Goal: Task Accomplishment & Management: Complete application form

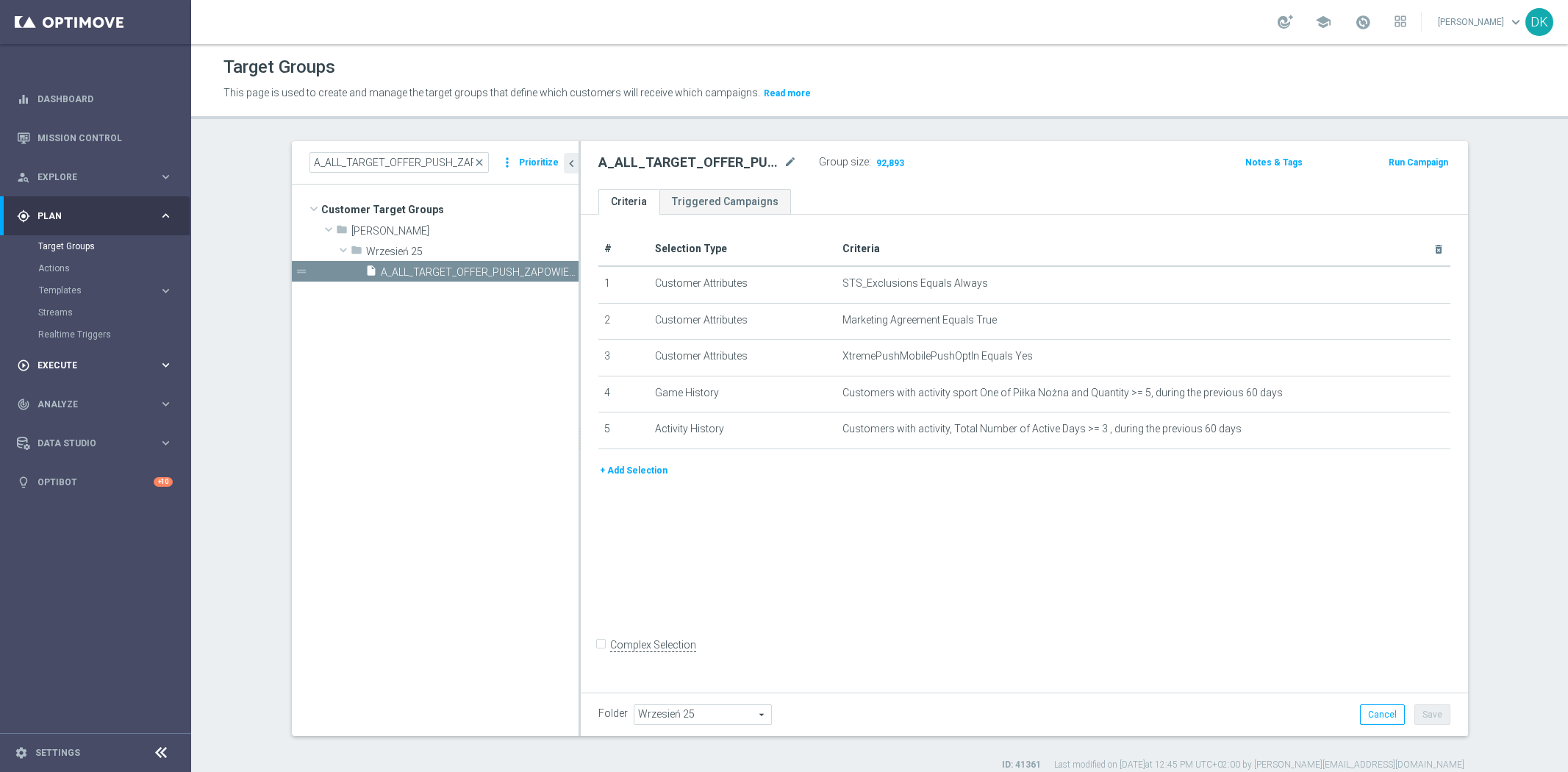
click at [76, 371] on div "play_circle_outline Execute keyboard_arrow_right" at bounding box center [95, 365] width 189 height 39
click at [94, 285] on link "Campaign Builder" at bounding box center [96, 285] width 115 height 12
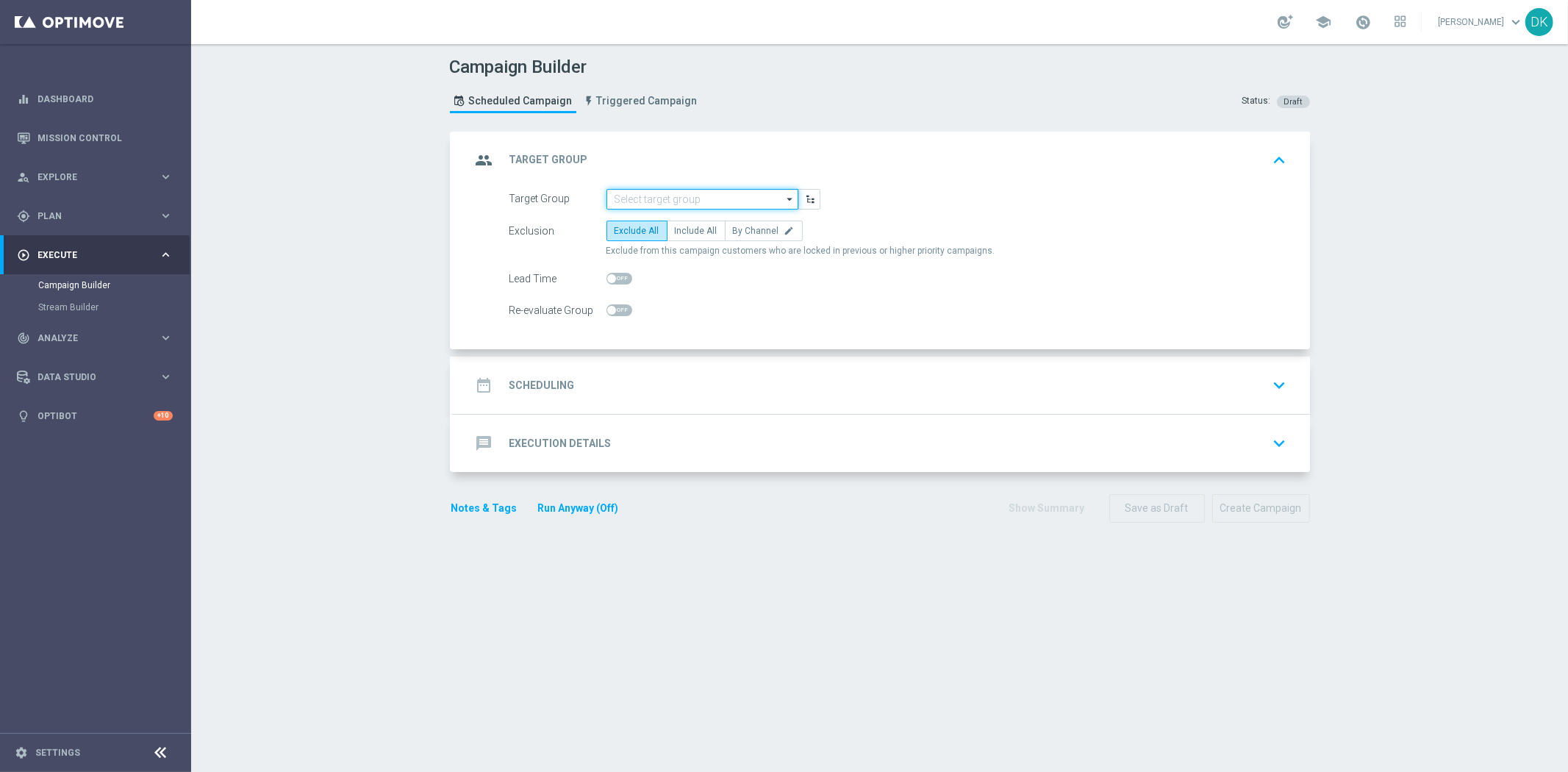
click at [656, 194] on input at bounding box center [703, 199] width 192 height 20
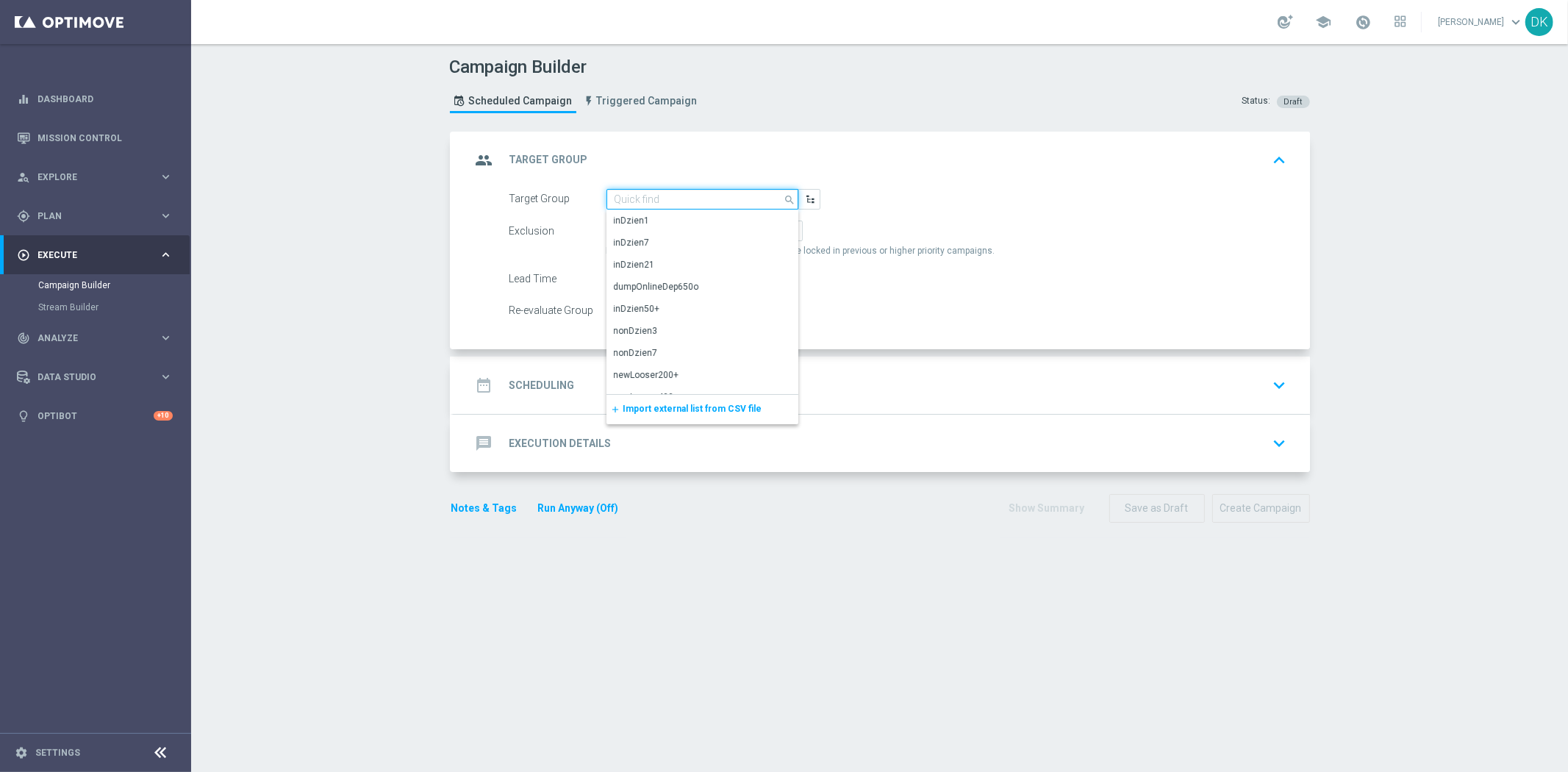
paste input "A_MED_TARGET_WIN_PN_100_ZL_260925"
click at [663, 219] on div "A_MED_TARGET_WIN_PN_100_ZL_260925" at bounding box center [697, 221] width 167 height 14
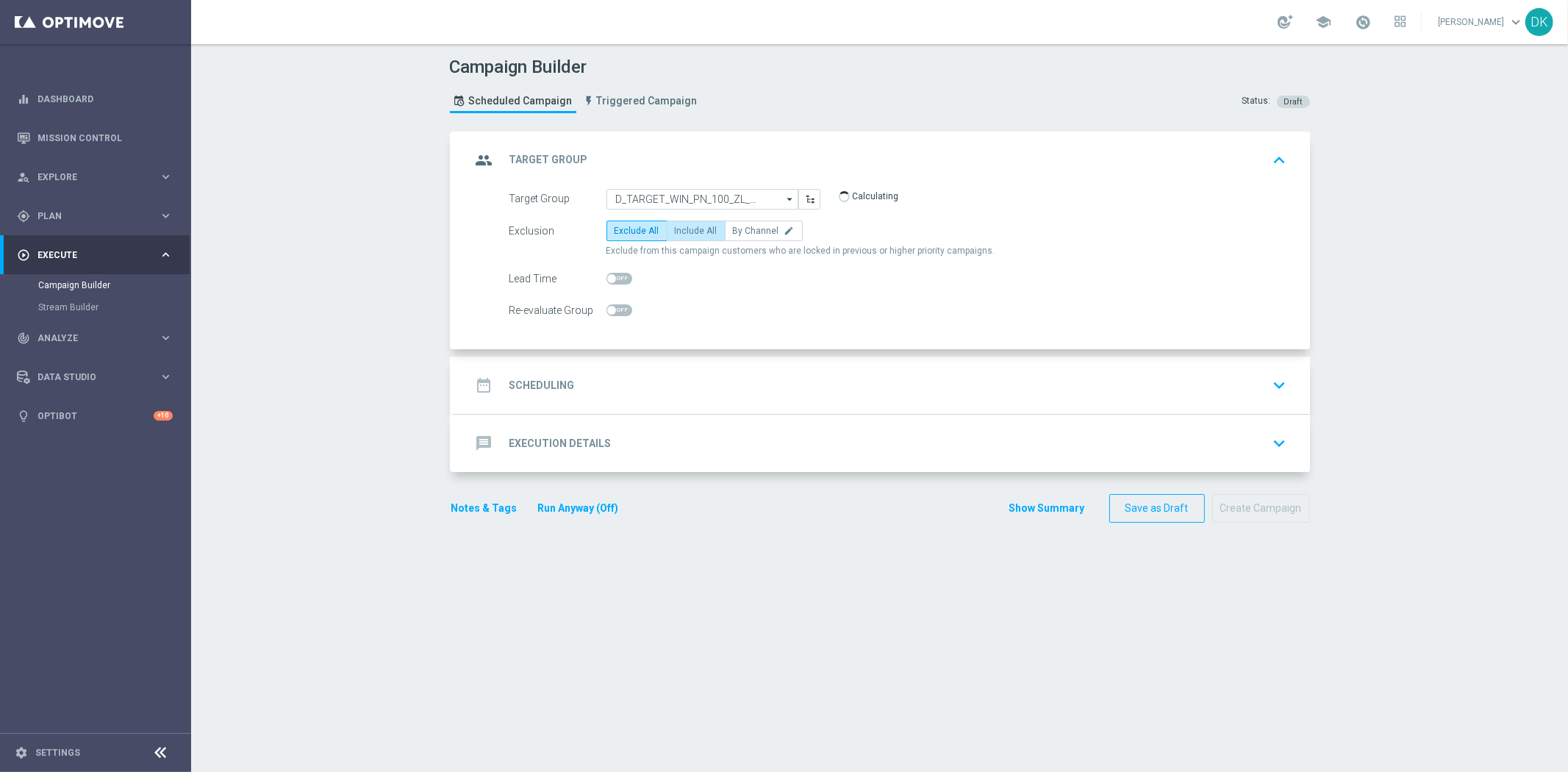
type input "A_MED_TARGET_WIN_PN_100_ZL_260925"
click at [754, 235] on span "By Channel" at bounding box center [755, 230] width 46 height 11
click at [743, 235] on input "By Channel edit" at bounding box center [738, 233] width 10 height 10
radio input "true"
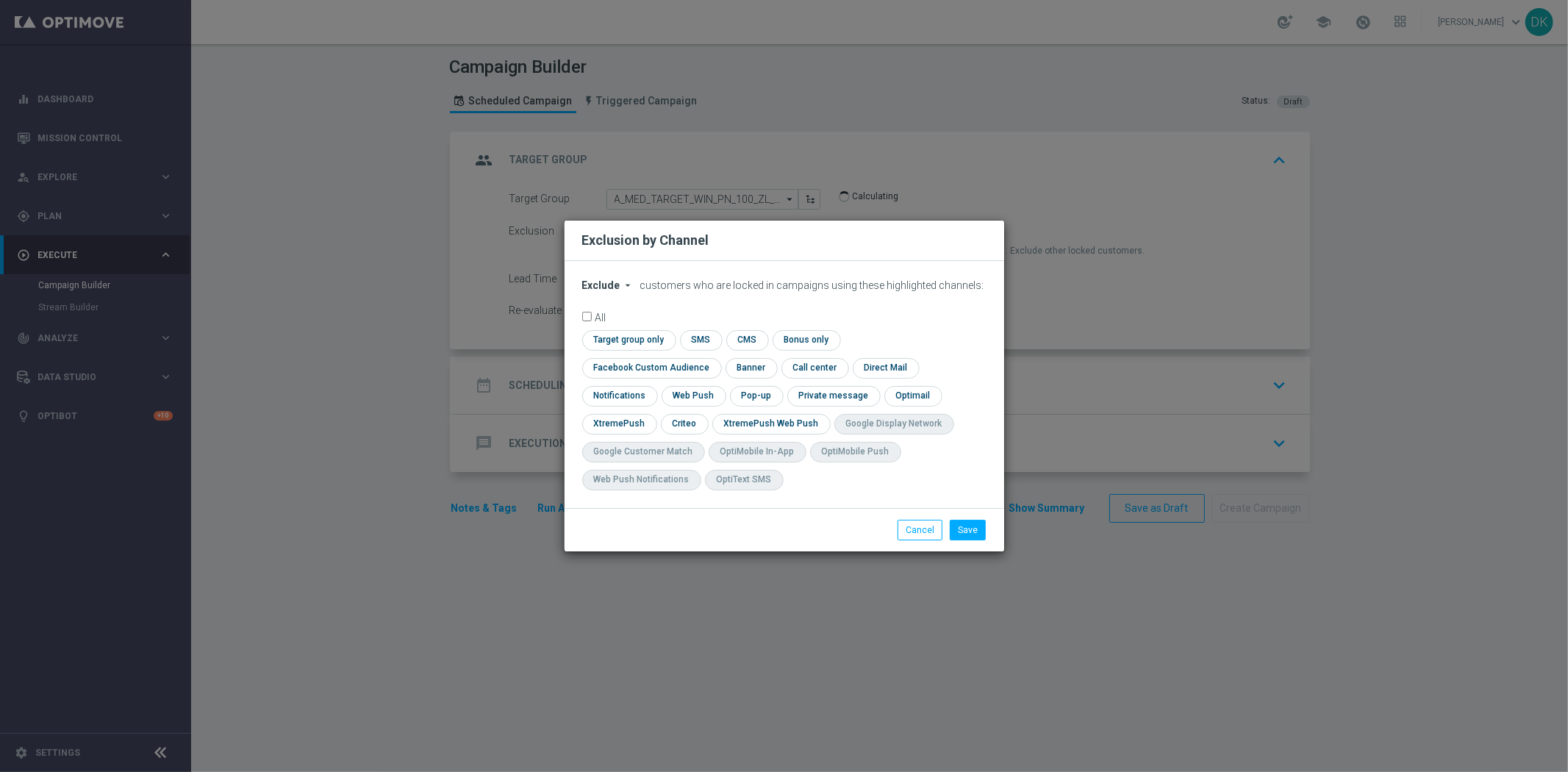
click at [609, 291] on span "Exclude" at bounding box center [601, 285] width 38 height 12
click at [0, 0] on span "Include" at bounding box center [0, 0] width 0 height 0
click at [613, 349] on input "checkbox" at bounding box center [627, 340] width 90 height 20
checkbox input "true"
click at [614, 370] on input "checkbox" at bounding box center [649, 368] width 133 height 20
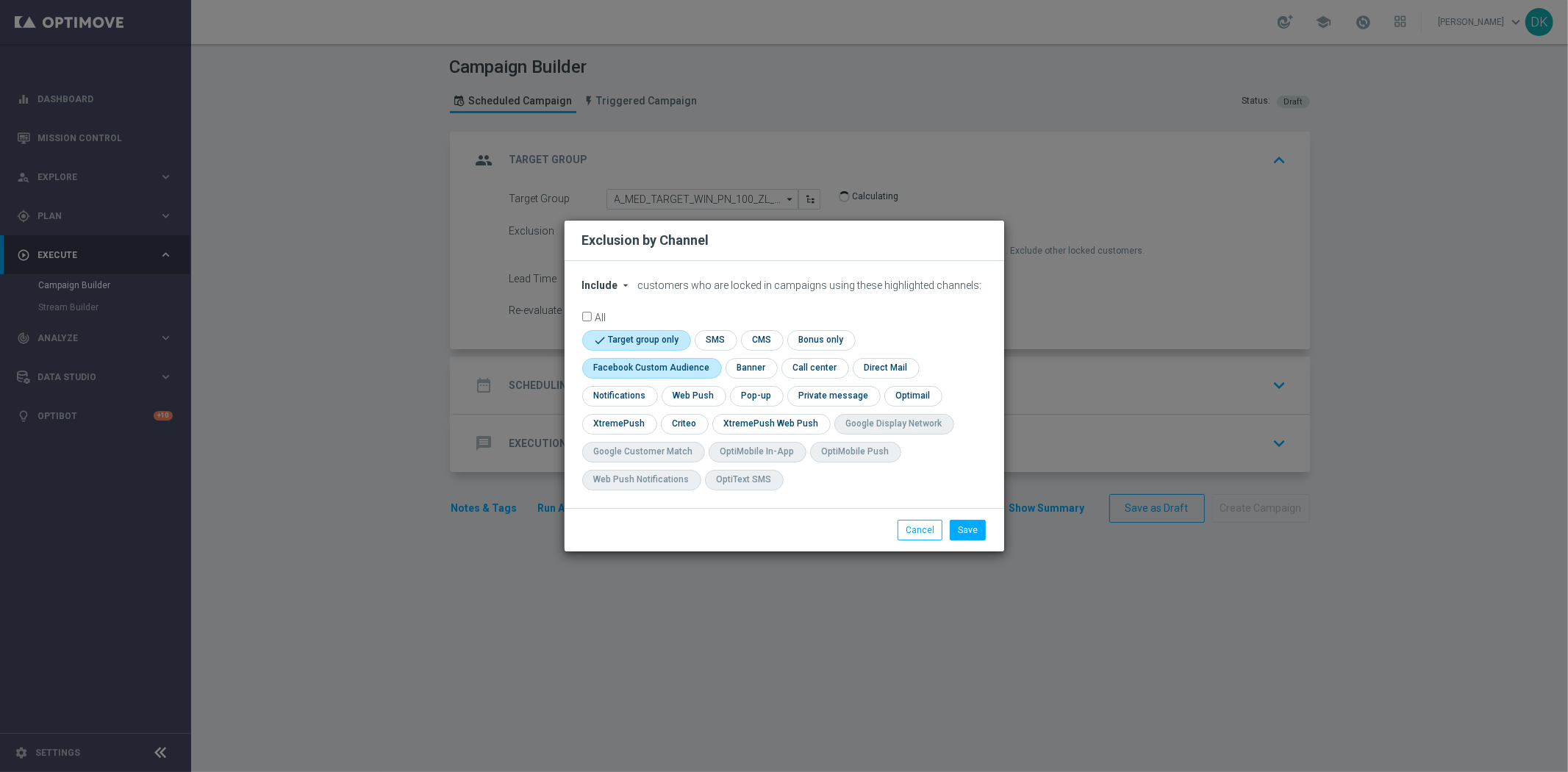
checkbox input "true"
click at [677, 425] on input "checkbox" at bounding box center [683, 424] width 46 height 20
checkbox input "true"
click at [967, 530] on button "Save" at bounding box center [967, 530] width 36 height 20
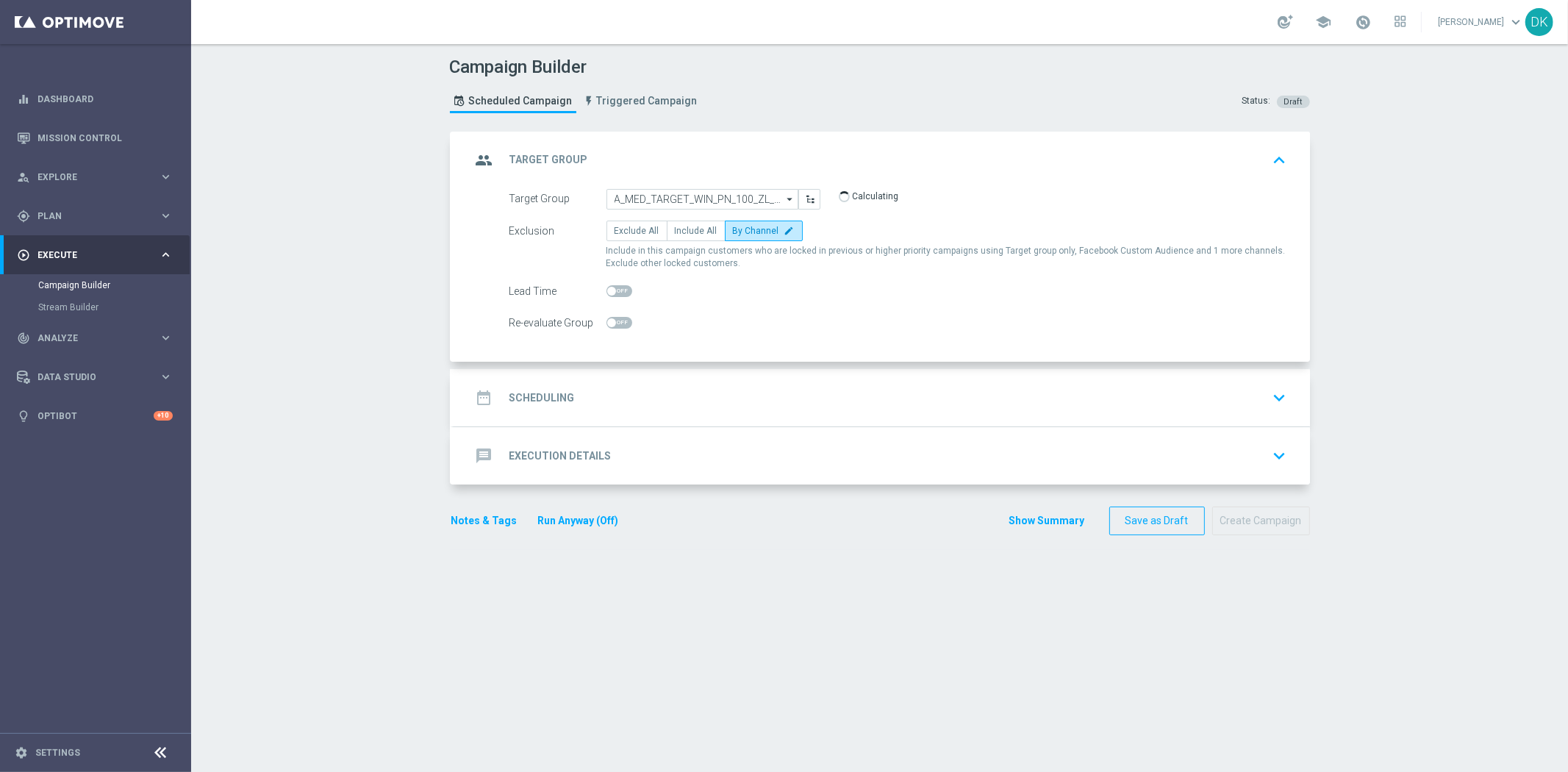
click at [585, 393] on div "date_range Scheduling keyboard_arrow_down" at bounding box center [882, 397] width 822 height 28
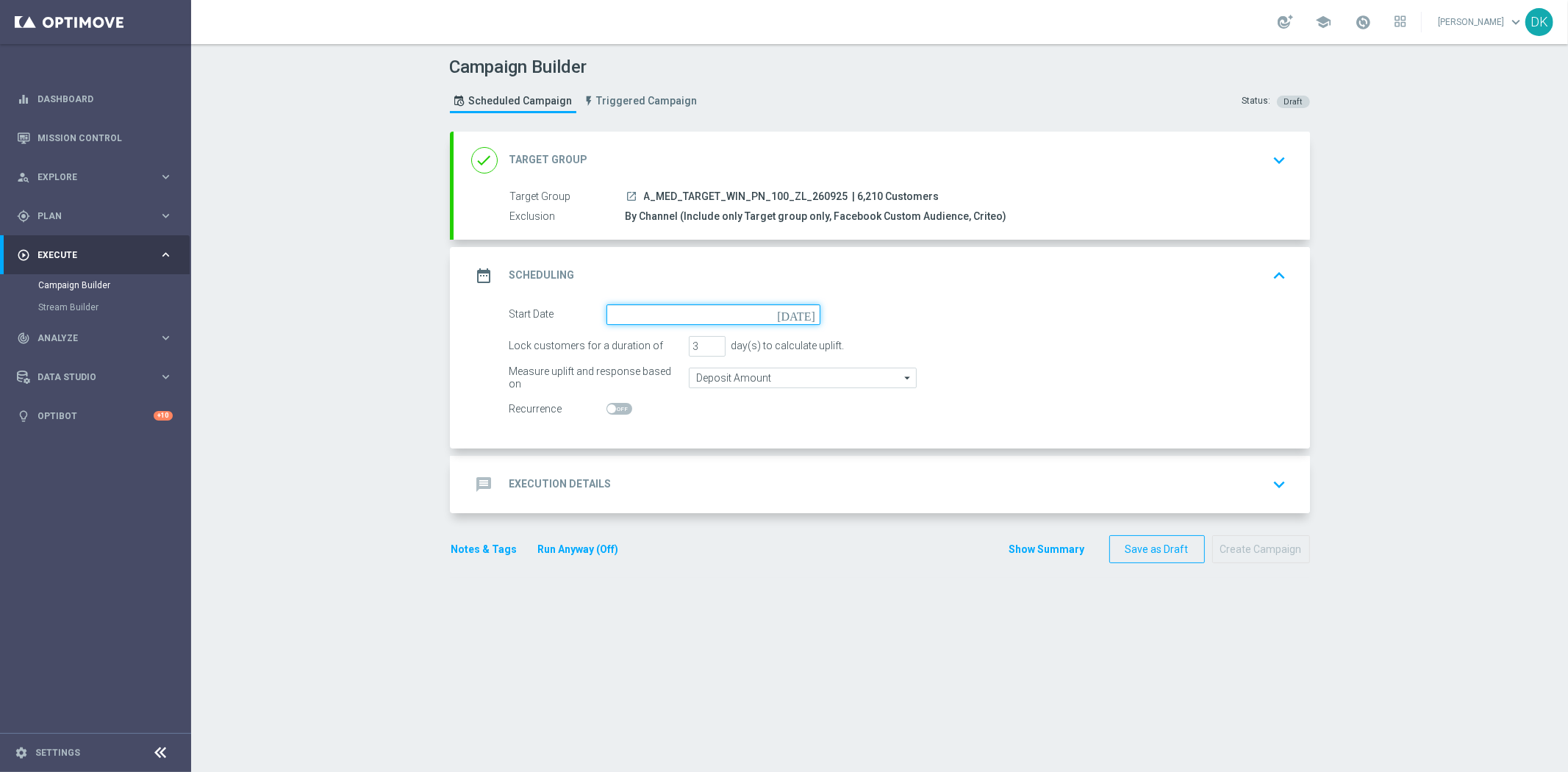
click at [708, 318] on input at bounding box center [713, 314] width 214 height 20
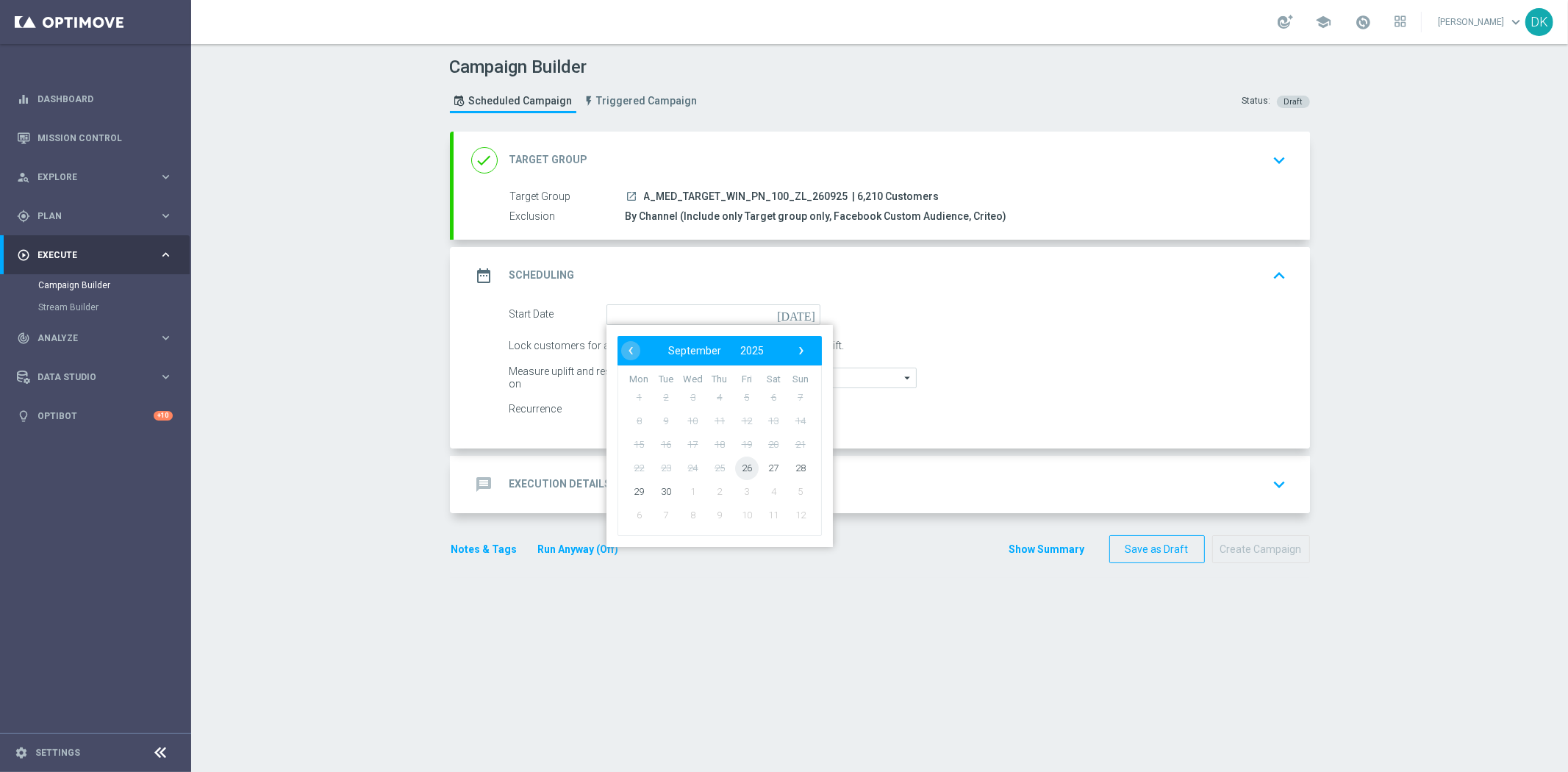
click at [736, 467] on span "26" at bounding box center [746, 467] width 23 height 23
type input "[DATE]"
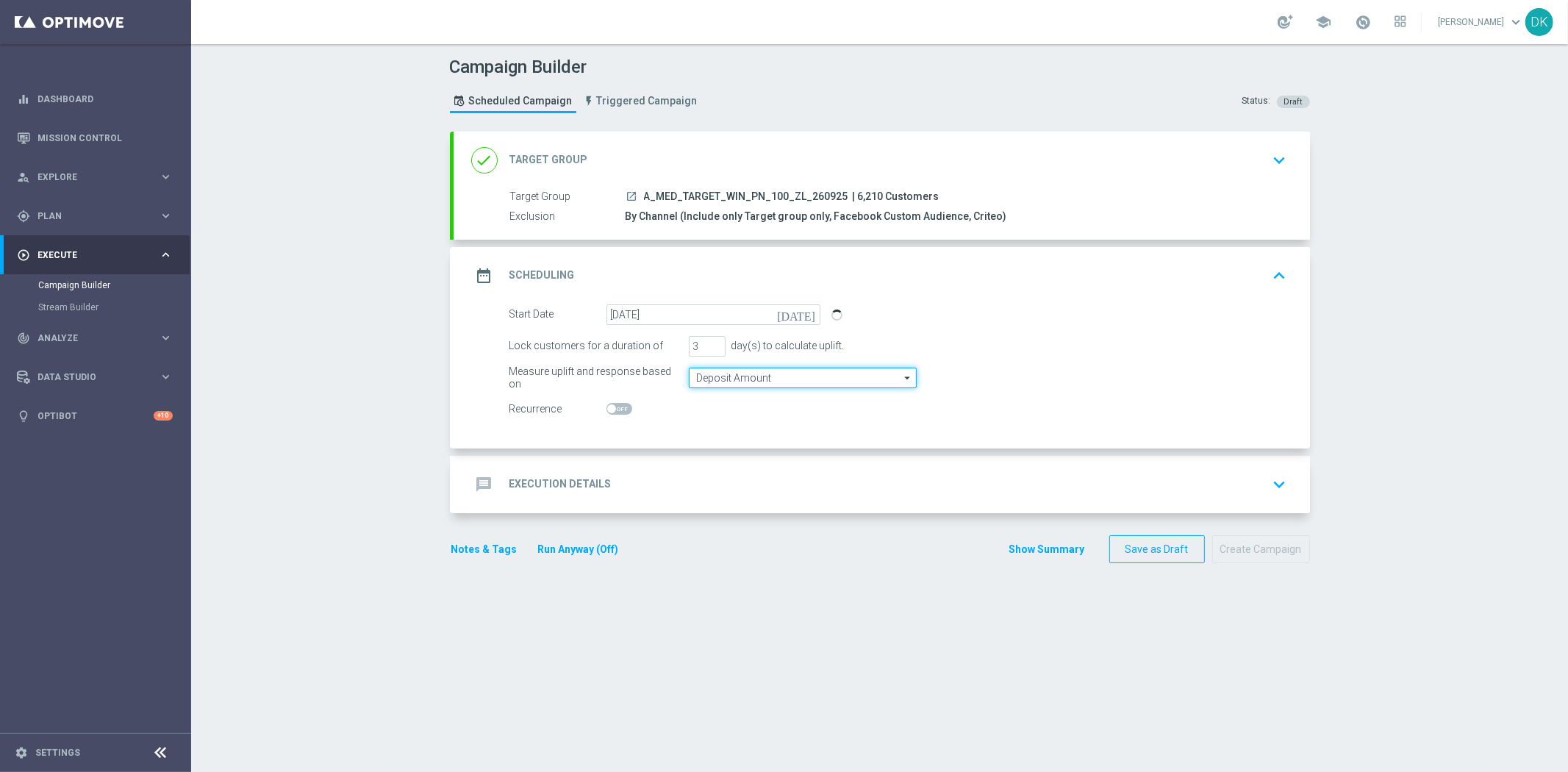
click at [716, 375] on input "Deposit Amount" at bounding box center [803, 378] width 228 height 20
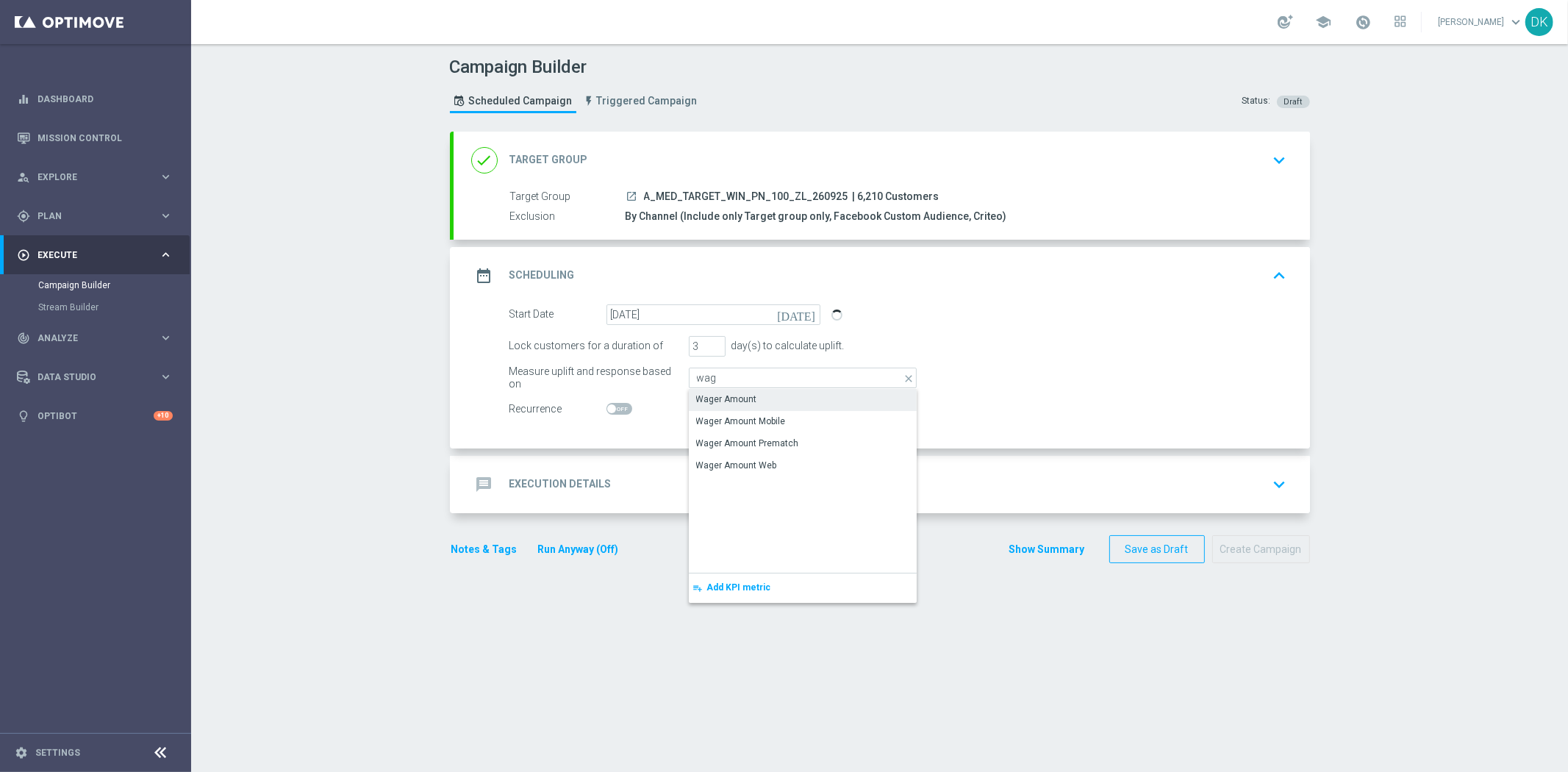
click at [729, 392] on div "Wager Amount" at bounding box center [726, 399] width 61 height 14
type input "Wager Amount"
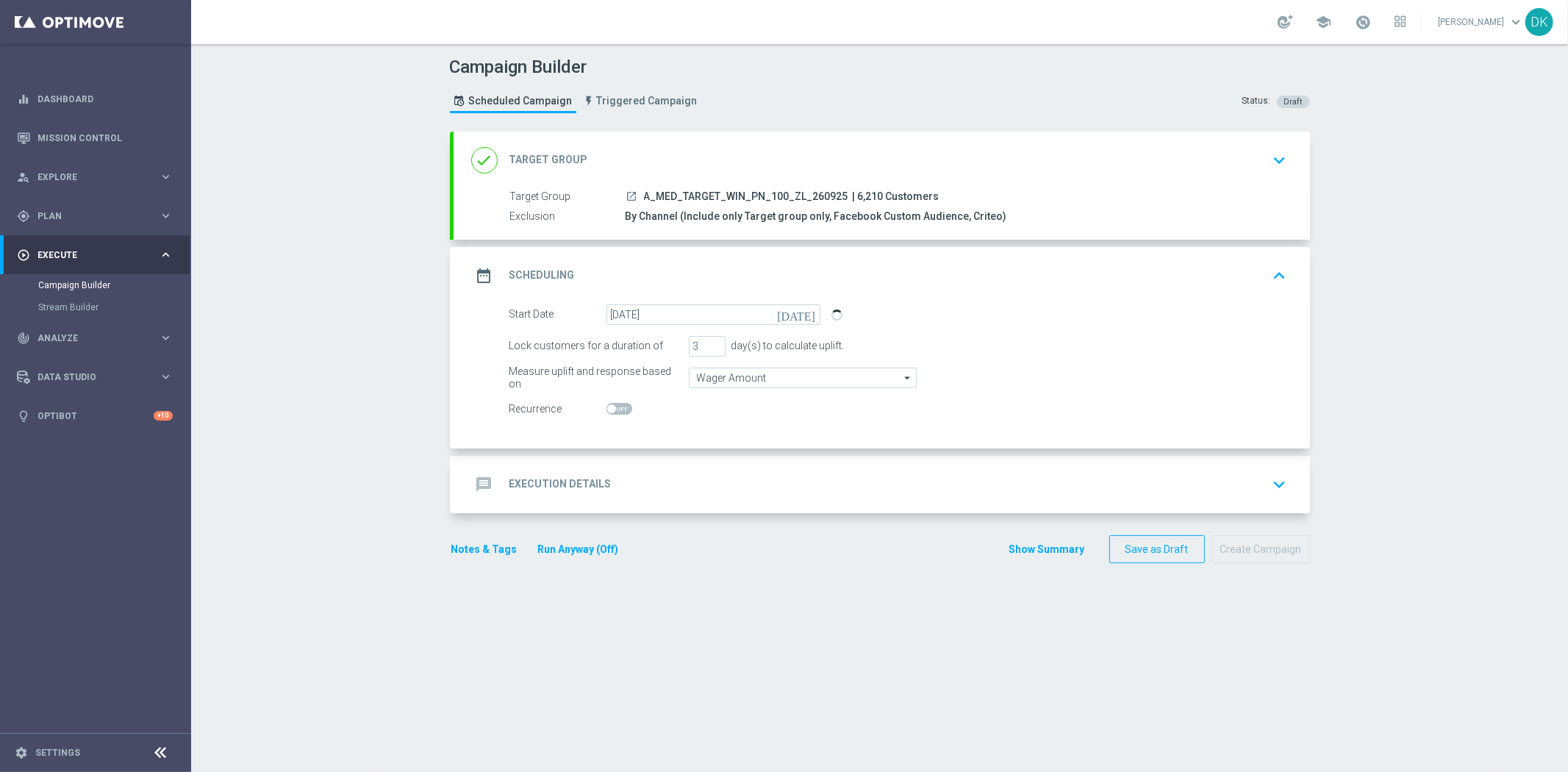
click at [632, 470] on div "message Execution Details keyboard_arrow_down" at bounding box center [882, 484] width 822 height 28
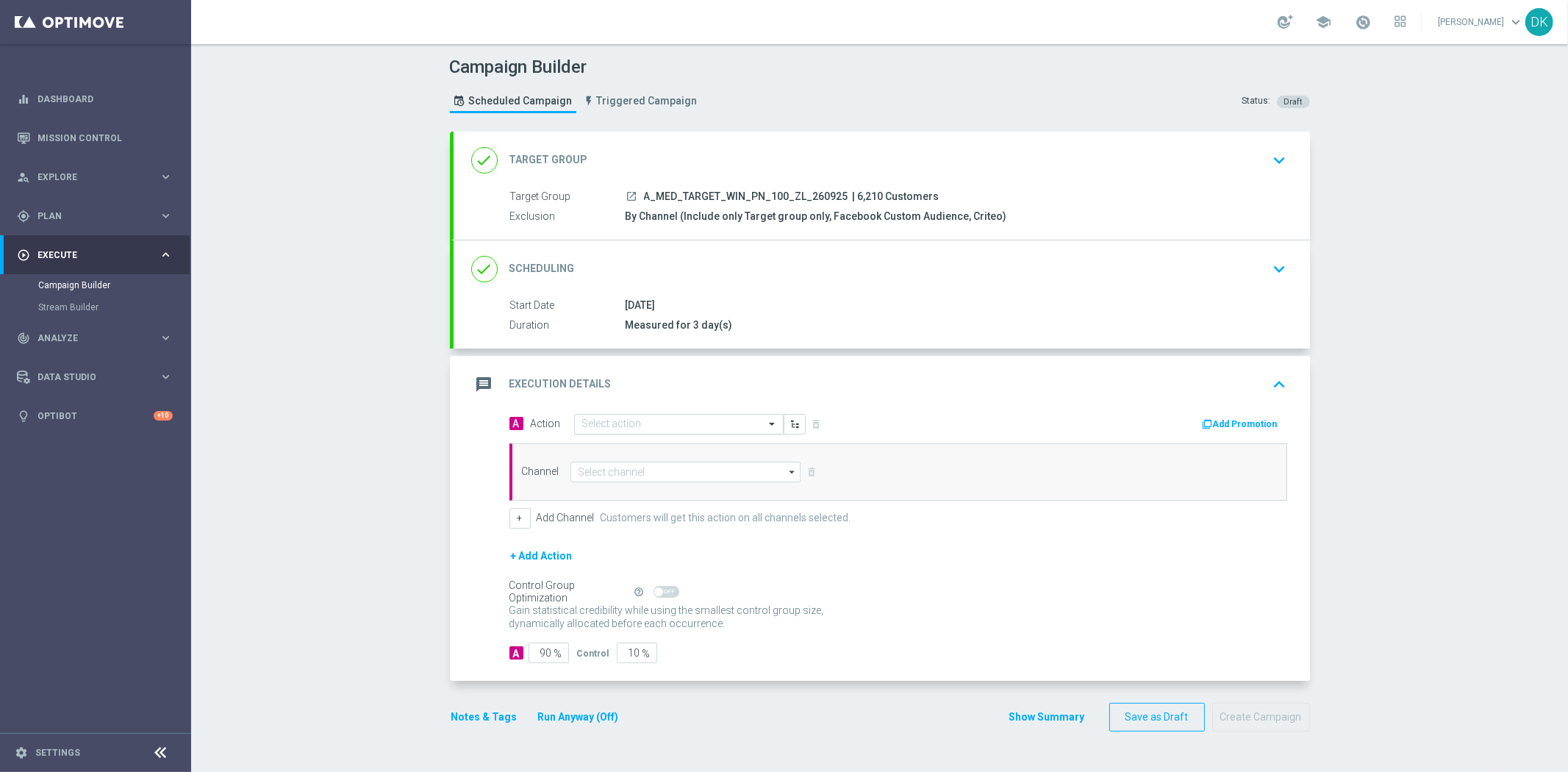
click at [635, 422] on input "text" at bounding box center [664, 425] width 164 height 13
click at [644, 622] on span "Create new action" at bounding box center [633, 624] width 77 height 11
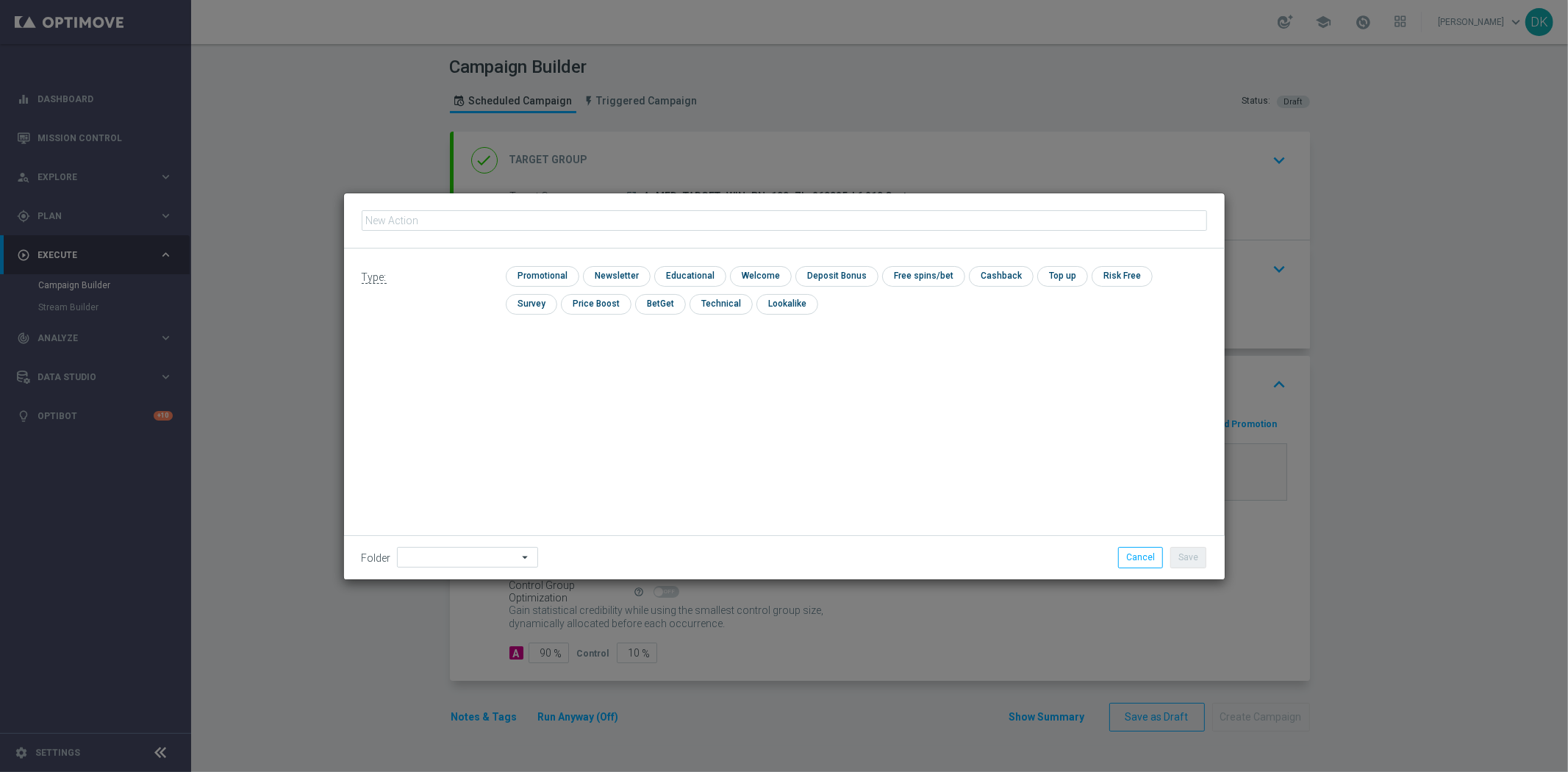
type input "A_MED_TARGET_WIN_PN_100_ZL_260925"
click at [550, 280] on input "checkbox" at bounding box center [541, 276] width 70 height 20
checkbox input "true"
click at [1186, 551] on button "Save" at bounding box center [1187, 557] width 36 height 20
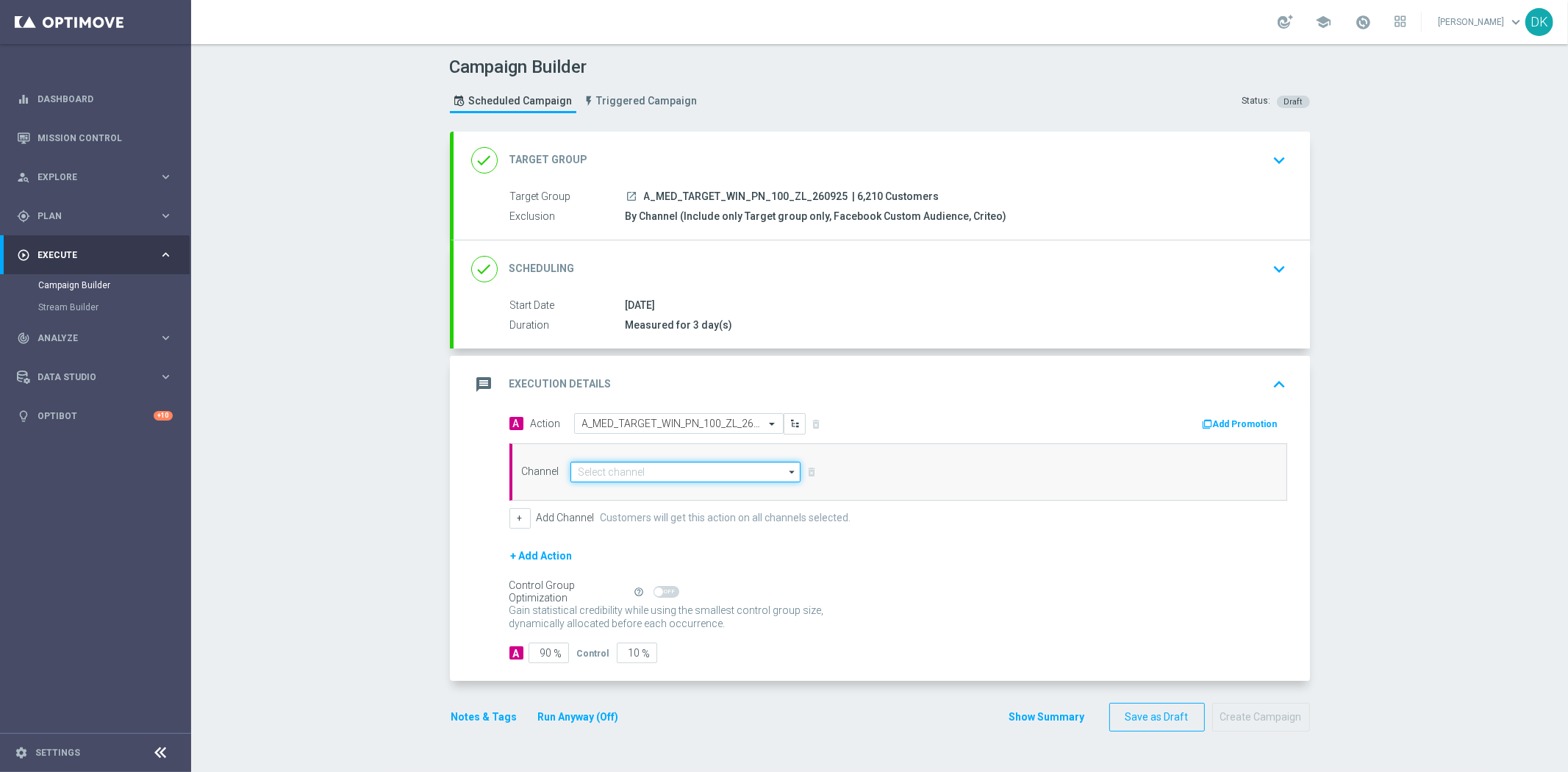
click at [663, 473] on input at bounding box center [686, 471] width 231 height 20
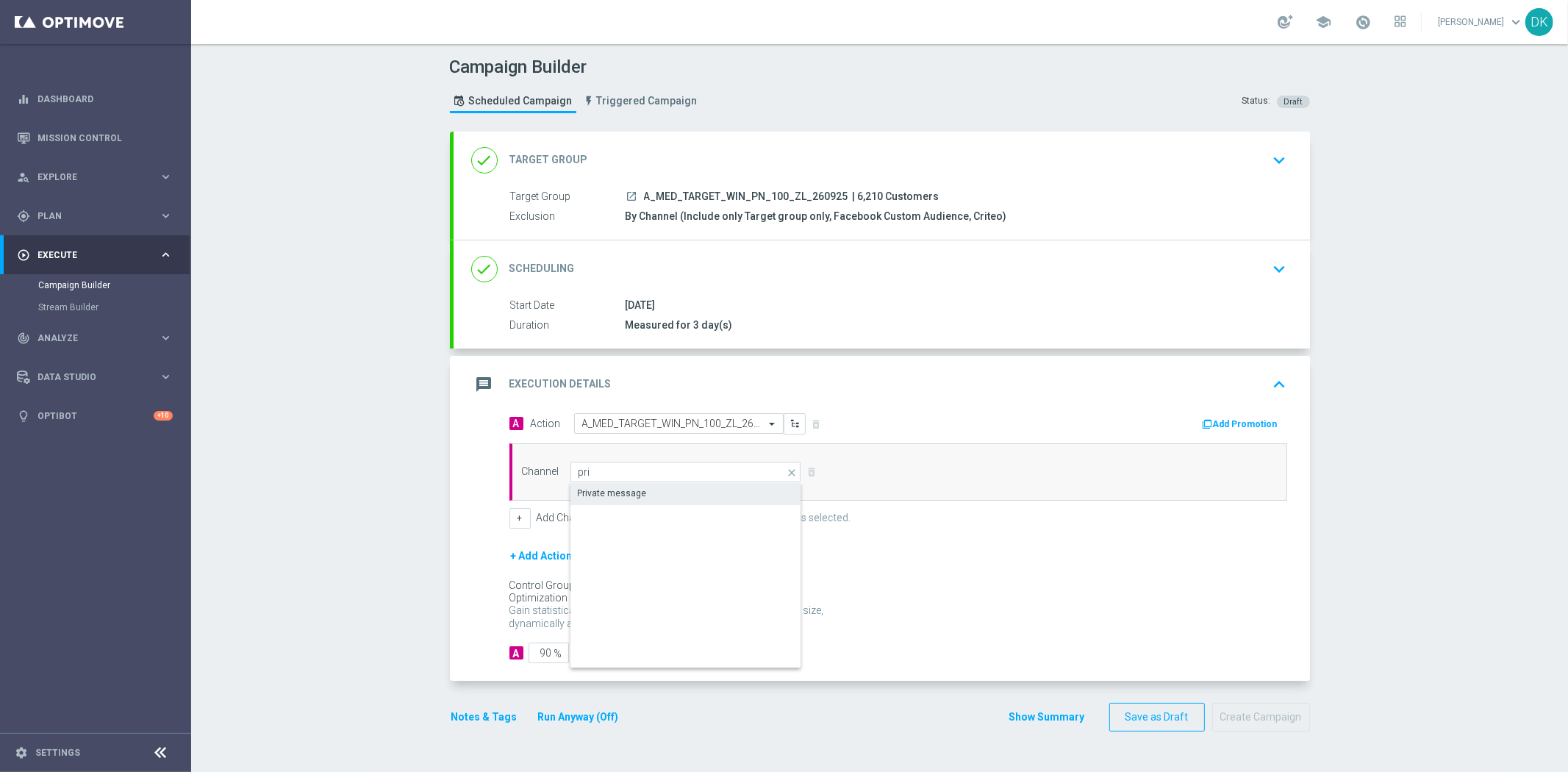
click at [648, 497] on div "Private message" at bounding box center [686, 493] width 231 height 20
type input "Private message"
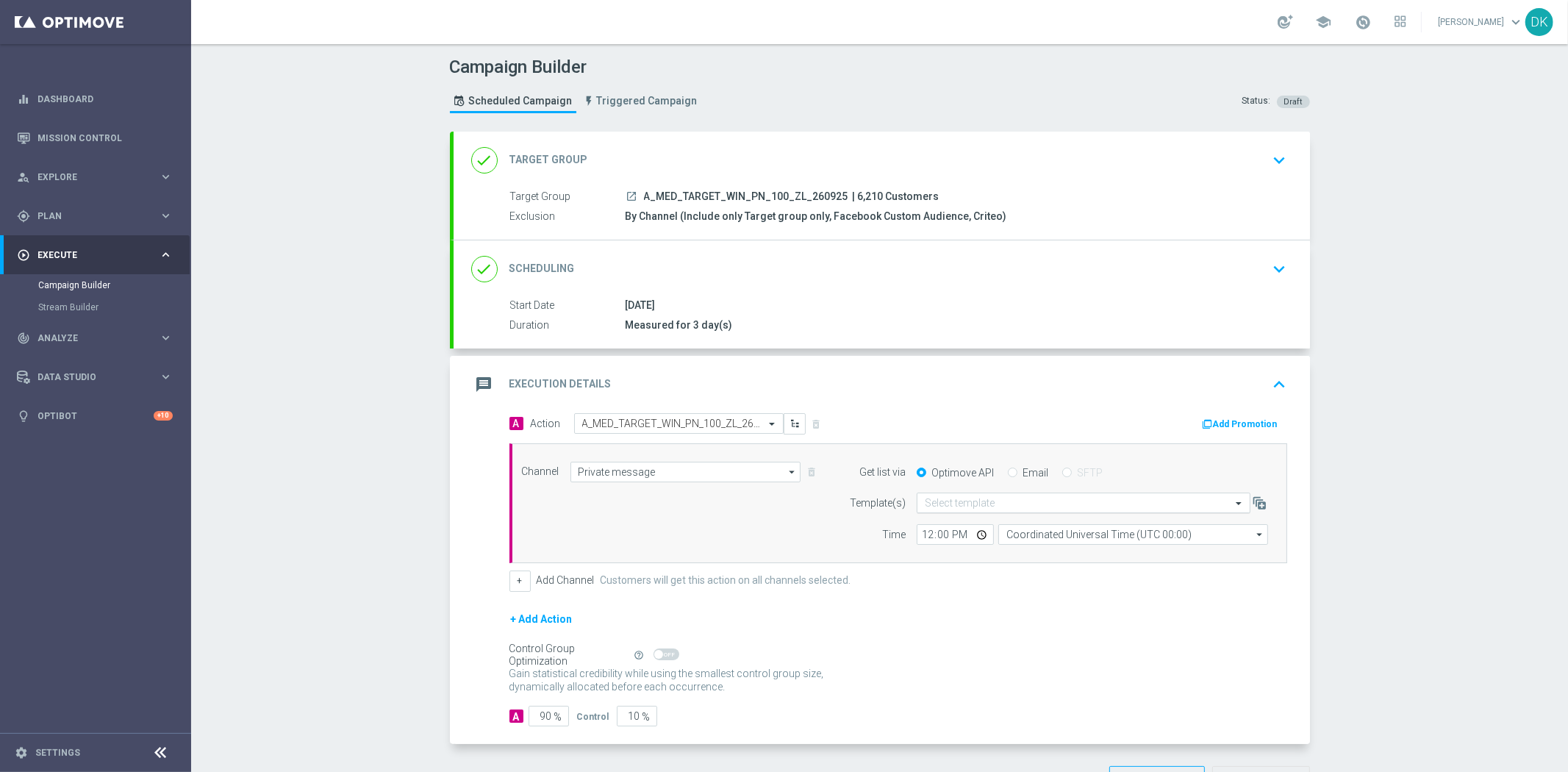
click at [961, 505] on input "text" at bounding box center [1068, 503] width 288 height 13
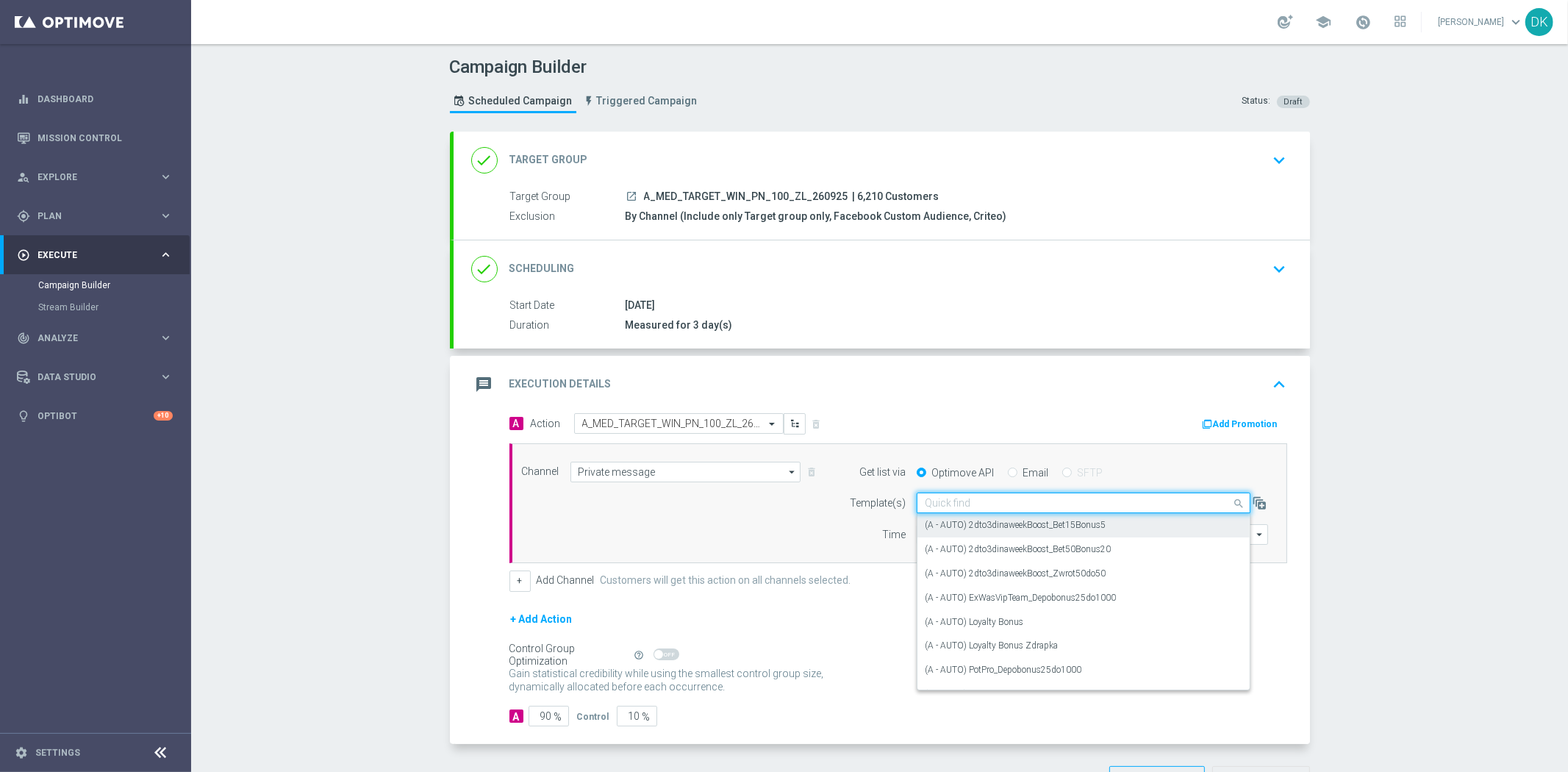
paste input "A_MED_TARGET_WIN_PN_100_ZL_260925"
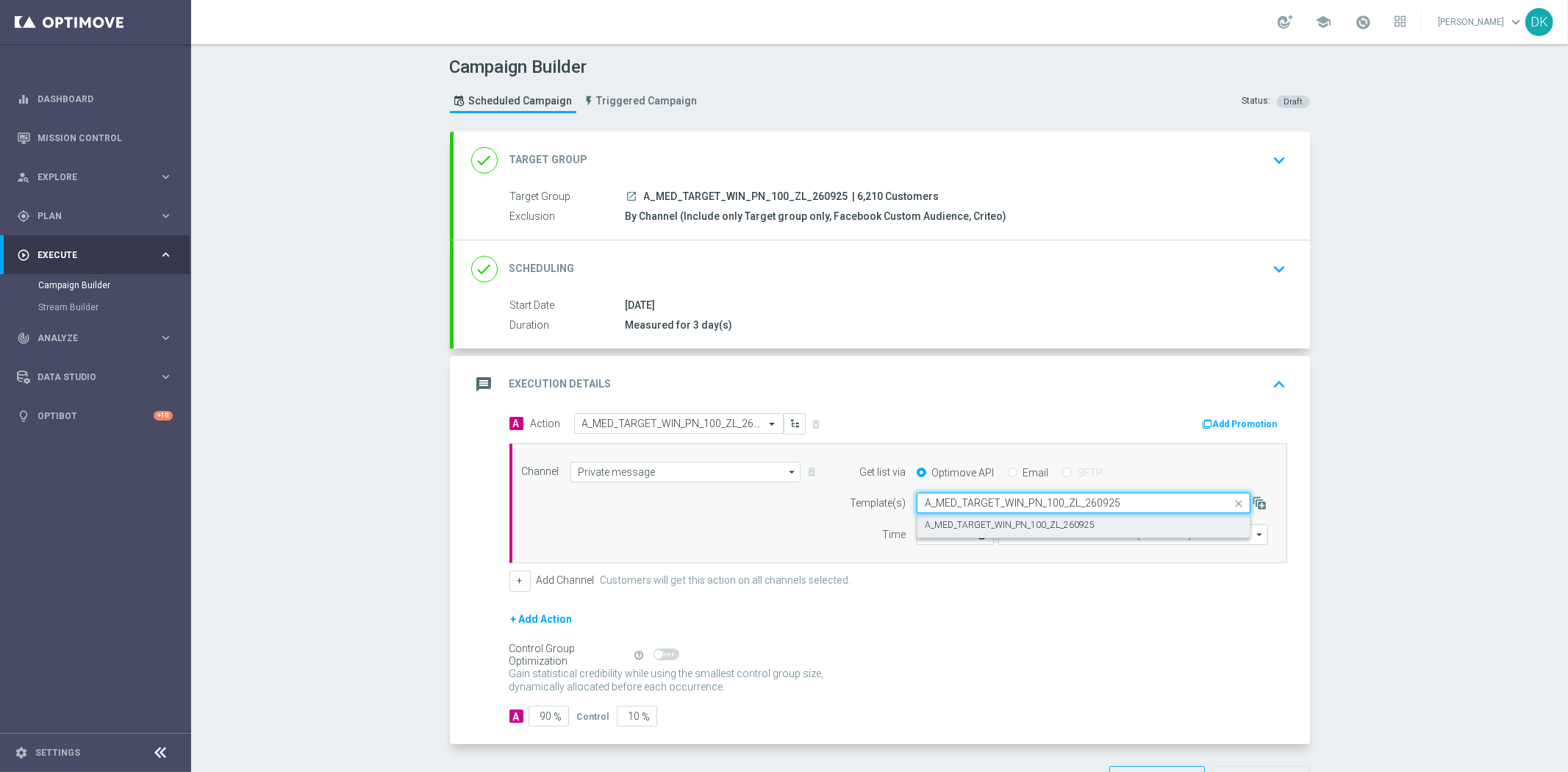
click at [964, 522] on label "A_MED_TARGET_WIN_PN_100_ZL_260925" at bounding box center [1010, 525] width 170 height 13
type input "A_MED_TARGET_WIN_PN_100_ZL_260925"
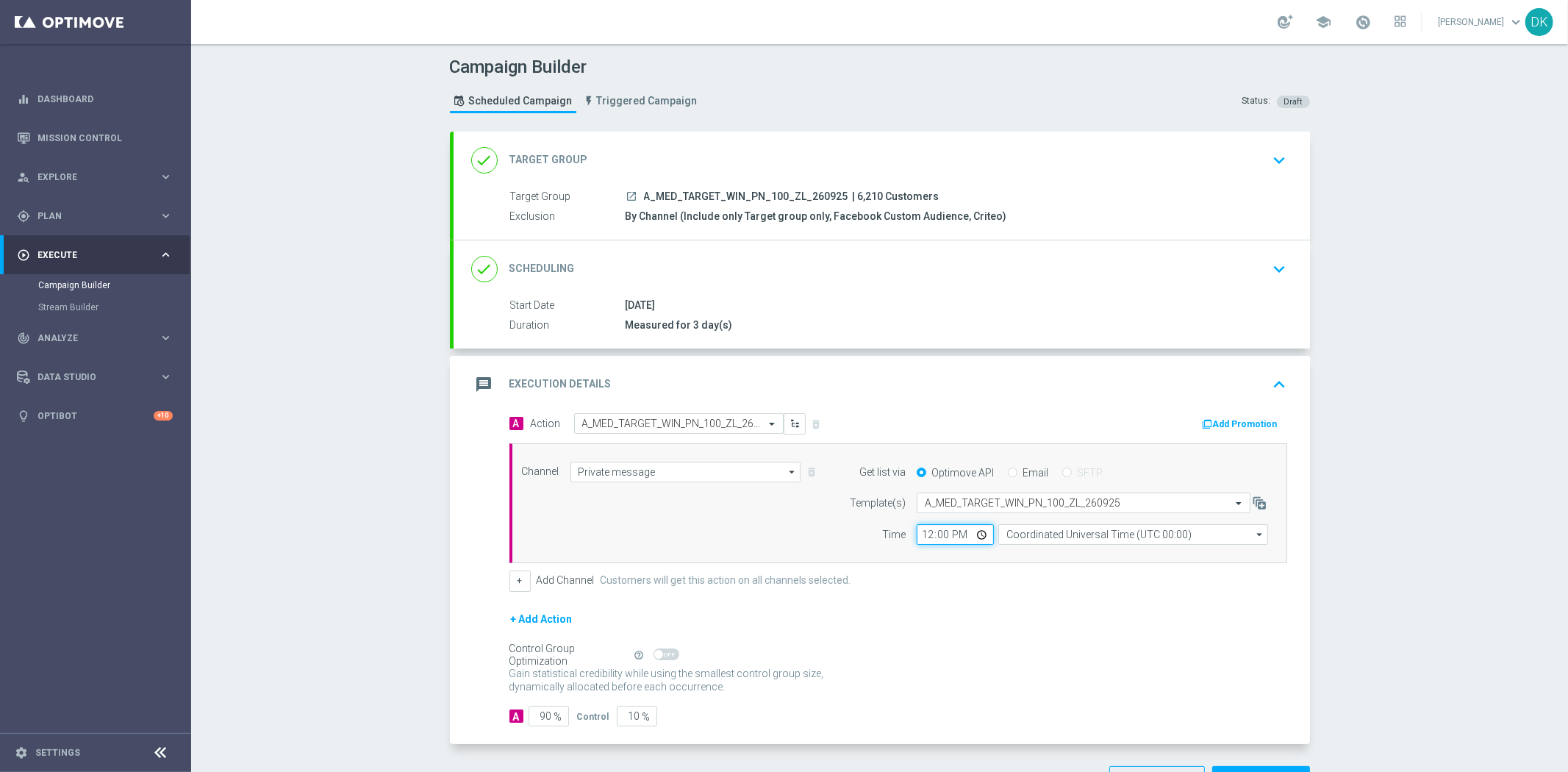
click at [921, 537] on input "12:00" at bounding box center [954, 534] width 77 height 20
type input "14:30"
click at [1054, 538] on input "Coordinated Universal Time (UTC 00:00)" at bounding box center [1133, 534] width 269 height 20
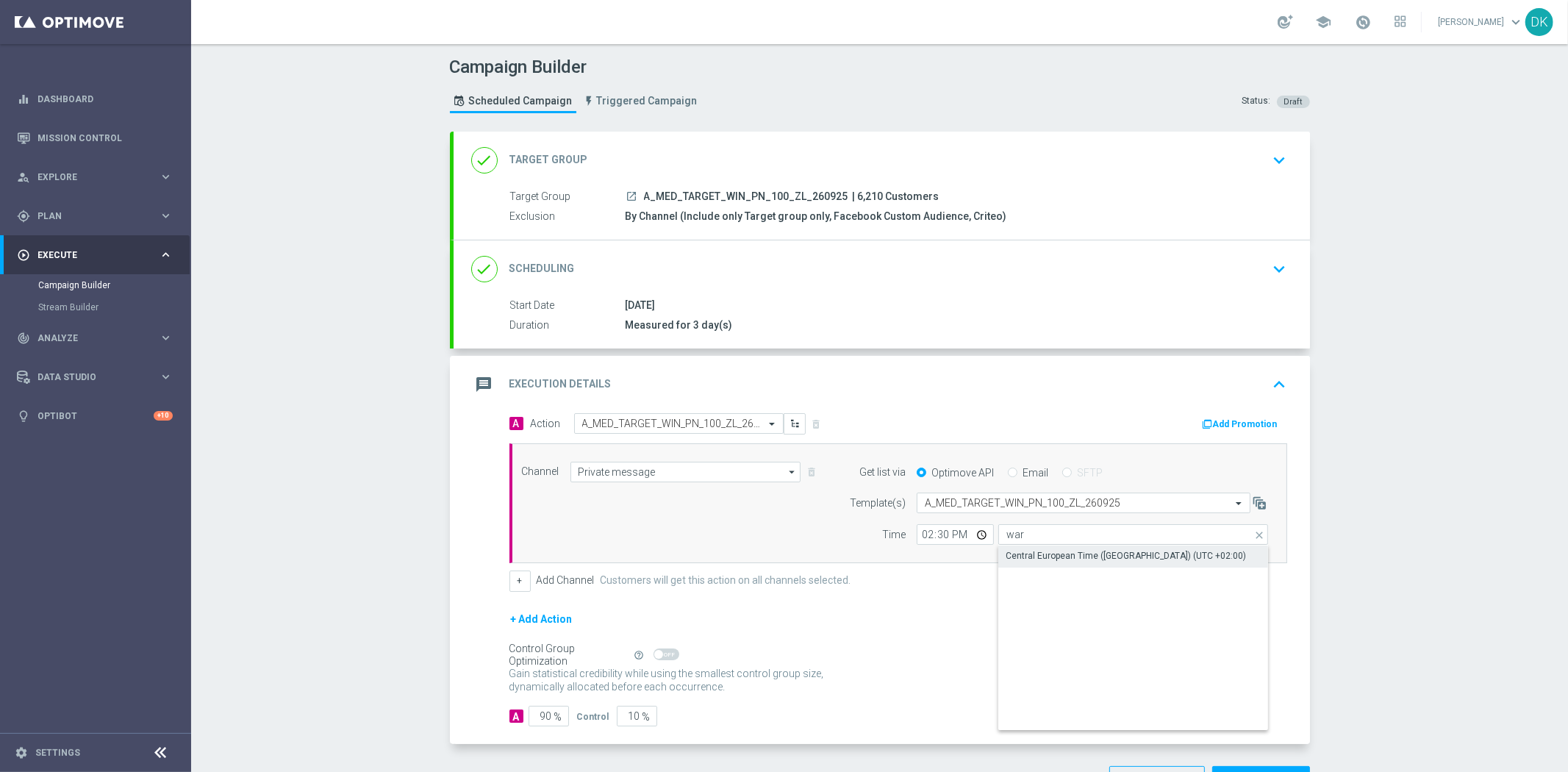
click at [1057, 549] on div "Central European Time ([GEOGRAPHIC_DATA]) (UTC +02:00)" at bounding box center [1126, 556] width 240 height 14
type input "Central European Time ([GEOGRAPHIC_DATA]) (UTC +02:00)"
click at [1251, 416] on button "Add Promotion" at bounding box center [1242, 424] width 82 height 17
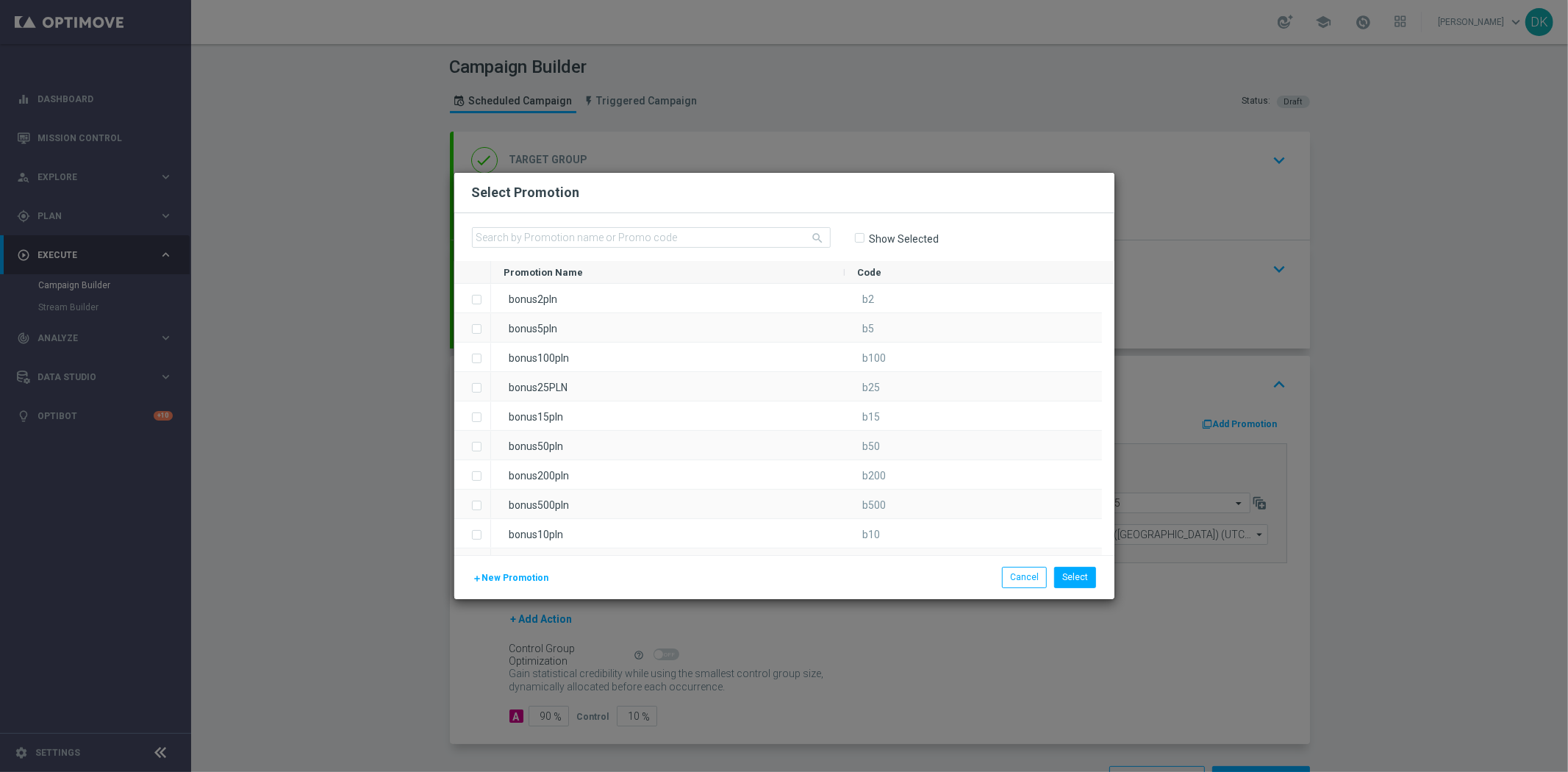
click at [527, 577] on span "New Promotion" at bounding box center [515, 578] width 67 height 11
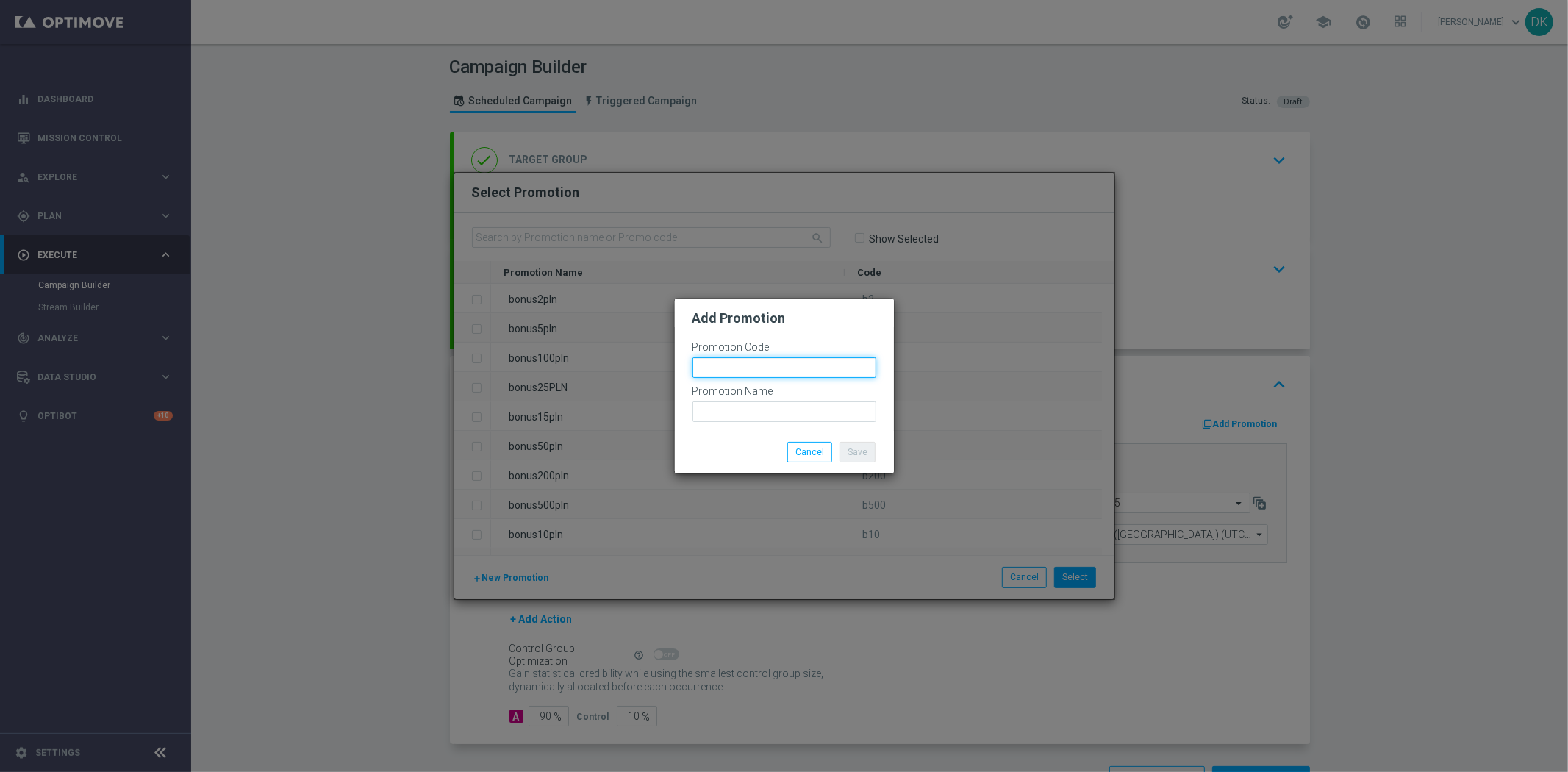
click at [783, 365] on input "text" at bounding box center [784, 367] width 183 height 20
paste input "183914"
click at [783, 365] on input "bonusapi_tg-183914" at bounding box center [784, 367] width 183 height 20
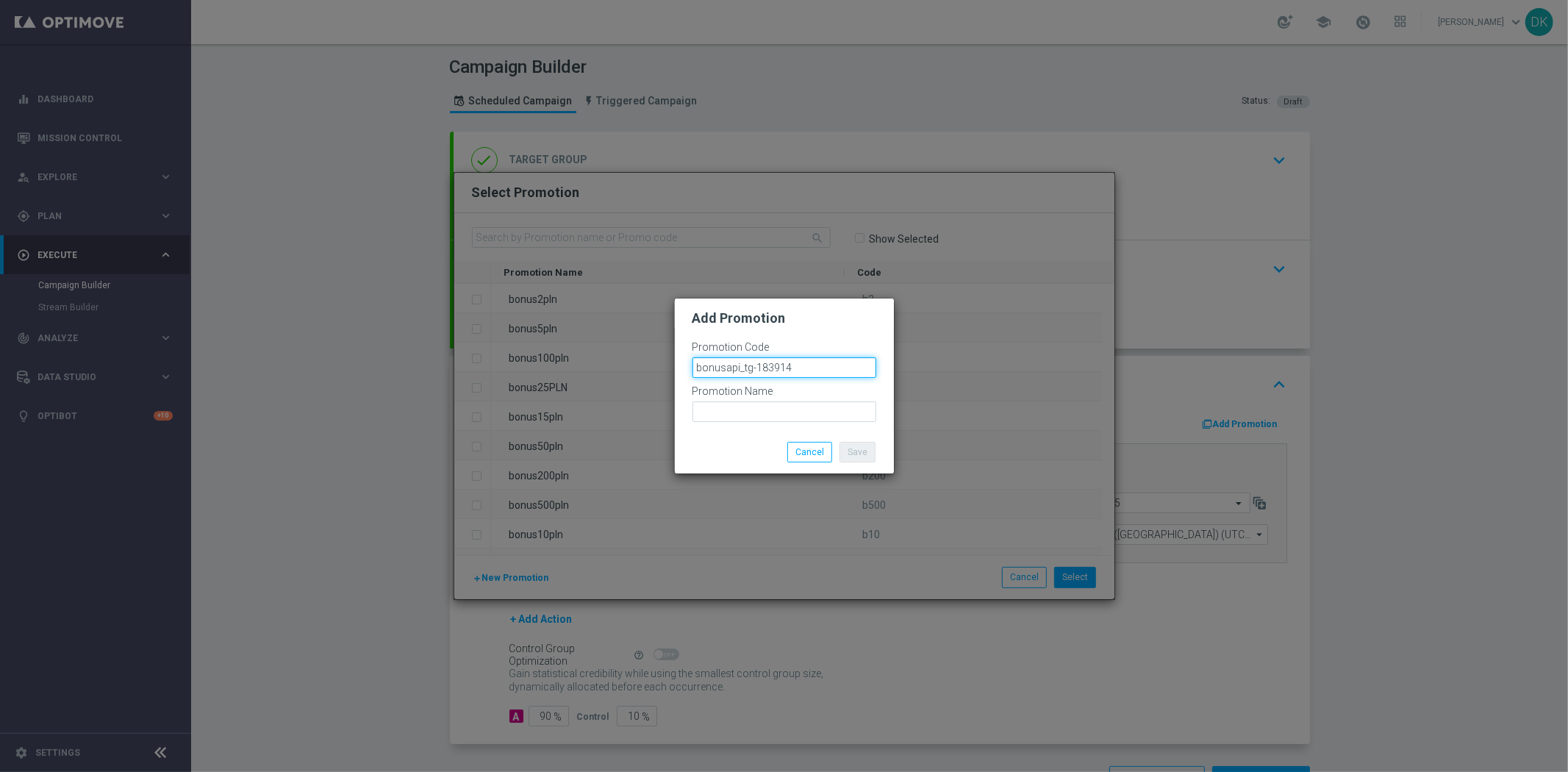
type input "bonusapi_tg-183914"
click at [806, 408] on input "text" at bounding box center [784, 411] width 183 height 20
paste input "bonusapi_tg-183914"
type input "bonusapi_tg-183914"
click at [850, 449] on button "Save" at bounding box center [857, 452] width 36 height 20
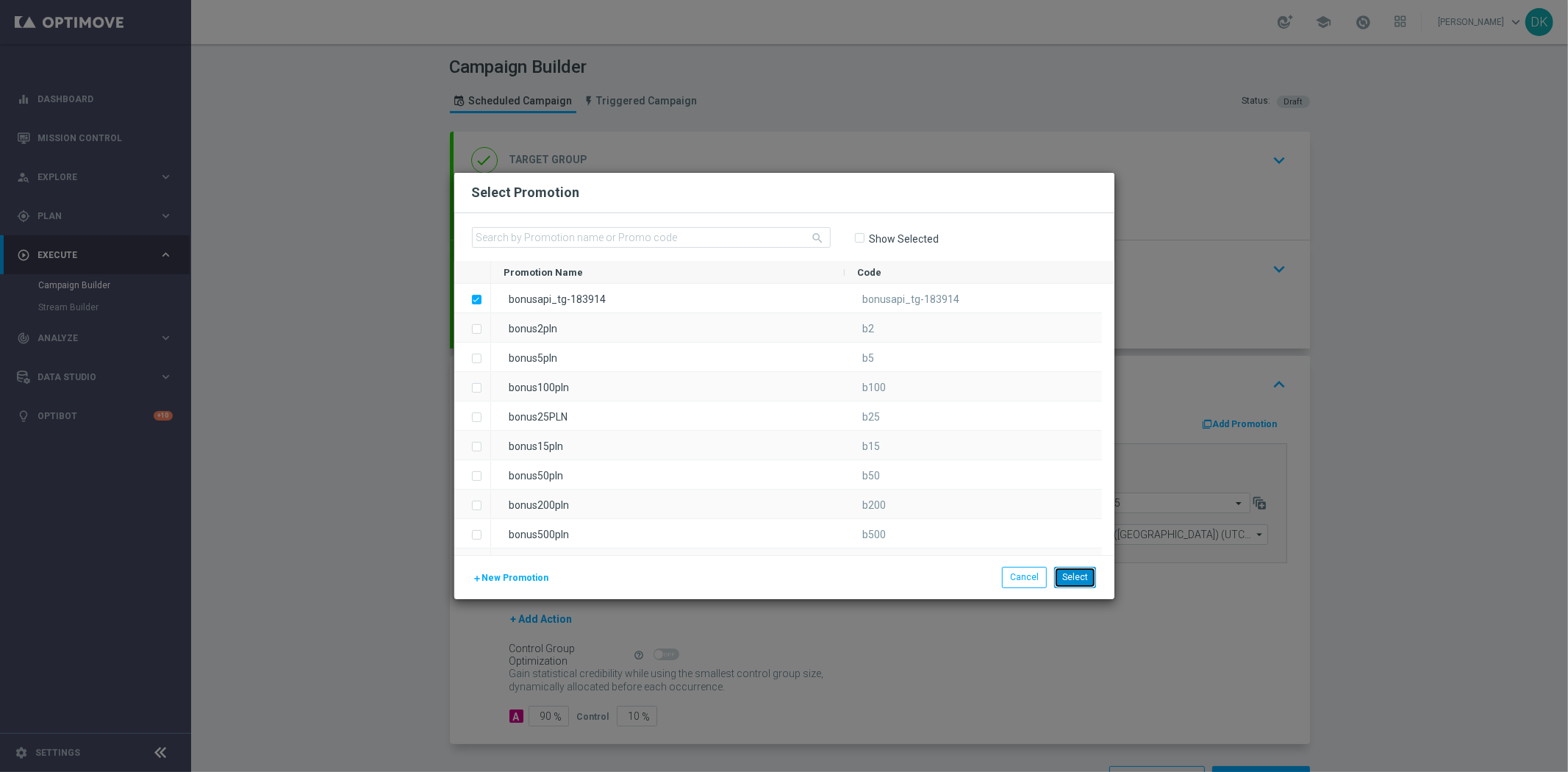
click at [1078, 574] on button "Select" at bounding box center [1074, 577] width 42 height 20
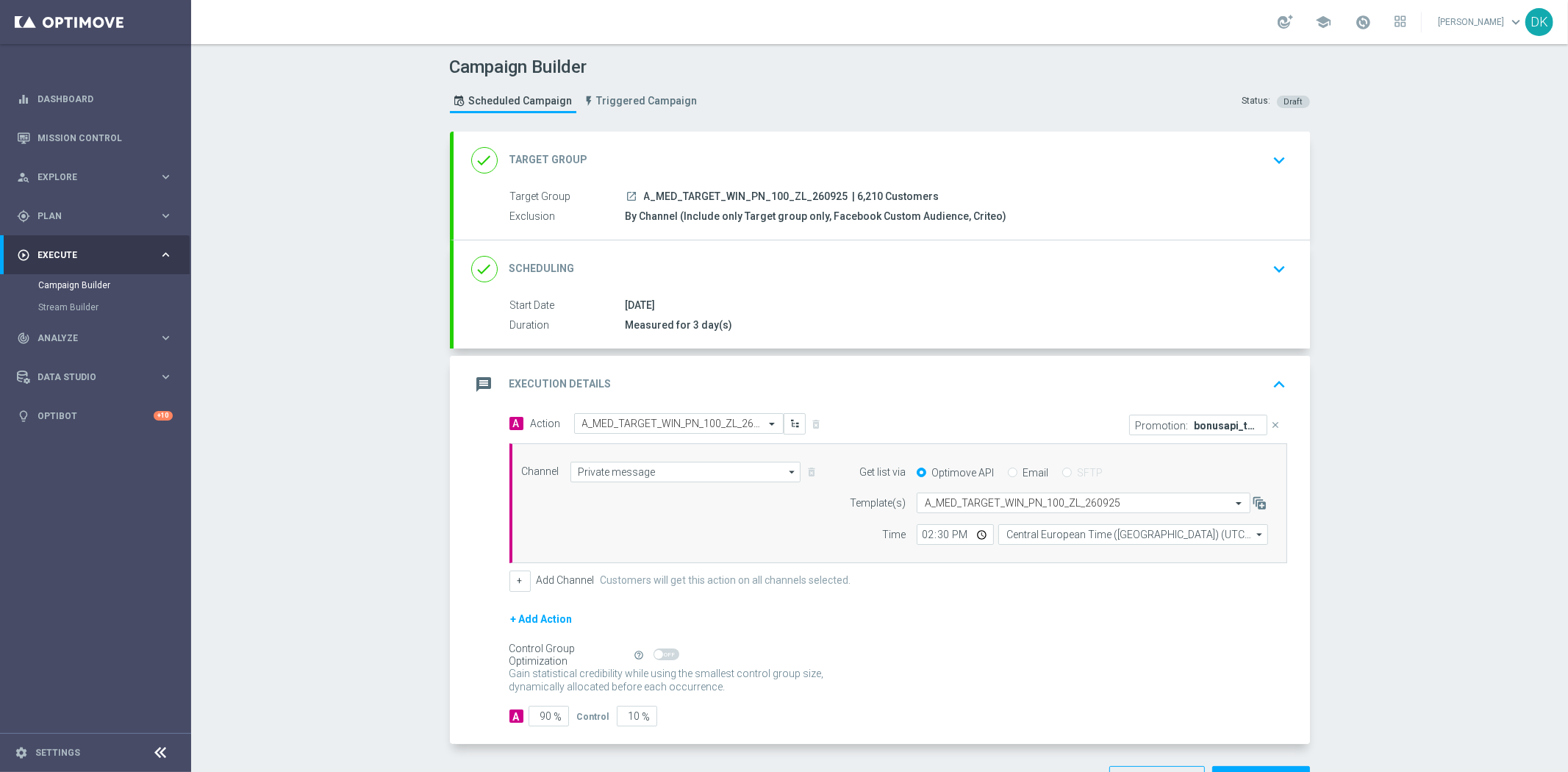
scroll to position [52, 0]
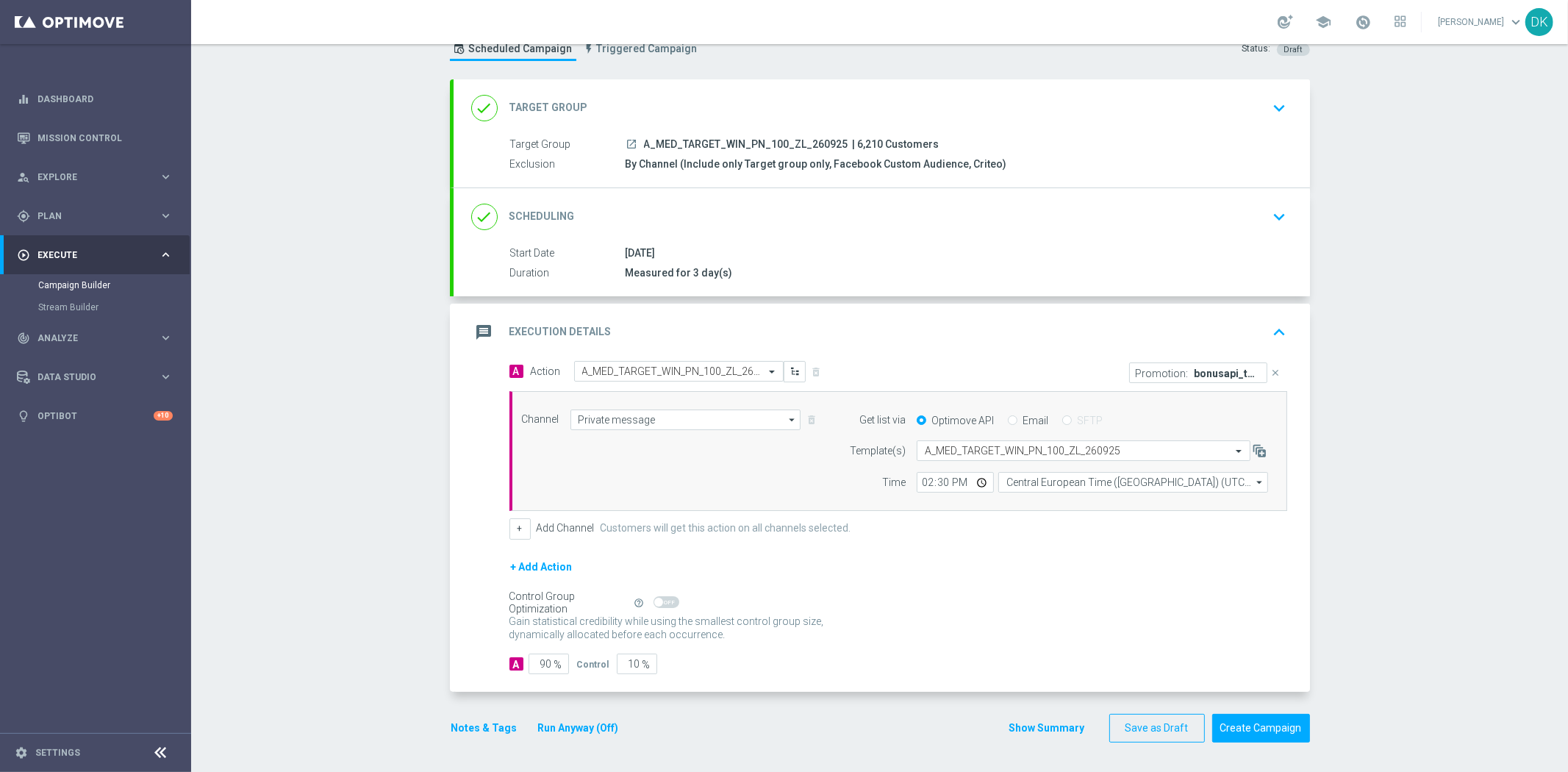
drag, startPoint x: 1230, startPoint y: 210, endPoint x: 799, endPoint y: 761, distance: 699.5
click at [1230, 210] on div "done Scheduling keyboard_arrow_down" at bounding box center [882, 217] width 822 height 28
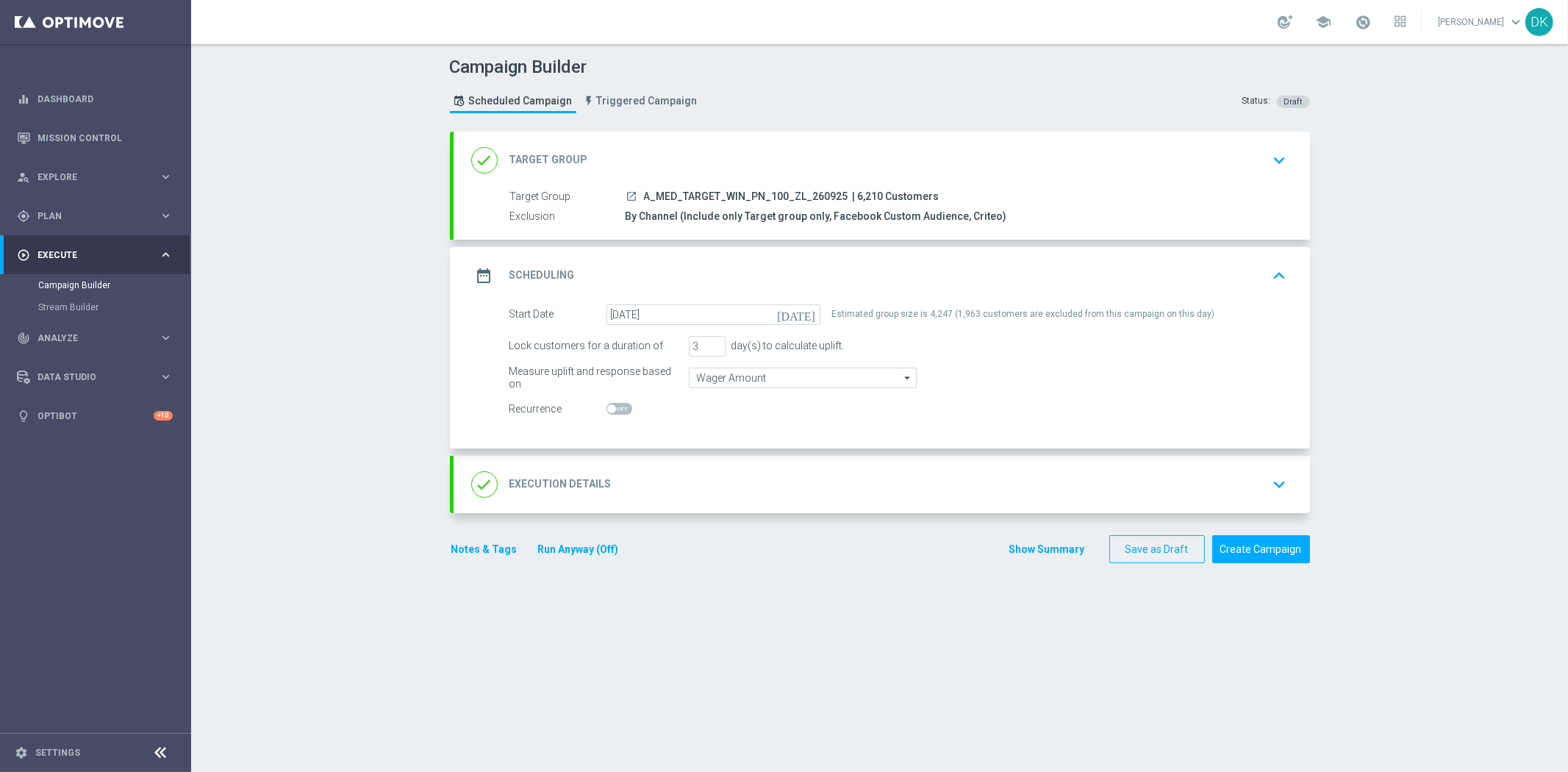
scroll to position [0, 0]
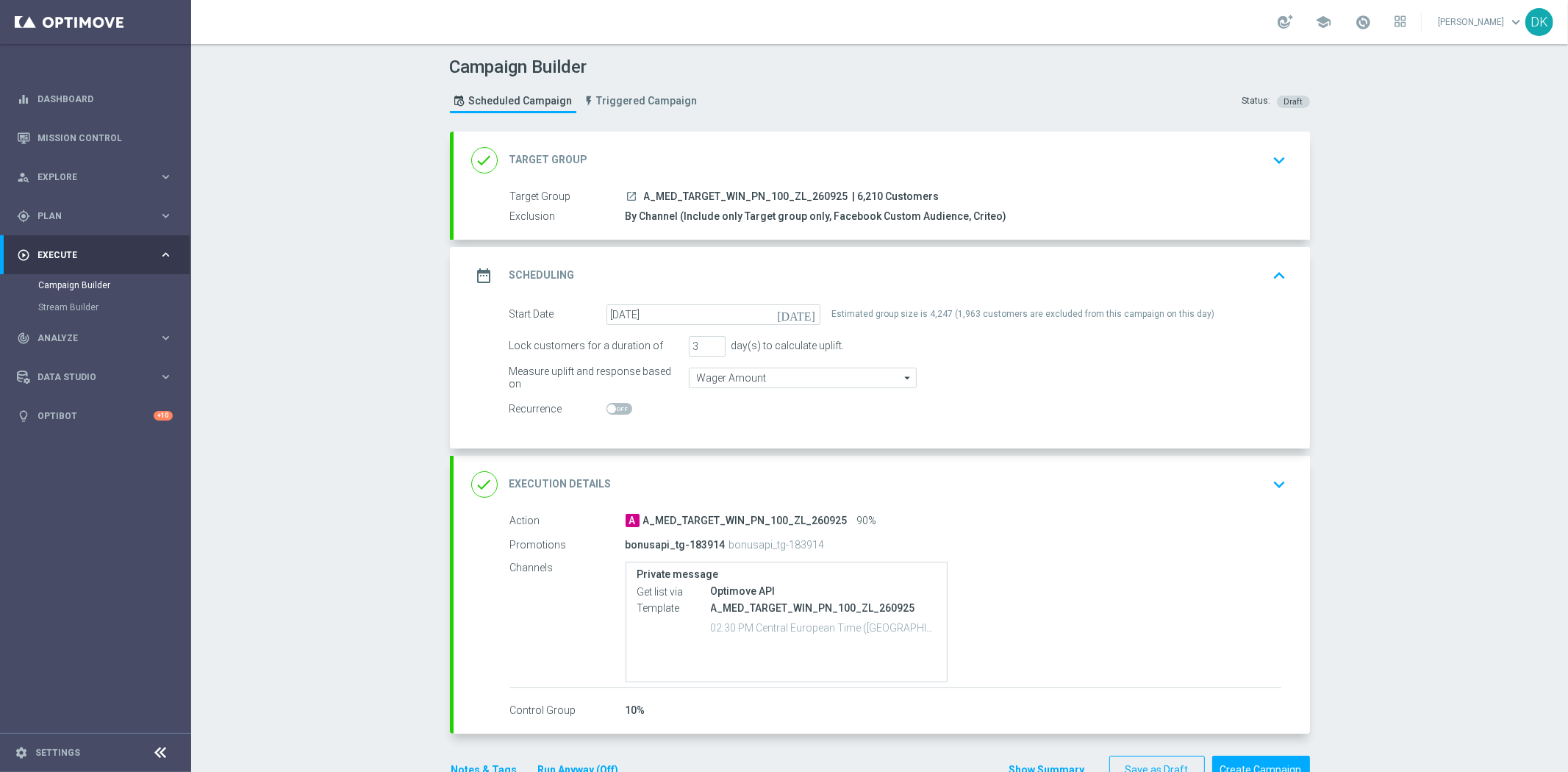
click at [363, 399] on div "Campaign Builder Scheduled Campaign Triggered Campaign Status: Draft done Targe…" at bounding box center [879, 408] width 1377 height 728
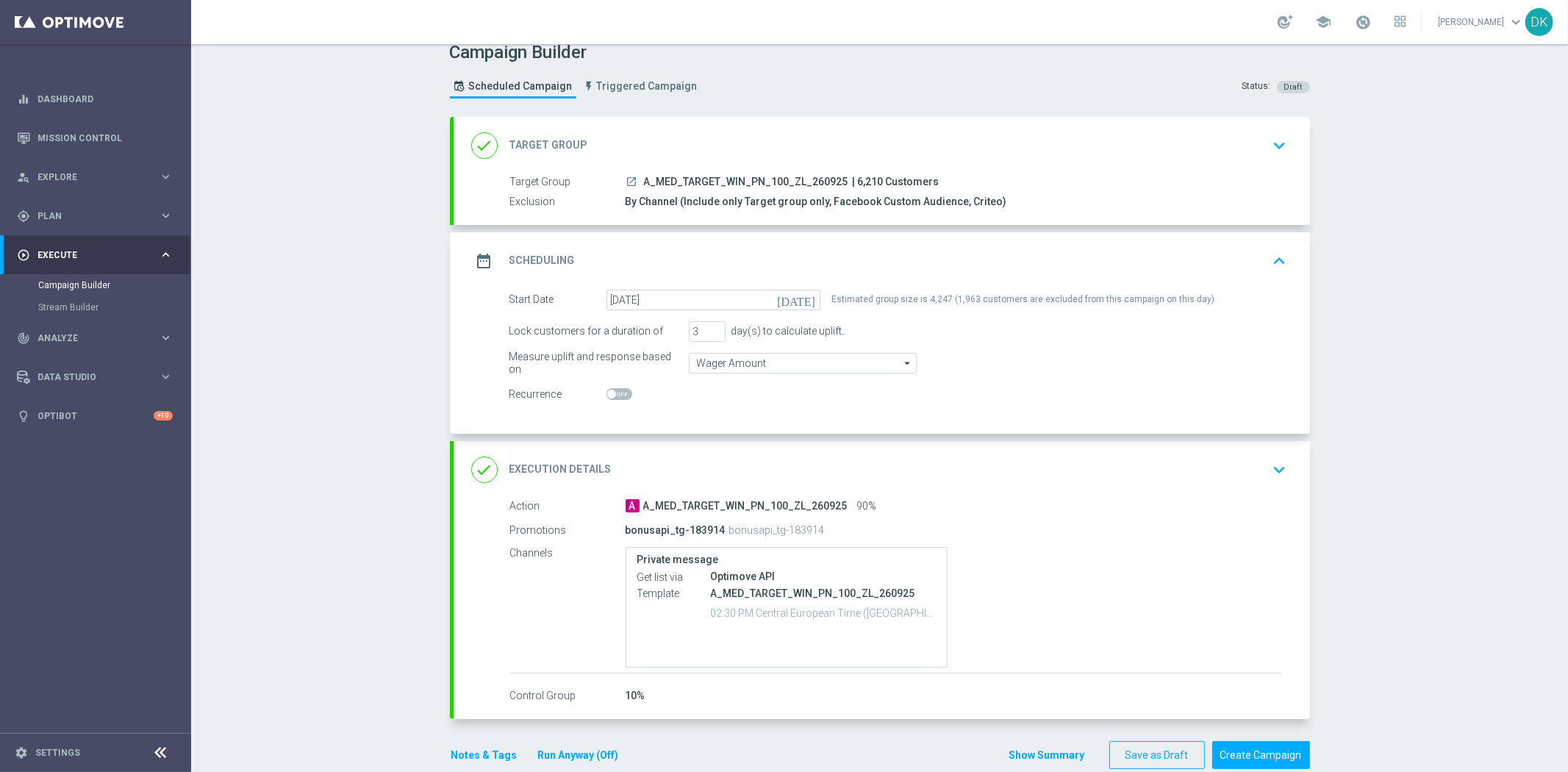
scroll to position [40, 0]
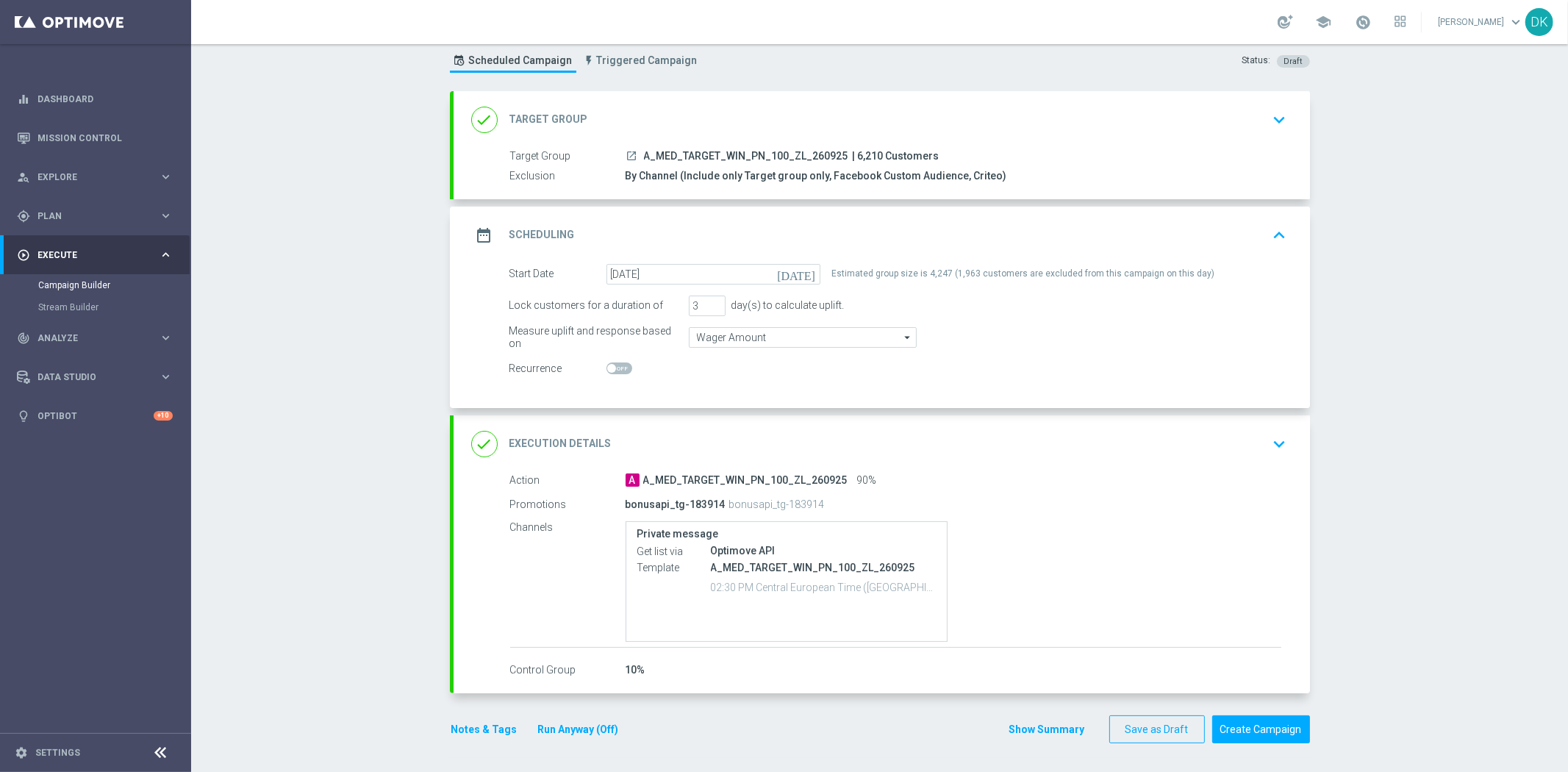
click at [457, 720] on button "Notes & Tags" at bounding box center [484, 729] width 69 height 19
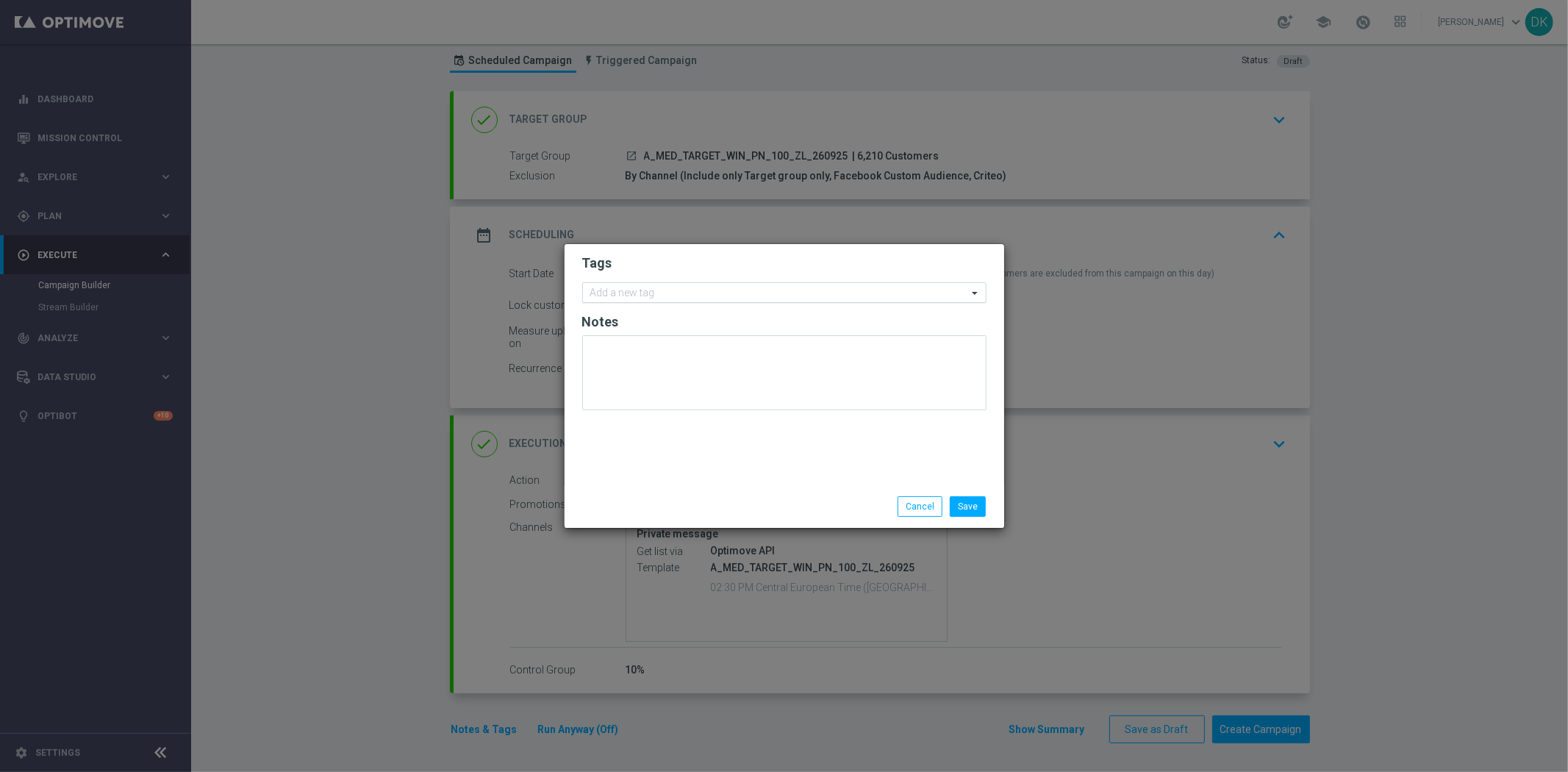
click at [647, 288] on input "text" at bounding box center [779, 294] width 377 height 13
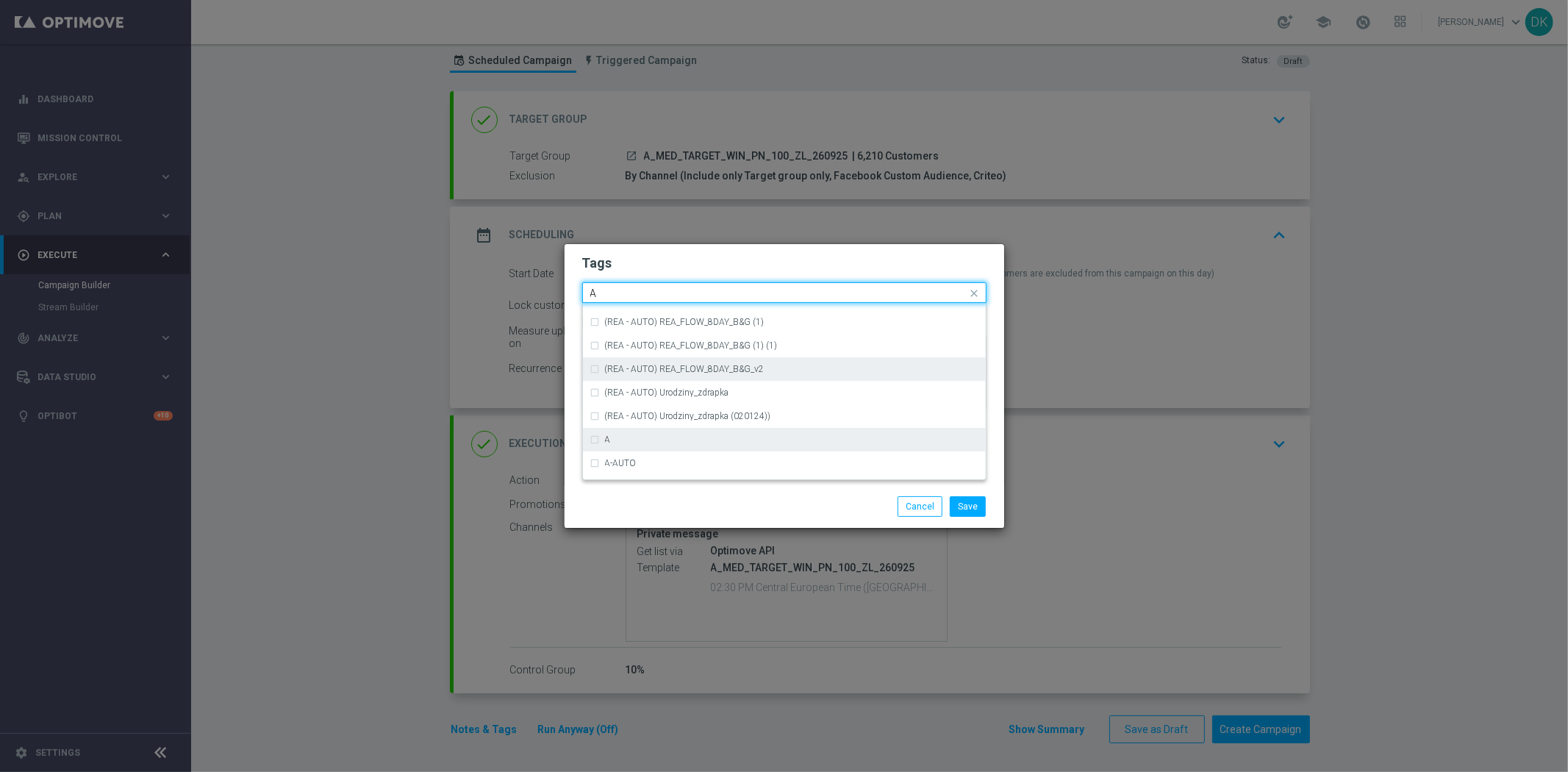
scroll to position [1716, 0]
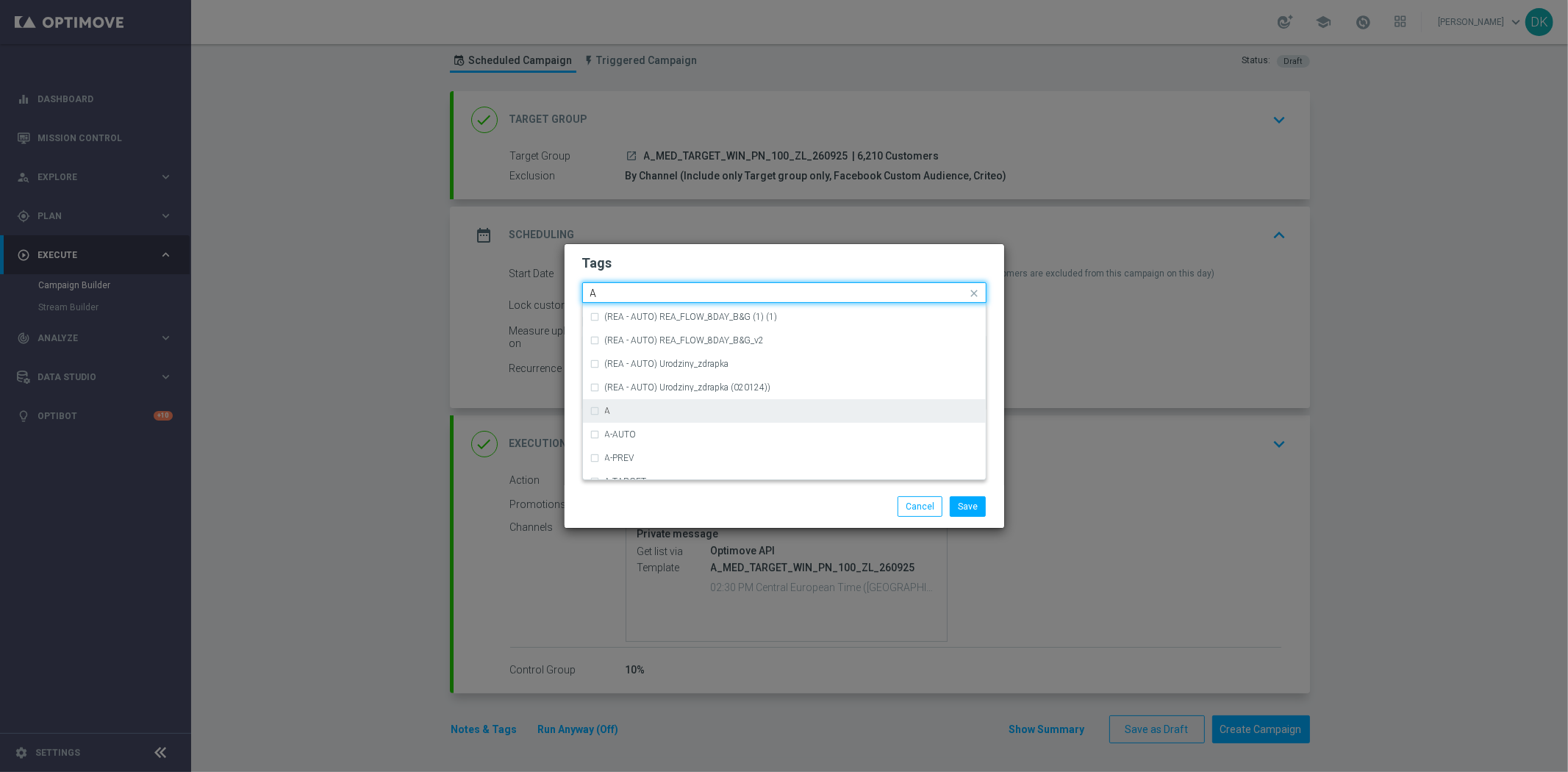
click at [640, 416] on div "A" at bounding box center [784, 411] width 388 height 23
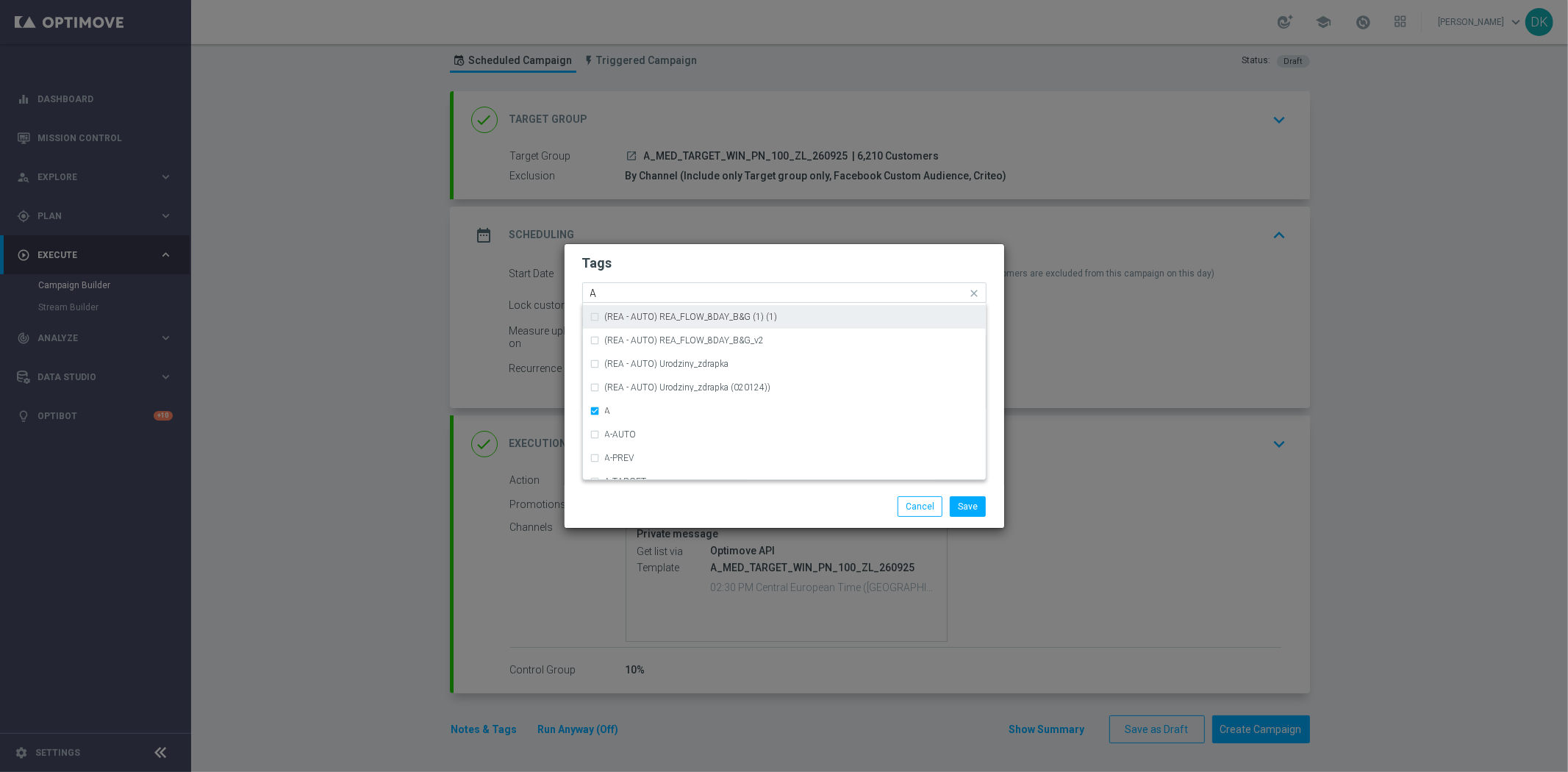
click at [619, 290] on input "A" at bounding box center [779, 294] width 377 height 13
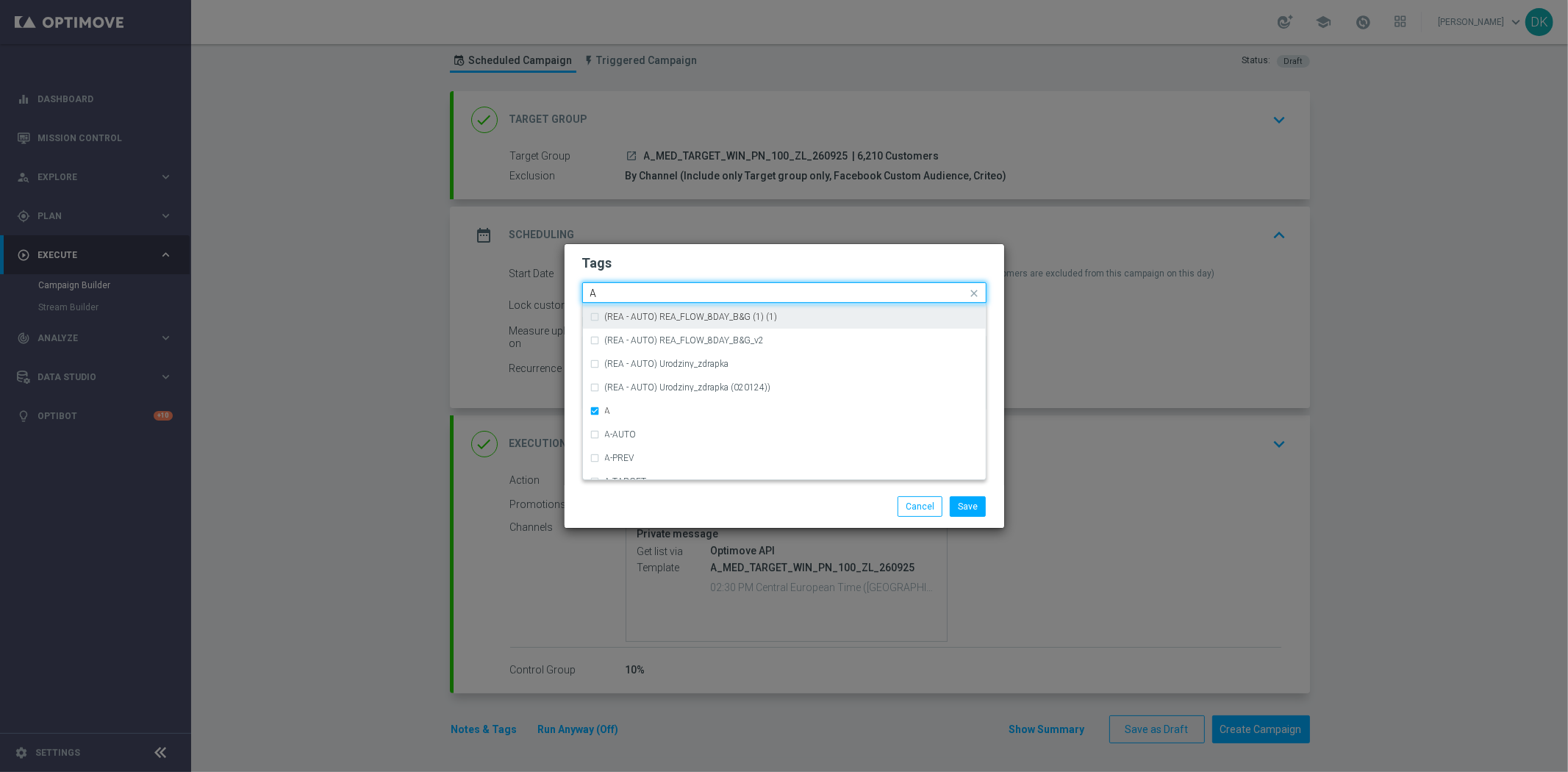
click at [619, 290] on input "A" at bounding box center [779, 294] width 377 height 13
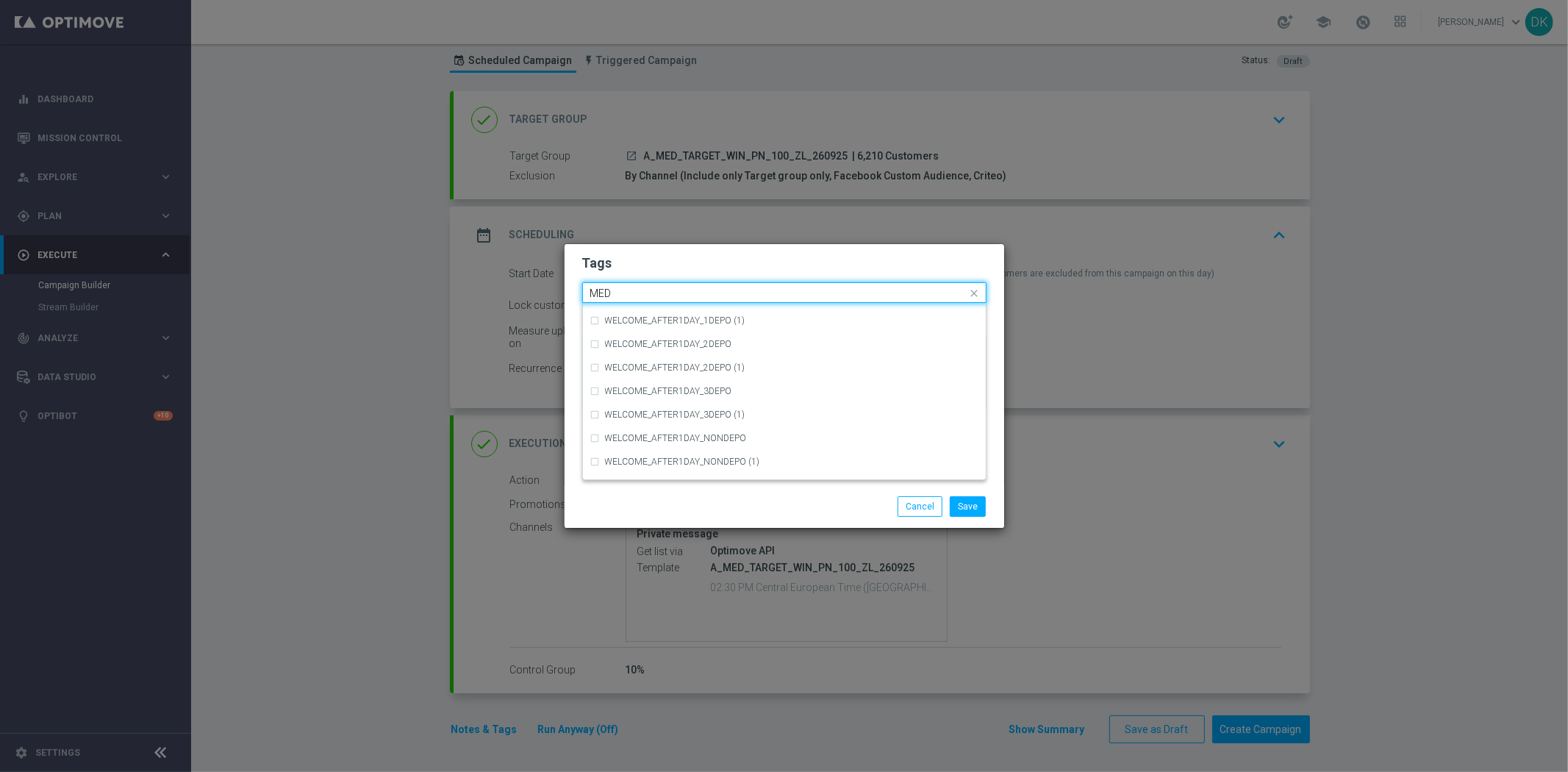
scroll to position [0, 0]
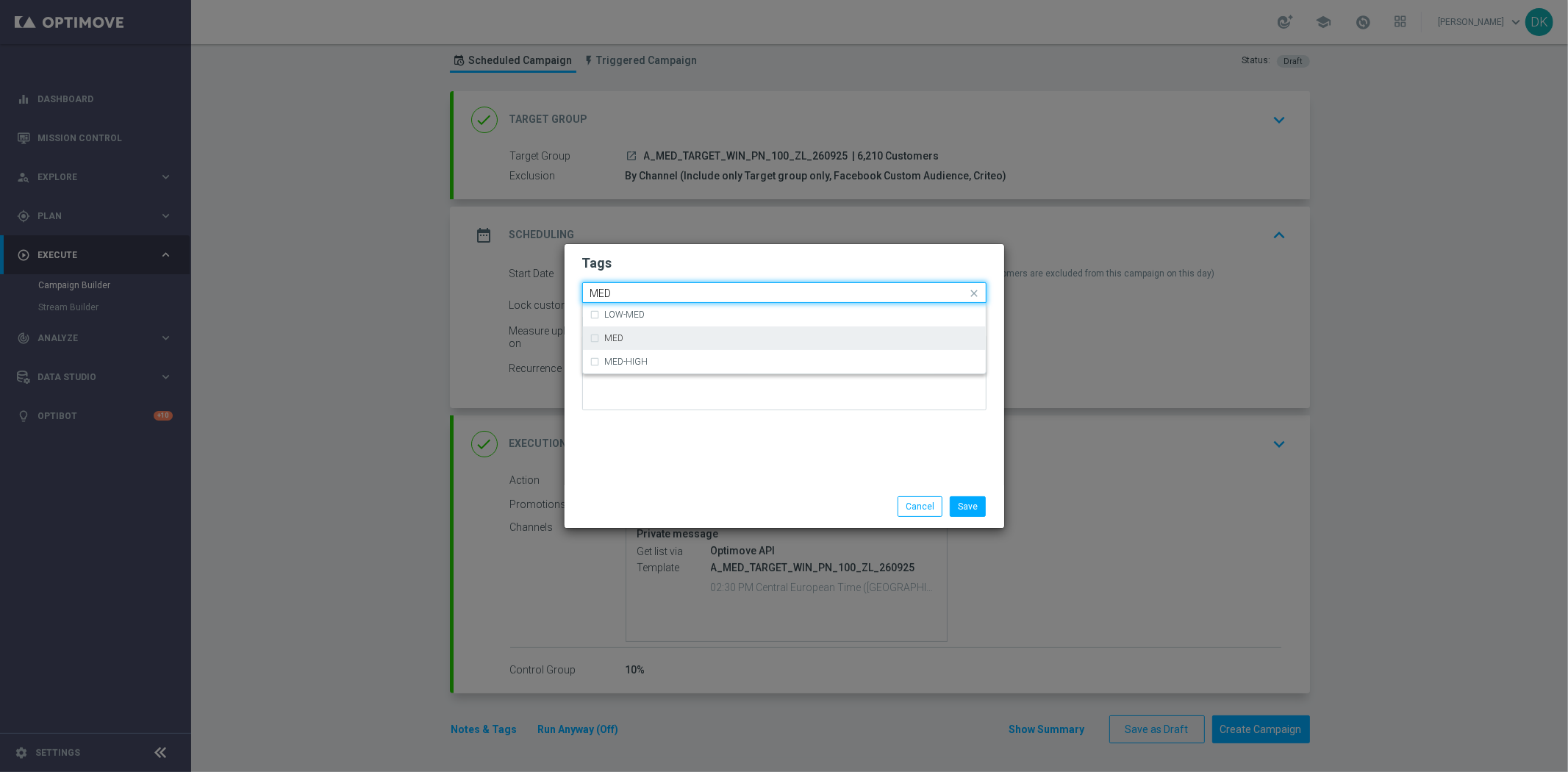
click at [638, 345] on div "MED" at bounding box center [784, 339] width 388 height 23
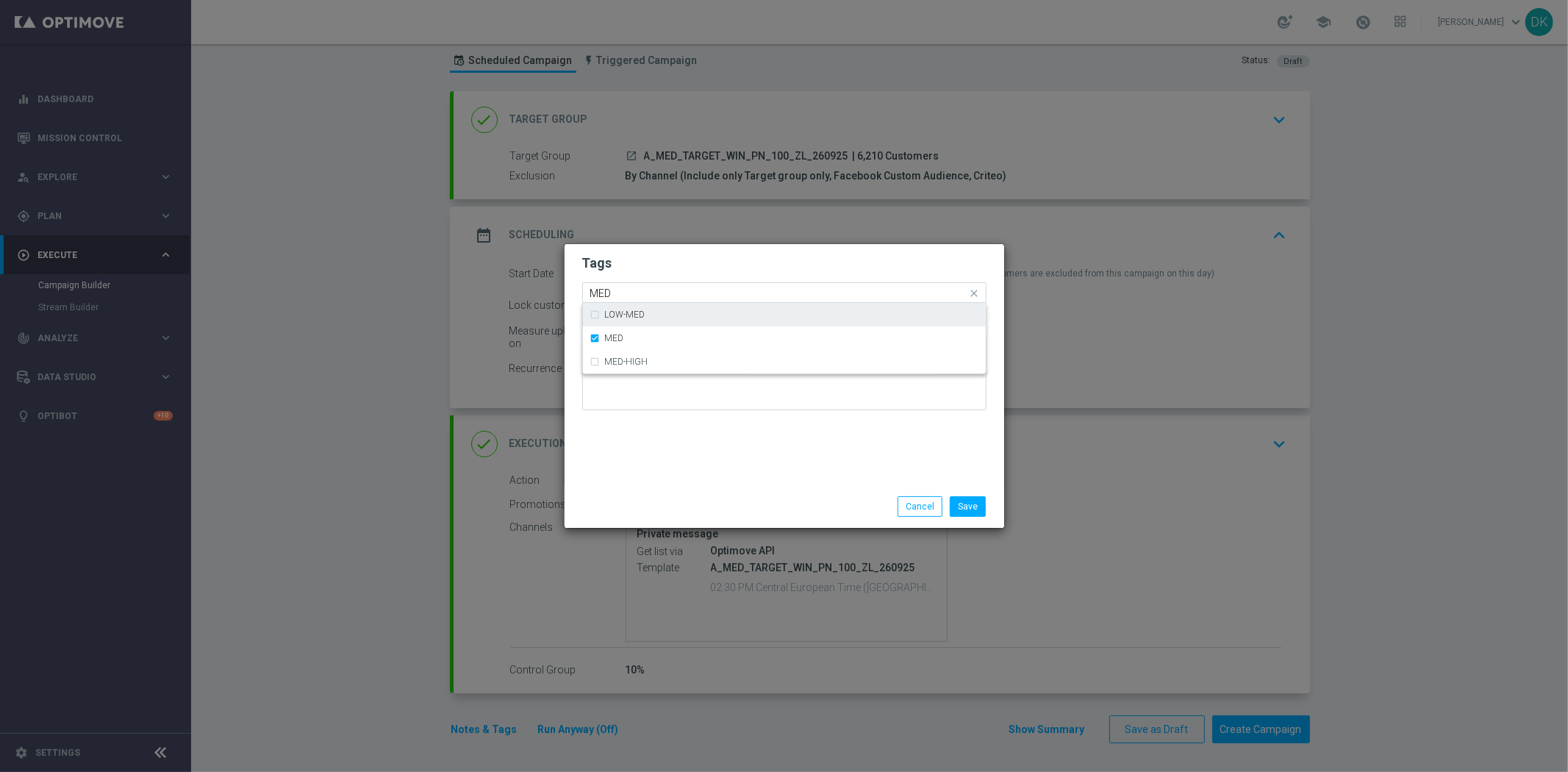
click at [637, 291] on input "MED" at bounding box center [779, 294] width 377 height 13
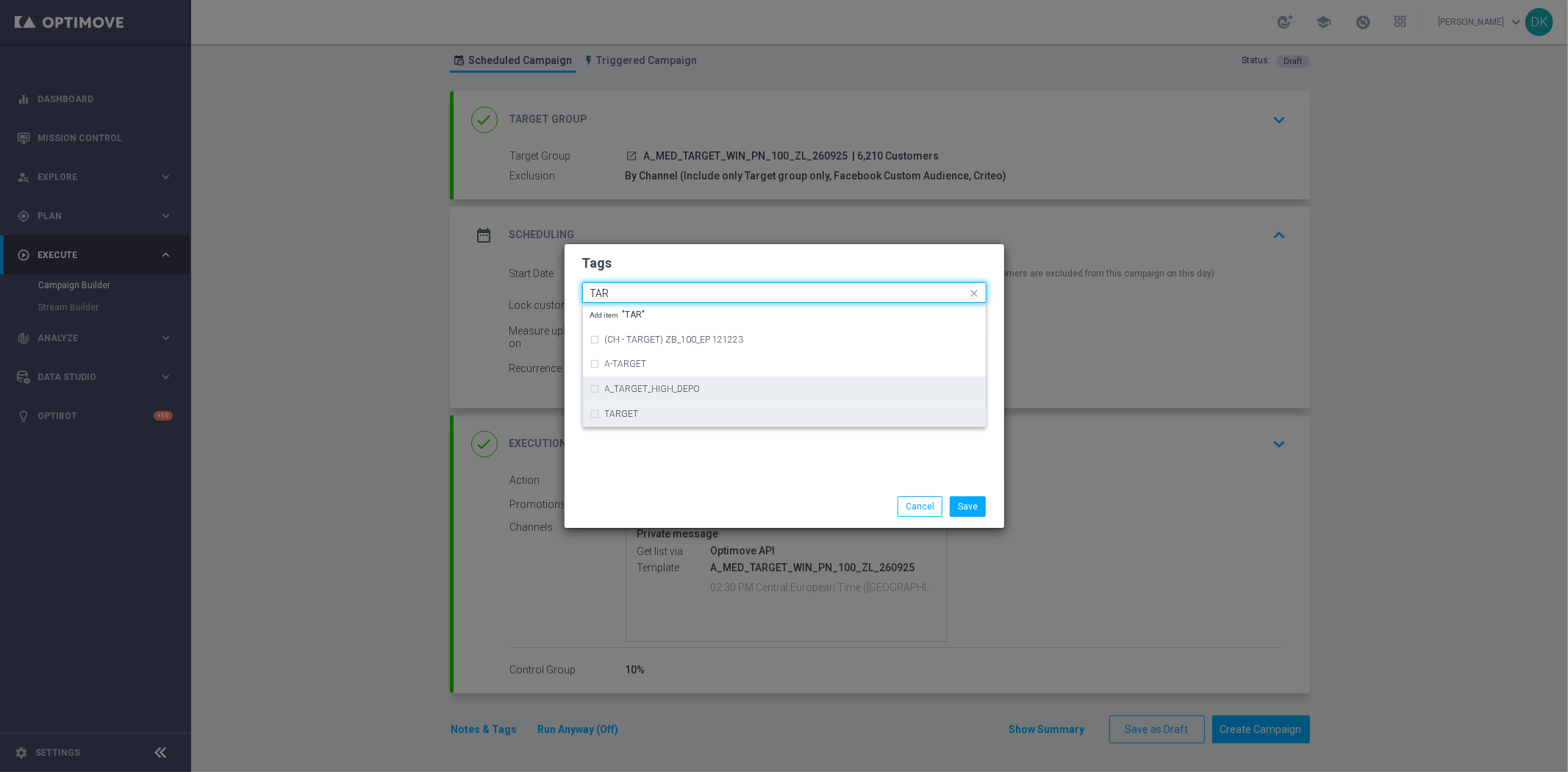
drag, startPoint x: 642, startPoint y: 402, endPoint x: 639, endPoint y: 376, distance: 26.2
click at [642, 402] on div "TARGET" at bounding box center [784, 414] width 388 height 23
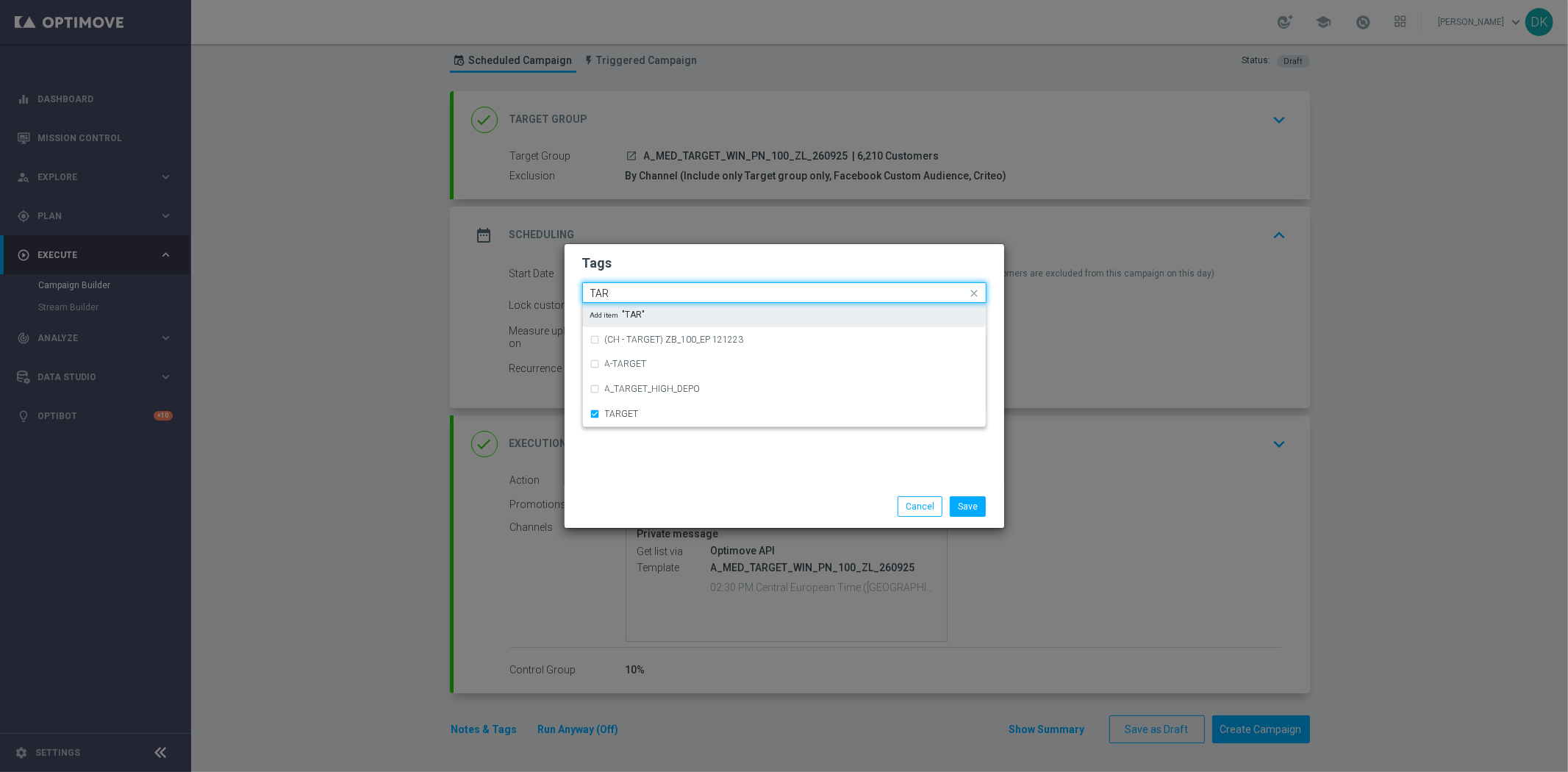
click at [635, 288] on input "TAR" at bounding box center [779, 294] width 377 height 13
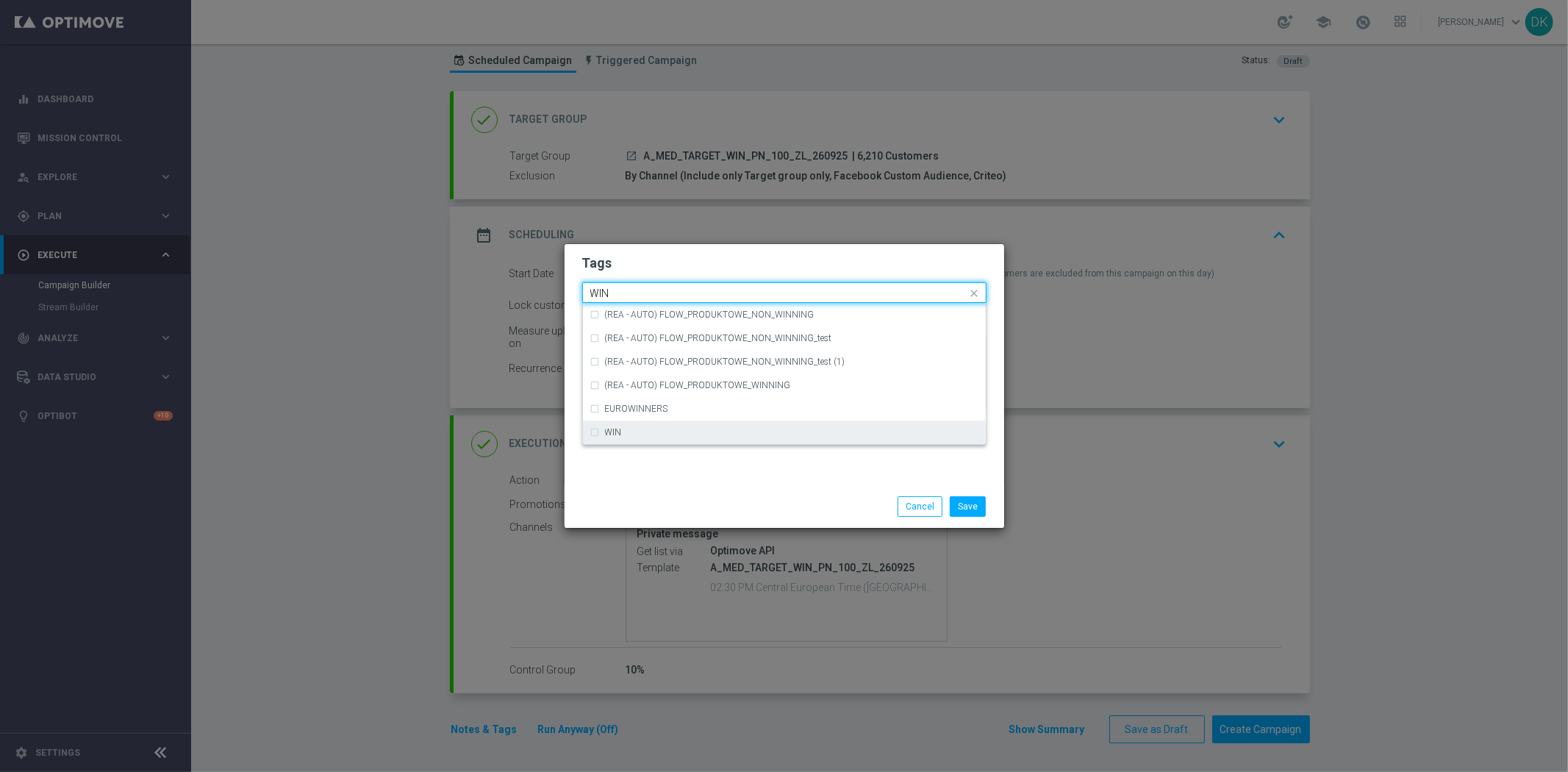
click at [663, 428] on div "WIN" at bounding box center [791, 431] width 374 height 9
type input "WIN"
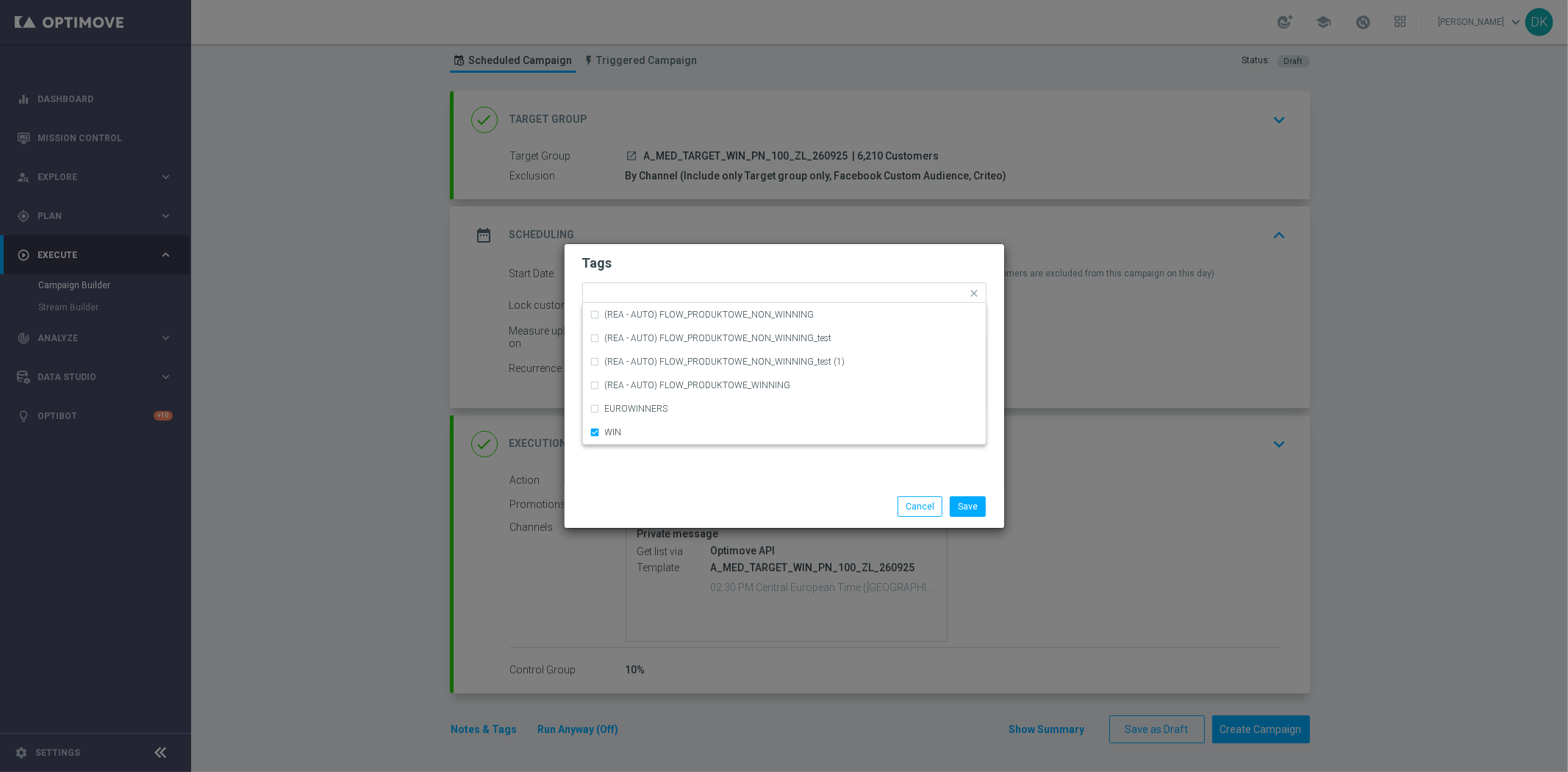
click at [670, 483] on div "Tags Quick find × A × MED × TARGET × WIN (REA - AUTO) FLOW_PRODUKTOWE_NON_WINNI…" at bounding box center [784, 364] width 440 height 241
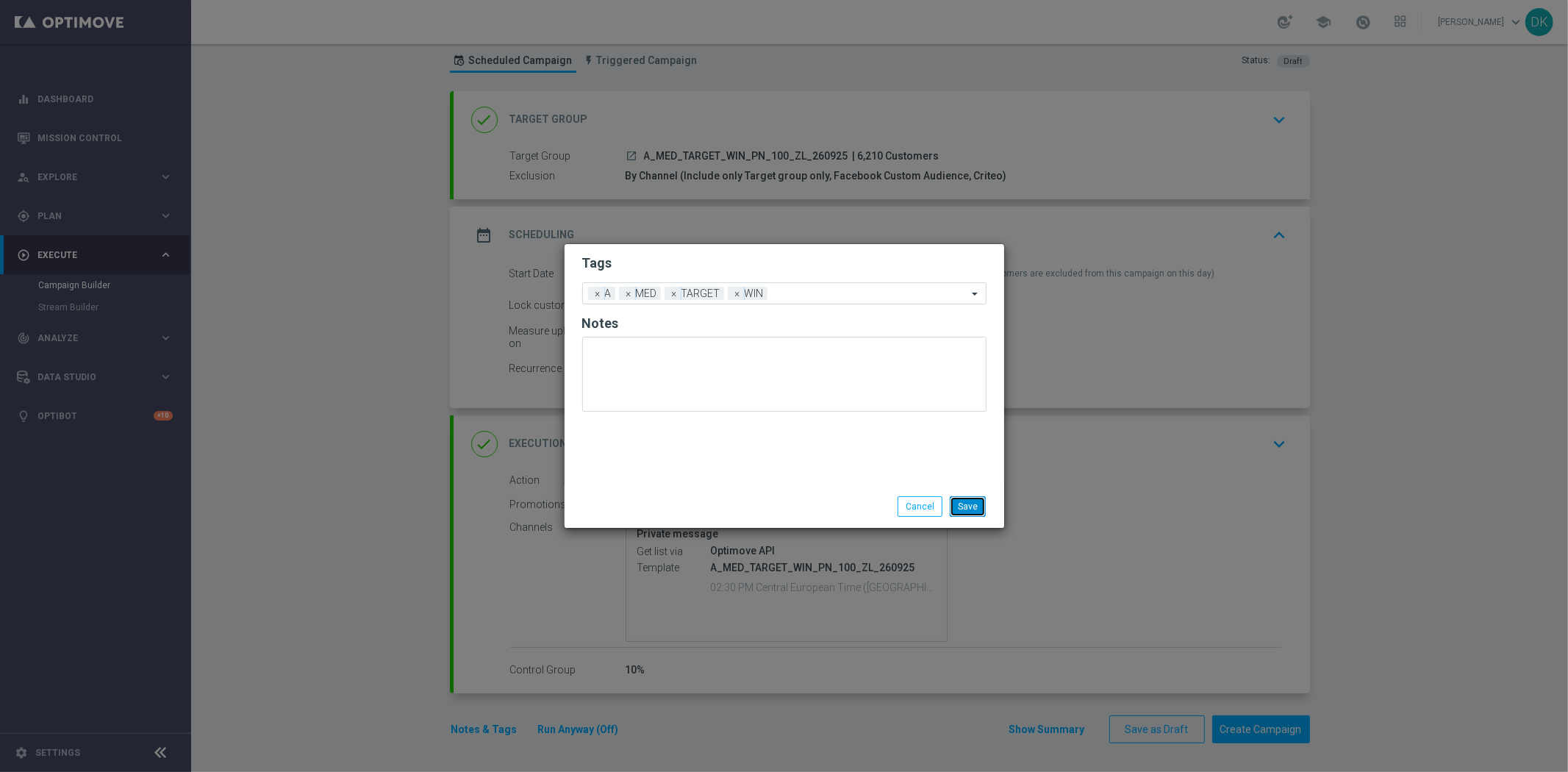
click at [966, 508] on button "Save" at bounding box center [967, 507] width 36 height 20
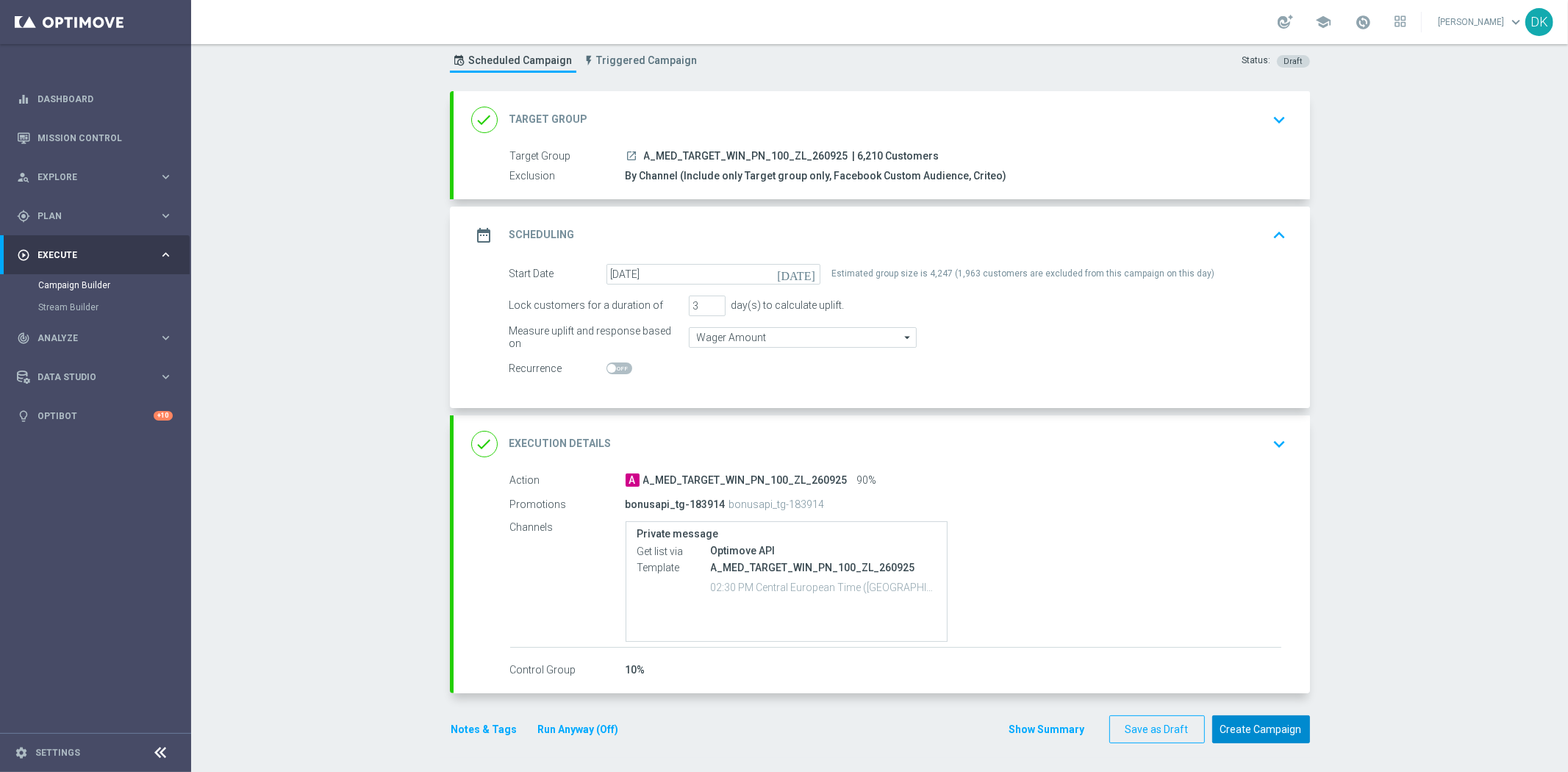
click at [1251, 732] on button "Create Campaign" at bounding box center [1261, 729] width 98 height 28
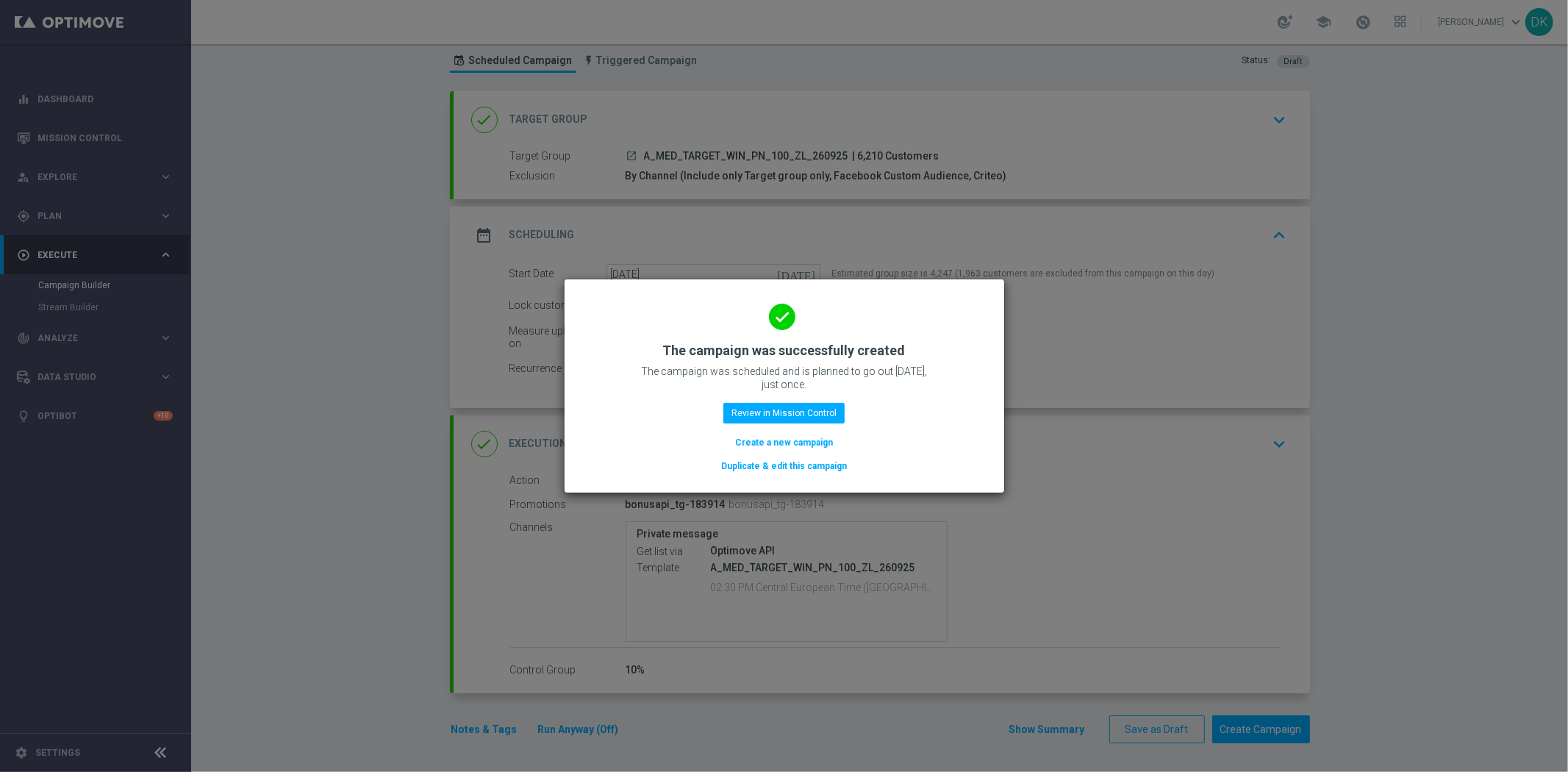
click at [767, 437] on button "Create a new campaign" at bounding box center [784, 442] width 101 height 17
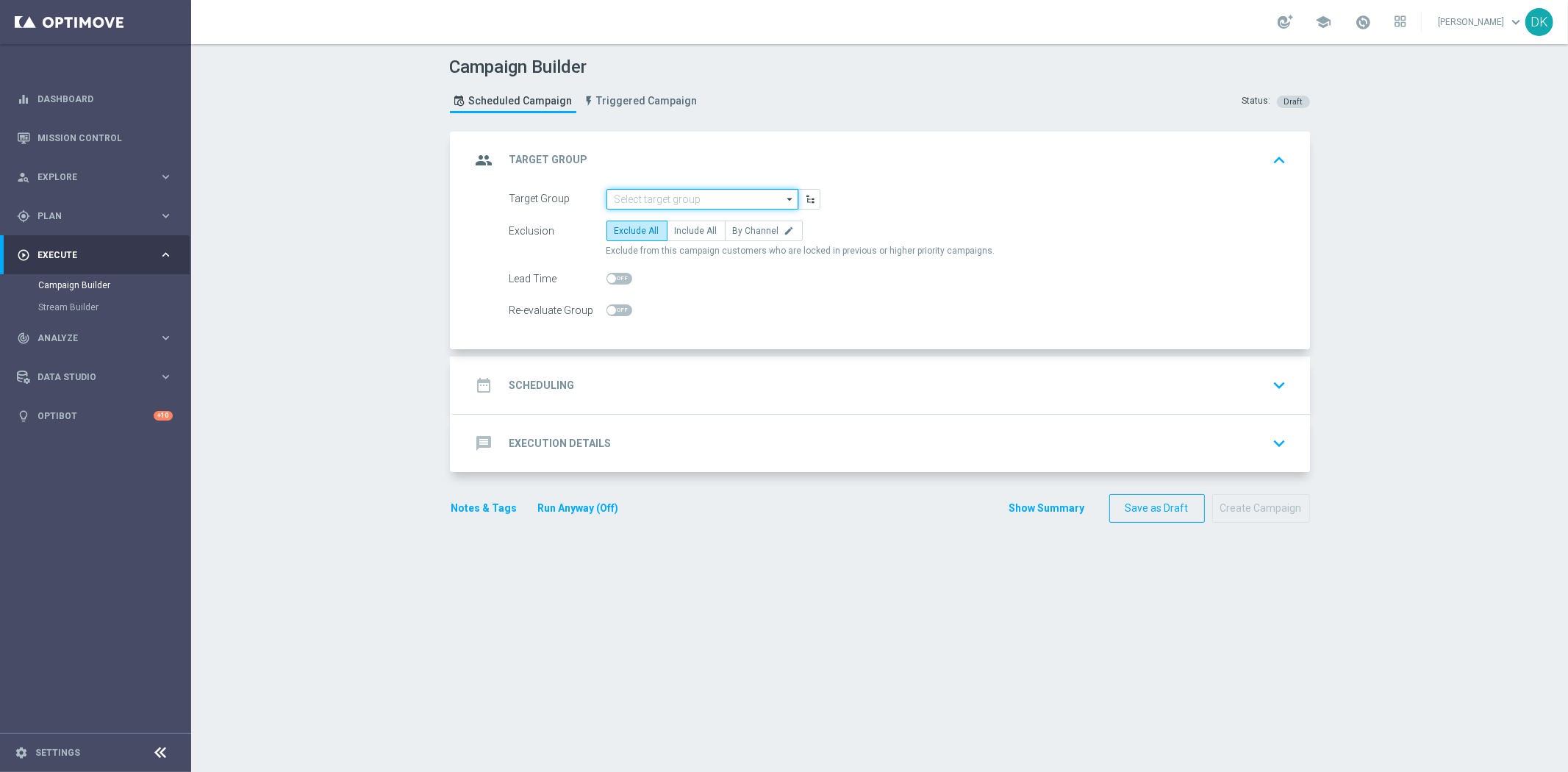
click at [688, 204] on input at bounding box center [703, 199] width 192 height 20
paste input "A_HIGH_TARGET_WIN_PN_200_ZL_260925"
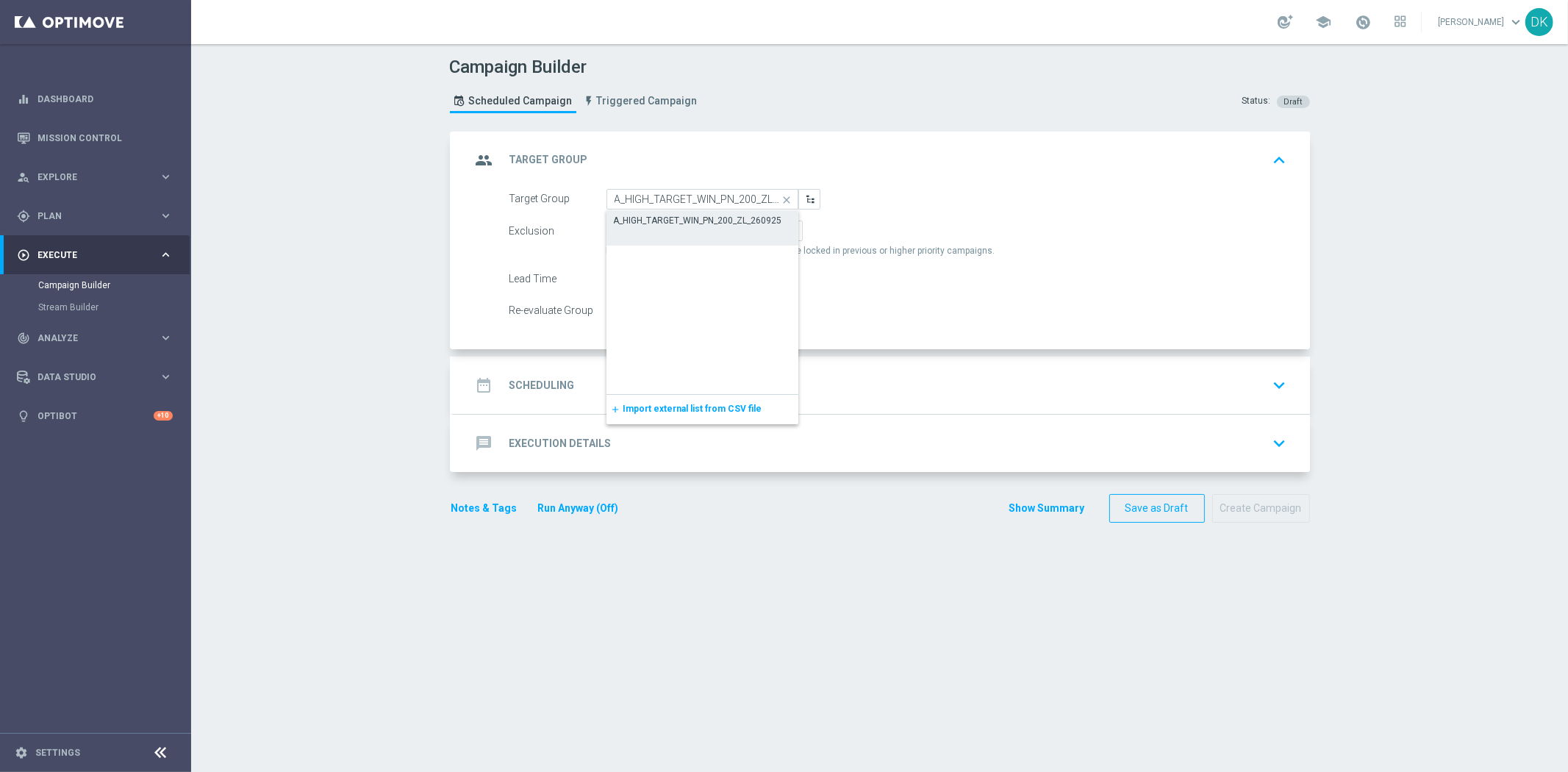
click at [672, 225] on div "A_HIGH_TARGET_WIN_PN_200_ZL_260925" at bounding box center [698, 221] width 169 height 14
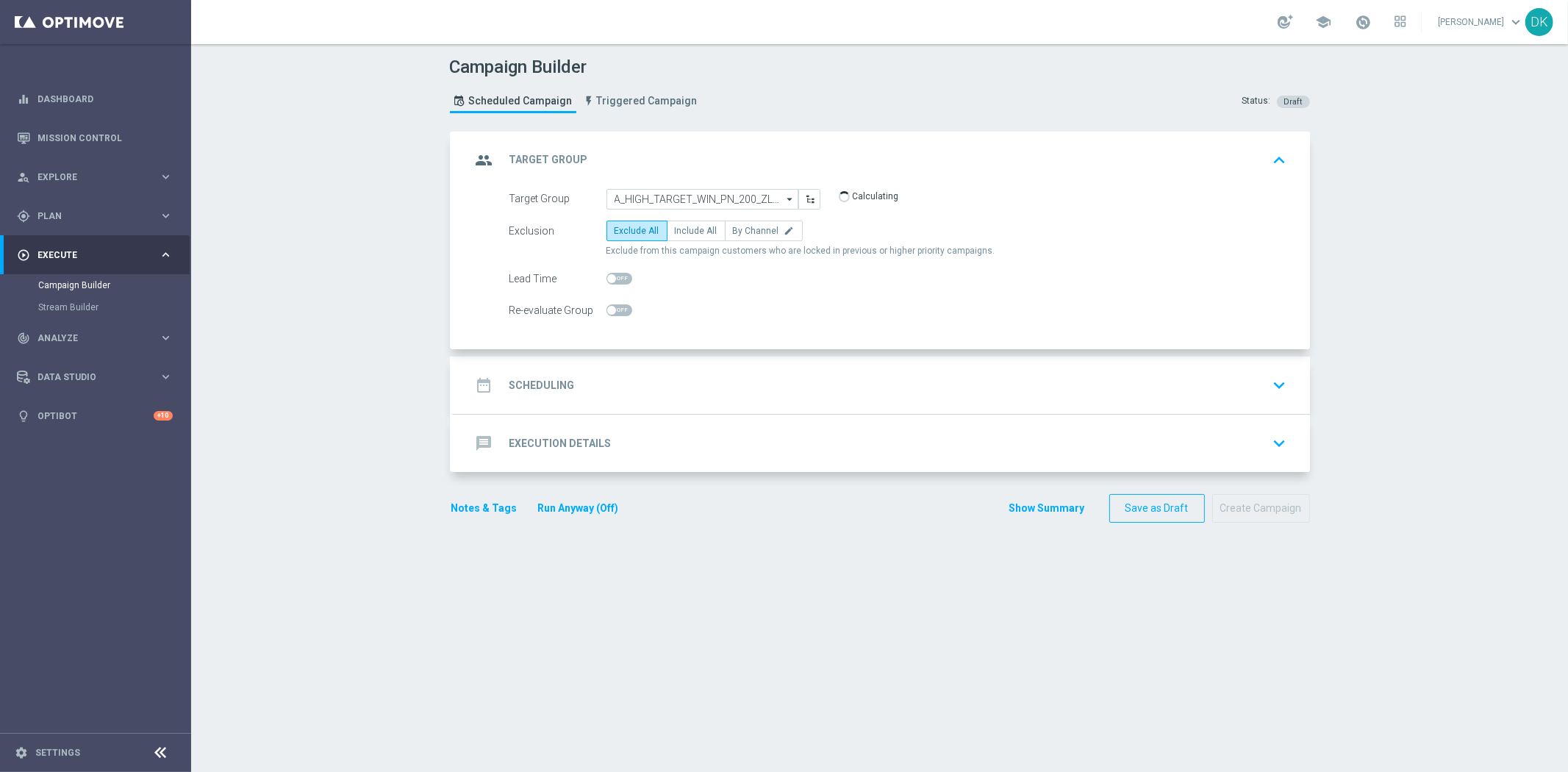
type input "A_HIGH_TARGET_WIN_PN_200_ZL_260925"
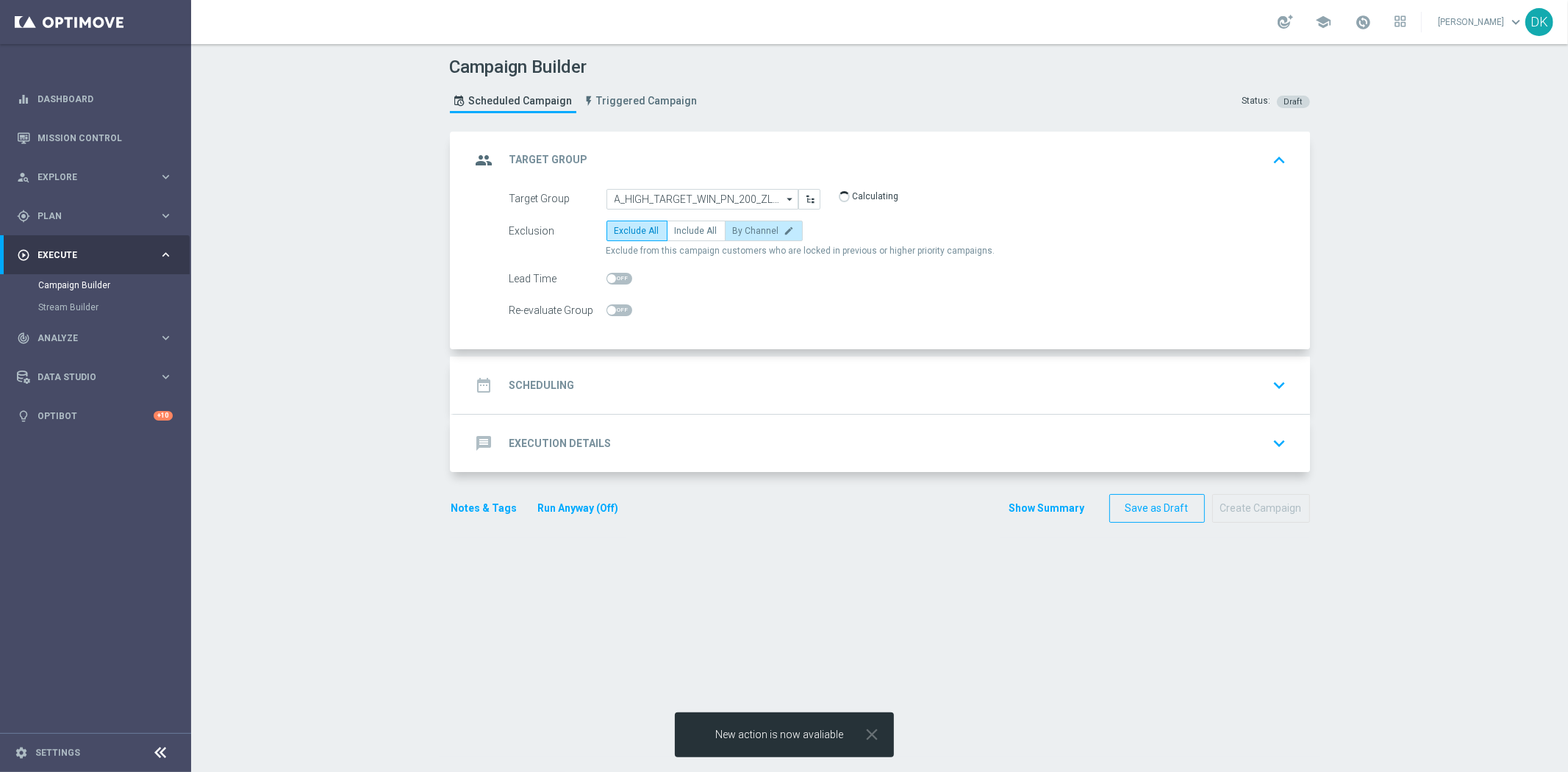
click at [762, 231] on span "By Channel" at bounding box center [755, 230] width 46 height 11
click at [743, 231] on input "By Channel edit" at bounding box center [738, 233] width 10 height 10
radio input "true"
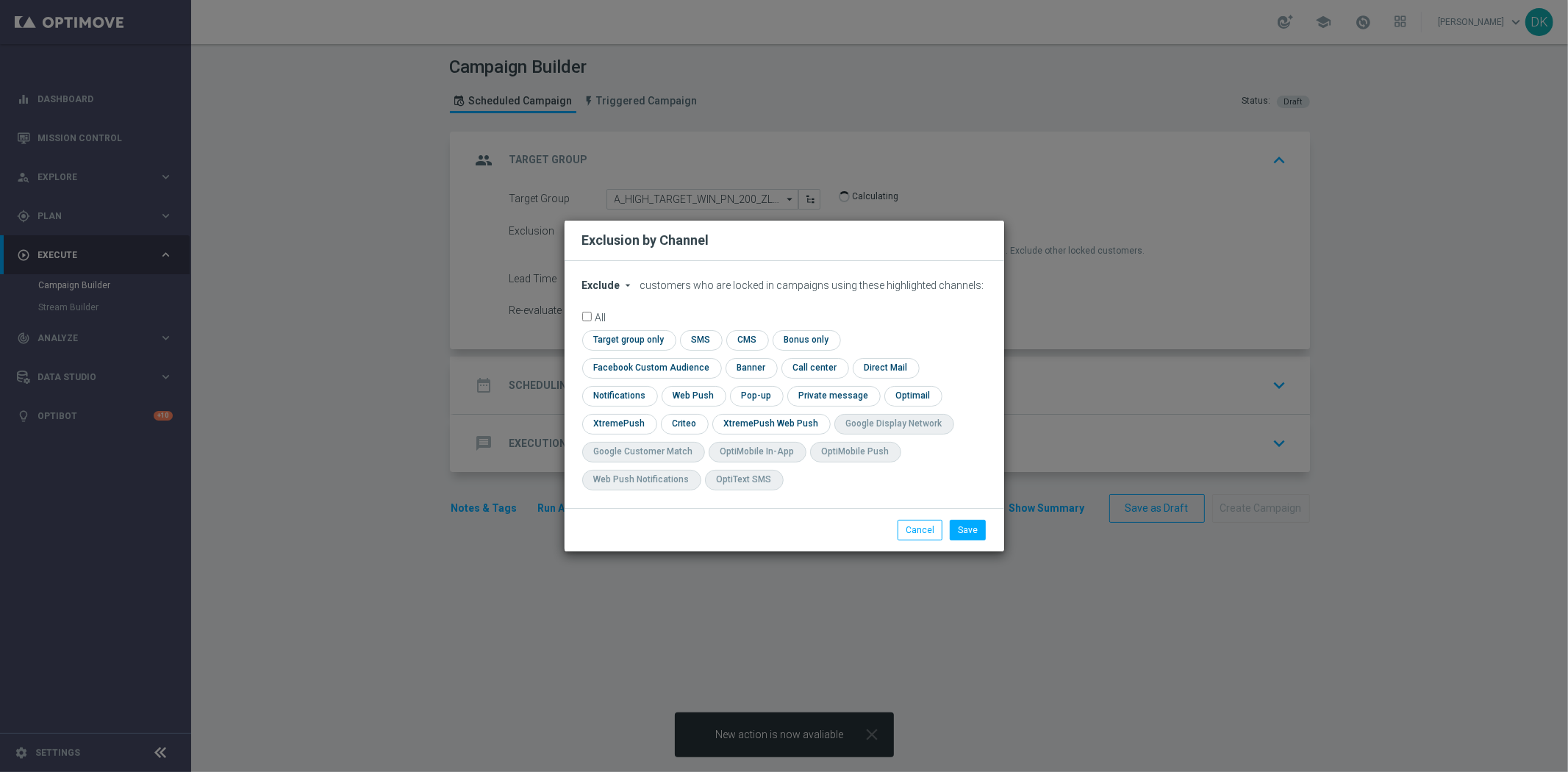
click at [605, 291] on span "Exclude" at bounding box center [601, 285] width 38 height 12
click at [0, 0] on span "Include" at bounding box center [0, 0] width 0 height 0
click at [616, 350] on input "checkbox" at bounding box center [627, 340] width 90 height 20
checkbox input "true"
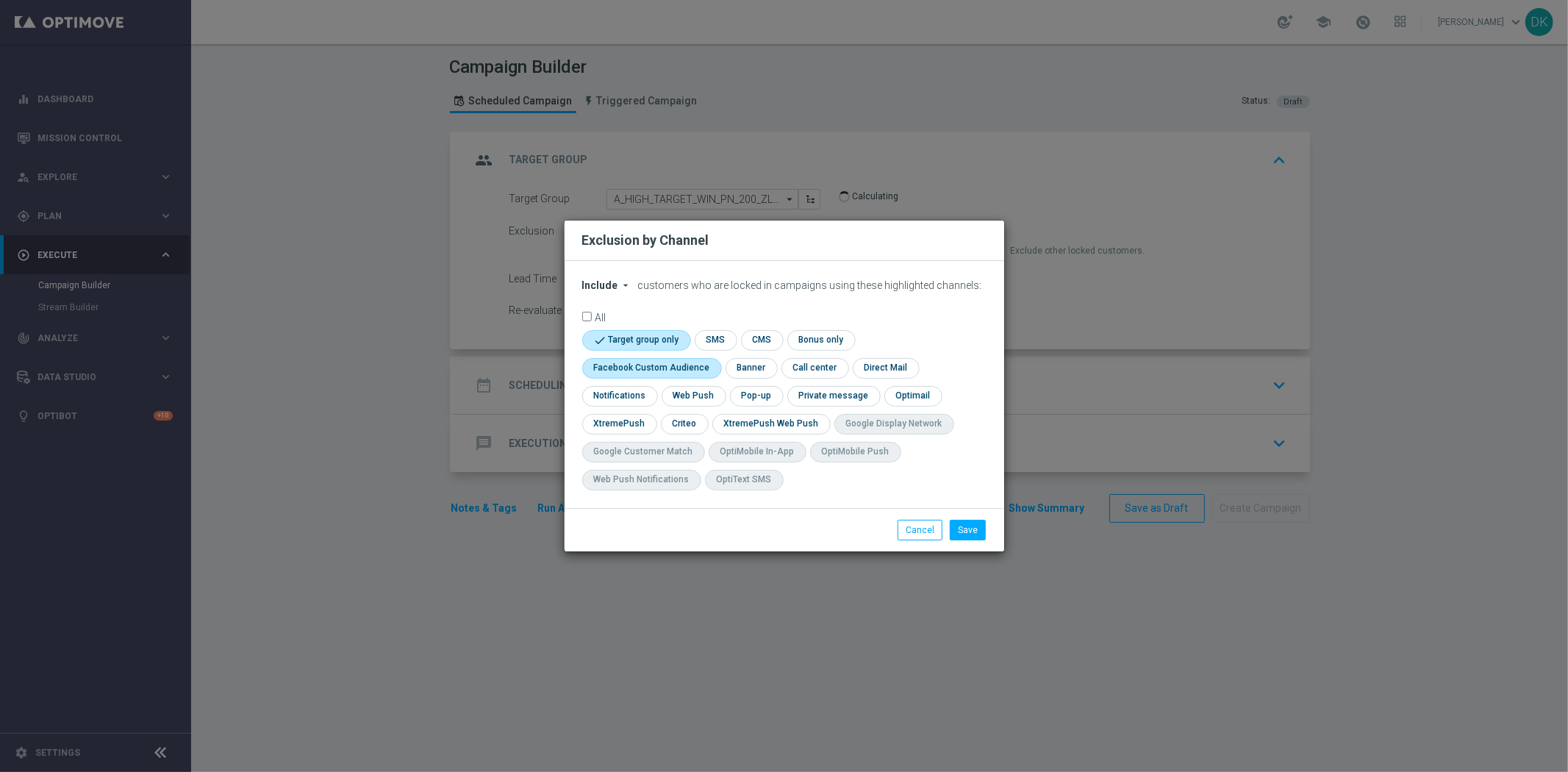
click at [620, 360] on input "checkbox" at bounding box center [649, 368] width 133 height 20
checkbox input "true"
click at [681, 419] on input "checkbox" at bounding box center [683, 424] width 46 height 20
checkbox input "true"
click at [963, 531] on button "Save" at bounding box center [967, 530] width 36 height 20
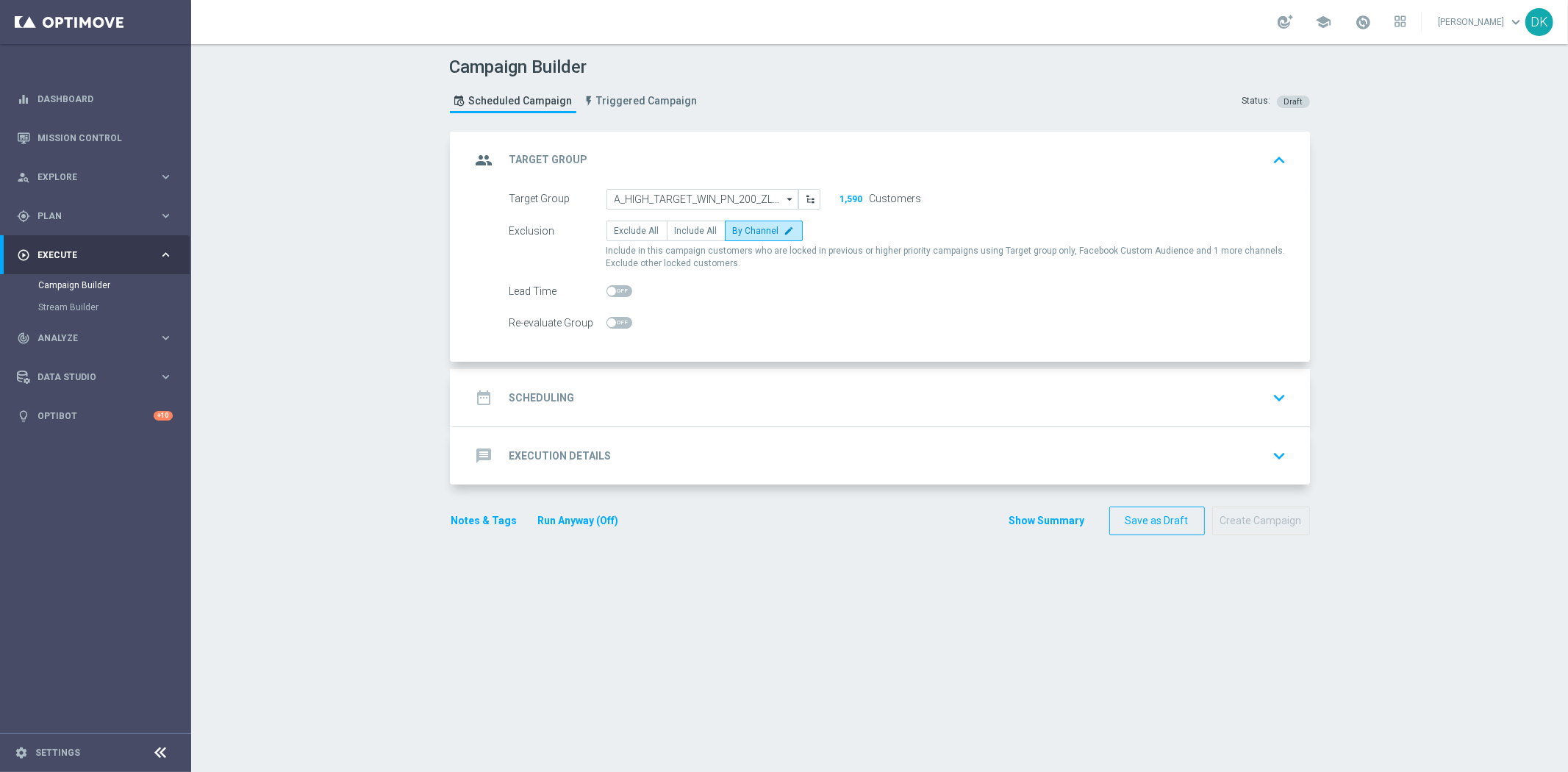
click at [575, 404] on div "date_range Scheduling keyboard_arrow_down" at bounding box center [882, 397] width 822 height 28
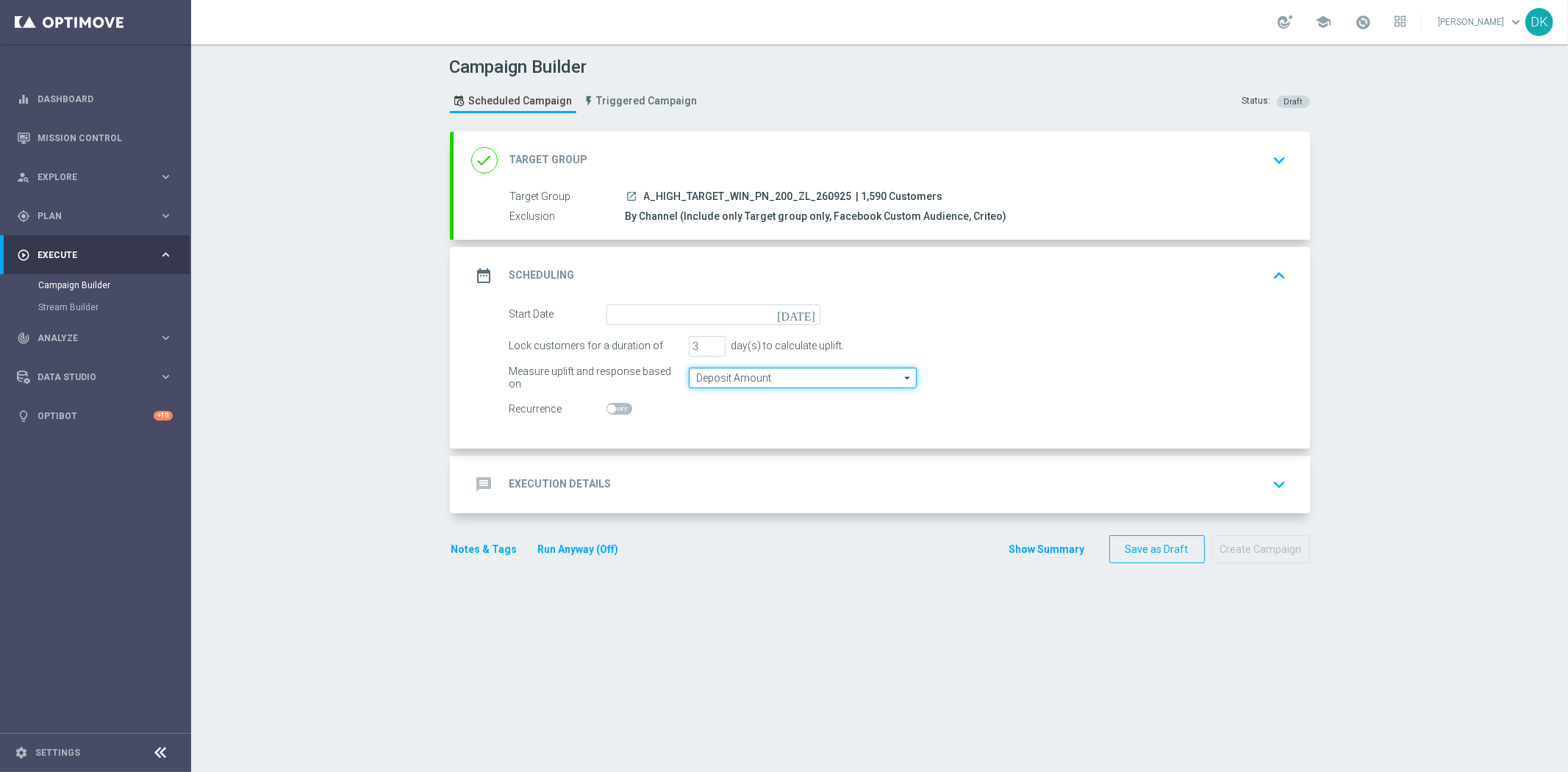
click at [728, 378] on input "Deposit Amount" at bounding box center [803, 378] width 228 height 20
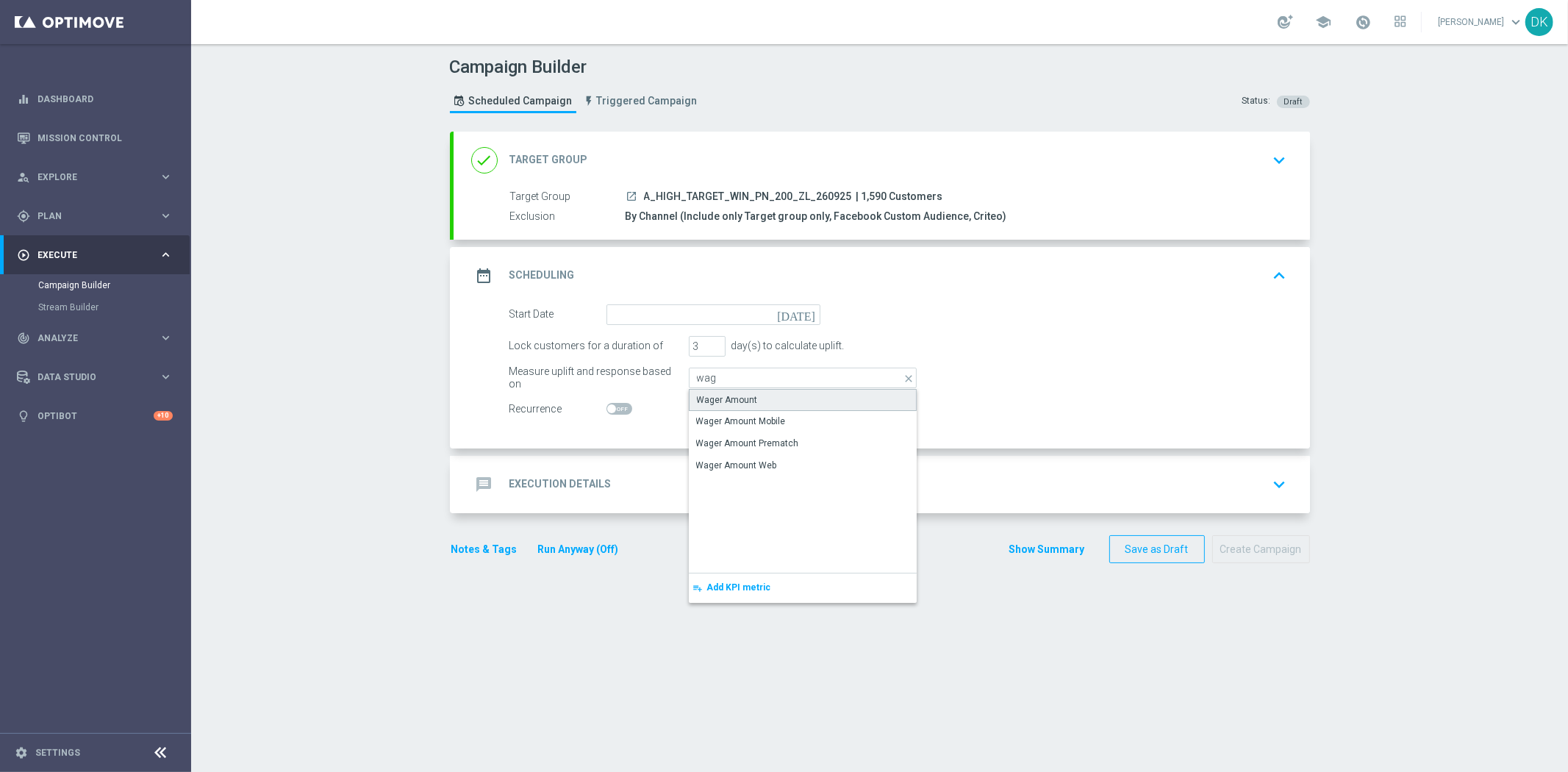
click at [714, 393] on div "Wager Amount" at bounding box center [727, 400] width 61 height 14
type input "Wager Amount"
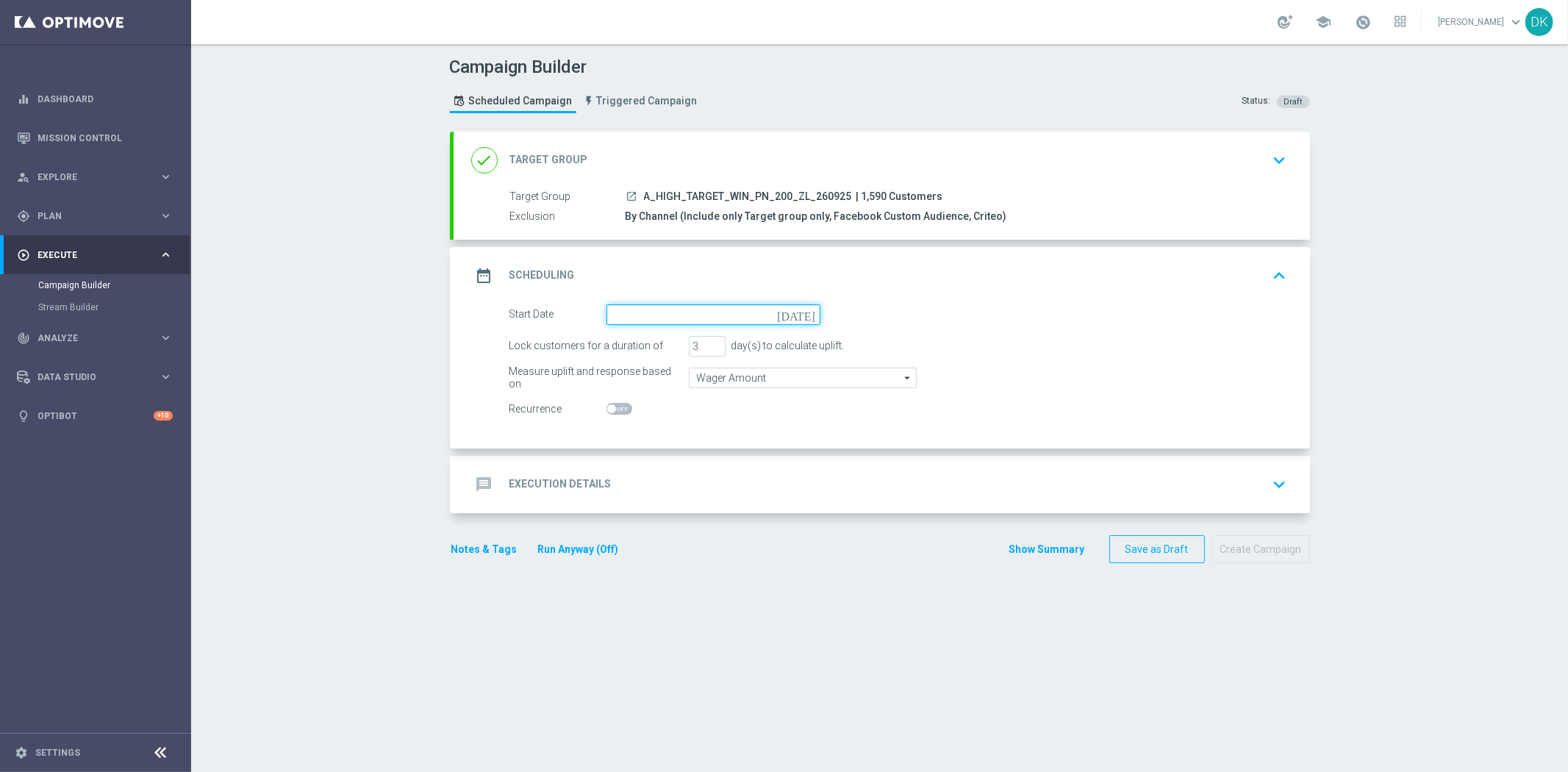
click at [688, 309] on input at bounding box center [713, 314] width 214 height 20
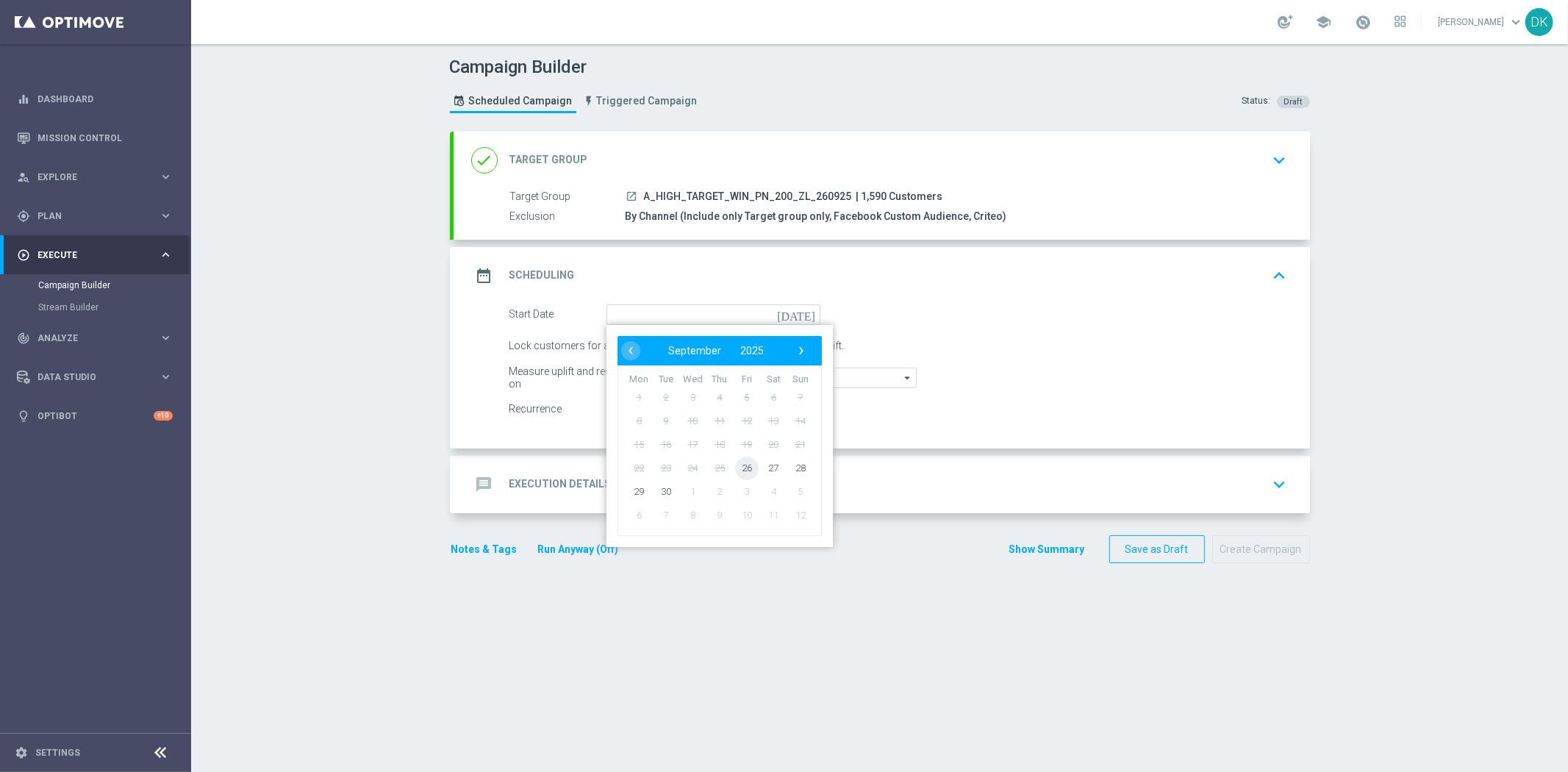
click at [740, 472] on span "26" at bounding box center [746, 467] width 23 height 23
type input "[DATE]"
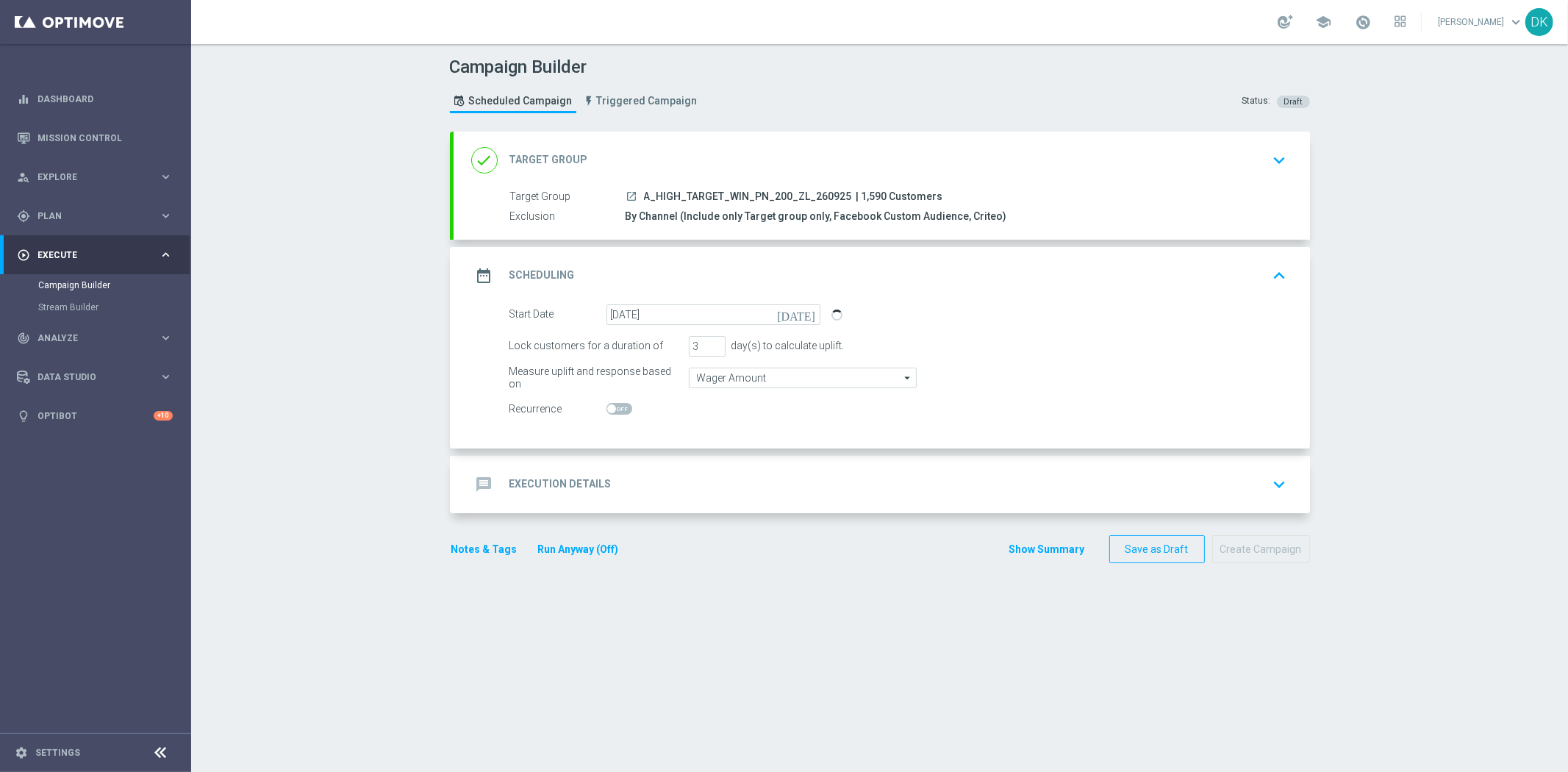
click at [616, 503] on div "message Execution Details keyboard_arrow_down" at bounding box center [882, 484] width 857 height 58
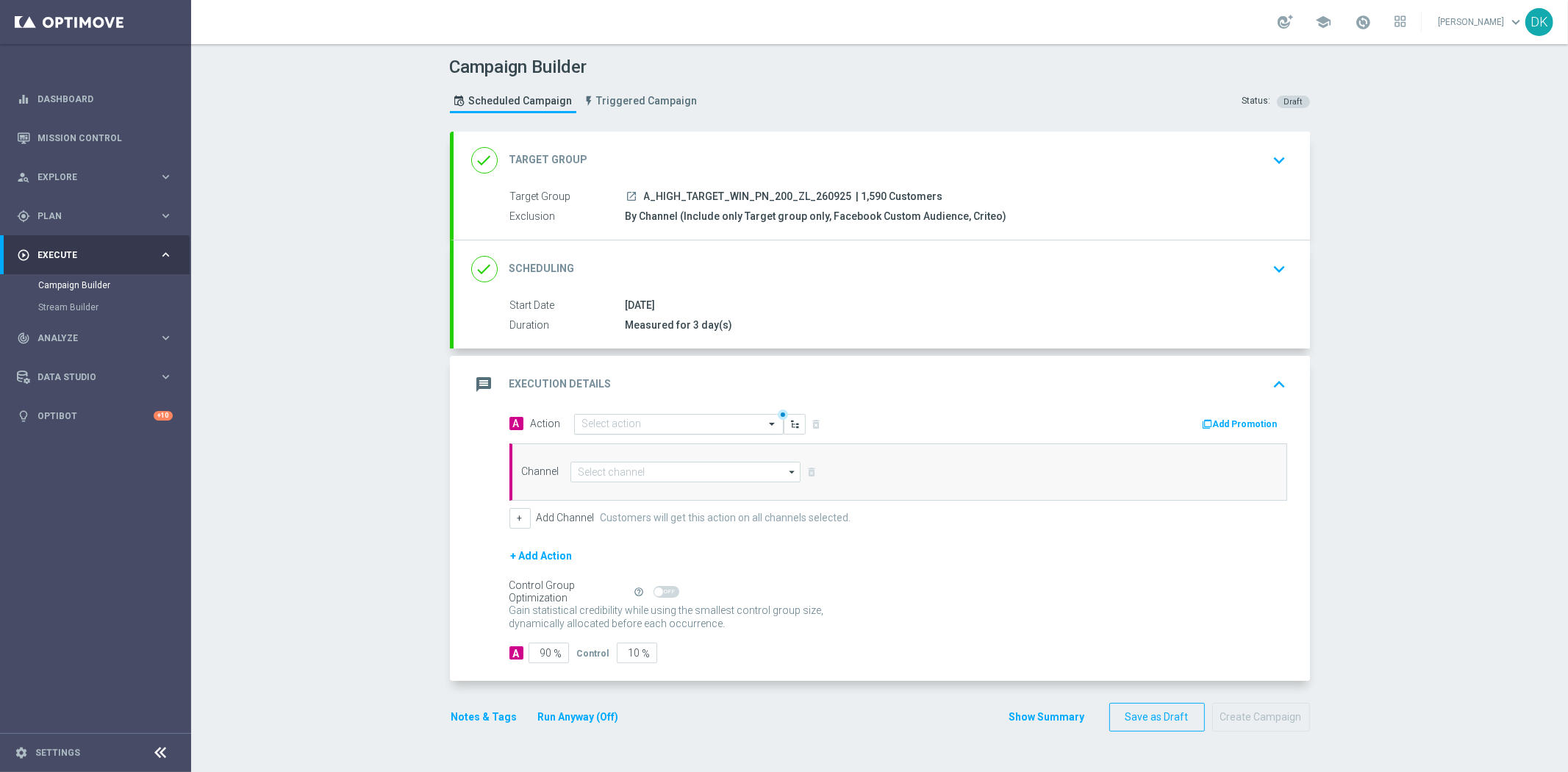
click at [611, 419] on input "text" at bounding box center [664, 425] width 164 height 13
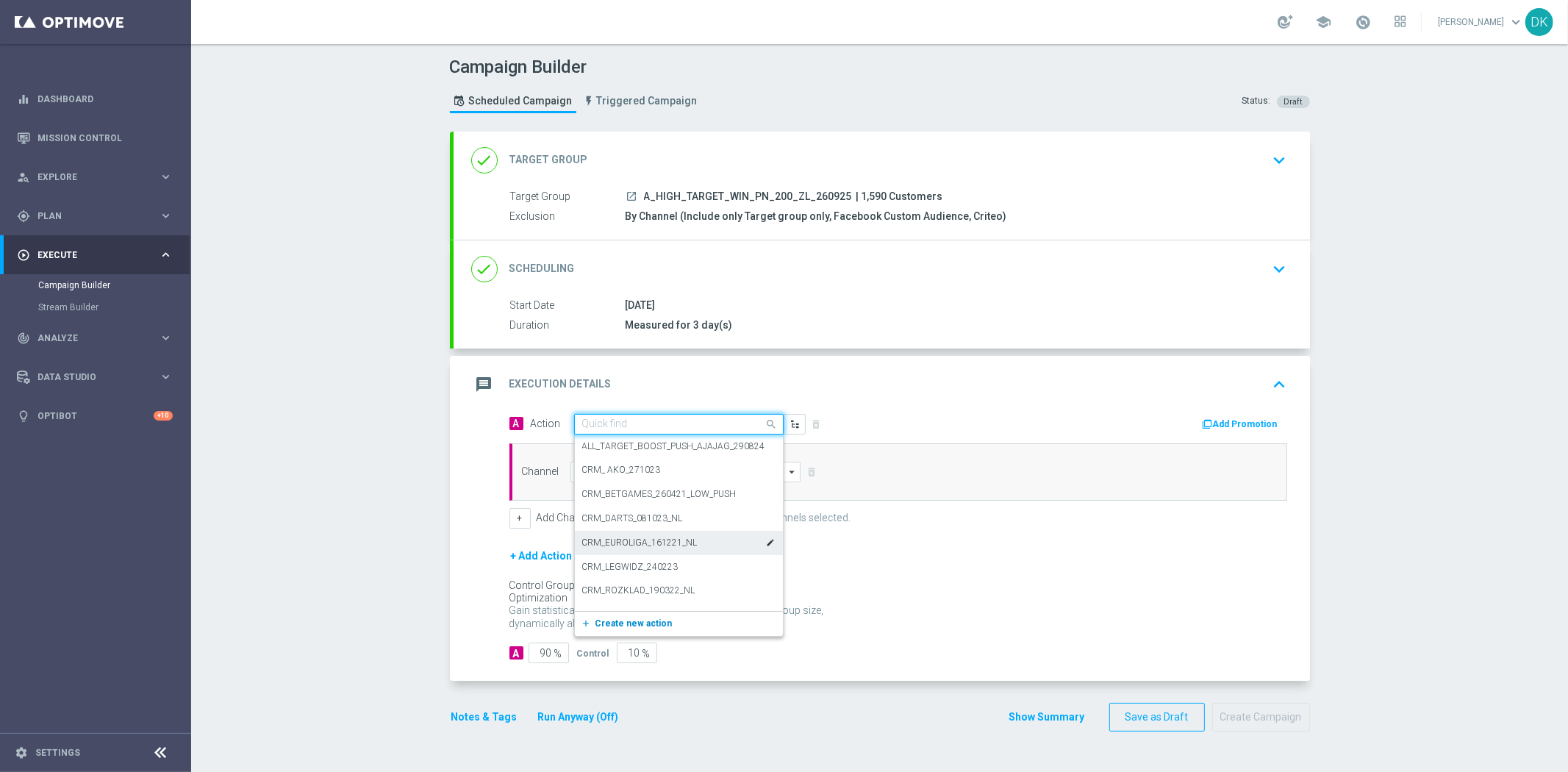
click at [626, 622] on span "Create new action" at bounding box center [633, 624] width 77 height 11
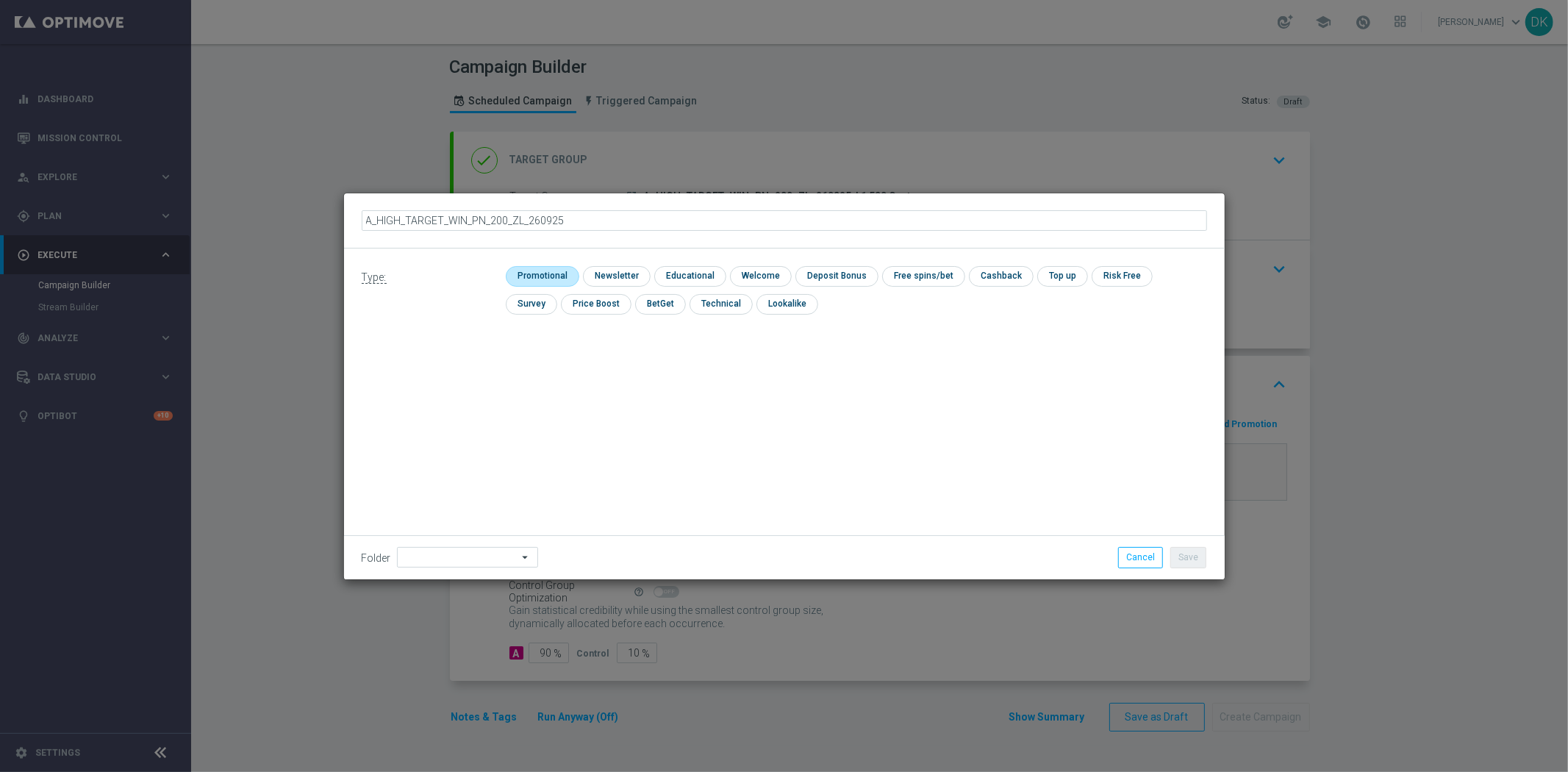
click at [556, 279] on input "checkbox" at bounding box center [541, 276] width 70 height 20
checkbox input "true"
click at [1196, 562] on button "Save" at bounding box center [1187, 557] width 36 height 20
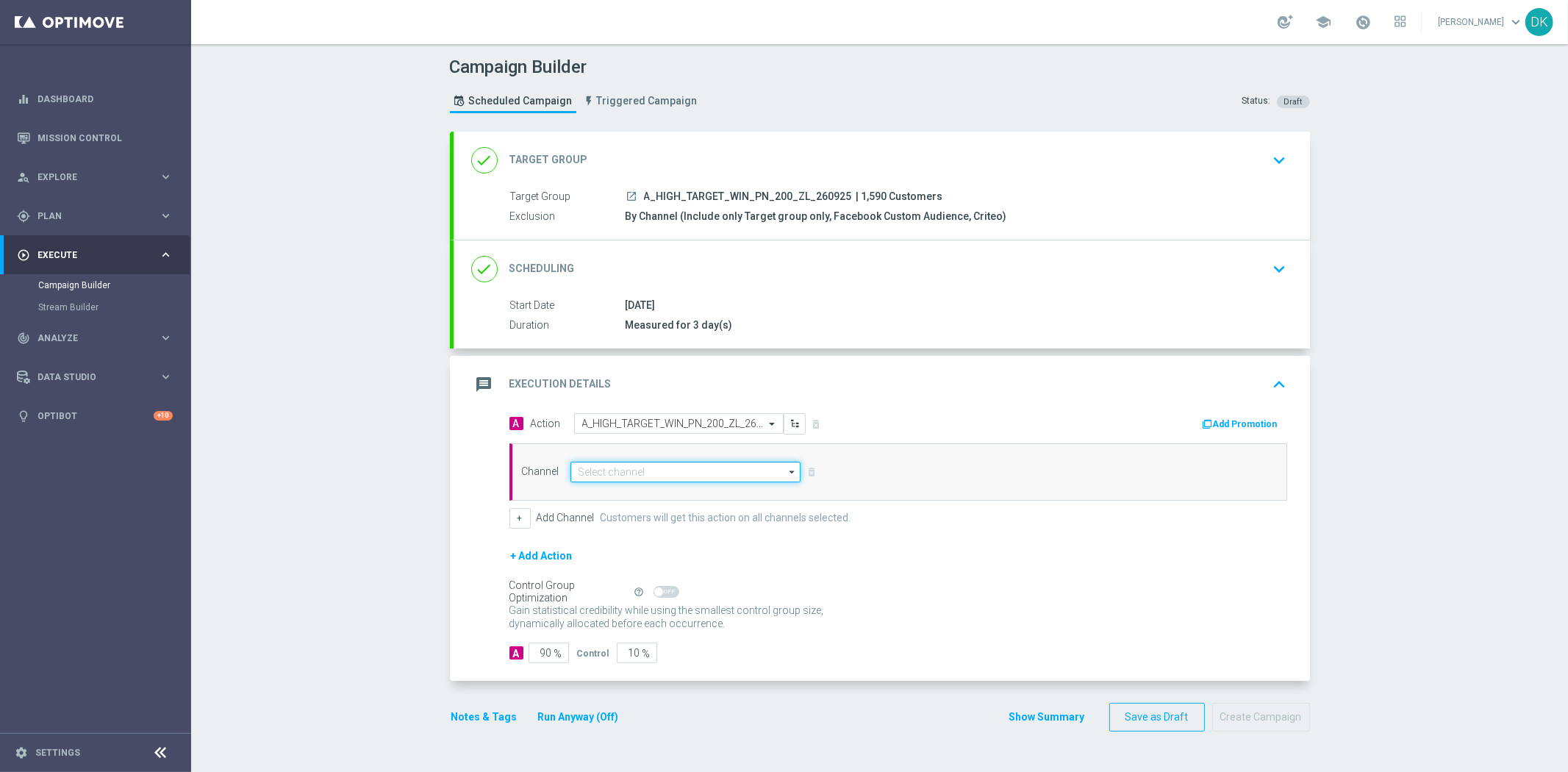
click at [614, 474] on input at bounding box center [686, 471] width 231 height 20
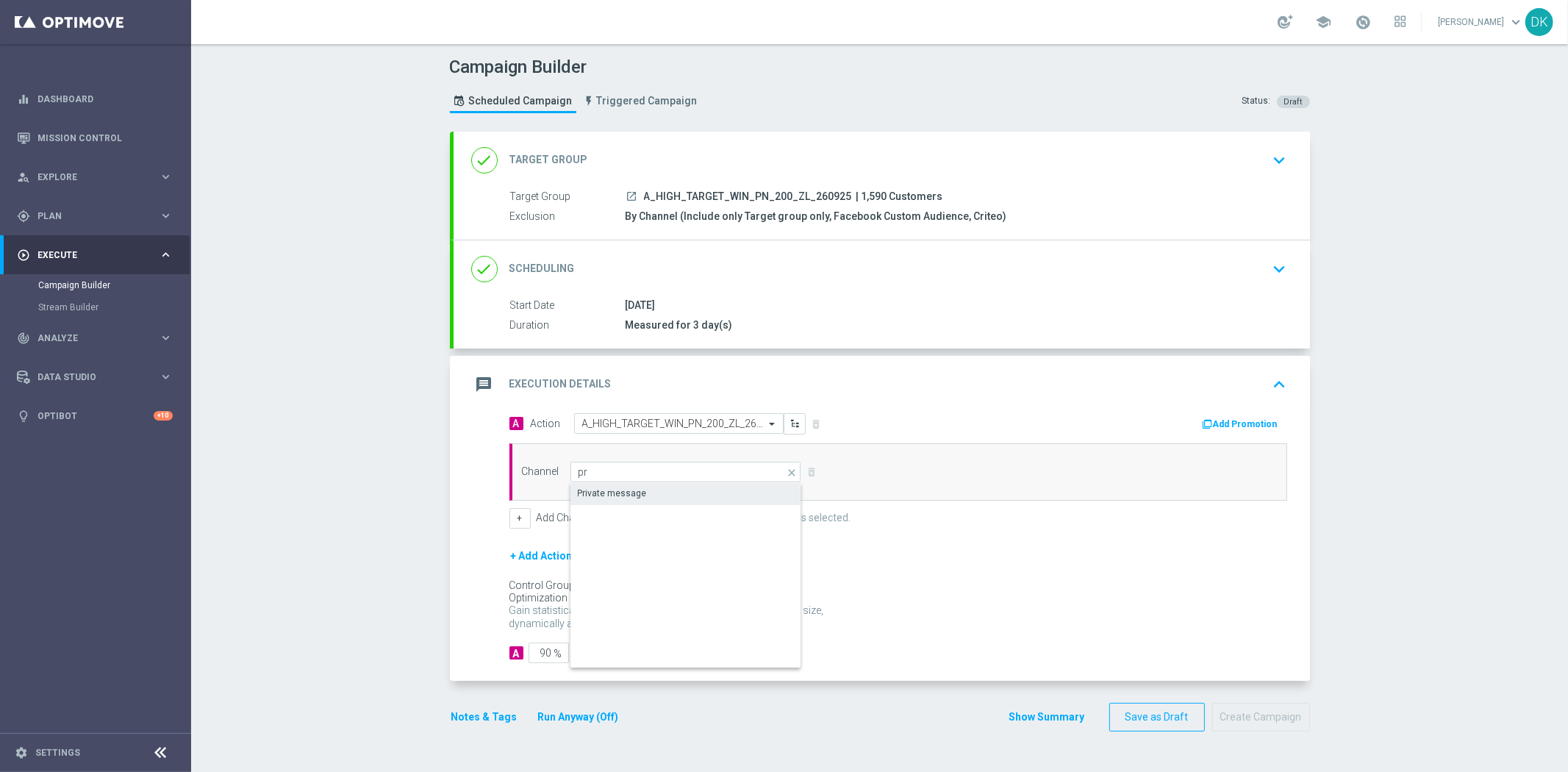
click at [619, 491] on div "Private message" at bounding box center [612, 494] width 69 height 14
type input "Private message"
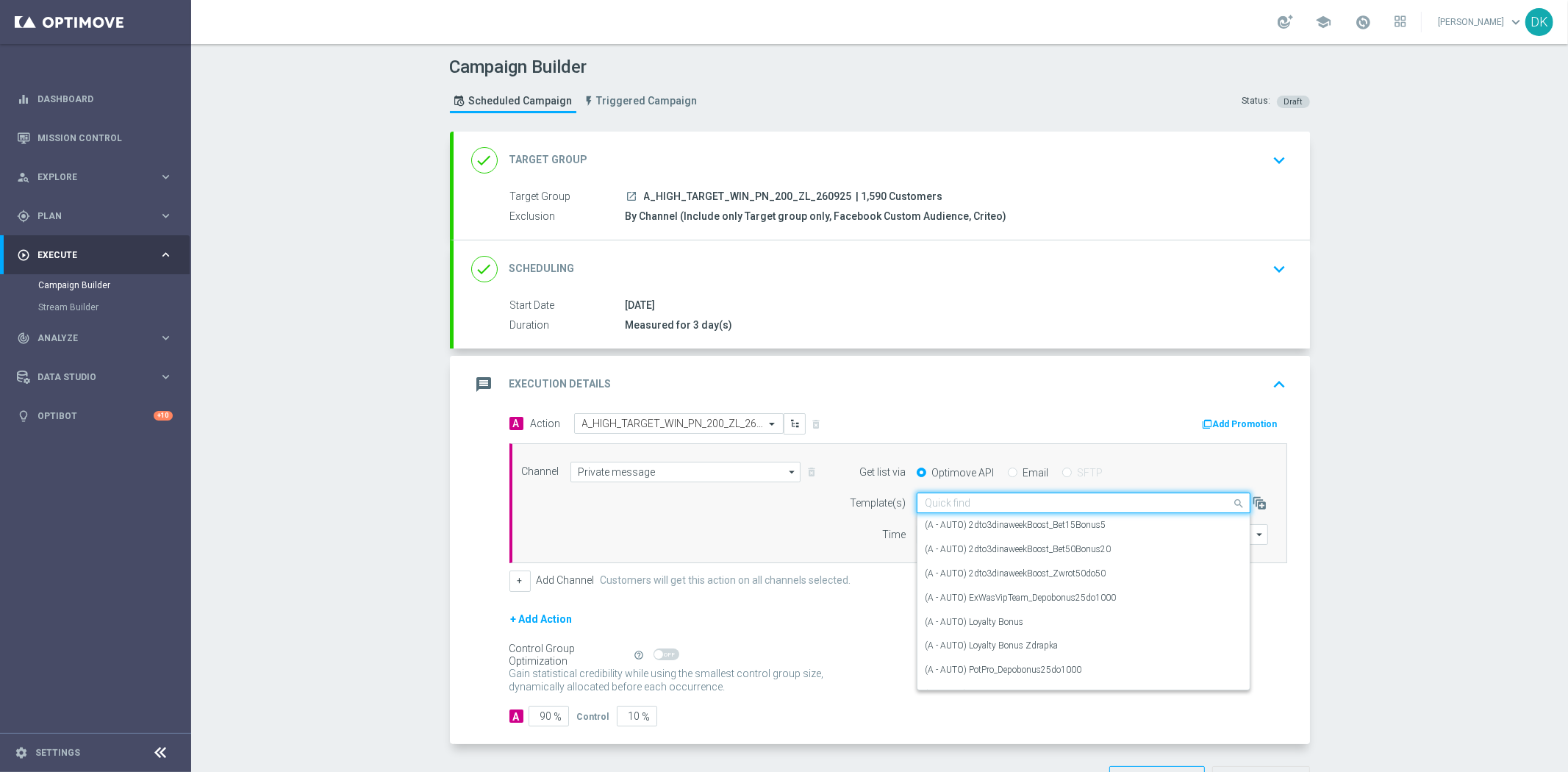
click at [961, 506] on input "text" at bounding box center [1068, 503] width 288 height 13
paste input "A_HIGH_TARGET_WIN_PN_200_ZL_260925"
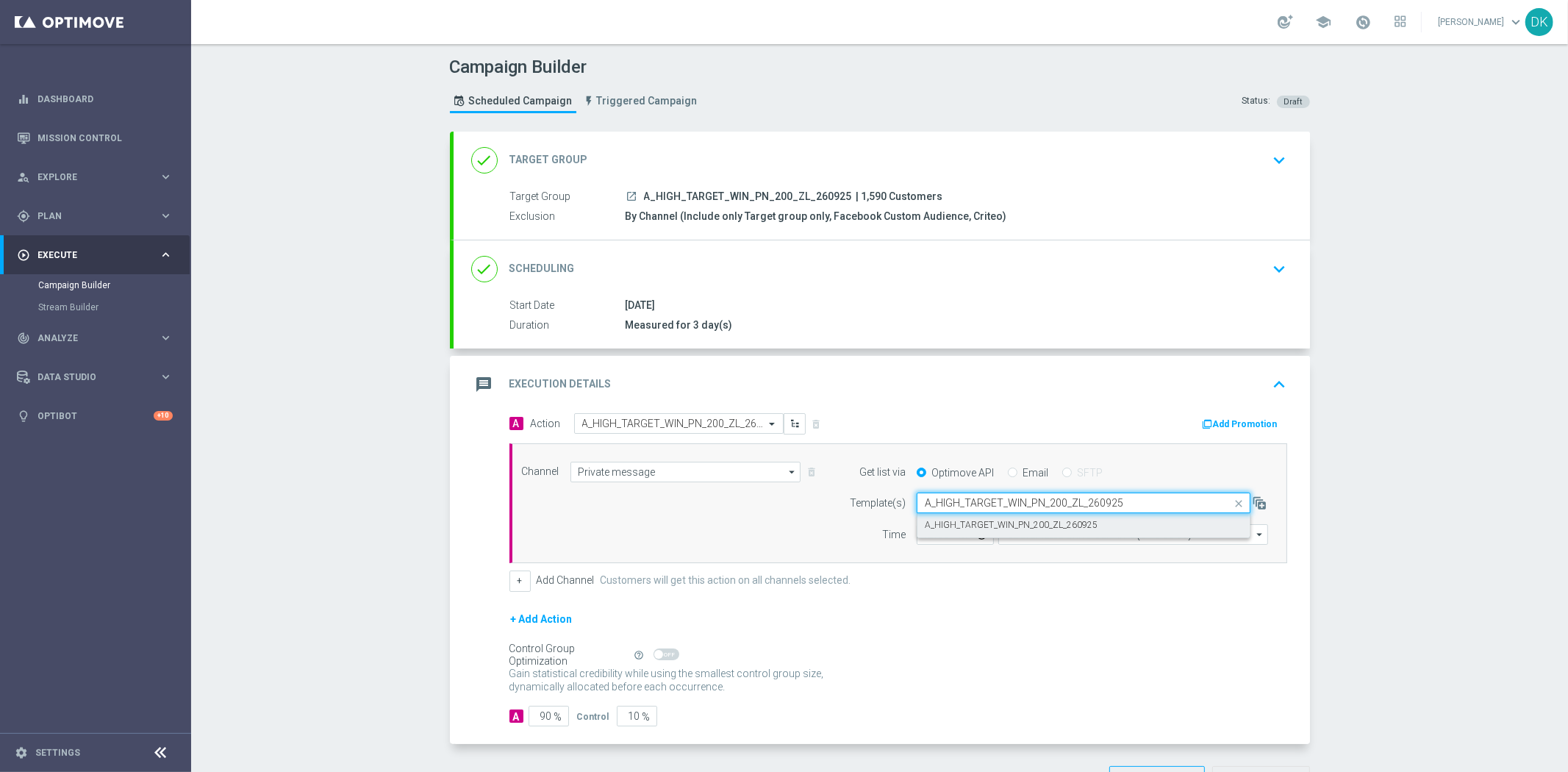
click at [964, 525] on label "A_HIGH_TARGET_WIN_PN_200_ZL_260925" at bounding box center [1011, 525] width 173 height 13
type input "A_HIGH_TARGET_WIN_PN_200_ZL_260925"
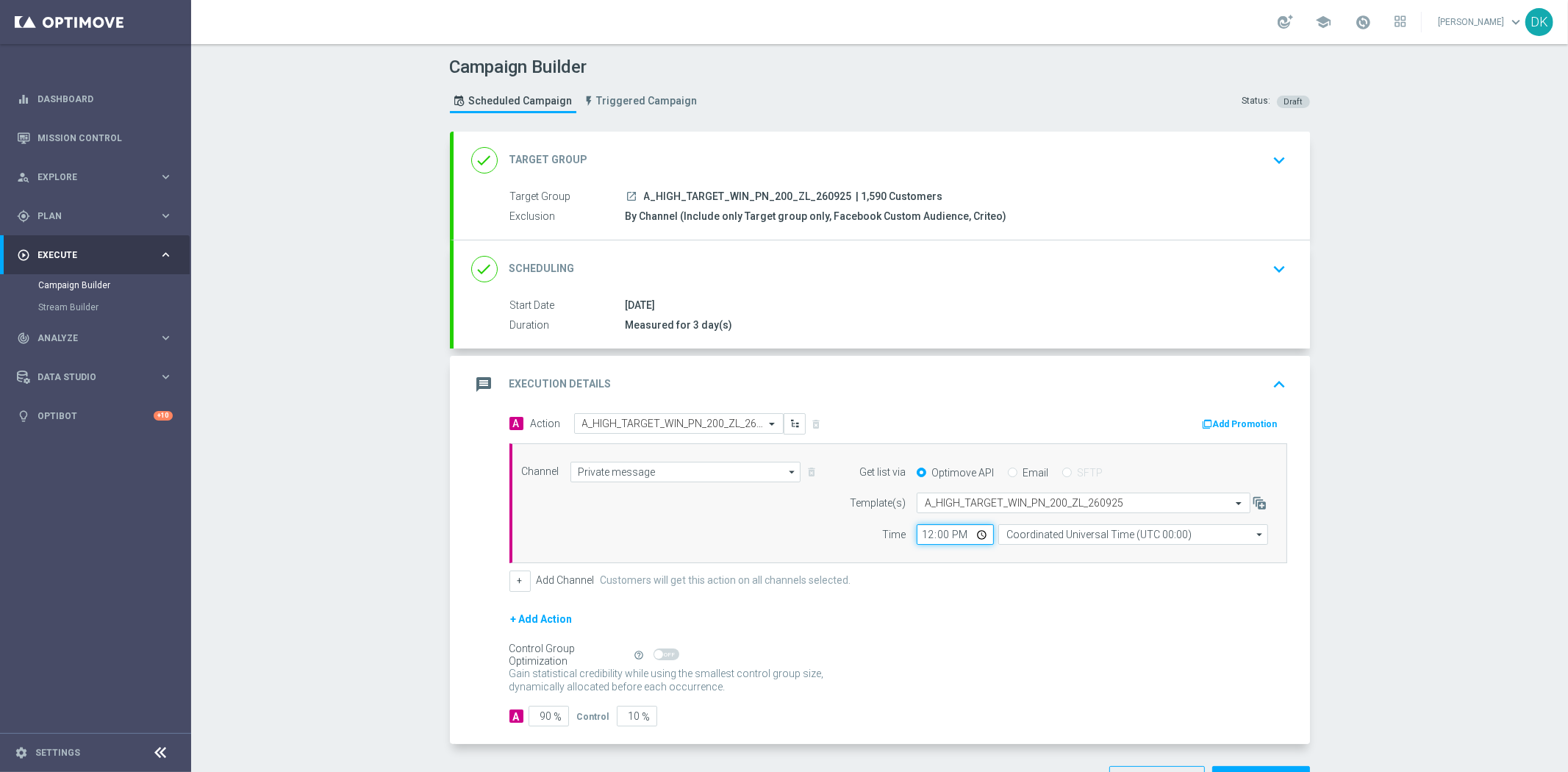
click at [922, 535] on input "12:00" at bounding box center [954, 534] width 77 height 20
type input "14:30"
click at [1019, 538] on input "Coordinated Universal Time (UTC 00:00)" at bounding box center [1133, 534] width 269 height 20
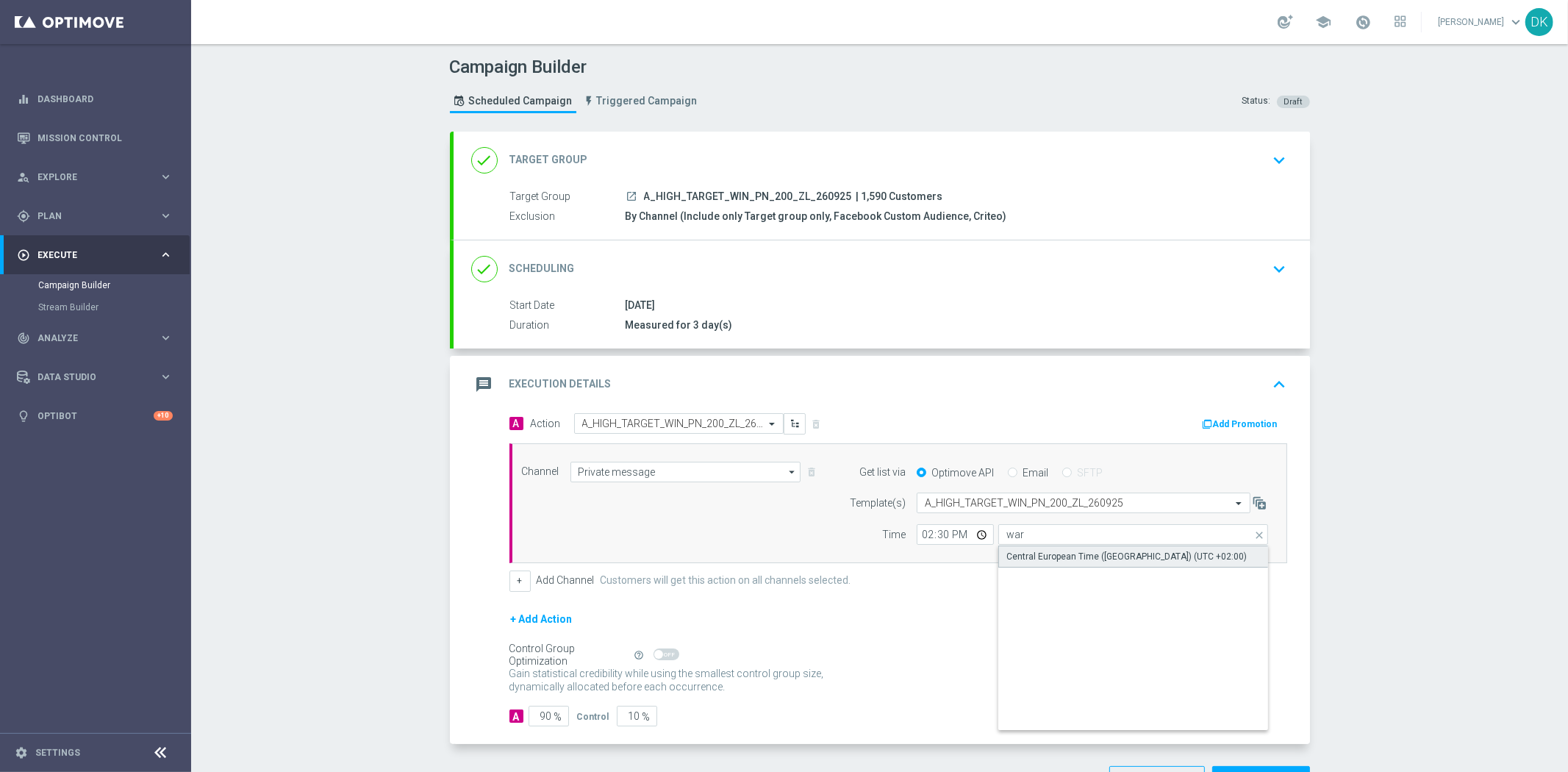
click at [1029, 553] on div "Central European Time ([GEOGRAPHIC_DATA]) (UTC +02:00)" at bounding box center [1126, 557] width 240 height 14
type input "Central European Time ([GEOGRAPHIC_DATA]) (UTC +02:00)"
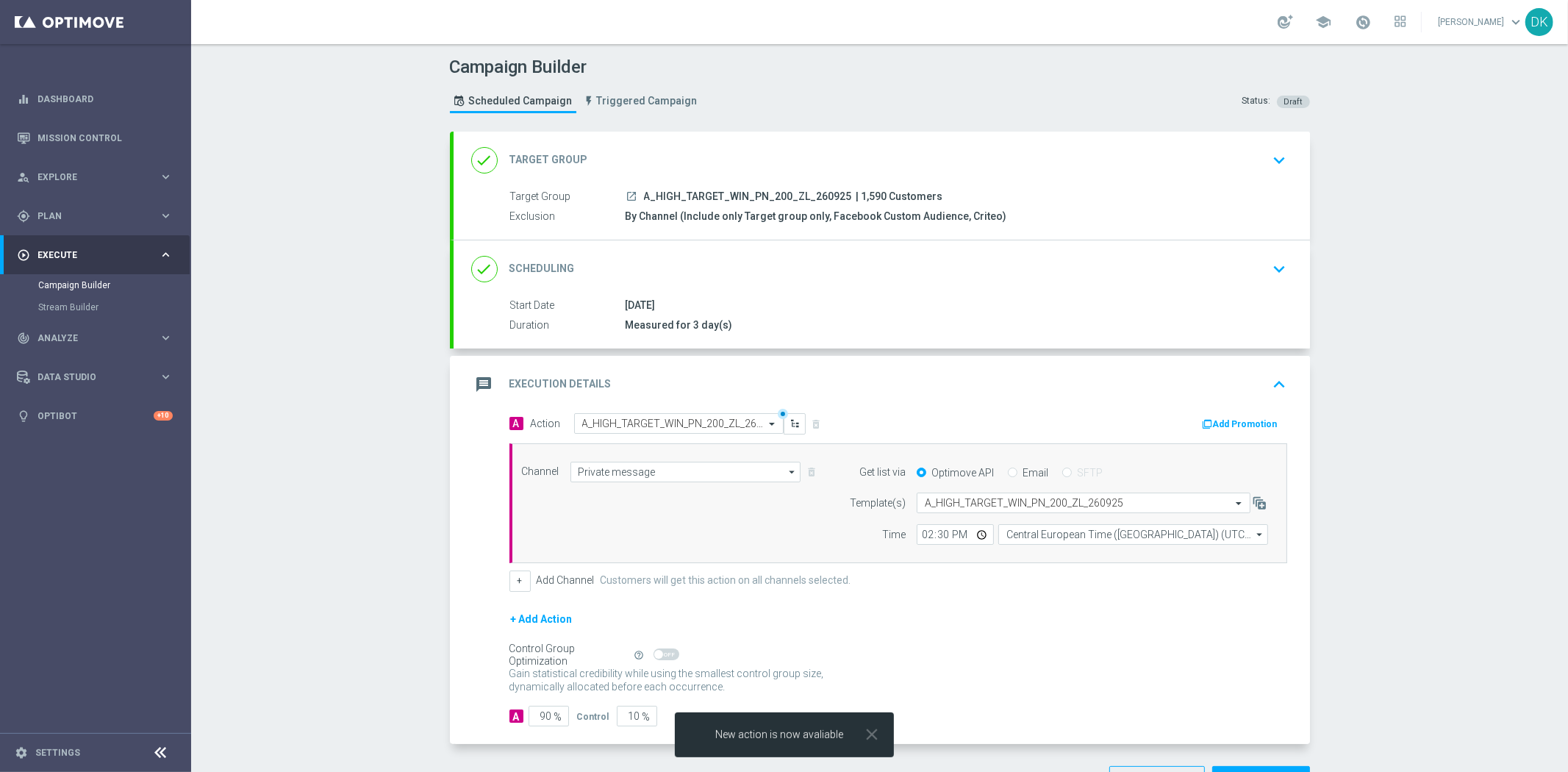
click at [1262, 424] on button "Add Promotion" at bounding box center [1242, 424] width 82 height 17
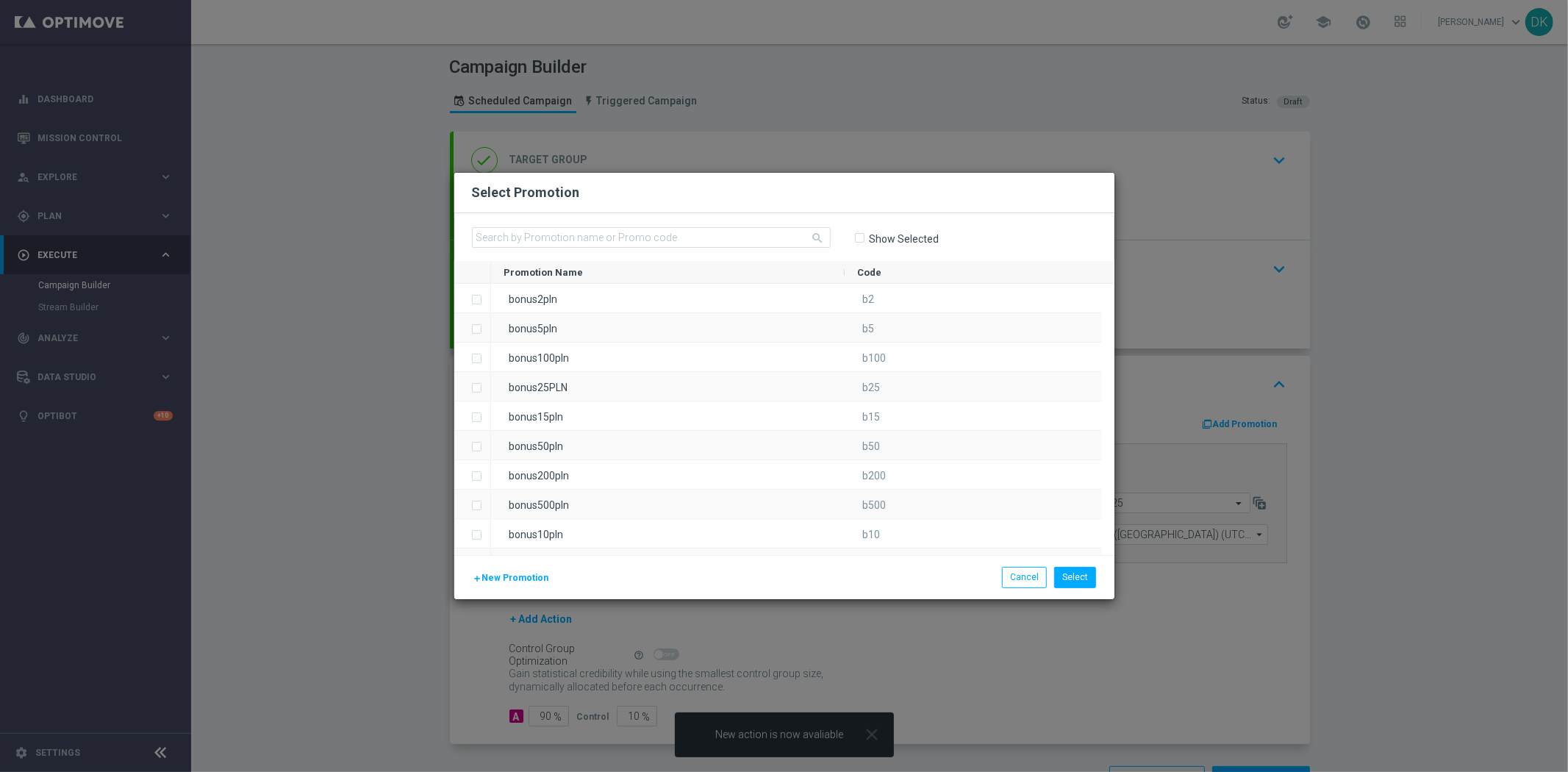
click at [508, 578] on span "New Promotion" at bounding box center [515, 578] width 67 height 11
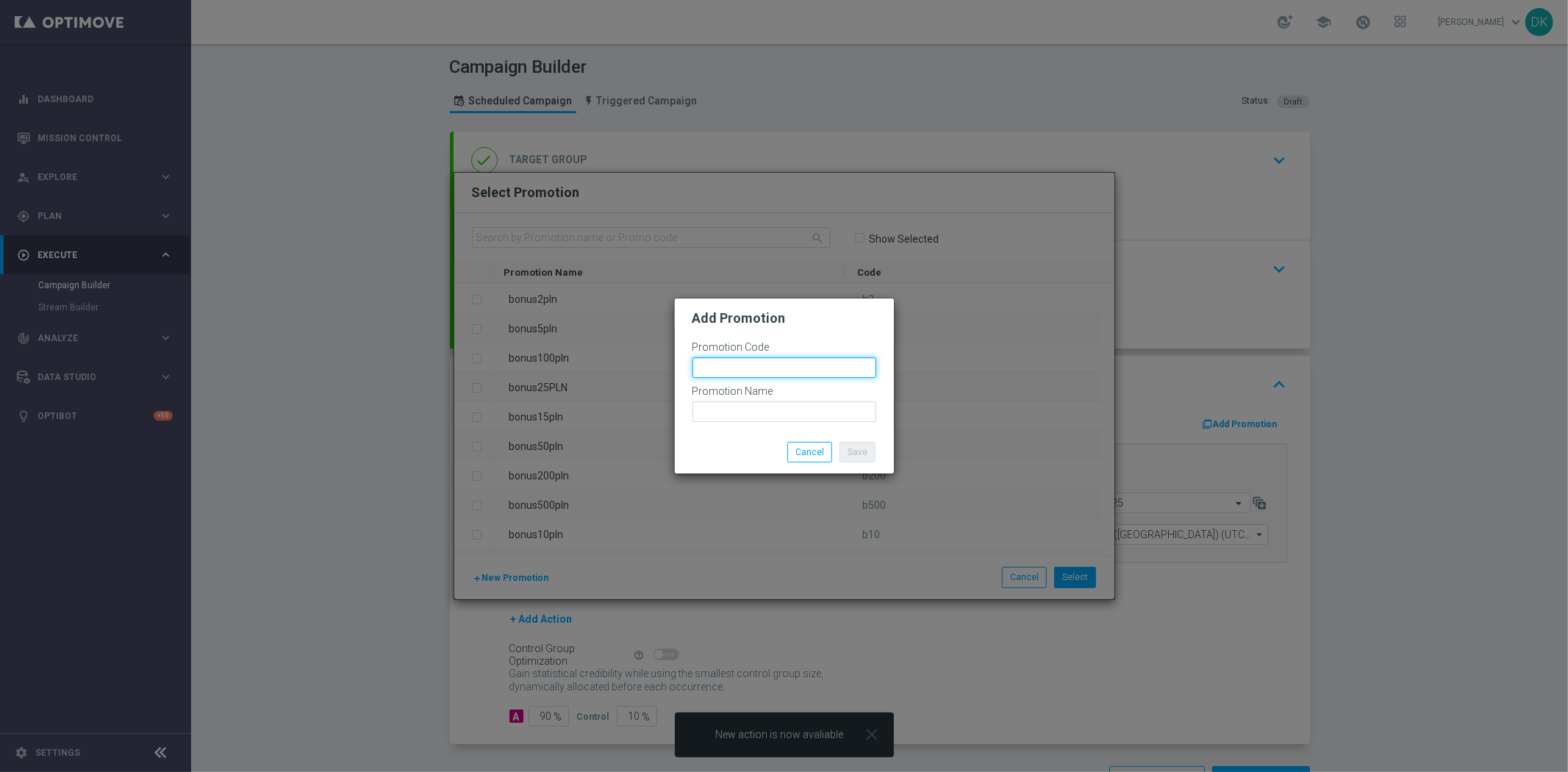
click at [747, 374] on input "text" at bounding box center [784, 367] width 183 height 20
paste input "183915"
click at [747, 374] on input "bonusapi_tg-183915" at bounding box center [784, 367] width 183 height 20
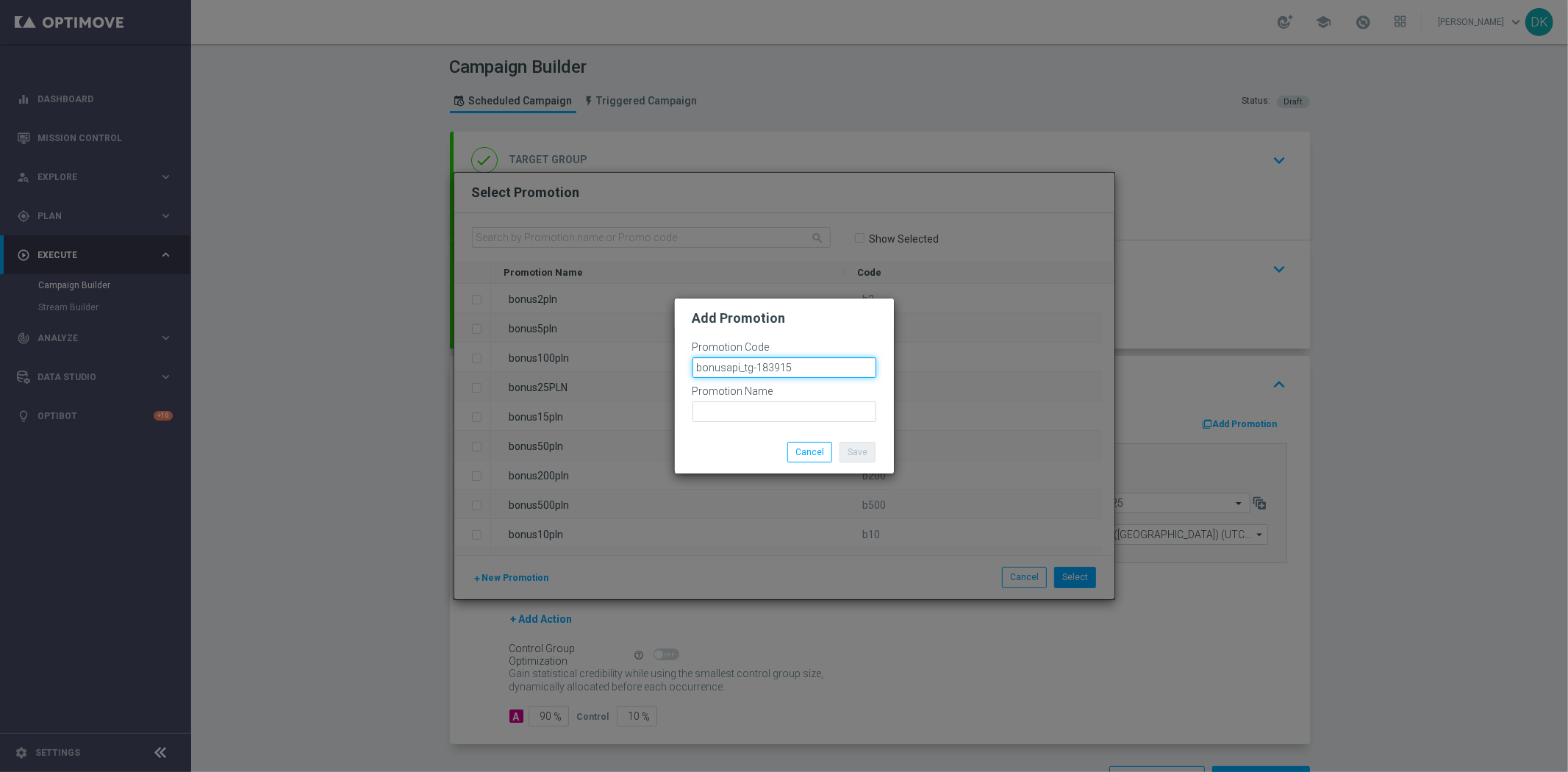
type input "bonusapi_tg-183915"
click at [752, 409] on input "text" at bounding box center [784, 411] width 183 height 20
paste input "bonusapi_tg-183915"
type input "bonusapi_tg-183915"
click at [732, 436] on div "Save Cancel" at bounding box center [784, 452] width 220 height 43
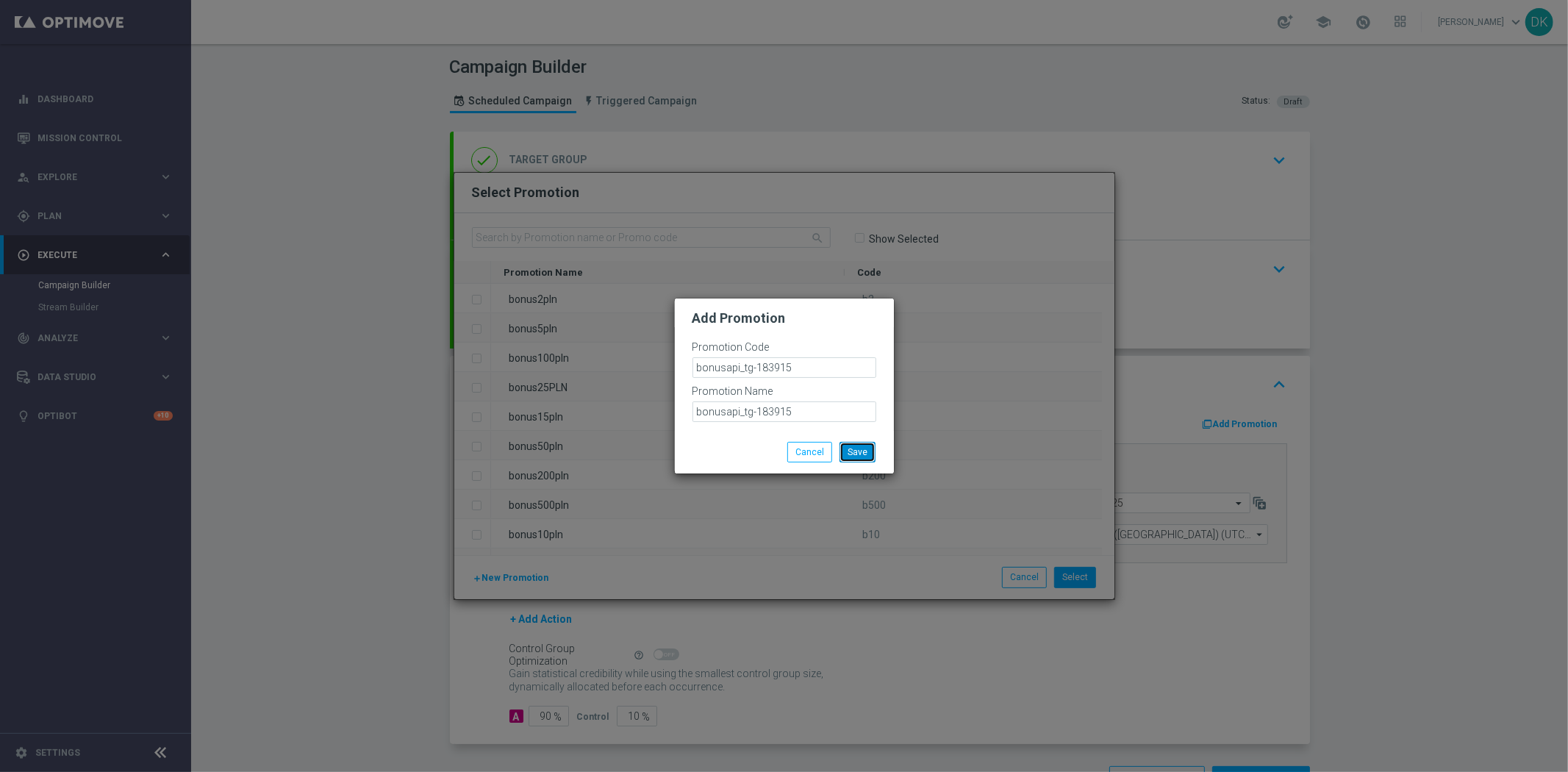
click at [861, 456] on button "Save" at bounding box center [857, 452] width 36 height 20
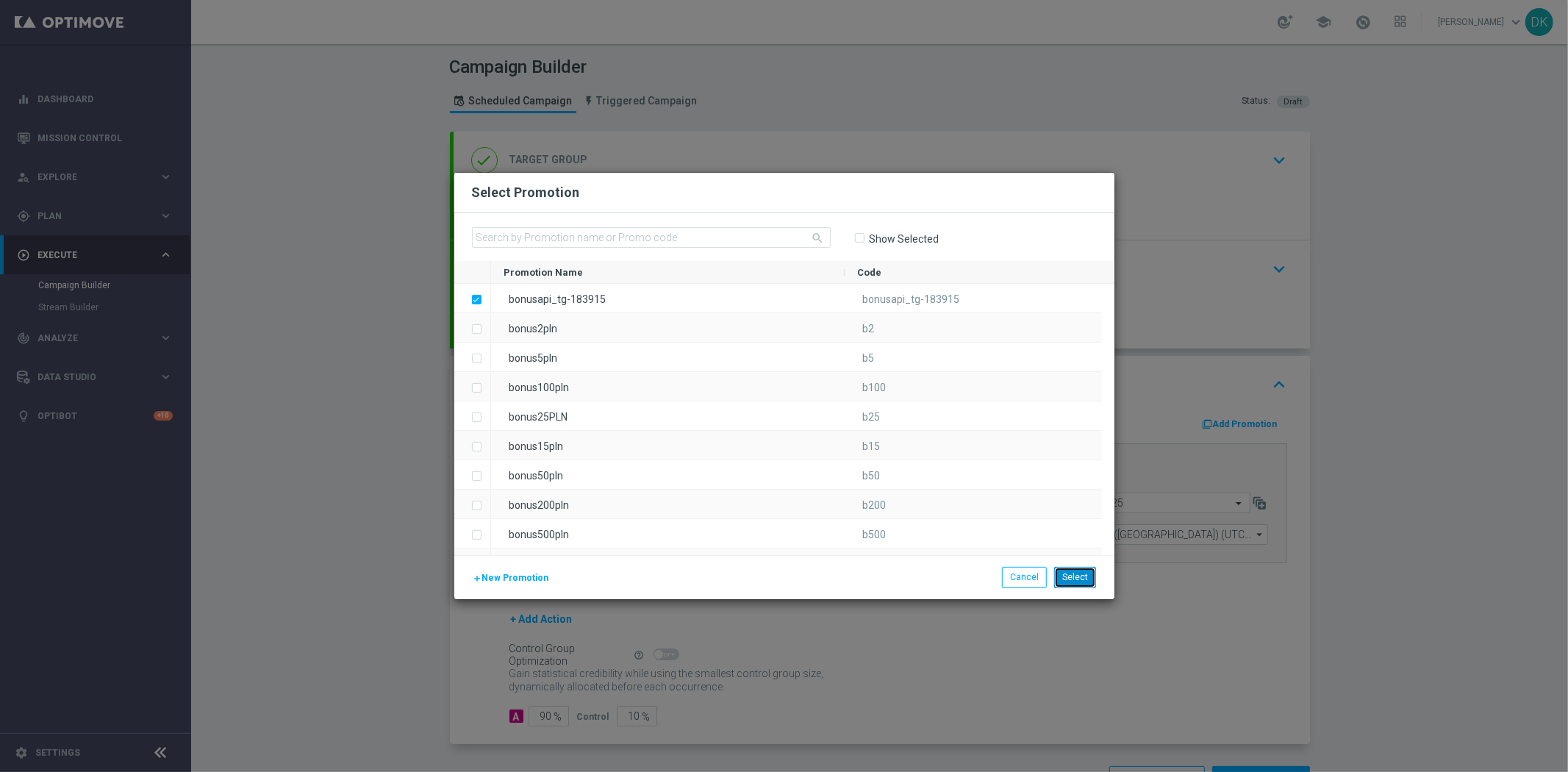
click at [1071, 582] on button "Select" at bounding box center [1074, 577] width 42 height 20
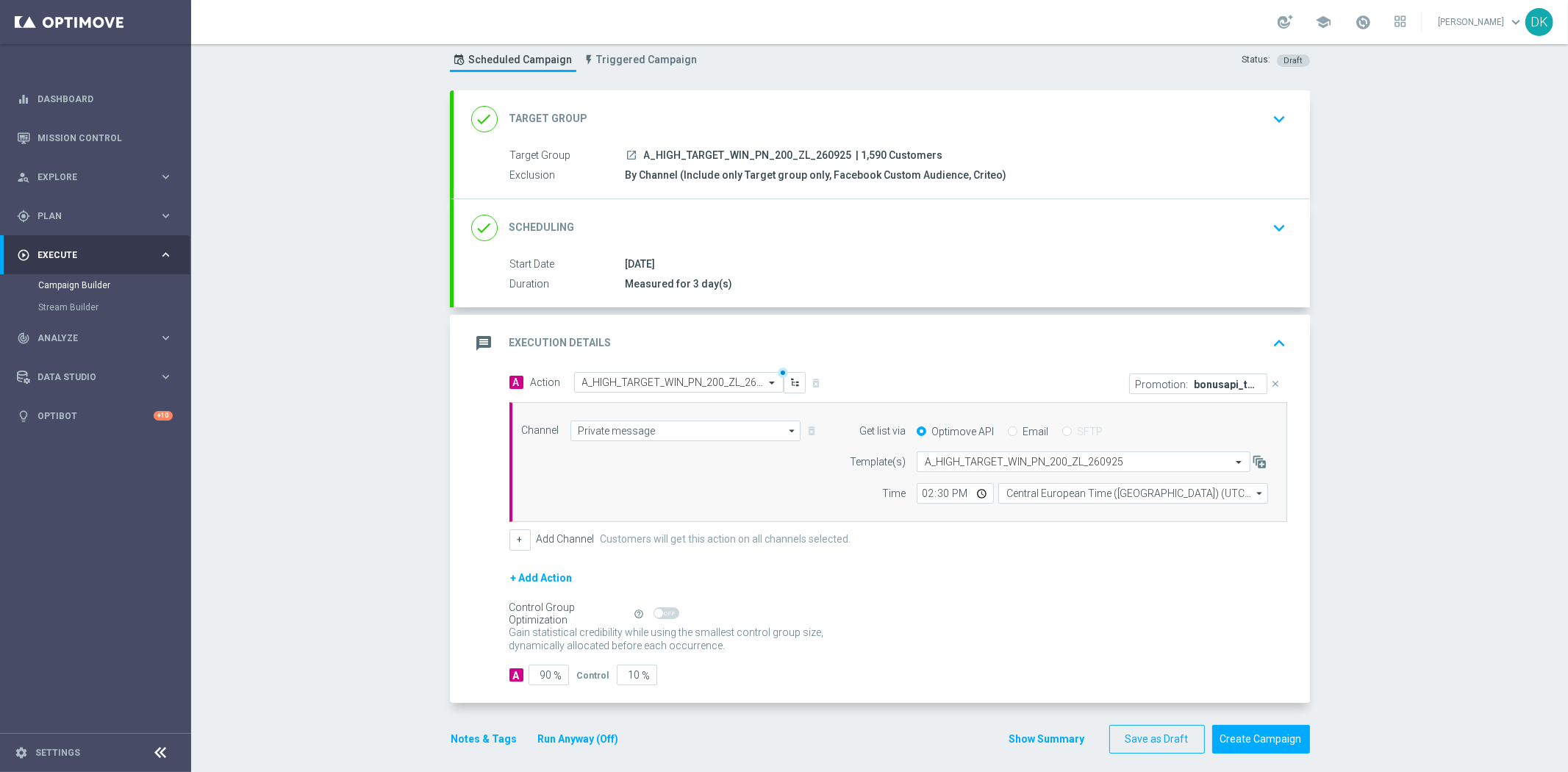
scroll to position [52, 0]
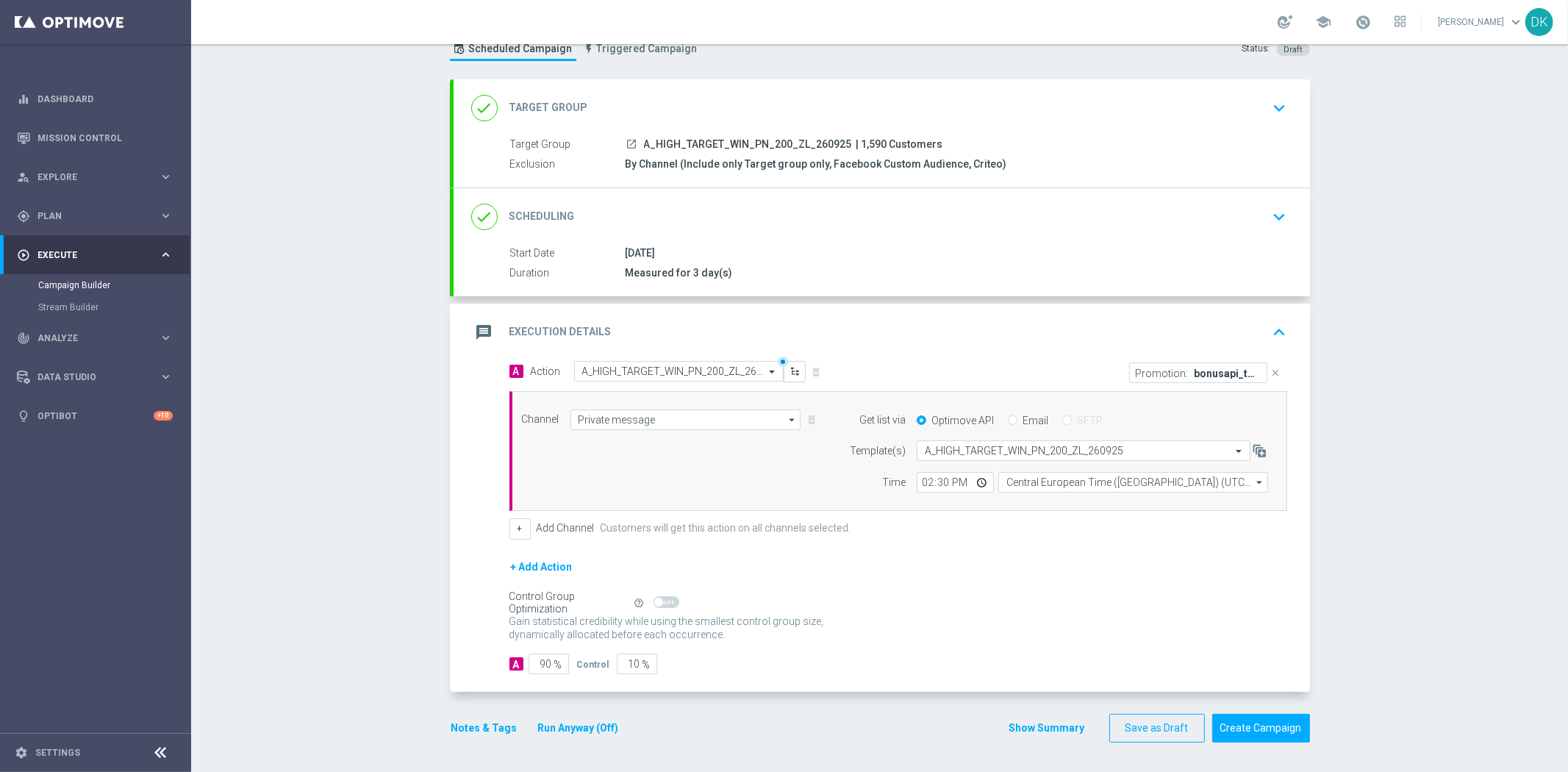
click at [1267, 226] on button "keyboard_arrow_down" at bounding box center [1280, 217] width 25 height 28
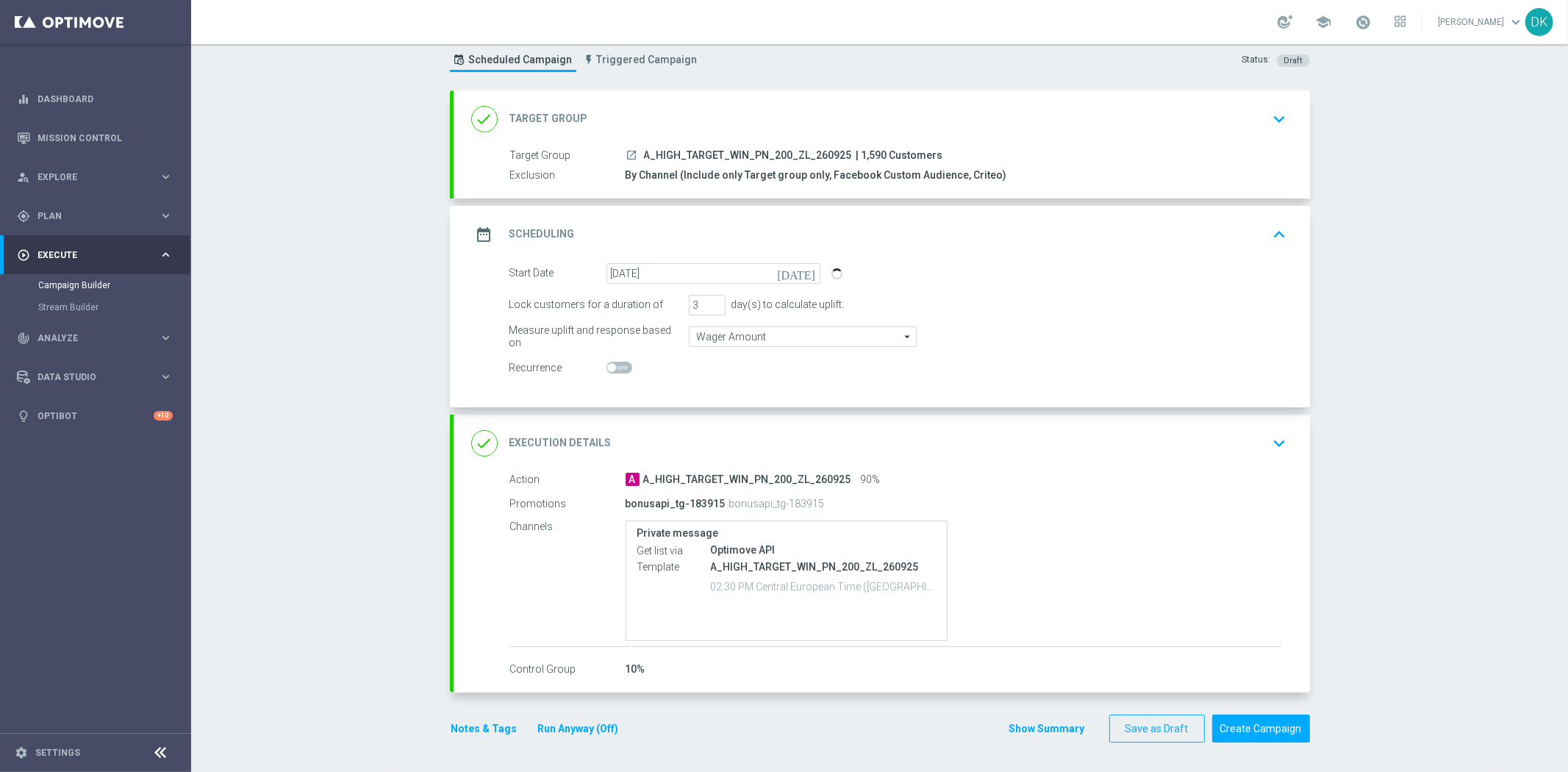
scroll to position [40, 0]
click at [467, 733] on button "Notes & Tags" at bounding box center [484, 729] width 69 height 19
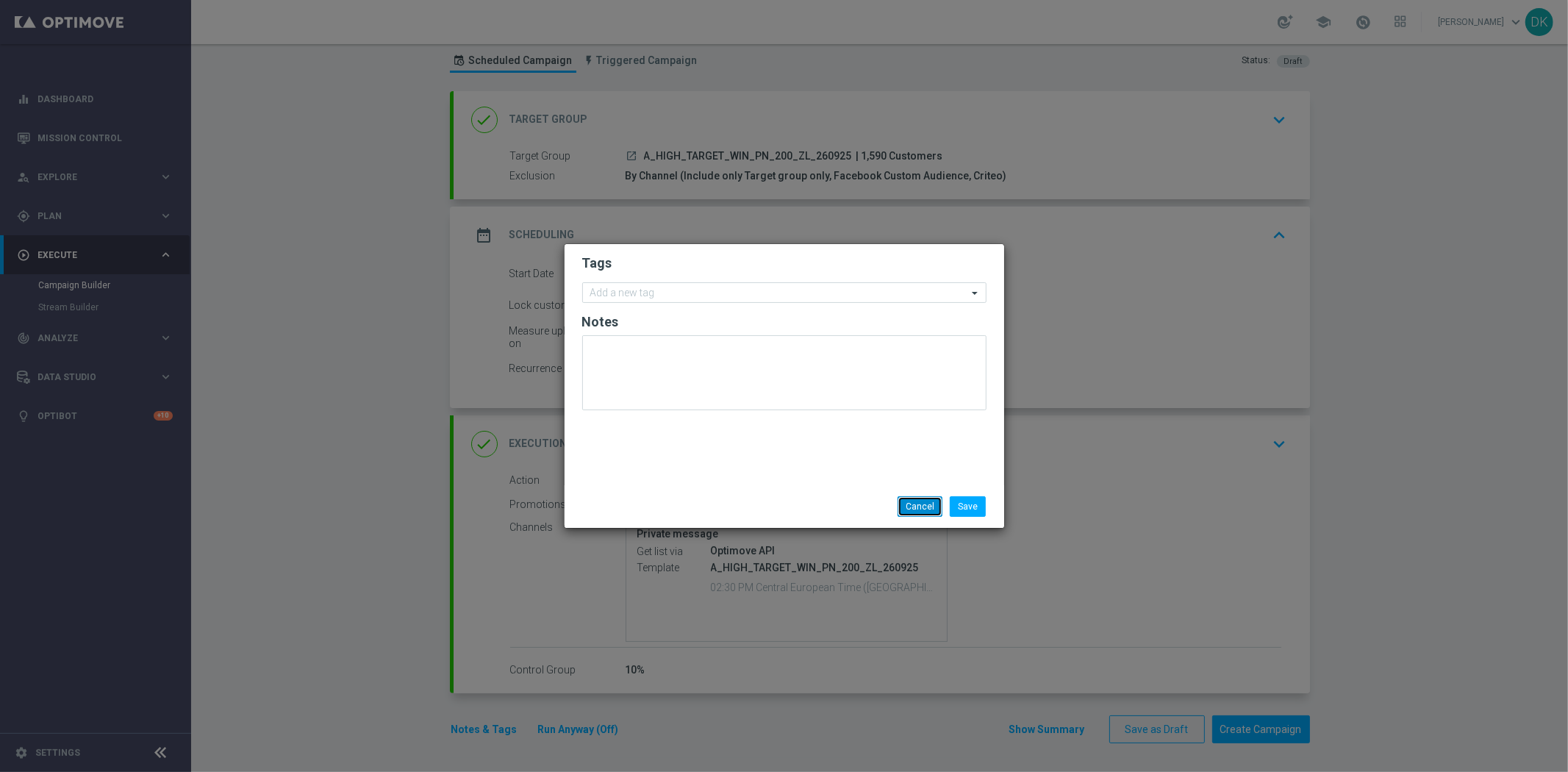
click at [916, 513] on button "Cancel" at bounding box center [920, 507] width 45 height 20
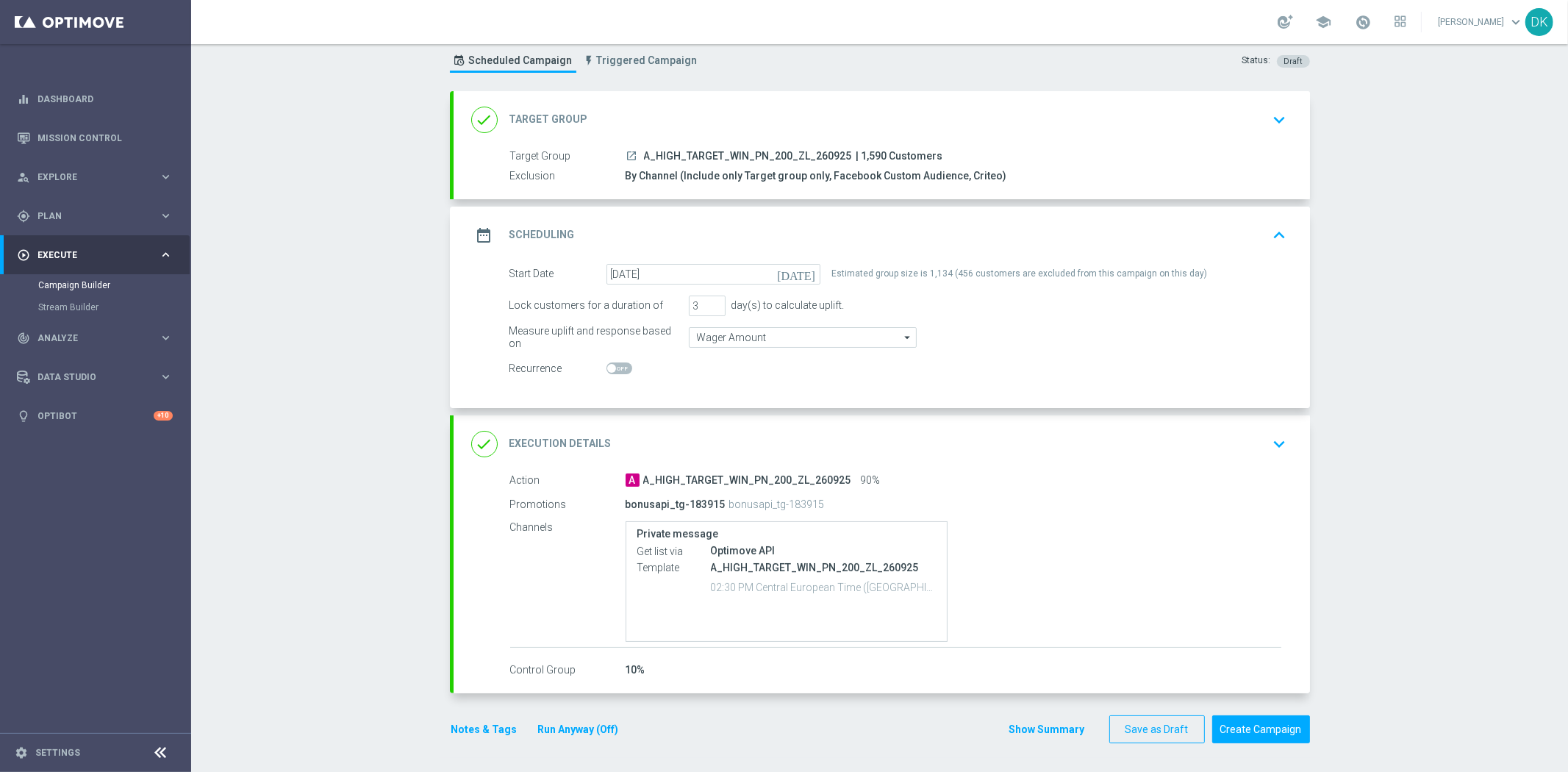
click at [416, 419] on div "Campaign Builder Scheduled Campaign Triggered Campaign Status: Draft done Targe…" at bounding box center [879, 408] width 1377 height 728
click at [483, 723] on button "Notes & Tags" at bounding box center [484, 729] width 69 height 19
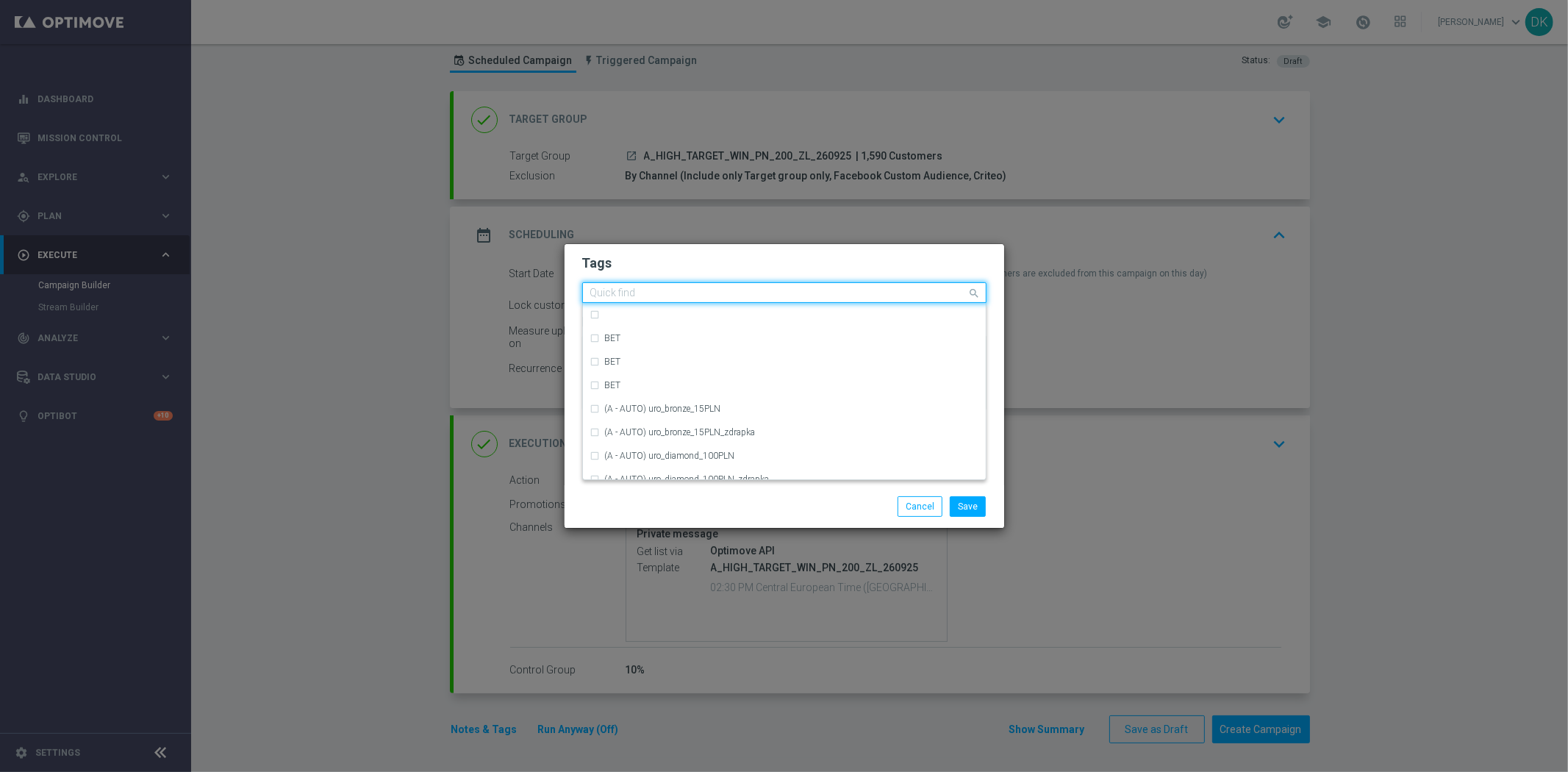
click at [663, 296] on input "text" at bounding box center [779, 294] width 377 height 13
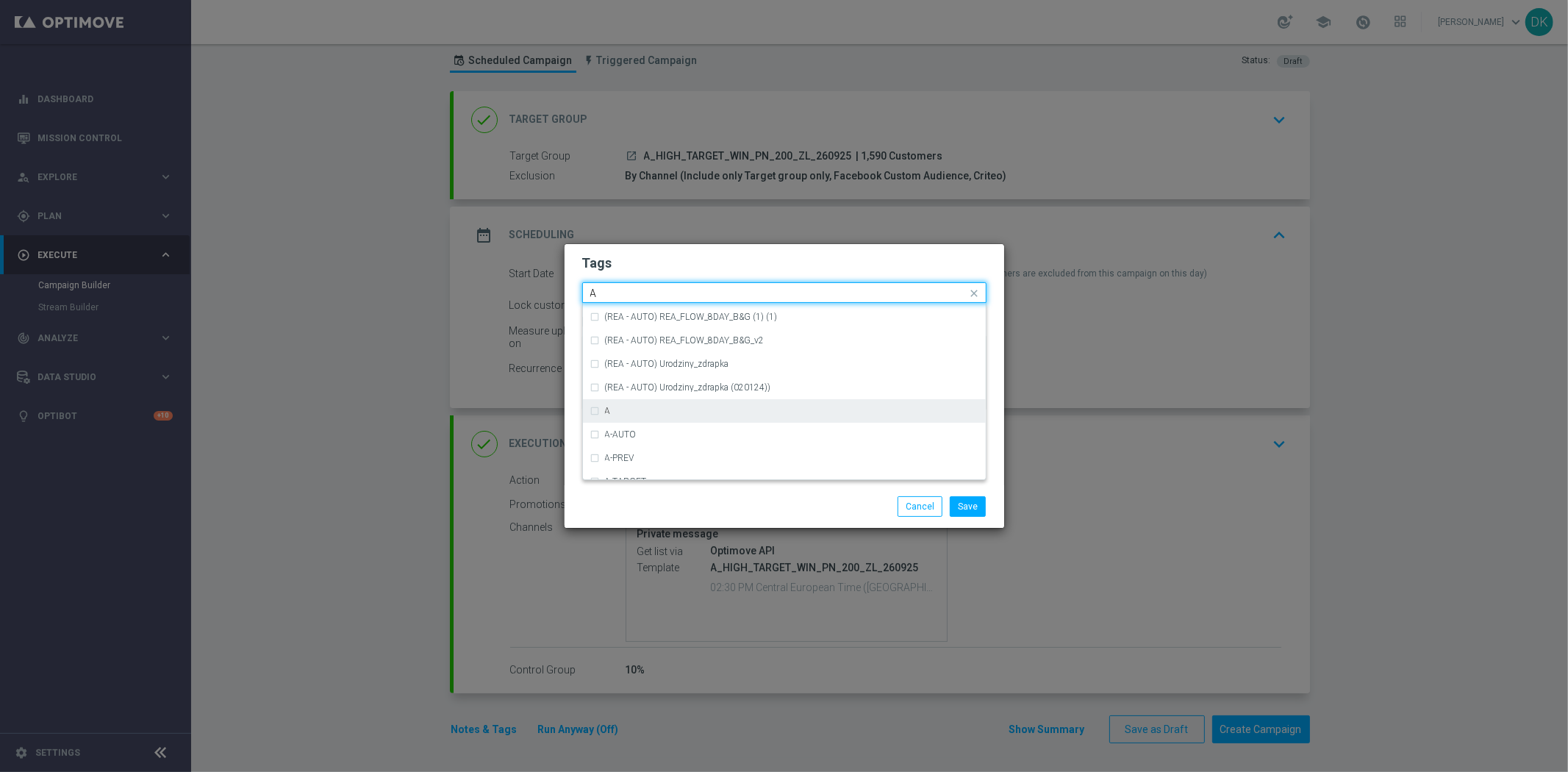
click at [651, 410] on div "A" at bounding box center [791, 411] width 374 height 9
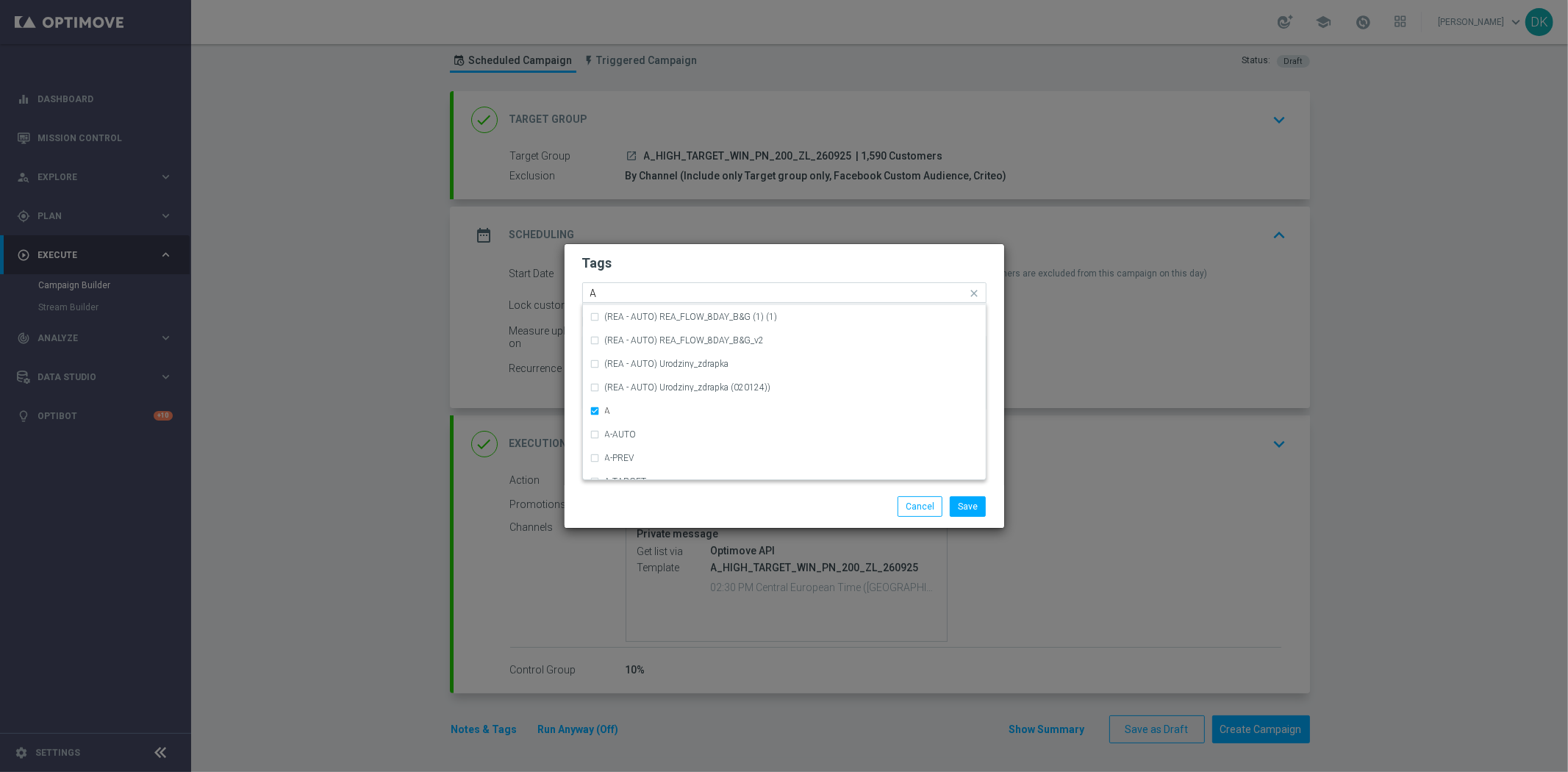
click at [612, 294] on input "A" at bounding box center [779, 294] width 377 height 13
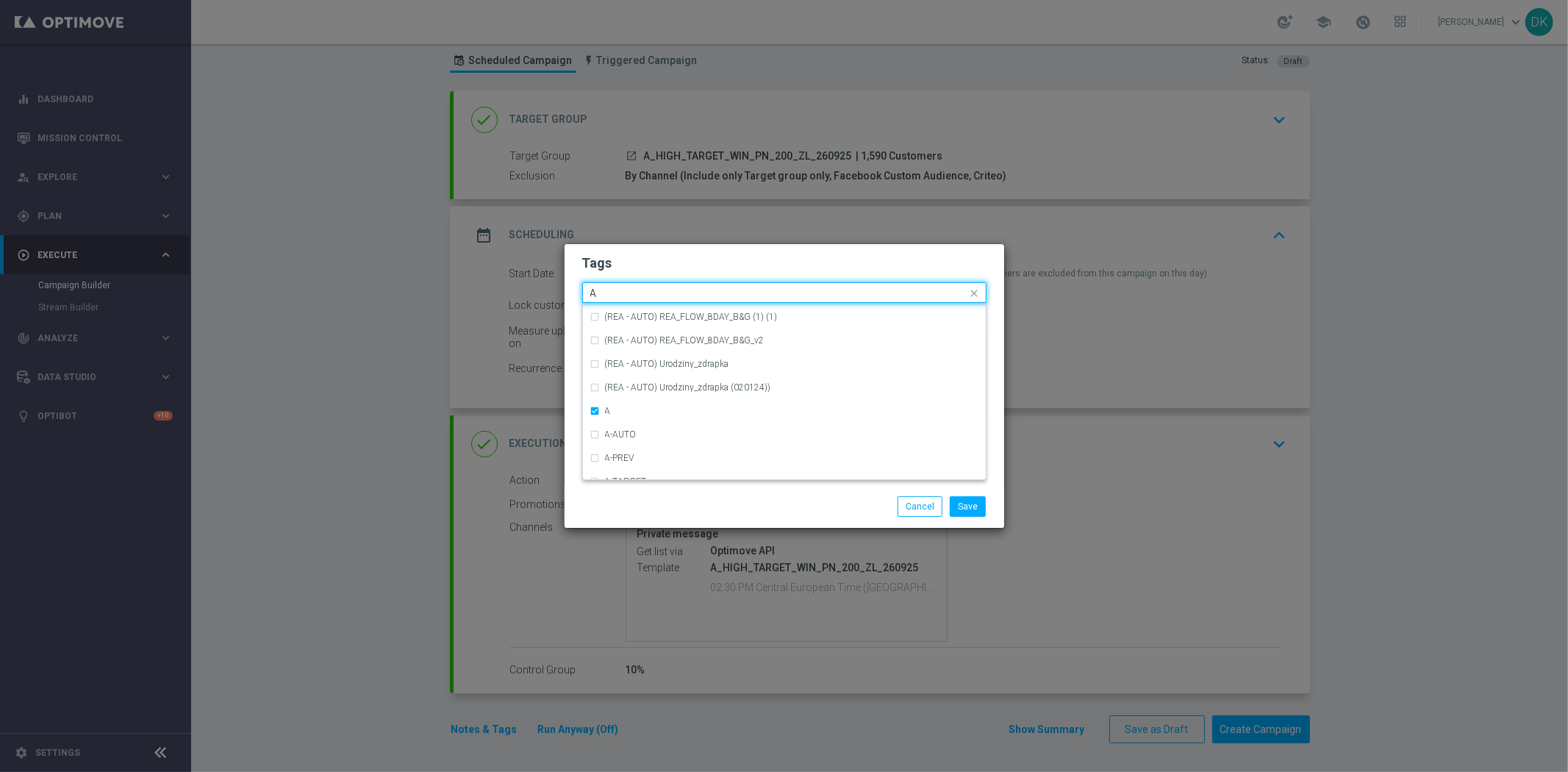
click at [612, 294] on input "A" at bounding box center [779, 294] width 377 height 13
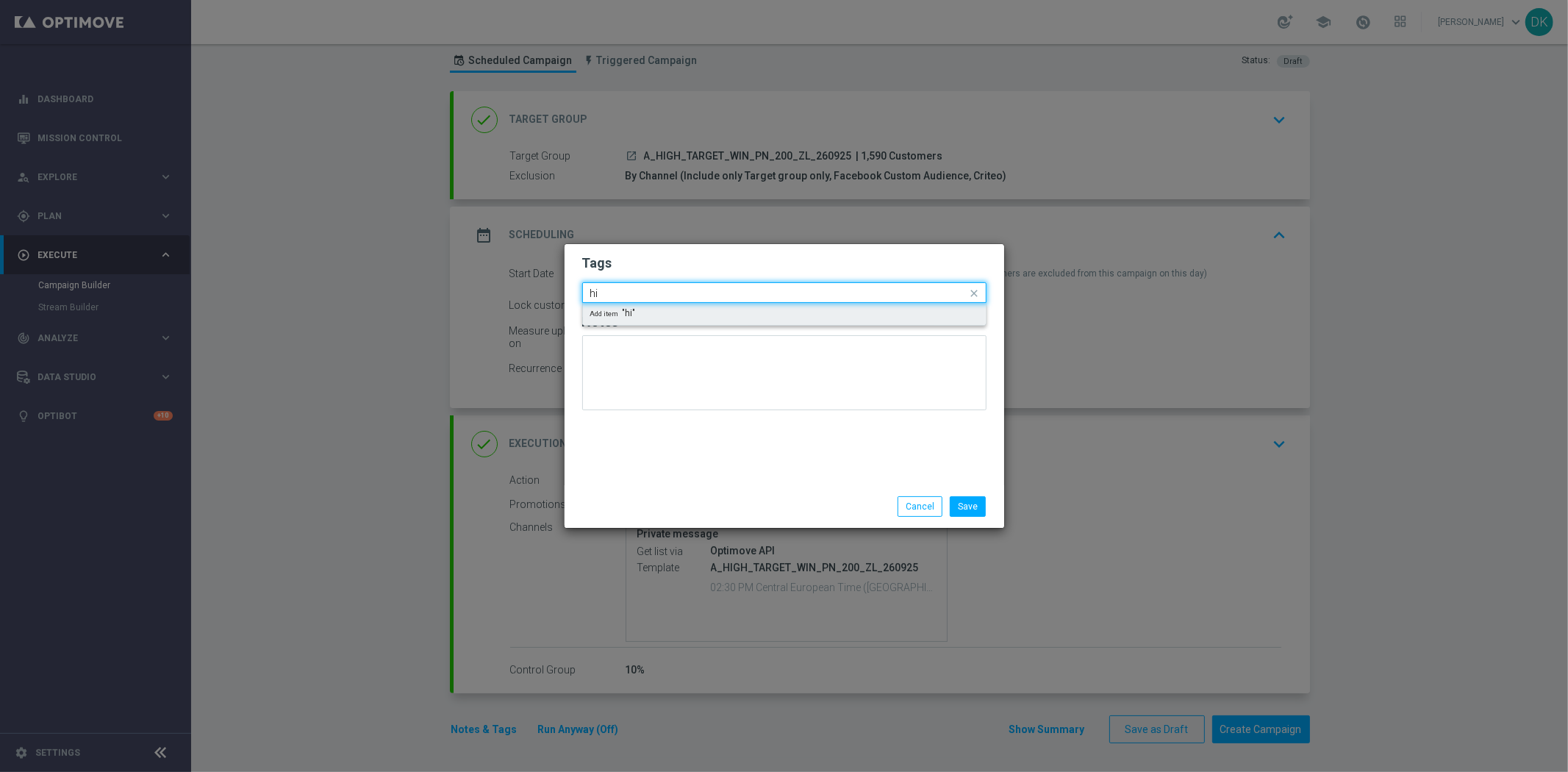
click at [641, 291] on input "hi" at bounding box center [779, 294] width 377 height 13
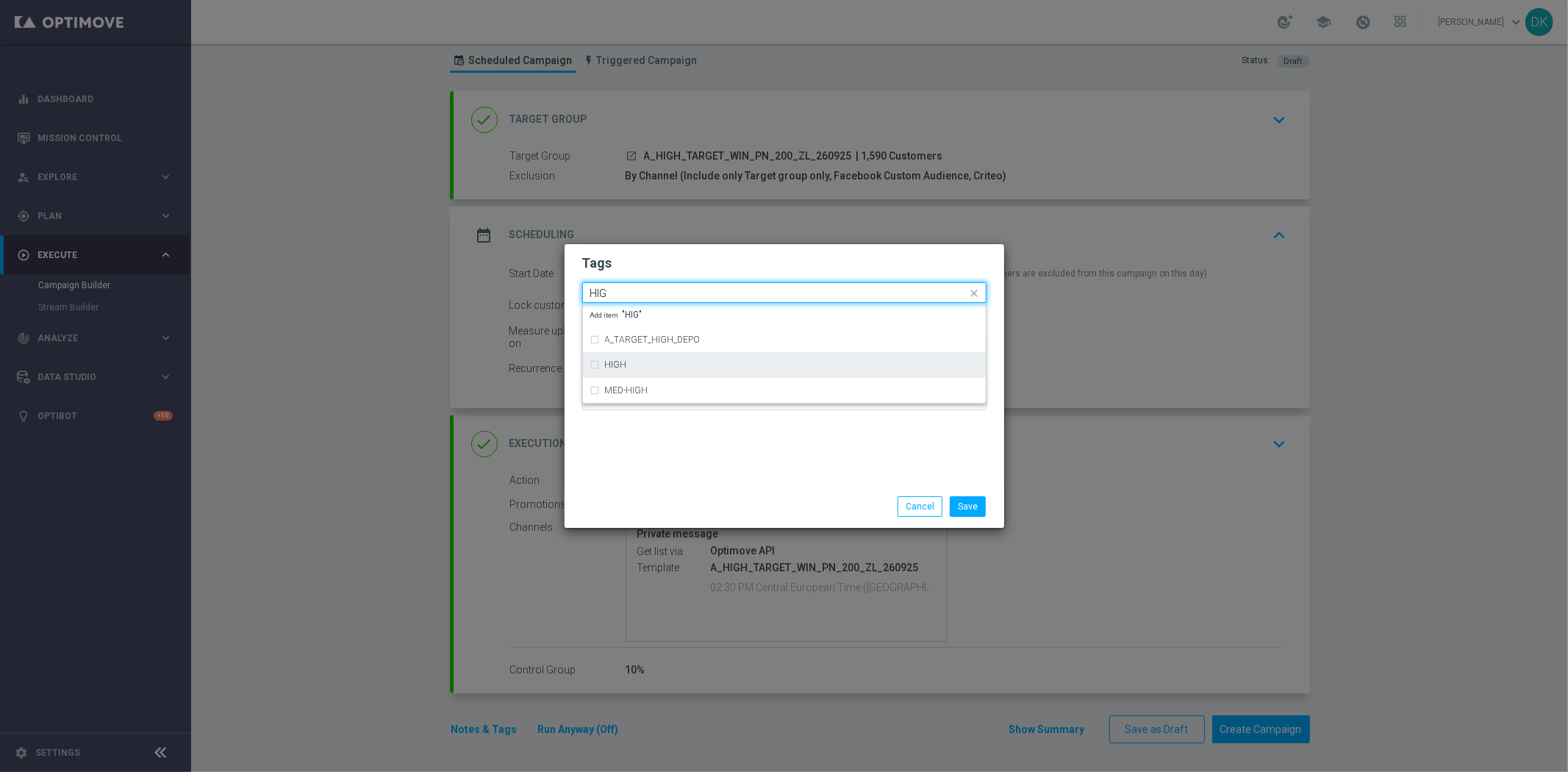
click at [635, 362] on div "HIGH" at bounding box center [791, 364] width 374 height 9
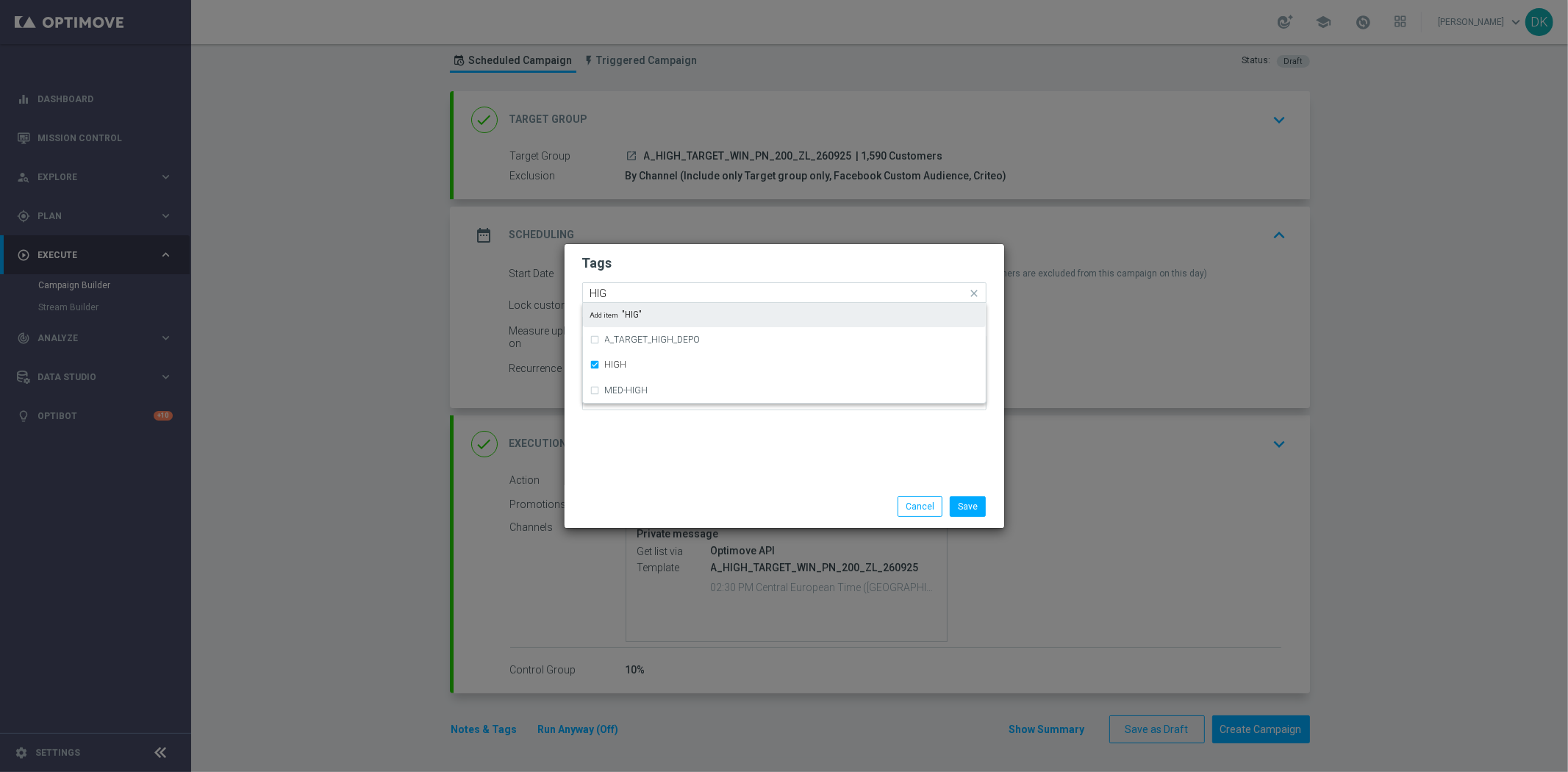
click at [623, 291] on input "HIG" at bounding box center [779, 294] width 377 height 13
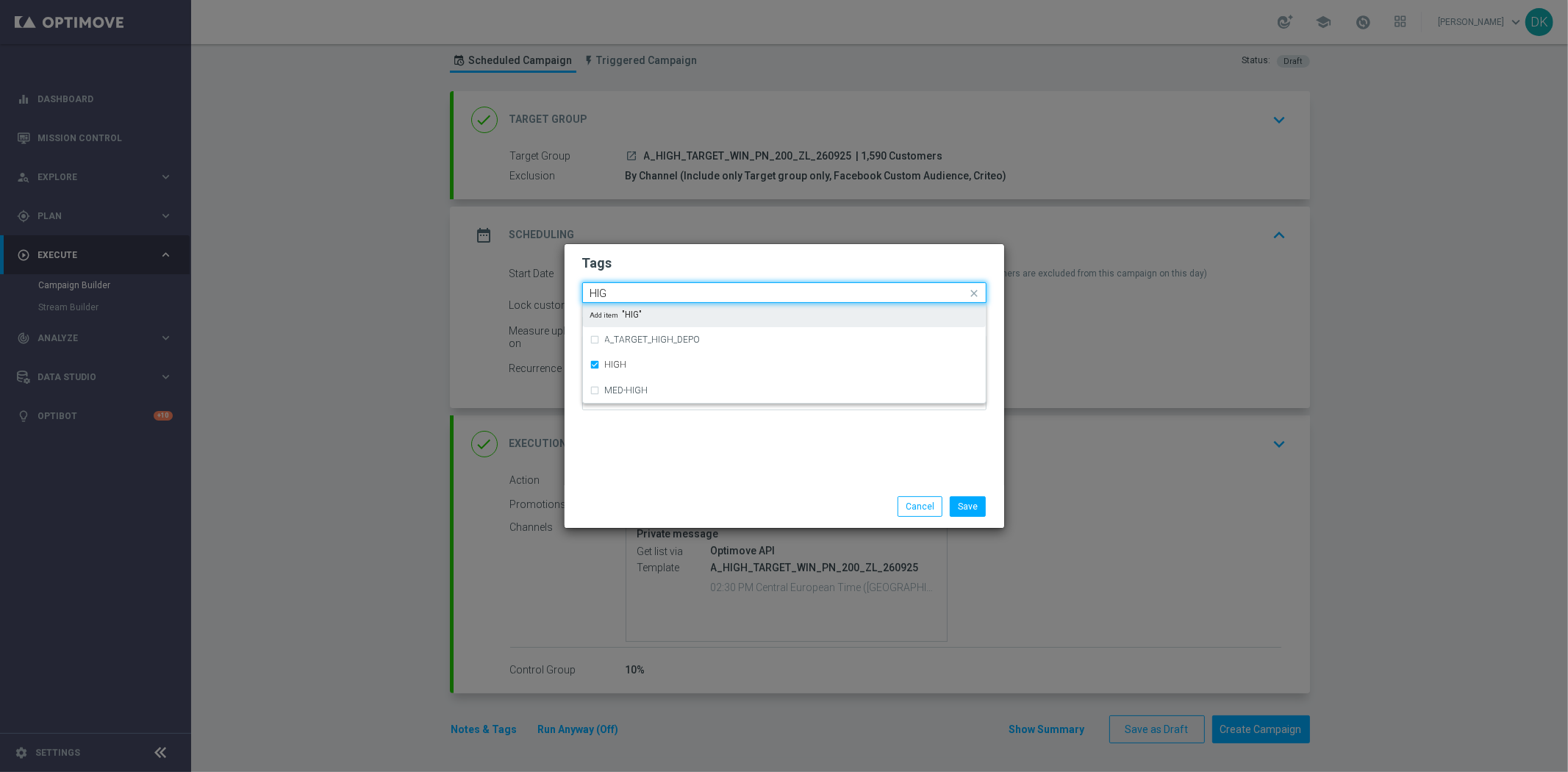
click at [623, 291] on input "HIG" at bounding box center [779, 294] width 377 height 13
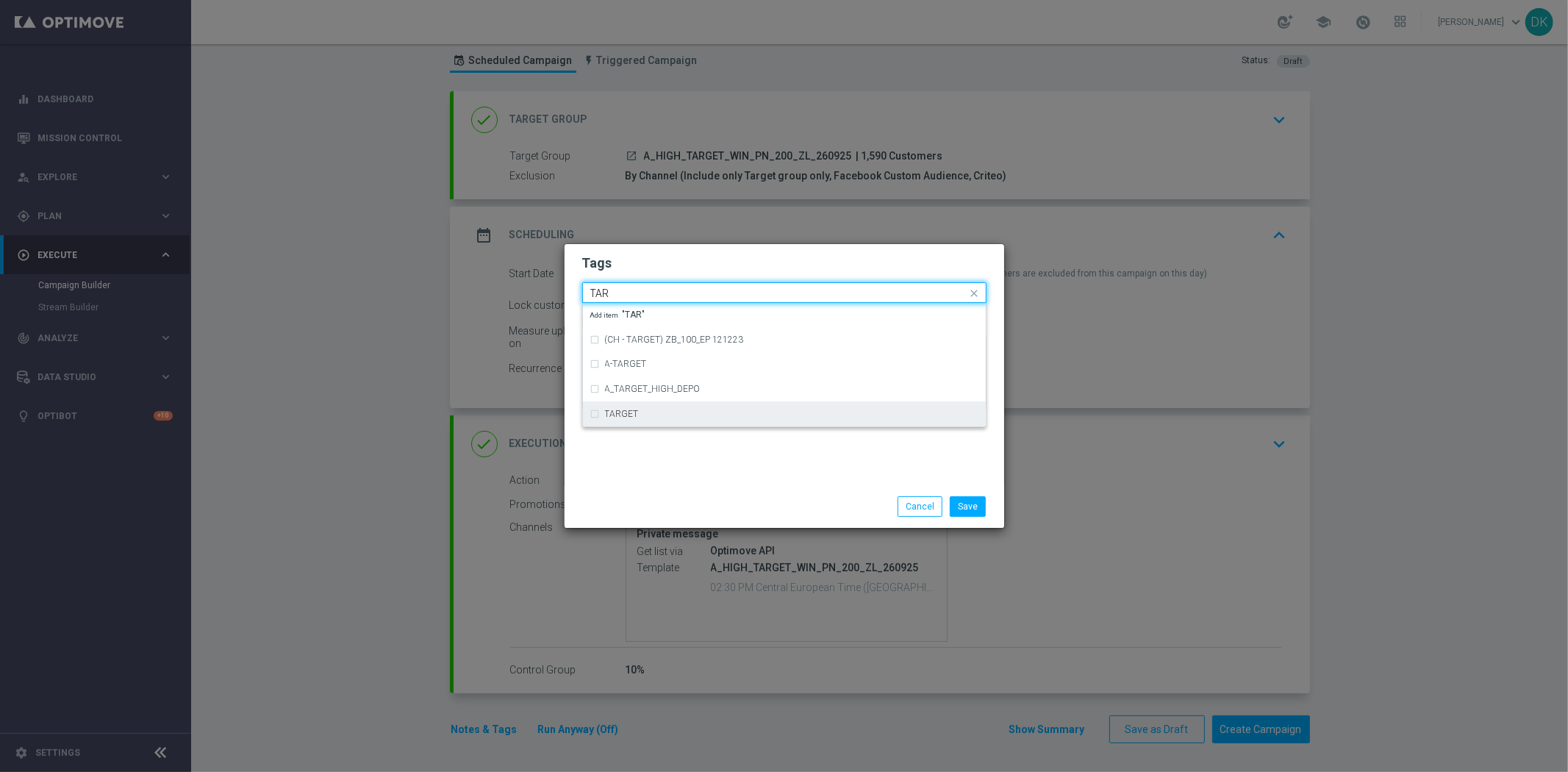
click at [633, 407] on div "TARGET" at bounding box center [784, 414] width 388 height 23
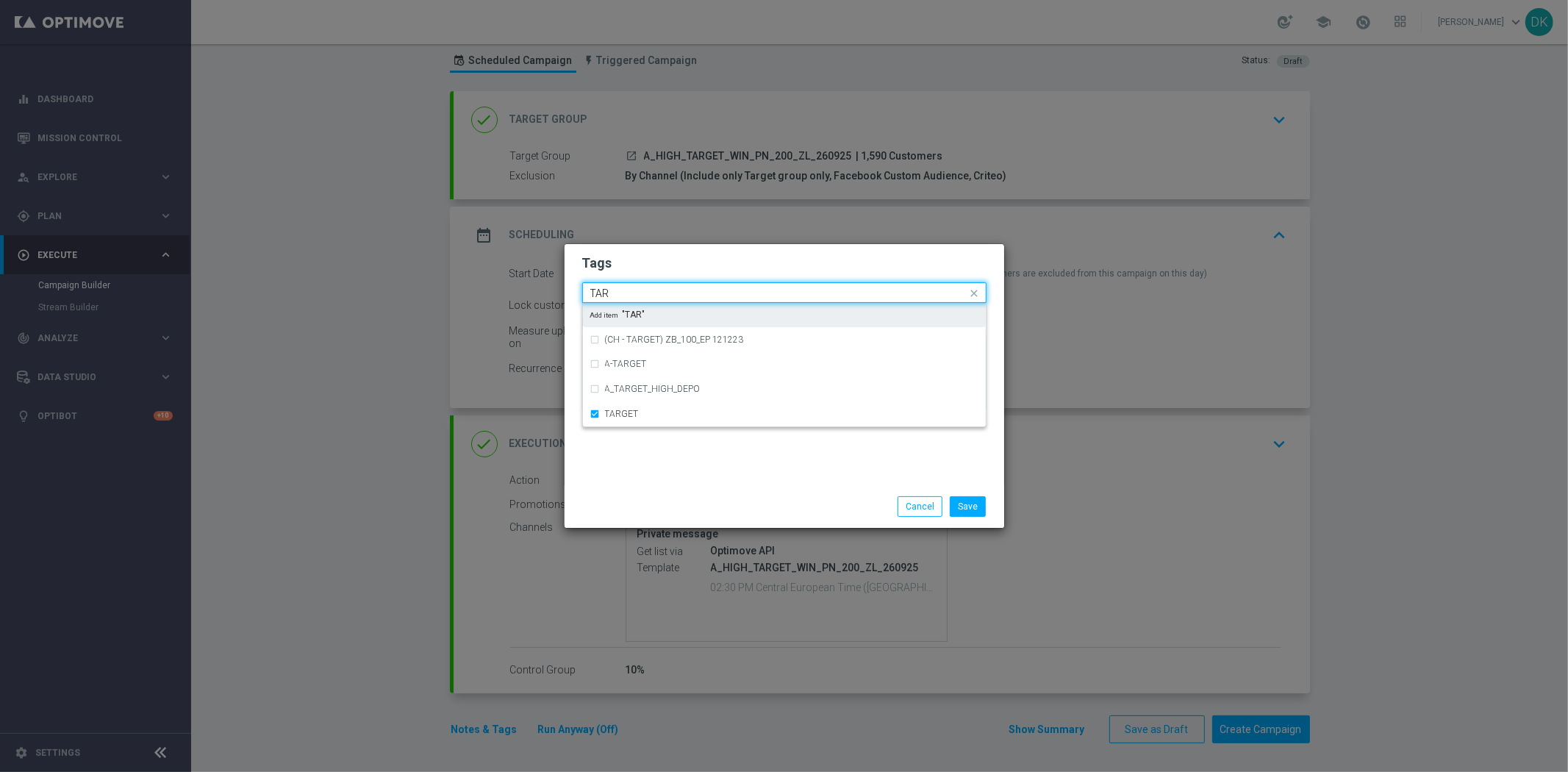
click at [622, 291] on input "TAR" at bounding box center [779, 294] width 377 height 13
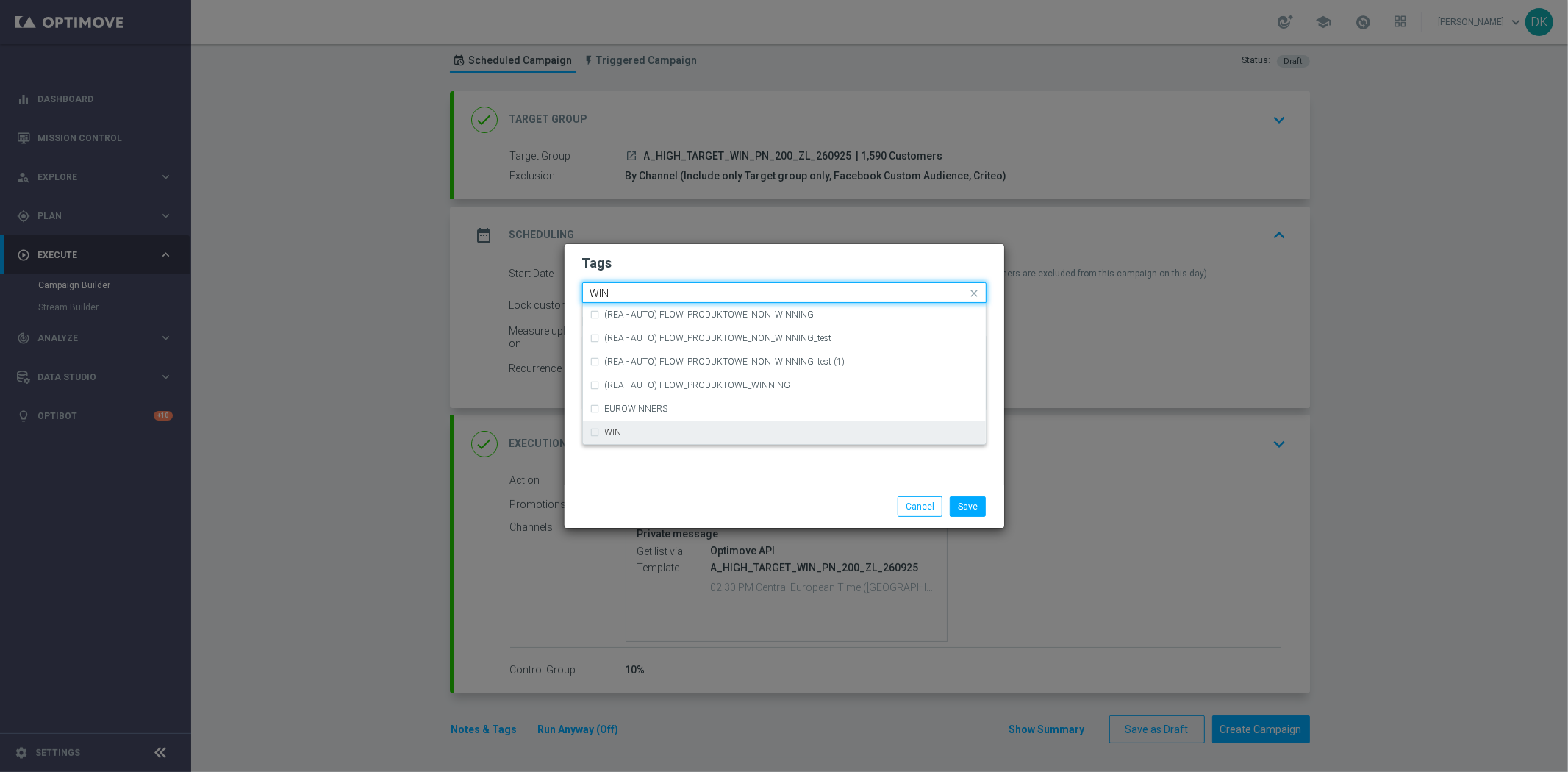
click at [661, 427] on div "WIN" at bounding box center [791, 431] width 374 height 9
type input "WIN"
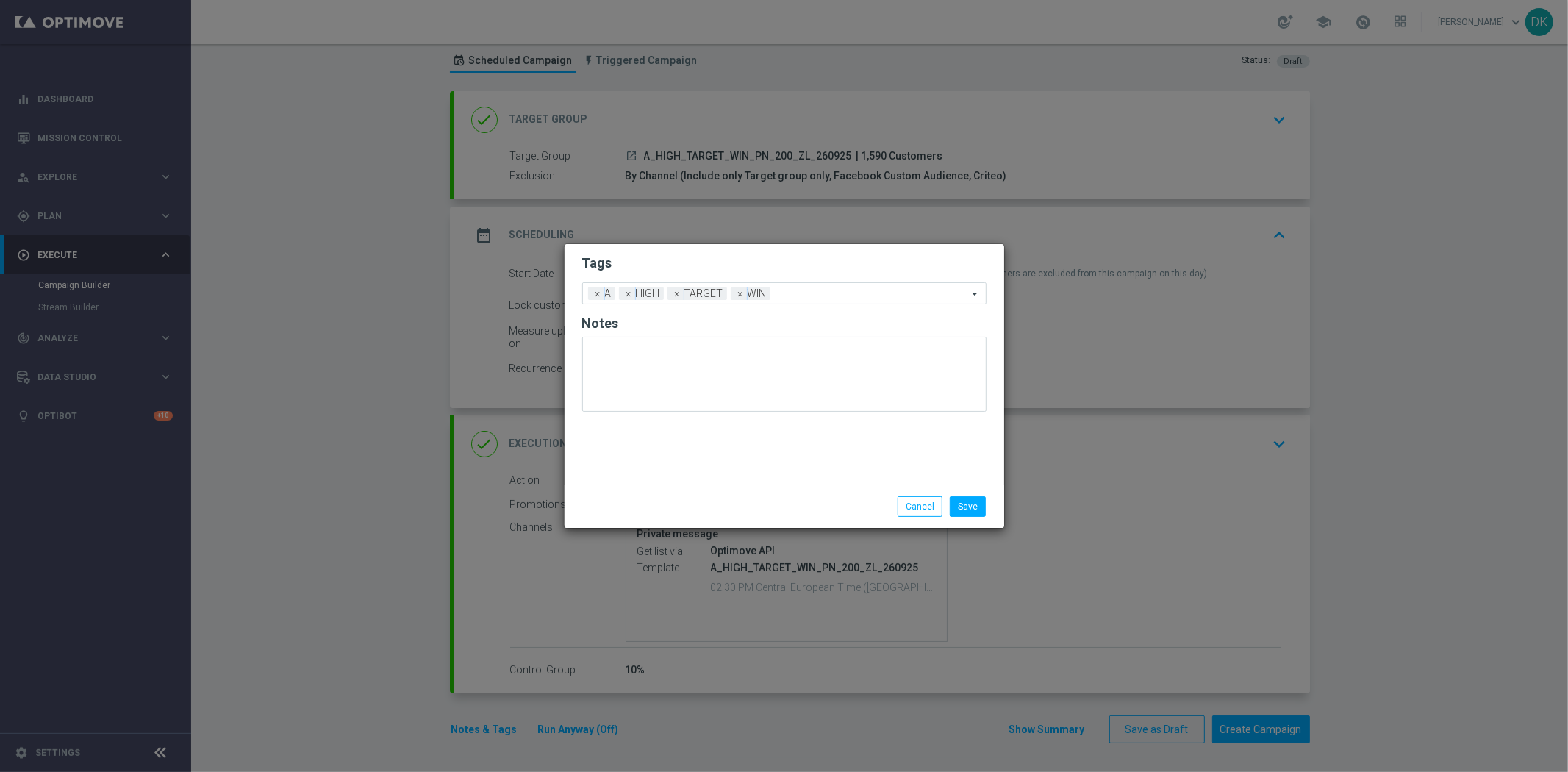
click at [663, 474] on div "Tags Add a new tag × A × HIGH × TARGET × WIN Notes" at bounding box center [784, 364] width 440 height 241
click at [967, 513] on button "Save" at bounding box center [967, 507] width 36 height 20
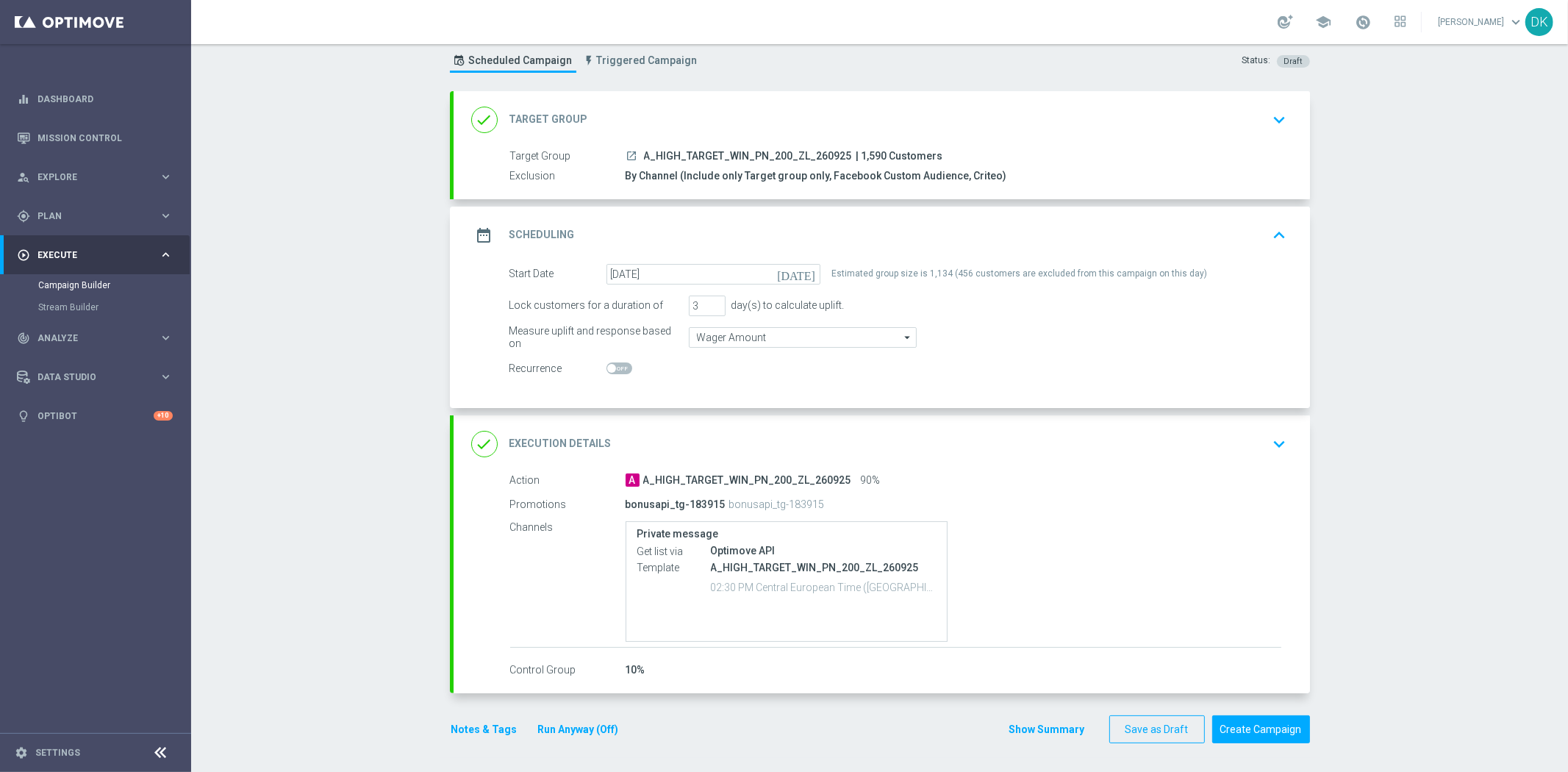
click at [1415, 610] on div "Campaign Builder Scheduled Campaign Triggered Campaign Status: Draft done Targe…" at bounding box center [879, 408] width 1377 height 728
click at [1273, 722] on button "Create Campaign" at bounding box center [1261, 729] width 98 height 28
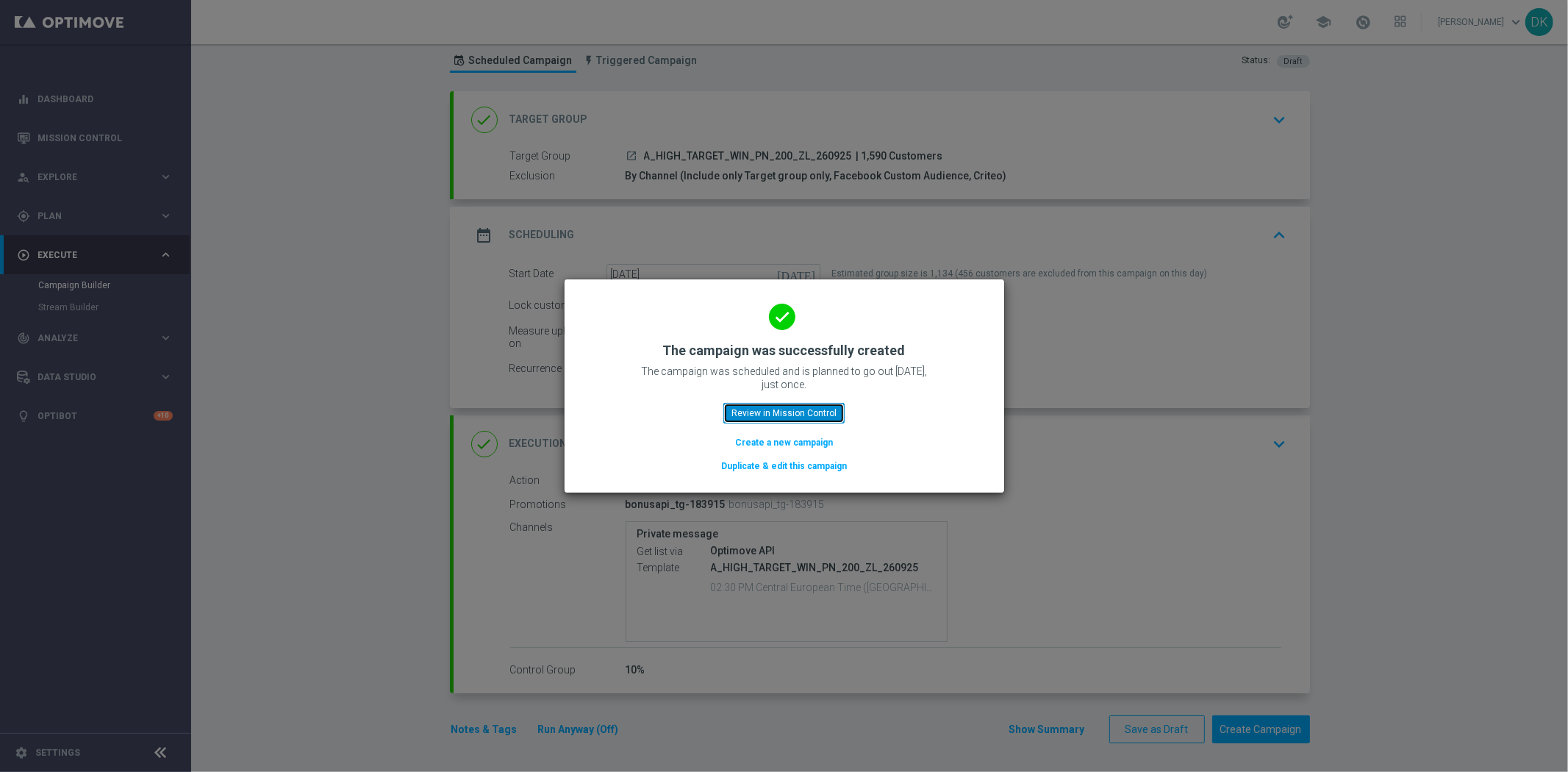
click at [794, 408] on button "Review in Mission Control" at bounding box center [784, 413] width 121 height 20
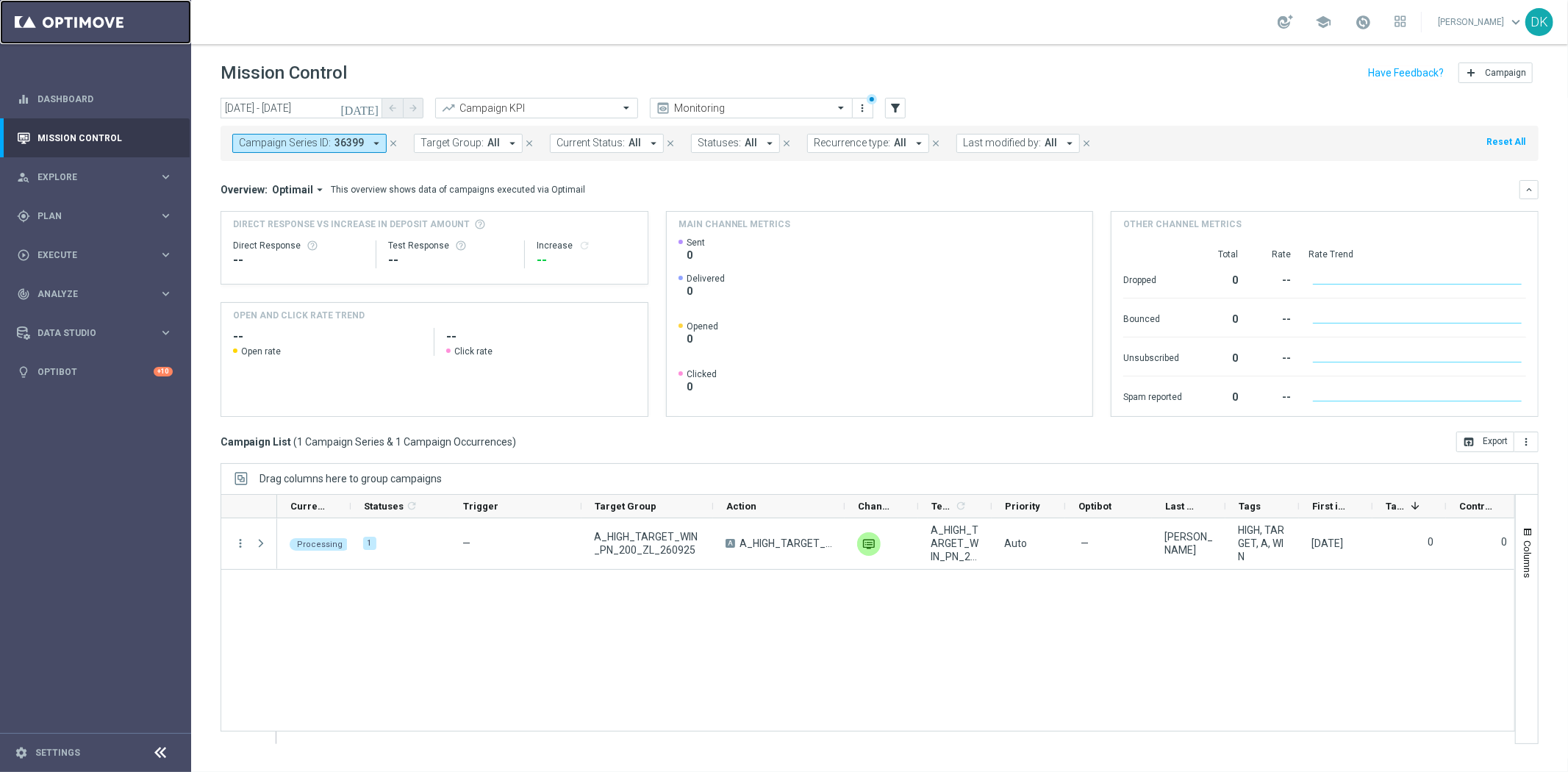
click at [99, 18] on link at bounding box center [96, 21] width 191 height 44
click at [73, 221] on div "gps_fixed Plan" at bounding box center [87, 217] width 141 height 14
drag, startPoint x: 82, startPoint y: 245, endPoint x: 846, endPoint y: 781, distance: 933.3
click at [82, 245] on link "Target Groups" at bounding box center [96, 246] width 115 height 12
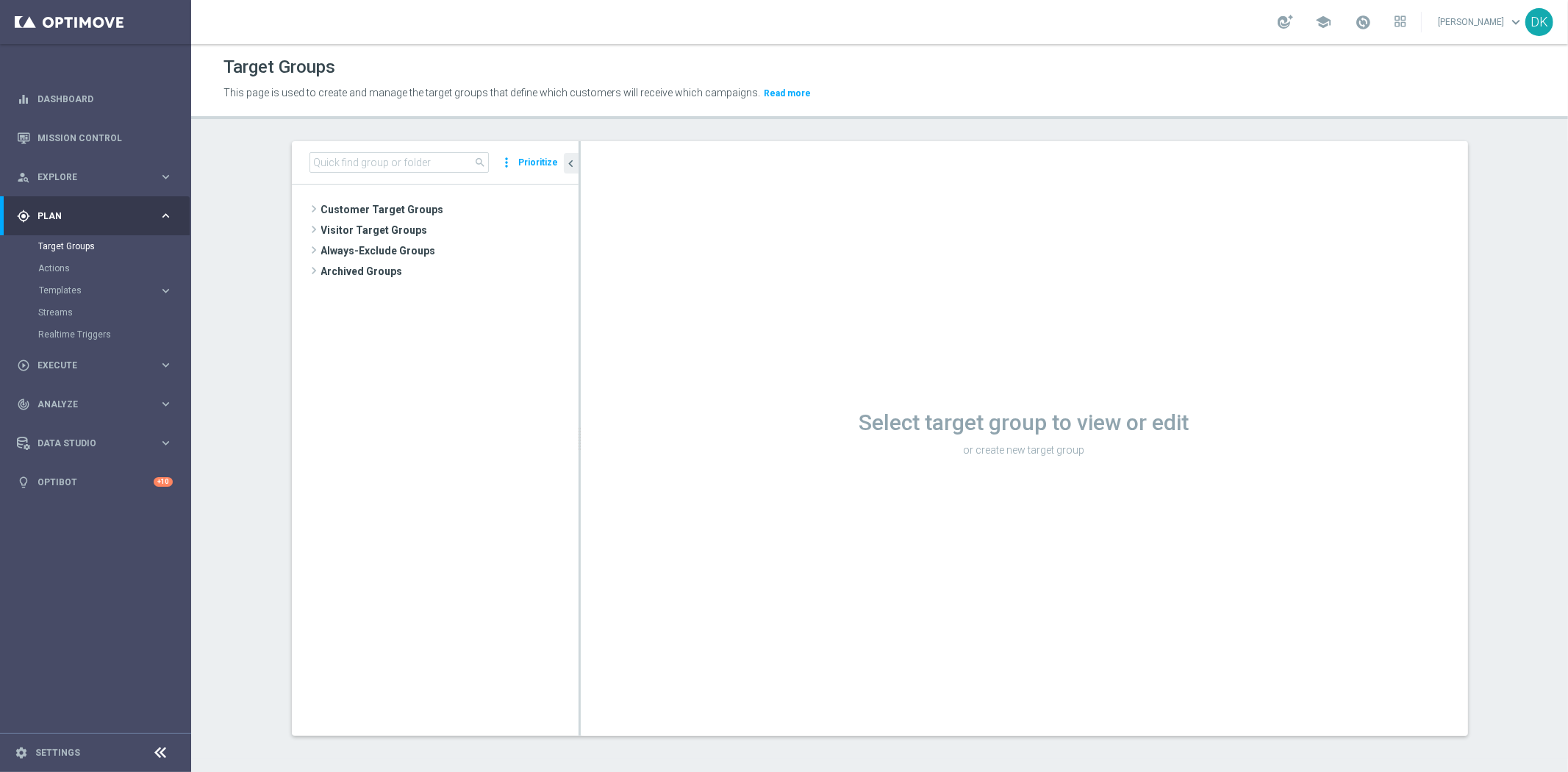
click at [377, 150] on div "search more_vert Prioritize" at bounding box center [435, 163] width 287 height 43
click at [378, 160] on input at bounding box center [399, 162] width 180 height 20
paste input "A_MED_TARGET_WIN_PN_100_ZL_260925"
type input "A_MED_TARGET_WIN_PN_100_ZL_260925"
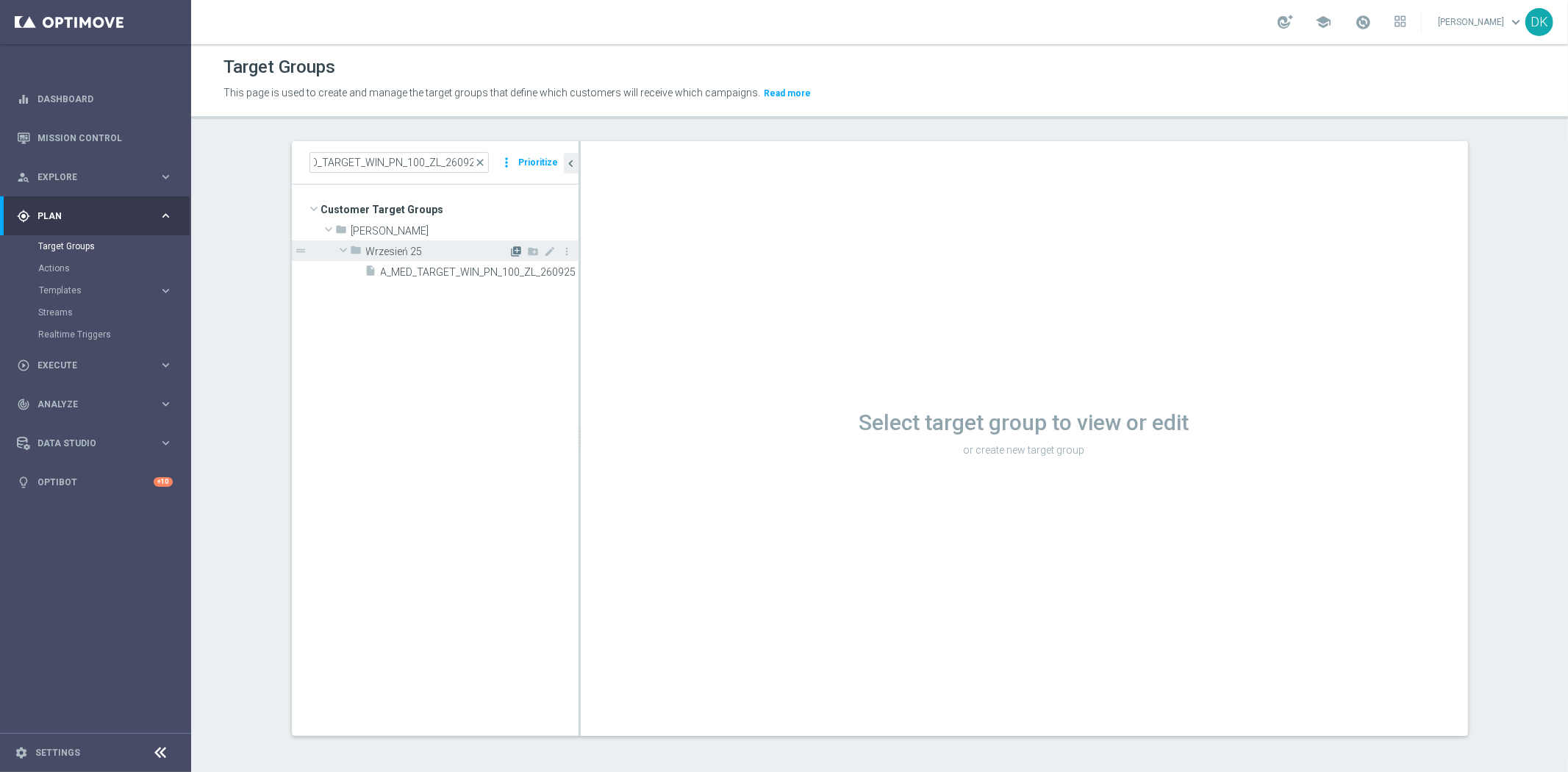
click at [511, 251] on icon "library_add" at bounding box center [517, 252] width 12 height 12
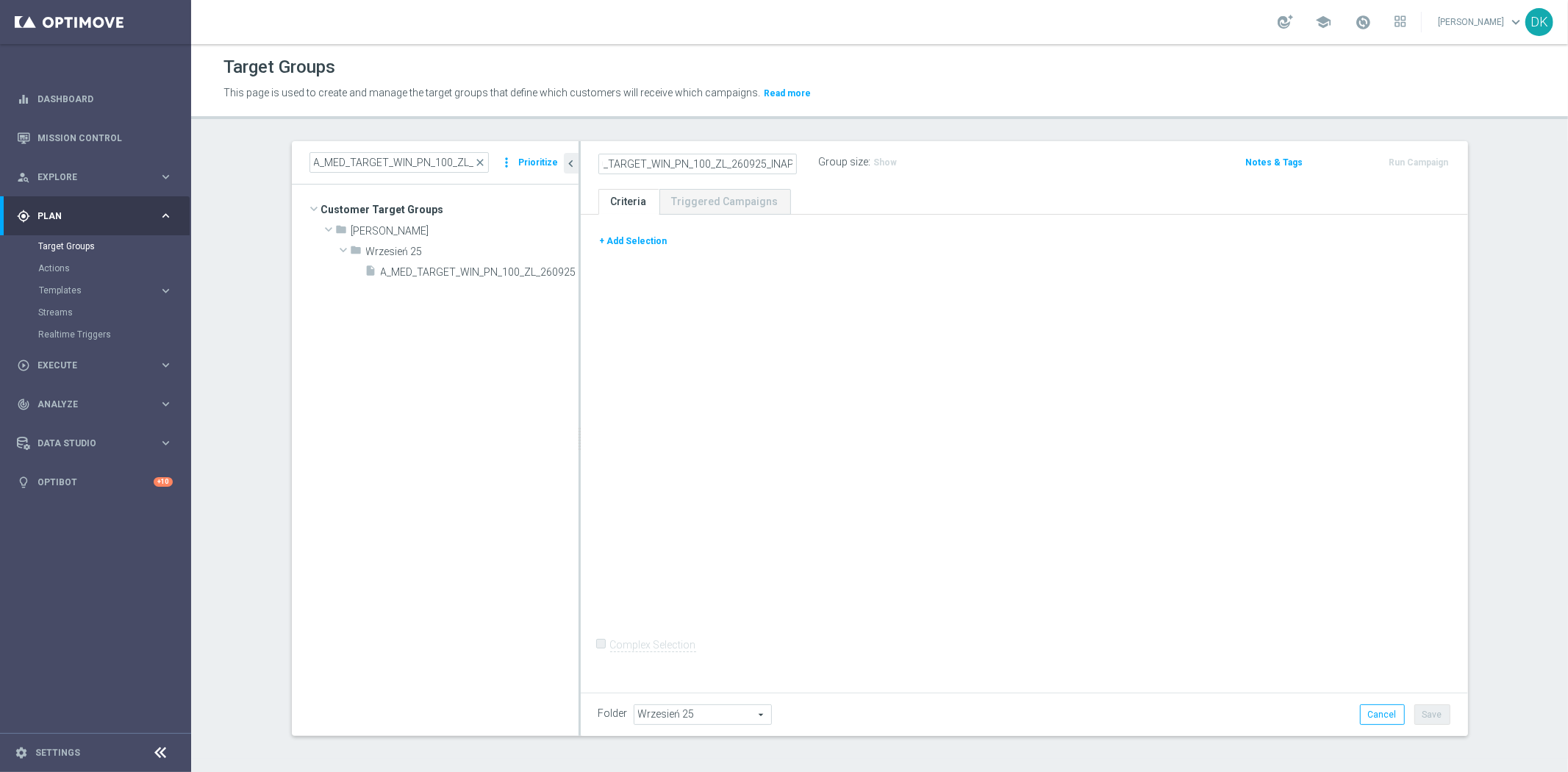
scroll to position [0, 37]
type input "A_MED_TARGET_WIN_PN_100_ZL_260925_INAPP"
click at [628, 246] on button "+ Add Selection" at bounding box center [633, 241] width 70 height 17
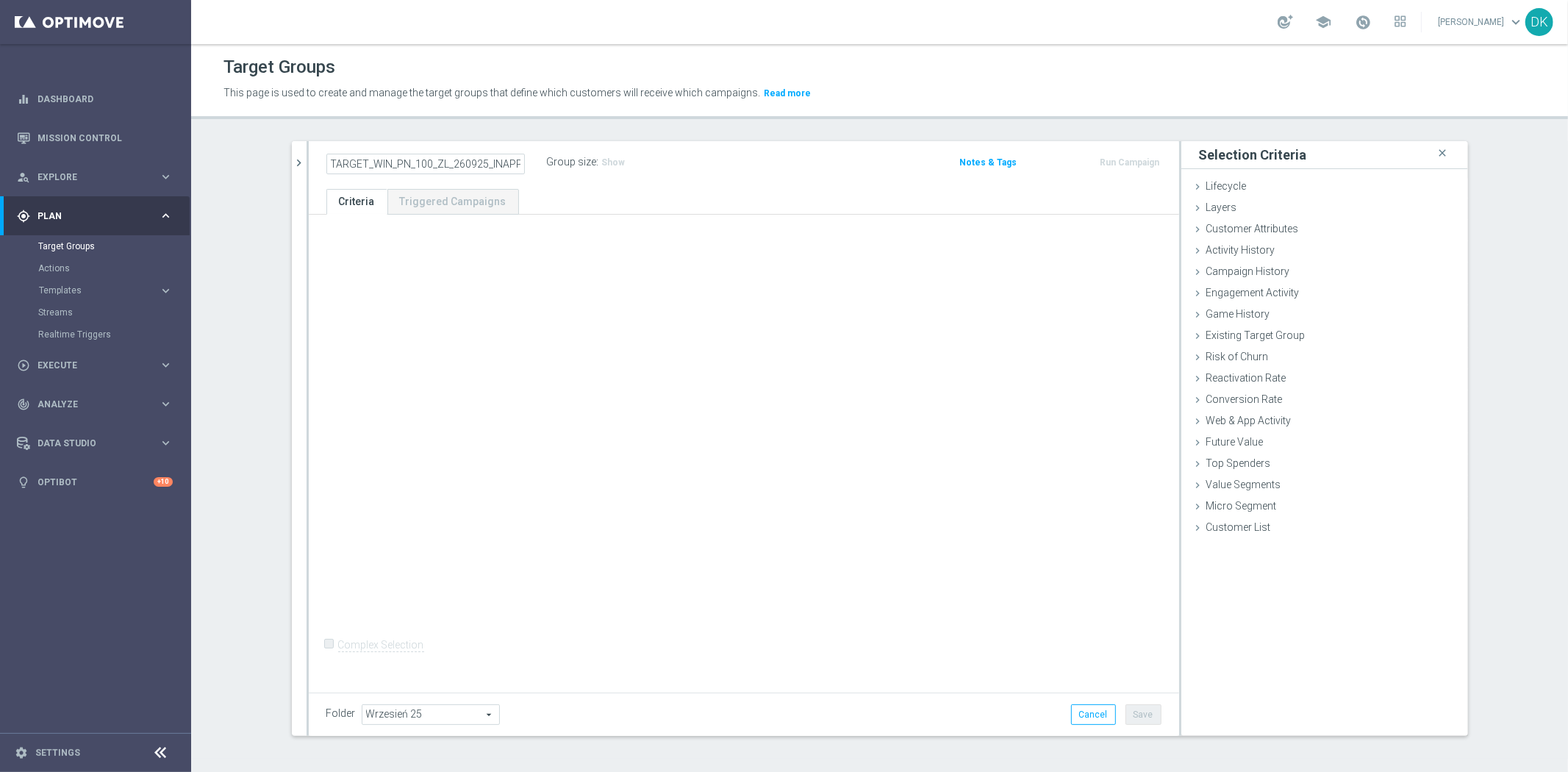
scroll to position [0, 0]
click at [1279, 273] on span "Campaign History" at bounding box center [1248, 271] width 84 height 12
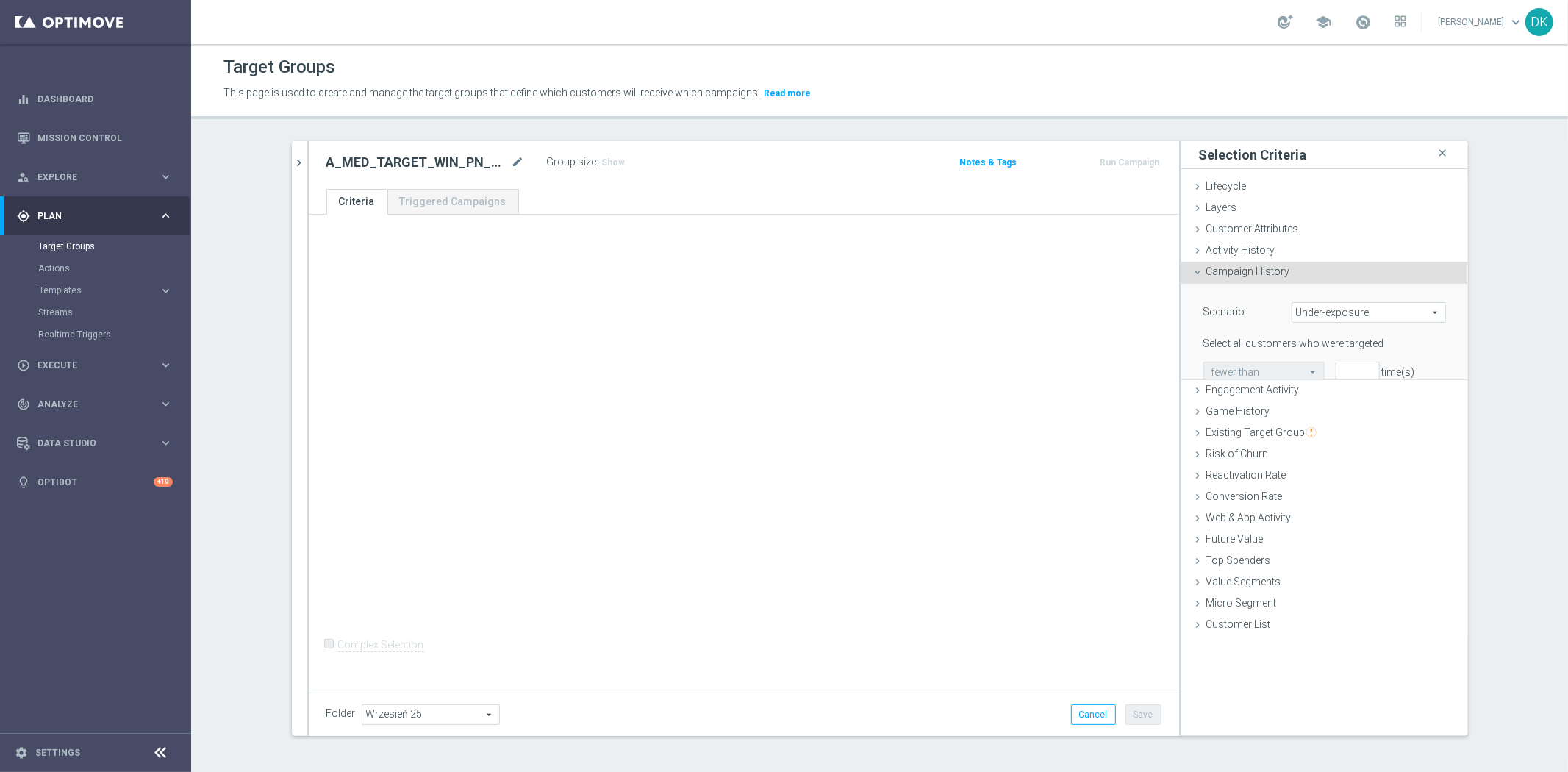
click at [1350, 308] on span "Under-exposure" at bounding box center [1368, 312] width 153 height 20
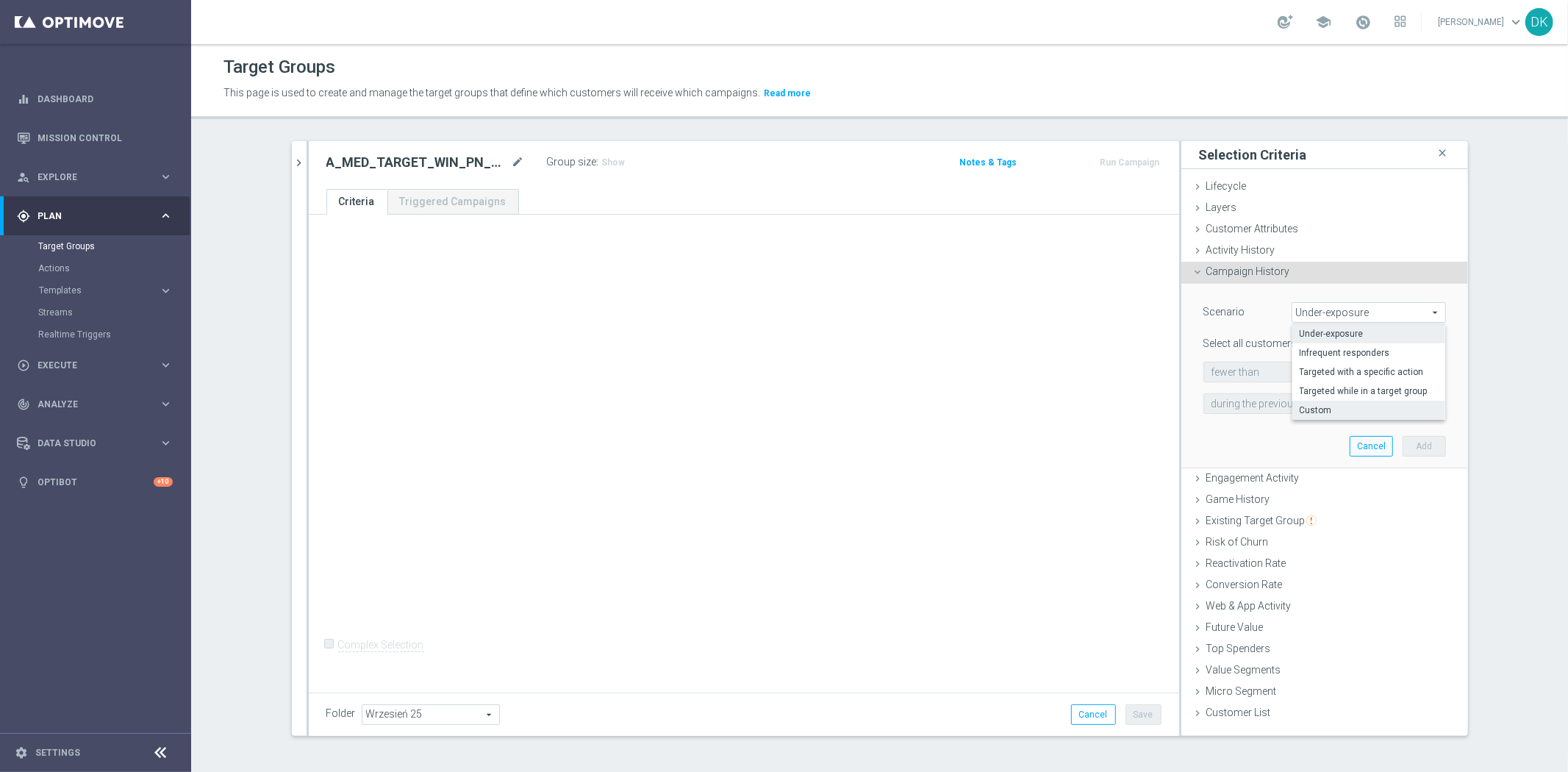
click at [1323, 402] on label "Custom" at bounding box center [1368, 411] width 153 height 20
type input "Custom"
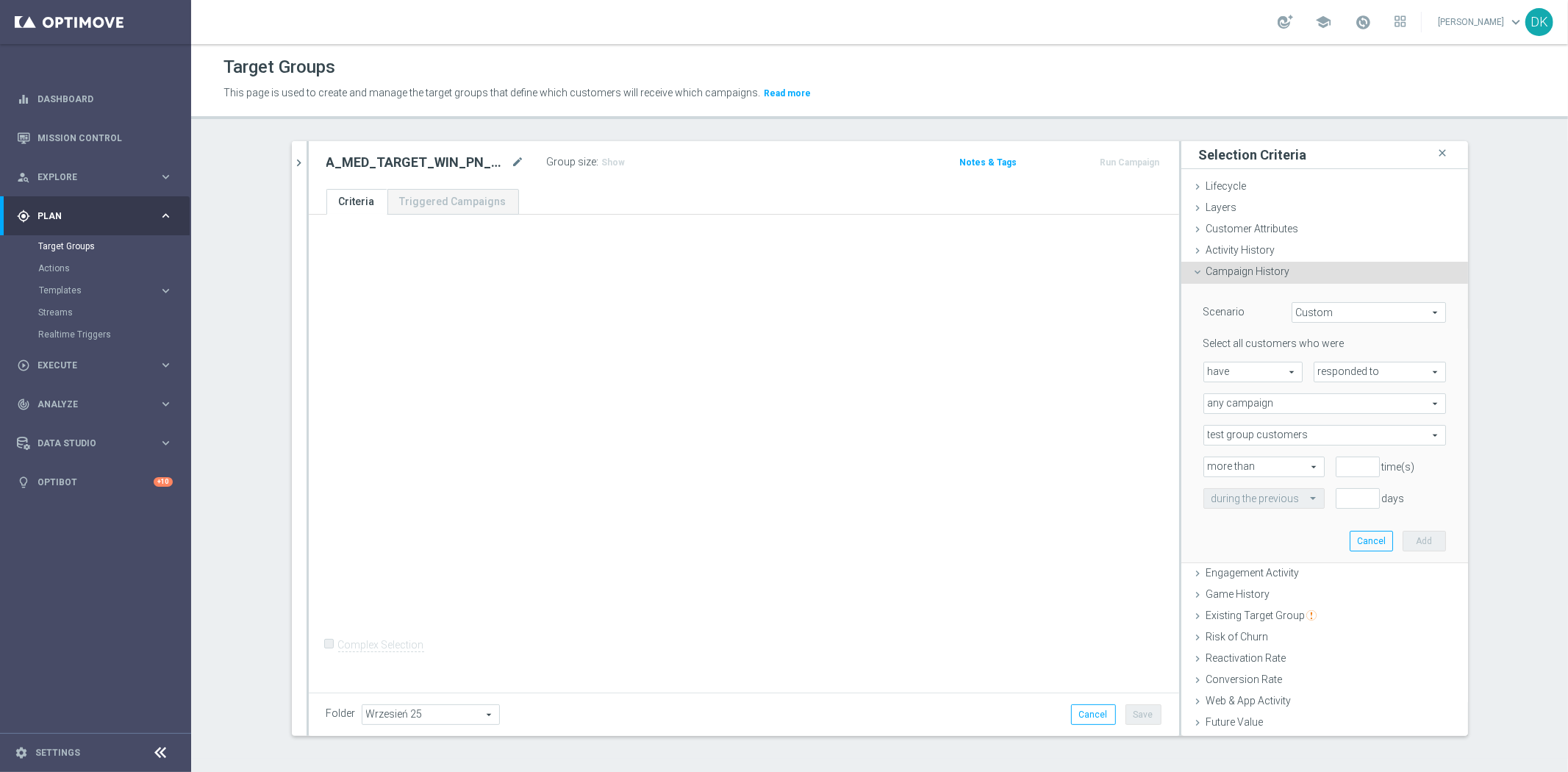
click at [1331, 379] on span "responded to" at bounding box center [1380, 372] width 131 height 20
click at [1333, 409] on span "been targeted with" at bounding box center [1380, 413] width 116 height 12
type input "been targeted with"
click at [1300, 408] on span "any campaign" at bounding box center [1324, 404] width 241 height 20
click at [1255, 460] on span "one or more actions" at bounding box center [1325, 464] width 226 height 12
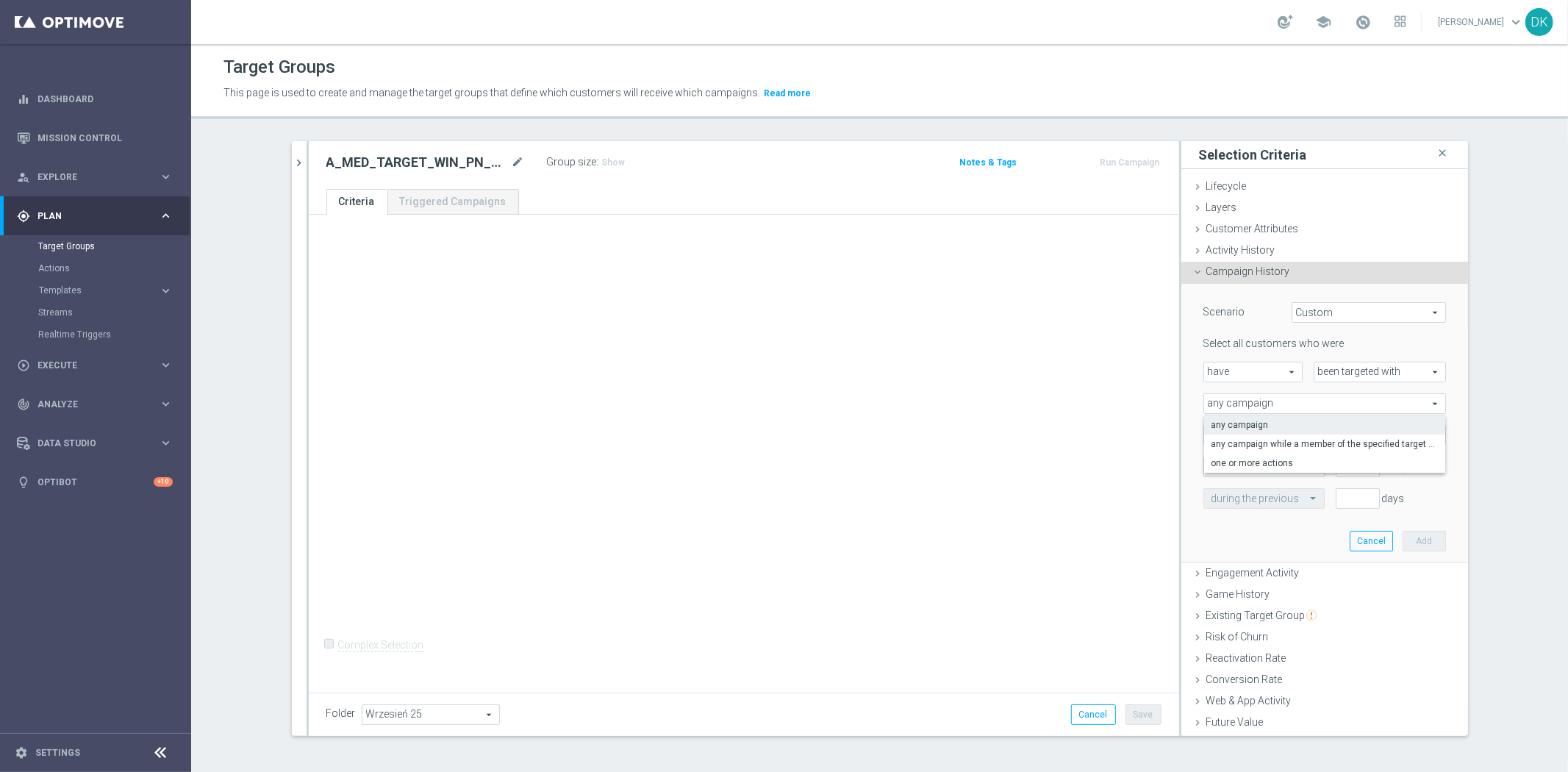
type input "one or more actions"
click at [1256, 432] on span at bounding box center [1324, 435] width 241 height 20
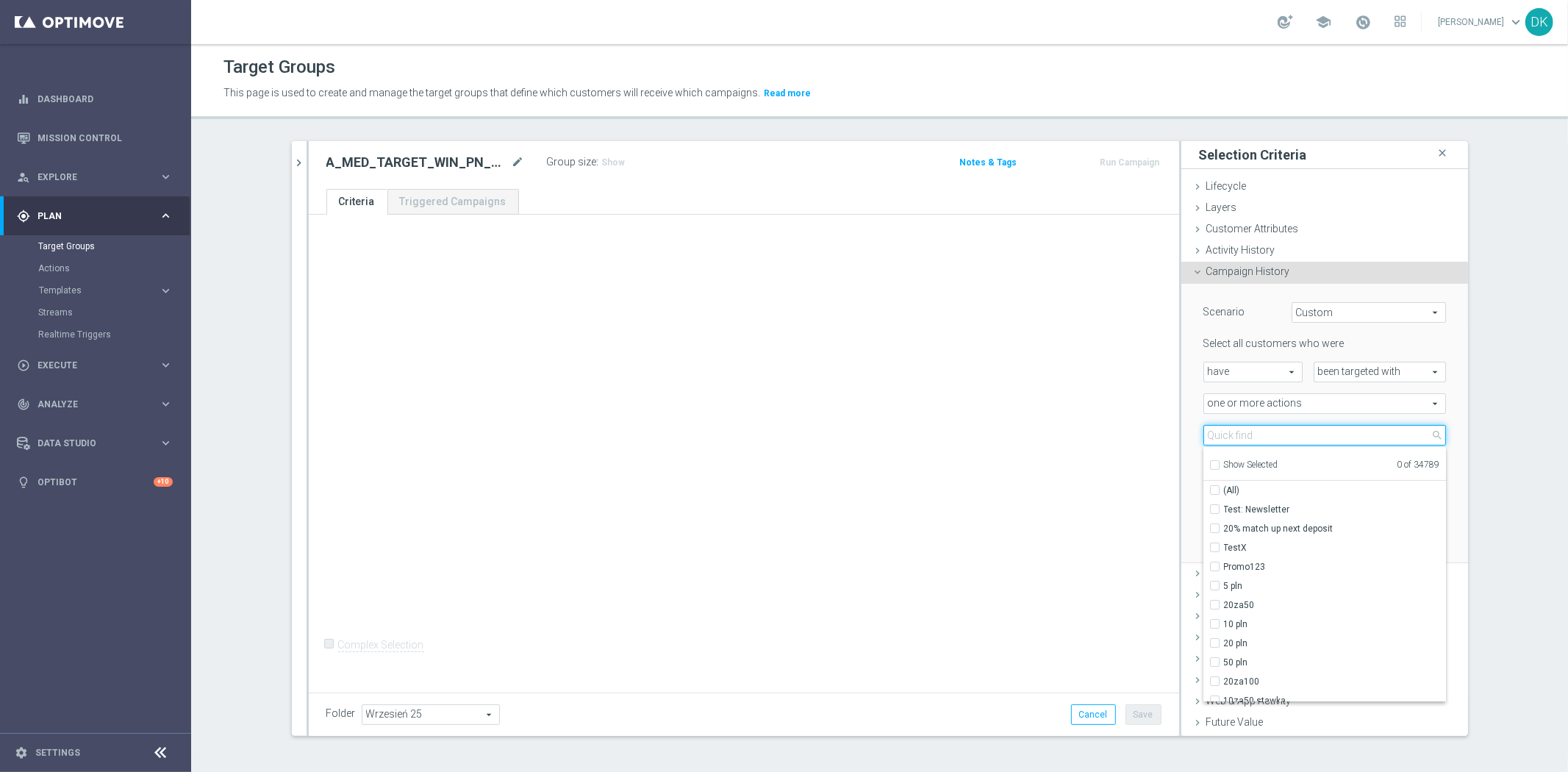
click at [1256, 432] on input "search" at bounding box center [1324, 434] width 243 height 20
paste input "A_MED_TARGET_WIN_PN_100_ZL_260925"
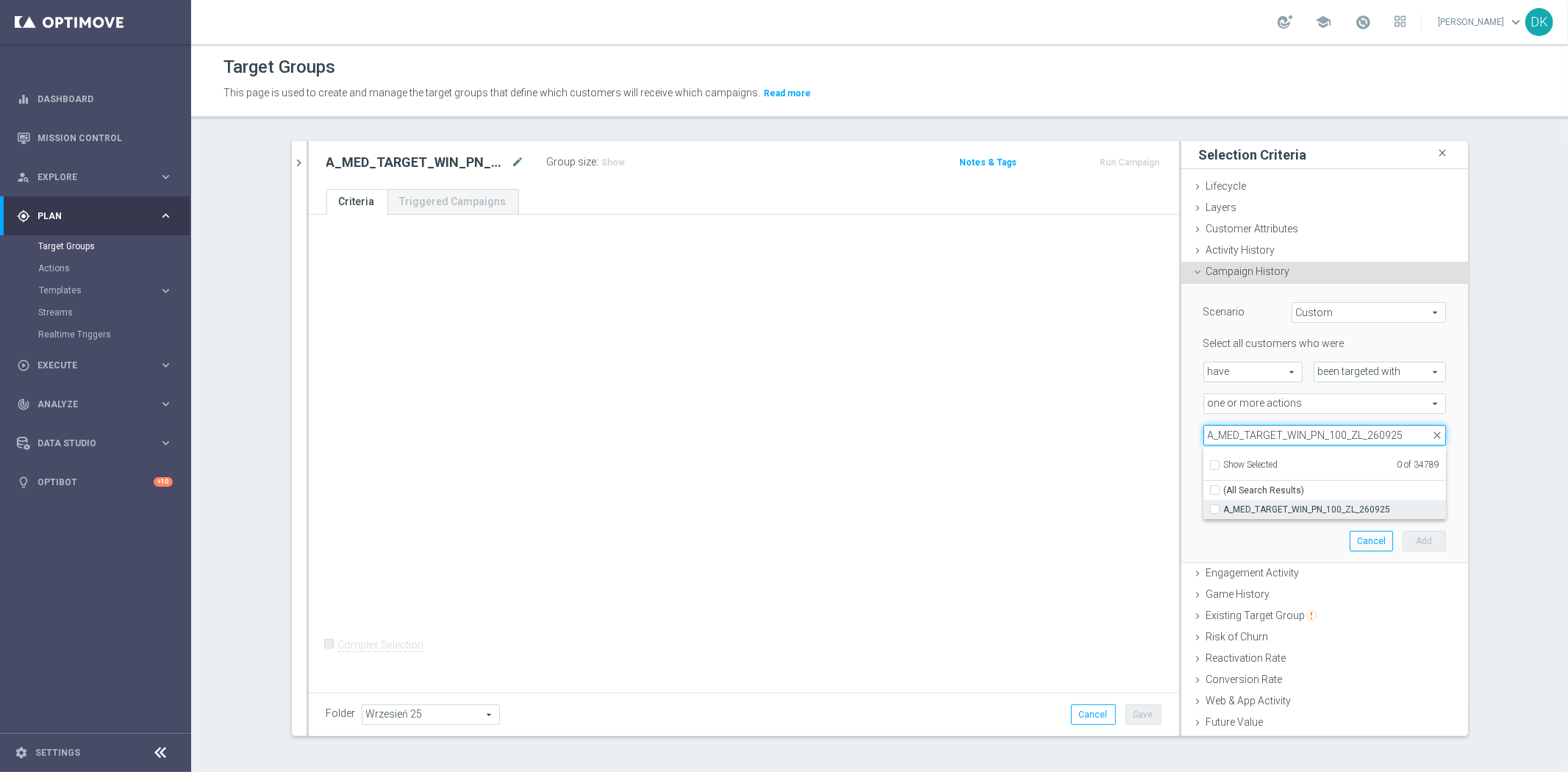
type input "A_MED_TARGET_WIN_PN_100_ZL_260925"
click at [1254, 509] on span "A_MED_TARGET_WIN_PN_100_ZL_260925" at bounding box center [1335, 509] width 222 height 12
click at [1224, 509] on input "A_MED_TARGET_WIN_PN_100_ZL_260925" at bounding box center [1220, 509] width 10 height 10
checkbox input "true"
type input "A_MED_TARGET_WIN_PN_100_ZL_260925"
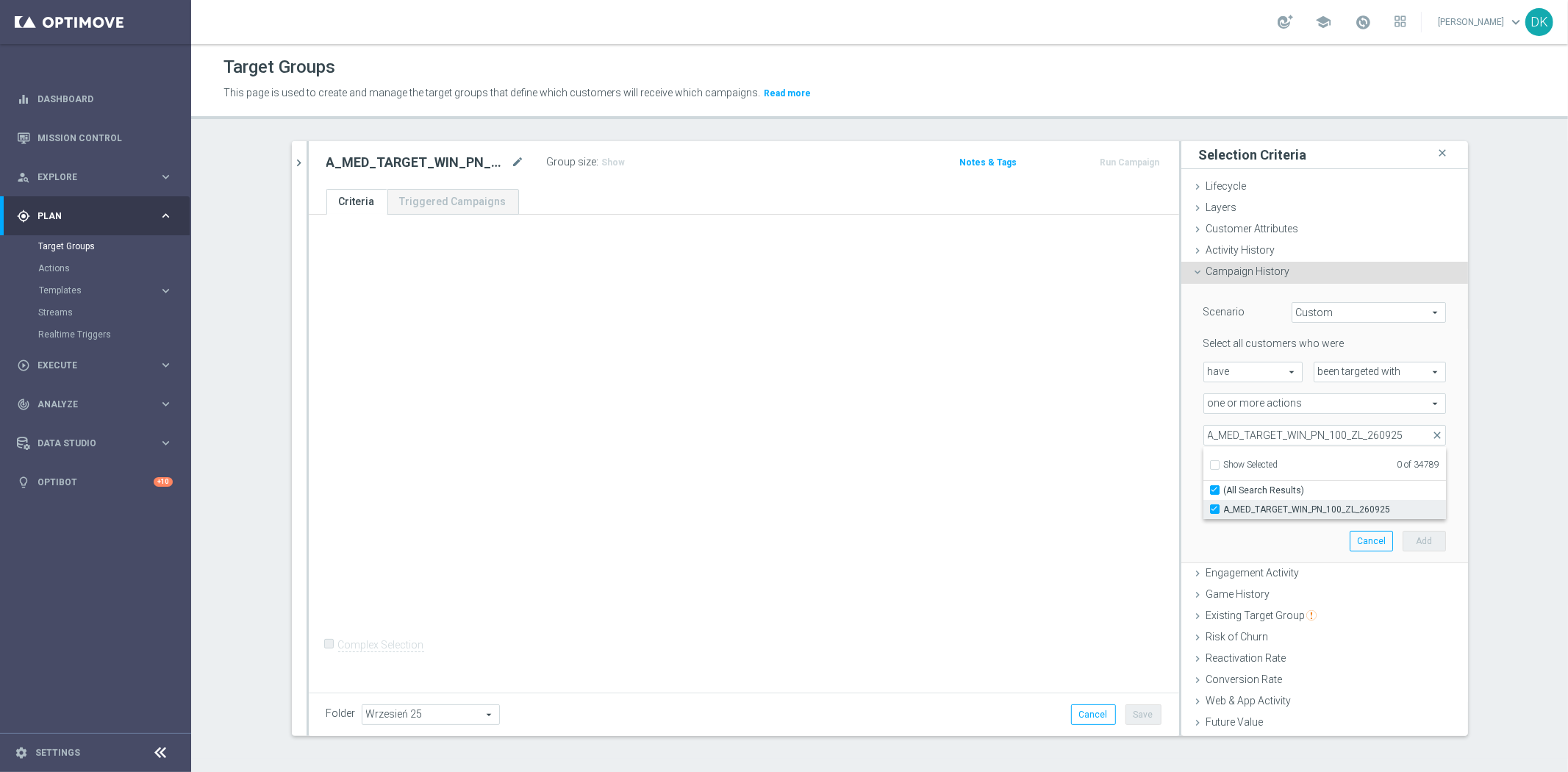
checkbox input "true"
click at [1060, 491] on div "+ Add Selection Complex Selection Invalid Expression" at bounding box center [744, 451] width 870 height 472
click at [1336, 461] on input "number" at bounding box center [1357, 467] width 44 height 20
type input "0"
click at [1269, 501] on input "text" at bounding box center [1250, 500] width 76 height 14
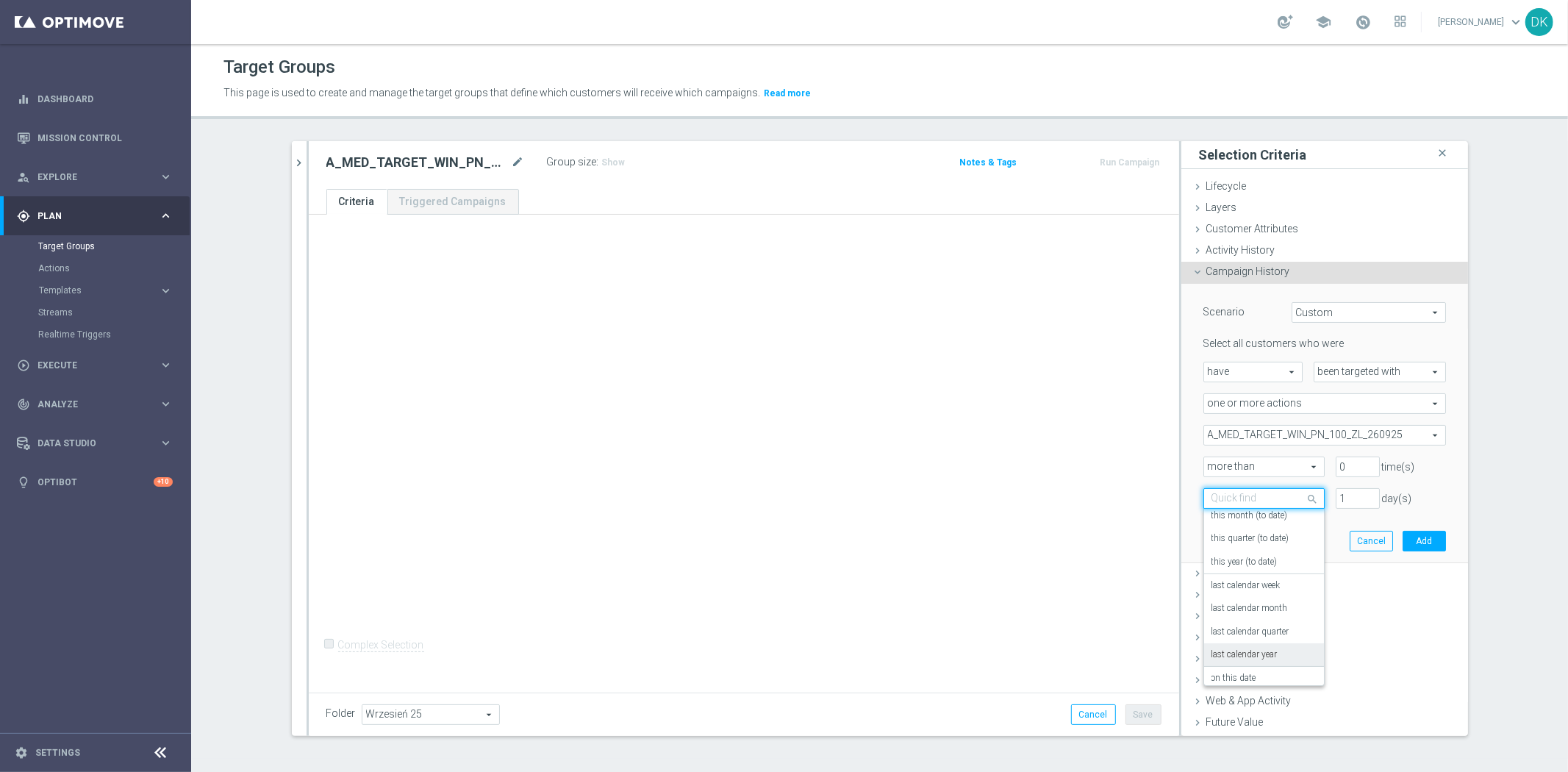
scroll to position [129, 0]
click at [1255, 640] on div "in this range" at bounding box center [1265, 647] width 105 height 23
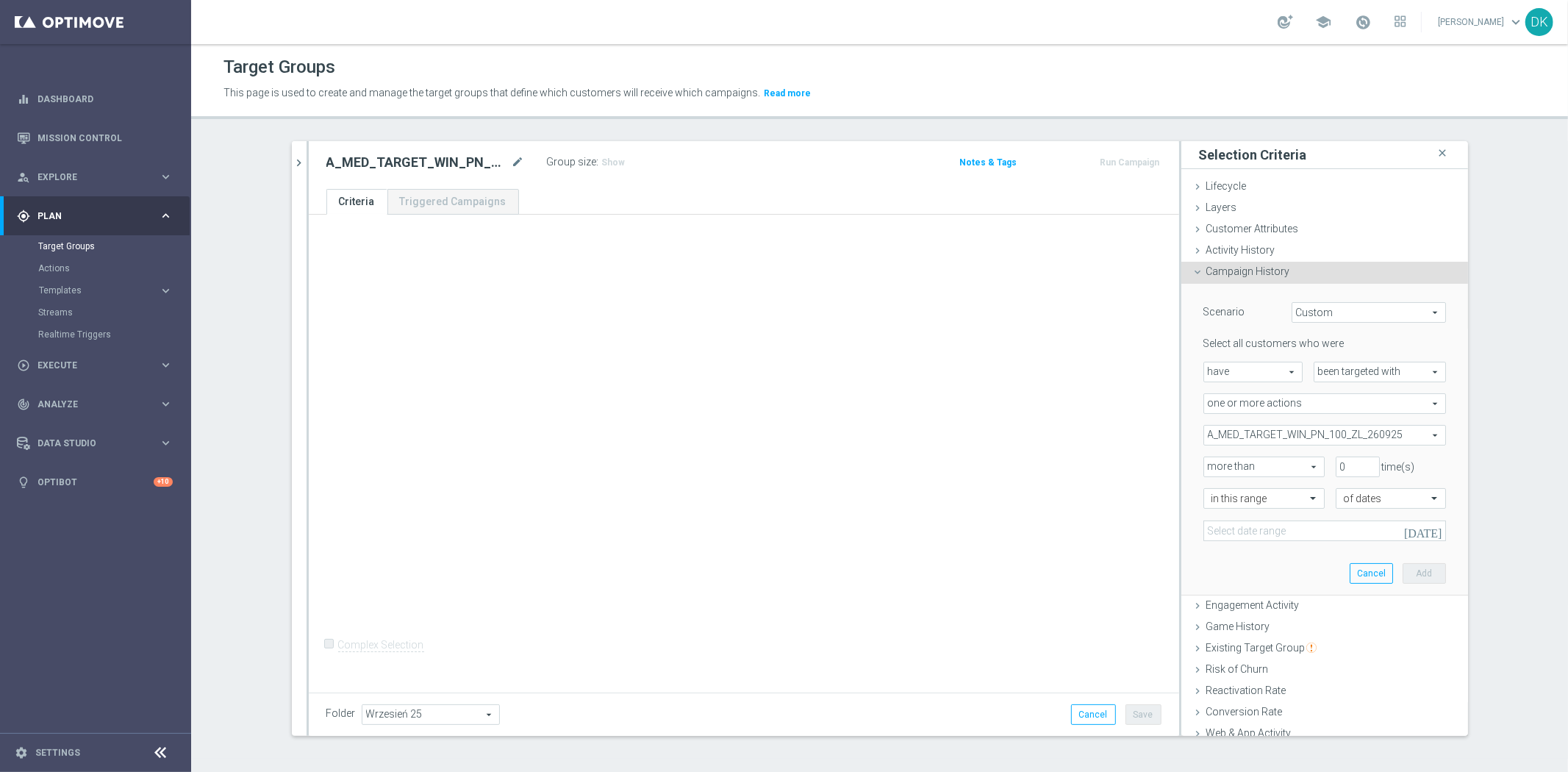
click at [1418, 534] on icon "[DATE]" at bounding box center [1424, 531] width 40 height 14
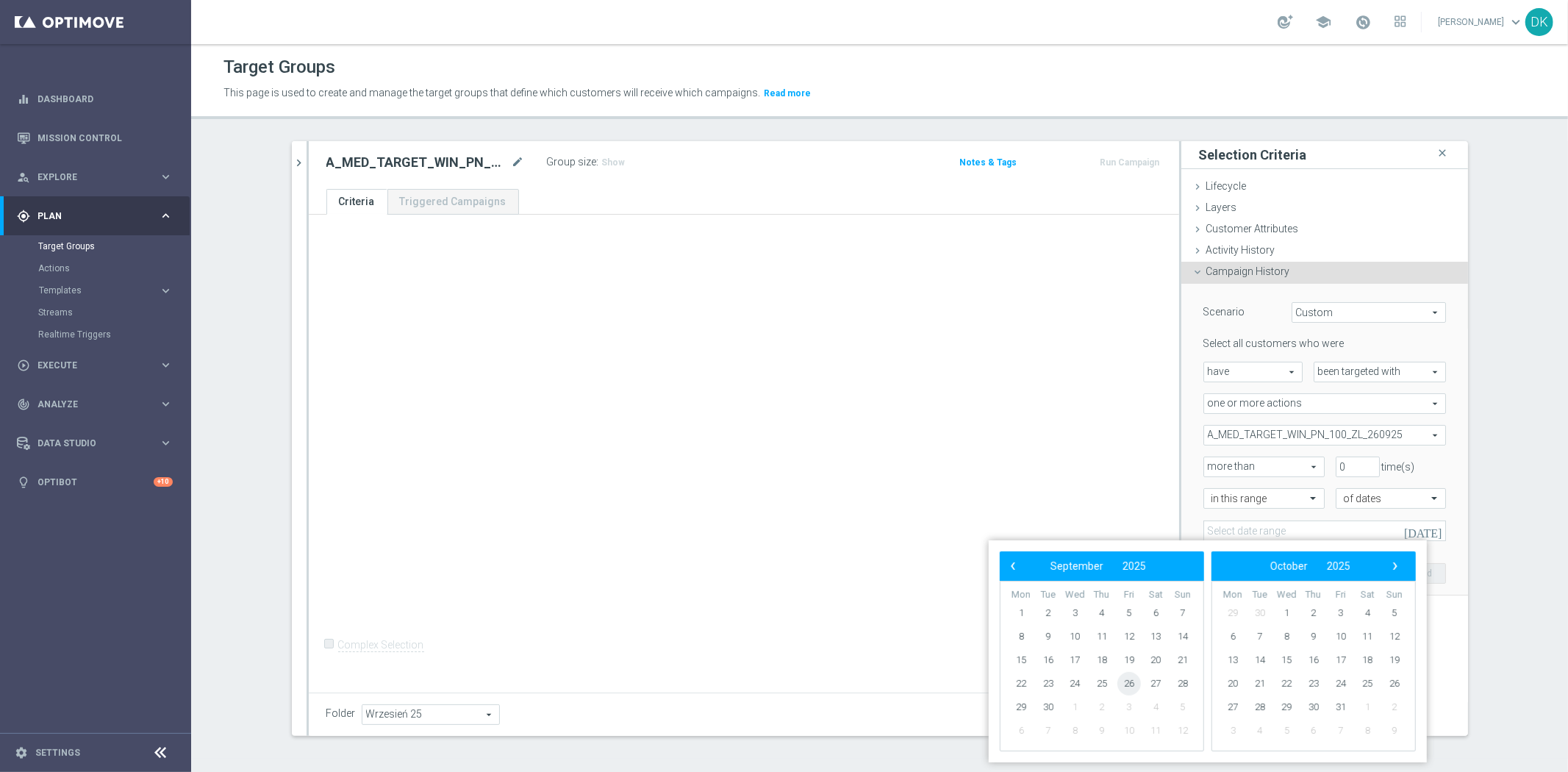
click at [1129, 679] on span "26" at bounding box center [1129, 684] width 23 height 23
click at [1179, 682] on span "28" at bounding box center [1183, 684] width 23 height 23
type input "[DATE] - [DATE]"
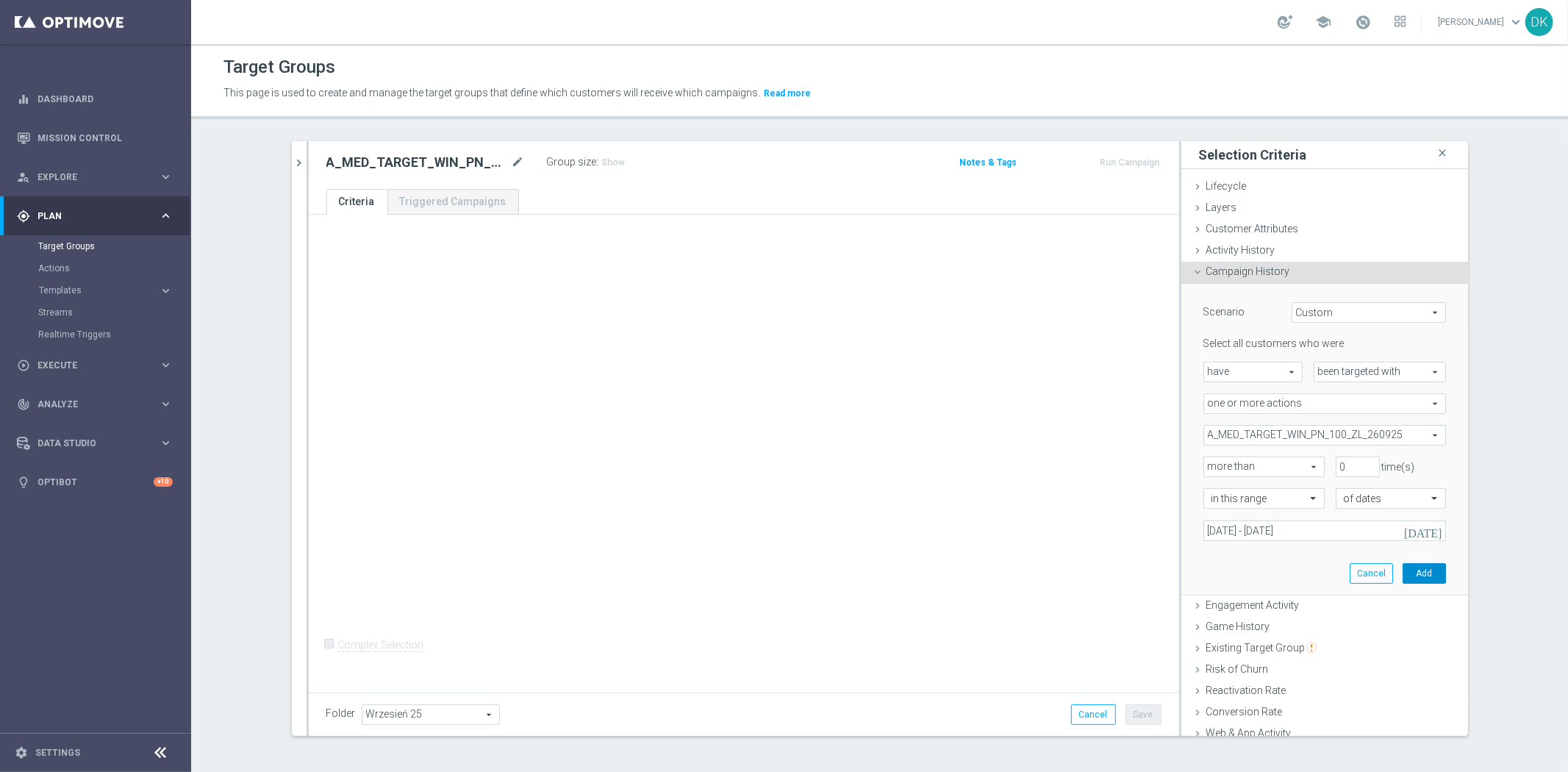
click at [1404, 572] on button "Add" at bounding box center [1424, 573] width 43 height 20
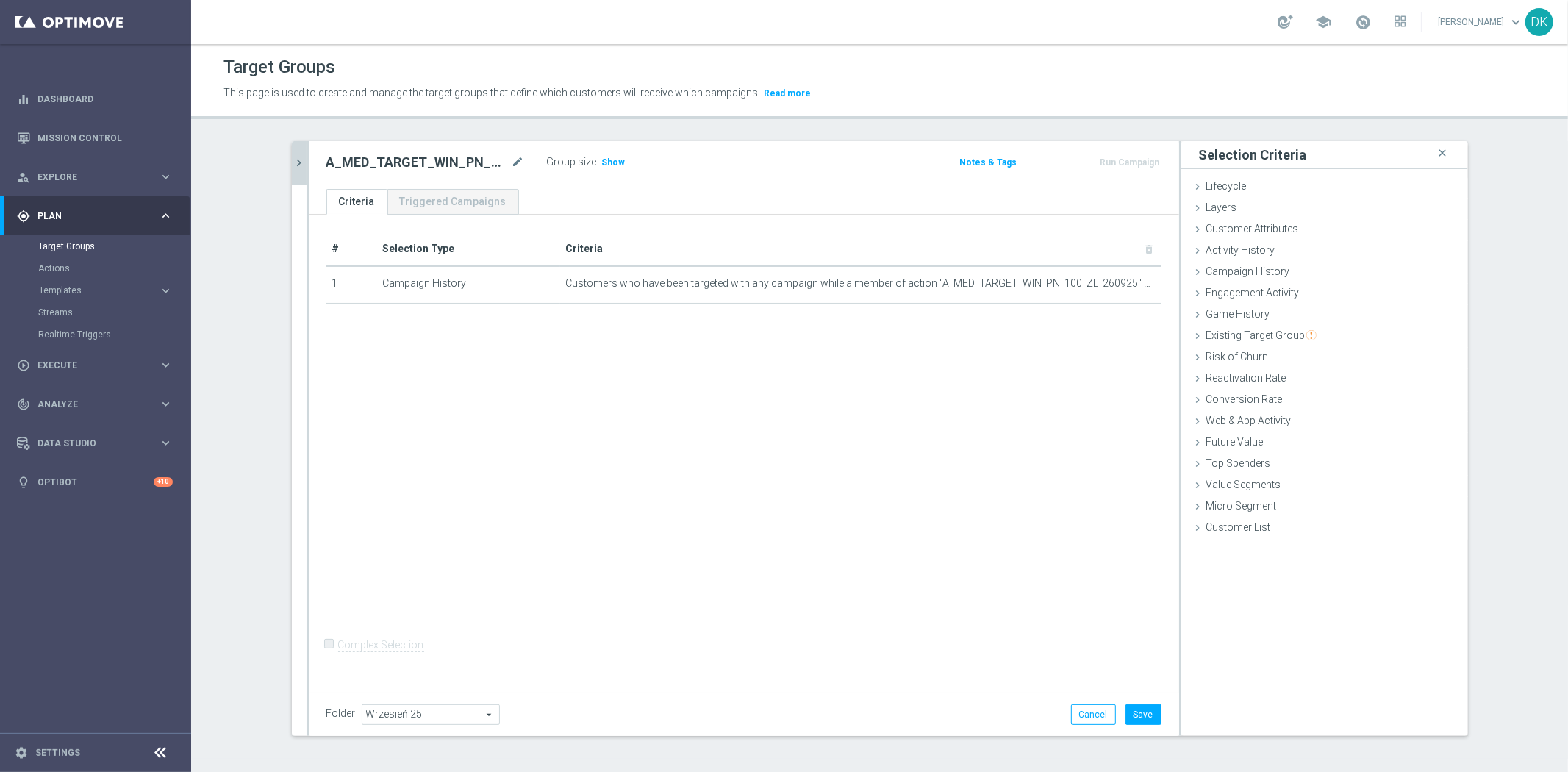
click at [297, 169] on icon "chevron_right" at bounding box center [300, 163] width 14 height 14
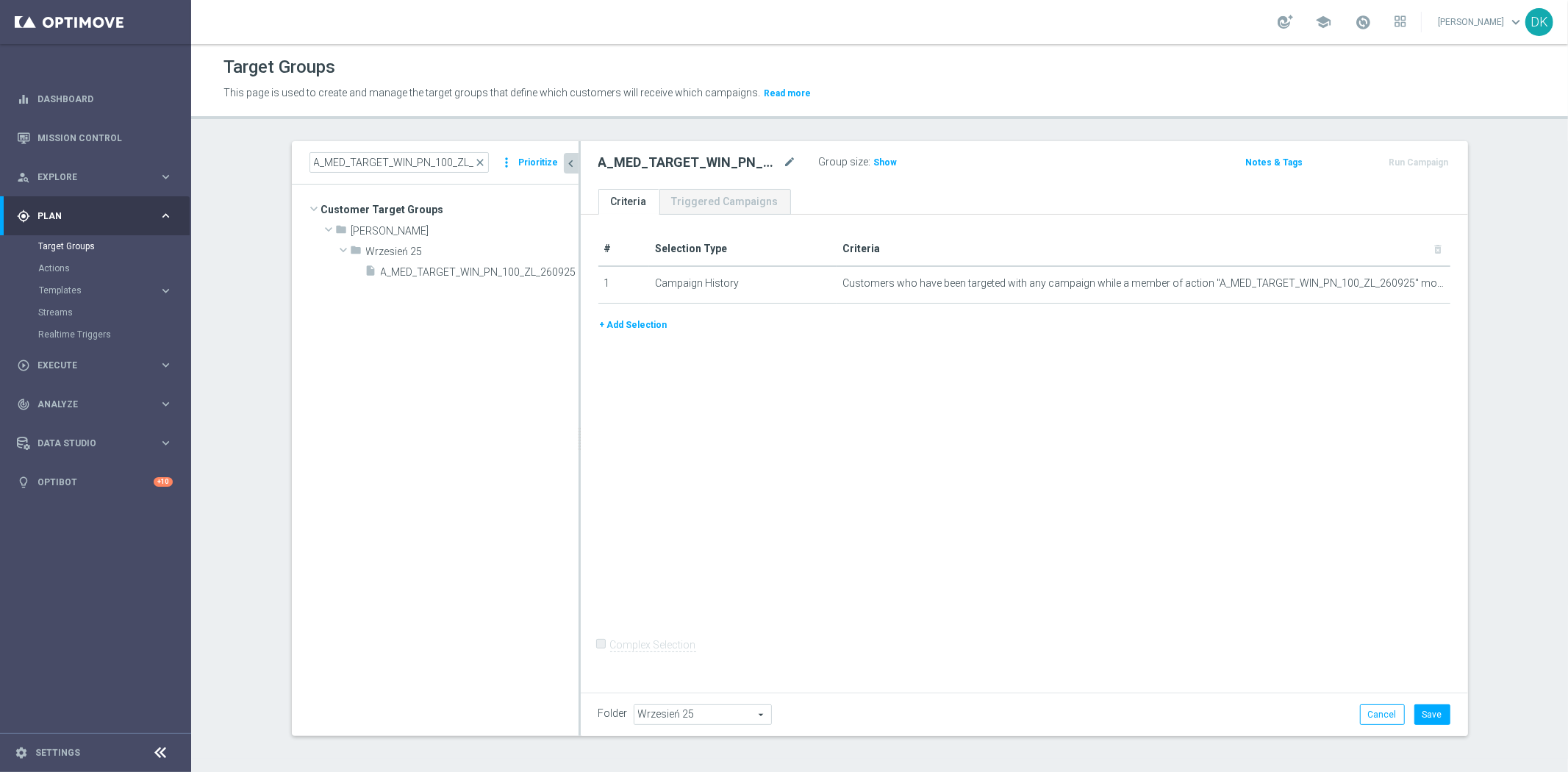
click at [619, 327] on button "+ Add Selection" at bounding box center [633, 325] width 70 height 17
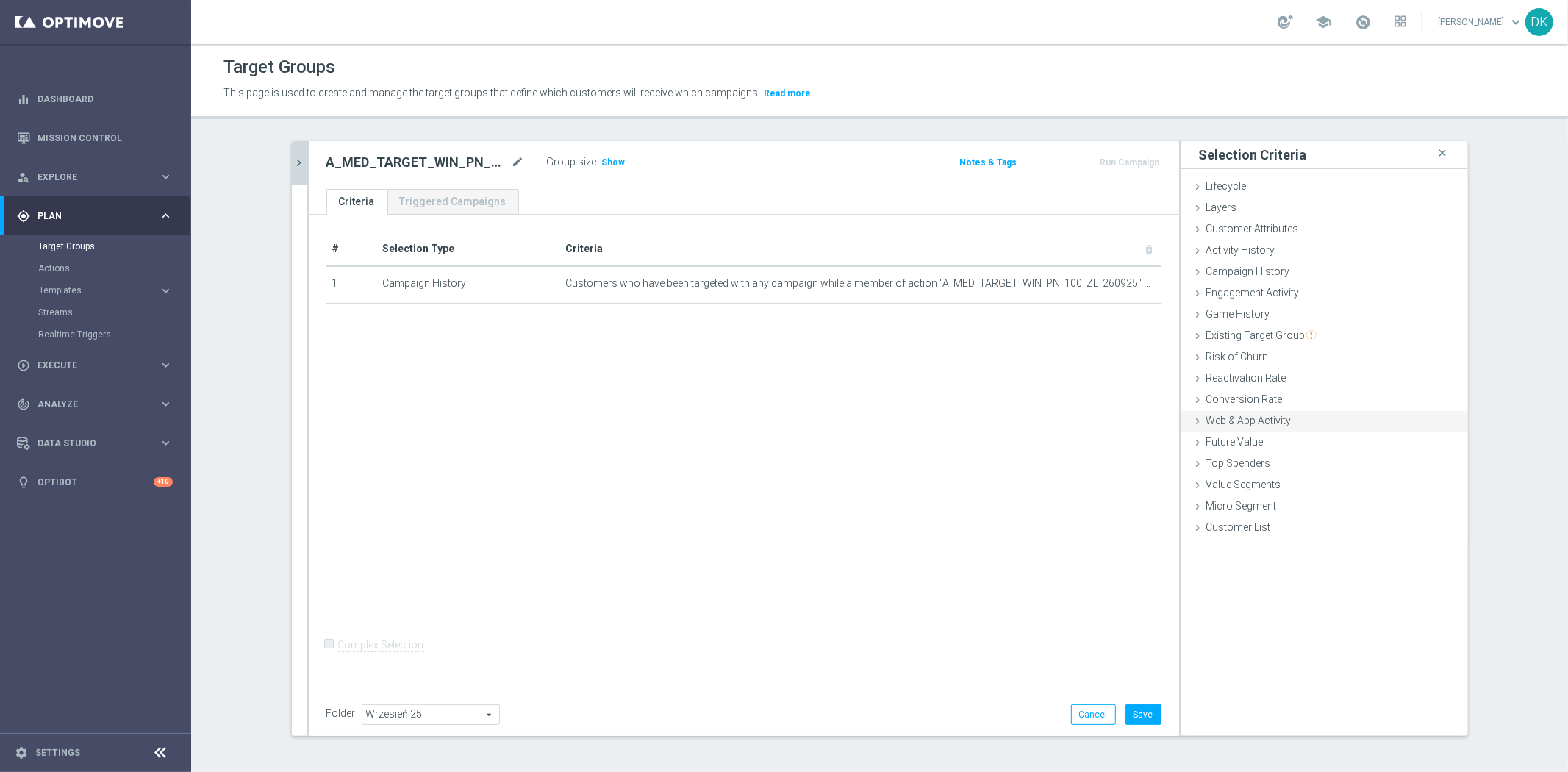
click at [1279, 424] on span "Web & App Activity" at bounding box center [1248, 421] width 85 height 12
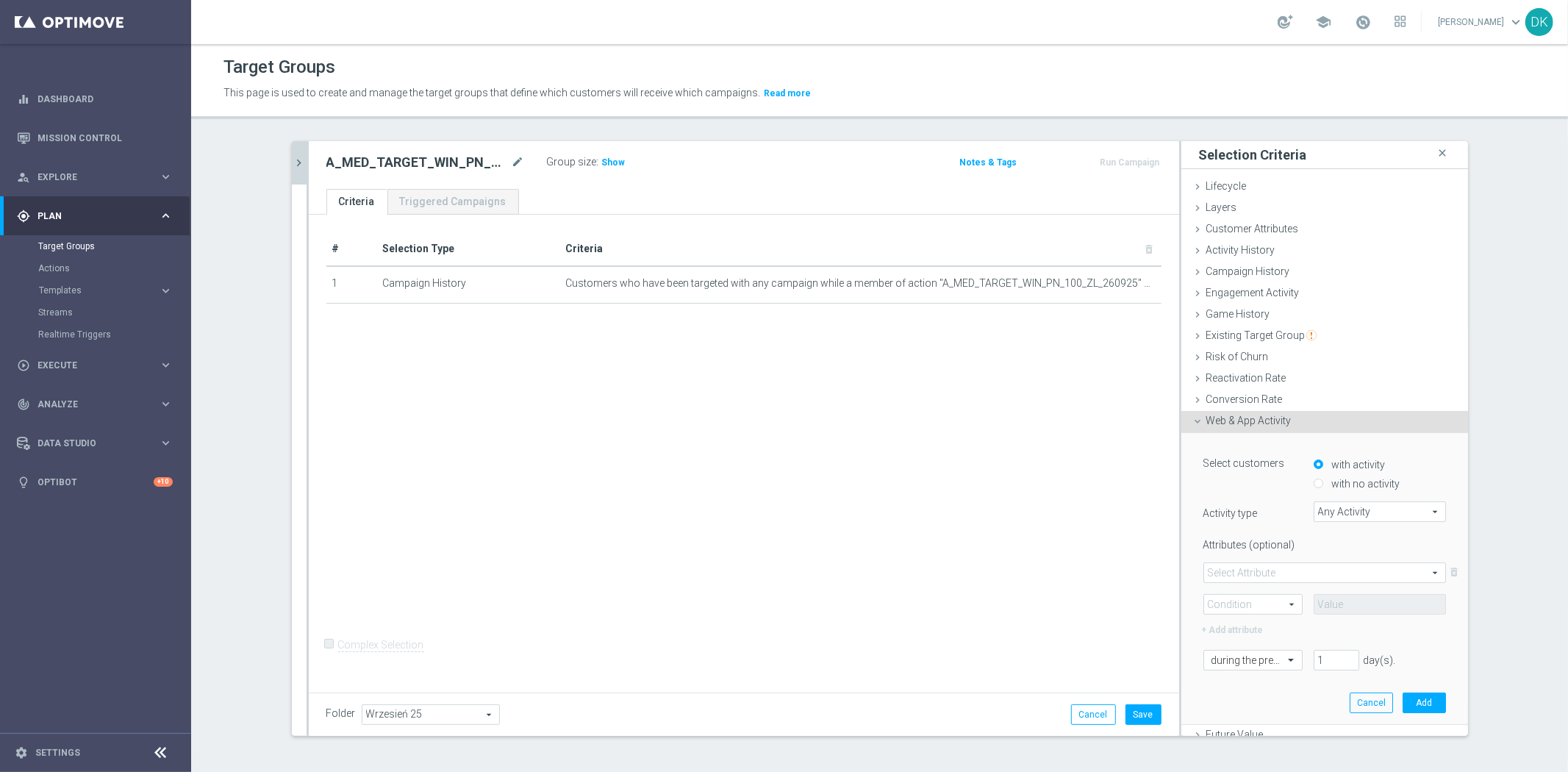
click at [1313, 484] on input "with no activity" at bounding box center [1318, 484] width 10 height 10
radio input "true"
click at [1336, 514] on span "Any Activity" at bounding box center [1380, 512] width 131 height 20
click at [0, 0] on input "search" at bounding box center [0, 0] width 0 height 0
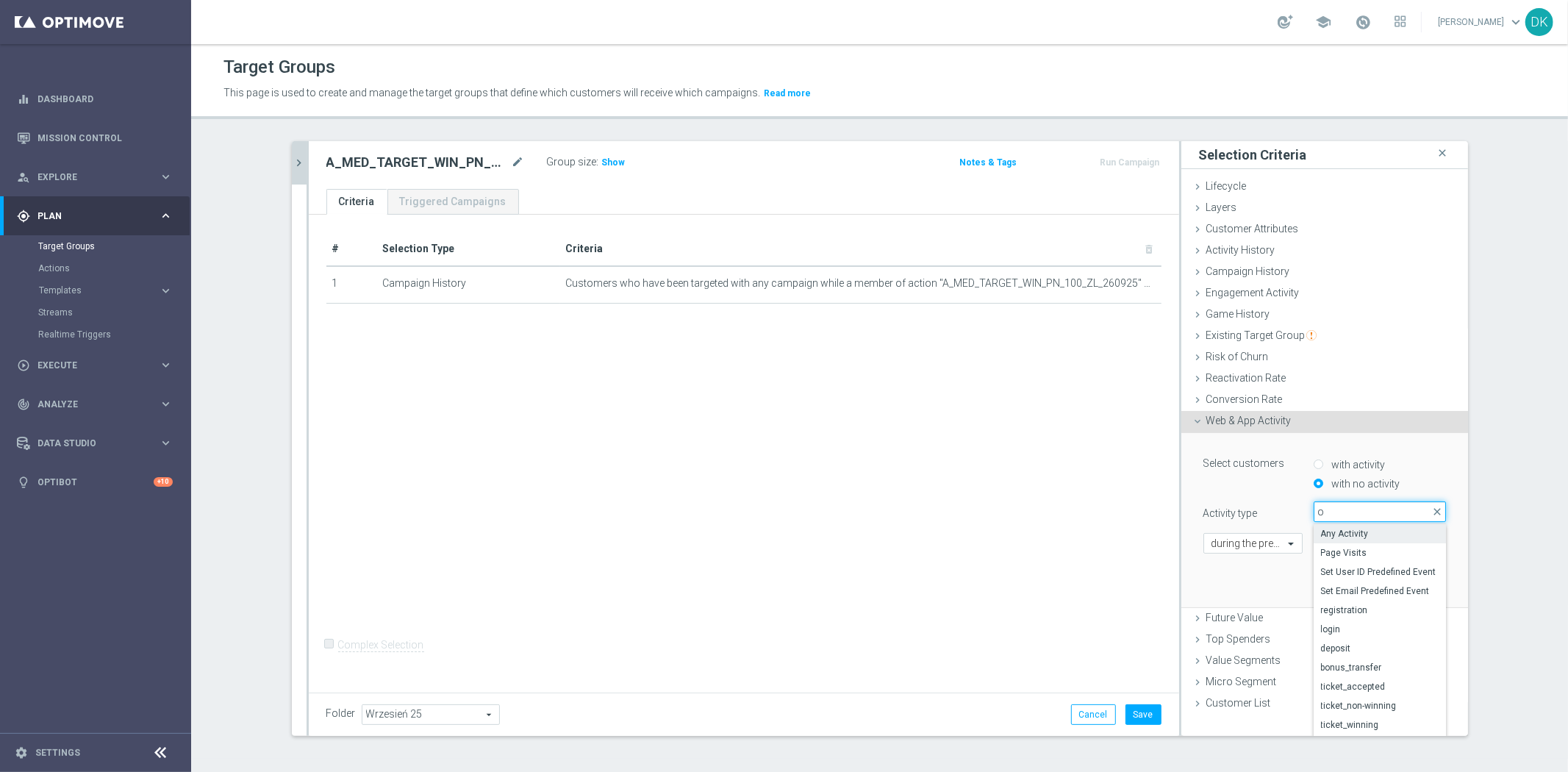
type input "op"
click at [1356, 538] on span "campaign_opt_in" at bounding box center [1380, 534] width 118 height 12
type input "campaign_opt_in"
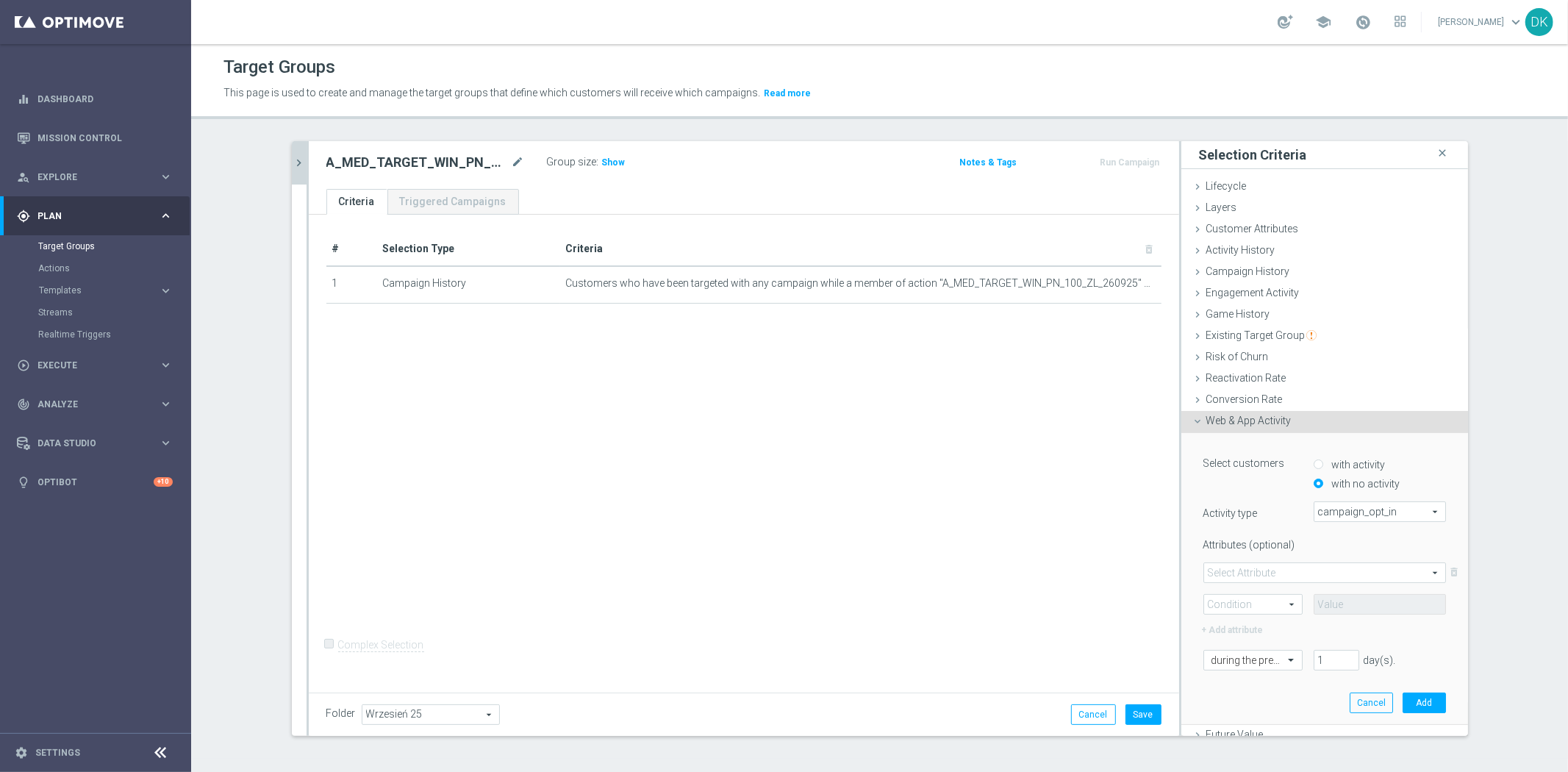
click at [1241, 575] on span at bounding box center [1324, 573] width 241 height 20
click at [1250, 594] on span "campaign_id" at bounding box center [1325, 594] width 226 height 12
type input "campaign_id"
click at [1248, 612] on span at bounding box center [1253, 604] width 98 height 20
click at [1242, 625] on span "=" at bounding box center [1253, 626] width 83 height 12
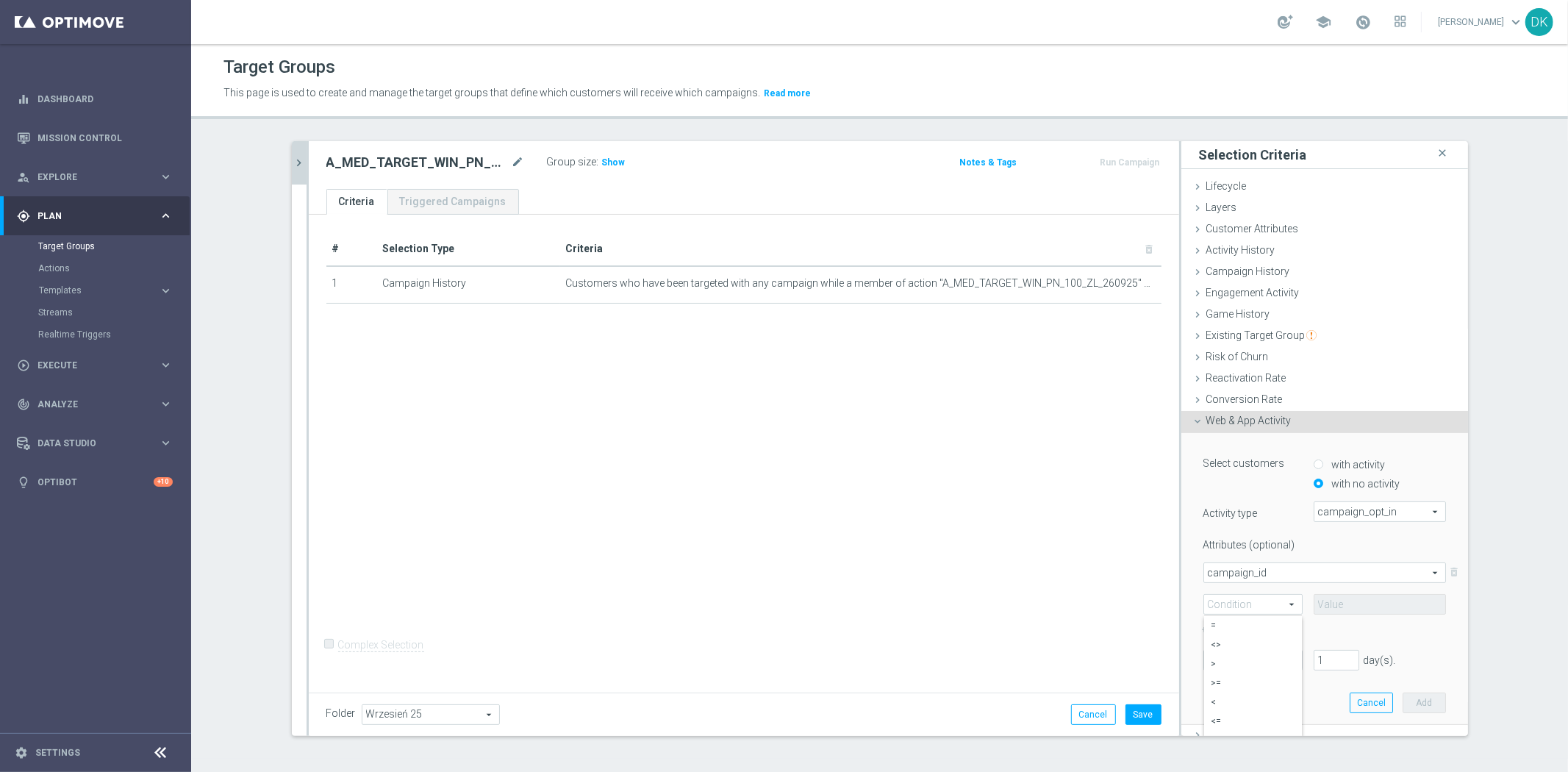
type input "="
click at [1361, 589] on div "campaign_id campaign_id arrow_drop_down search delete_forever = = arrow_drop_do…" at bounding box center [1324, 588] width 243 height 52
click at [1356, 603] on input at bounding box center [1380, 604] width 133 height 20
paste input "183914"
type input "183914"
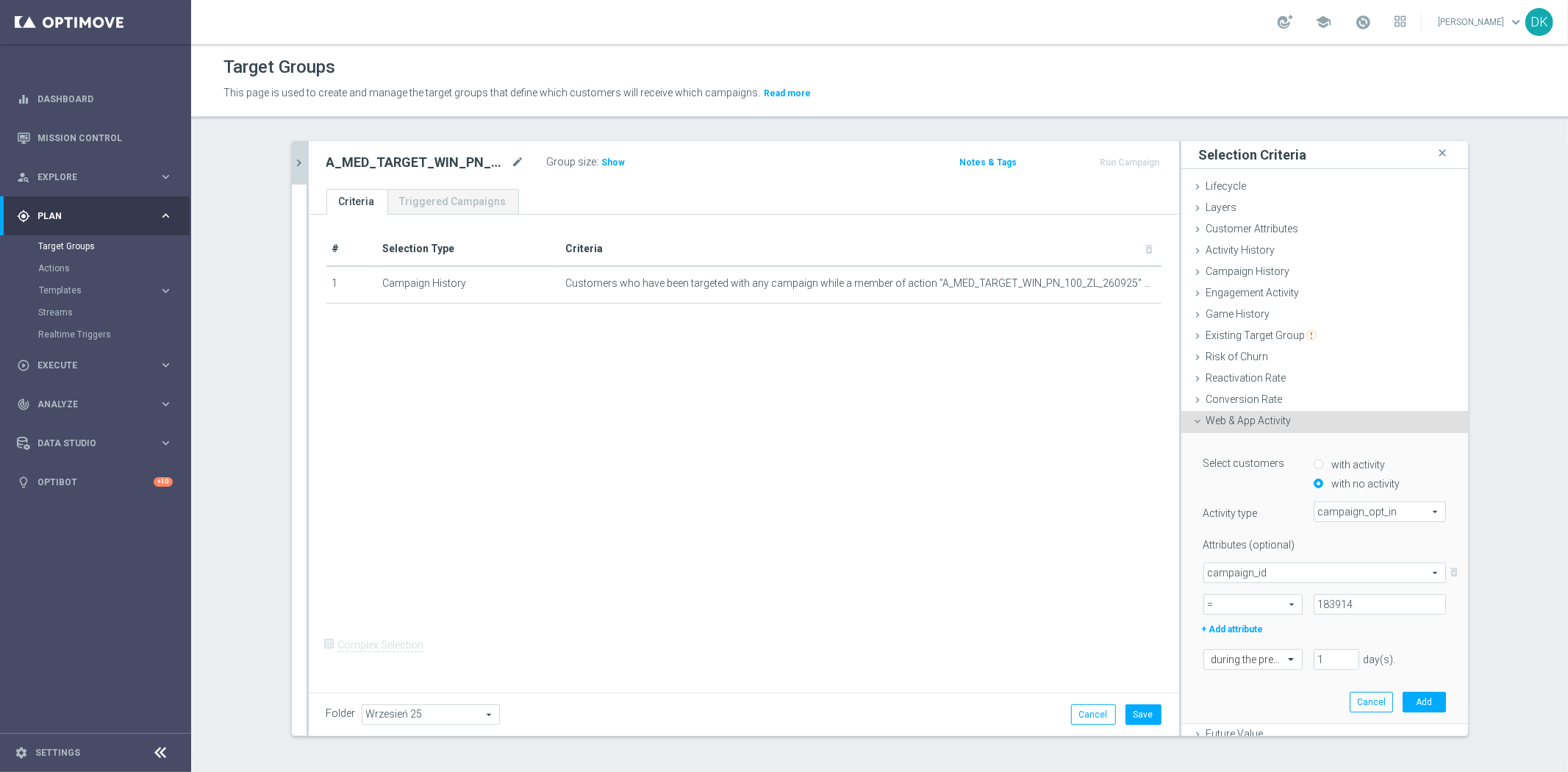
click at [1019, 564] on div "# Selection Type Criteria delete_forever 1 Campaign History Customers who have …" at bounding box center [744, 451] width 870 height 472
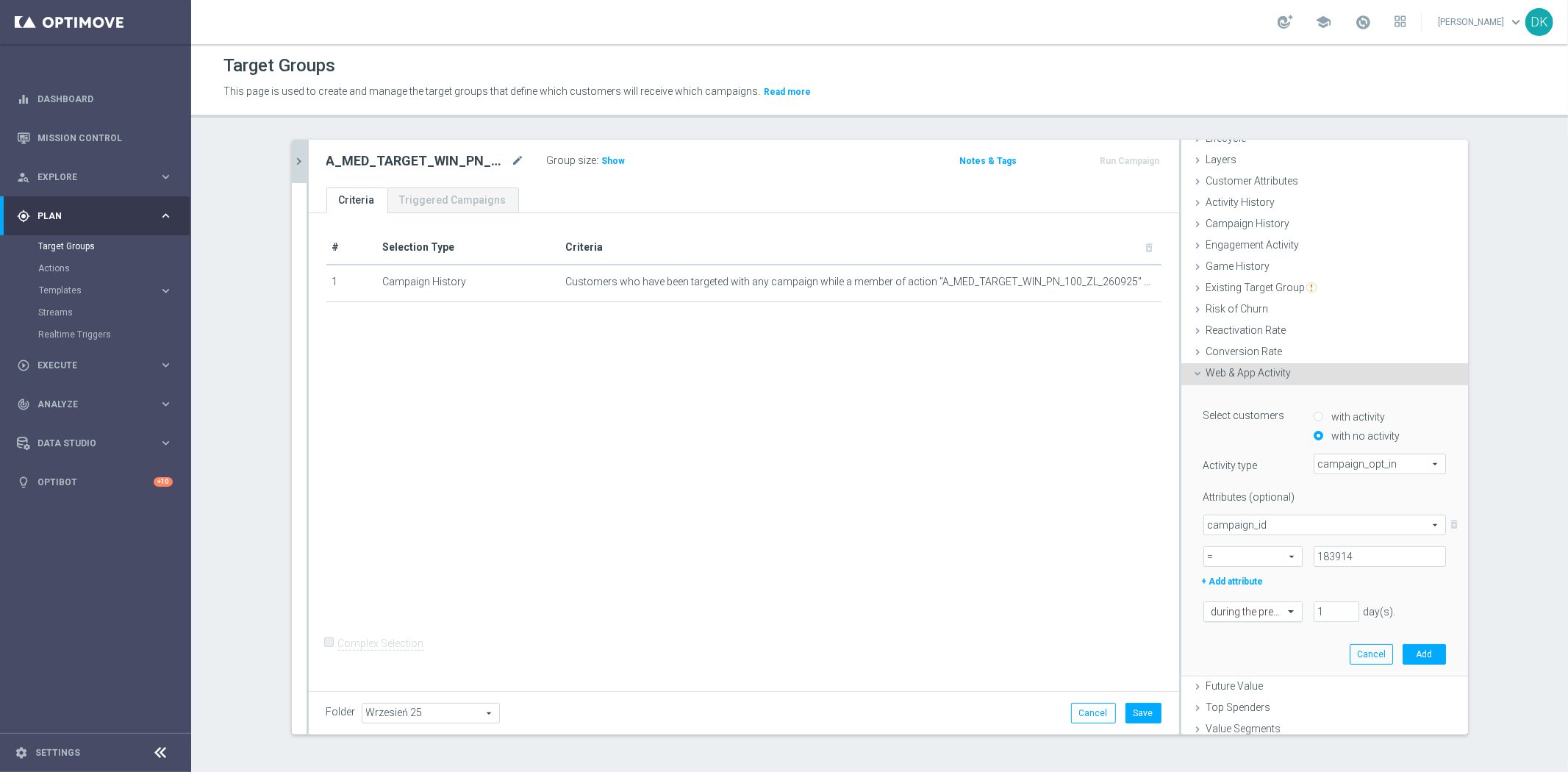
scroll to position [94, 0]
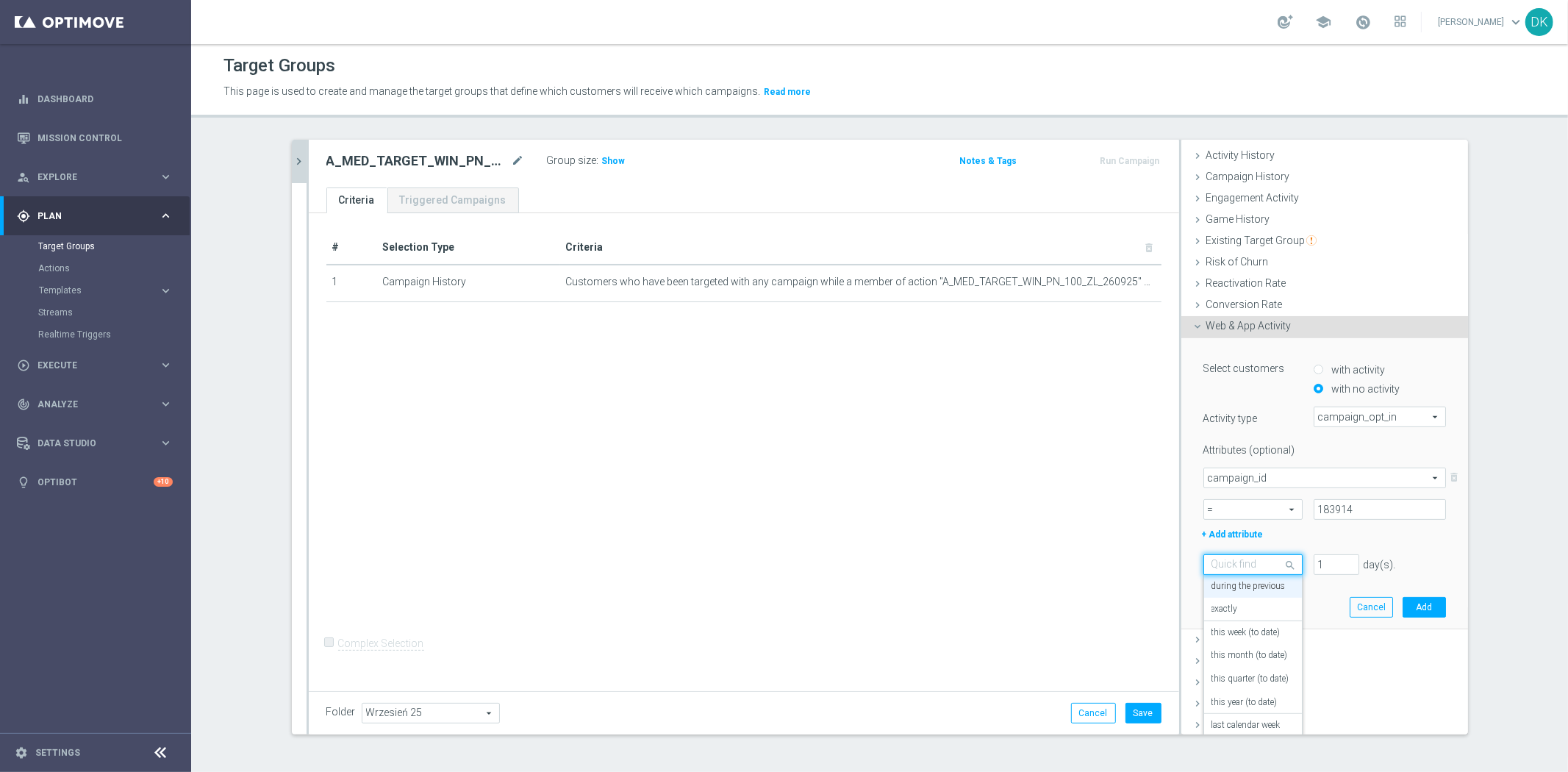
click at [1255, 563] on div at bounding box center [1253, 566] width 98 height 14
click at [1254, 730] on div "in this range" at bounding box center [1253, 737] width 83 height 23
click at [1420, 589] on icon "[DATE]" at bounding box center [1424, 596] width 40 height 14
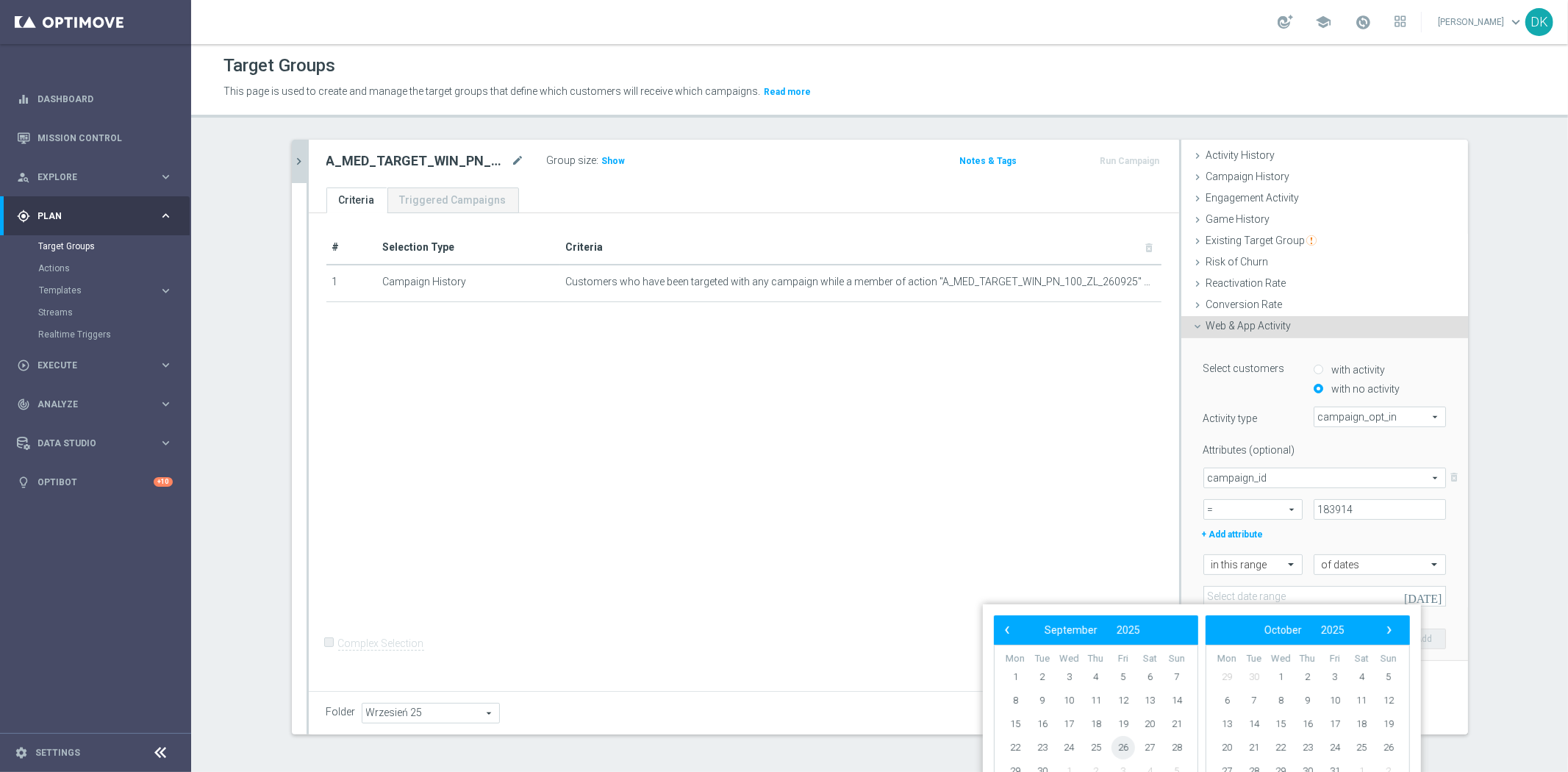
click at [1122, 747] on span "26" at bounding box center [1123, 748] width 23 height 23
click at [1179, 751] on span "28" at bounding box center [1177, 748] width 23 height 23
type input "[DATE] - [DATE]"
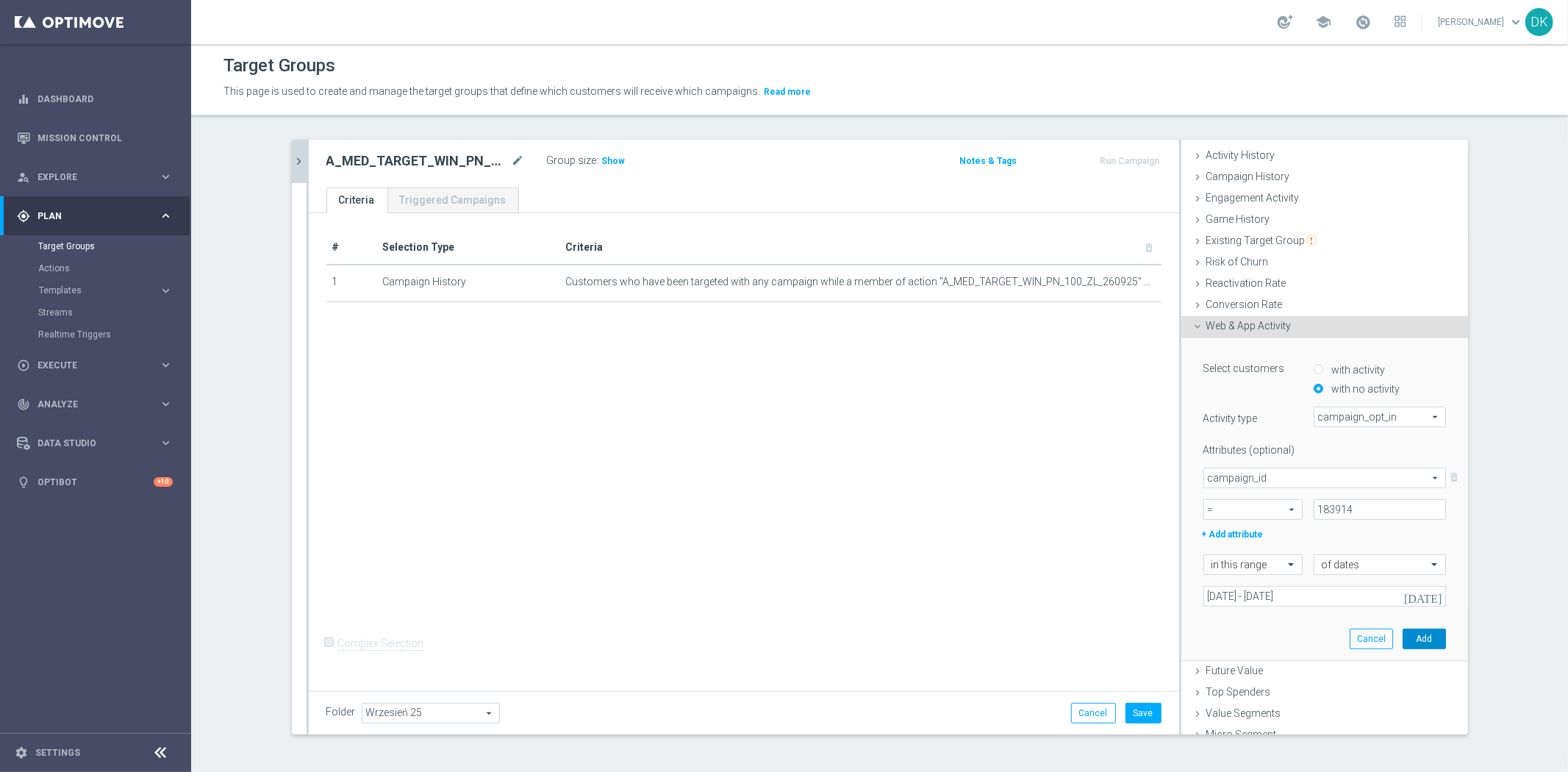
click at [1412, 637] on button "Add" at bounding box center [1424, 638] width 43 height 20
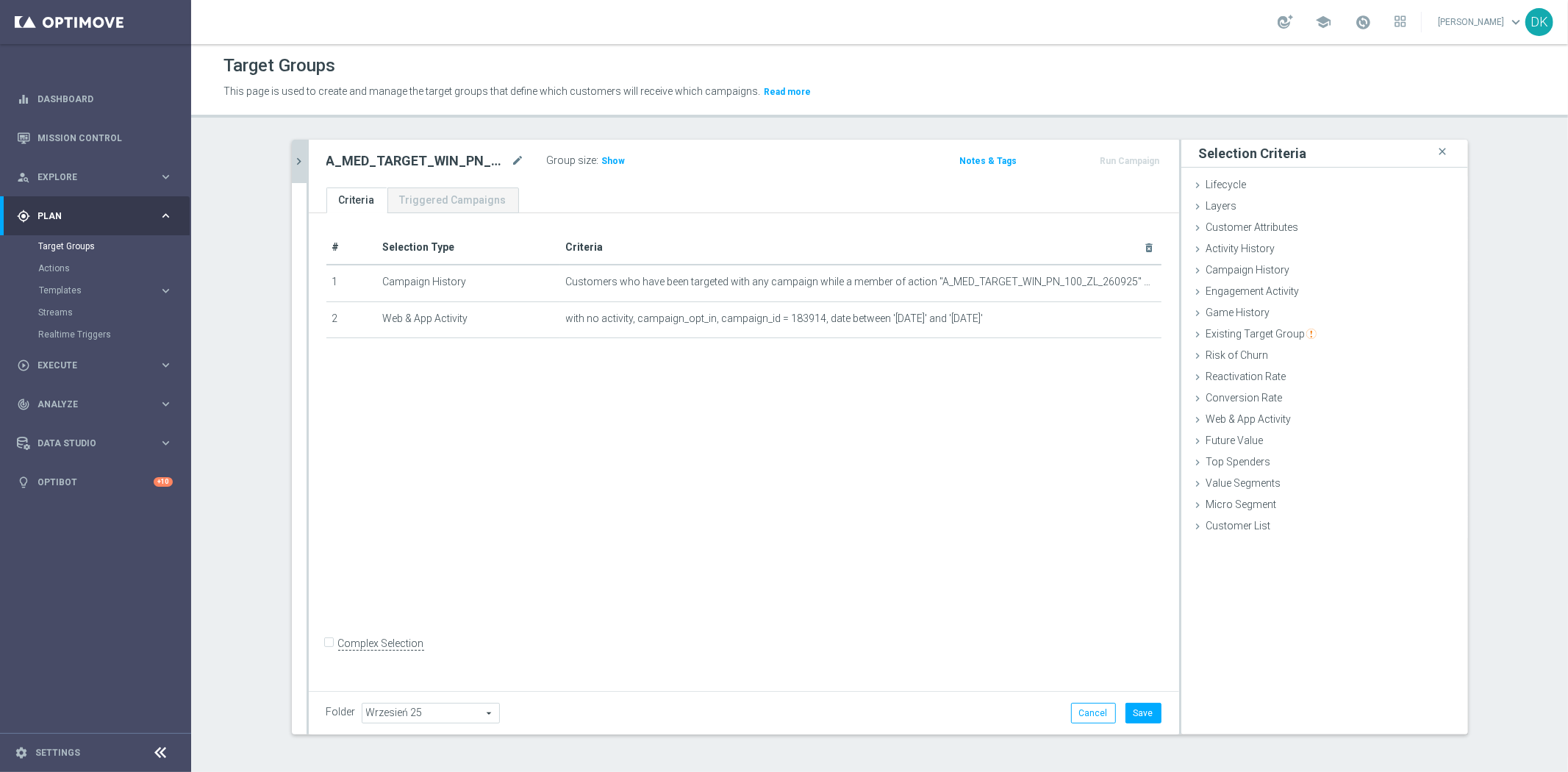
click at [293, 162] on icon "chevron_right" at bounding box center [300, 161] width 14 height 14
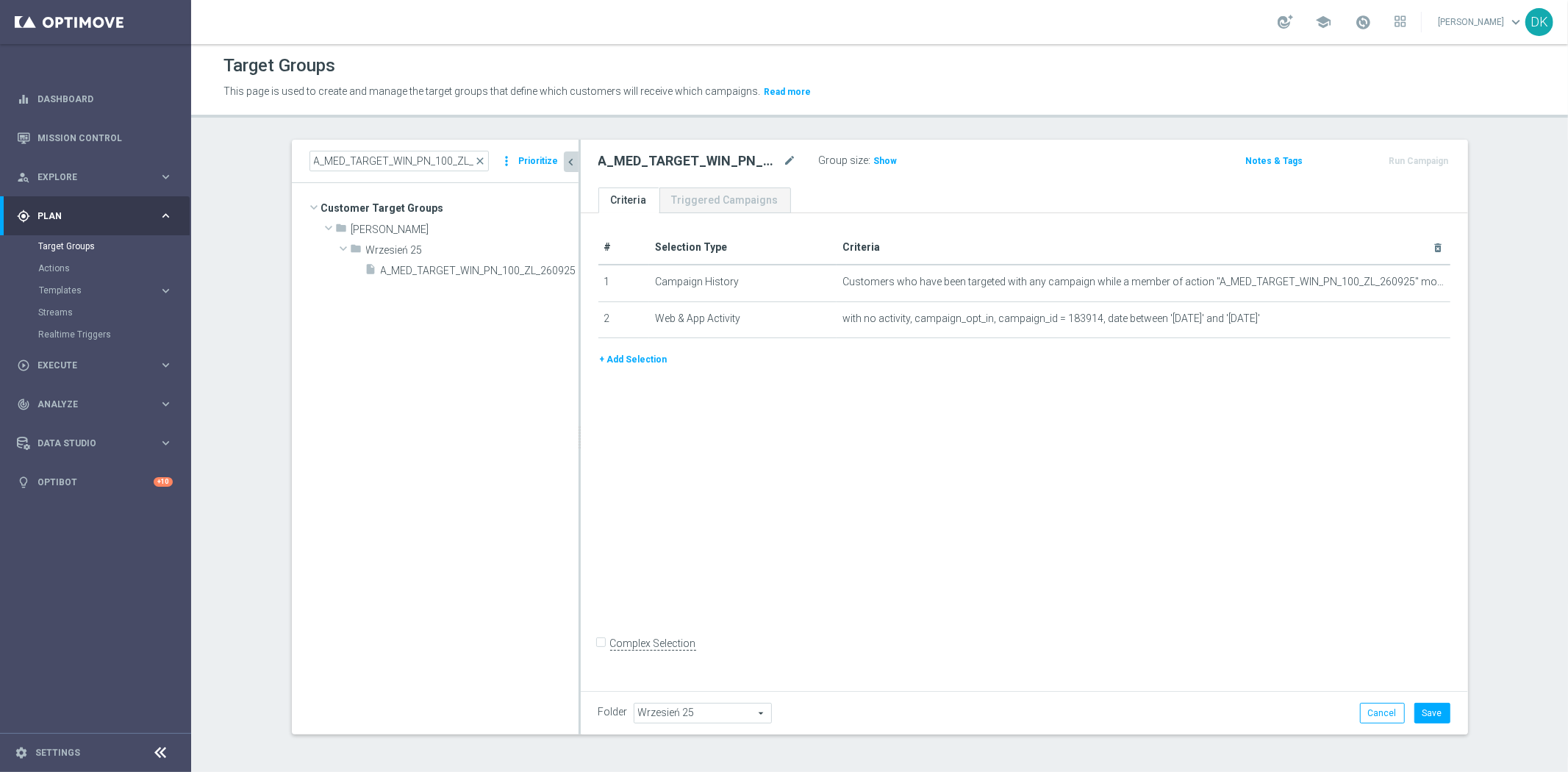
click at [605, 362] on button "+ Add Selection" at bounding box center [633, 359] width 70 height 17
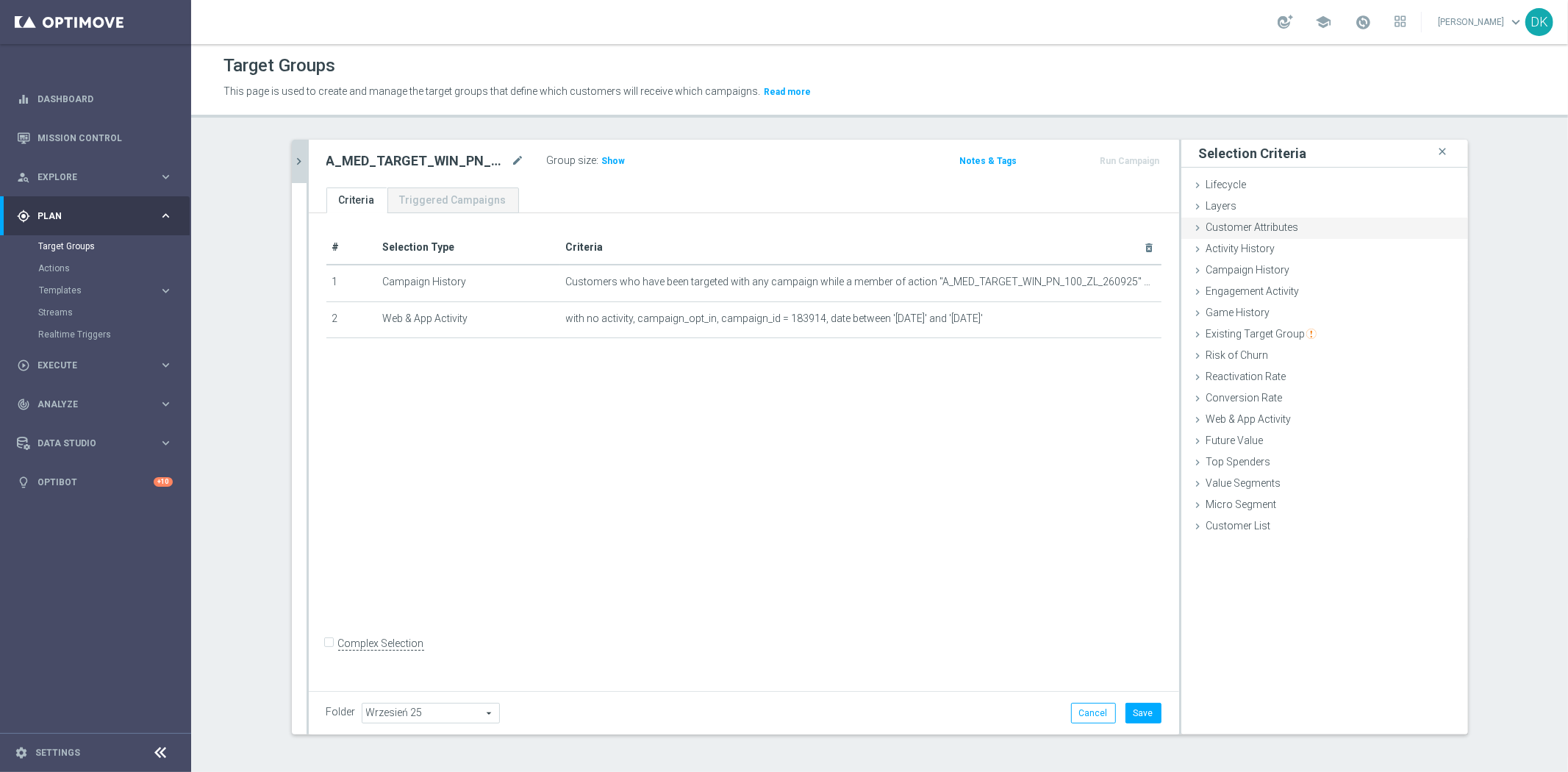
click at [1272, 232] on div "Customer Attributes done" at bounding box center [1325, 228] width 287 height 22
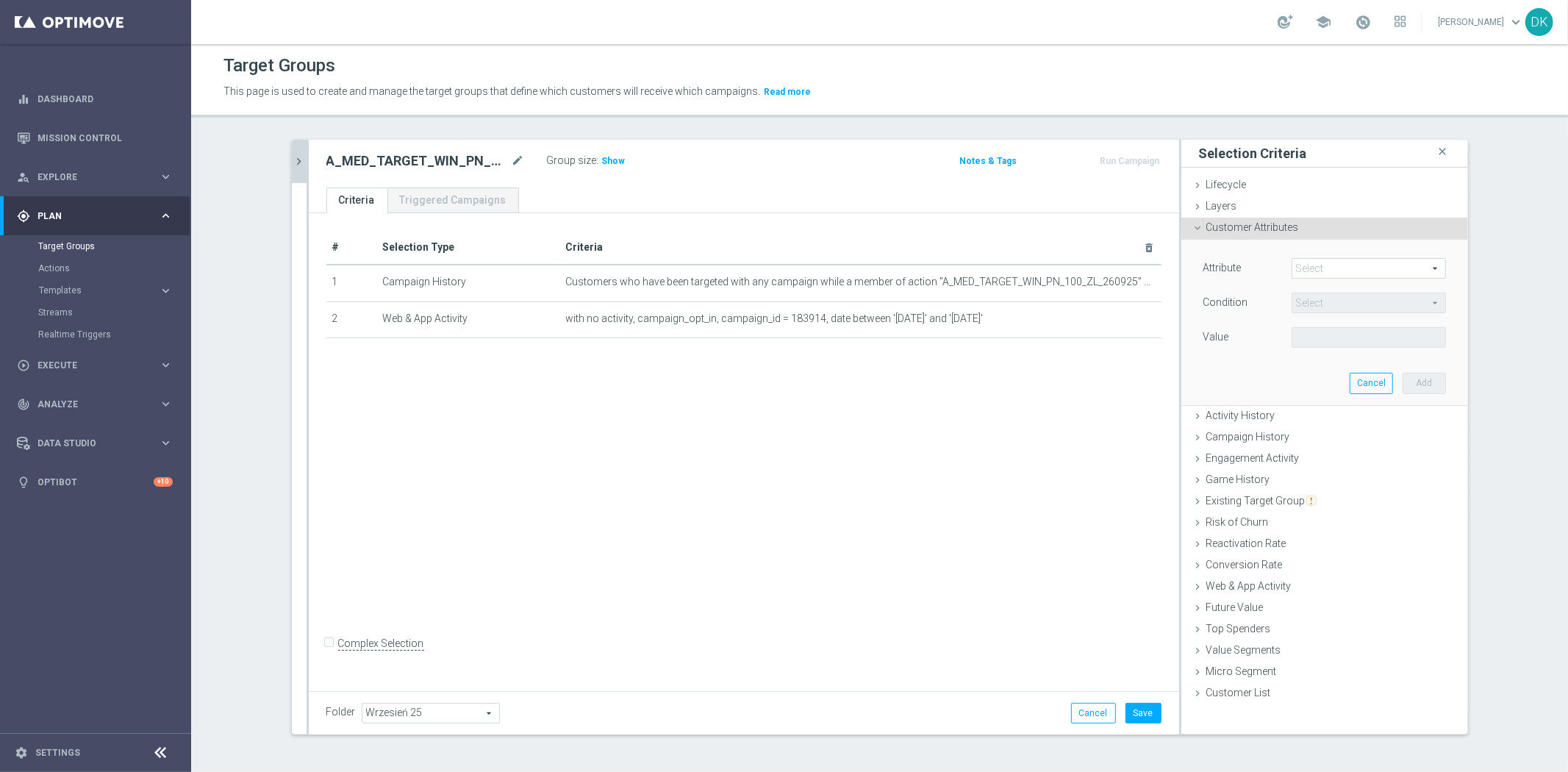
click at [1325, 264] on span at bounding box center [1368, 268] width 153 height 20
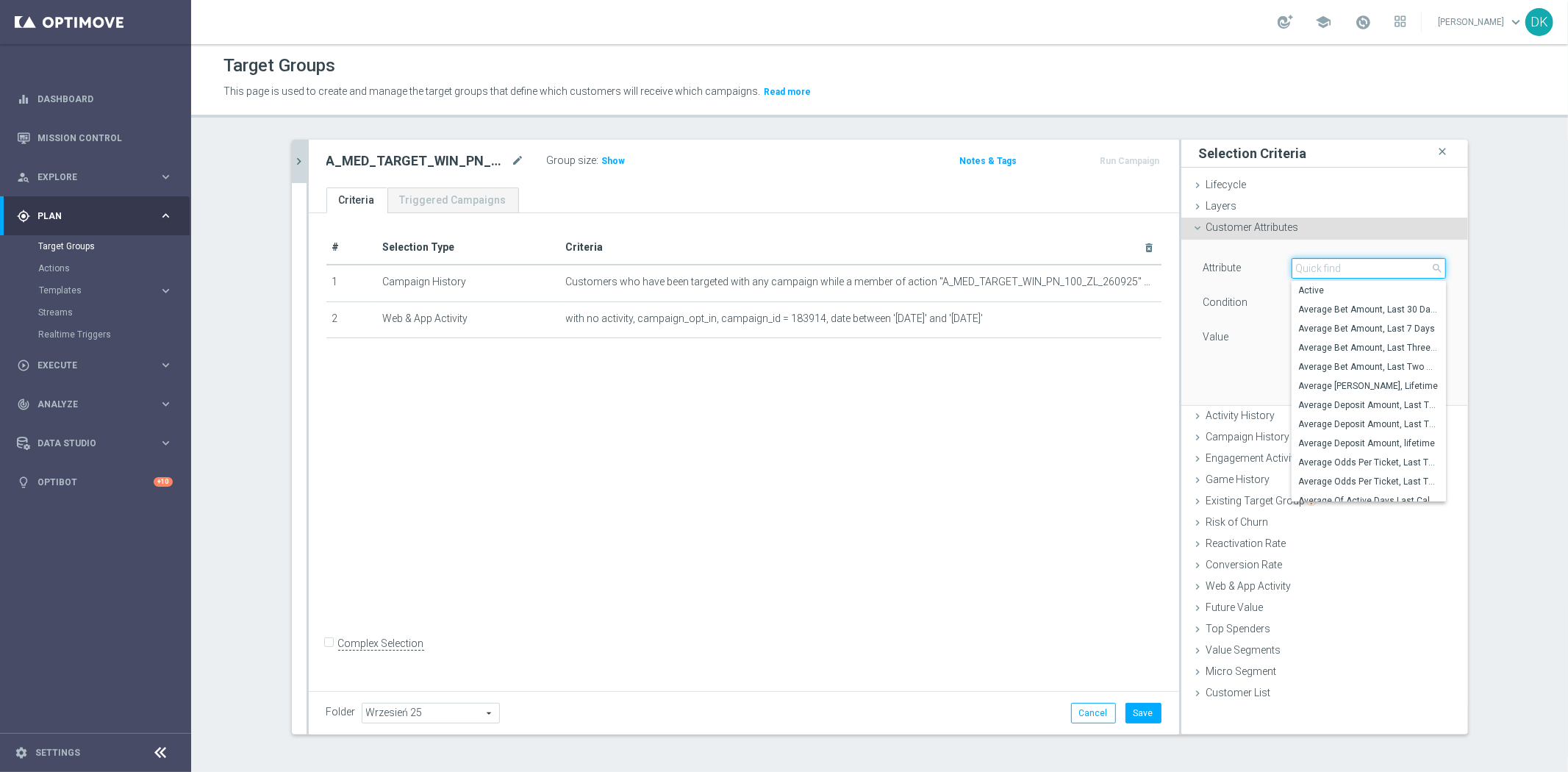
click at [1325, 264] on input "search" at bounding box center [1369, 267] width 154 height 20
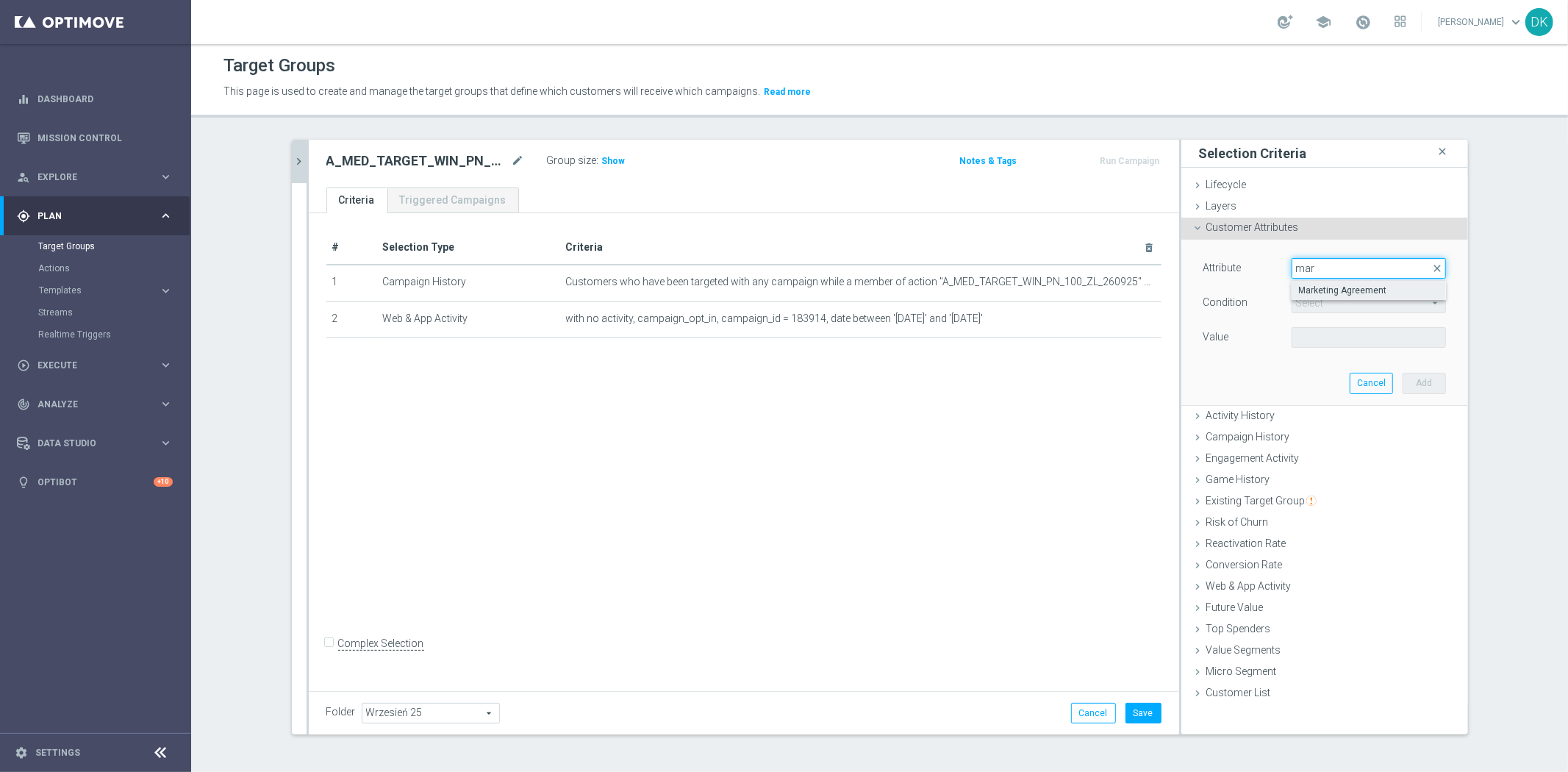
type input "mar"
click at [1333, 290] on span "Marketing Agreement" at bounding box center [1368, 291] width 140 height 12
type input "Marketing Agreement"
type input "Equals"
click at [1328, 342] on span at bounding box center [1368, 338] width 153 height 20
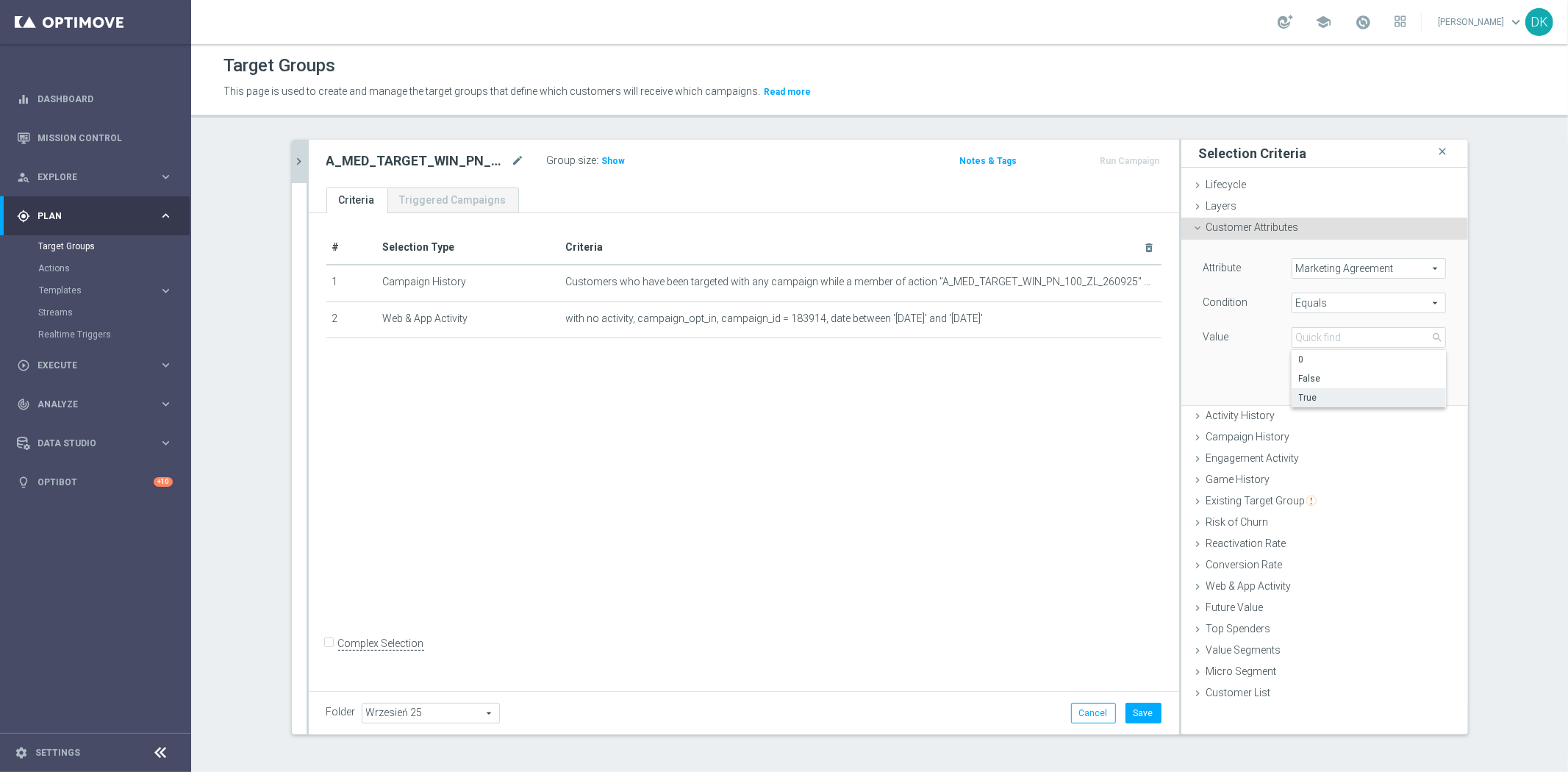
click at [1346, 399] on span "True" at bounding box center [1368, 398] width 140 height 12
type input "True"
click at [1423, 386] on button "Add" at bounding box center [1424, 383] width 43 height 20
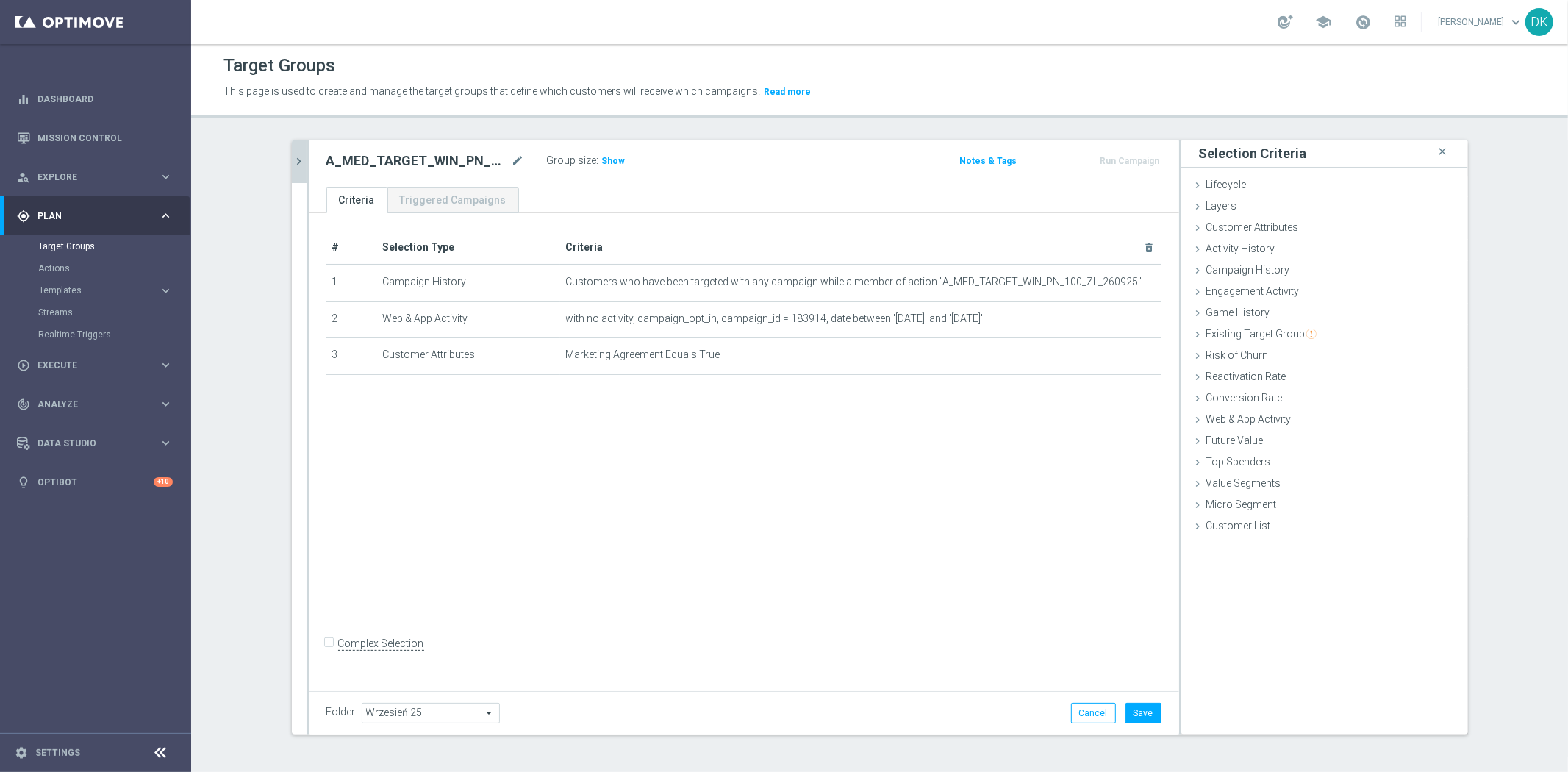
click at [901, 478] on div "# Selection Type Criteria delete_forever 1 Campaign History Customers who have …" at bounding box center [744, 449] width 870 height 472
click at [1134, 709] on button "Save" at bounding box center [1143, 712] width 36 height 20
click at [295, 152] on button "chevron_right" at bounding box center [299, 161] width 15 height 43
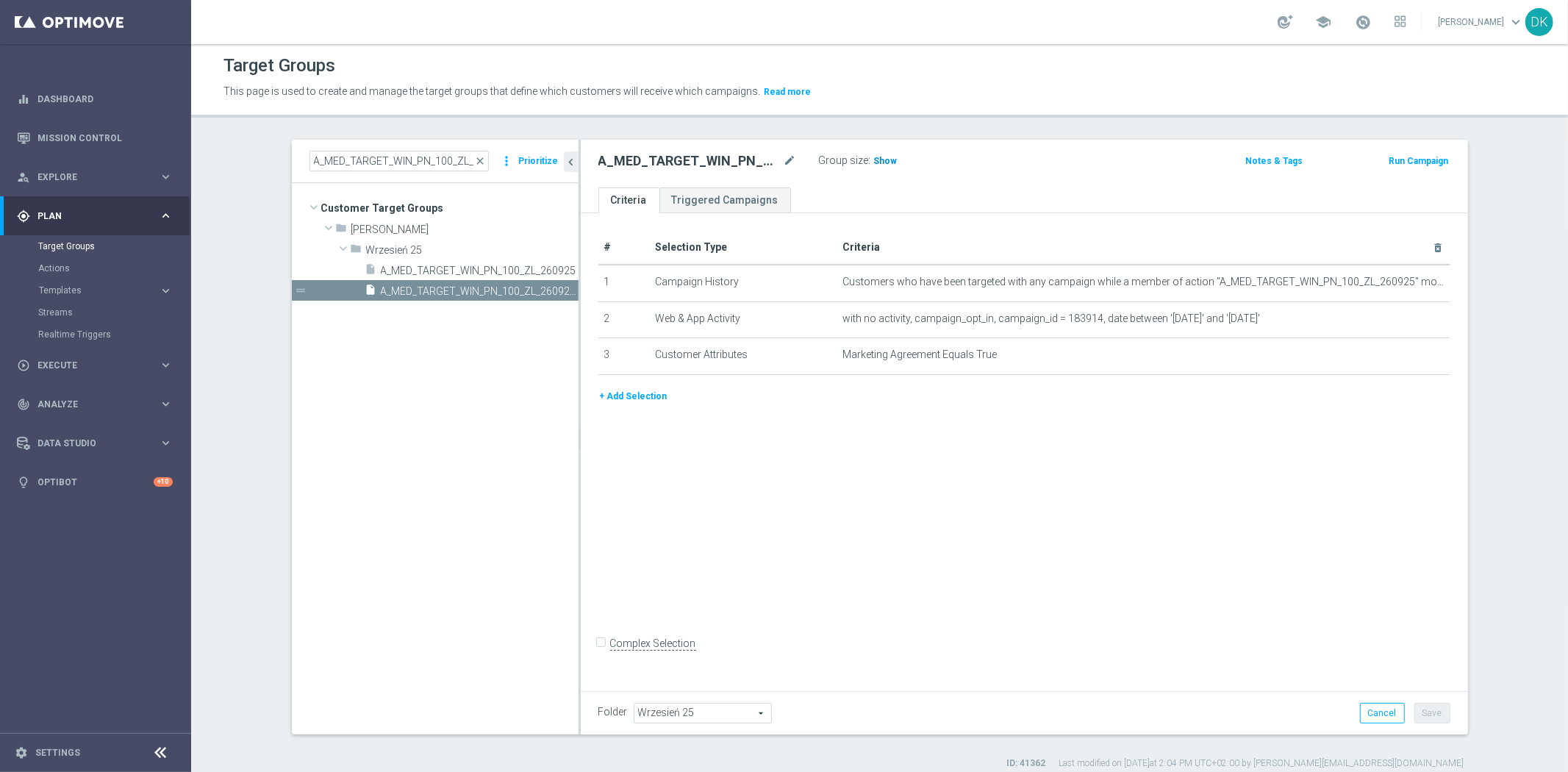
click at [874, 156] on span "Show" at bounding box center [886, 161] width 23 height 11
click at [716, 486] on div "# Selection Type Criteria delete_forever 1 Campaign History Customers who have …" at bounding box center [1024, 449] width 887 height 472
click at [547, 290] on icon "content_copy" at bounding box center [553, 291] width 12 height 12
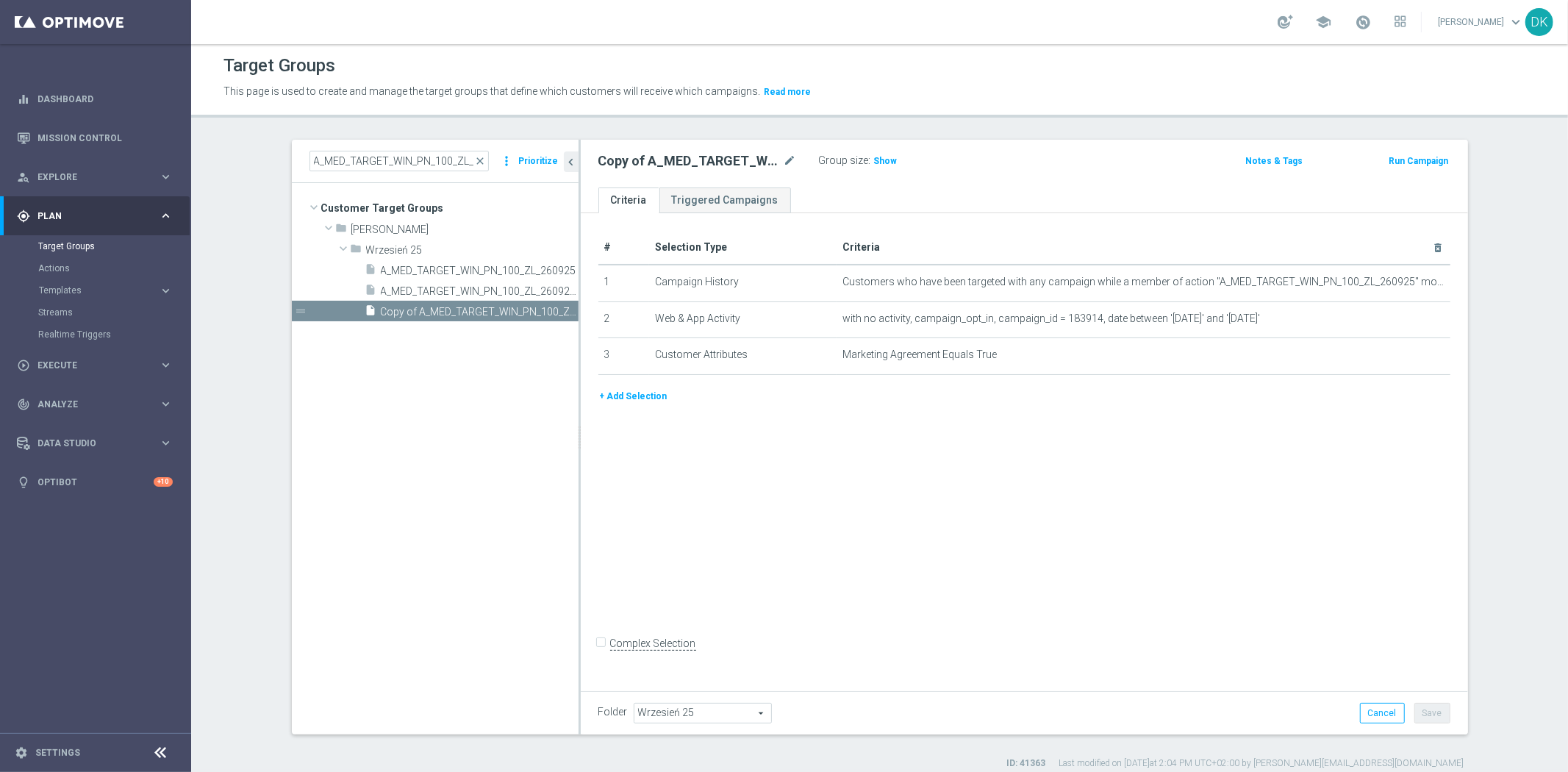
click at [775, 160] on div "Copy of A_MED_TARGET_WIN_PN_100_ZL_260925_INAPP mode_edit" at bounding box center [697, 161] width 198 height 18
click at [784, 162] on icon "mode_edit" at bounding box center [790, 161] width 14 height 18
type input "A_HIGH_TARGET_WIN_PN_200_ZL_260925_INAPP"
click at [1396, 282] on icon "mode_edit" at bounding box center [1402, 282] width 12 height 12
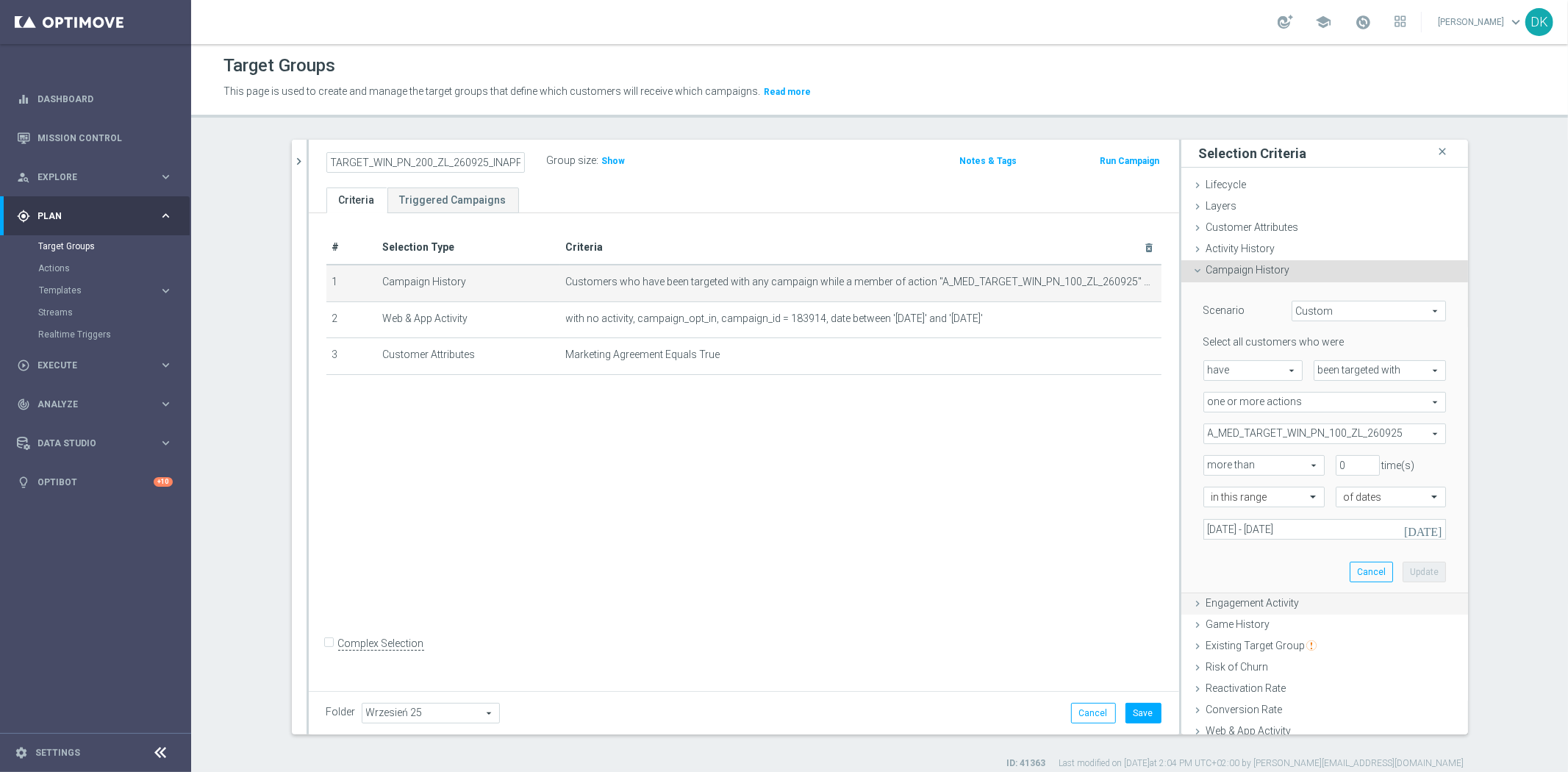
scroll to position [0, 0]
click at [1256, 431] on span "A_MED_TARGET_WIN_PN_100_ZL_260925" at bounding box center [1324, 434] width 241 height 20
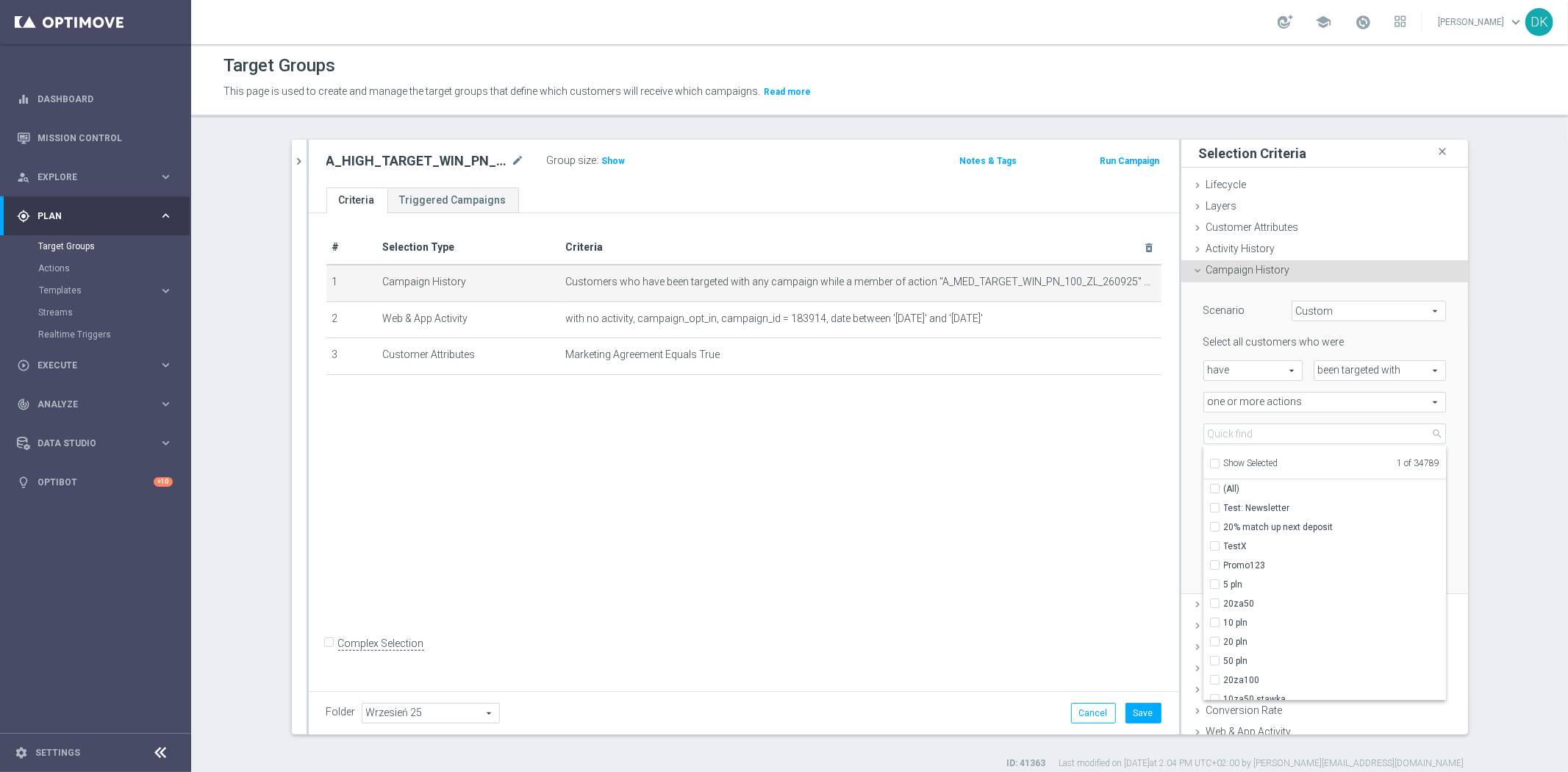
click at [1213, 467] on div "Show Selected" at bounding box center [1243, 462] width 69 height 19
click at [1209, 464] on input "Show Selected" at bounding box center [1214, 466] width 10 height 10
checkbox input "true"
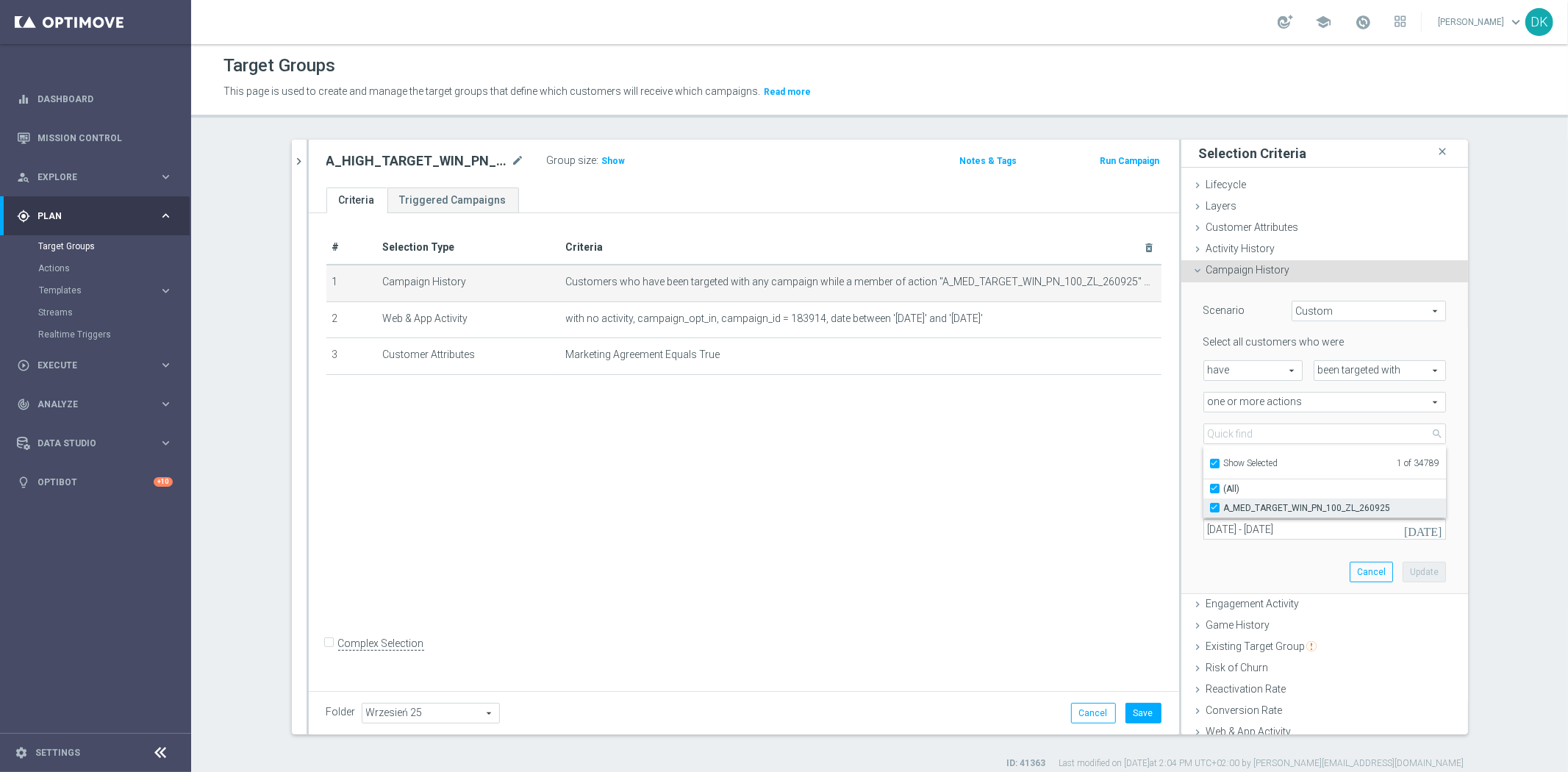
click at [1215, 506] on input "A_MED_TARGET_WIN_PN_100_ZL_260925" at bounding box center [1220, 508] width 10 height 10
checkbox input "false"
type input "Select Action"
checkbox input "false"
click at [1211, 464] on input "Show Selected" at bounding box center [1214, 466] width 10 height 10
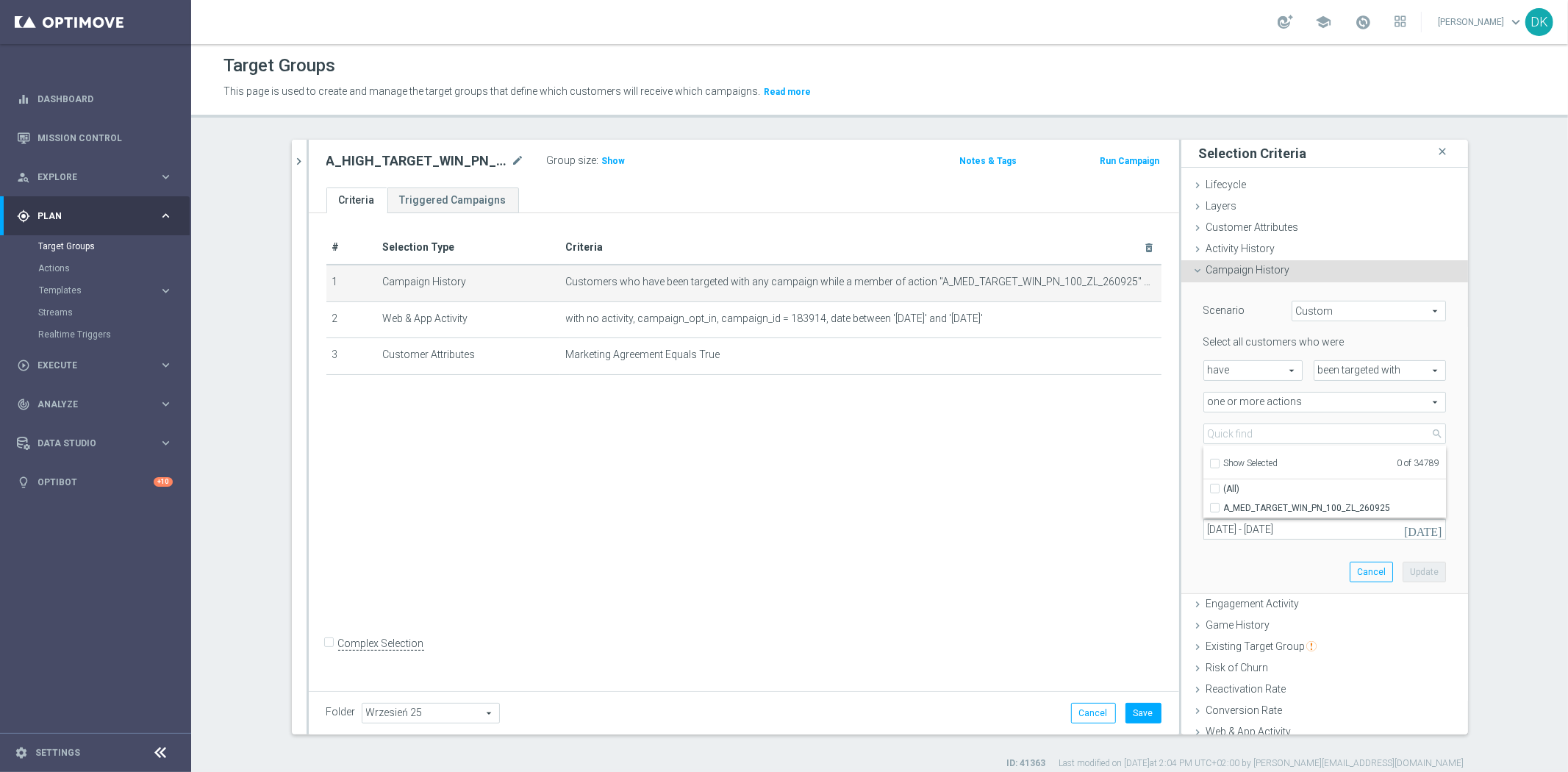
checkbox input "false"
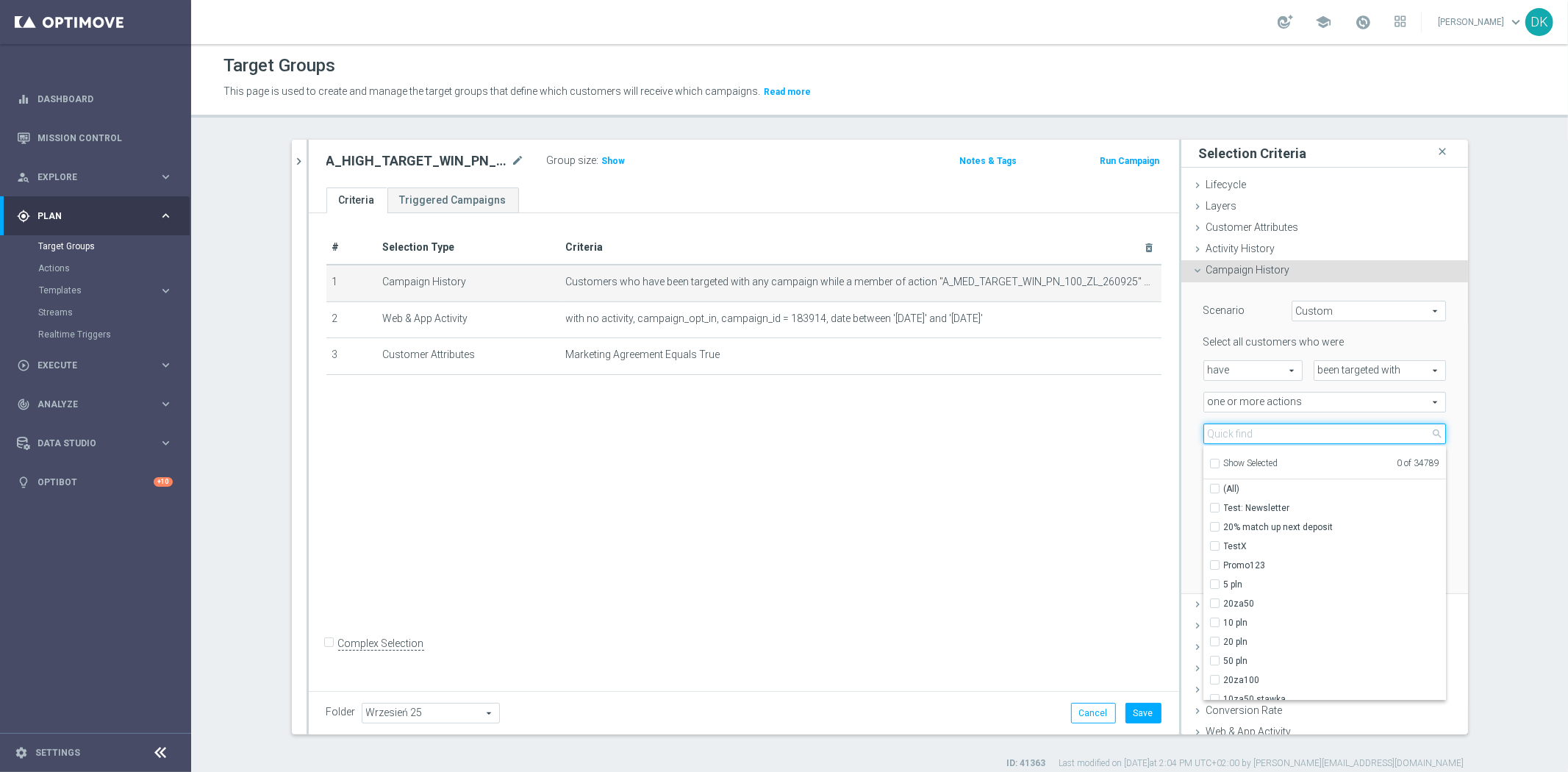
click at [1230, 431] on input "search" at bounding box center [1324, 433] width 243 height 20
paste input "A_HIGH_TARGET_WIN_PN_200_ZL_260925"
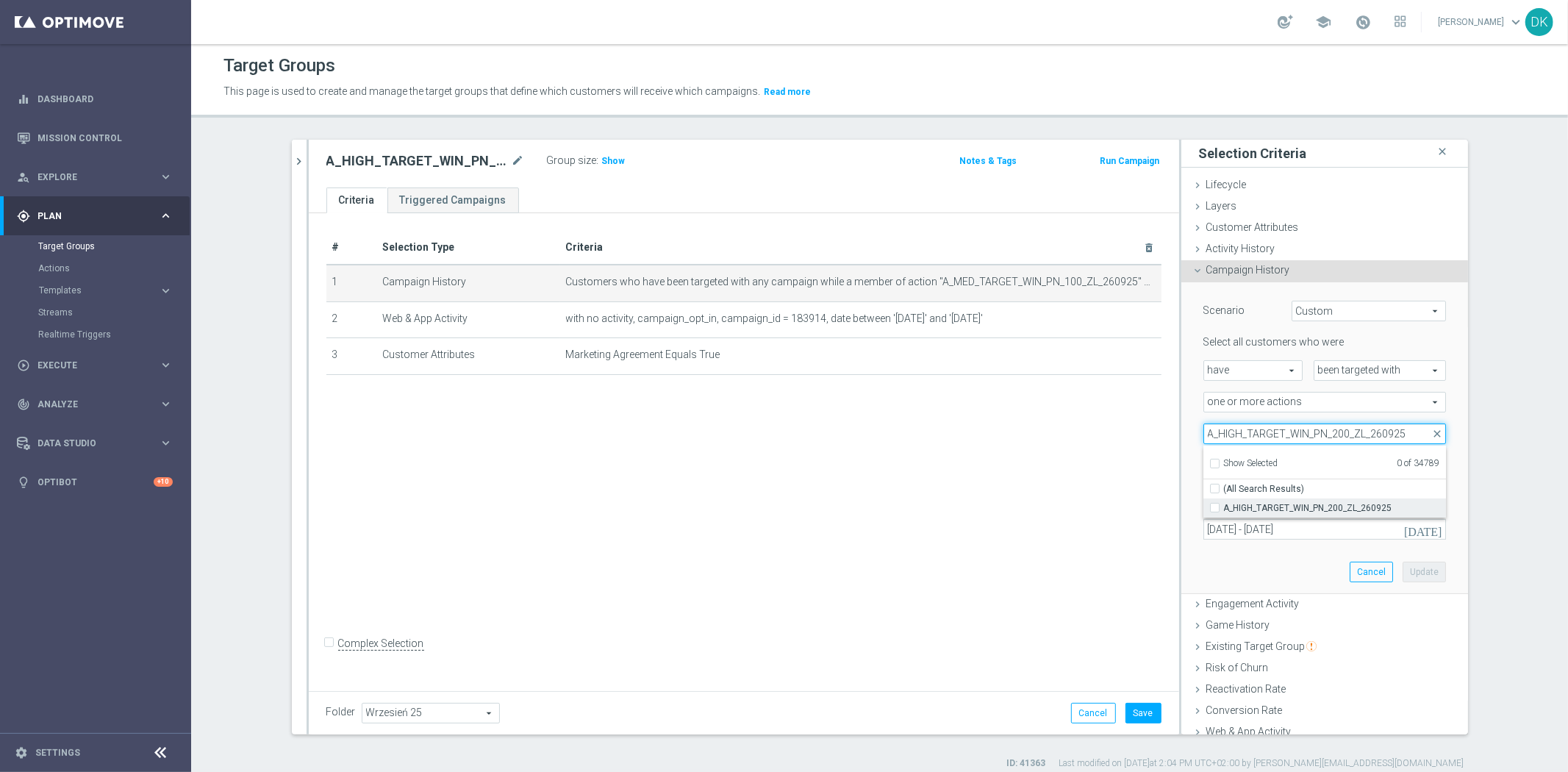
type input "A_HIGH_TARGET_WIN_PN_200_ZL_260925"
click at [1215, 506] on input "A_HIGH_TARGET_WIN_PN_200_ZL_260925" at bounding box center [1220, 508] width 10 height 10
checkbox input "true"
type input "A_HIGH_TARGET_WIN_PN_200_ZL_260925"
checkbox input "true"
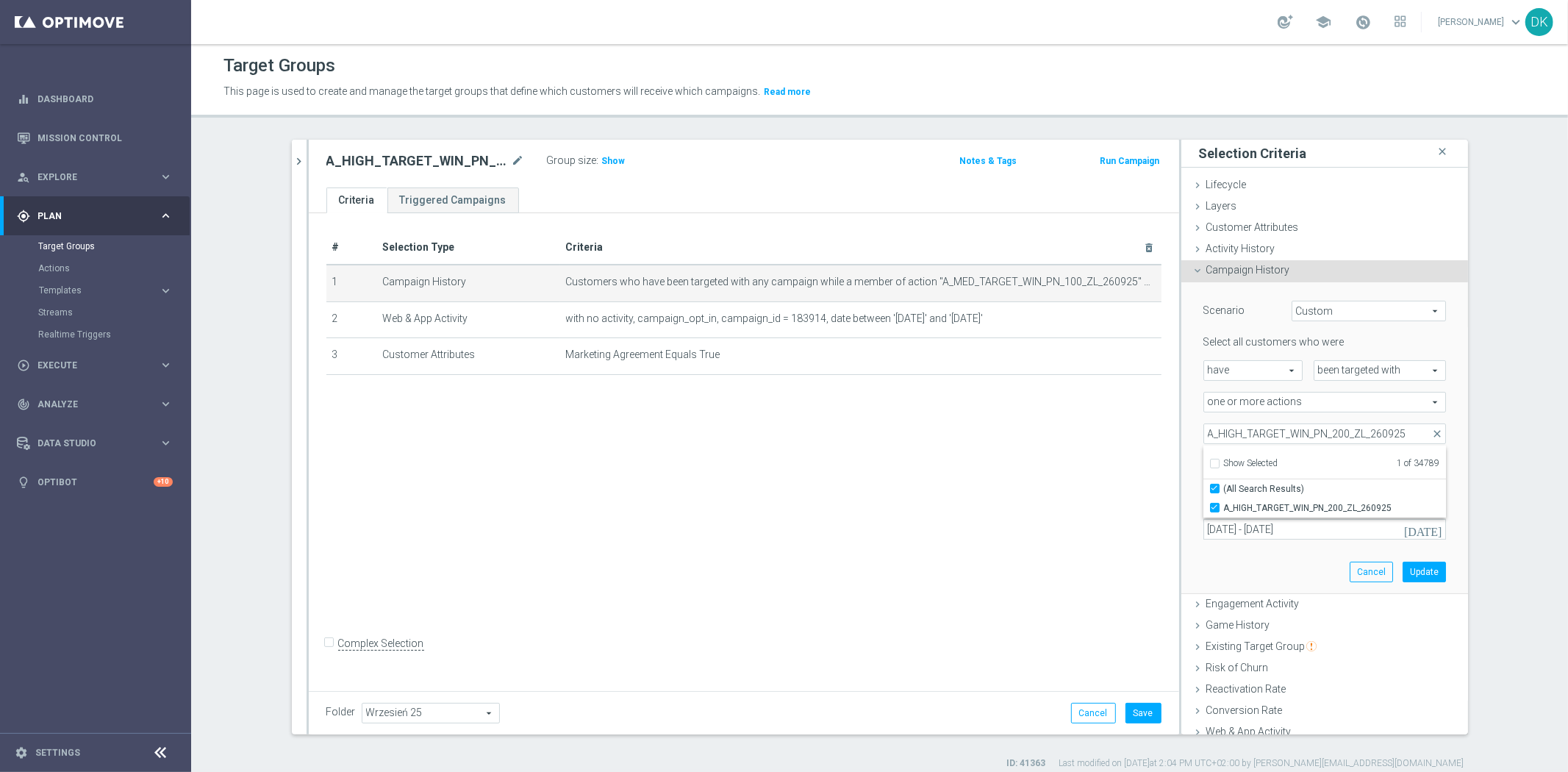
click at [1068, 499] on div "# Selection Type Criteria delete_forever 1 Campaign History Customers who have …" at bounding box center [744, 449] width 870 height 472
click at [1412, 568] on button "Update" at bounding box center [1424, 572] width 43 height 20
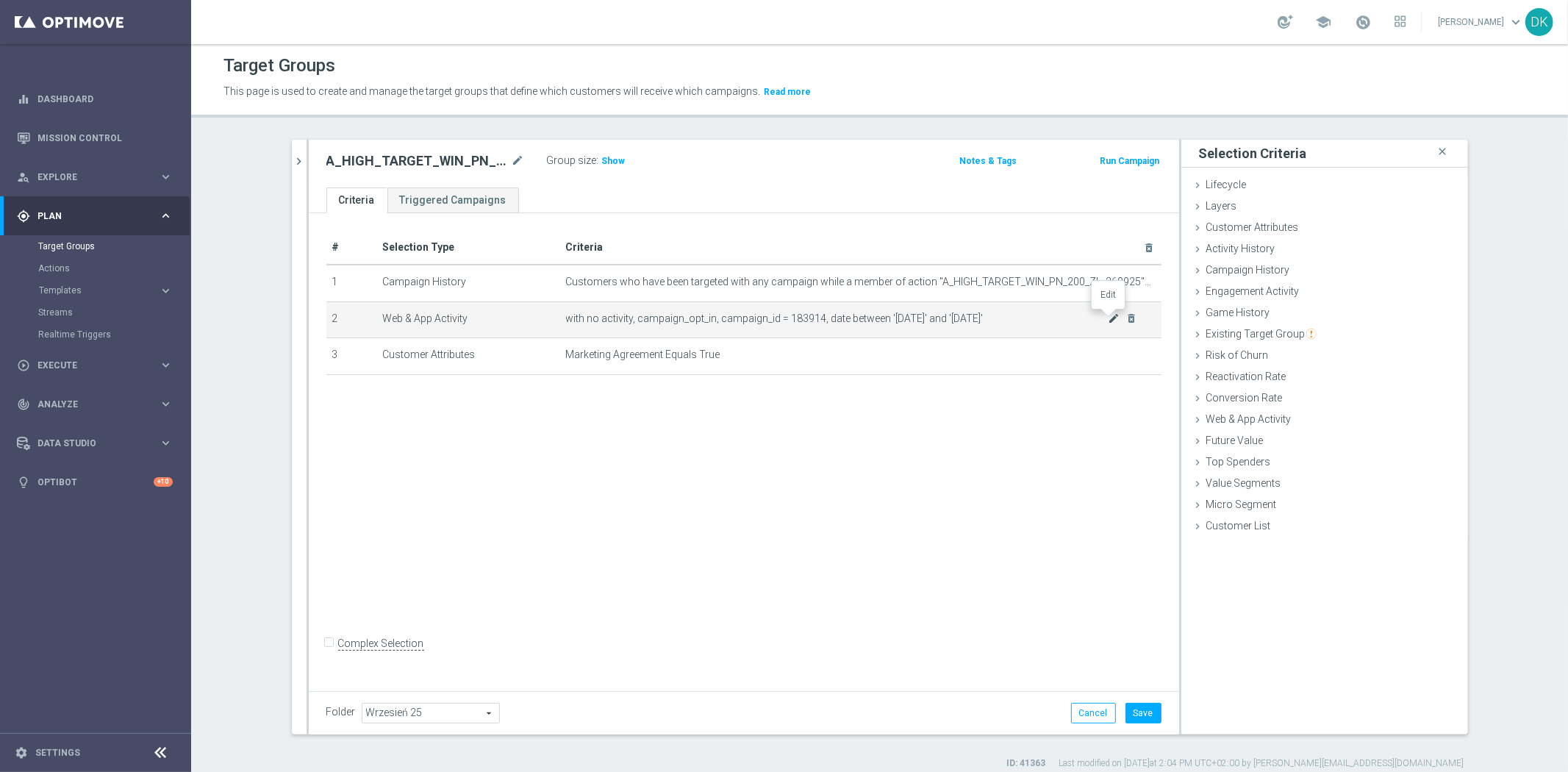
click at [1107, 319] on icon "mode_edit" at bounding box center [1113, 318] width 12 height 12
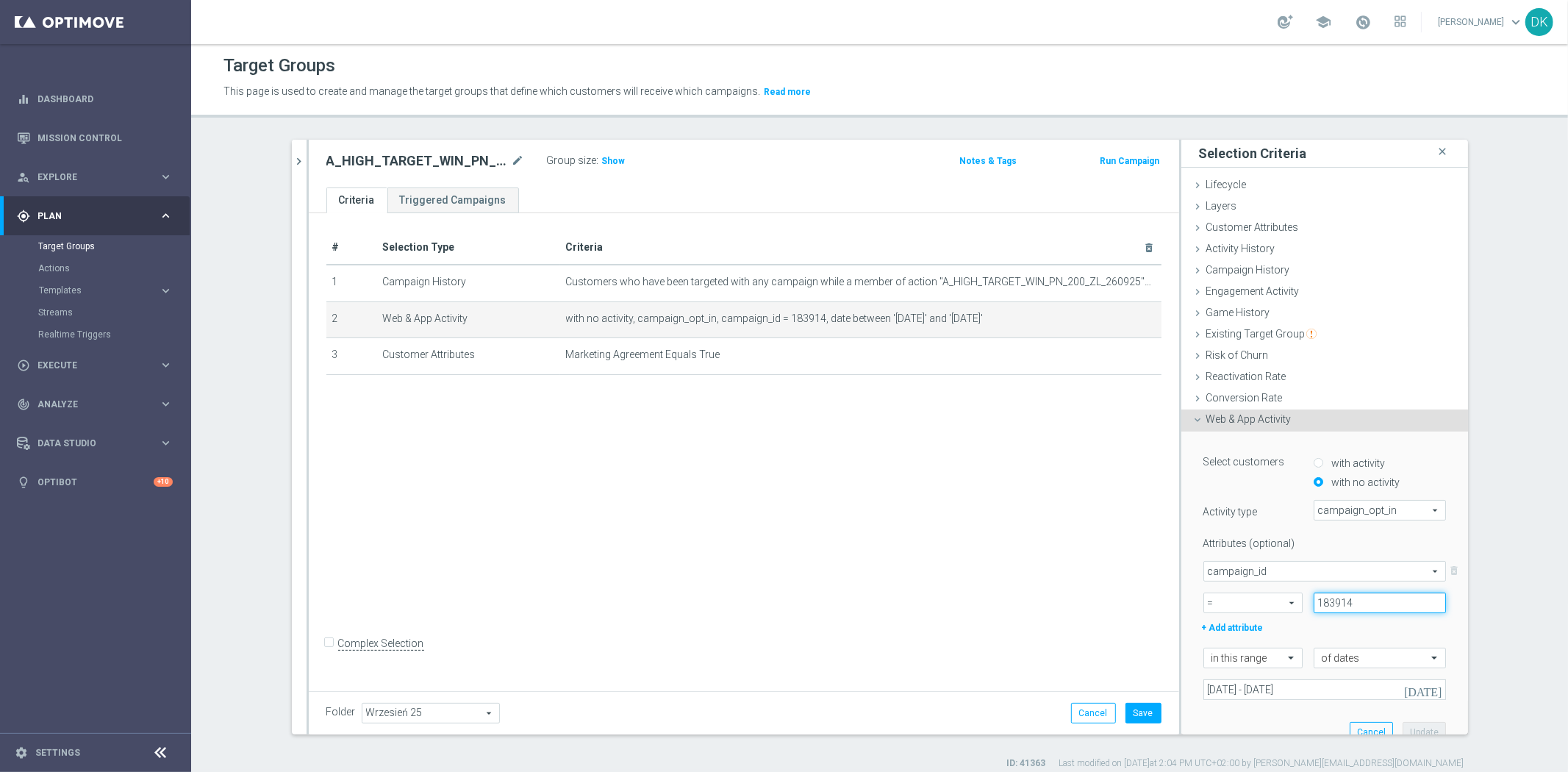
click at [1357, 603] on input "183914" at bounding box center [1380, 602] width 133 height 20
paste input "5"
type input "183915"
click at [1412, 730] on button "Update" at bounding box center [1424, 732] width 43 height 20
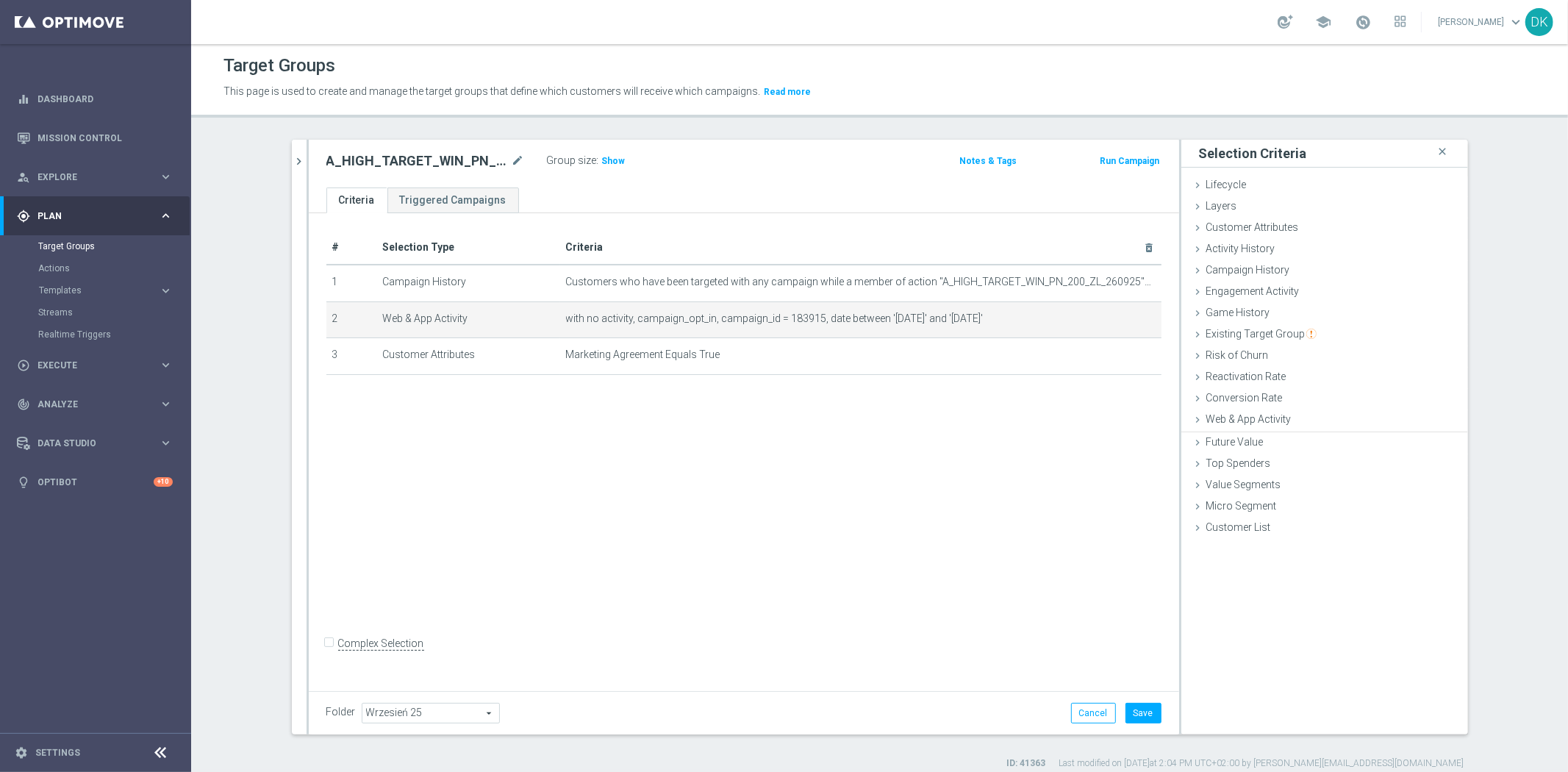
click at [776, 531] on div "# Selection Type Criteria delete_forever 1 Campaign History Customers who have …" at bounding box center [744, 449] width 870 height 472
click at [1138, 711] on button "Save" at bounding box center [1143, 712] width 36 height 20
click at [295, 167] on icon "chevron_right" at bounding box center [300, 161] width 14 height 14
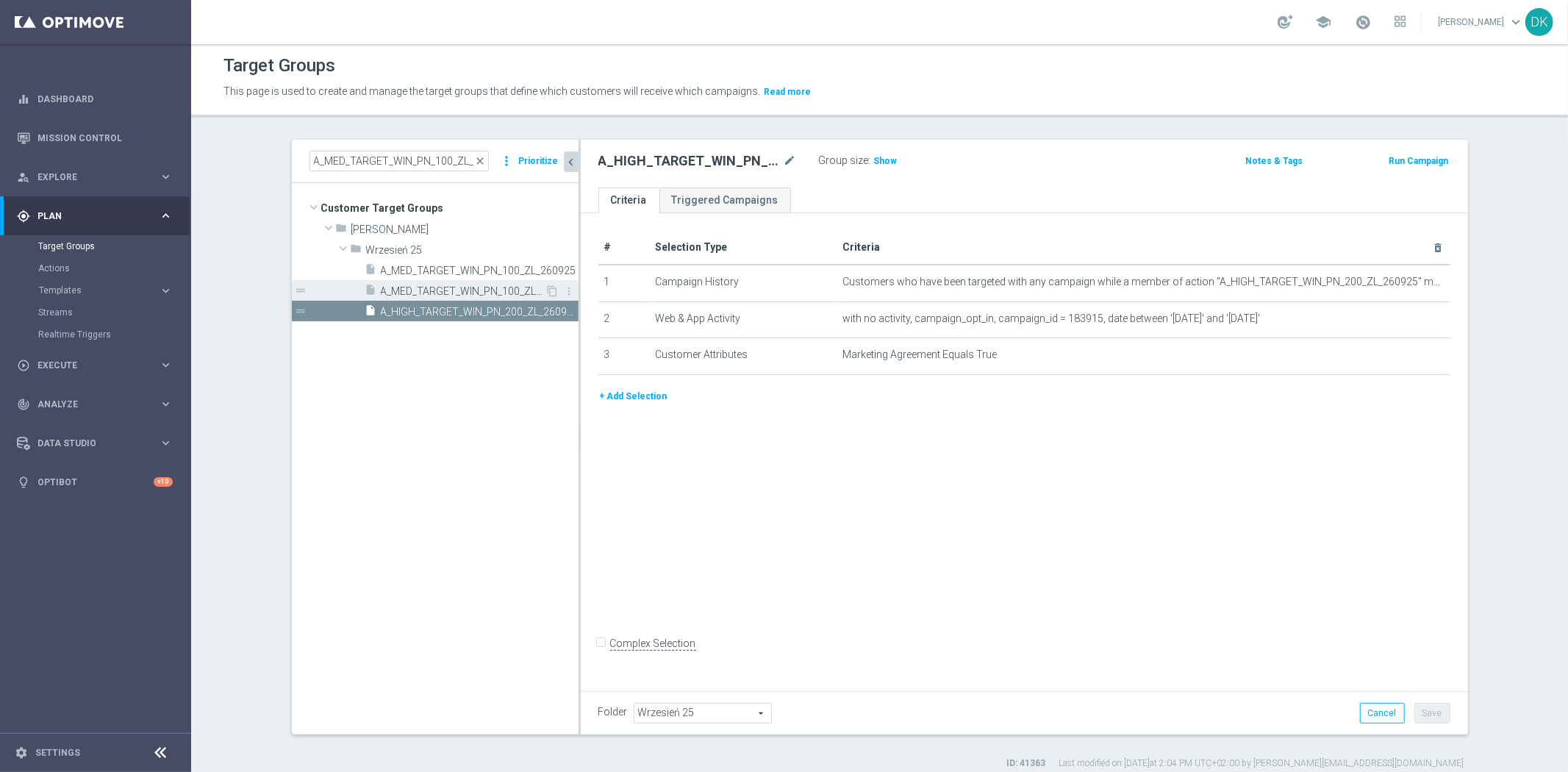
click at [418, 292] on span "A_MED_TARGET_WIN_PN_100_ZL_260925_INAPP" at bounding box center [462, 291] width 165 height 13
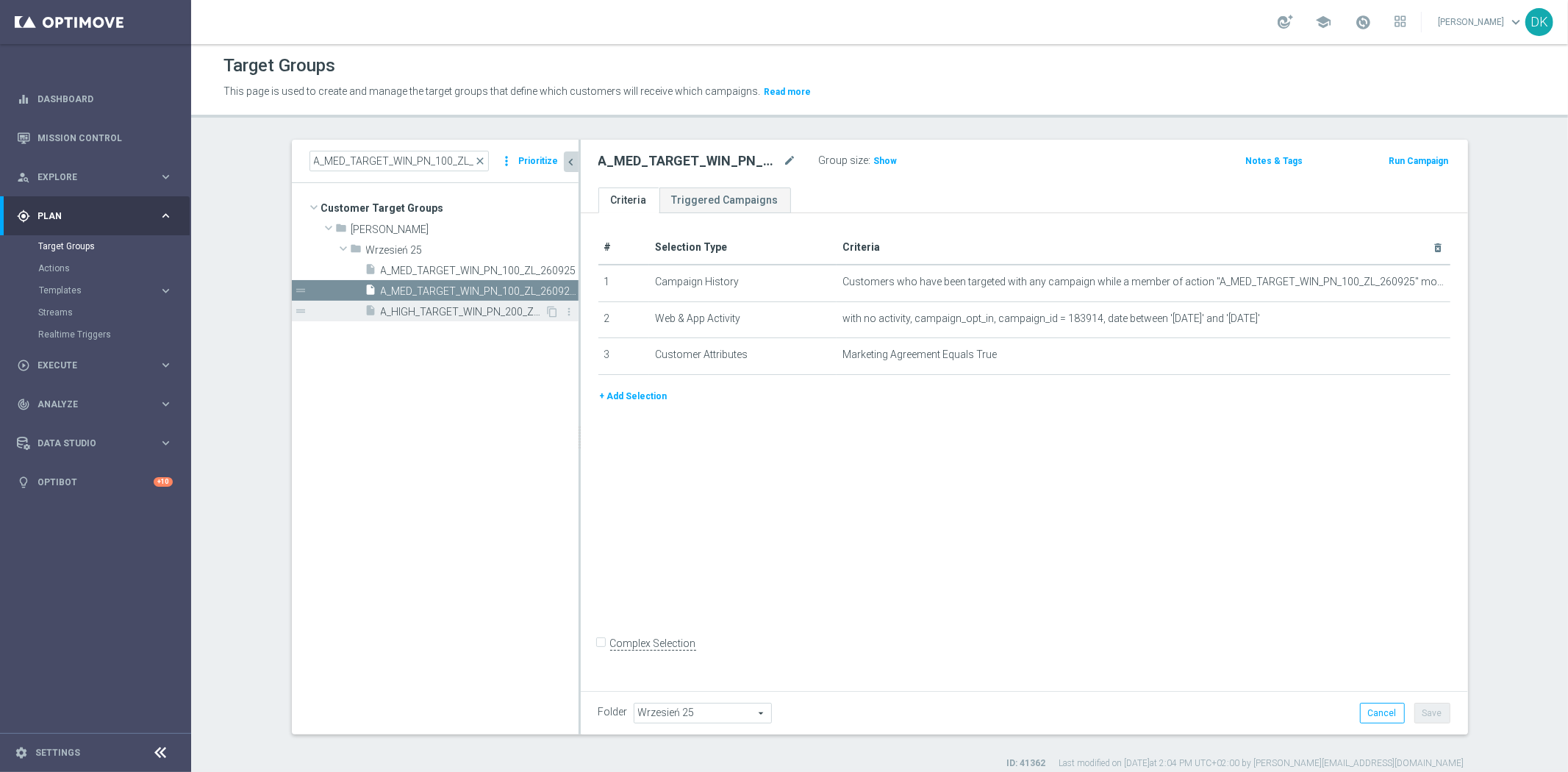
click at [447, 313] on span "A_HIGH_TARGET_WIN_PN_200_ZL_260925_INAPP" at bounding box center [462, 311] width 165 height 13
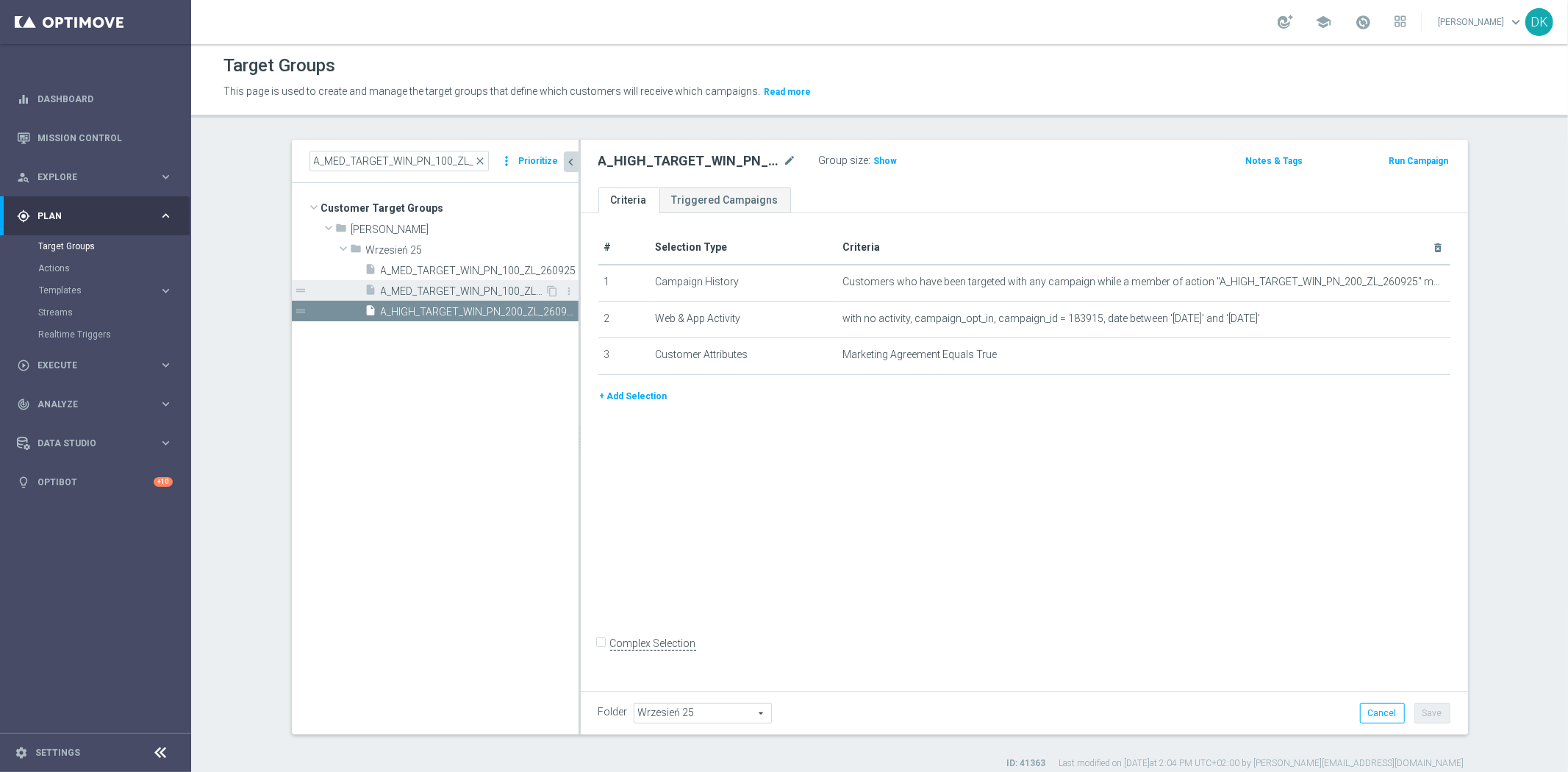
click at [456, 293] on span "A_MED_TARGET_WIN_PN_100_ZL_260925_INAPP" at bounding box center [462, 291] width 165 height 13
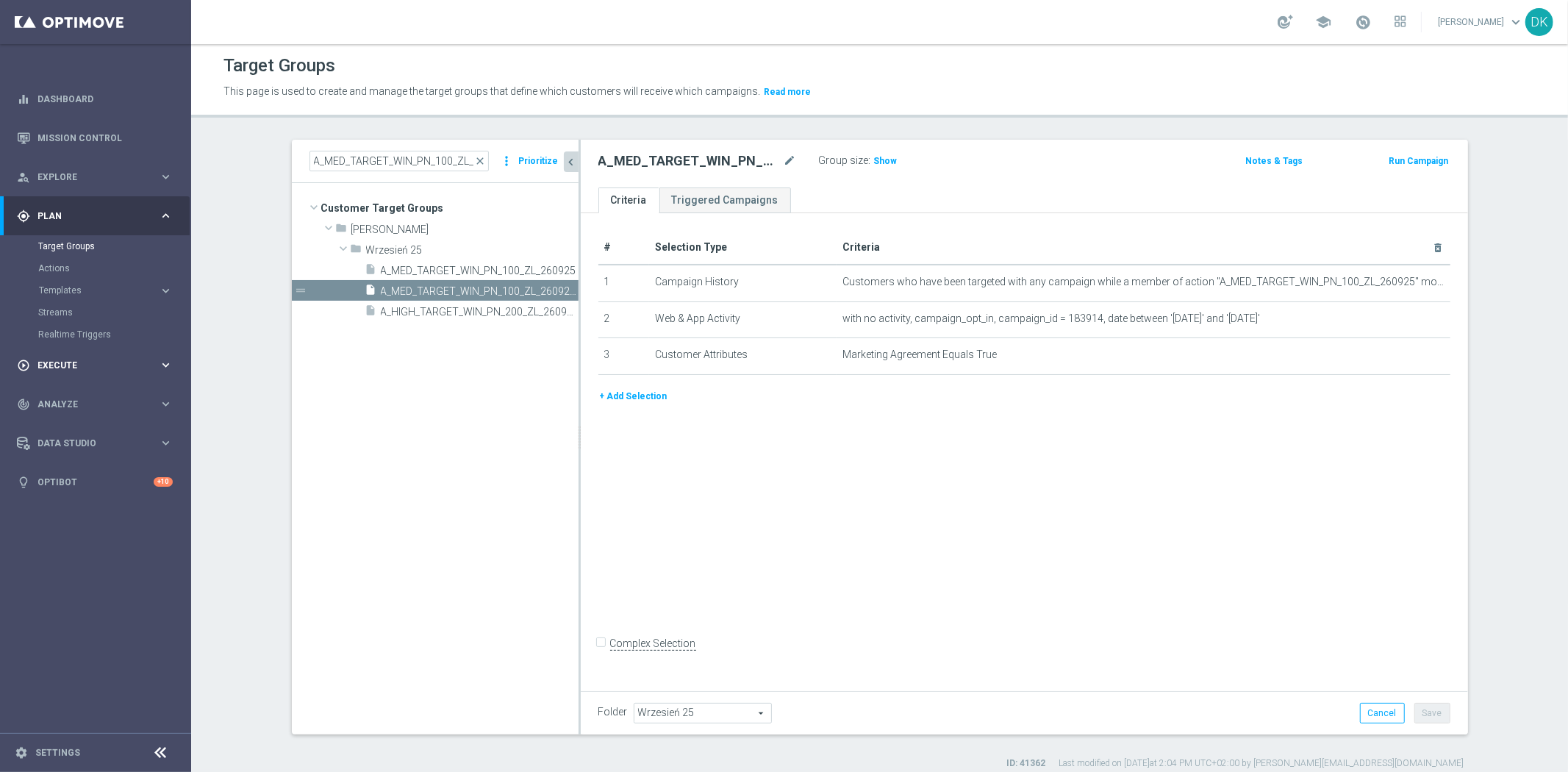
click at [128, 375] on div "play_circle_outline Execute keyboard_arrow_right" at bounding box center [95, 365] width 189 height 39
click at [83, 288] on link "Campaign Builder" at bounding box center [96, 285] width 115 height 12
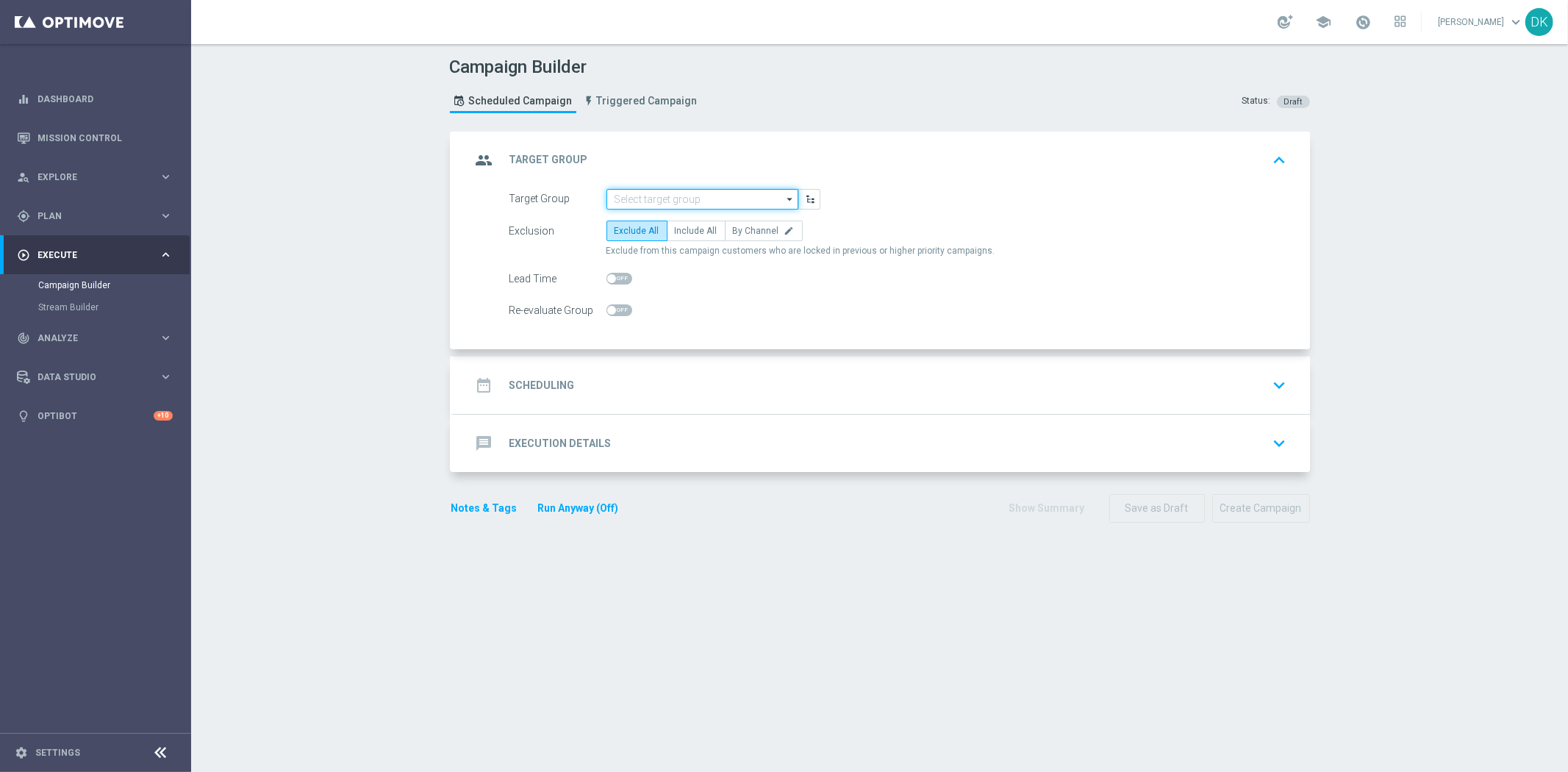
click at [689, 191] on input at bounding box center [703, 199] width 192 height 20
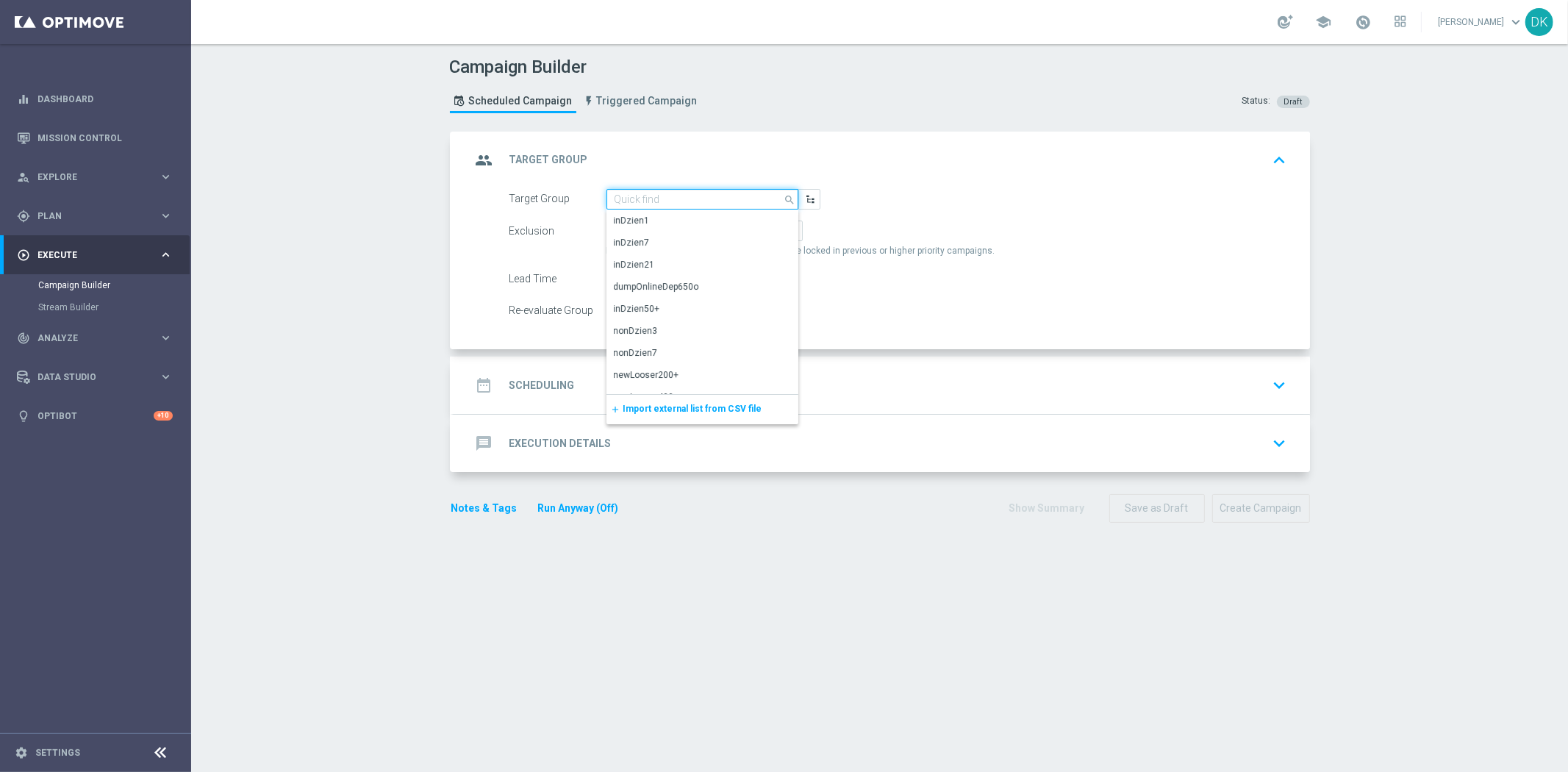
paste input "A_MED_TARGET_WIN_PN_100_ZL_260925_INAPP"
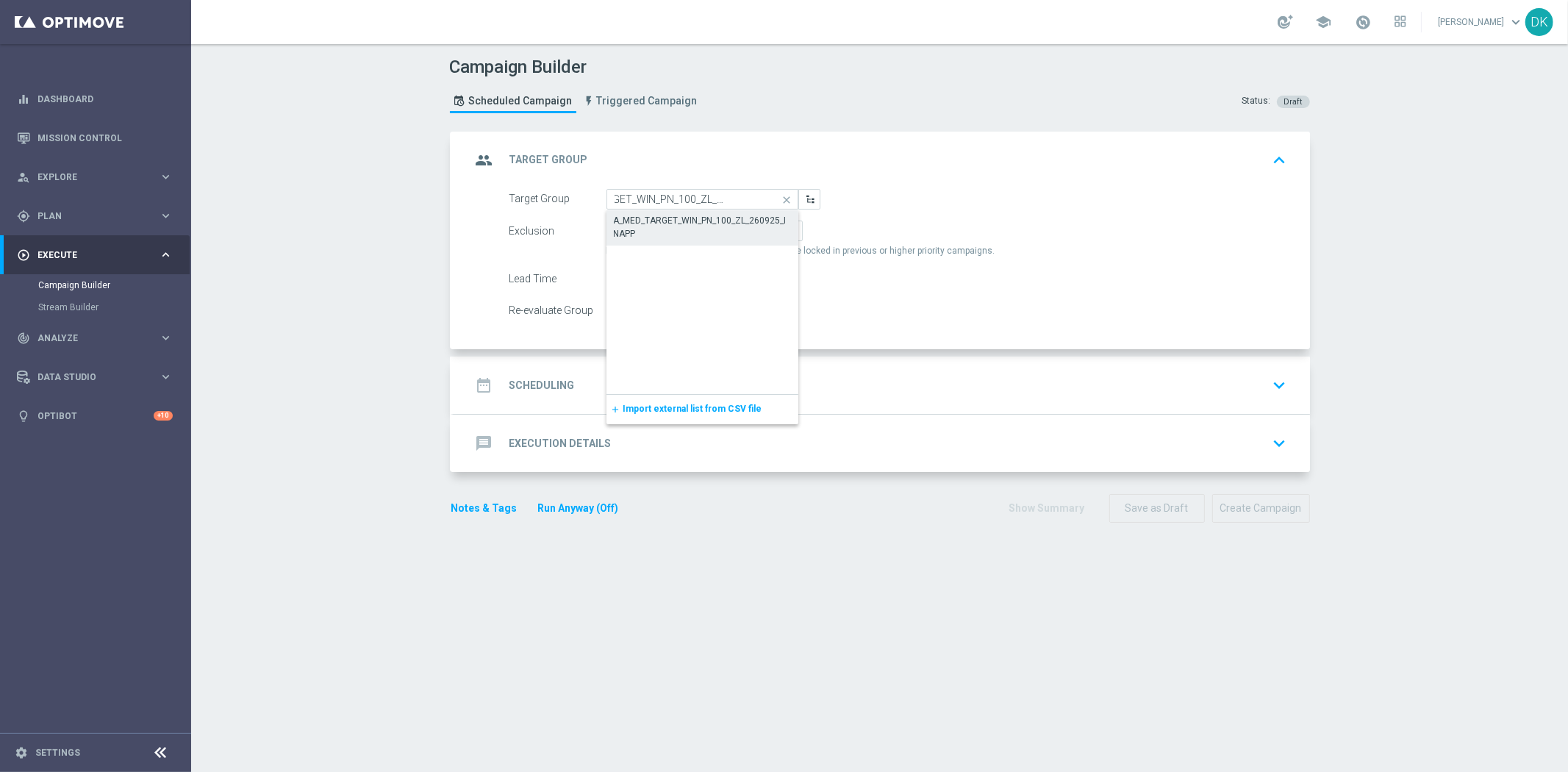
click at [676, 214] on div "A_MED_TARGET_WIN_PN_100_ZL_260925_INAPP" at bounding box center [703, 226] width 178 height 26
type input "A_MED_TARGET_WIN_PN_100_ZL_260925_INAPP"
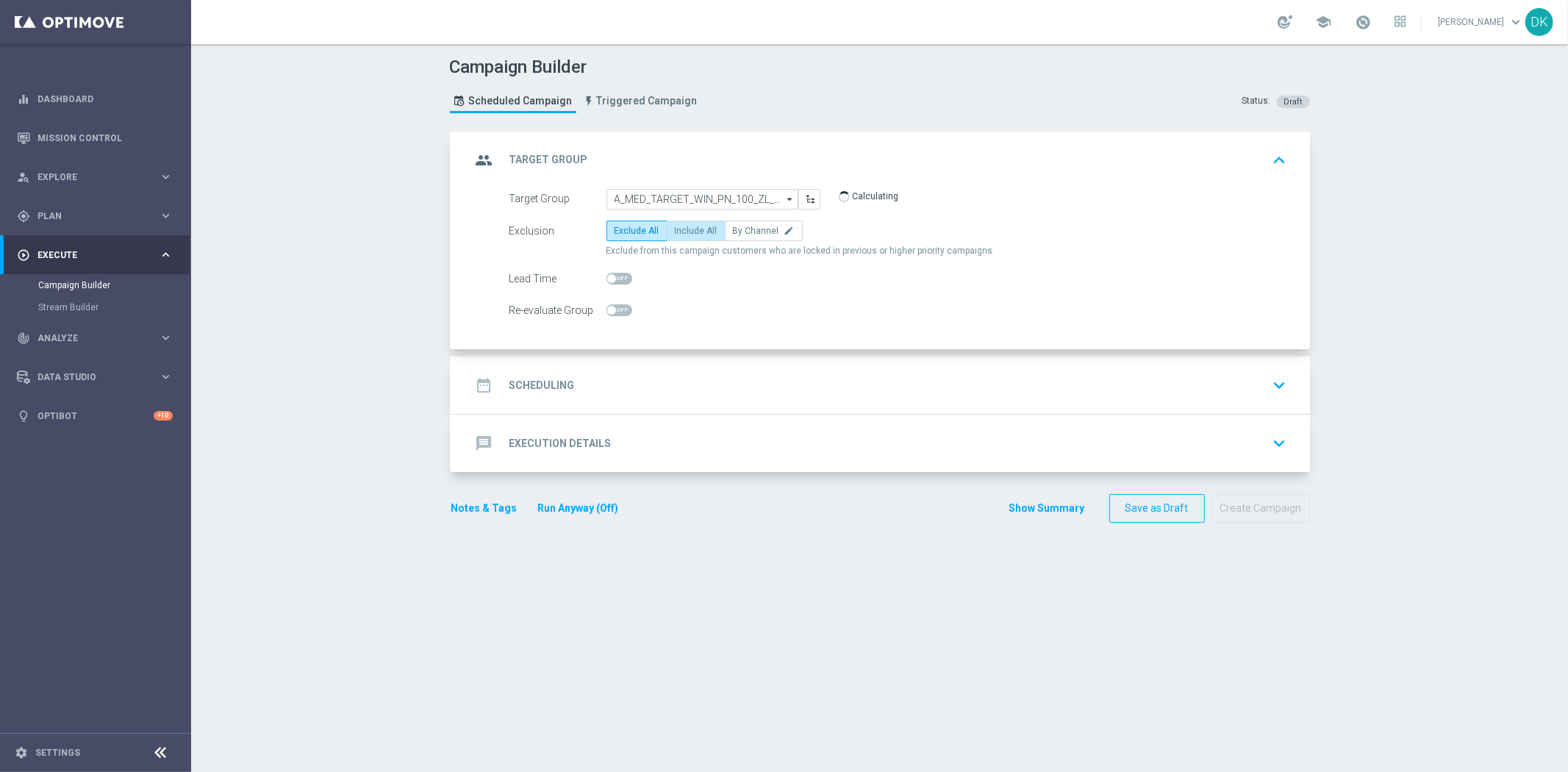
click at [675, 225] on span "Include All" at bounding box center [697, 230] width 43 height 11
click at [675, 228] on input "Include All" at bounding box center [680, 233] width 10 height 10
radio input "true"
click at [618, 306] on span at bounding box center [620, 310] width 25 height 12
click at [618, 306] on input "checkbox" at bounding box center [620, 310] width 25 height 12
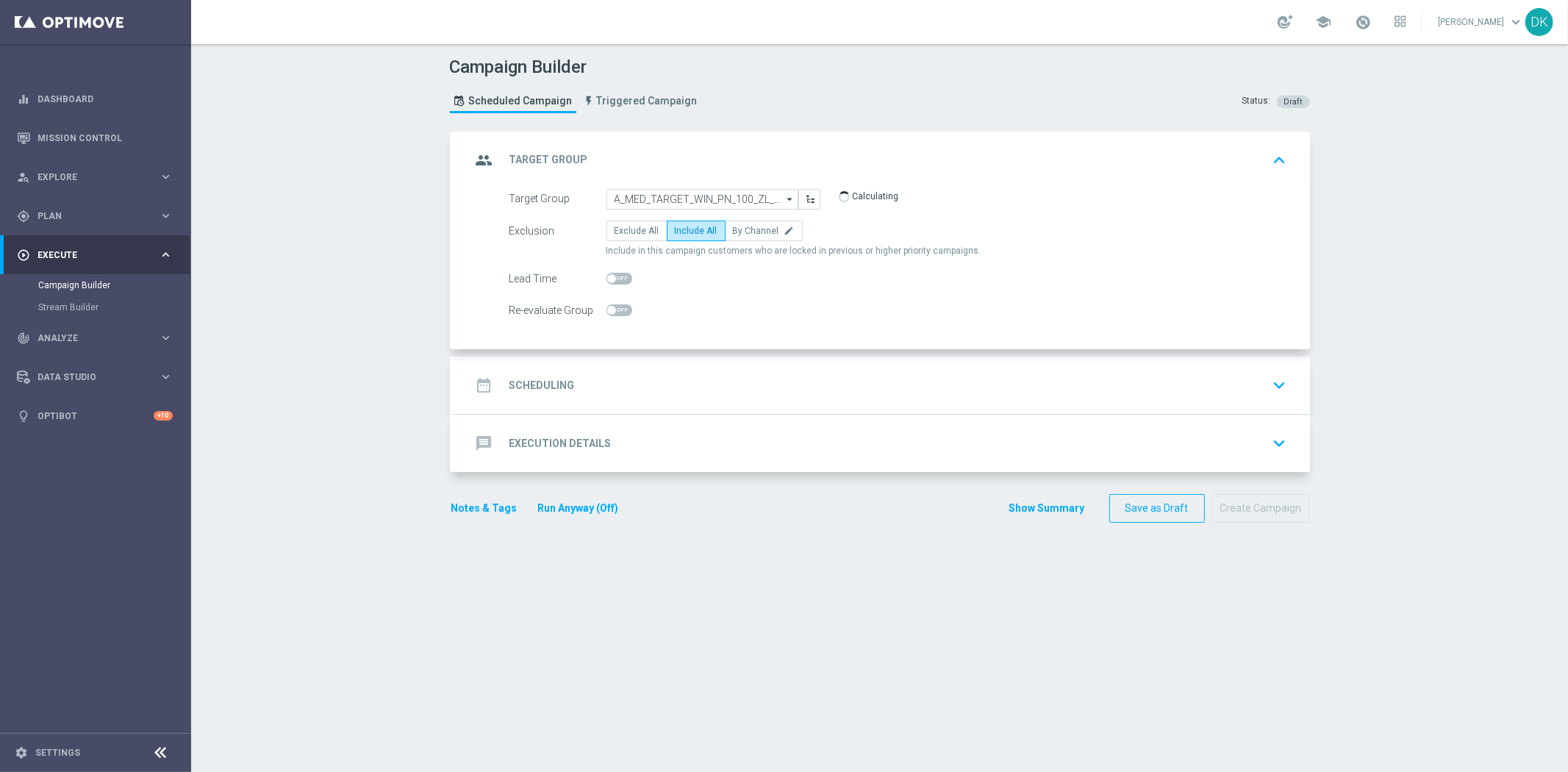
checkbox input "true"
click at [550, 376] on div "date_range Scheduling" at bounding box center [523, 385] width 103 height 26
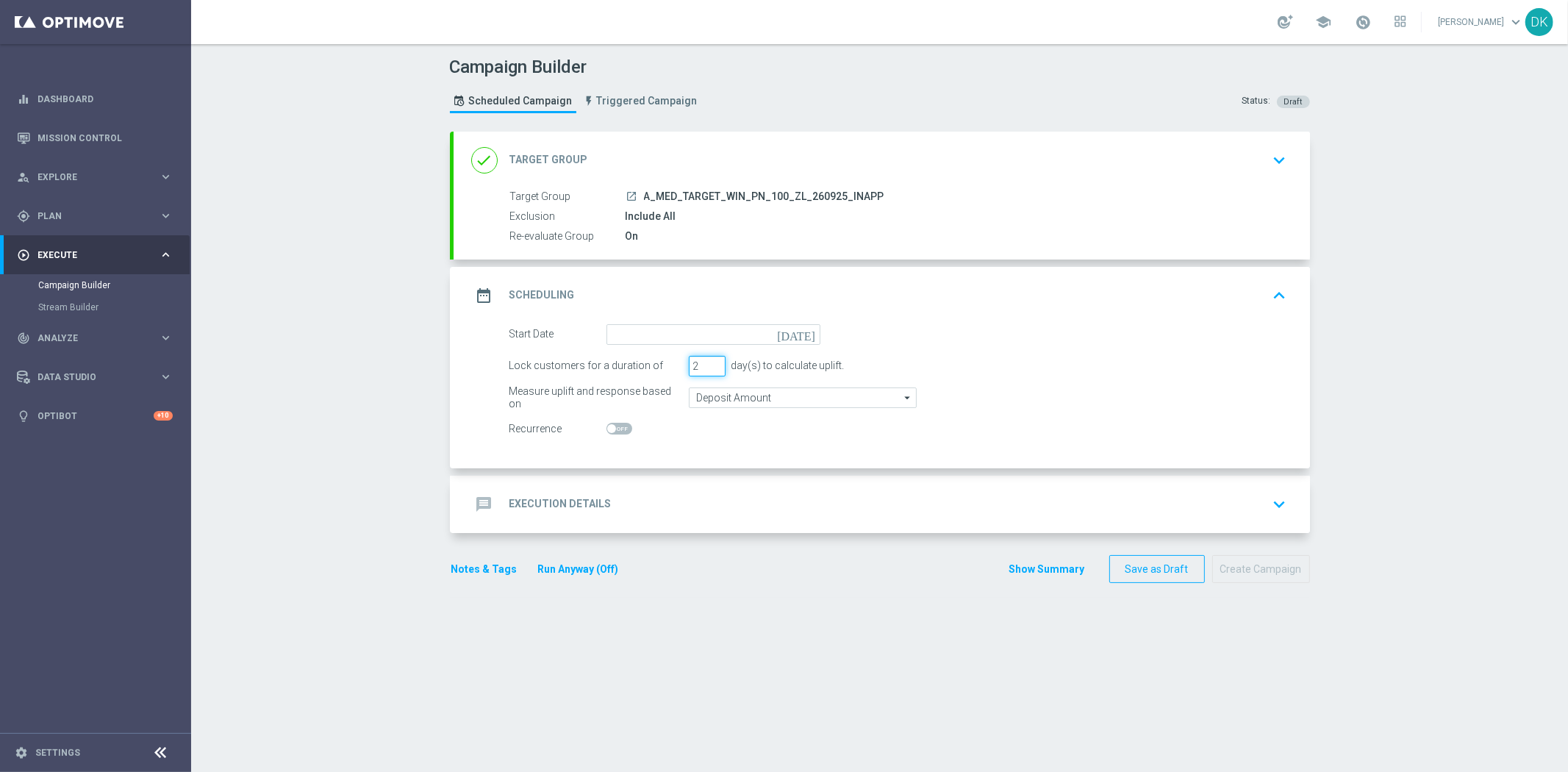
click at [709, 369] on input "2" at bounding box center [707, 366] width 37 height 20
type input "1"
click at [709, 369] on input "1" at bounding box center [707, 366] width 37 height 20
click at [710, 335] on input at bounding box center [713, 334] width 214 height 20
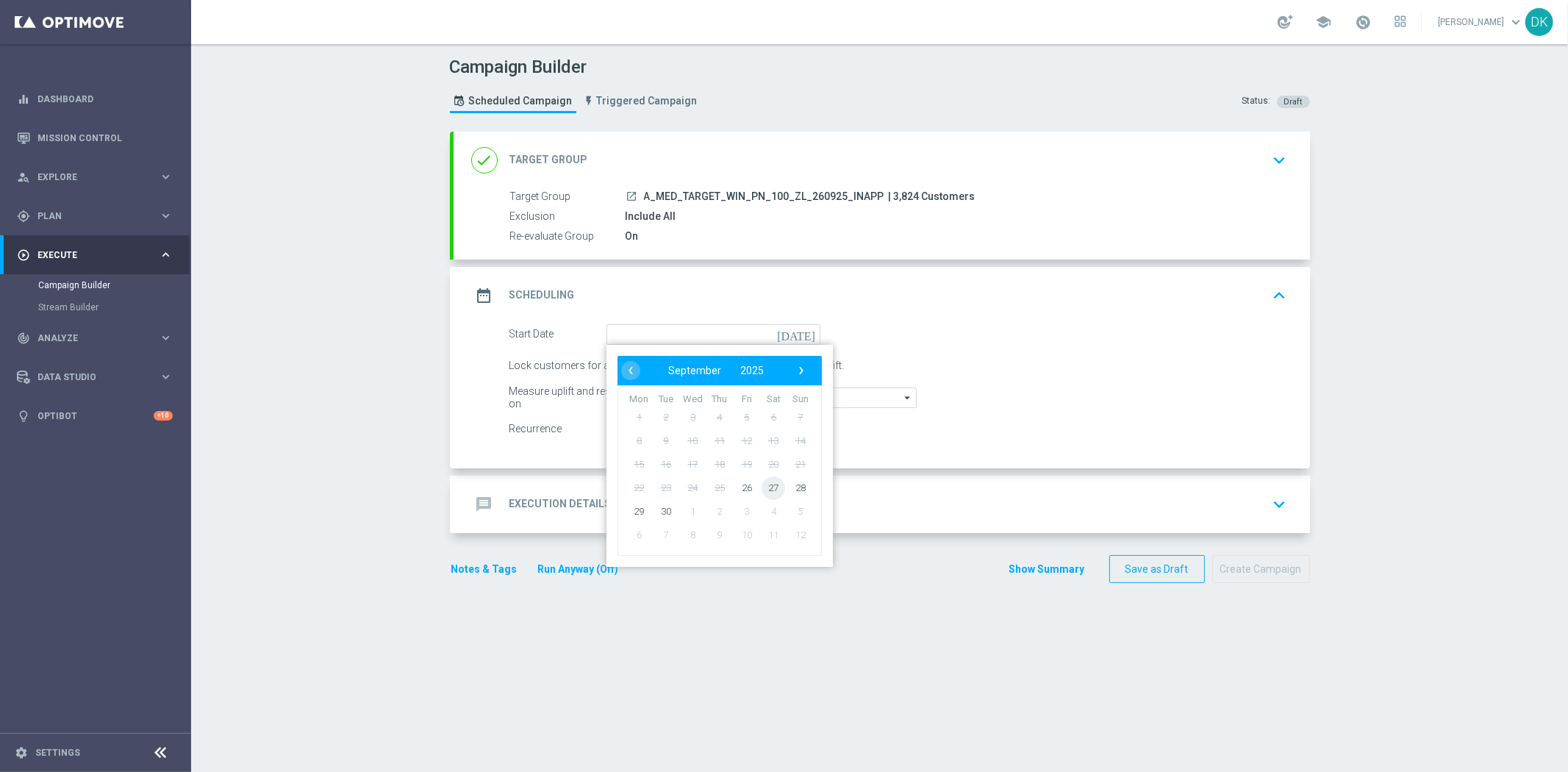
click at [769, 484] on span "27" at bounding box center [774, 487] width 23 height 23
type input "[DATE]"
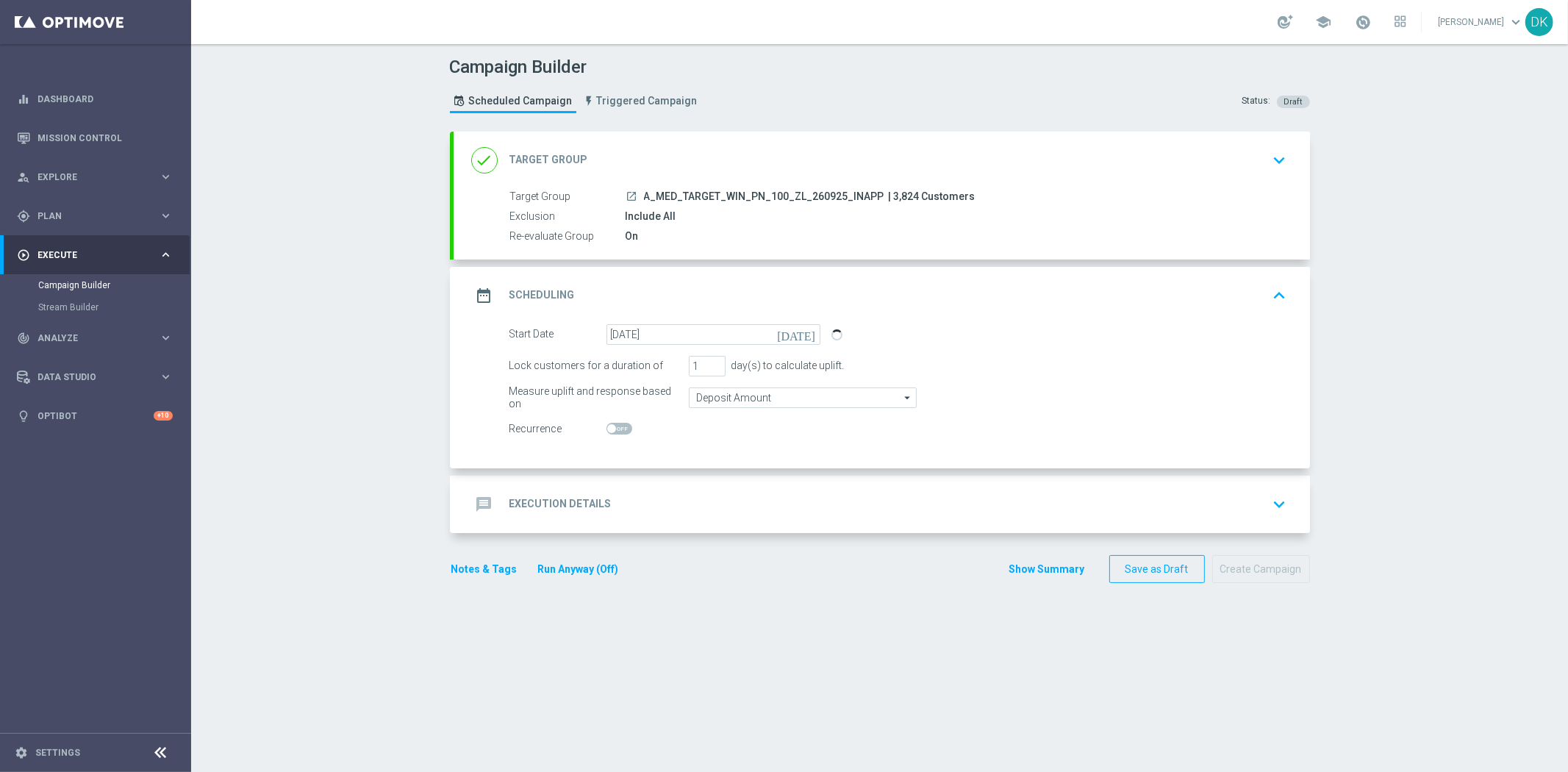
click at [705, 514] on div "message Execution Details keyboard_arrow_down" at bounding box center [882, 505] width 822 height 28
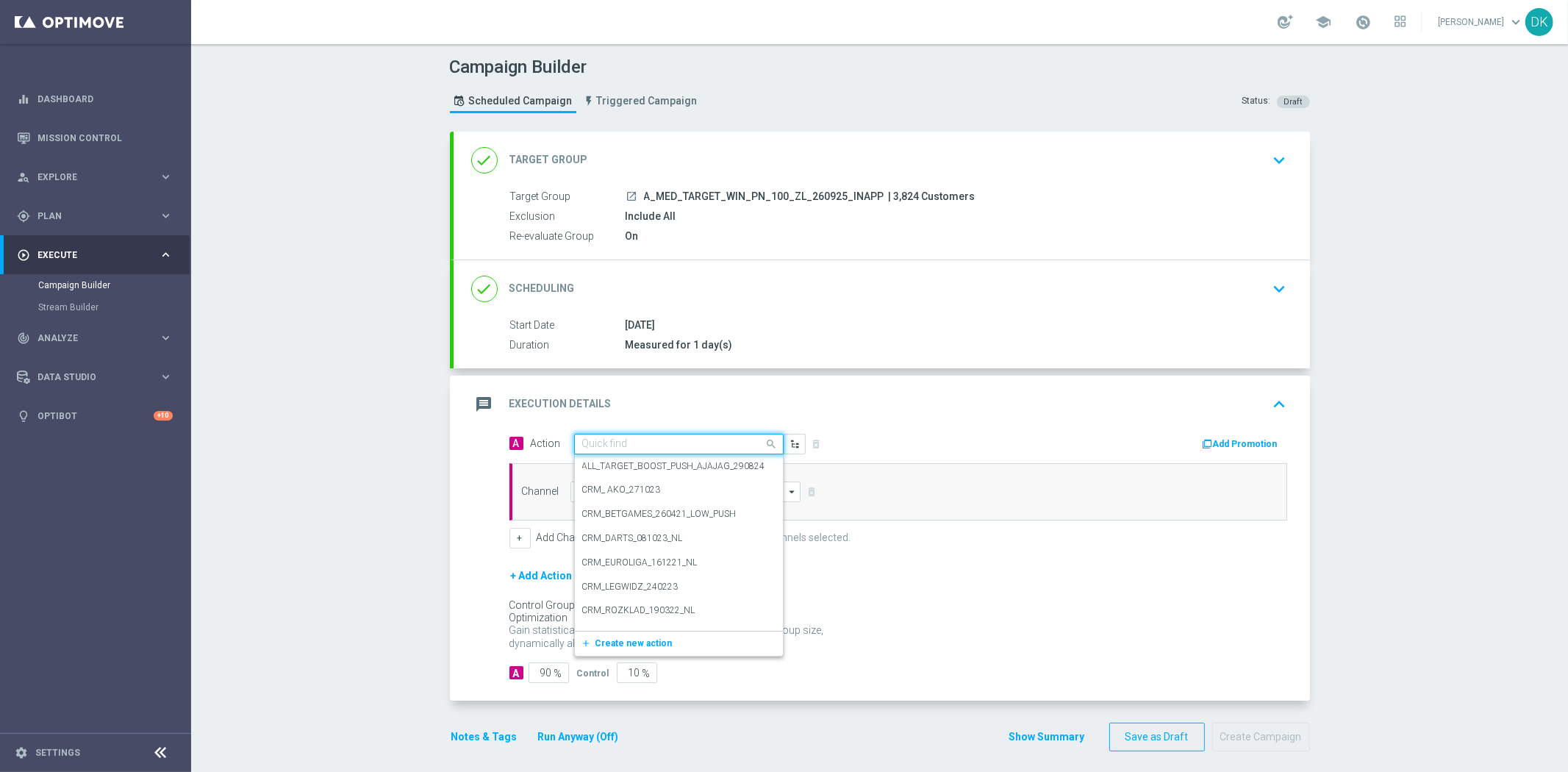
click at [621, 449] on input "text" at bounding box center [664, 444] width 164 height 13
click at [645, 638] on span "Create new action" at bounding box center [633, 643] width 77 height 11
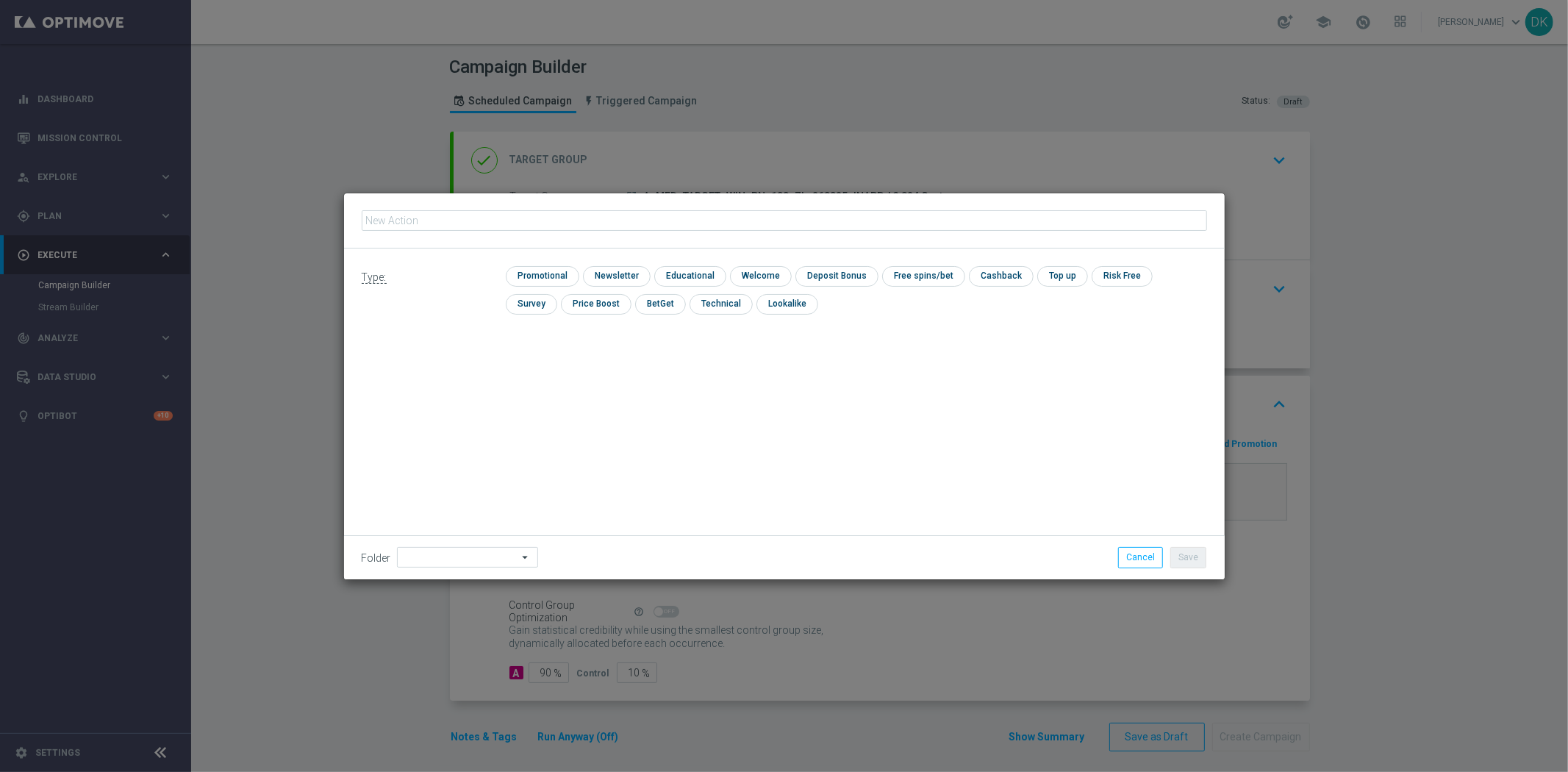
type input "A_MED_TARGET_WIN_PN_100_ZL_260925_INAPP"
click at [548, 281] on input "checkbox" at bounding box center [541, 276] width 70 height 20
checkbox input "true"
click at [1194, 549] on button "Save" at bounding box center [1187, 557] width 36 height 20
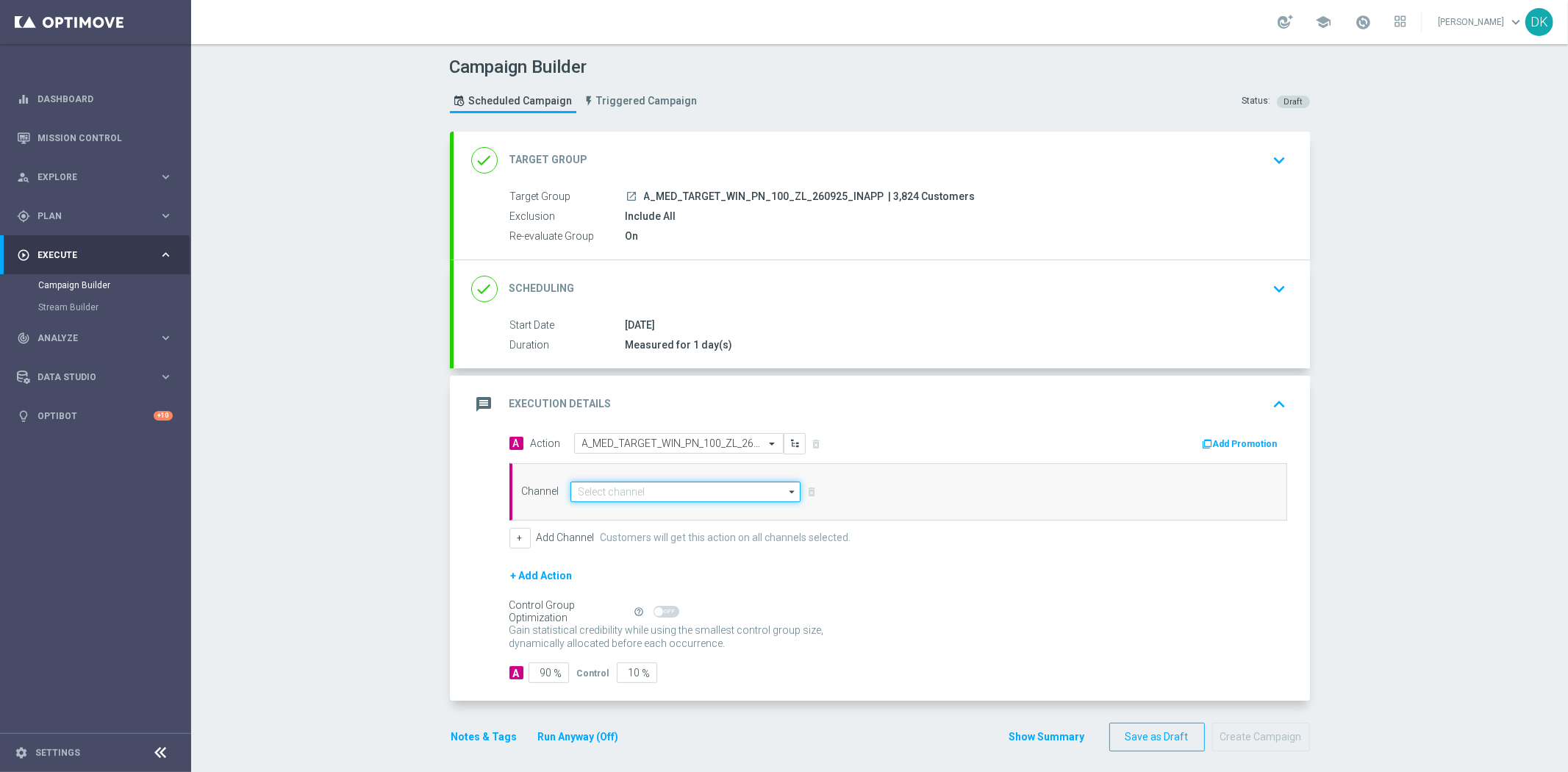
click at [645, 493] on input at bounding box center [686, 491] width 231 height 20
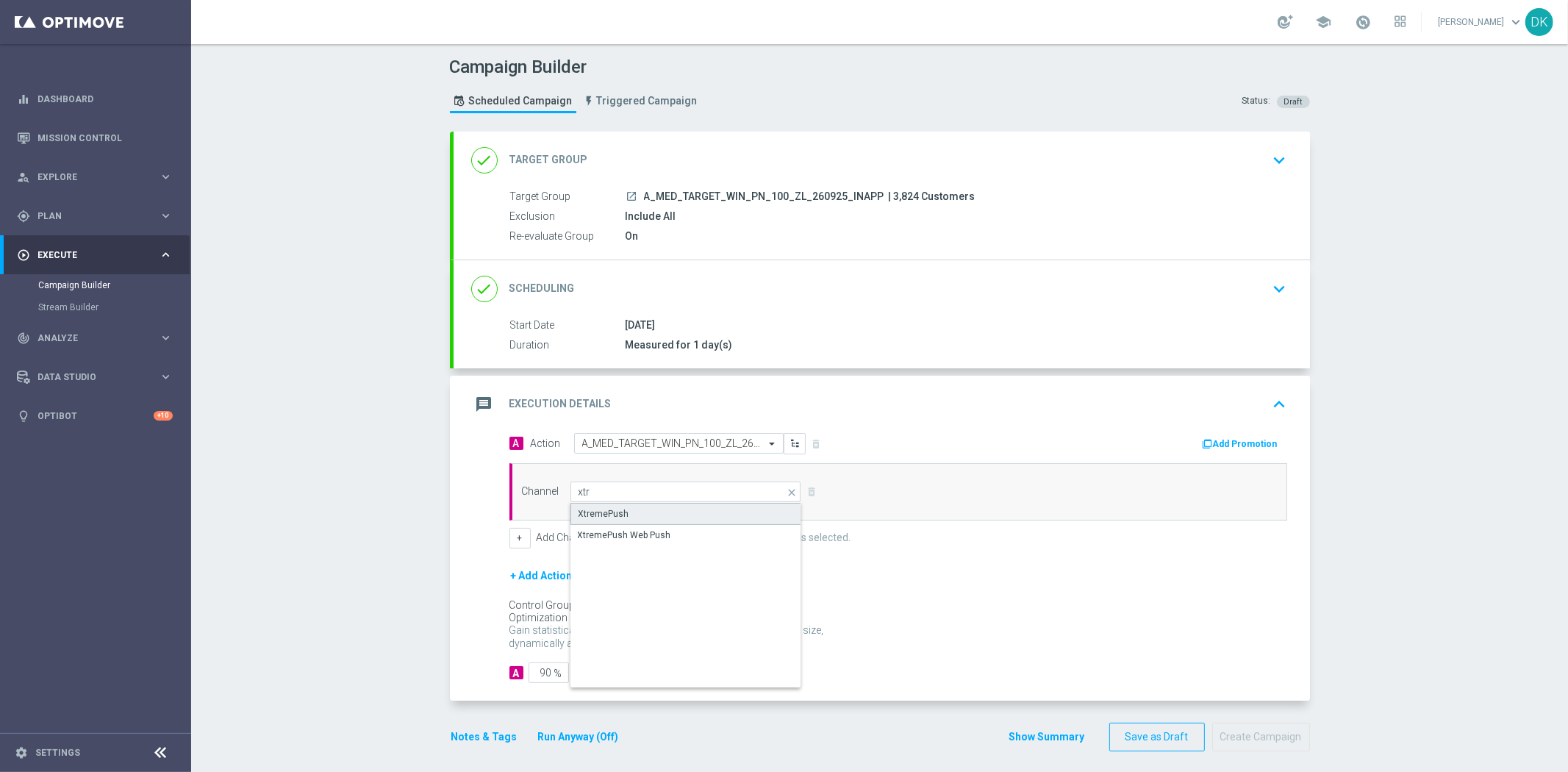
click at [639, 514] on div "XtremePush" at bounding box center [686, 513] width 231 height 22
type input "XtremePush"
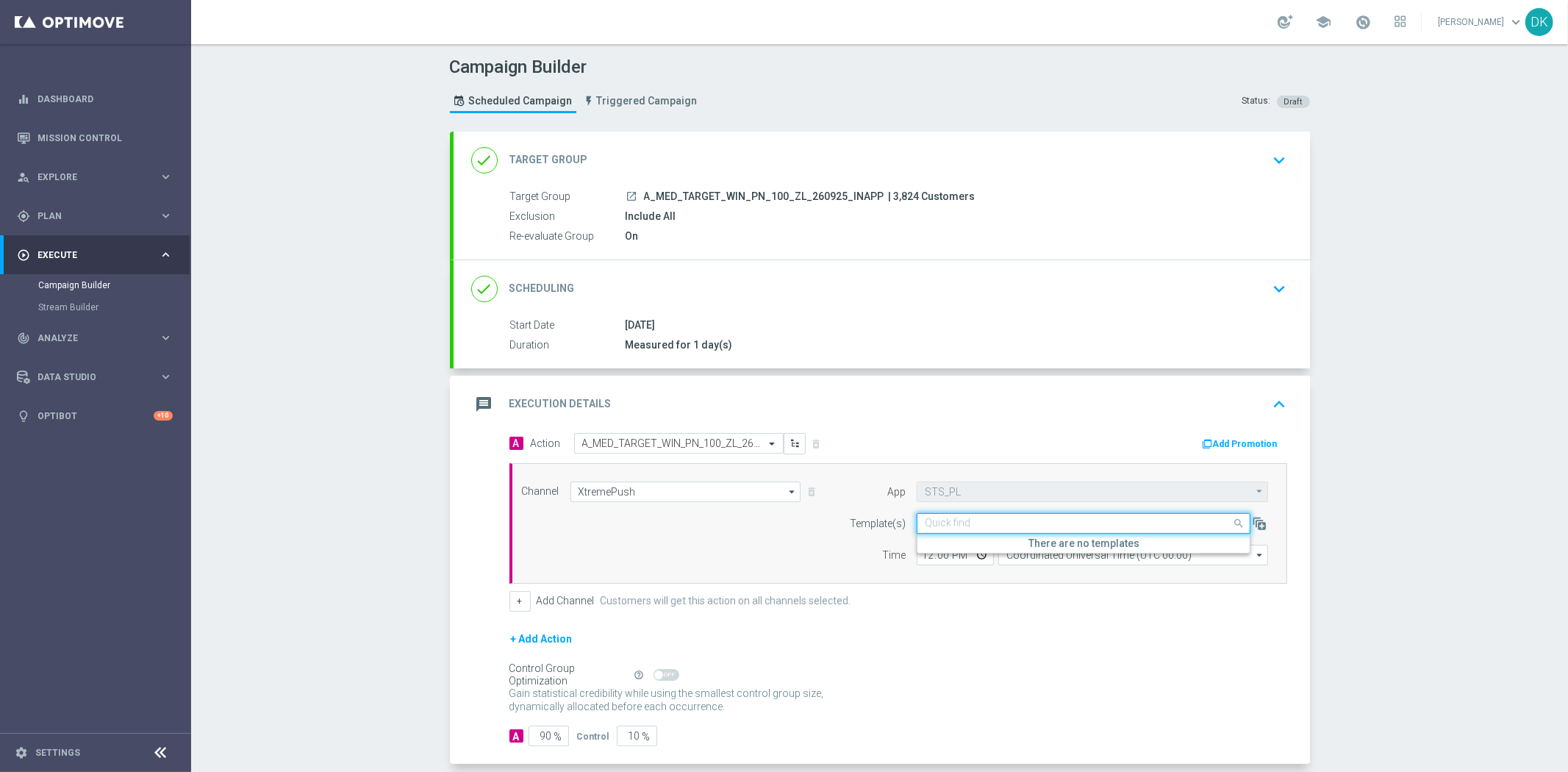
click at [945, 520] on input "text" at bounding box center [1068, 523] width 288 height 13
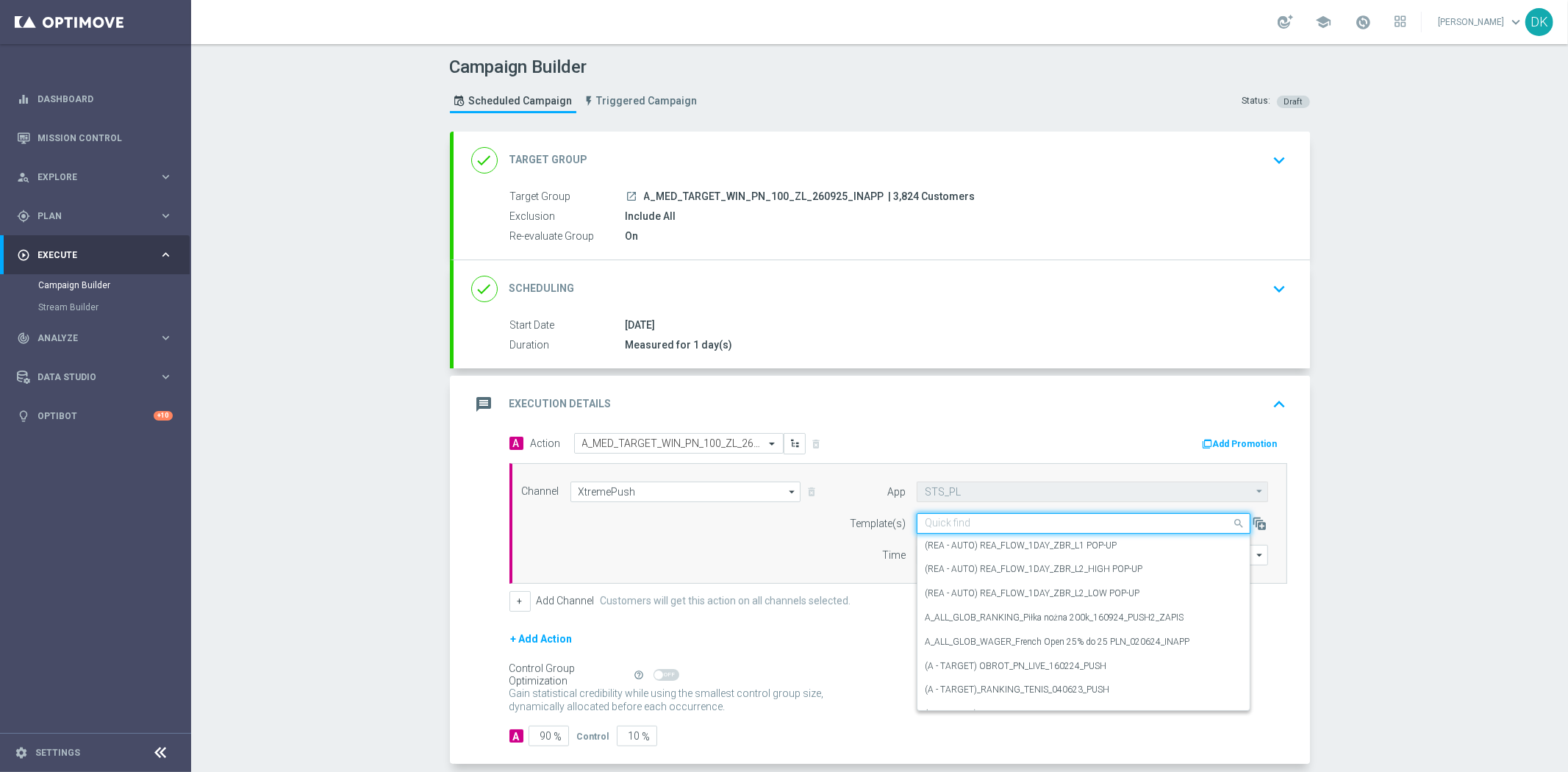
paste input "A_MED_TARGET_WIN_PN_100_ZL_260925_INAPP"
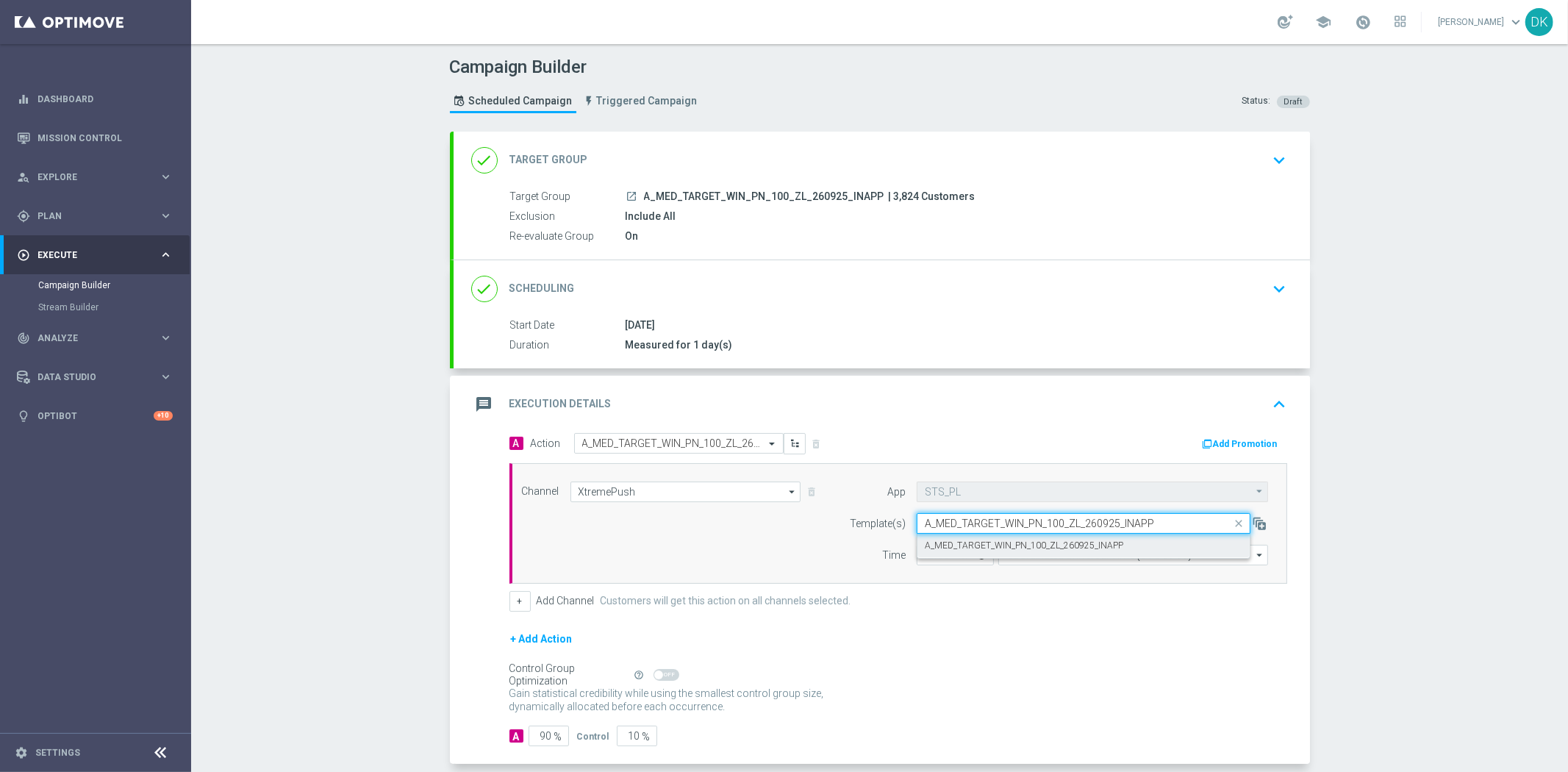
click at [946, 540] on label "A_MED_TARGET_WIN_PN_100_ZL_260925_INAPP" at bounding box center [1024, 546] width 198 height 13
type input "A_MED_TARGET_WIN_PN_100_ZL_260925_INAPP"
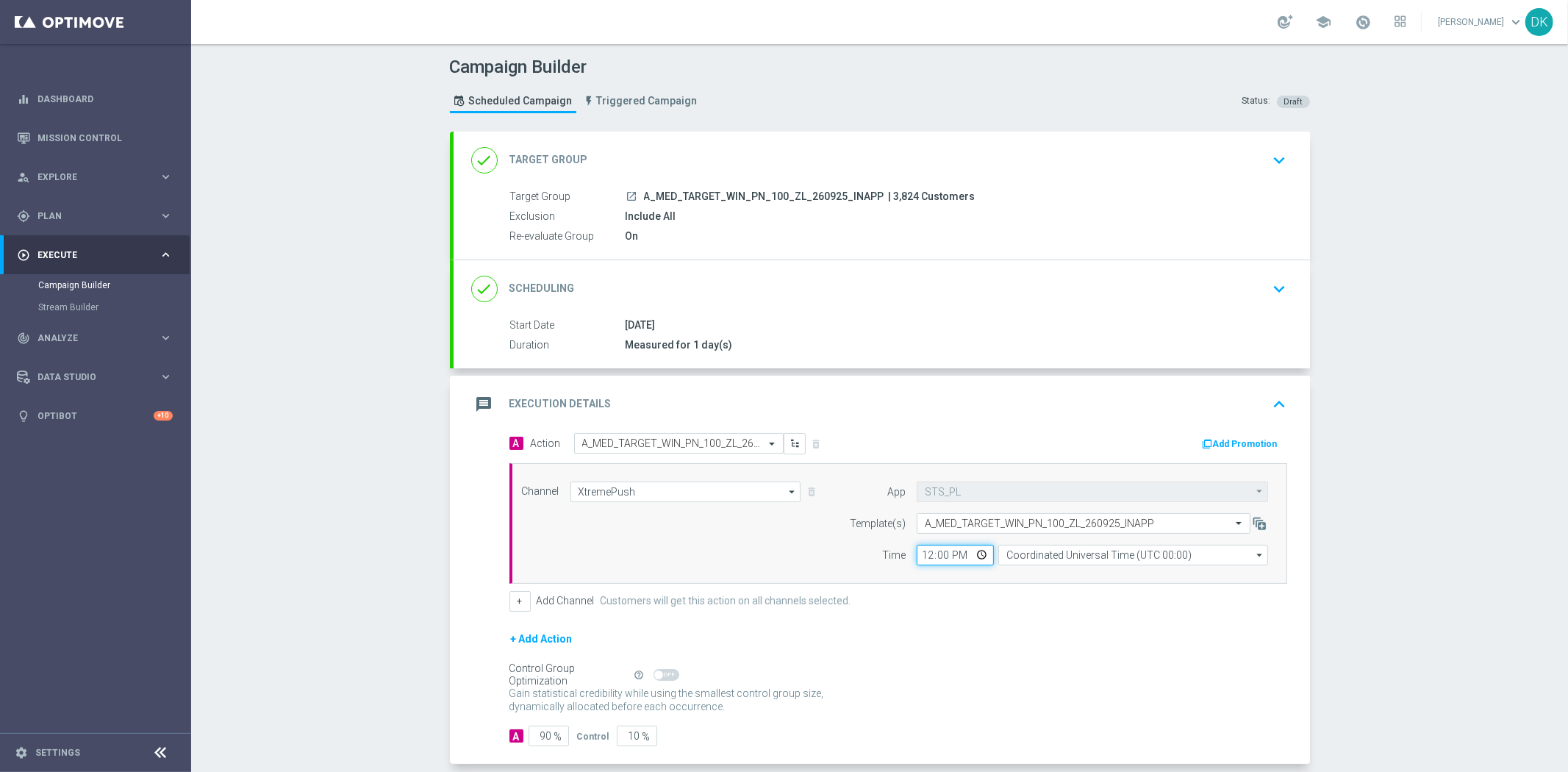
click at [919, 553] on input "12:00" at bounding box center [954, 554] width 77 height 20
type input "10:00"
click at [1049, 559] on input "Coordinated Universal Time (UTC 00:00)" at bounding box center [1133, 554] width 269 height 20
click at [1054, 579] on div "Central European Time ([GEOGRAPHIC_DATA]) (UTC +02:00)" at bounding box center [1126, 578] width 240 height 14
type input "Central European Time ([GEOGRAPHIC_DATA]) (UTC +02:00)"
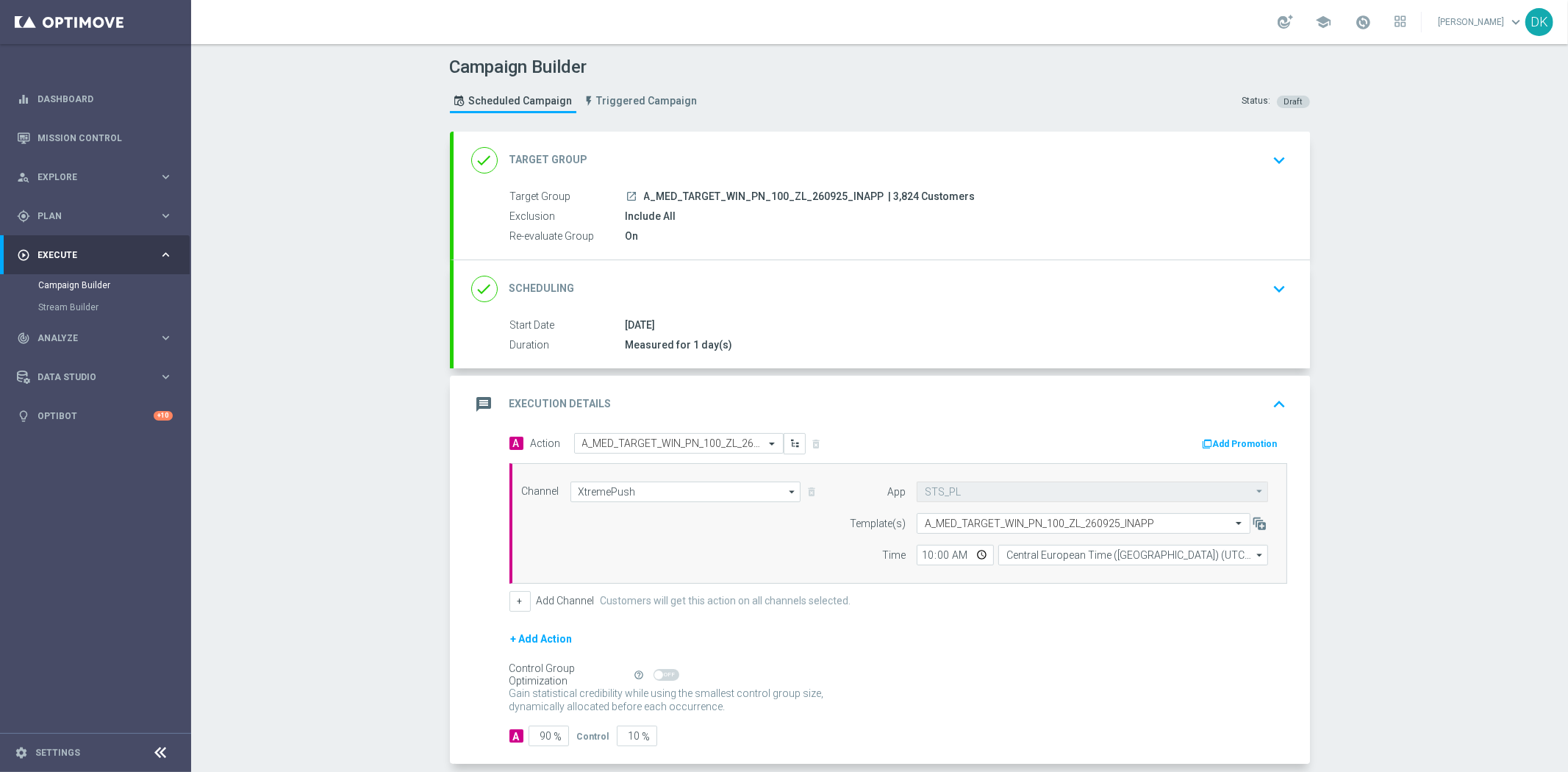
click at [1025, 645] on div "+ Add Action" at bounding box center [898, 649] width 778 height 37
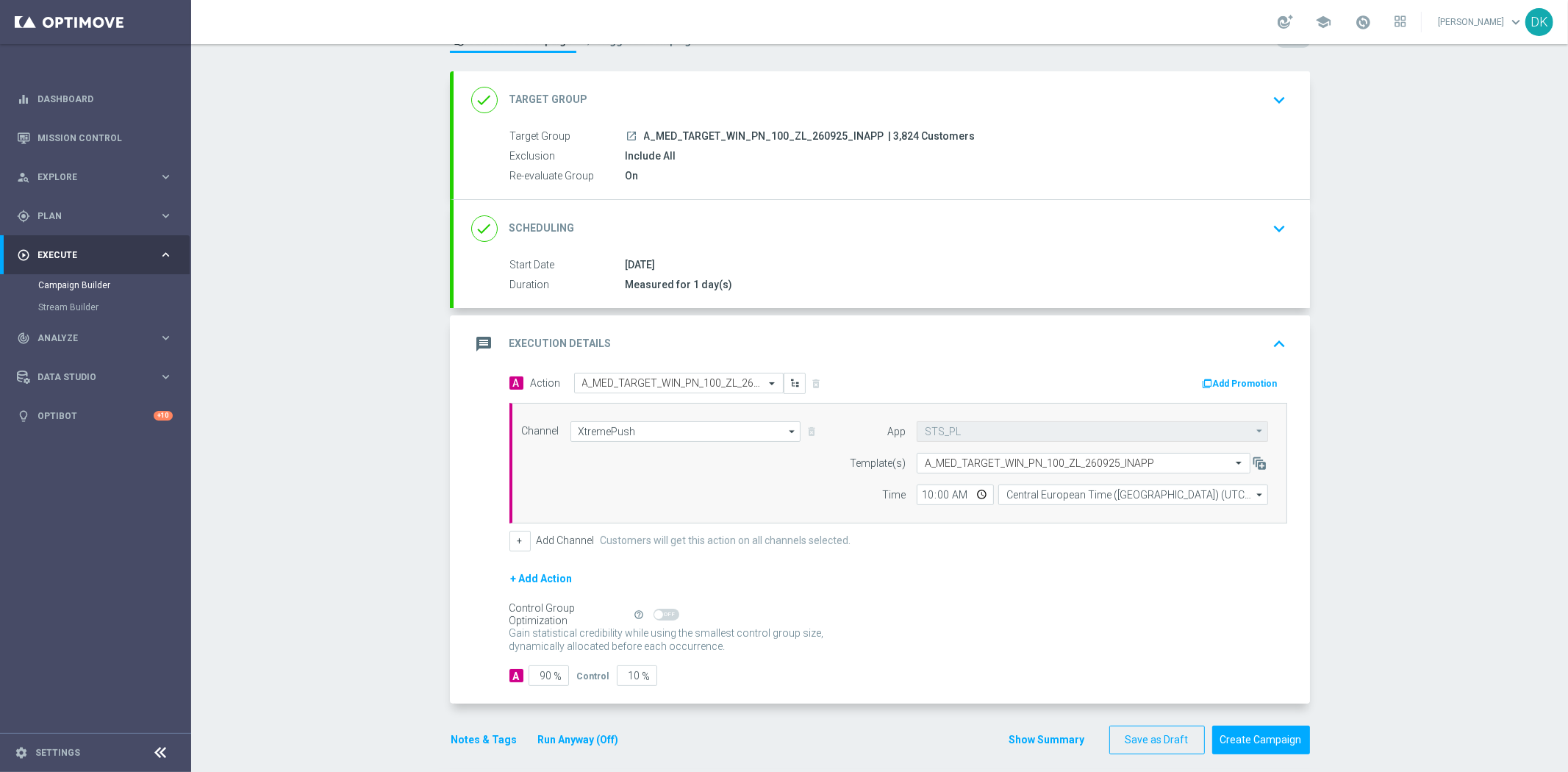
scroll to position [71, 0]
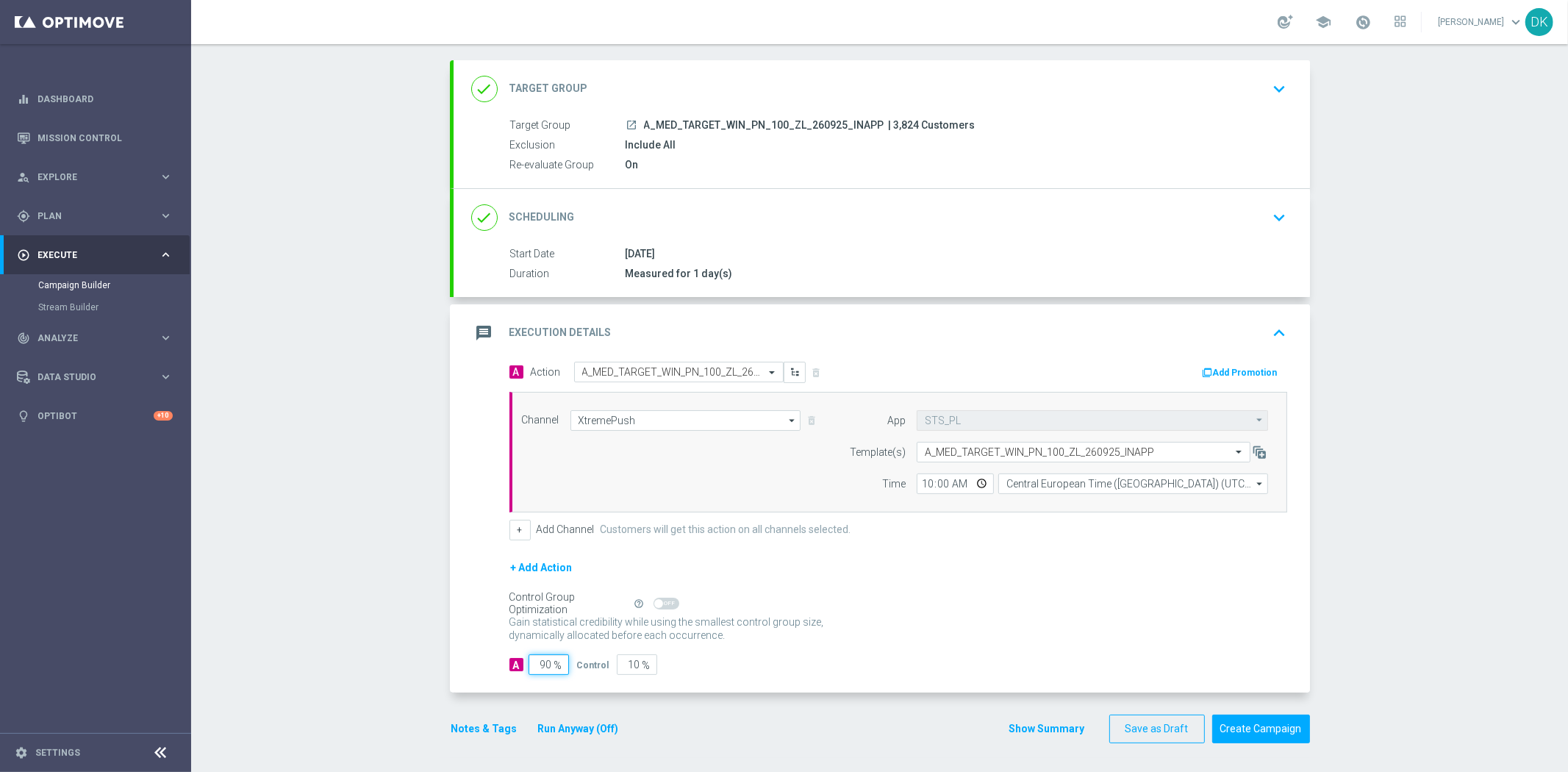
drag, startPoint x: 538, startPoint y: 670, endPoint x: 687, endPoint y: 661, distance: 149.3
click at [669, 661] on div "A 90 % Control 10 %" at bounding box center [898, 665] width 778 height 20
type input "98"
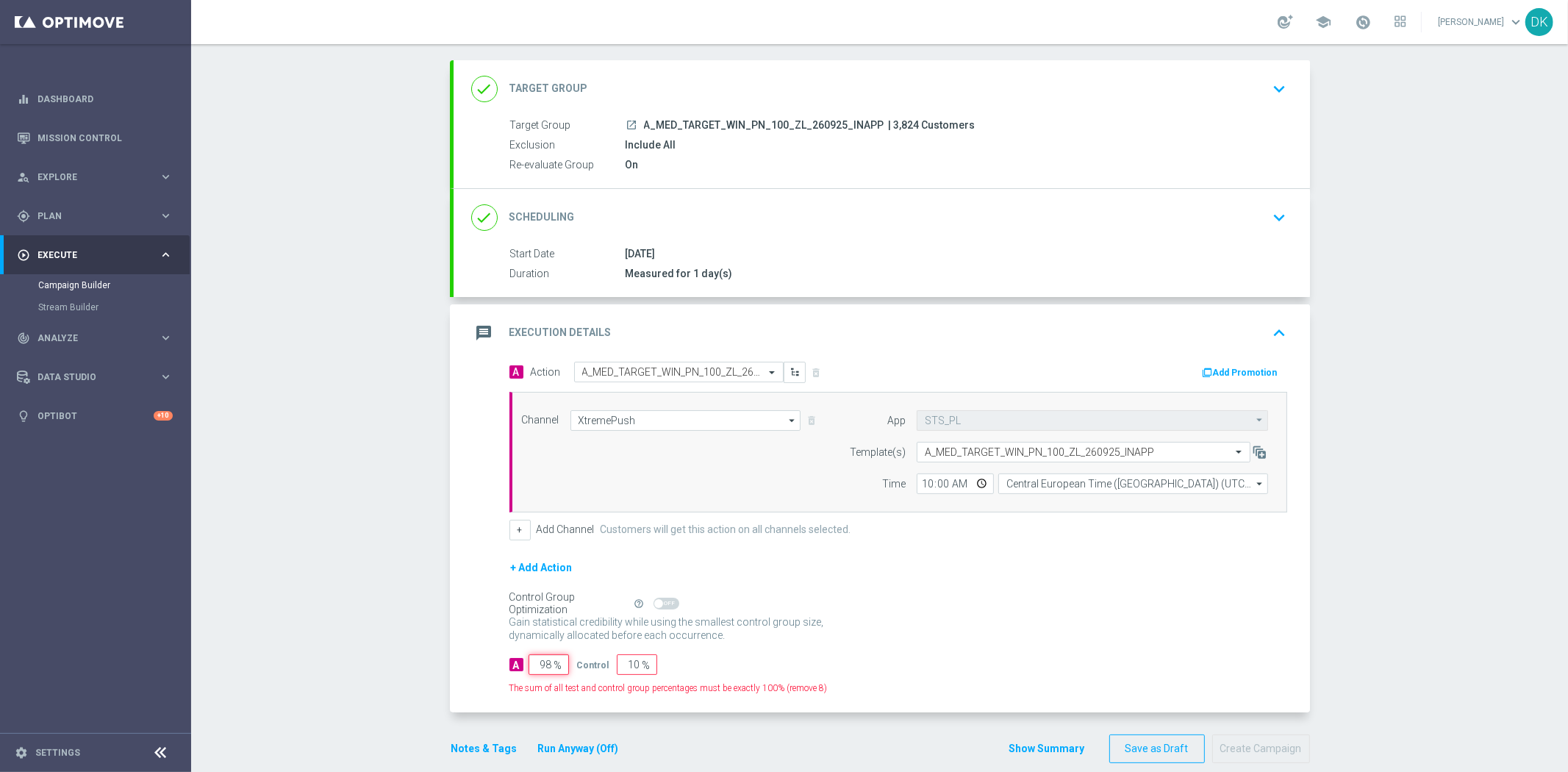
type input "2"
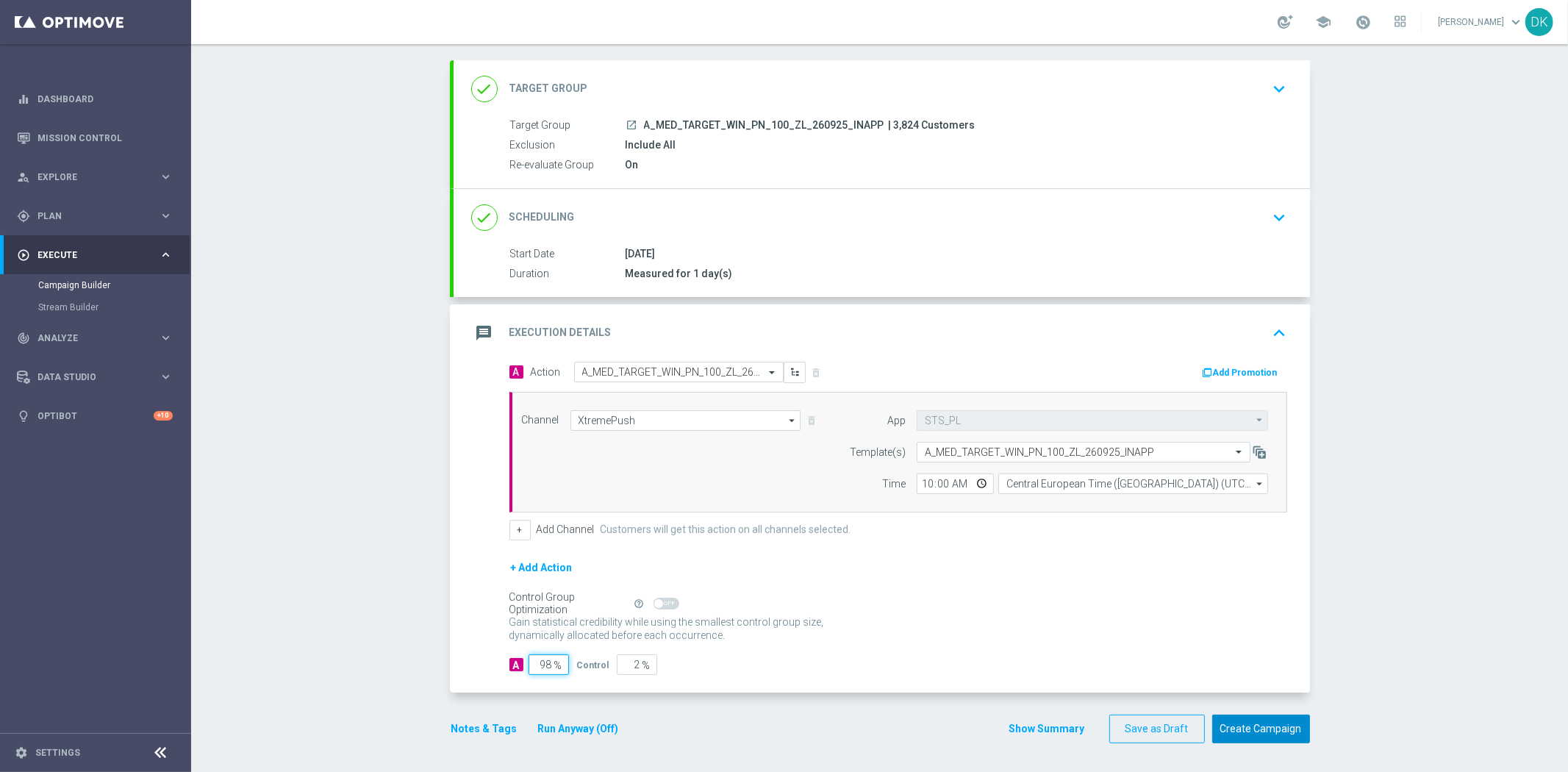
type input "98"
click at [1238, 716] on button "Create Campaign" at bounding box center [1261, 728] width 98 height 28
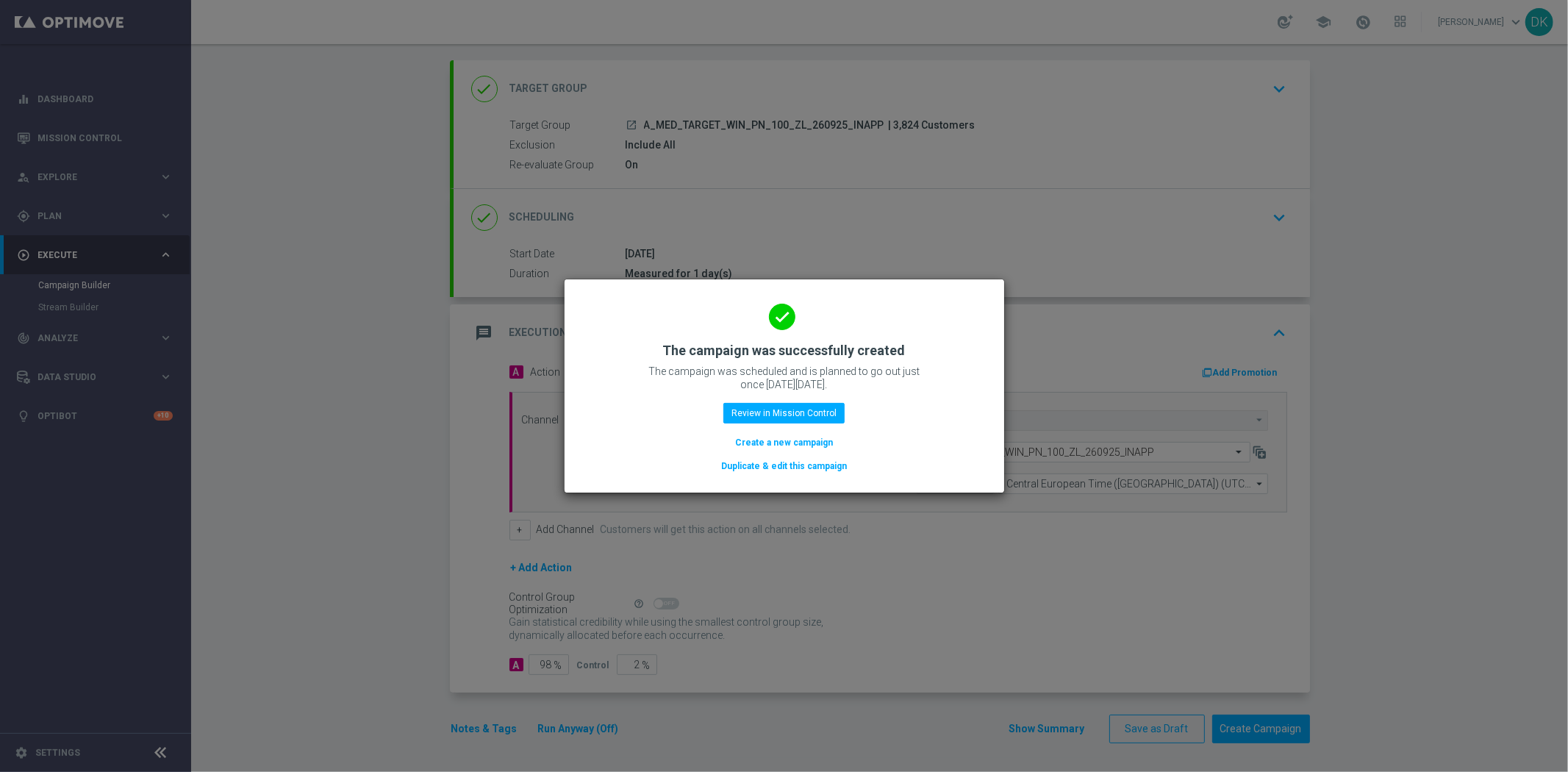
click at [792, 441] on button "Create a new campaign" at bounding box center [784, 442] width 101 height 17
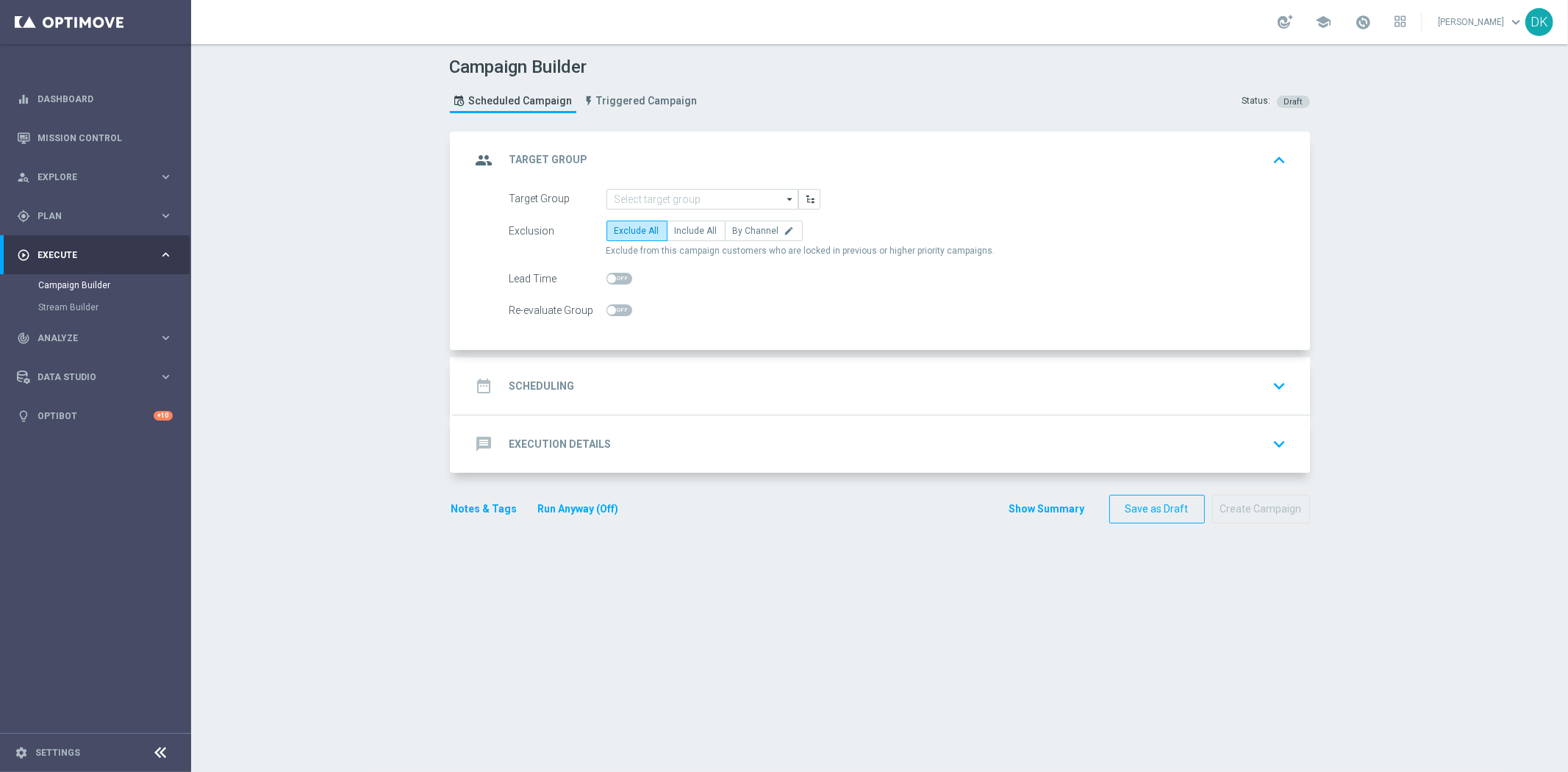
scroll to position [0, 0]
click at [714, 199] on input at bounding box center [703, 199] width 192 height 20
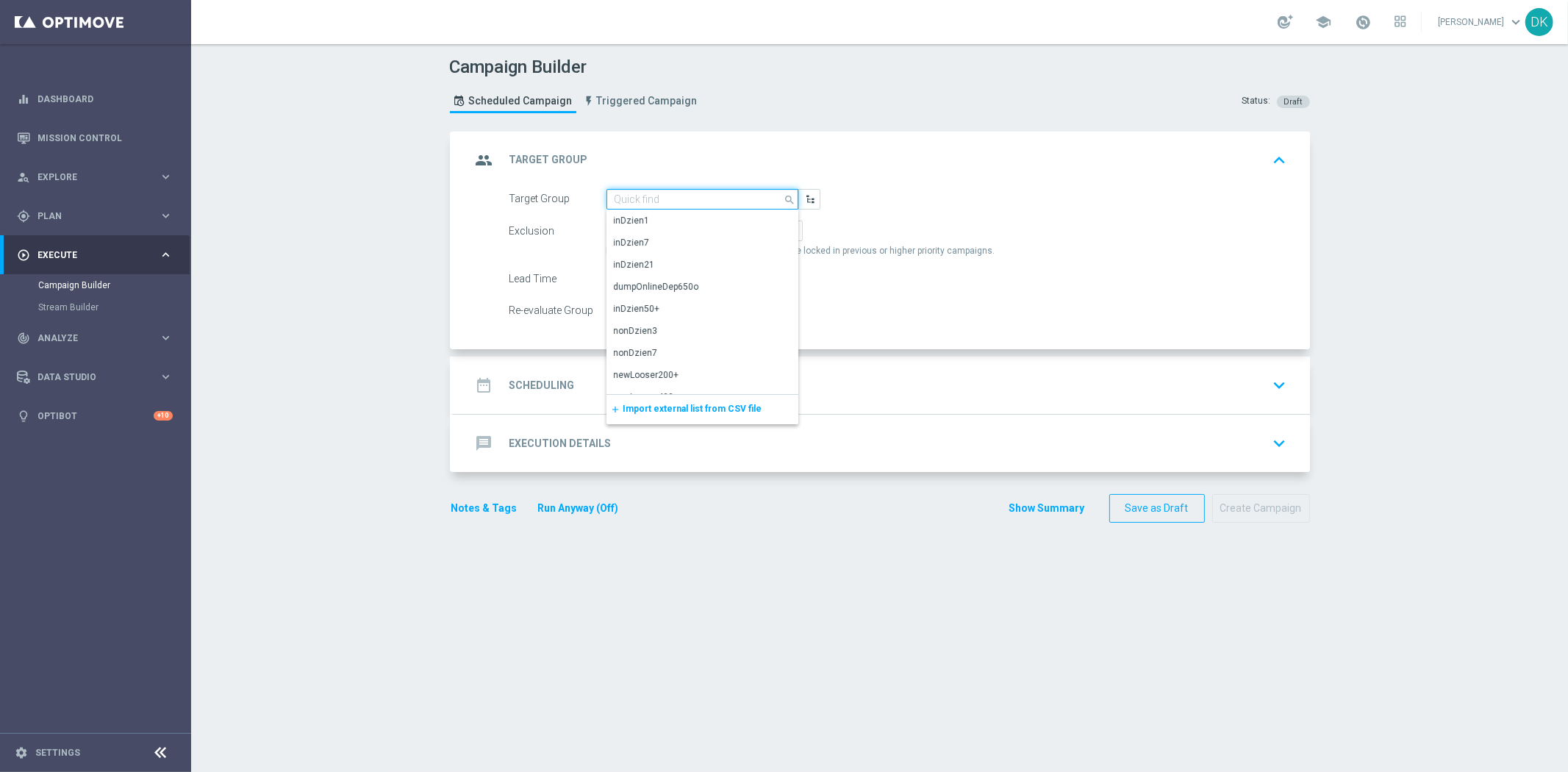
paste input "A_HIGH_TARGET_WIN_PN_200_ZL_260925_INAPP"
click at [661, 229] on div "A_HIGH_TARGET_WIN_PN_200_ZL_260925_INAPP" at bounding box center [703, 227] width 177 height 26
type input "A_HIGH_TARGET_WIN_PN_200_ZL_260925_INAPP"
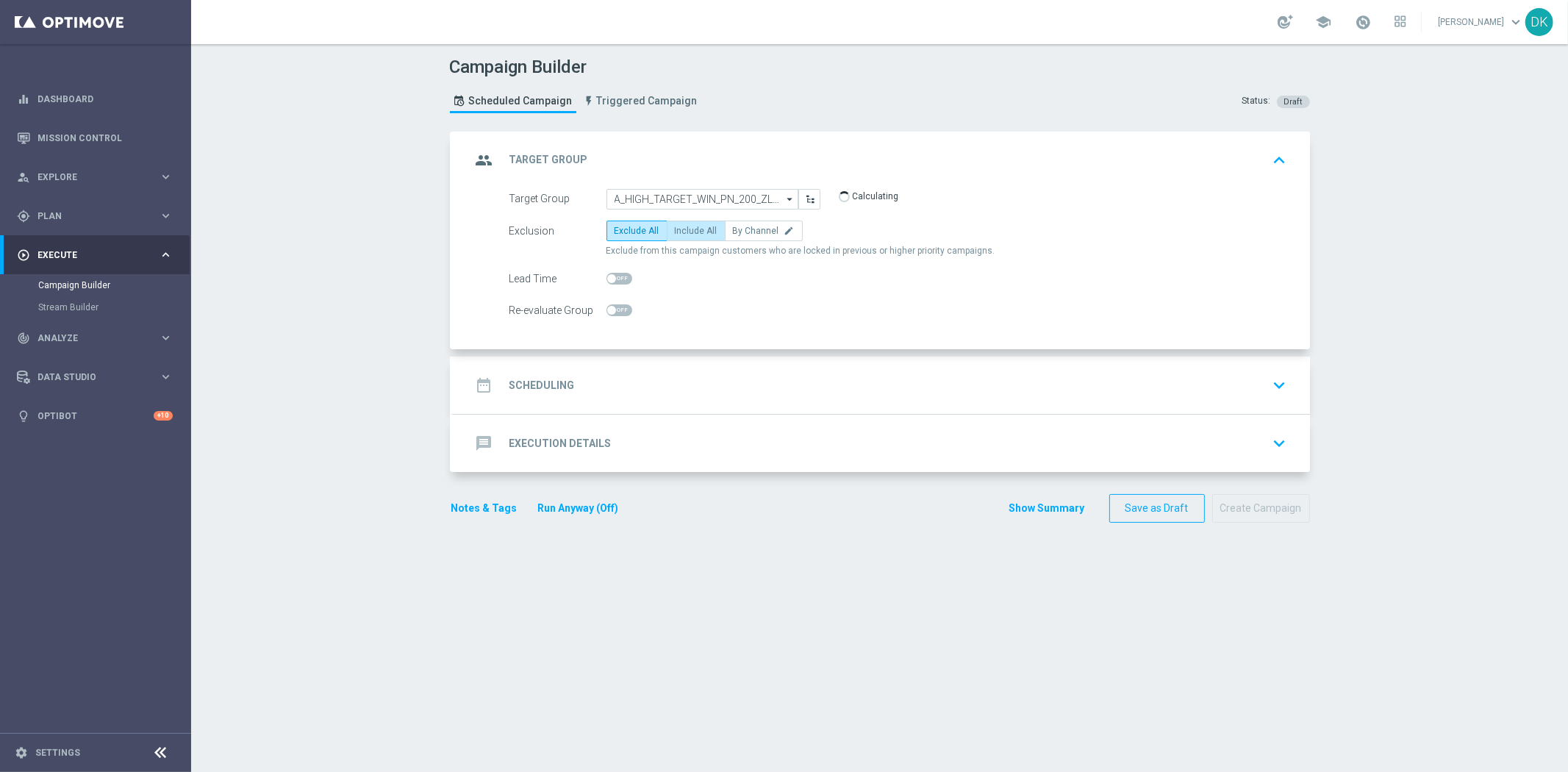
click at [675, 232] on span "Include All" at bounding box center [697, 230] width 43 height 11
click at [675, 232] on input "Include All" at bounding box center [680, 233] width 10 height 10
radio input "true"
click at [614, 313] on span at bounding box center [620, 310] width 25 height 12
click at [614, 313] on input "checkbox" at bounding box center [620, 310] width 25 height 12
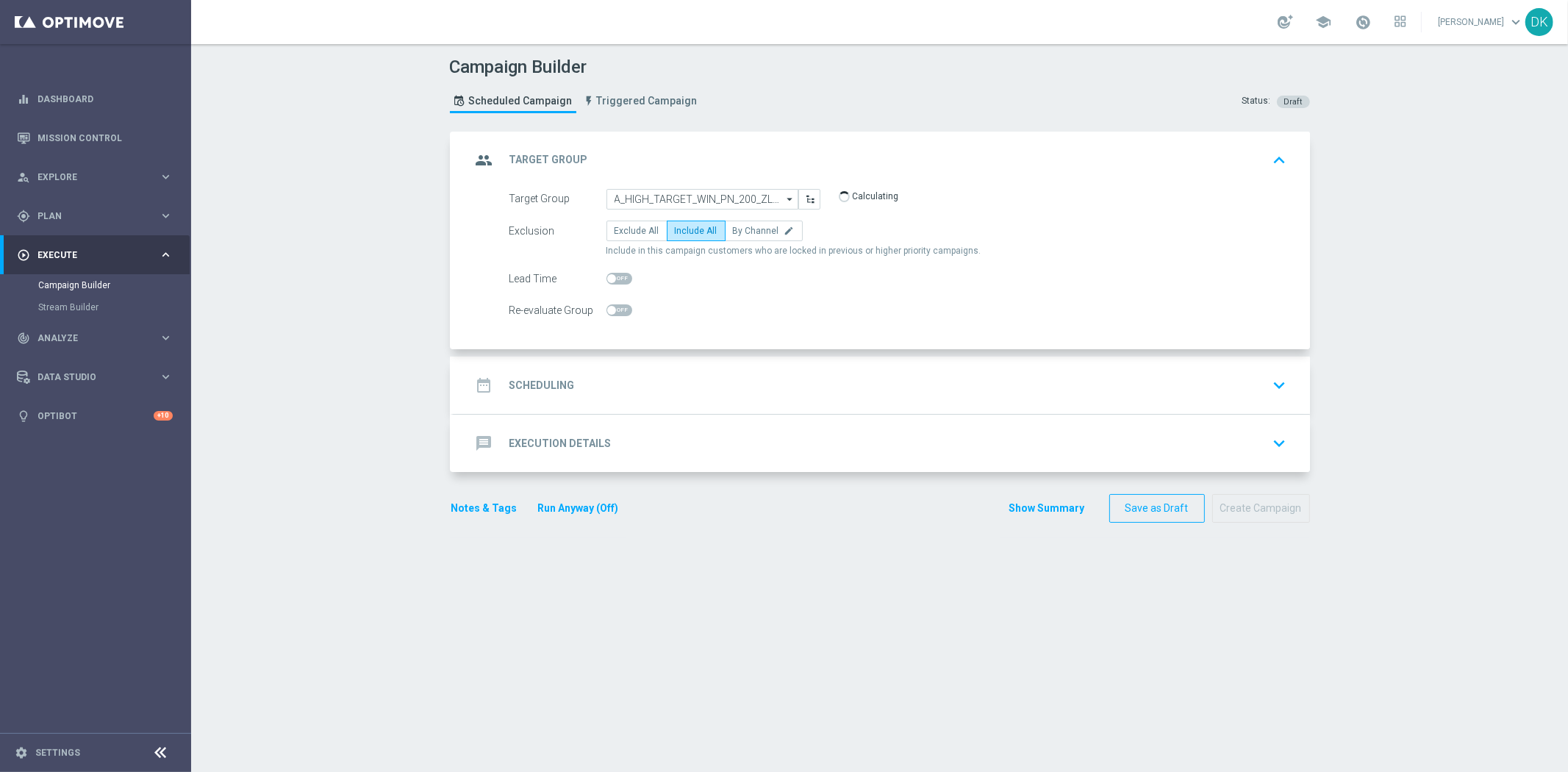
checkbox input "true"
click at [577, 386] on div "date_range Scheduling keyboard_arrow_down" at bounding box center [882, 385] width 822 height 28
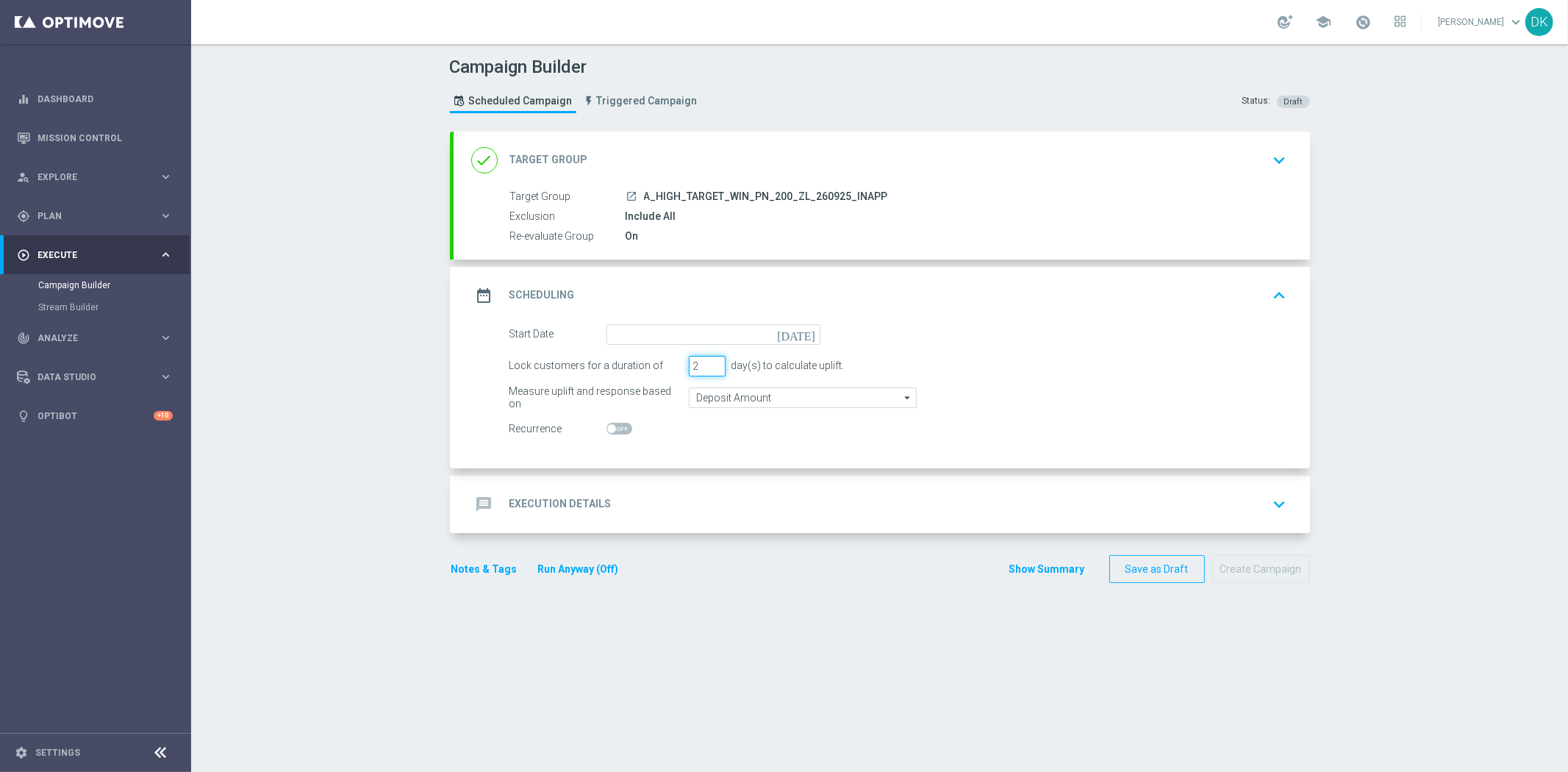
click at [709, 368] on input "2" at bounding box center [707, 366] width 37 height 20
type input "1"
click at [709, 368] on input "1" at bounding box center [707, 366] width 37 height 20
click at [720, 336] on input at bounding box center [713, 334] width 214 height 20
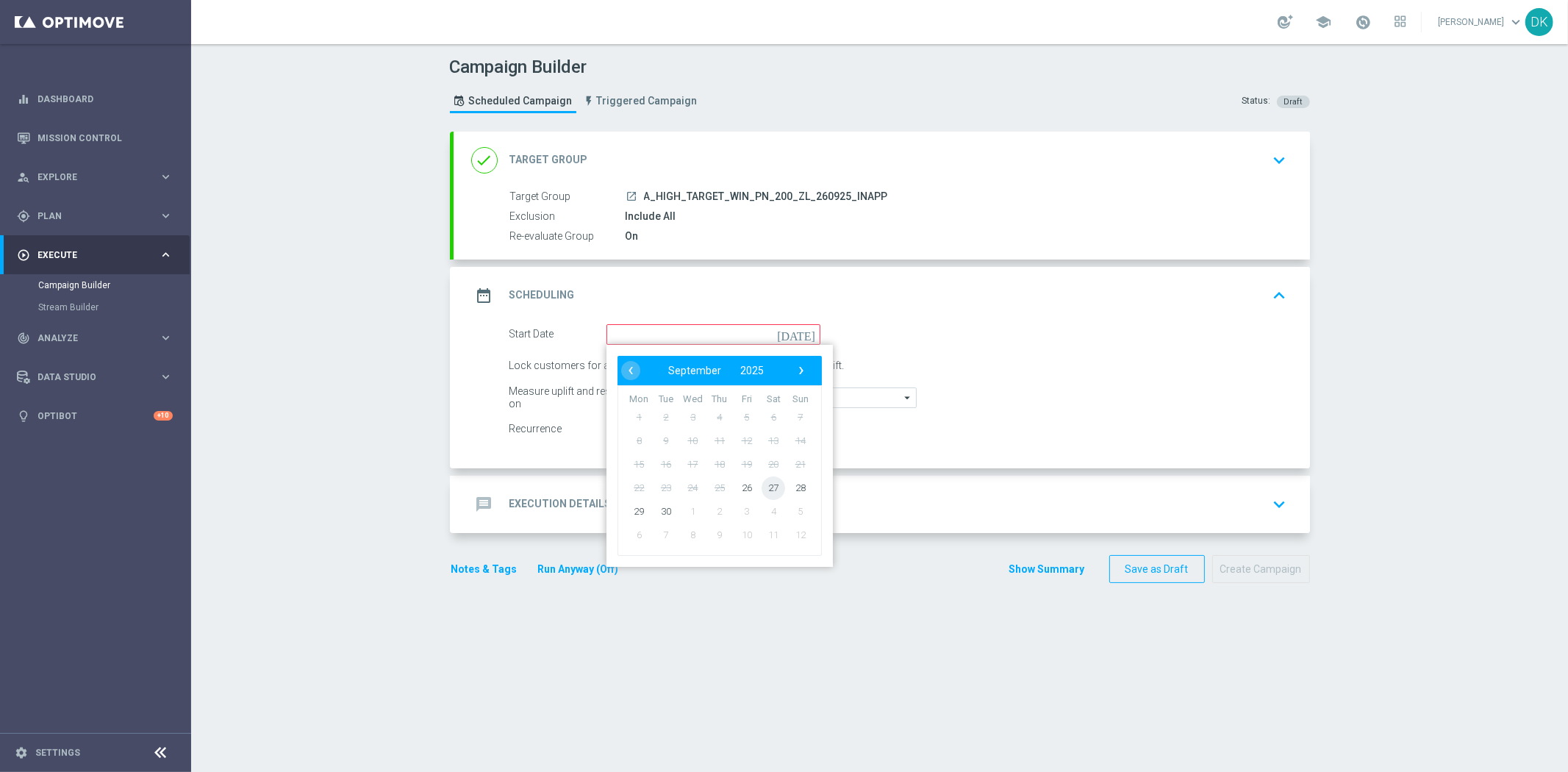
click at [765, 491] on span "27" at bounding box center [774, 487] width 23 height 23
type input "[DATE]"
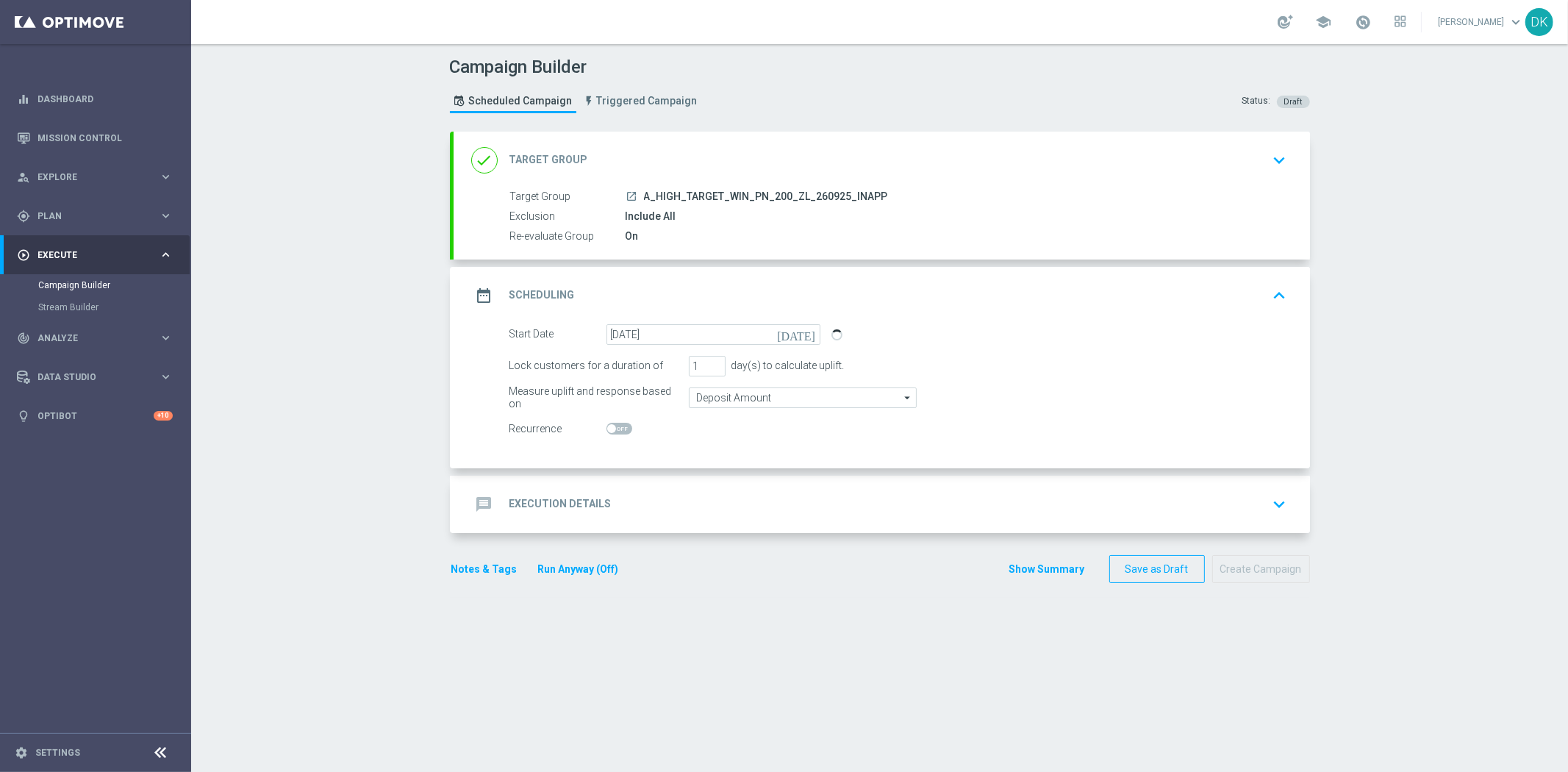
click at [691, 503] on div "message Execution Details keyboard_arrow_down" at bounding box center [882, 505] width 822 height 28
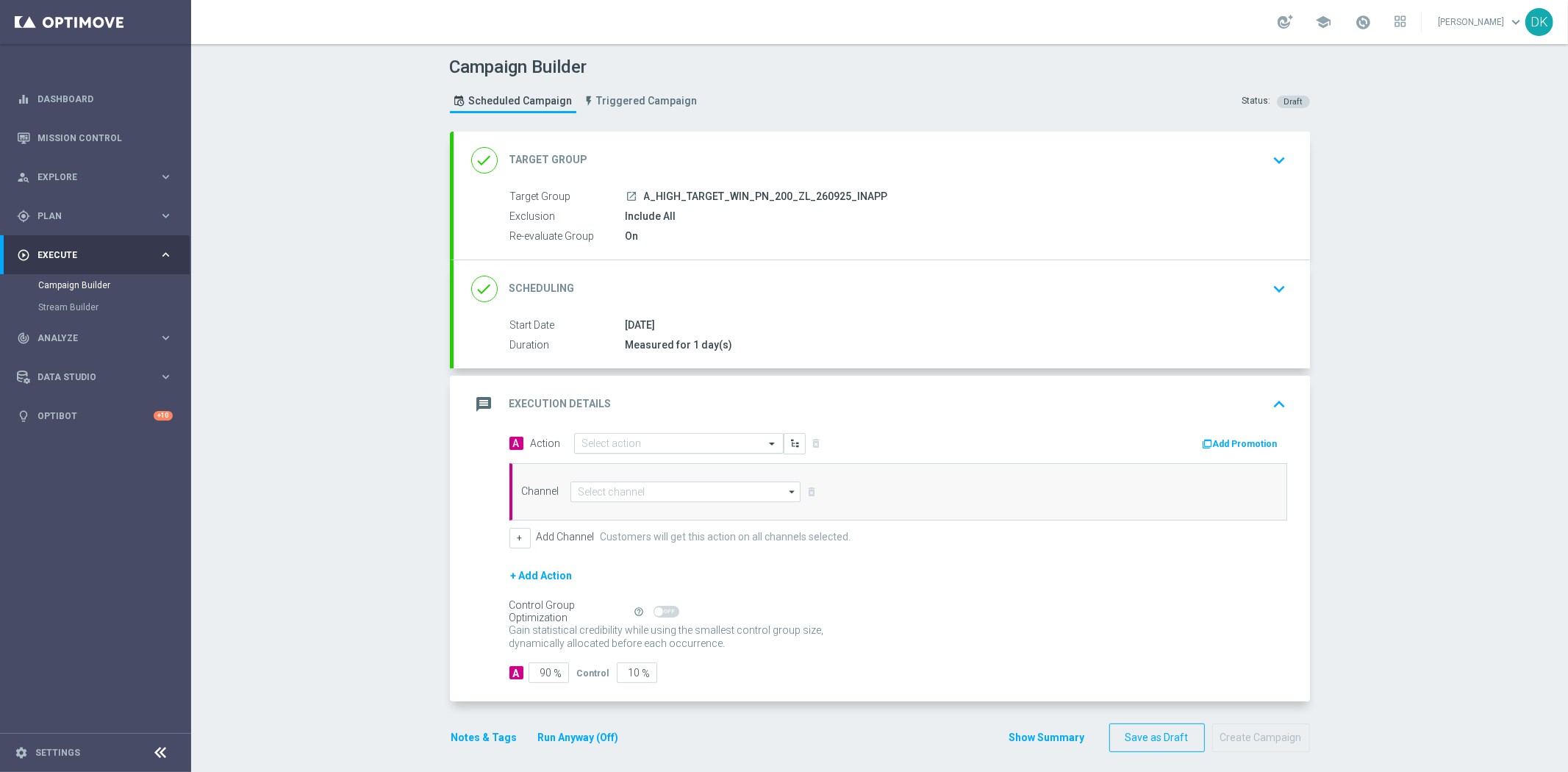
click at [622, 449] on input "text" at bounding box center [664, 443] width 164 height 13
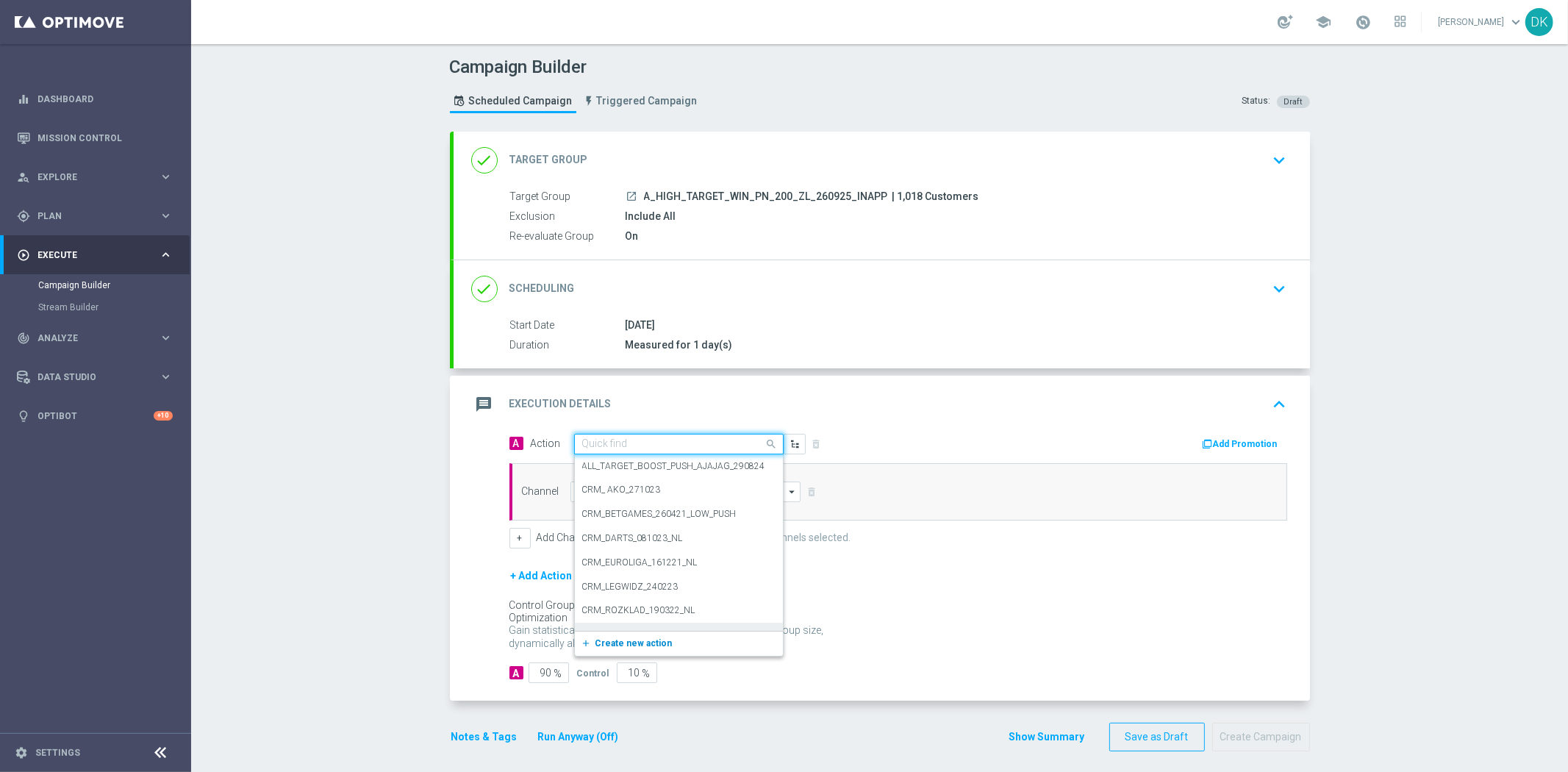
click at [613, 644] on span "Create new action" at bounding box center [633, 643] width 77 height 11
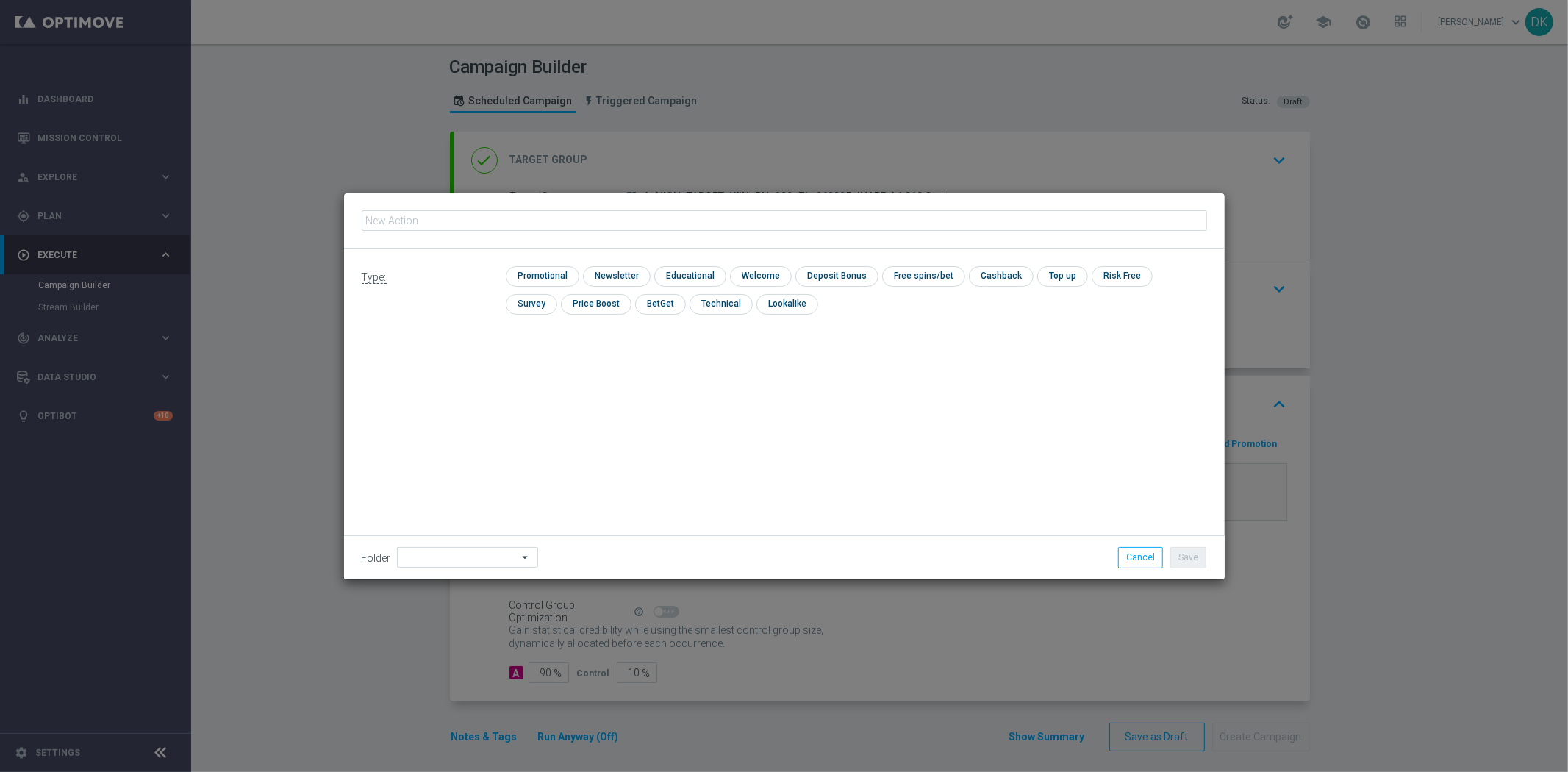
type input "A_HIGH_TARGET_WIN_PN_200_ZL_260925_INAPP"
click at [540, 269] on input "checkbox" at bounding box center [541, 276] width 70 height 20
checkbox input "true"
click at [1186, 550] on button "Save" at bounding box center [1187, 557] width 36 height 20
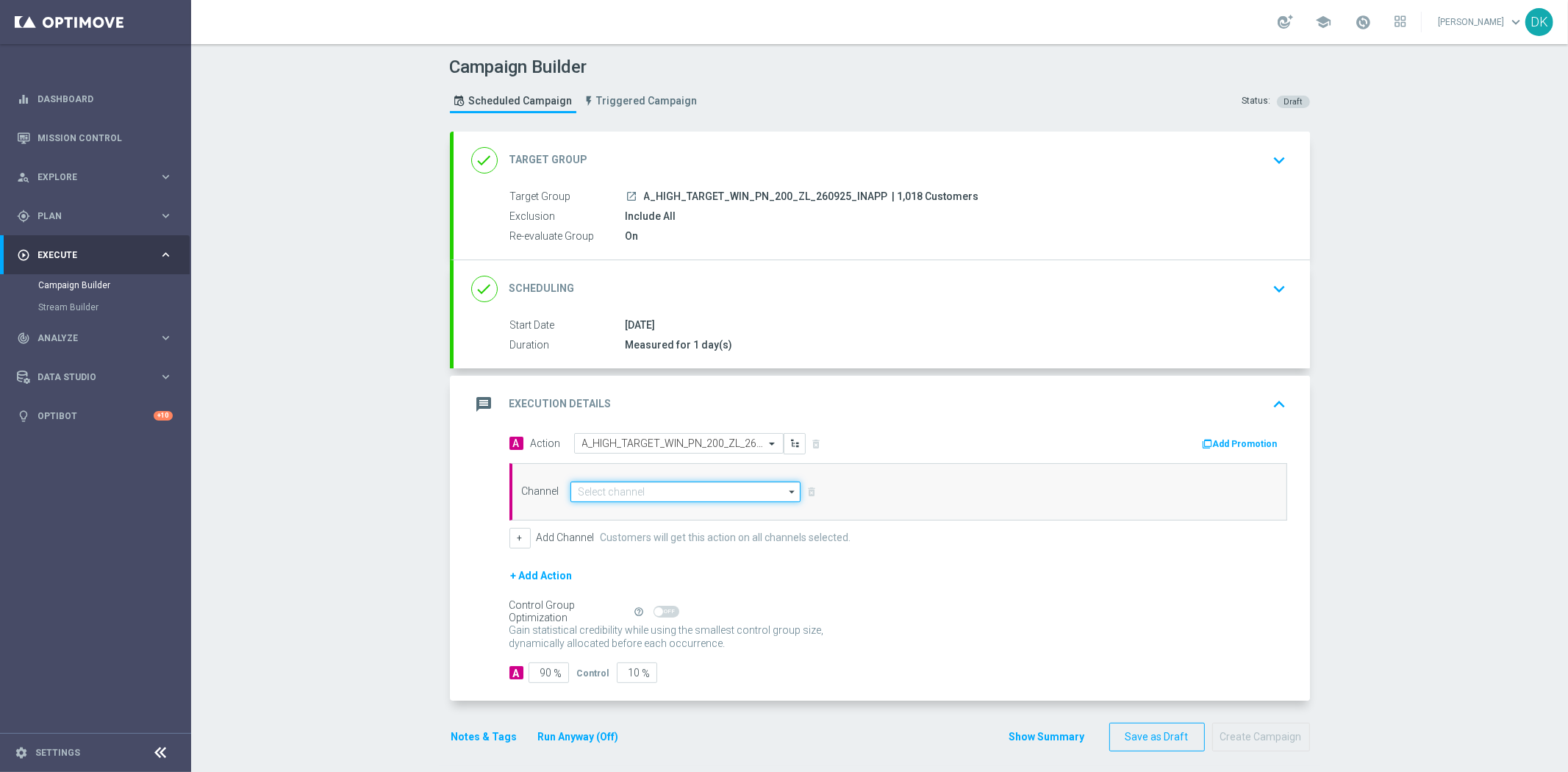
click at [636, 490] on input at bounding box center [686, 491] width 231 height 20
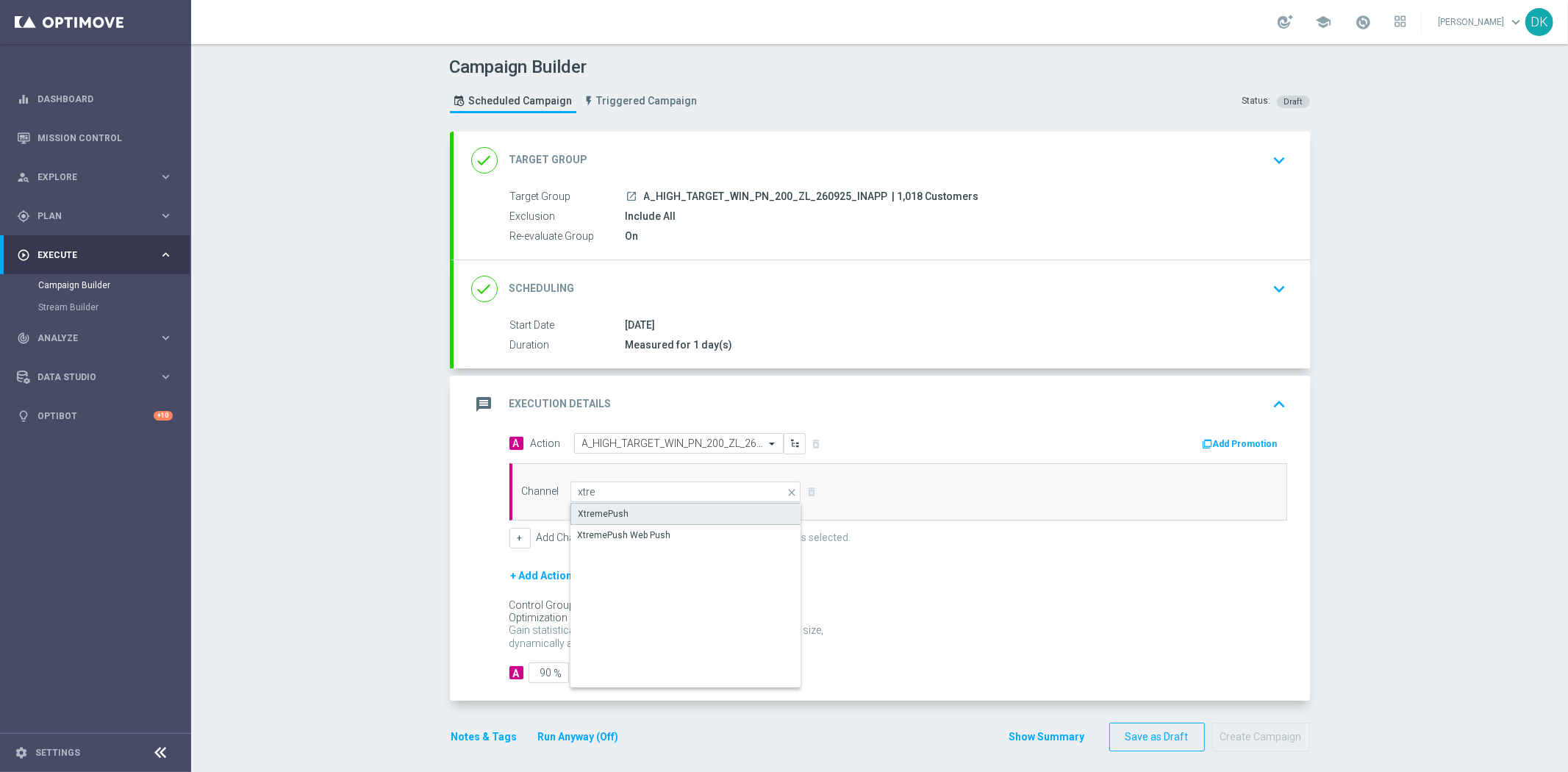
click at [633, 517] on div "XtremePush" at bounding box center [686, 513] width 231 height 22
type input "XtremePush"
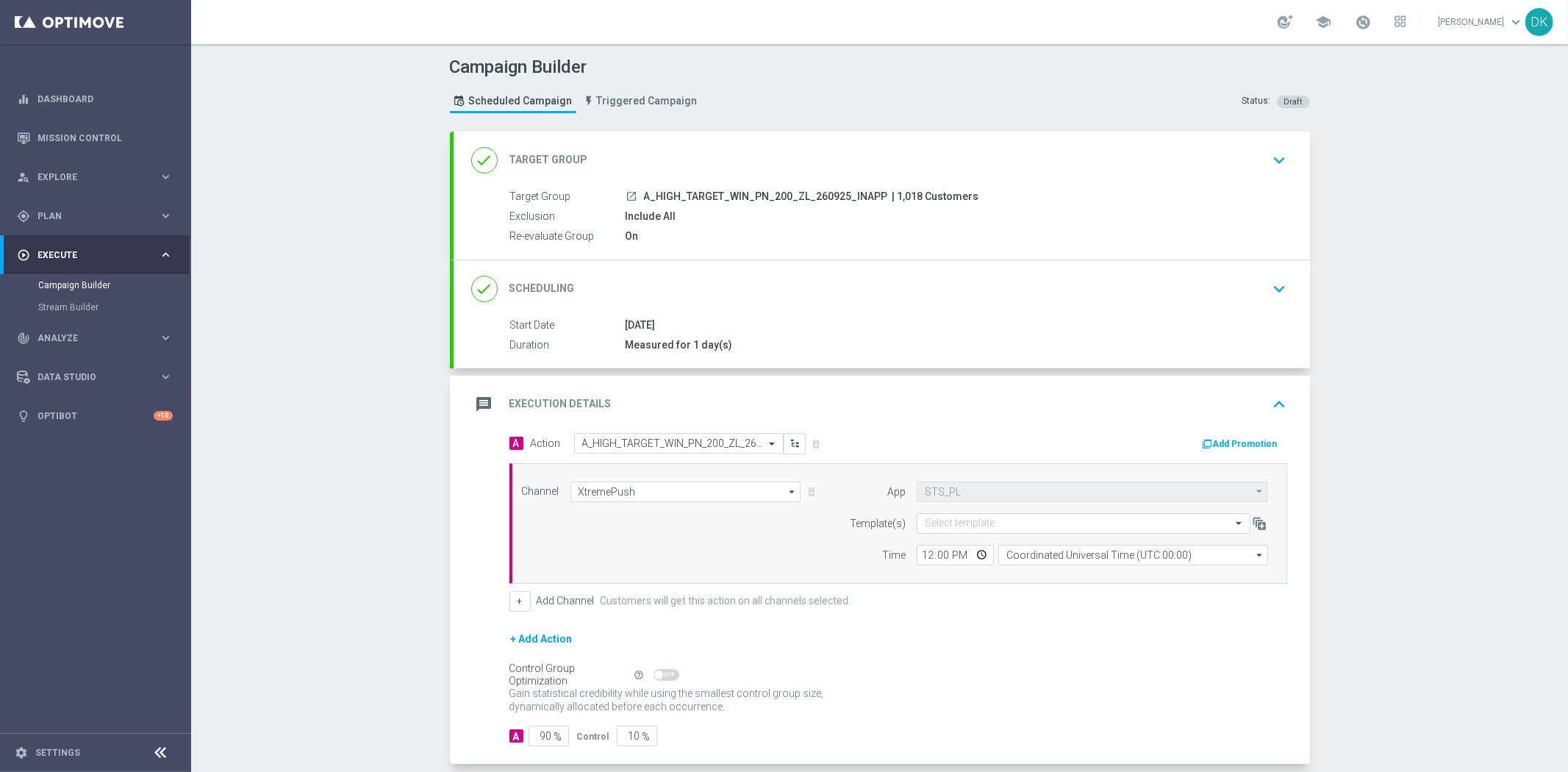
click at [1066, 534] on form "Template(s) Select template Time 12:00 Coordinated Universal Time (UTC 00:00) C…" at bounding box center [1055, 539] width 426 height 52
click at [1070, 531] on div "Select template" at bounding box center [1083, 523] width 334 height 20
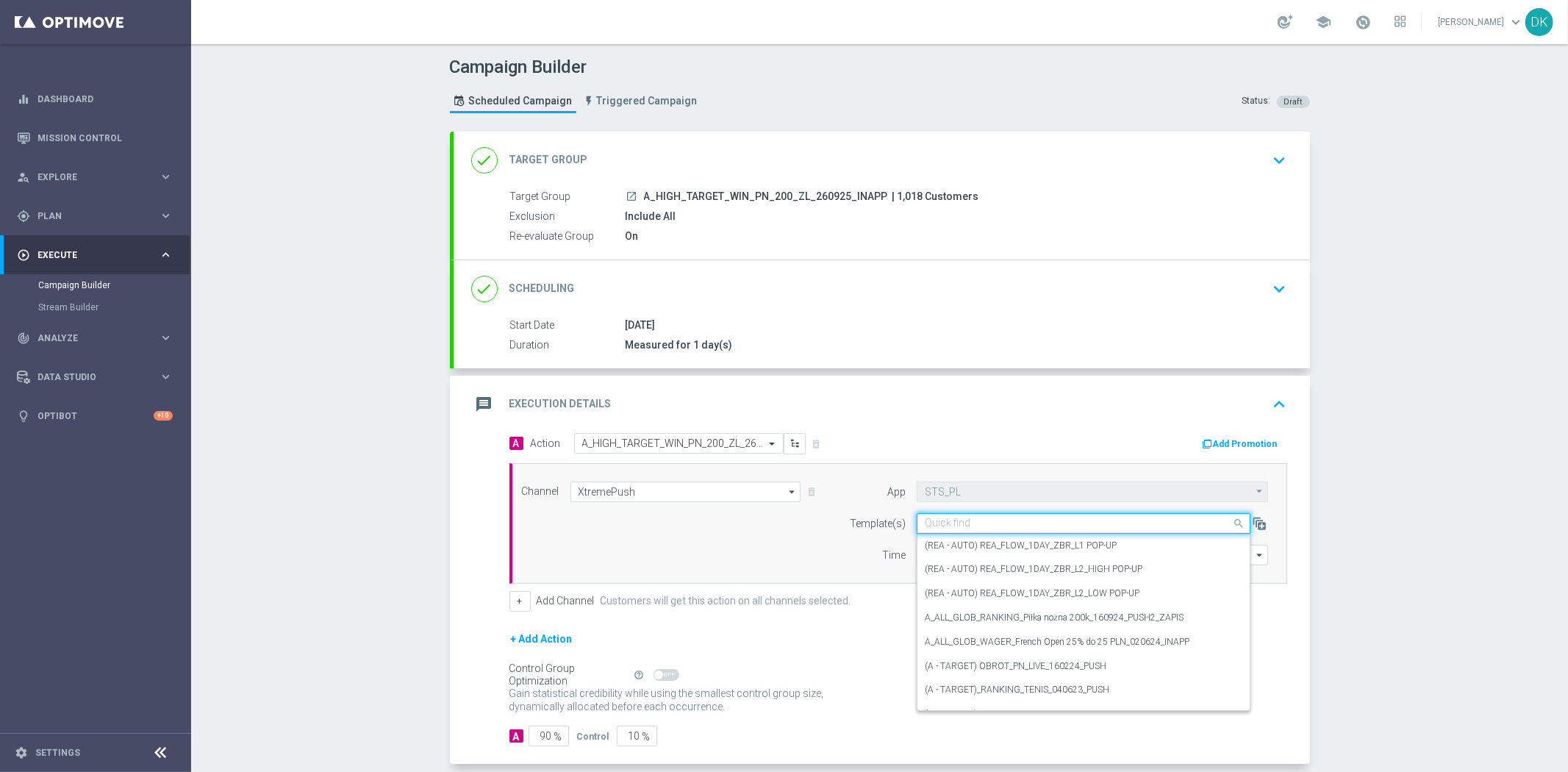
paste input "A_HIGH_TARGET_WIN_PN_200_ZL_260925_INAPP"
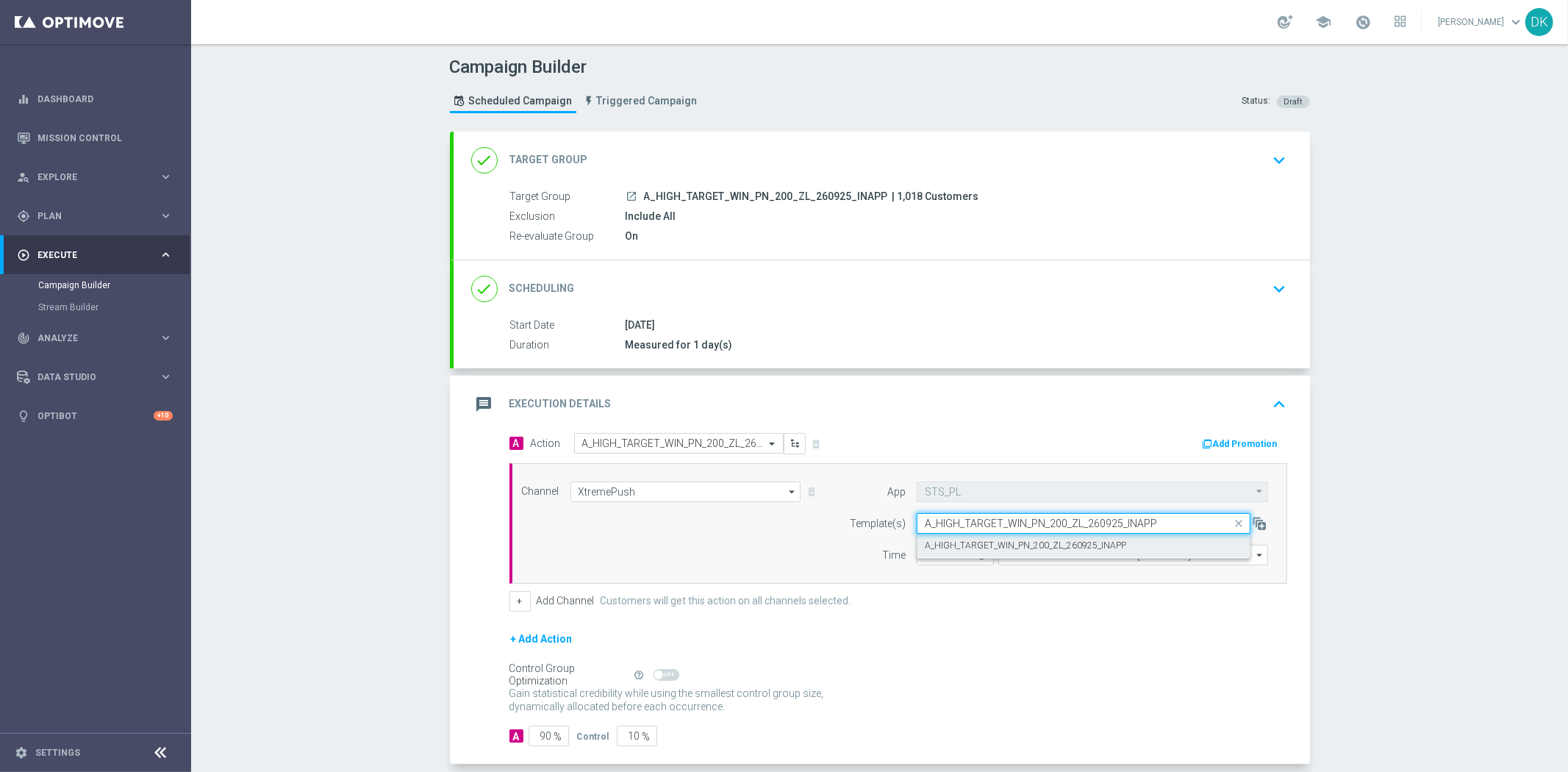
click at [1045, 541] on label "A_HIGH_TARGET_WIN_PN_200_ZL_260925_INAPP" at bounding box center [1025, 546] width 201 height 13
type input "A_HIGH_TARGET_WIN_PN_200_ZL_260925_INAPP"
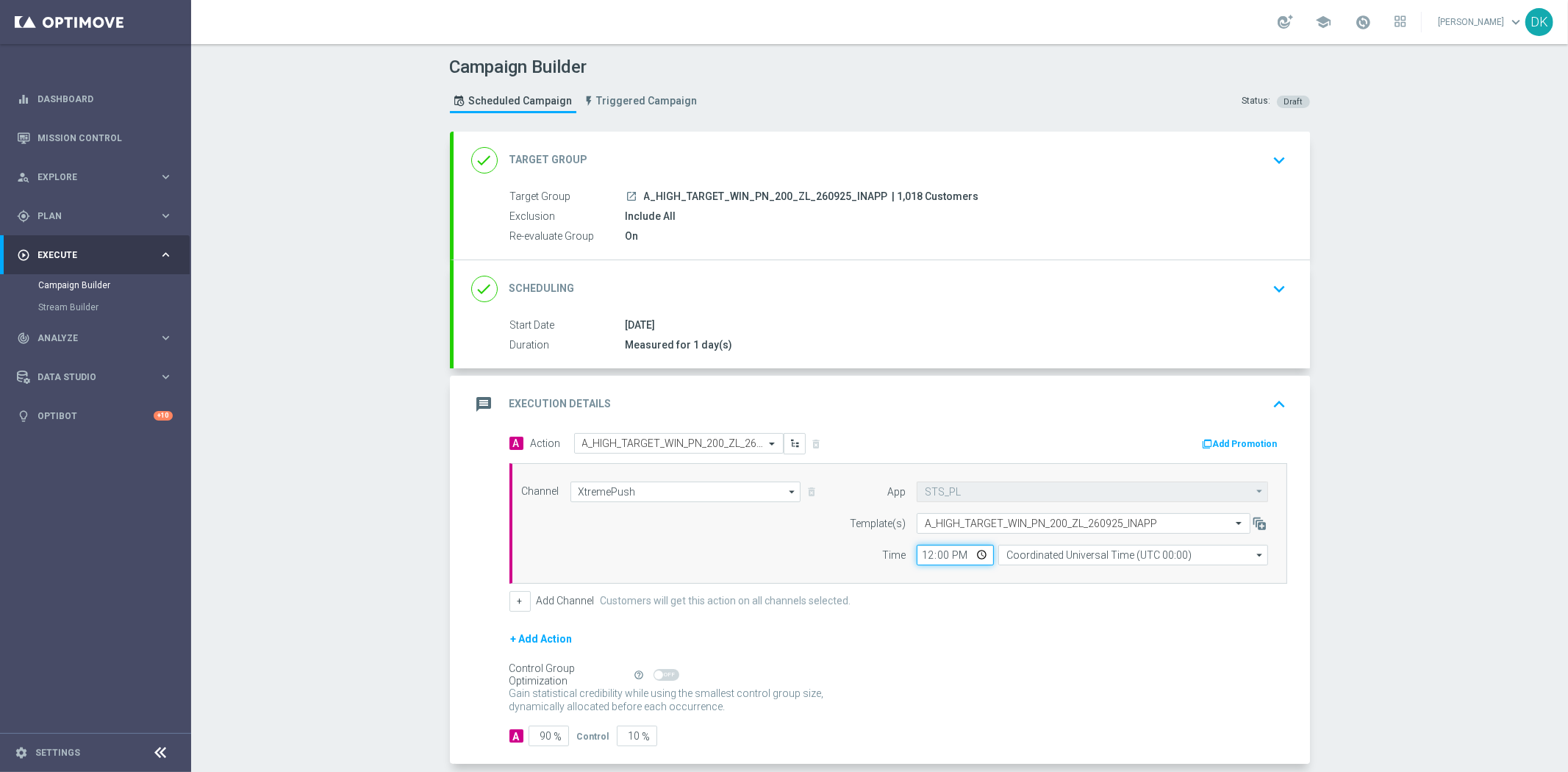
click at [916, 553] on input "12:00" at bounding box center [954, 554] width 77 height 20
type input "10:00"
click at [1081, 559] on input "Coordinated Universal Time (UTC 00:00)" at bounding box center [1133, 554] width 269 height 20
click at [1073, 574] on div "Central European Time ([GEOGRAPHIC_DATA]) (UTC +02:00)" at bounding box center [1126, 577] width 240 height 14
type input "Central European Time ([GEOGRAPHIC_DATA]) (UTC +02:00)"
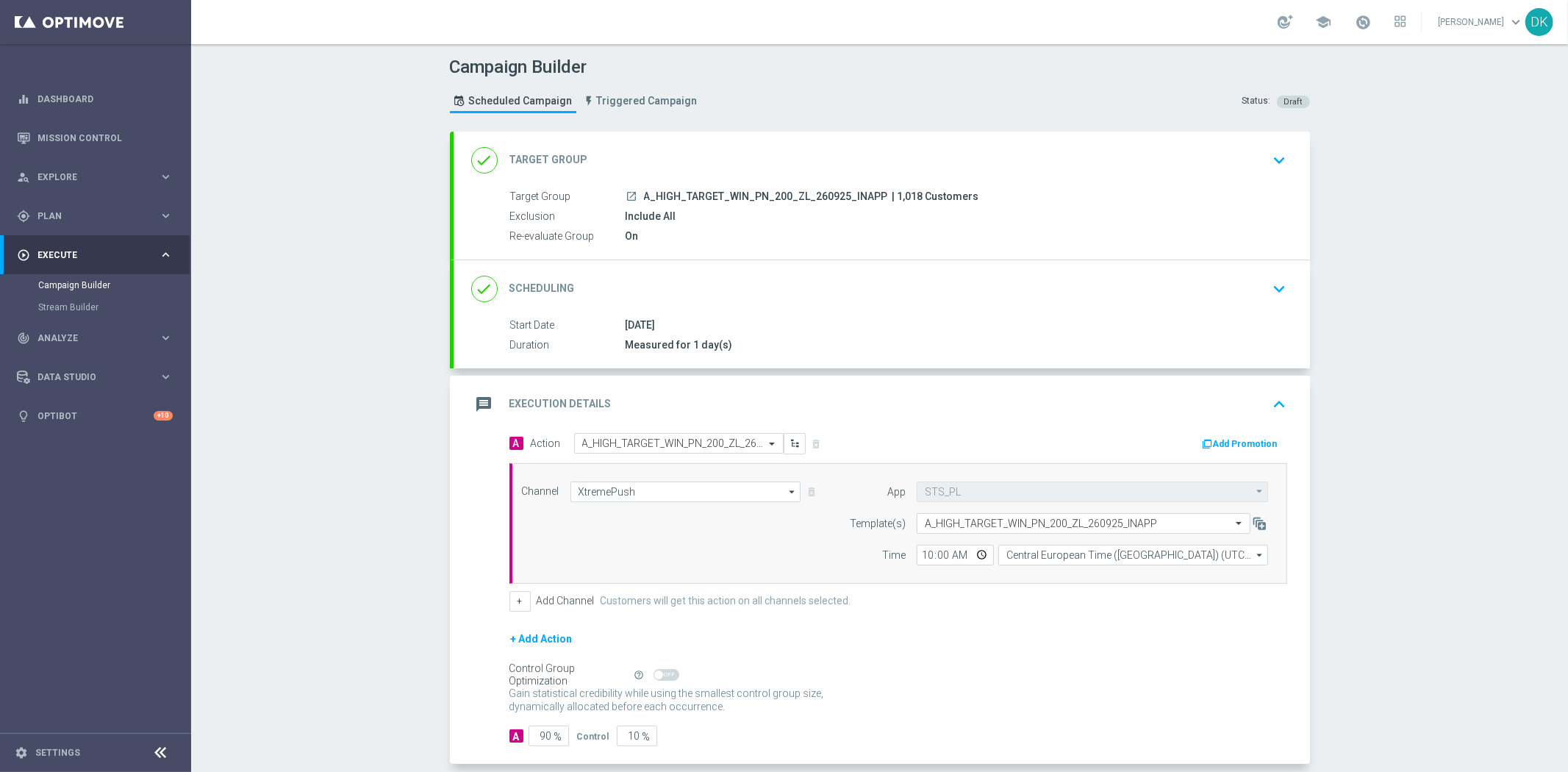
click at [1061, 615] on form "A Action Select action A_HIGH_TARGET_WIN_PN_200_ZL_260925_INAPP delete_forever …" at bounding box center [898, 590] width 778 height 314
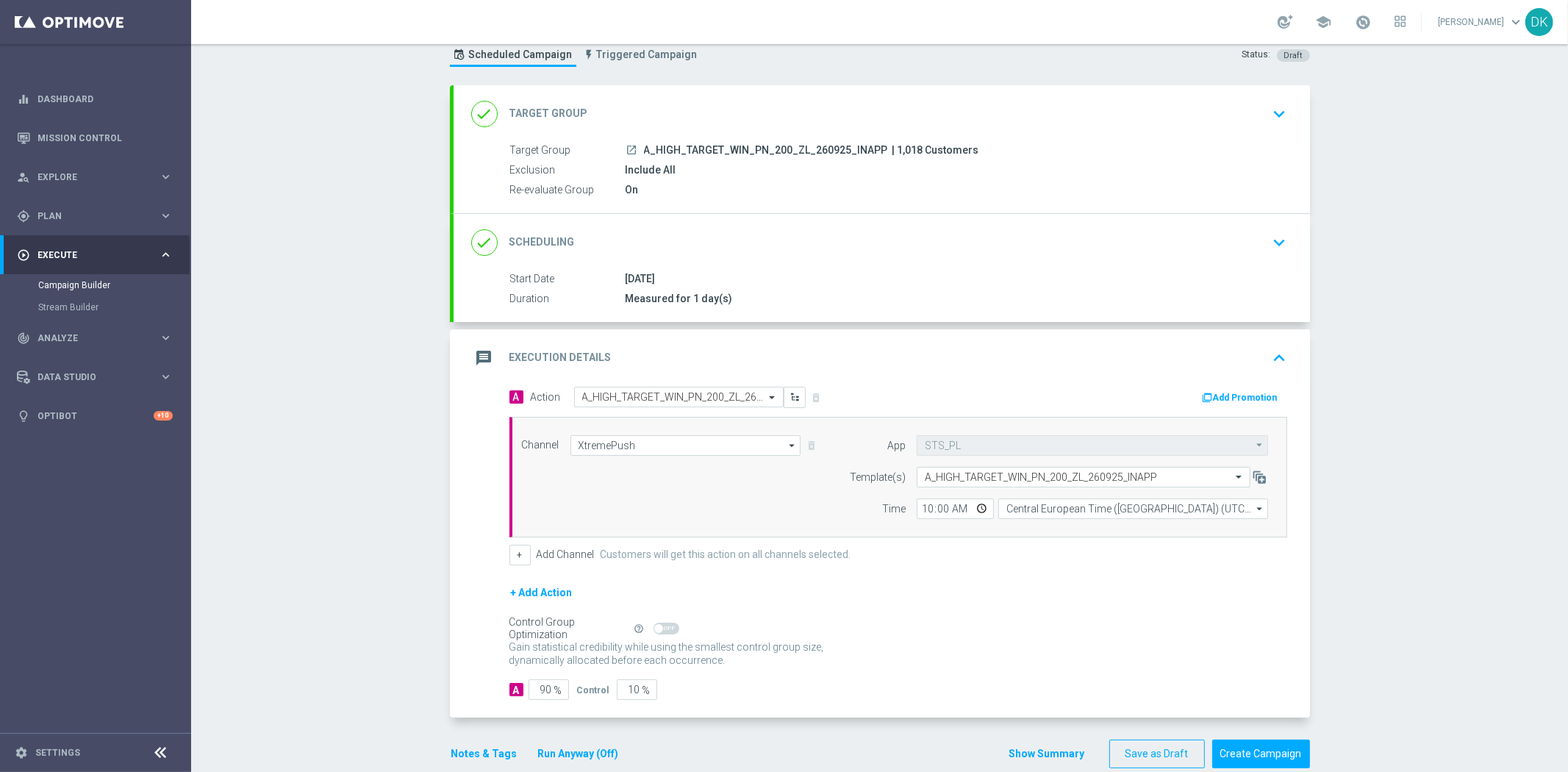
scroll to position [71, 0]
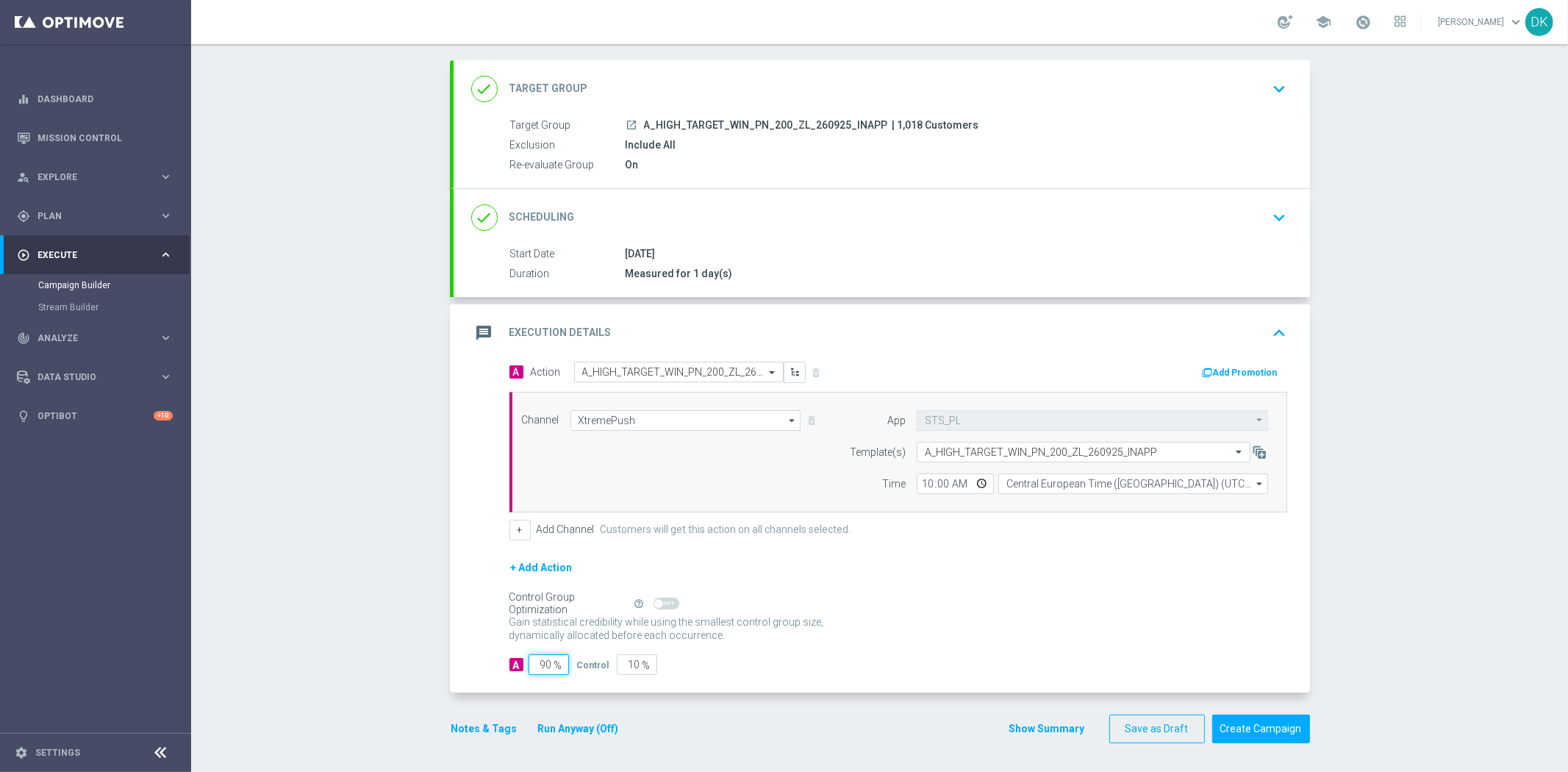
drag, startPoint x: 540, startPoint y: 670, endPoint x: 686, endPoint y: 670, distance: 146.0
click at [653, 670] on div "A 90 % Control 10 %" at bounding box center [898, 665] width 778 height 20
type input "98"
type input "2"
type input "98"
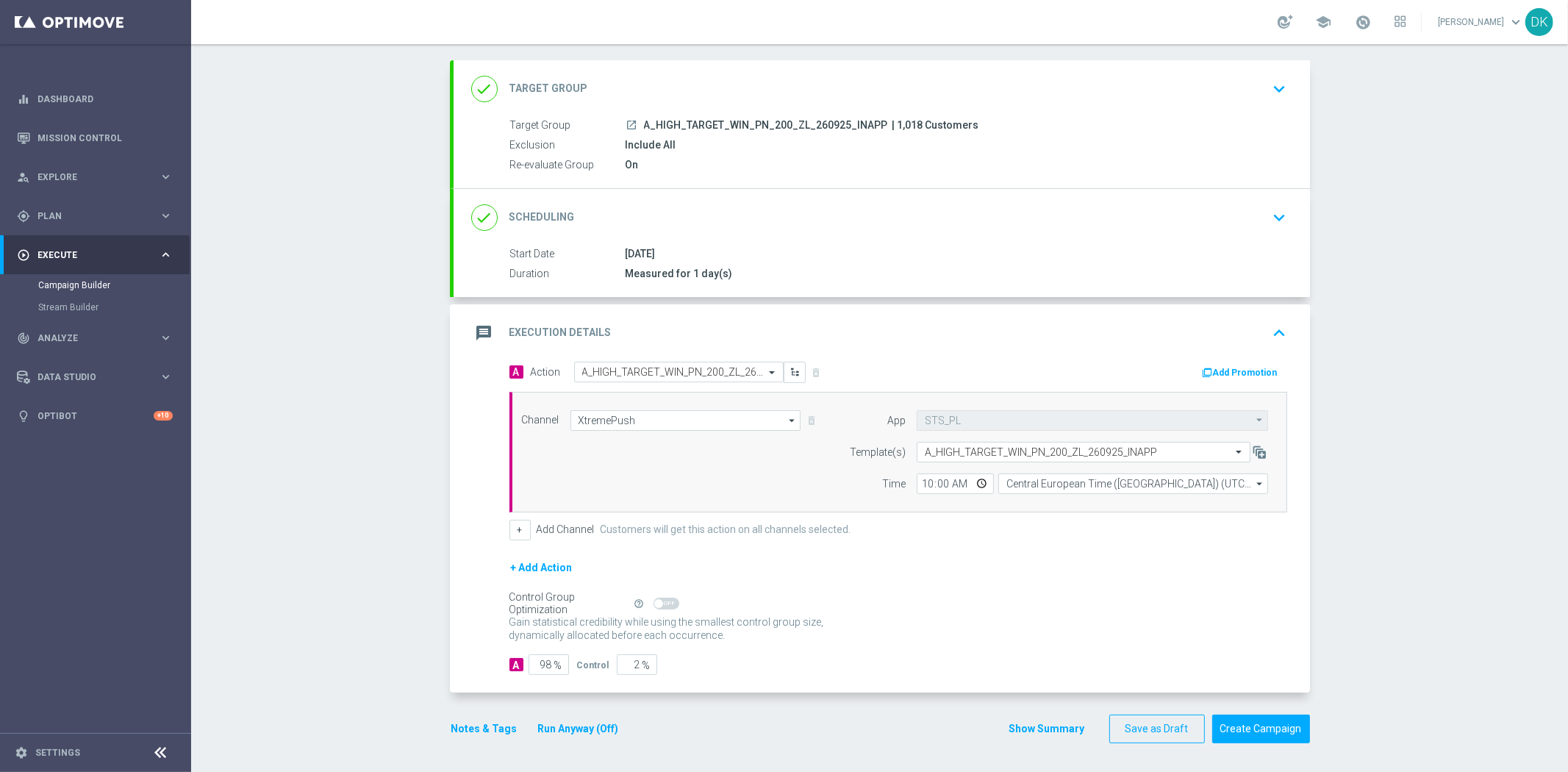
click at [993, 636] on div "Gain statistical credibility while using the smallest control group size, dynam…" at bounding box center [898, 630] width 778 height 35
click at [1268, 734] on button "Create Campaign" at bounding box center [1261, 728] width 98 height 28
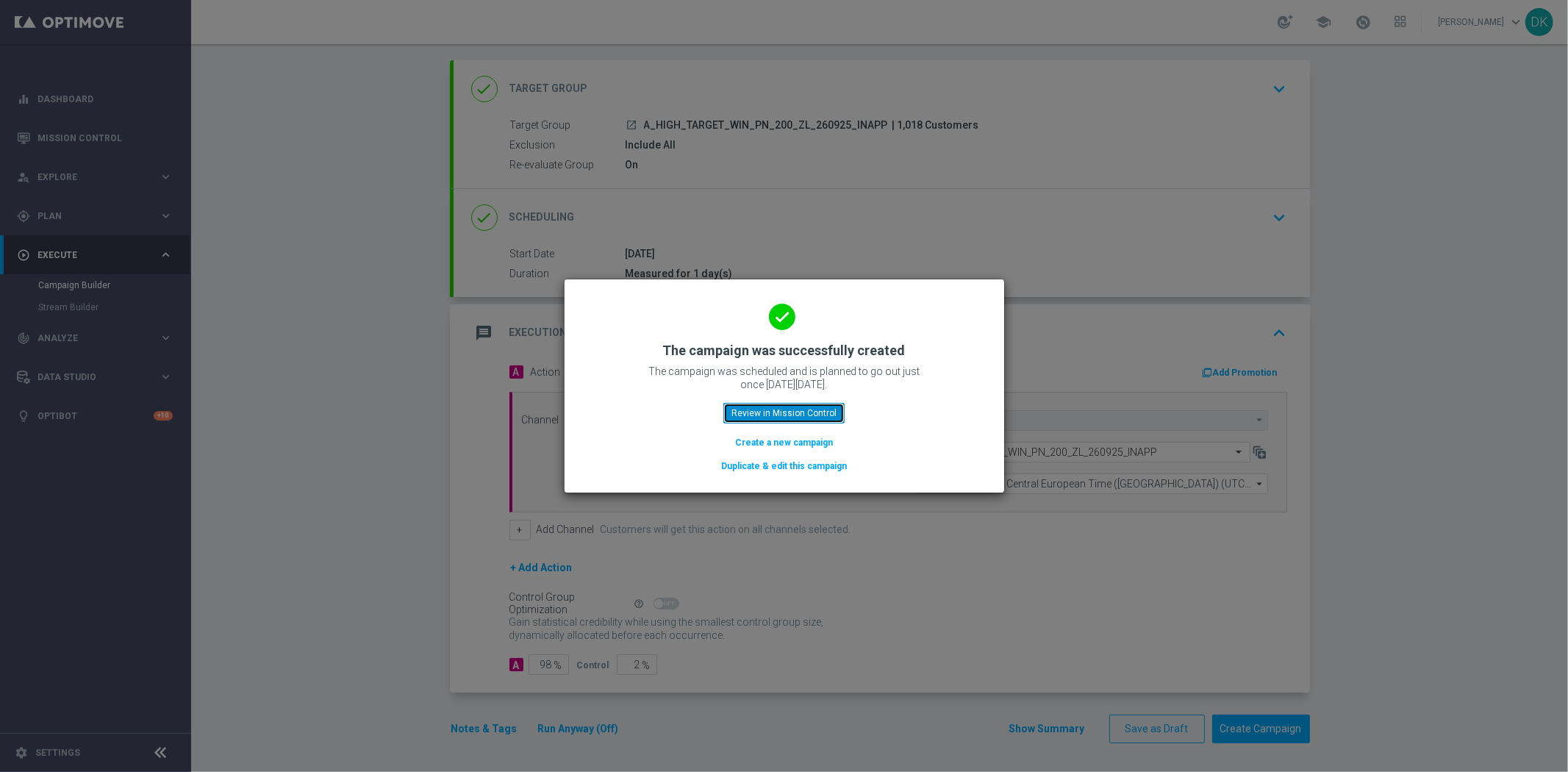
click at [784, 409] on button "Review in Mission Control" at bounding box center [784, 413] width 121 height 20
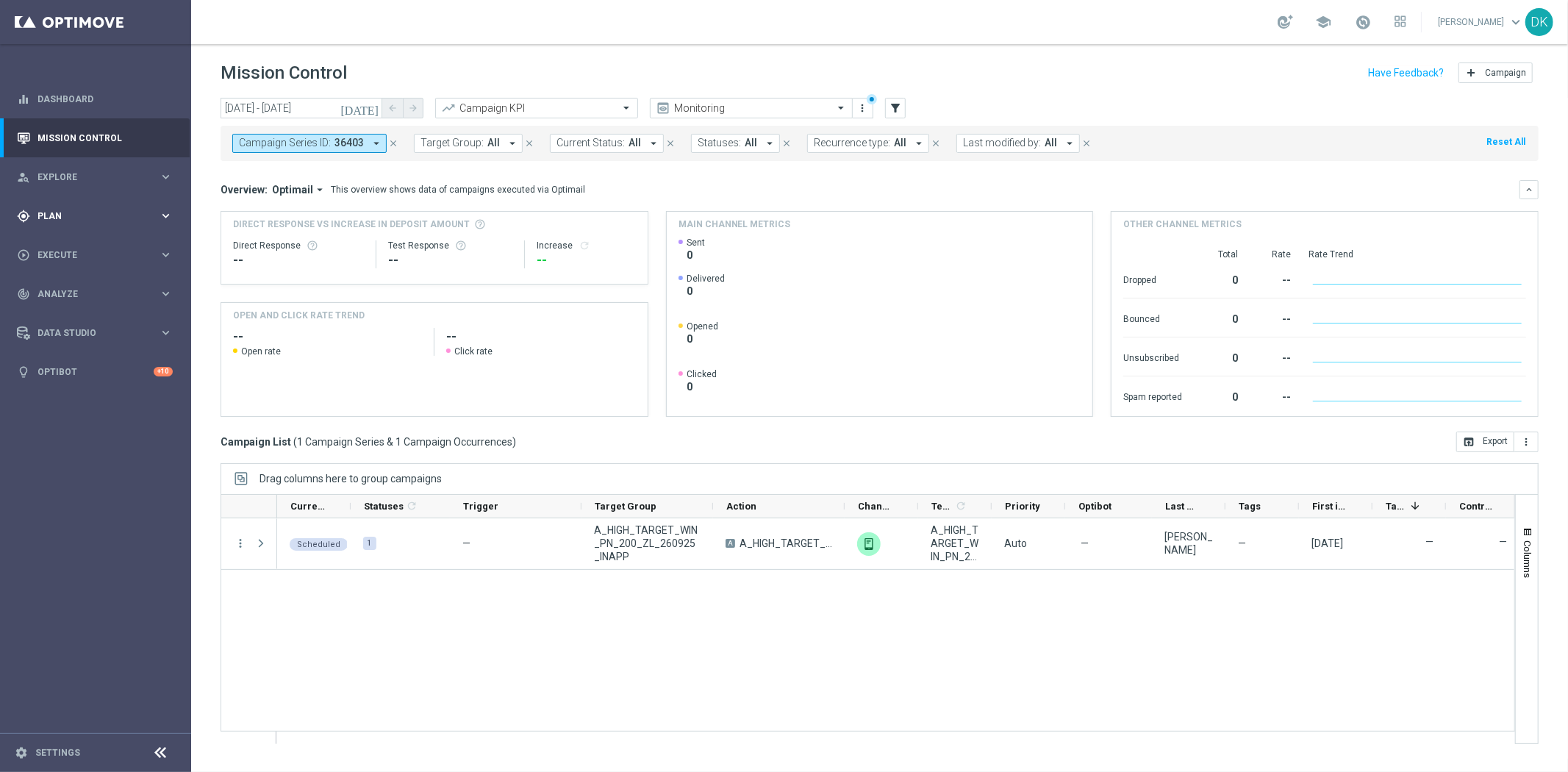
click at [121, 204] on div "gps_fixed Plan keyboard_arrow_right" at bounding box center [95, 216] width 189 height 39
click at [83, 239] on div "Target Groups" at bounding box center [113, 246] width 151 height 22
click at [82, 247] on link "Target Groups" at bounding box center [96, 246] width 115 height 12
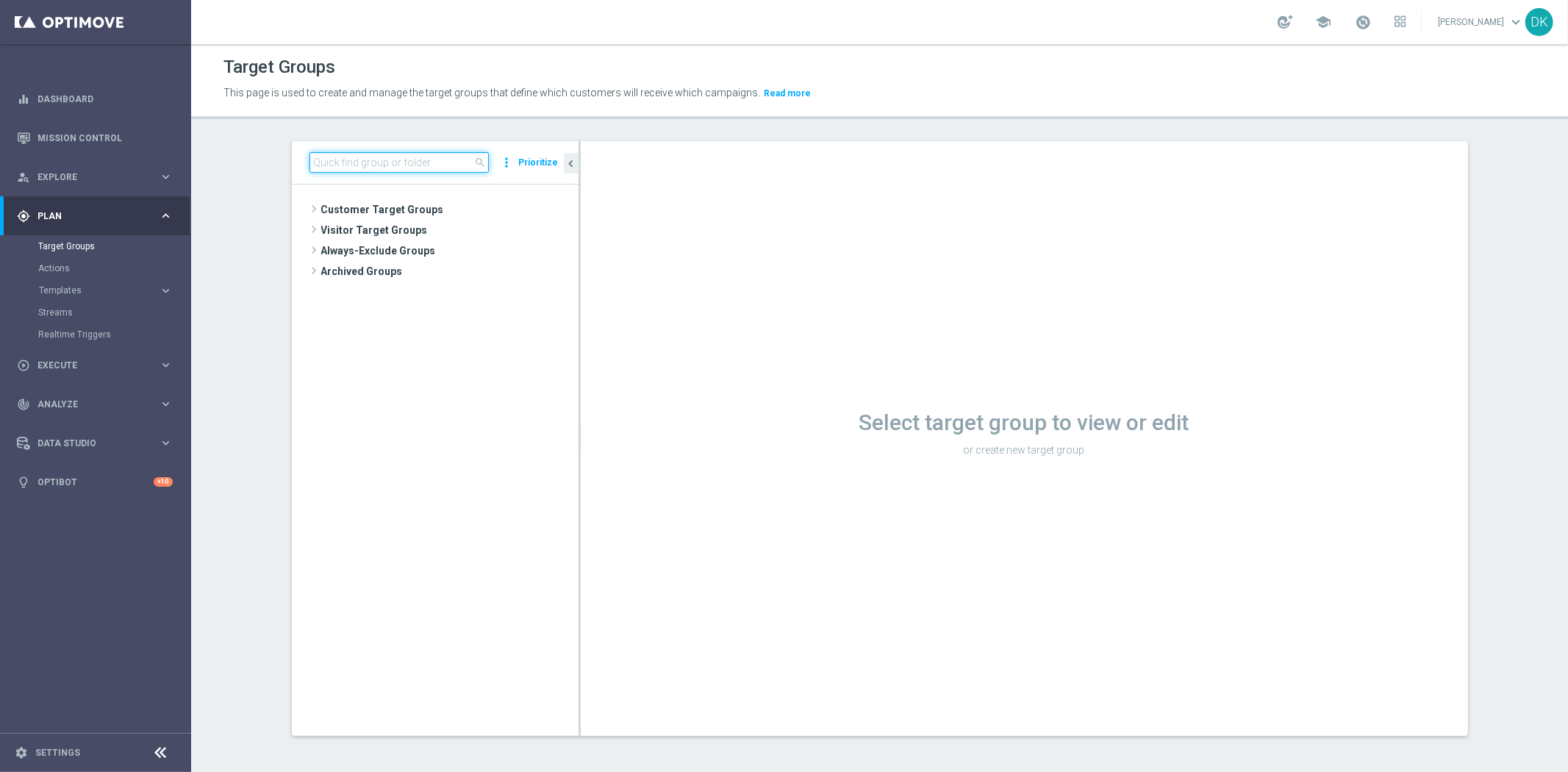
click at [335, 170] on input at bounding box center [399, 162] width 180 height 20
paste input "260925_INAPP"
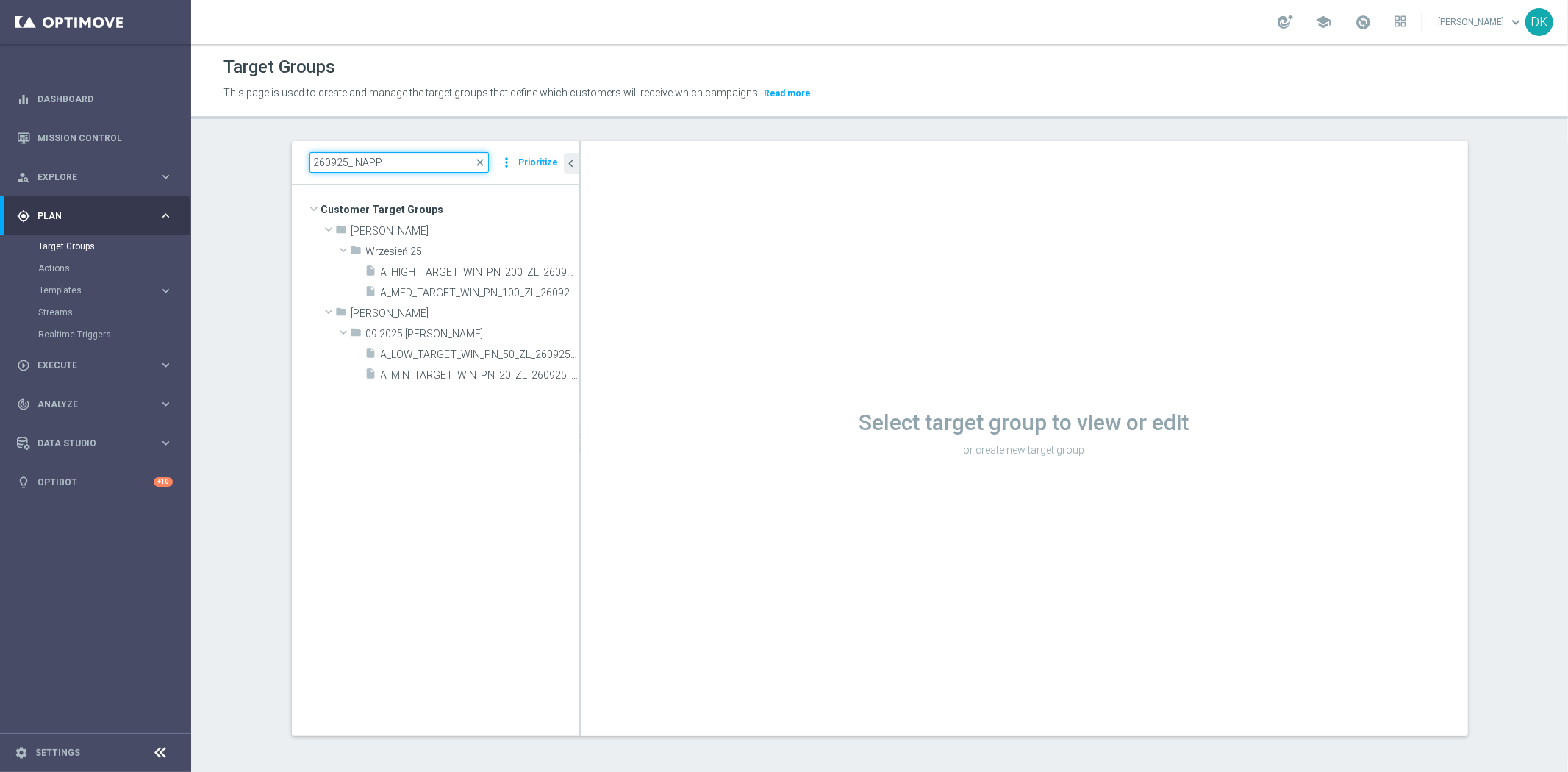
type input "260925_INAPP"
click at [436, 292] on span "A_MED_TARGET_WIN_PN_100_ZL_260925_INAPP" at bounding box center [462, 293] width 165 height 13
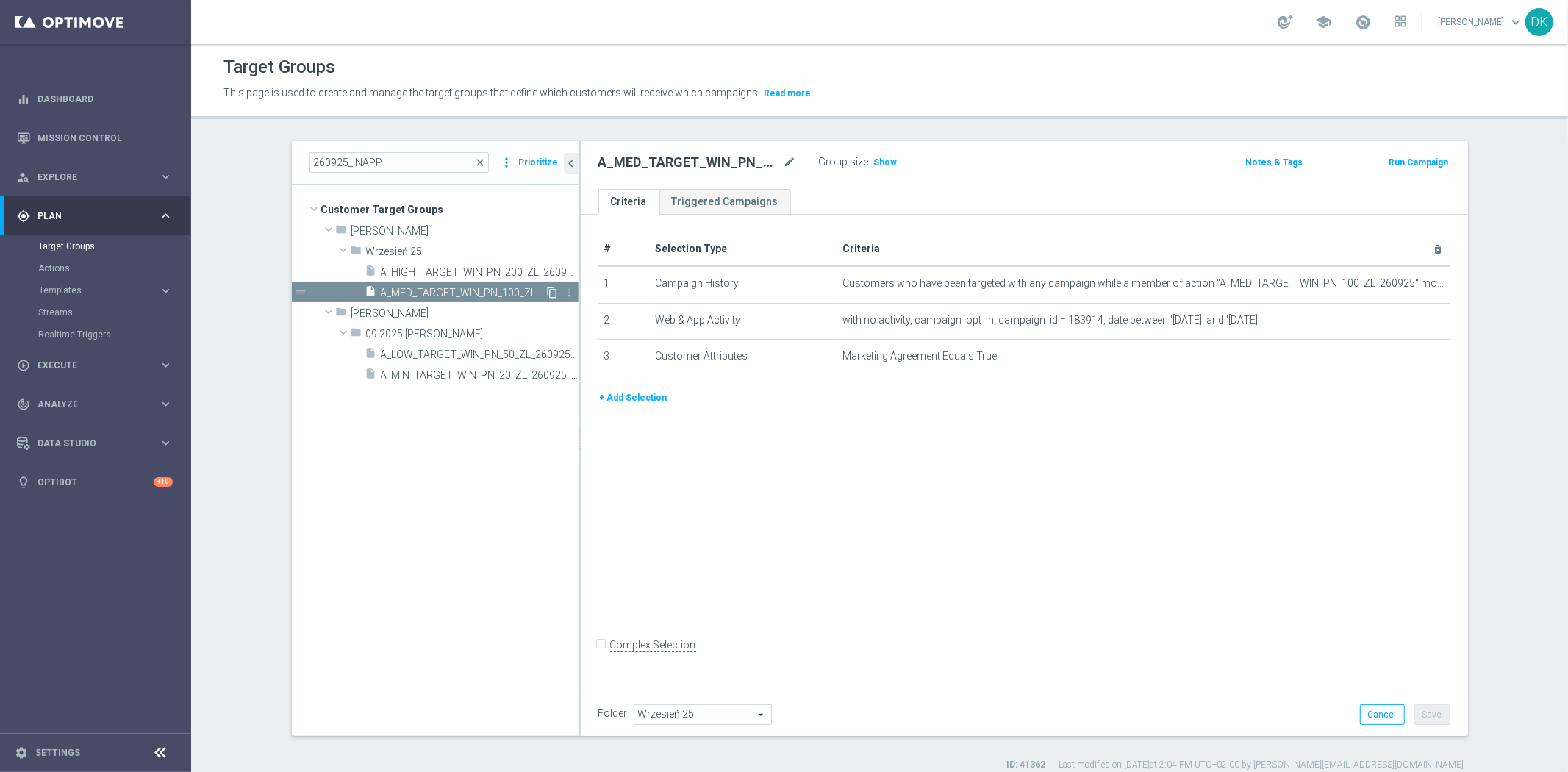
click at [547, 291] on icon "content_copy" at bounding box center [553, 293] width 12 height 12
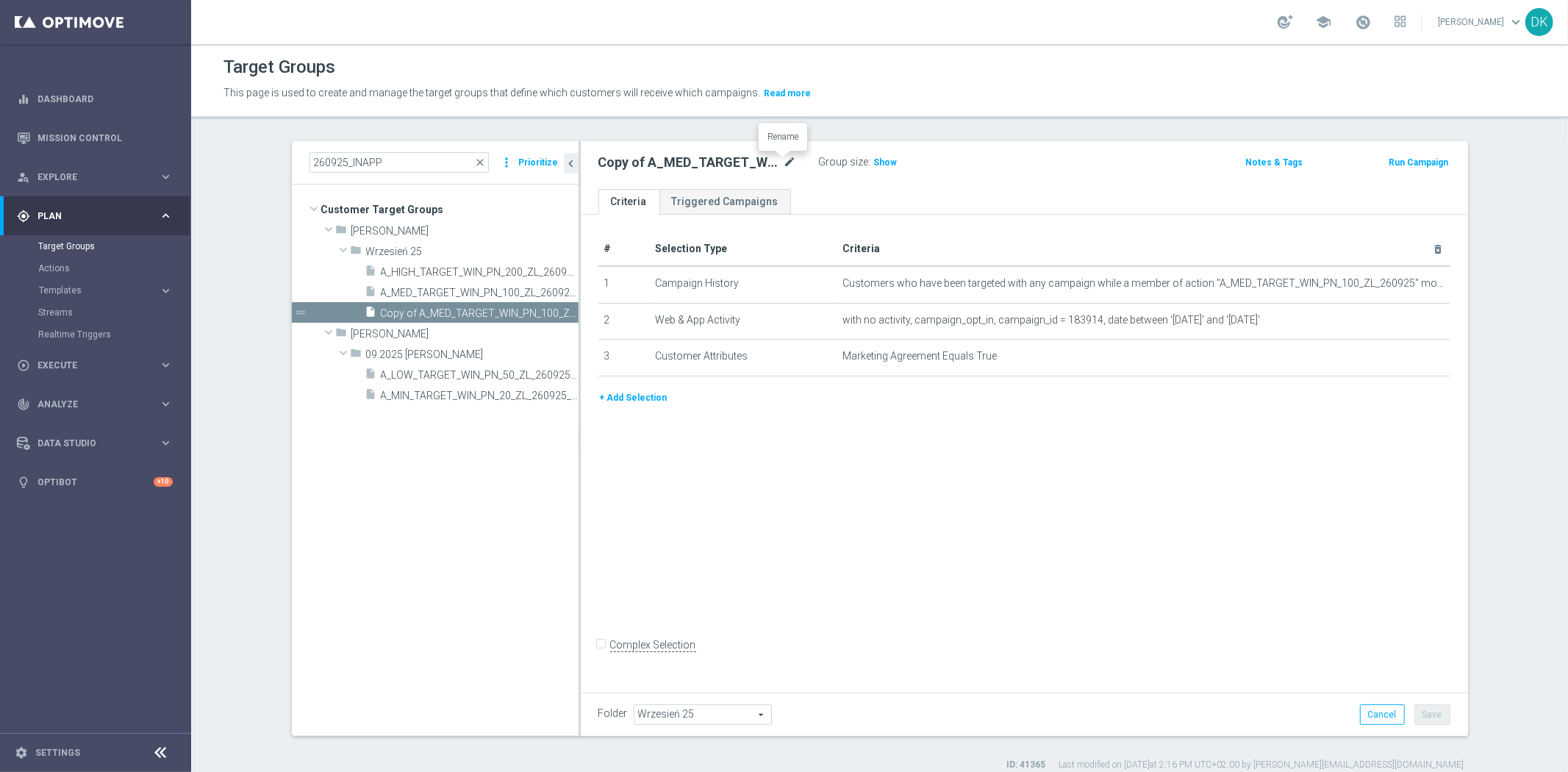
click at [784, 163] on icon "mode_edit" at bounding box center [790, 162] width 14 height 18
type input "A_MED_TARGET_WIN_PN_100_ZL_260925_PUSH"
click at [809, 430] on div "# Selection Type Criteria delete_forever 1 Campaign History Customers who have …" at bounding box center [1024, 451] width 887 height 472
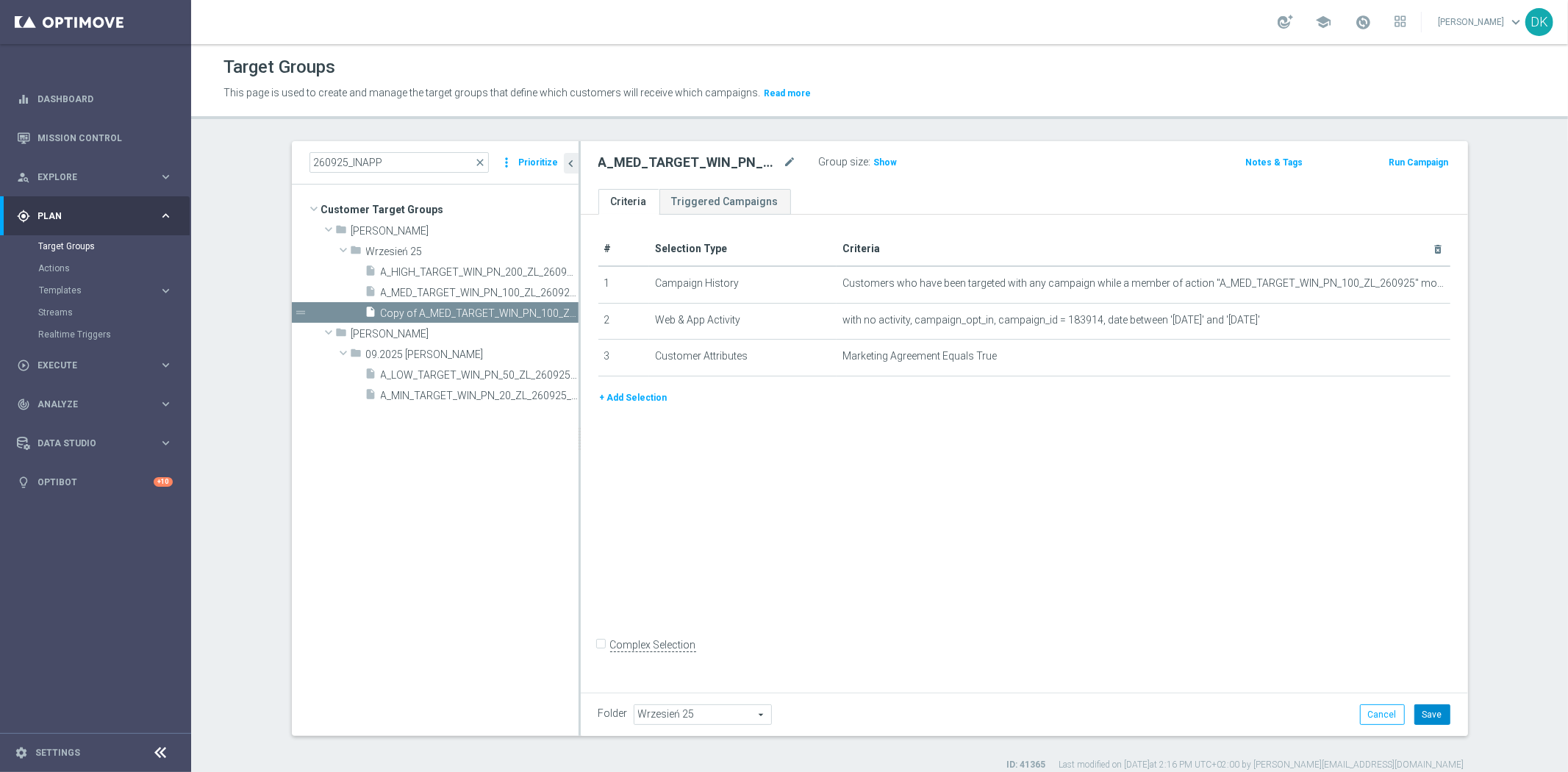
click at [1437, 714] on button "Save" at bounding box center [1432, 714] width 36 height 20
click at [475, 270] on span "A_HIGH_TARGET_WIN_PN_200_ZL_260925_INAPP" at bounding box center [462, 272] width 165 height 13
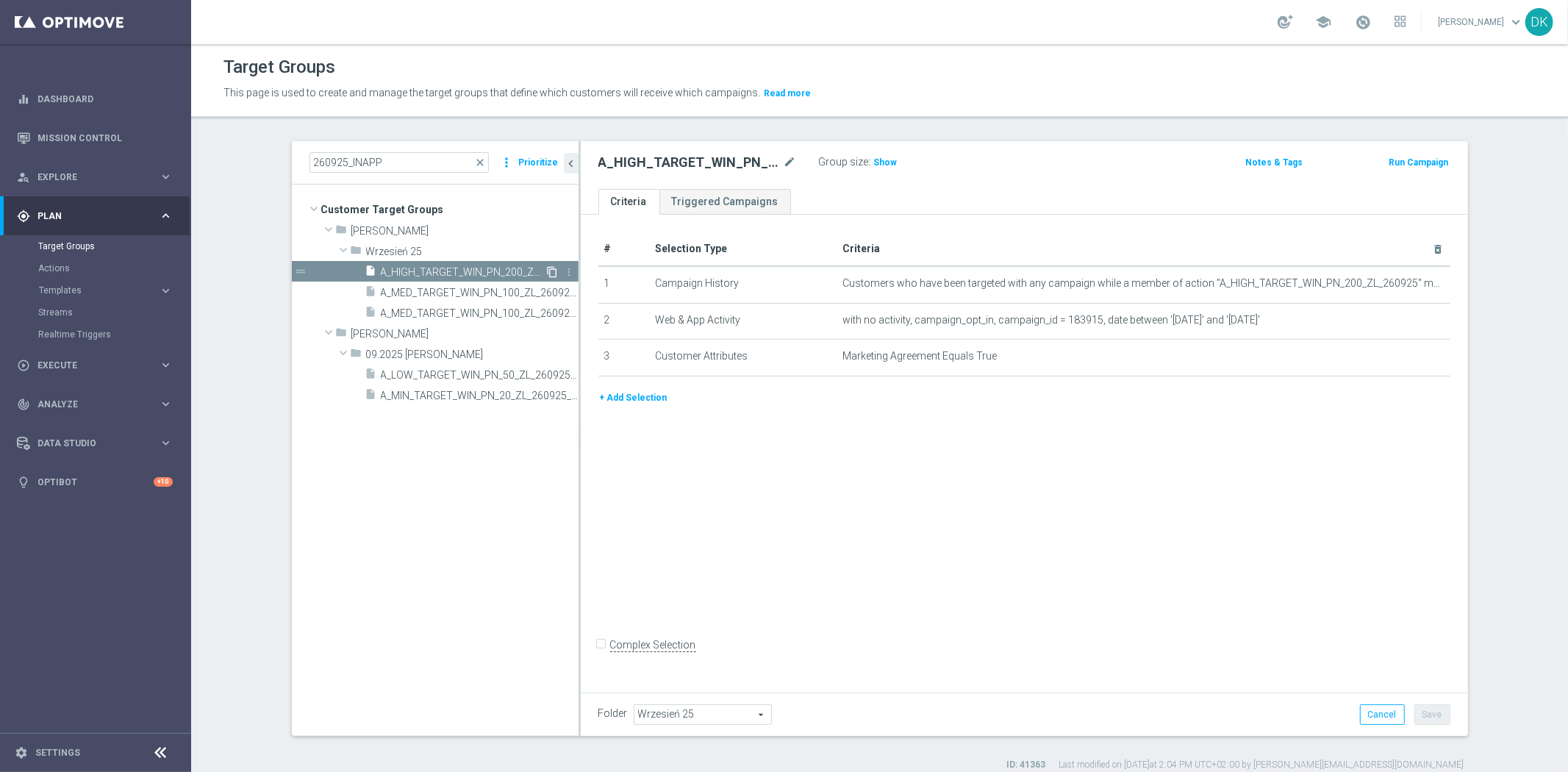
click at [547, 270] on icon "content_copy" at bounding box center [553, 272] width 12 height 12
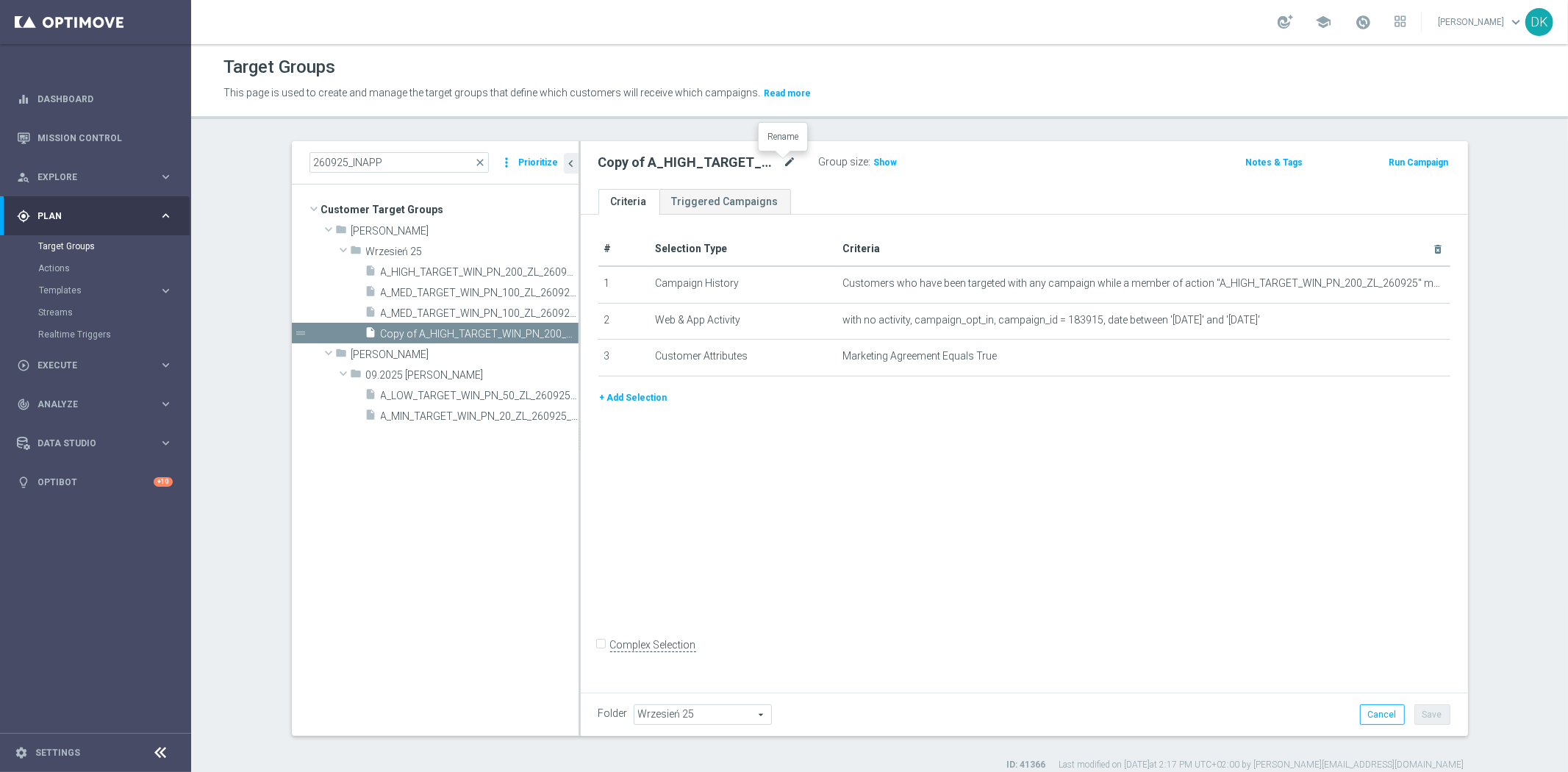
click at [787, 160] on icon "mode_edit" at bounding box center [790, 162] width 14 height 18
type input "A_HIGH_TARGET_WIN_PN_200_ZL_260925_PUSH"
click at [973, 452] on div "# Selection Type Criteria delete_forever 1 Campaign History Customers who have …" at bounding box center [1024, 451] width 887 height 472
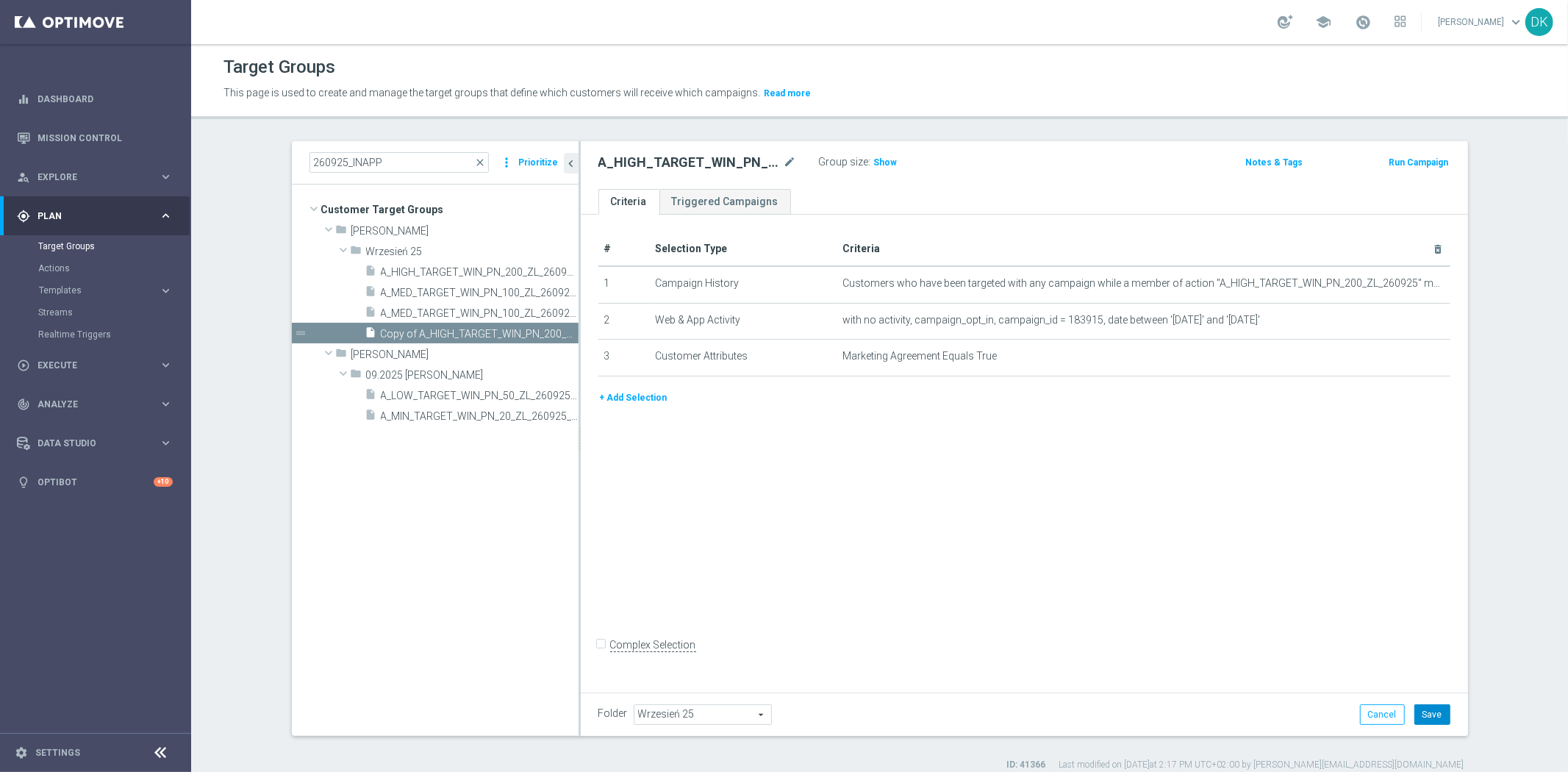
click at [1429, 707] on button "Save" at bounding box center [1432, 714] width 36 height 20
click at [105, 364] on span "Execute" at bounding box center [98, 365] width 121 height 9
click at [93, 288] on link "Campaign Builder" at bounding box center [96, 285] width 115 height 12
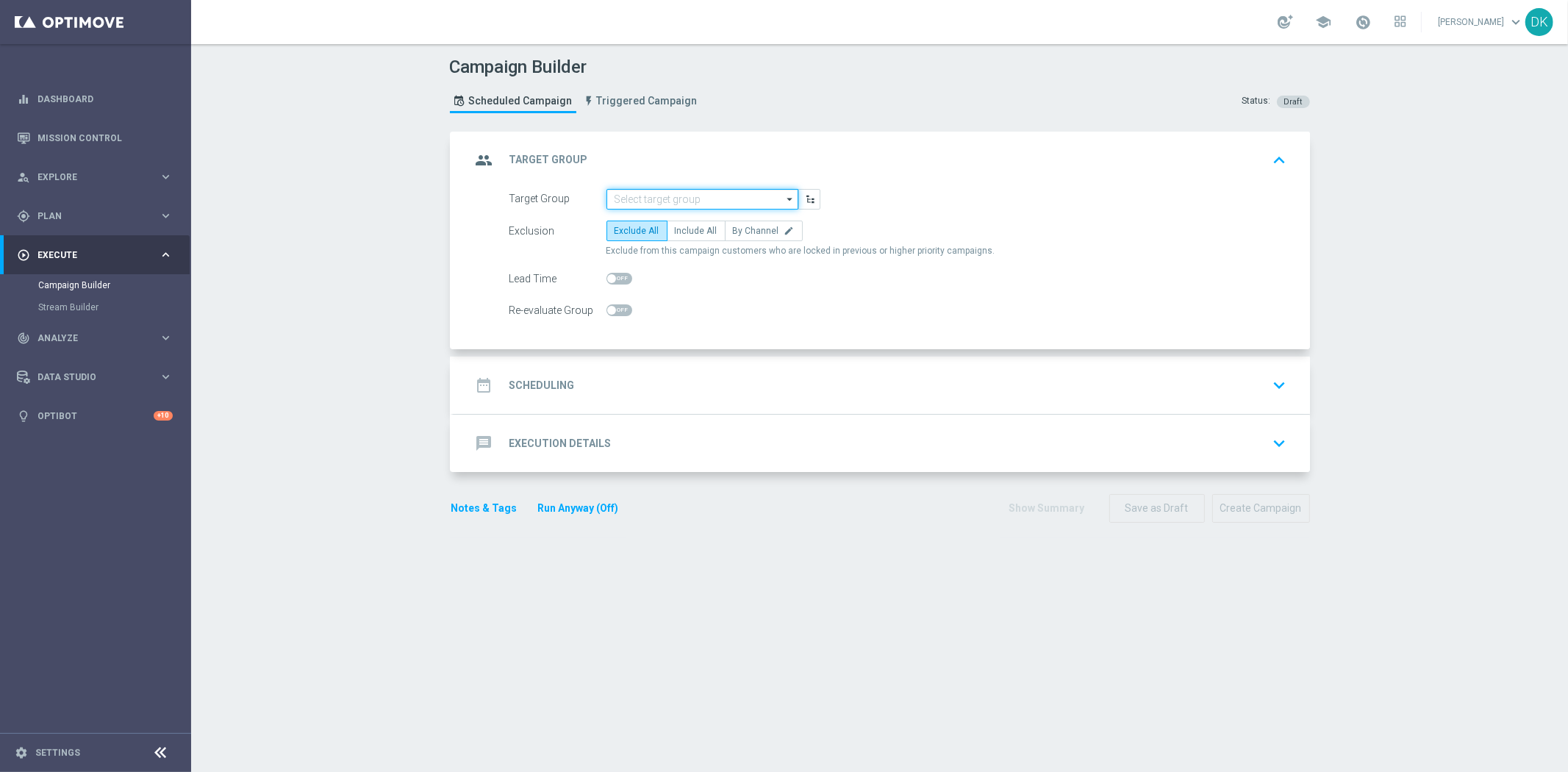
click at [655, 200] on input at bounding box center [703, 199] width 192 height 20
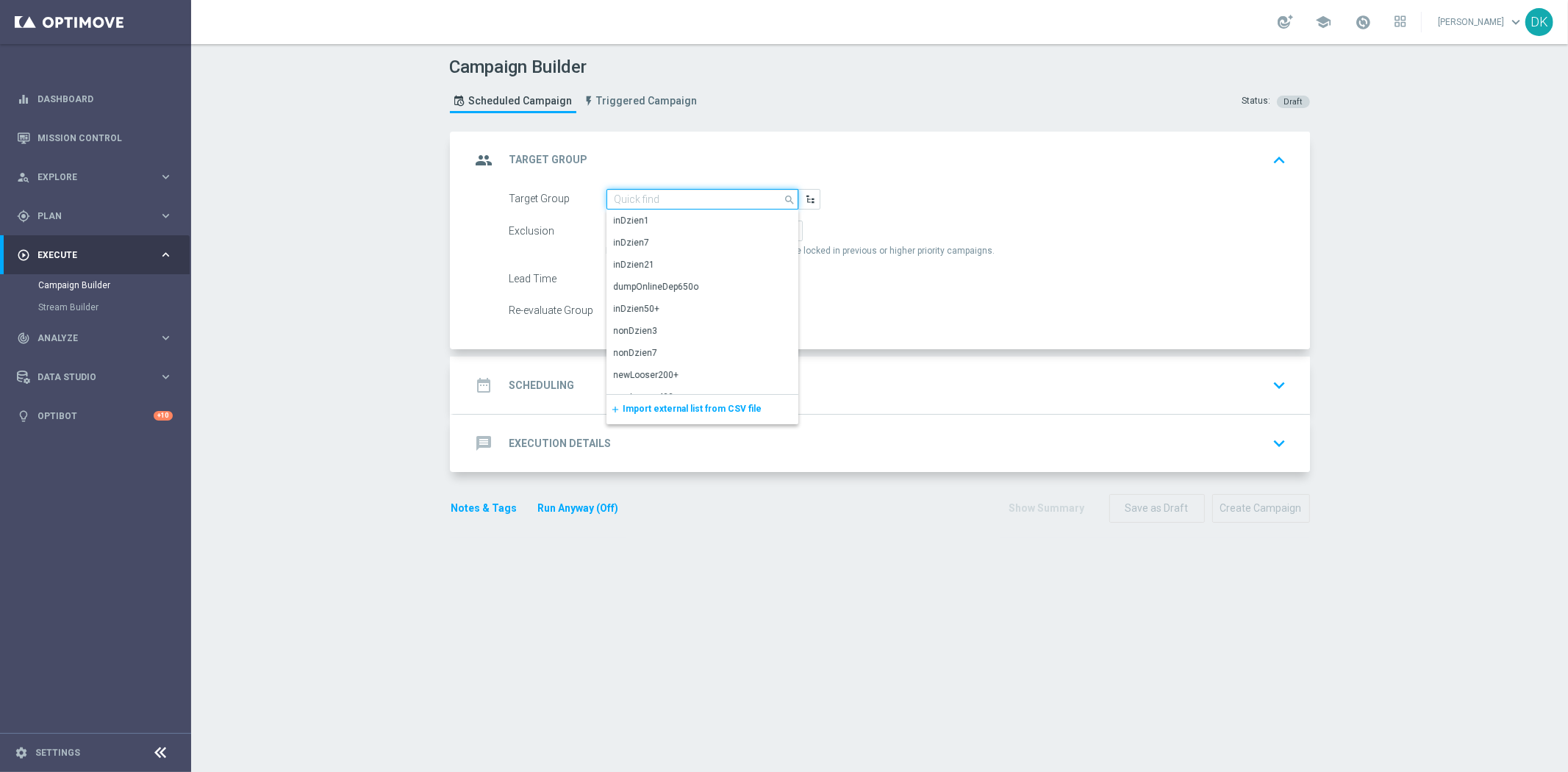
paste input "A_MED_TARGET_WIN_PN_100_ZL_260925_PUSH"
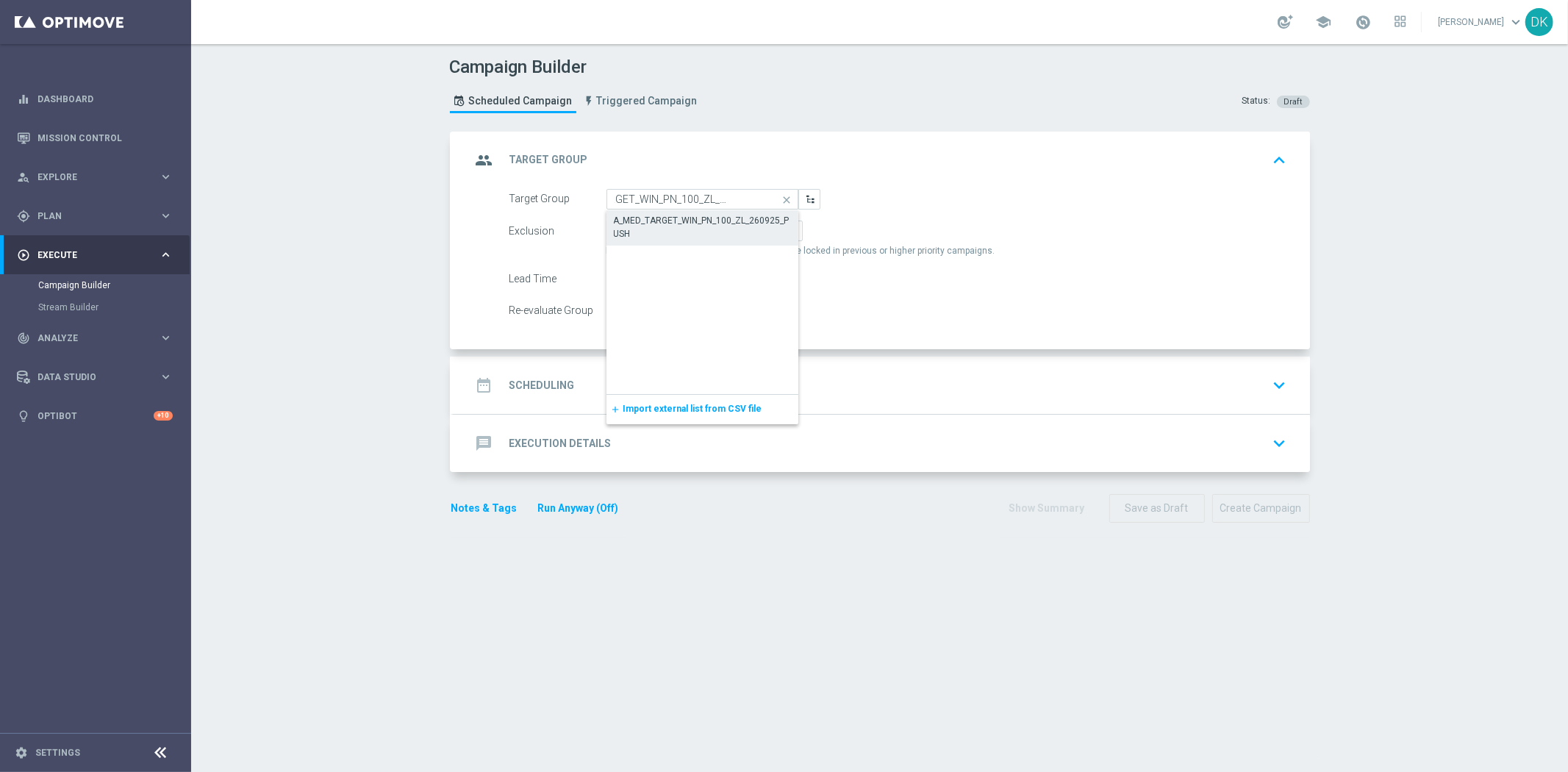
click at [696, 225] on div "A_MED_TARGET_WIN_PN_100_ZL_260925_PUSH" at bounding box center [703, 226] width 178 height 26
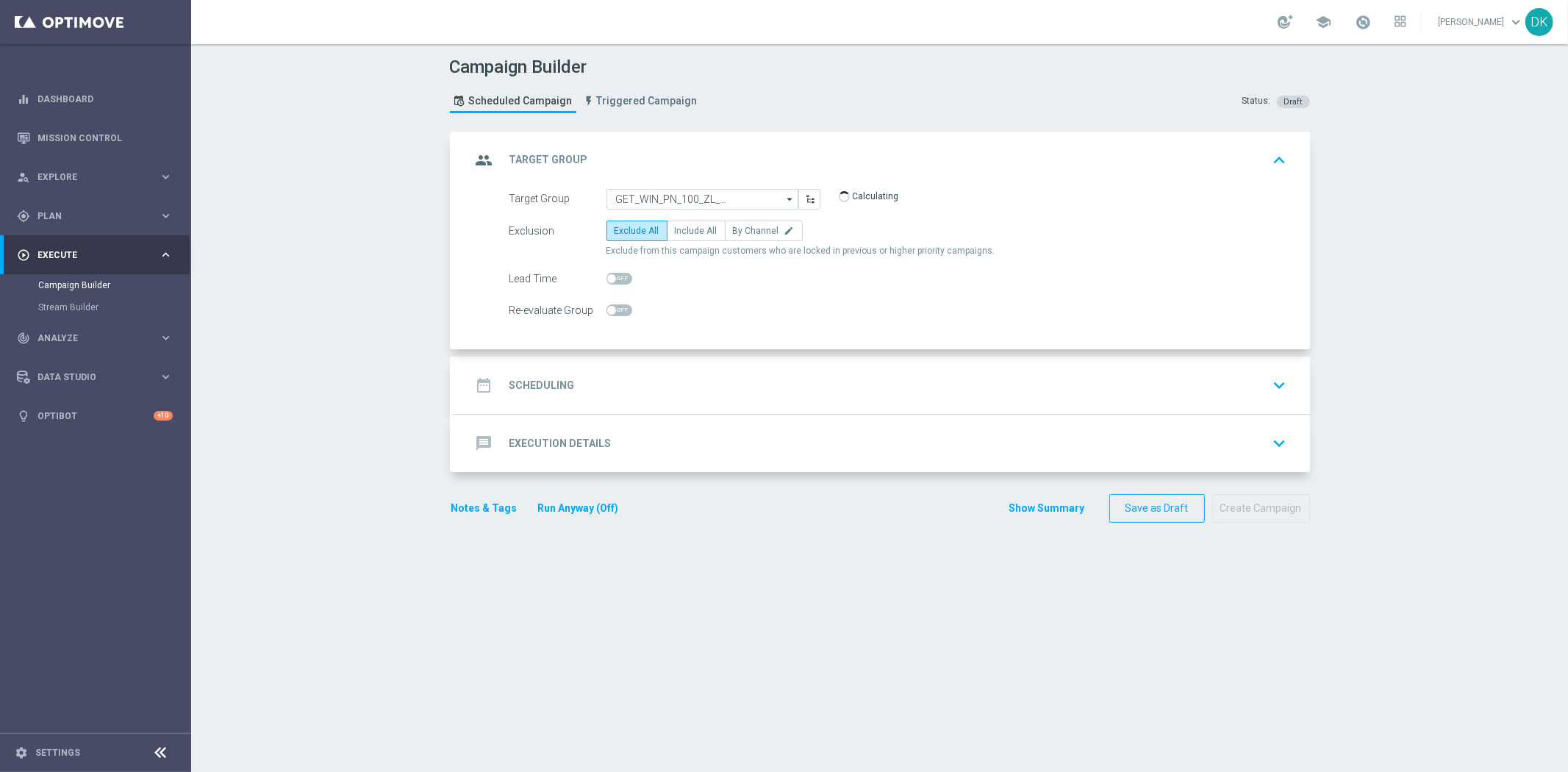
type input "A_MED_TARGET_WIN_PN_100_ZL_260925_PUSH"
click at [697, 234] on span "Include All" at bounding box center [697, 230] width 43 height 11
click at [684, 234] on input "Include All" at bounding box center [680, 233] width 10 height 10
radio input "true"
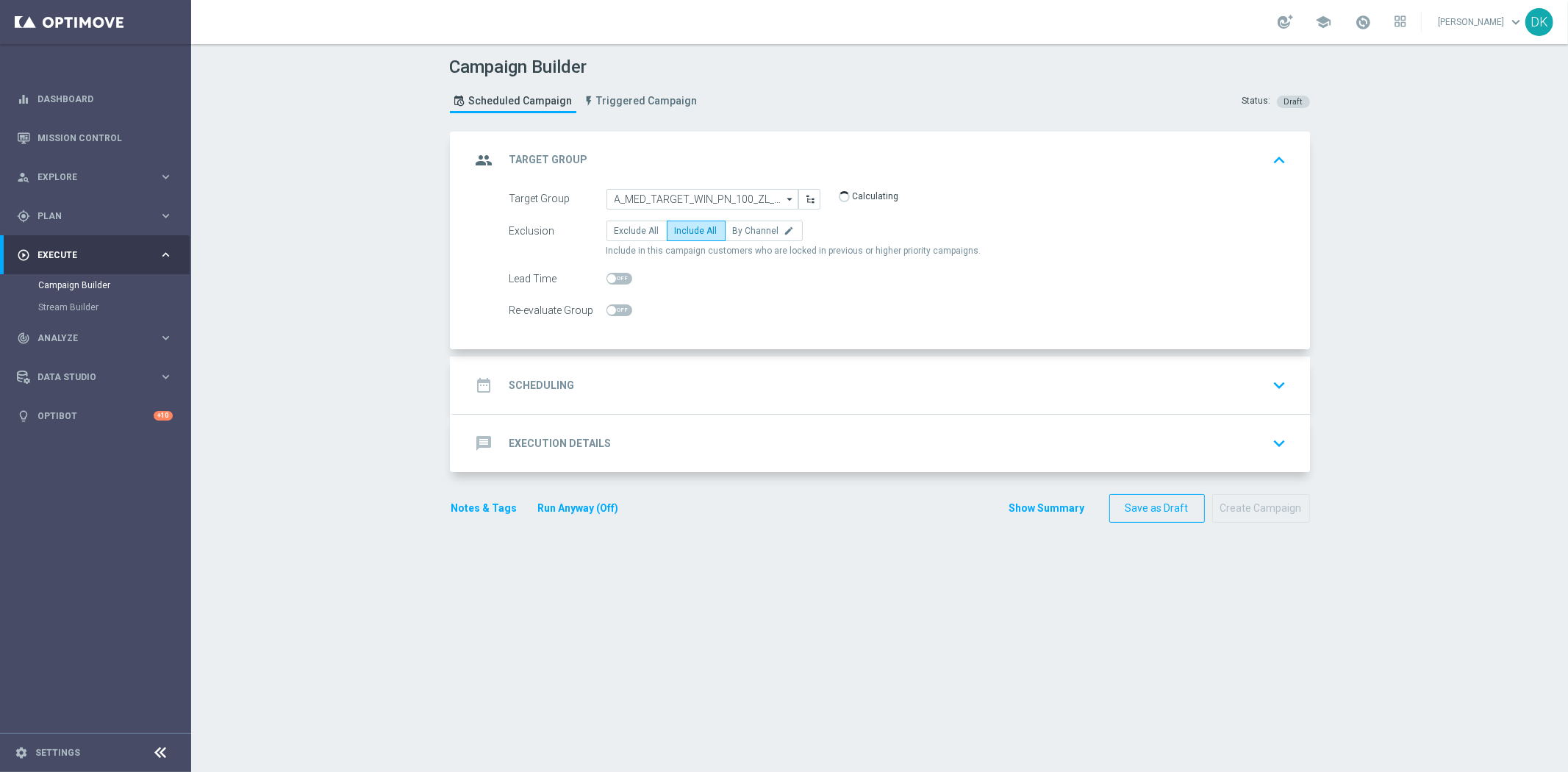
click at [620, 305] on span at bounding box center [620, 310] width 25 height 12
click at [620, 305] on input "checkbox" at bounding box center [620, 310] width 25 height 12
checkbox input "true"
click at [574, 394] on div "date_range Scheduling keyboard_arrow_down" at bounding box center [882, 385] width 822 height 28
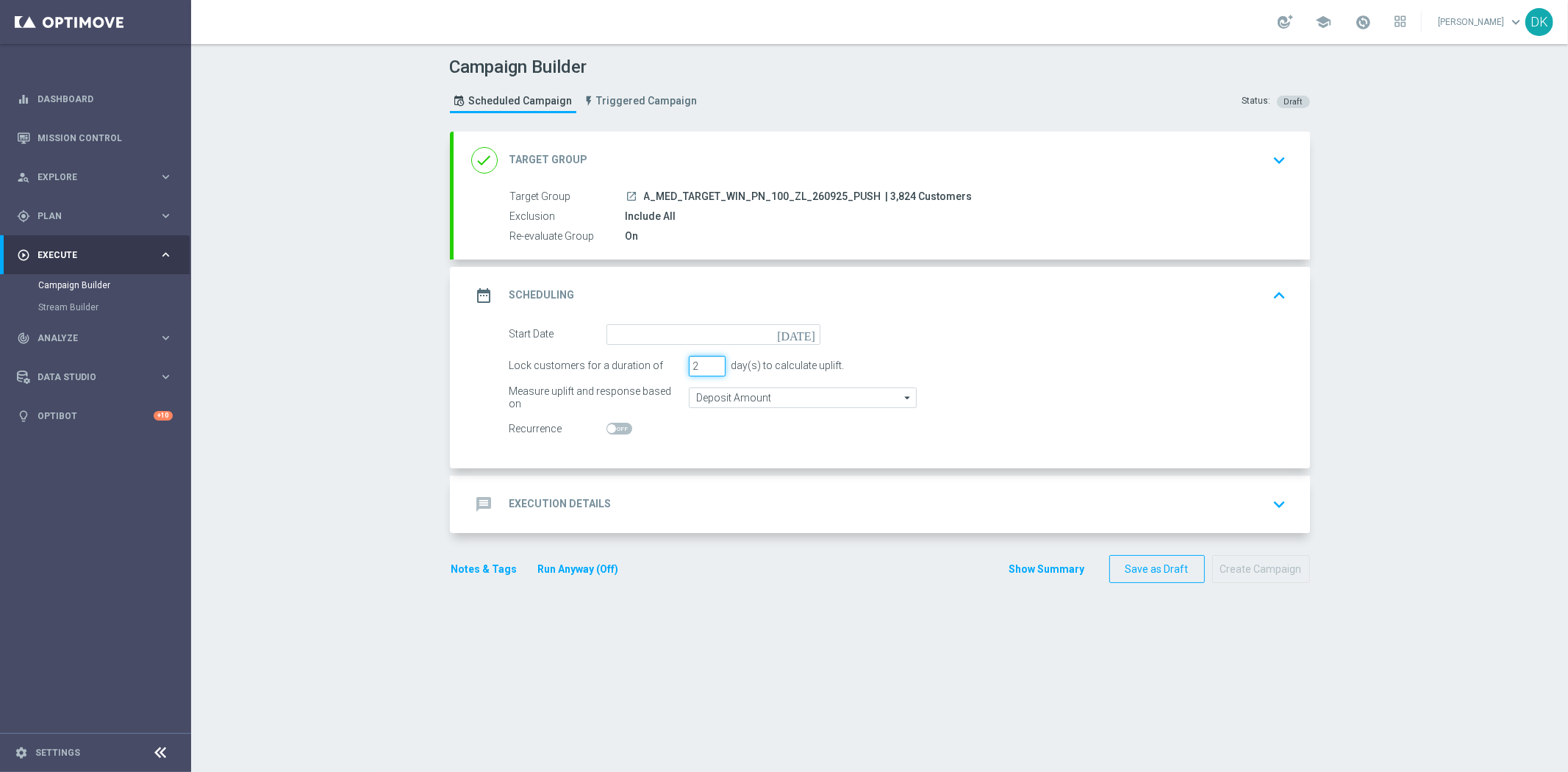
click at [705, 369] on input "2" at bounding box center [707, 366] width 37 height 20
type input "1"
click at [705, 369] on input "1" at bounding box center [707, 366] width 37 height 20
click at [703, 336] on input at bounding box center [713, 334] width 214 height 20
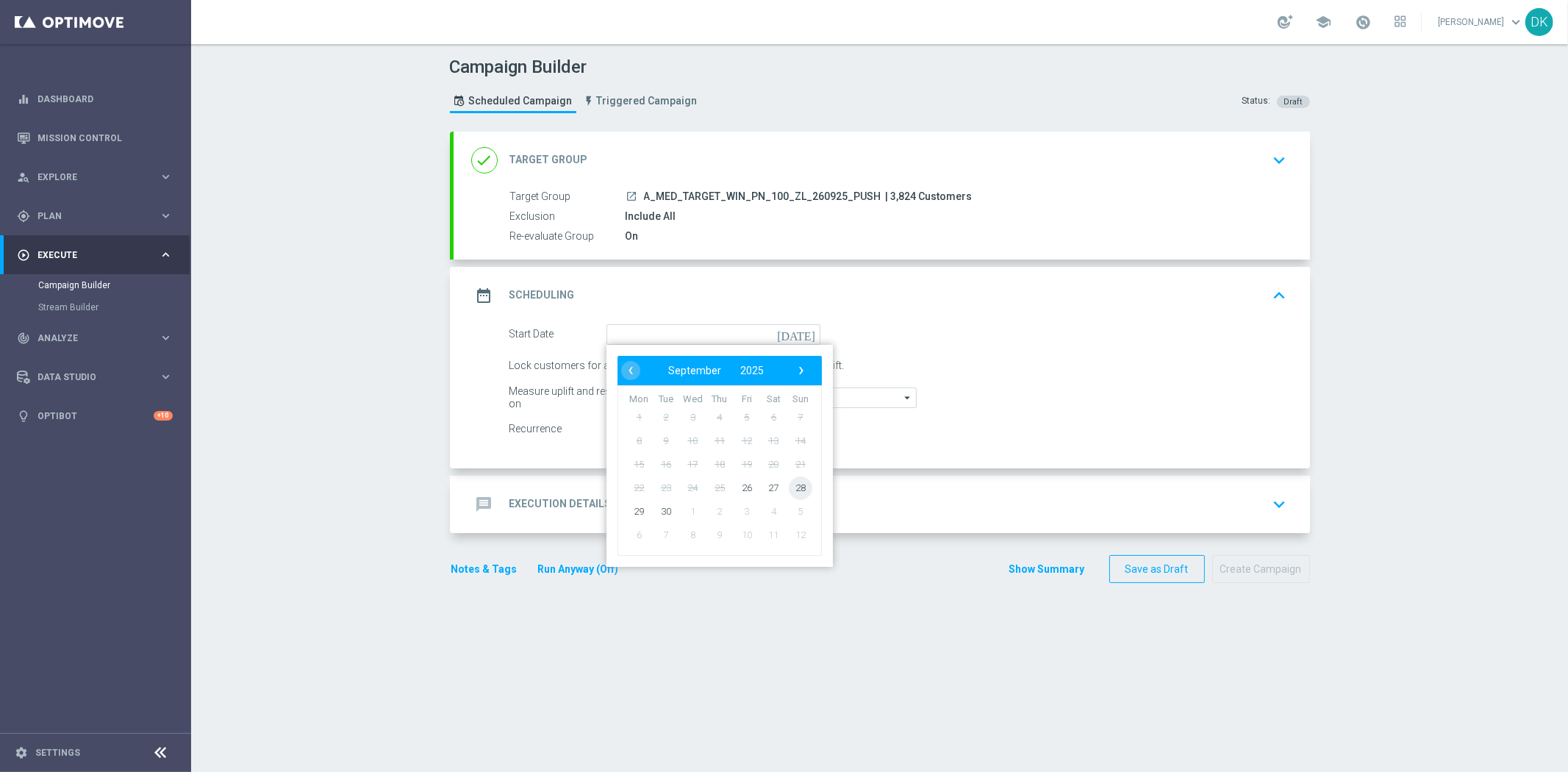
click at [791, 486] on span "28" at bounding box center [800, 487] width 23 height 23
type input "[DATE]"
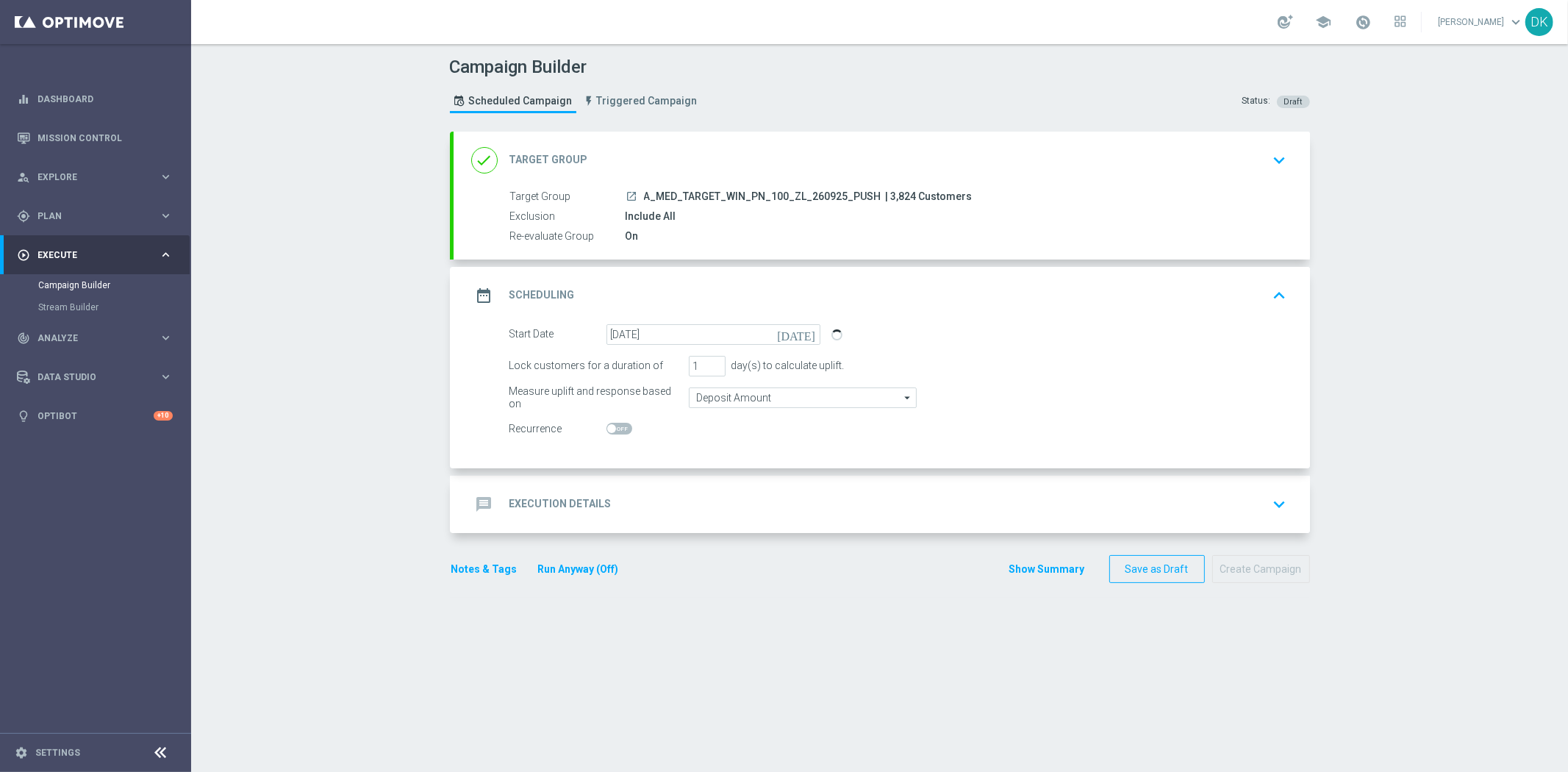
click at [578, 506] on h2 "Execution Details" at bounding box center [560, 504] width 102 height 14
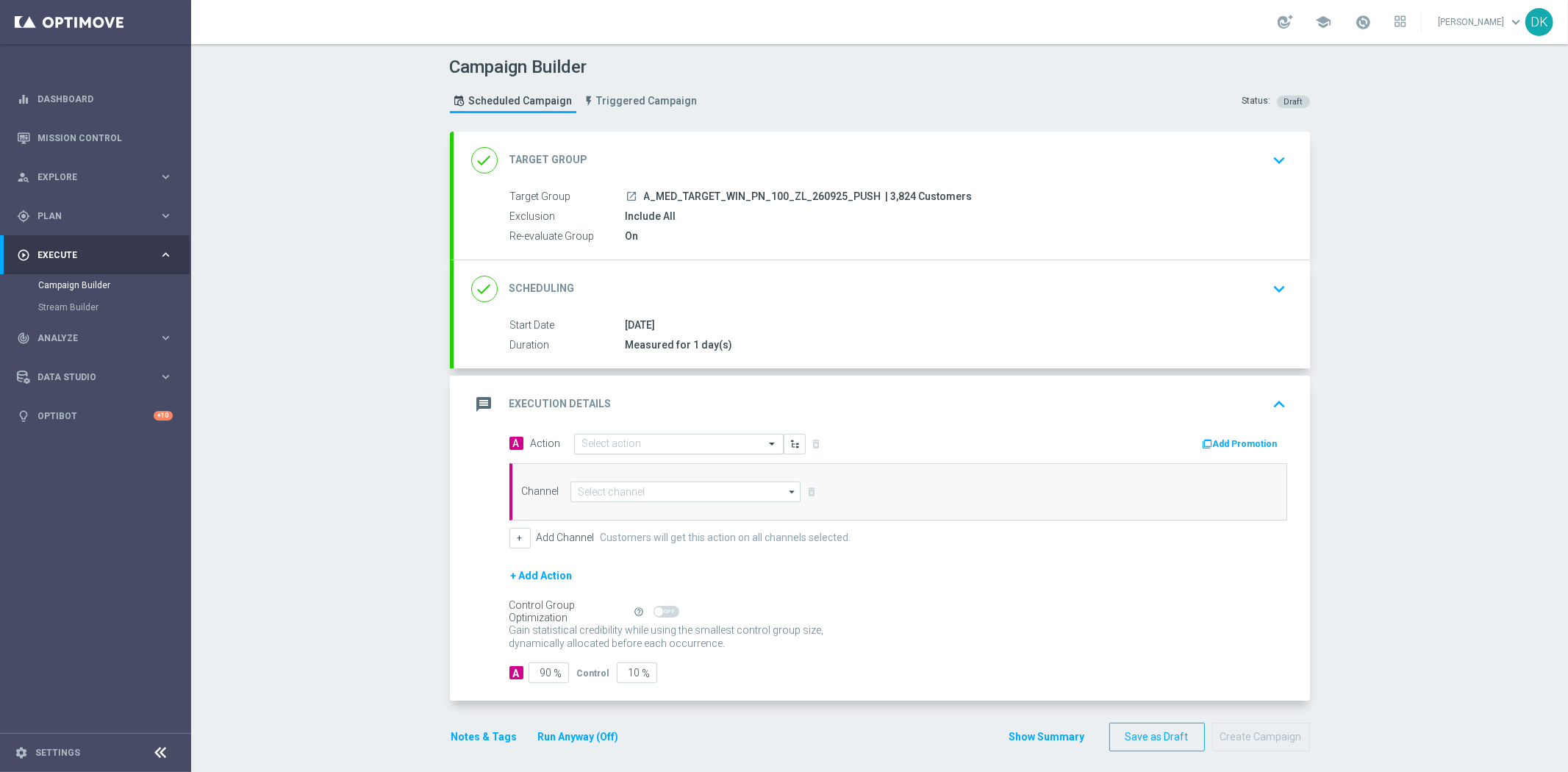
click at [619, 441] on input "text" at bounding box center [664, 444] width 164 height 13
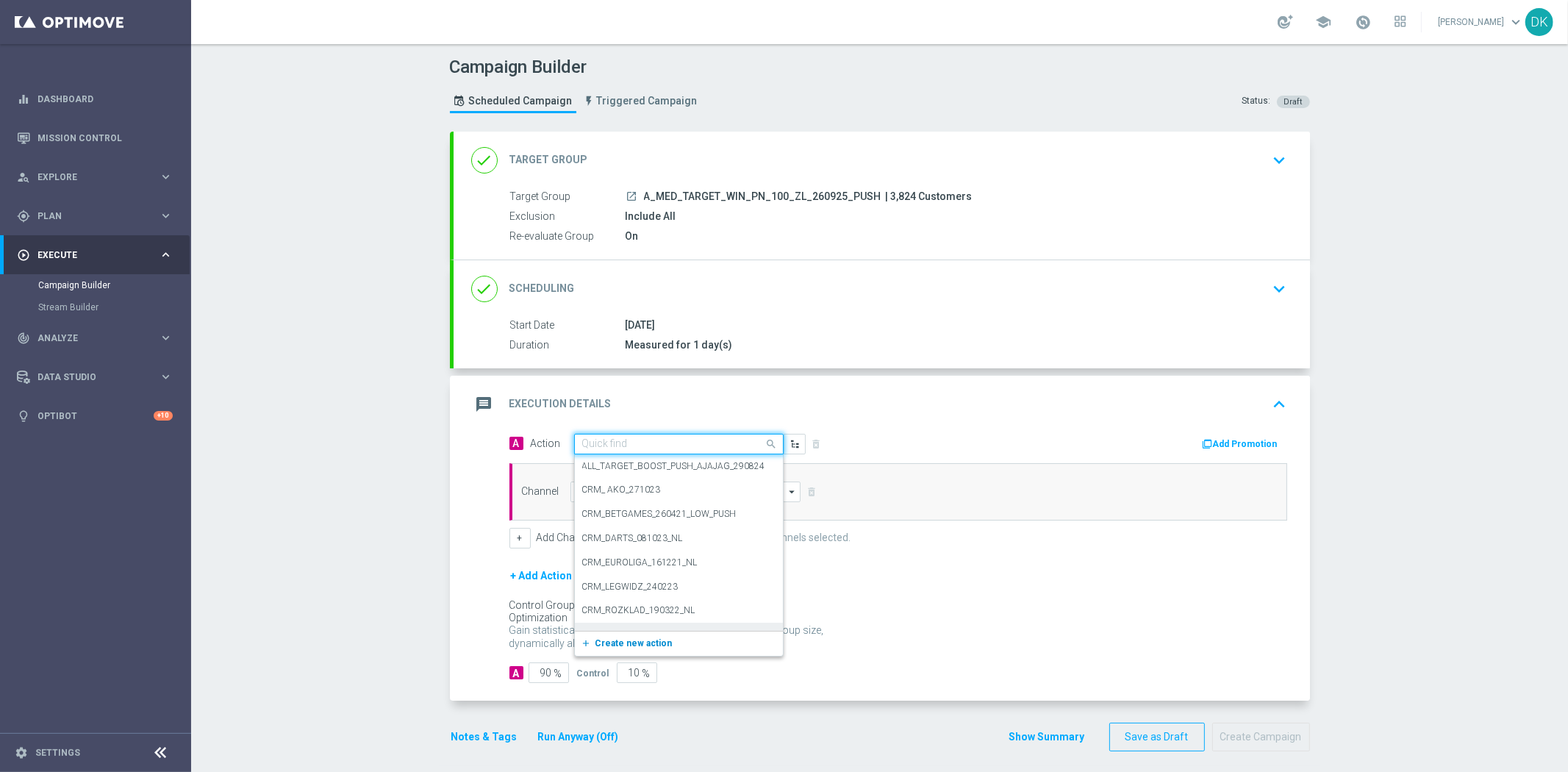
click at [613, 635] on button "add_new Create new action" at bounding box center [676, 643] width 203 height 17
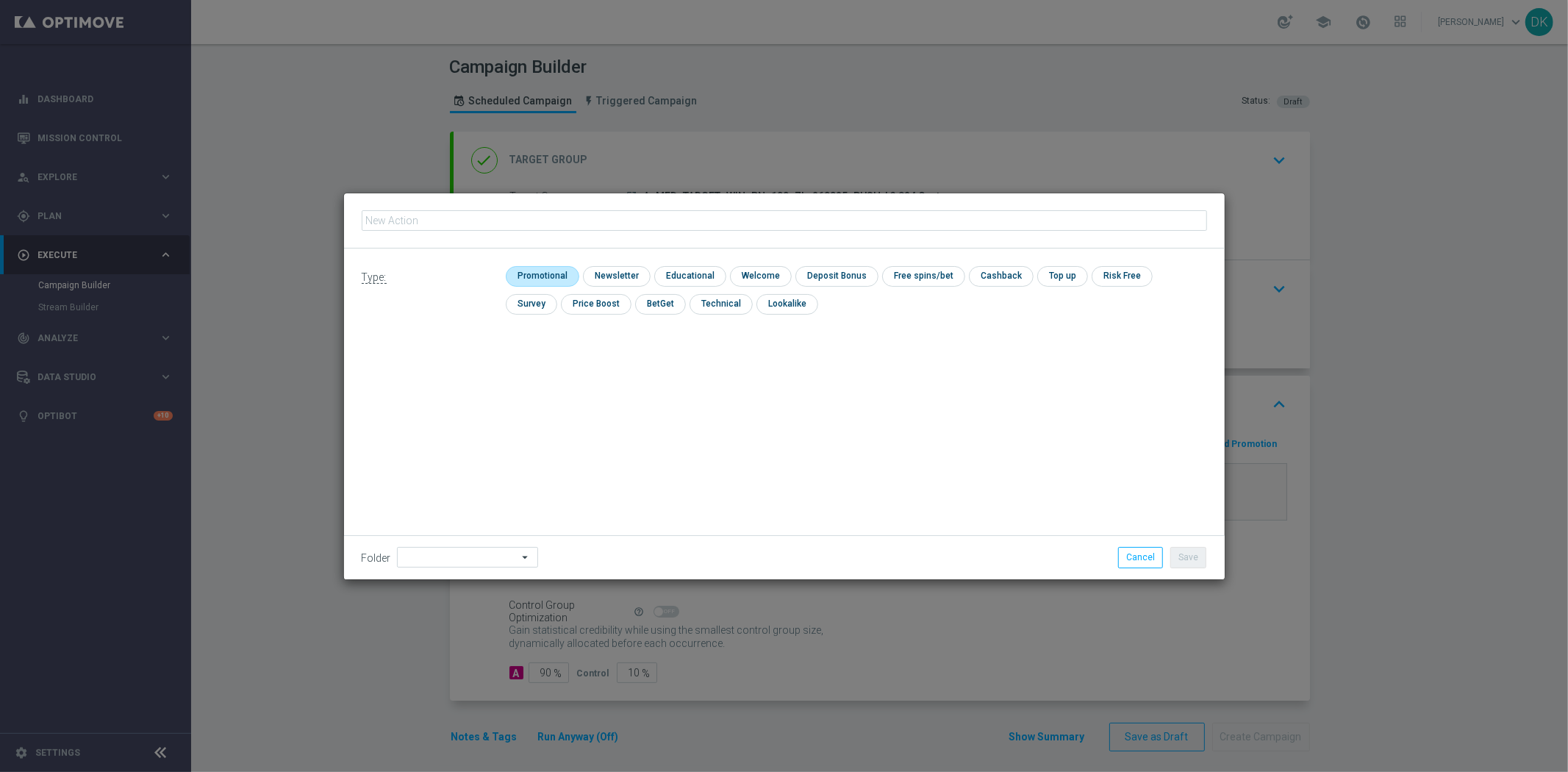
type input "A_MED_TARGET_WIN_PN_100_ZL_260925_PUSH"
click at [553, 269] on input "checkbox" at bounding box center [541, 276] width 70 height 20
checkbox input "true"
click at [1194, 554] on button "Save" at bounding box center [1187, 557] width 36 height 20
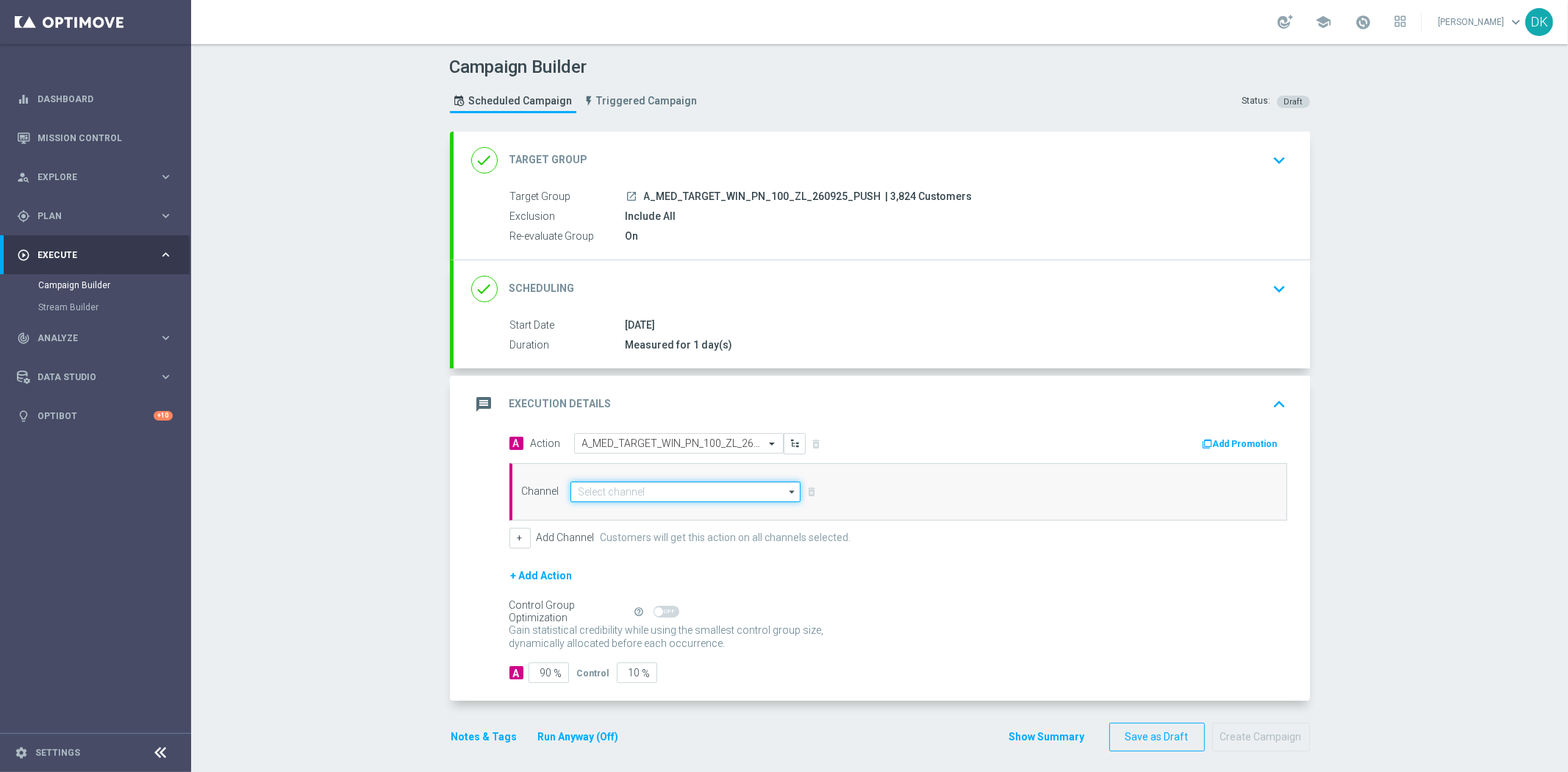
click at [685, 497] on input at bounding box center [686, 491] width 231 height 20
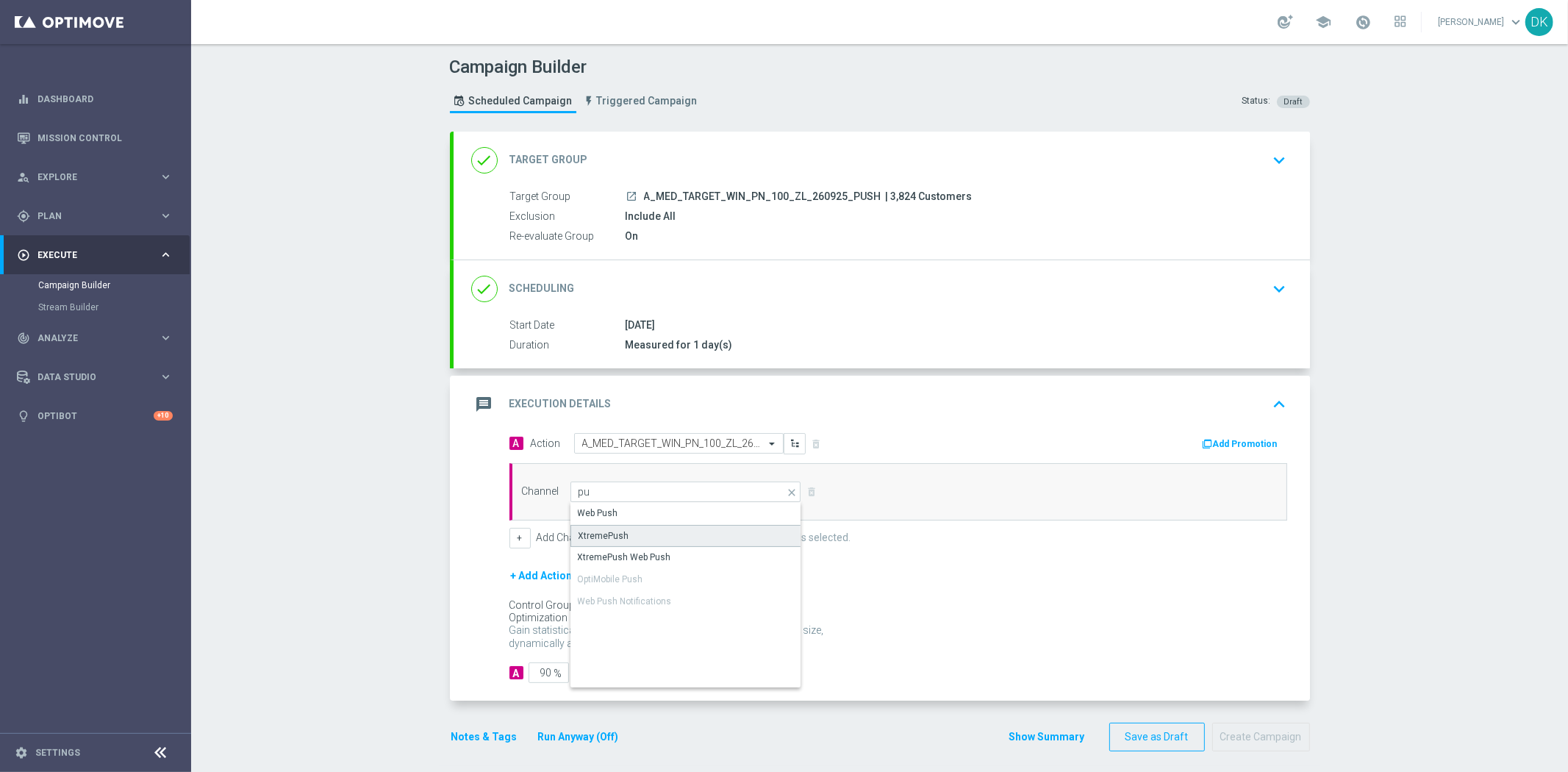
click at [670, 532] on div "XtremePush" at bounding box center [686, 536] width 231 height 22
type input "XtremePush"
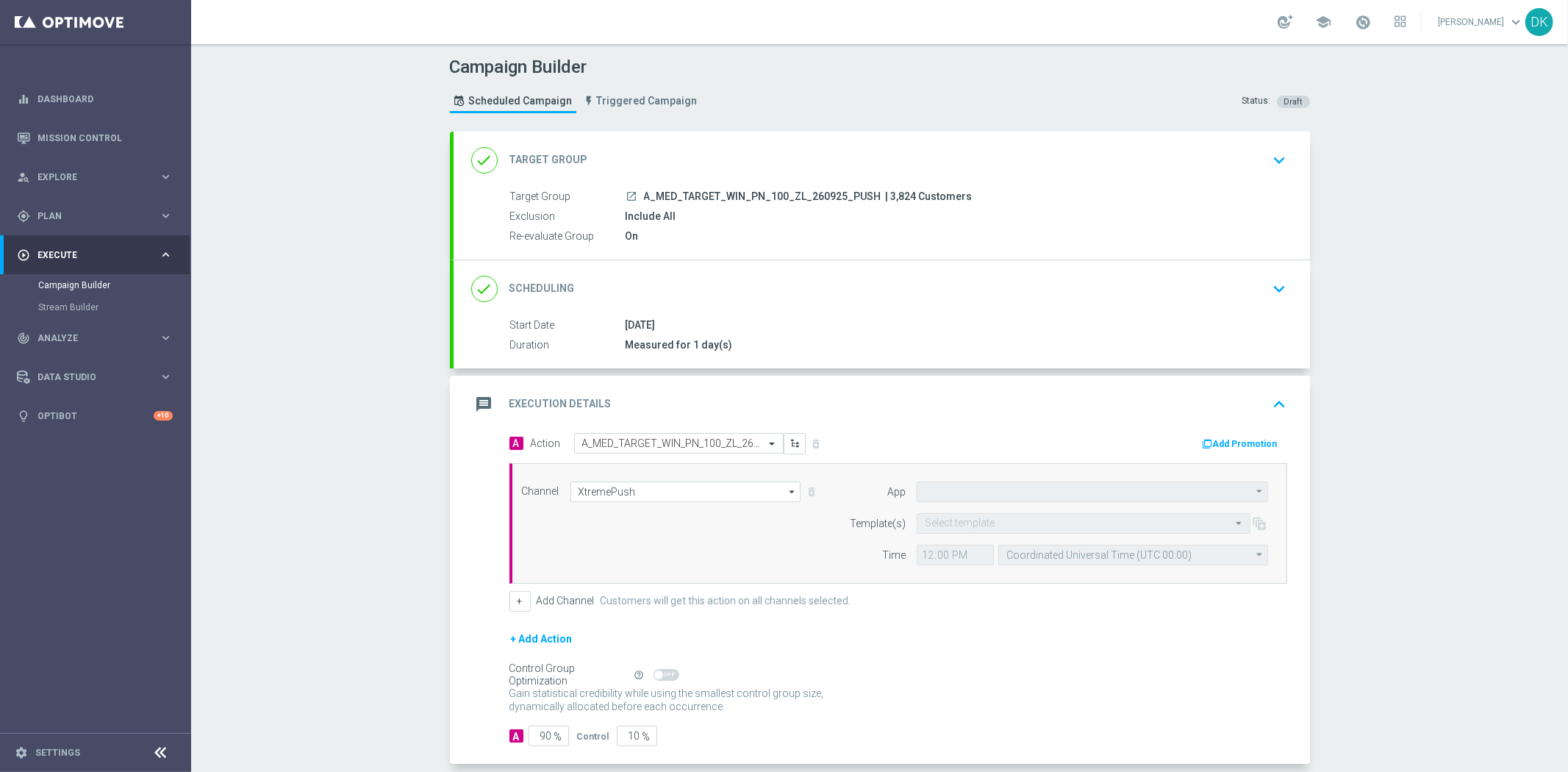
type input "STS_PL"
click at [945, 517] on input "text" at bounding box center [1068, 523] width 288 height 13
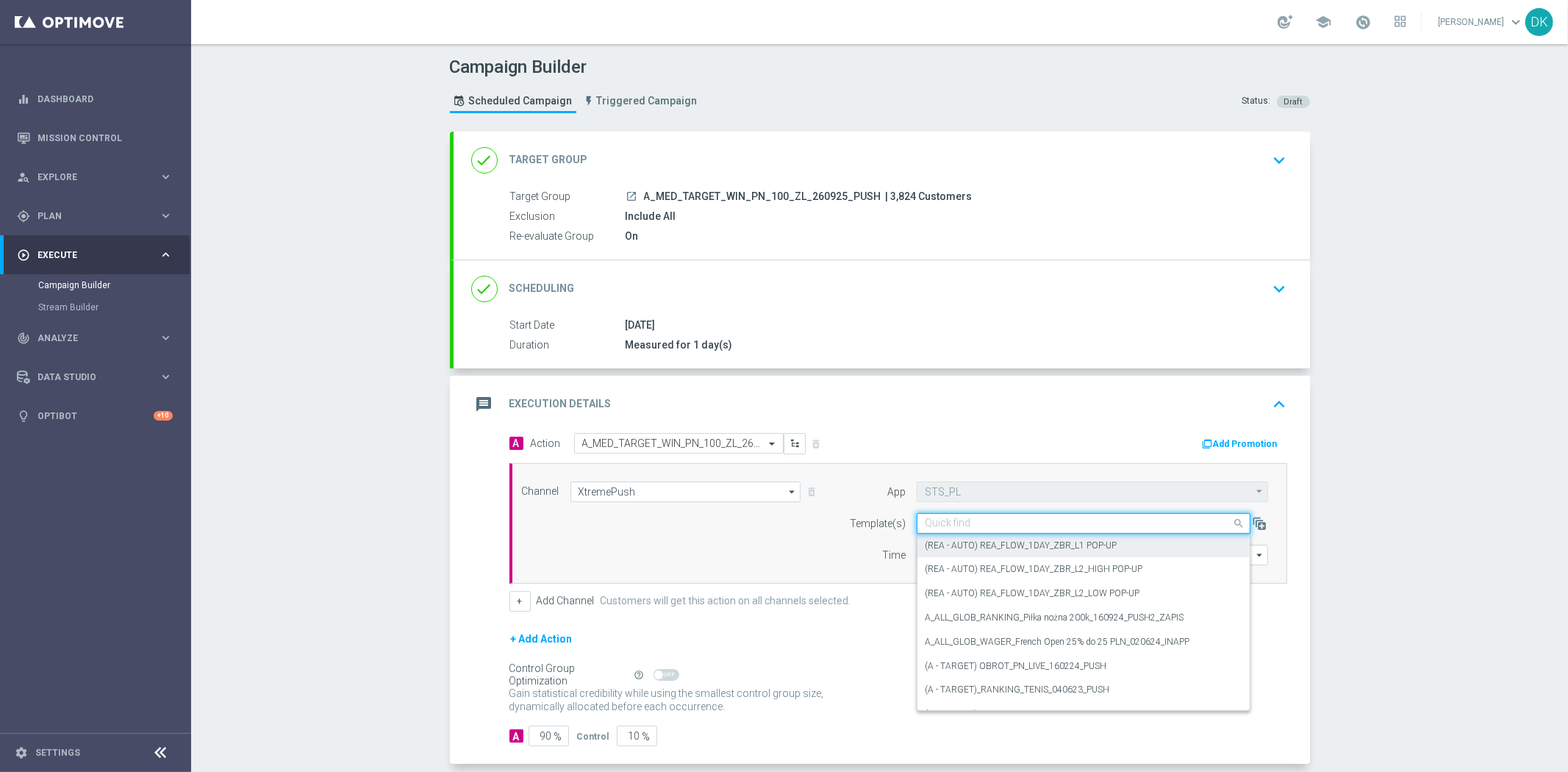
paste input "A_MED_TARGET_WIN_PN_100_ZL_260925_PUSH"
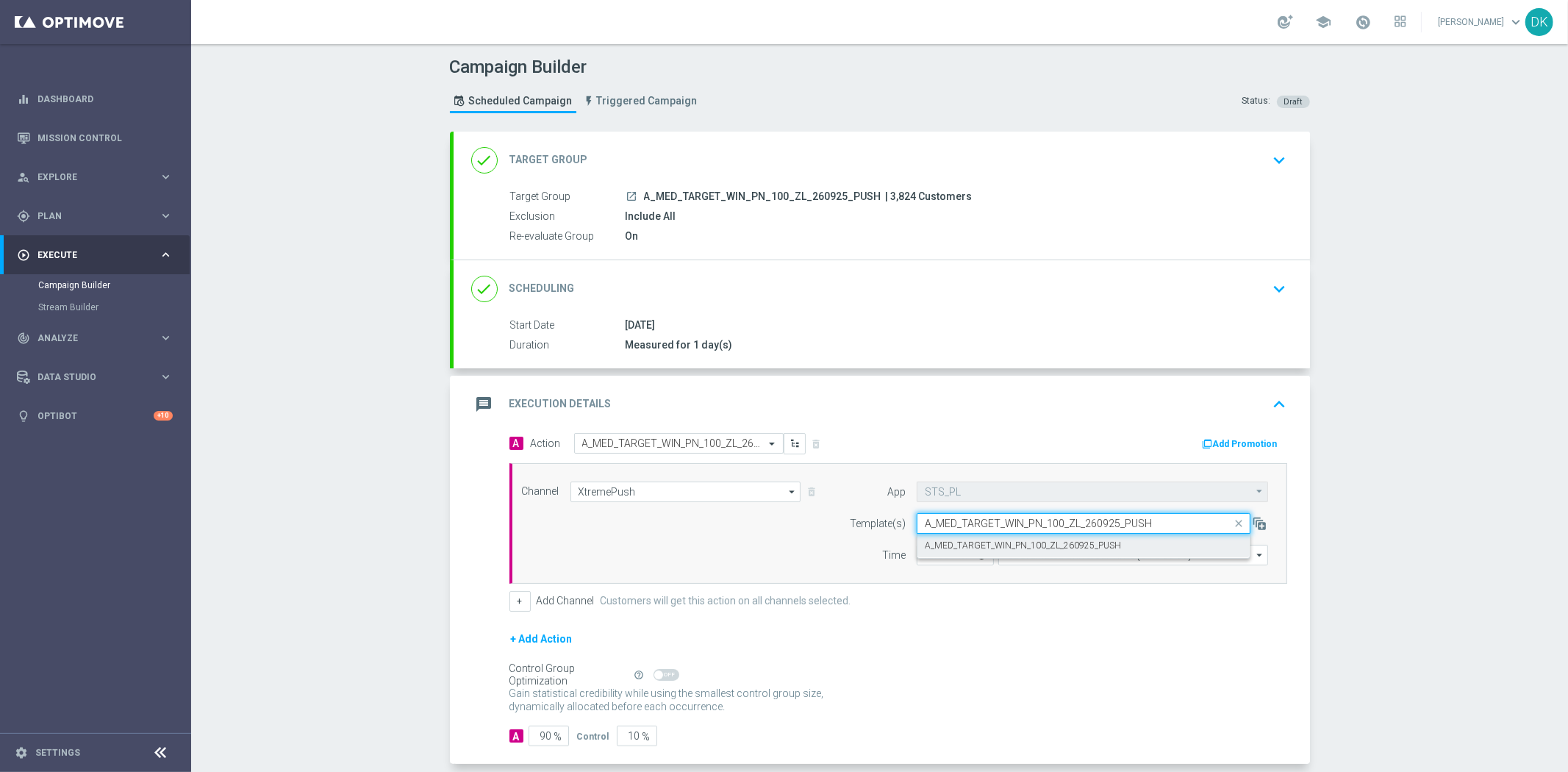
click at [980, 542] on label "A_MED_TARGET_WIN_PN_100_ZL_260925_PUSH" at bounding box center [1023, 546] width 196 height 13
type input "A_MED_TARGET_WIN_PN_100_ZL_260925_PUSH"
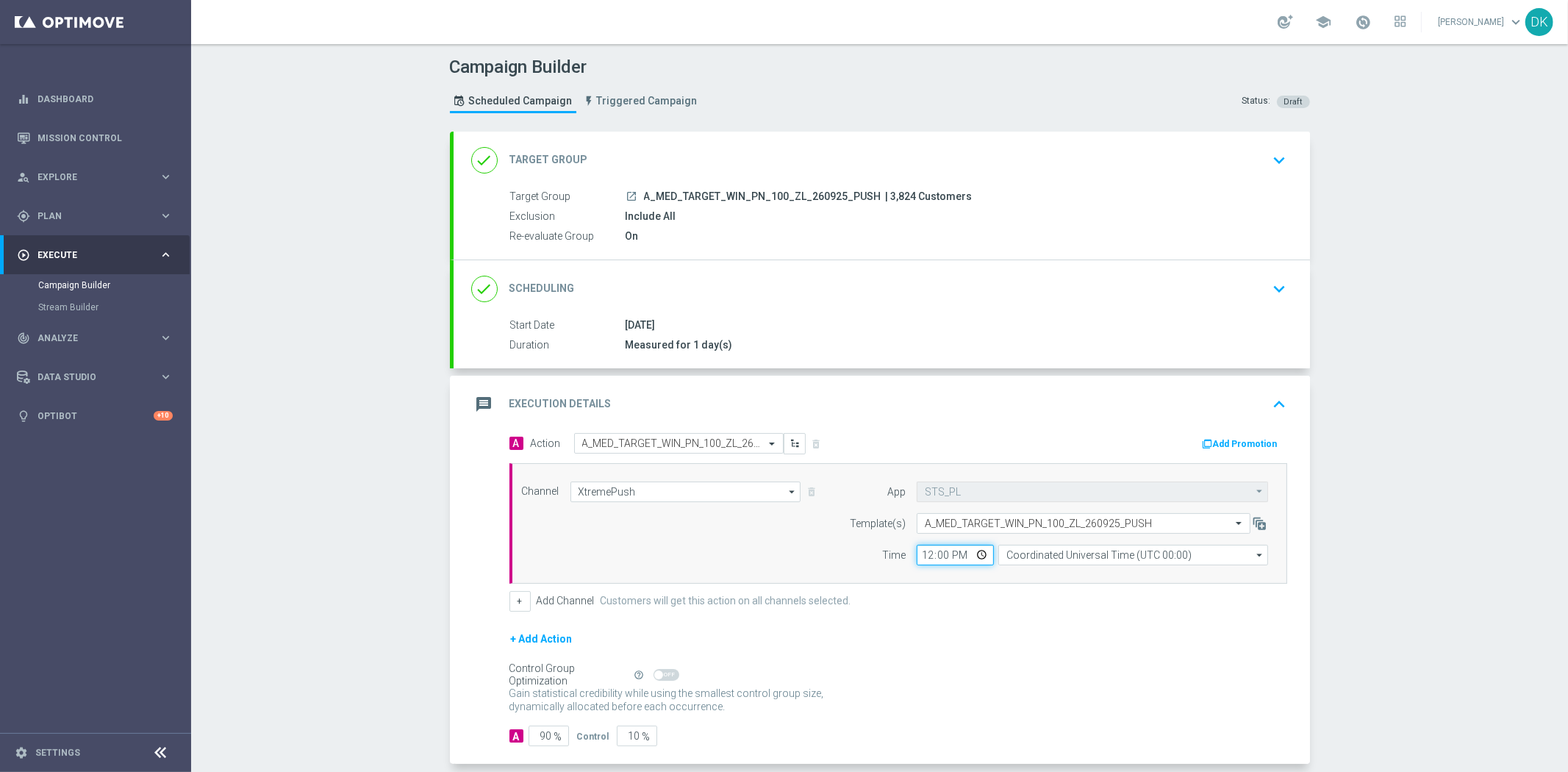
click at [917, 555] on input "12:00" at bounding box center [954, 554] width 77 height 20
type input "16:01"
click at [1037, 553] on input "Coordinated Universal Time (UTC 00:00)" at bounding box center [1133, 554] width 269 height 20
click at [1042, 577] on div "Central European Time ([GEOGRAPHIC_DATA]) (UTC +02:00)" at bounding box center [1126, 577] width 240 height 14
type input "Central European Time ([GEOGRAPHIC_DATA]) (UTC +02:00)"
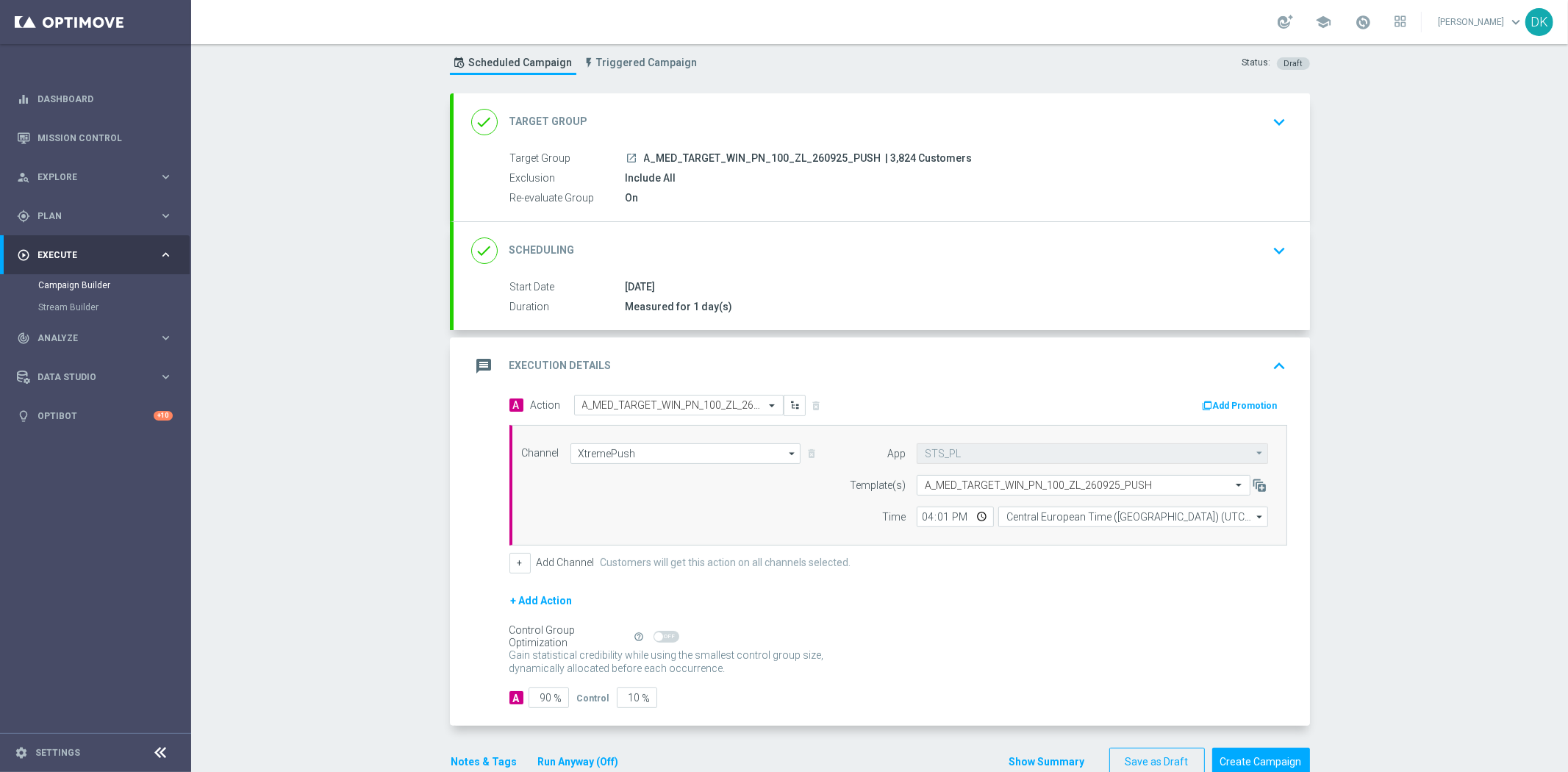
scroll to position [71, 0]
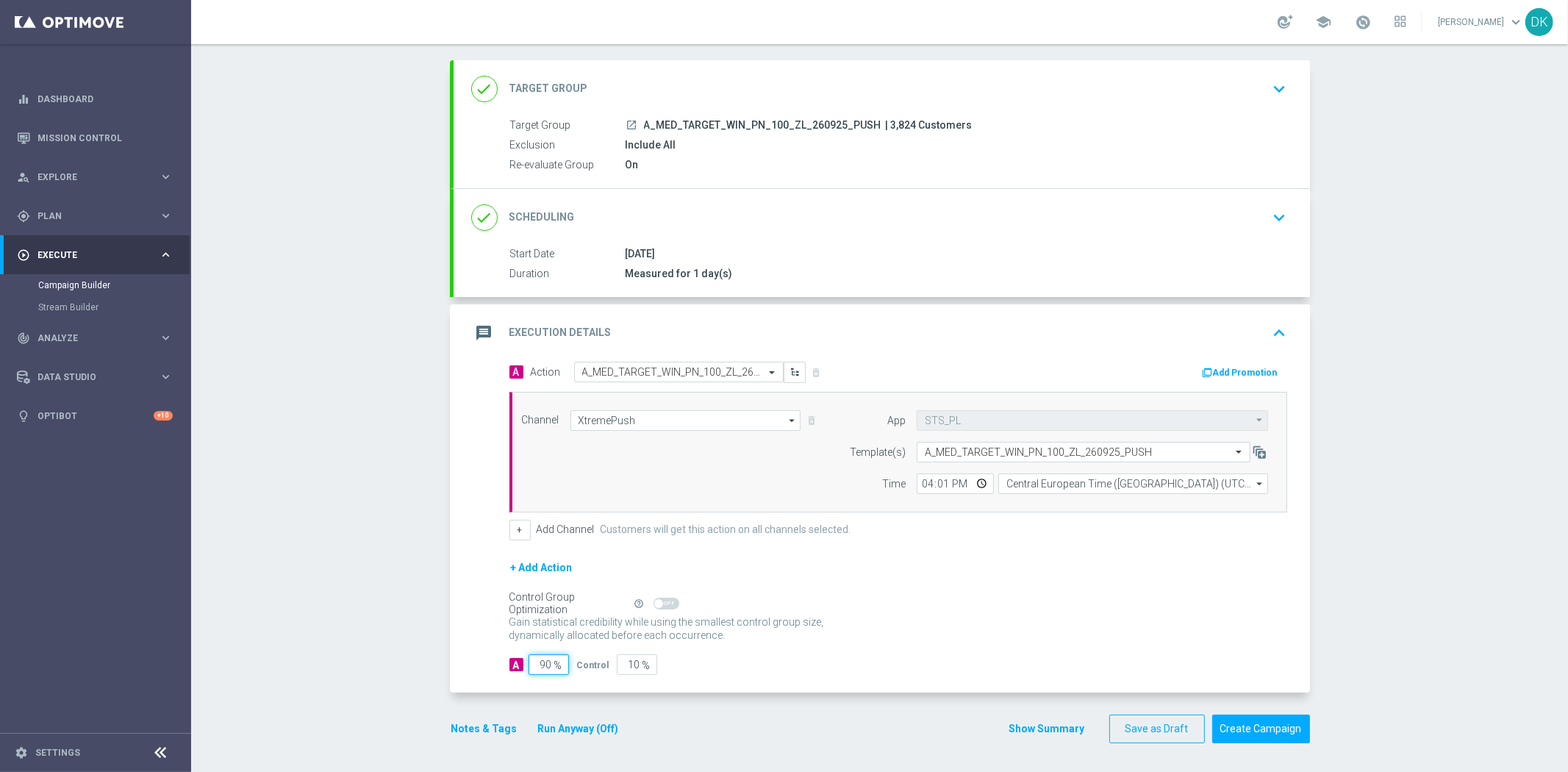
drag, startPoint x: 541, startPoint y: 670, endPoint x: 647, endPoint y: 668, distance: 106.0
click at [641, 667] on div "A 90 % Control 10 %" at bounding box center [898, 665] width 778 height 20
type input "98"
type input "2"
type input "98"
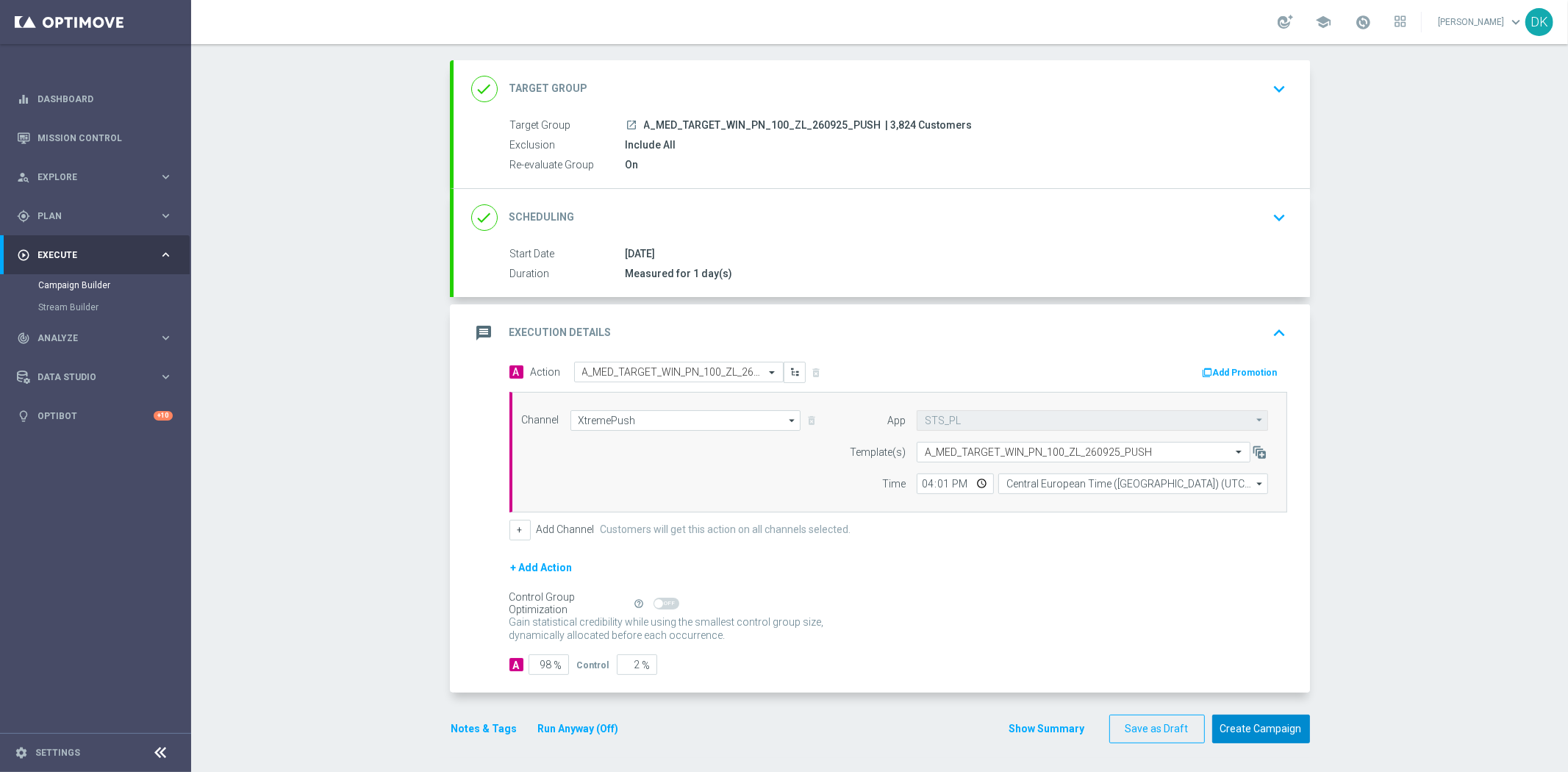
click at [1229, 731] on button "Create Campaign" at bounding box center [1261, 728] width 98 height 28
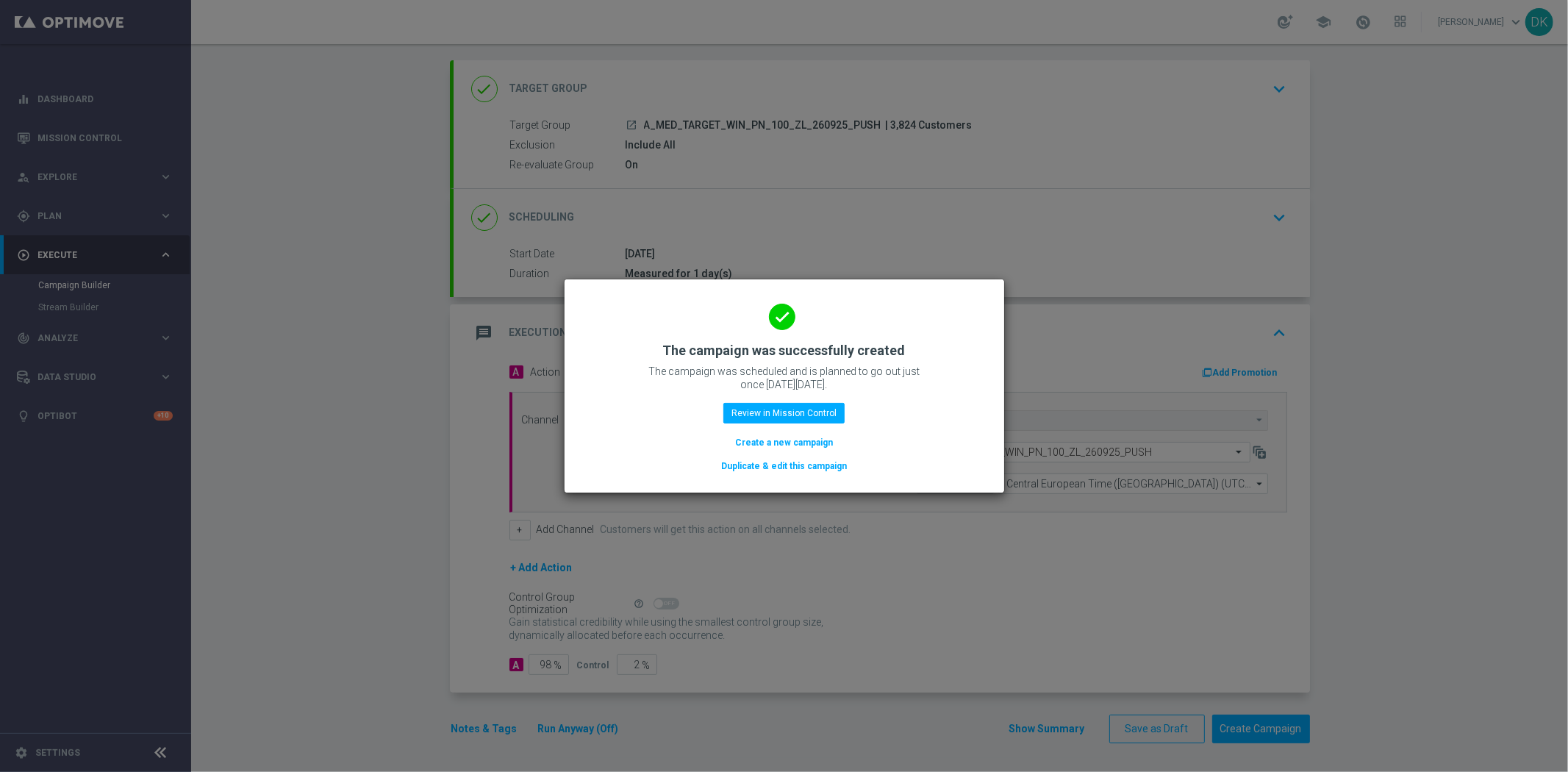
click at [816, 446] on button "Create a new campaign" at bounding box center [784, 442] width 101 height 17
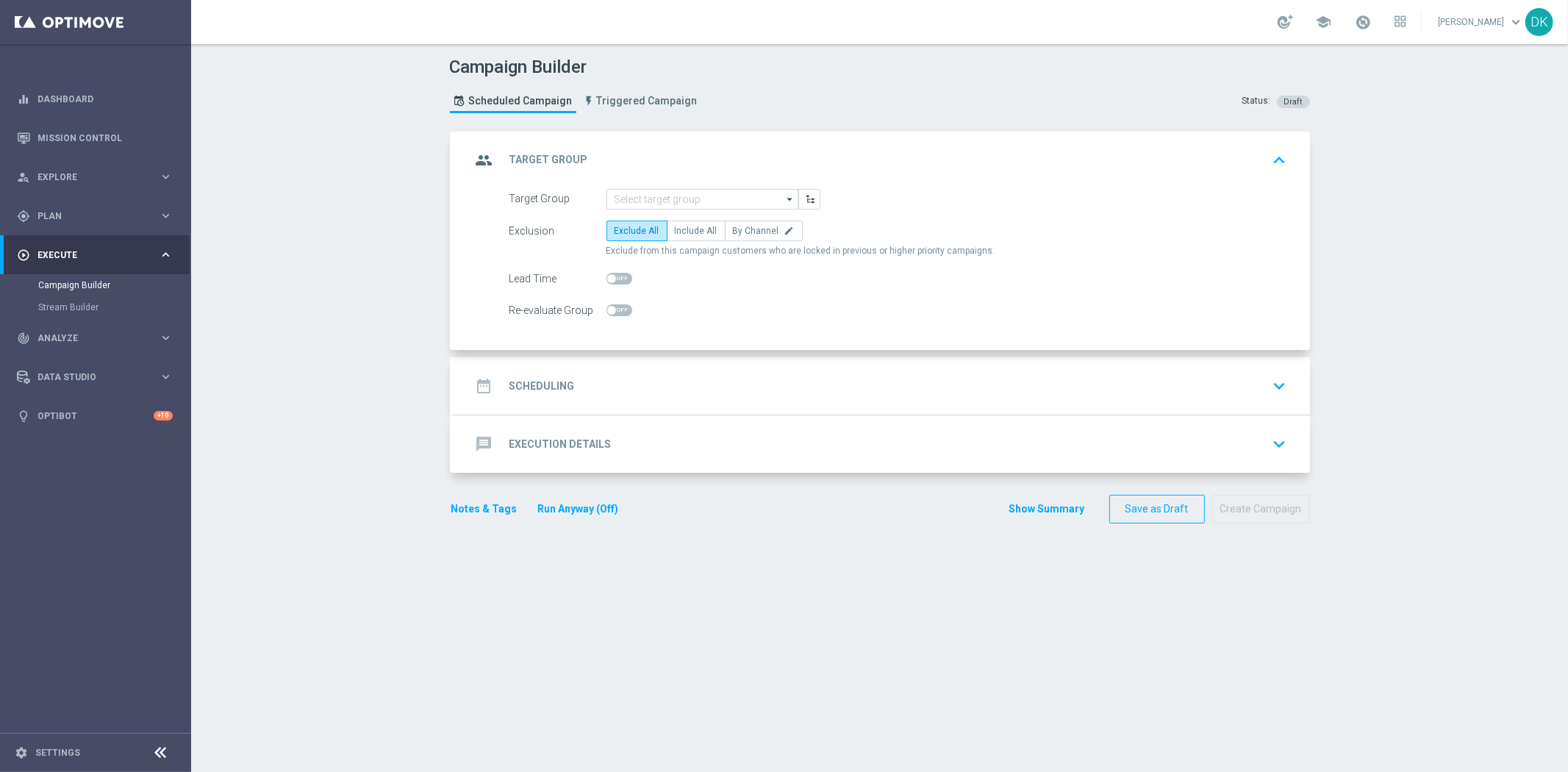
scroll to position [0, 0]
click at [695, 200] on input at bounding box center [703, 199] width 192 height 20
paste input "A_HIGH_TARGET_WIN_PN_200_ZL_260925_PUSH"
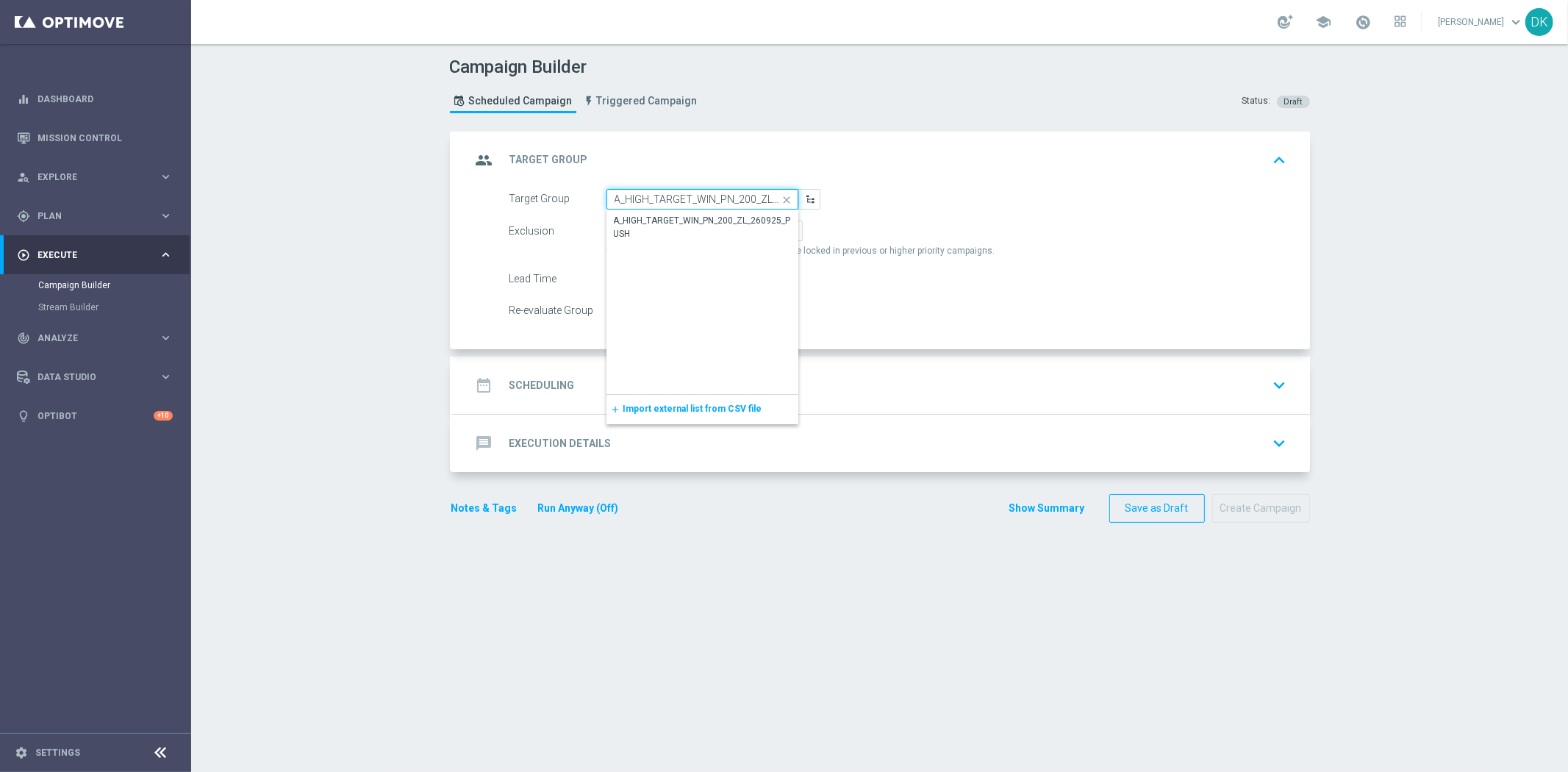
scroll to position [0, 58]
click at [672, 218] on div "A_HIGH_TARGET_WIN_PN_200_ZL_260925_PUSH" at bounding box center [703, 226] width 178 height 26
type input "A_HIGH_TARGET_WIN_PN_200_ZL_260925_PUSH"
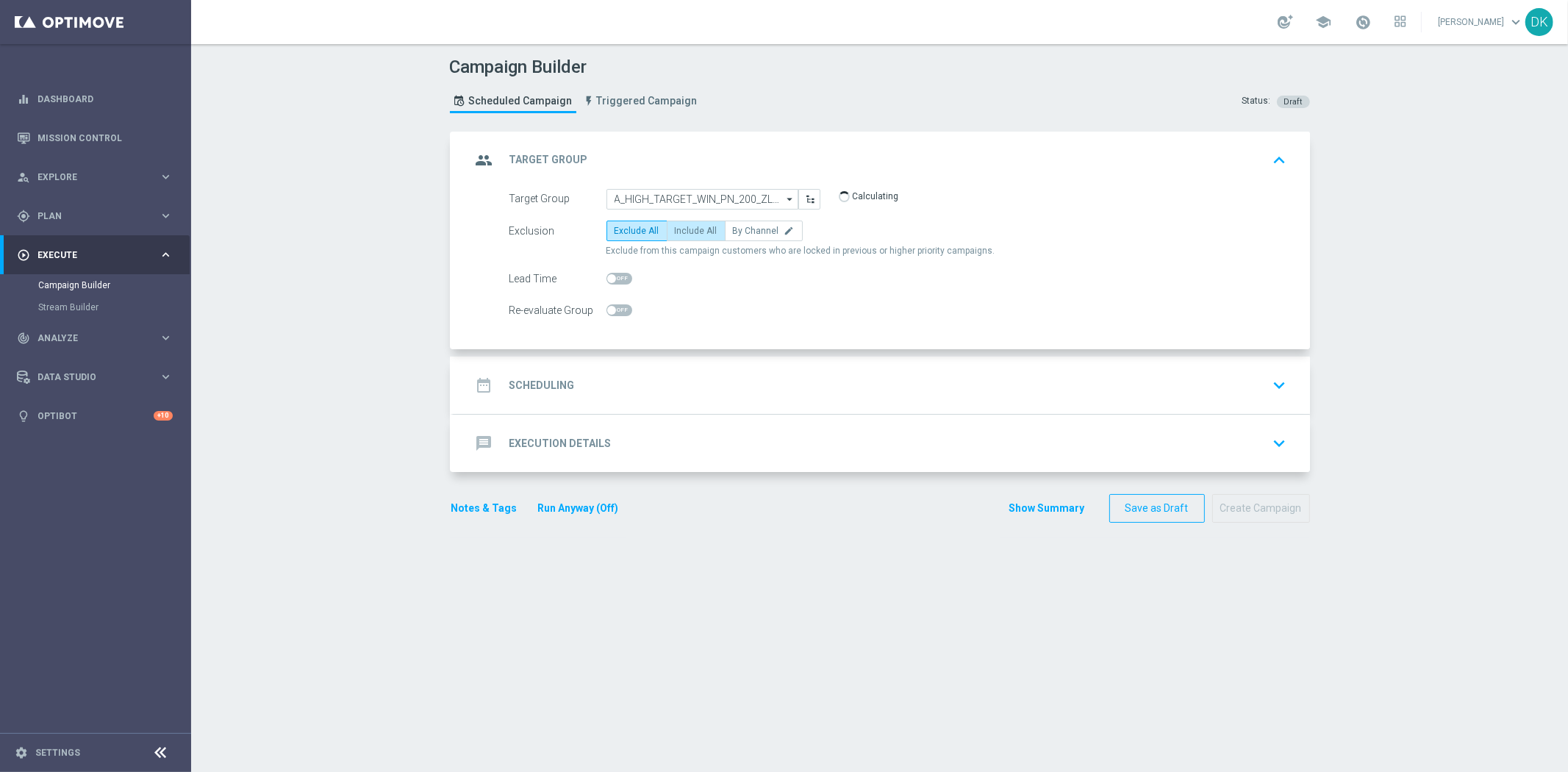
click at [677, 231] on span "Include All" at bounding box center [697, 230] width 43 height 11
click at [677, 231] on input "Include All" at bounding box center [680, 233] width 10 height 10
radio input "true"
click at [607, 312] on span at bounding box center [611, 309] width 9 height 9
click at [607, 312] on input "checkbox" at bounding box center [620, 310] width 25 height 12
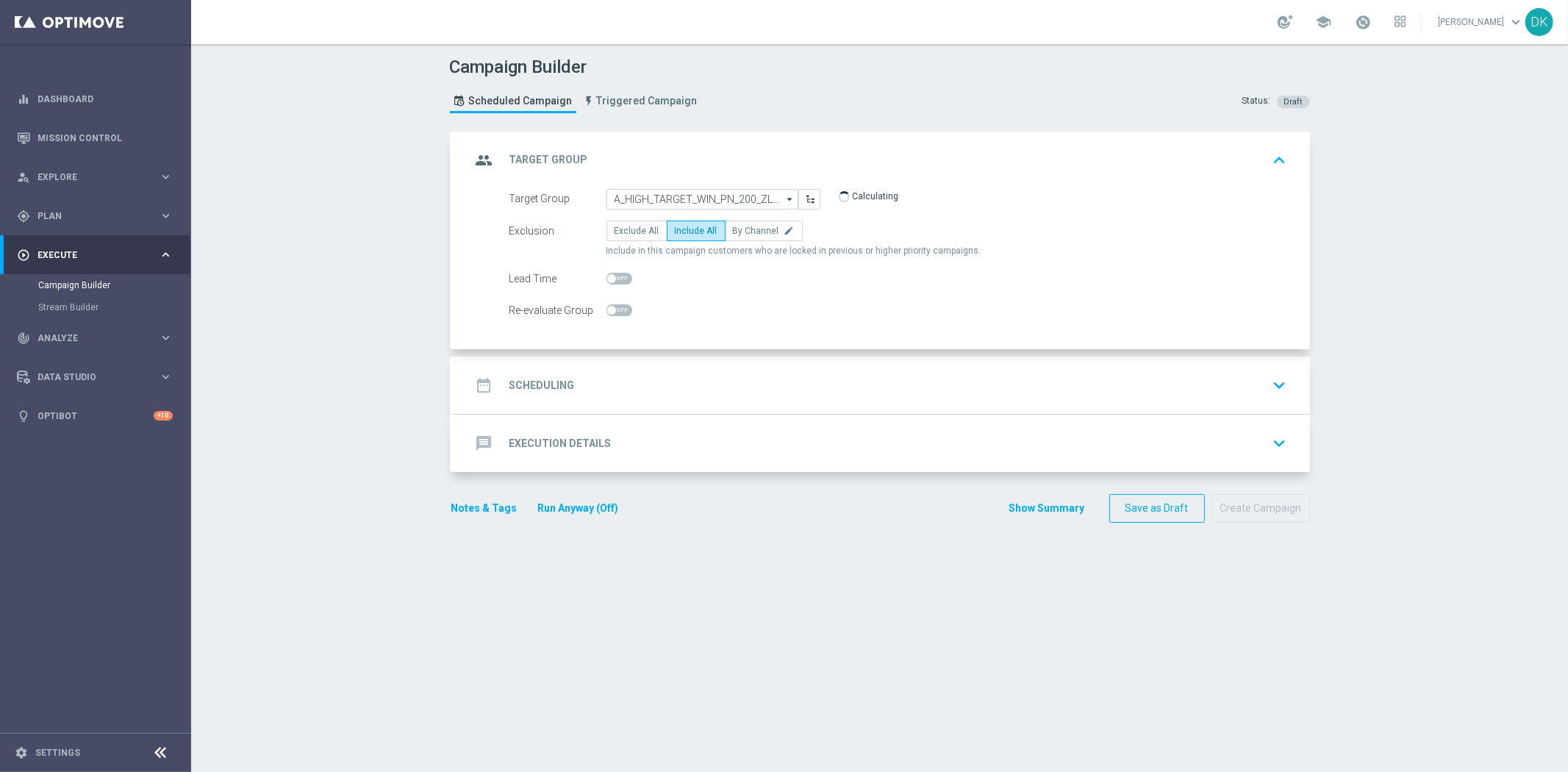
checkbox input "true"
click at [577, 386] on div "date_range Scheduling keyboard_arrow_down" at bounding box center [882, 385] width 822 height 28
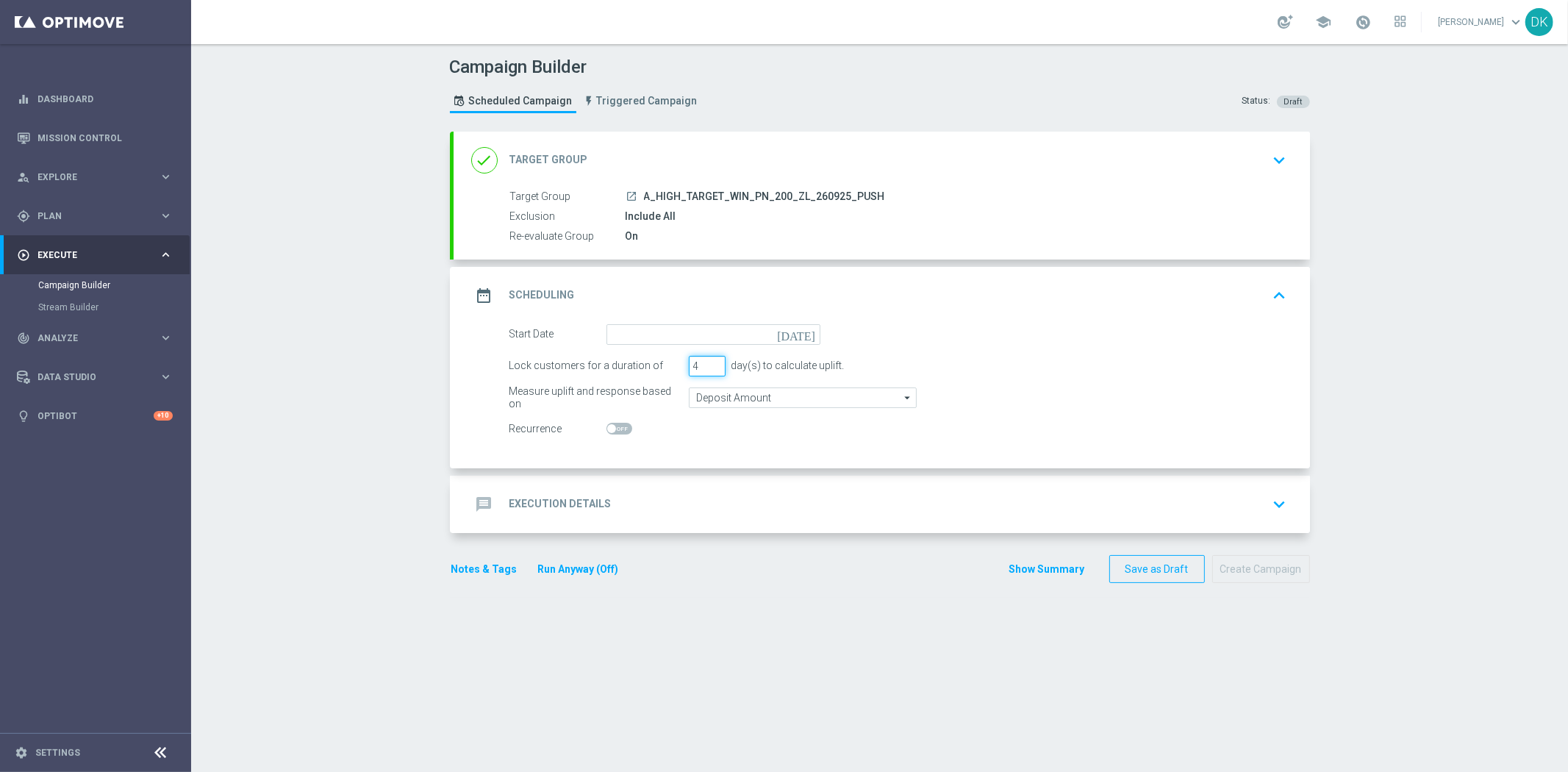
click at [709, 364] on input "4" at bounding box center [707, 366] width 37 height 20
click at [709, 365] on input "3" at bounding box center [707, 366] width 37 height 20
click at [707, 368] on input "2" at bounding box center [707, 366] width 37 height 20
type input "1"
click at [707, 368] on input "1" at bounding box center [707, 366] width 37 height 20
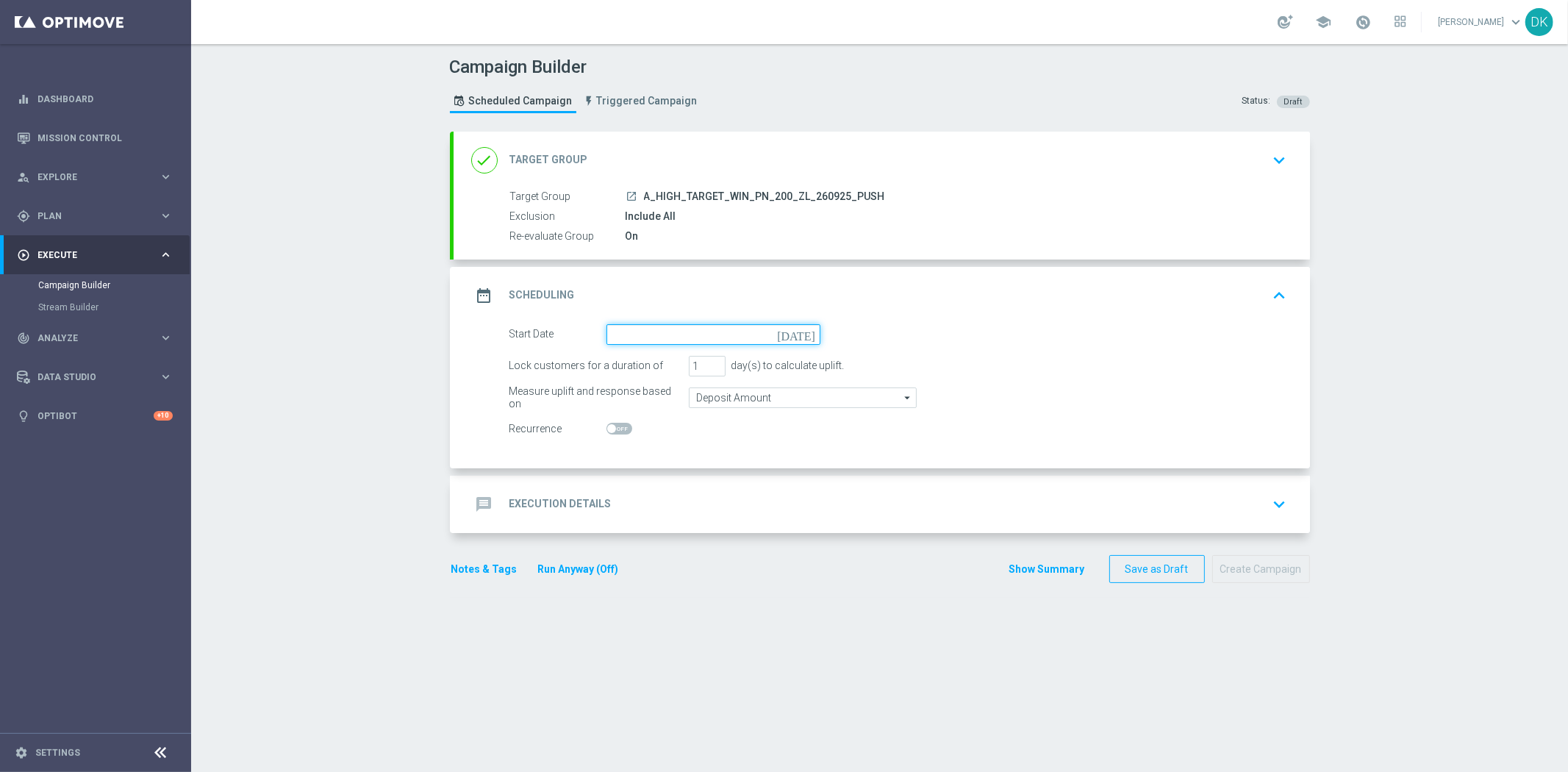
click at [723, 333] on input at bounding box center [713, 334] width 214 height 20
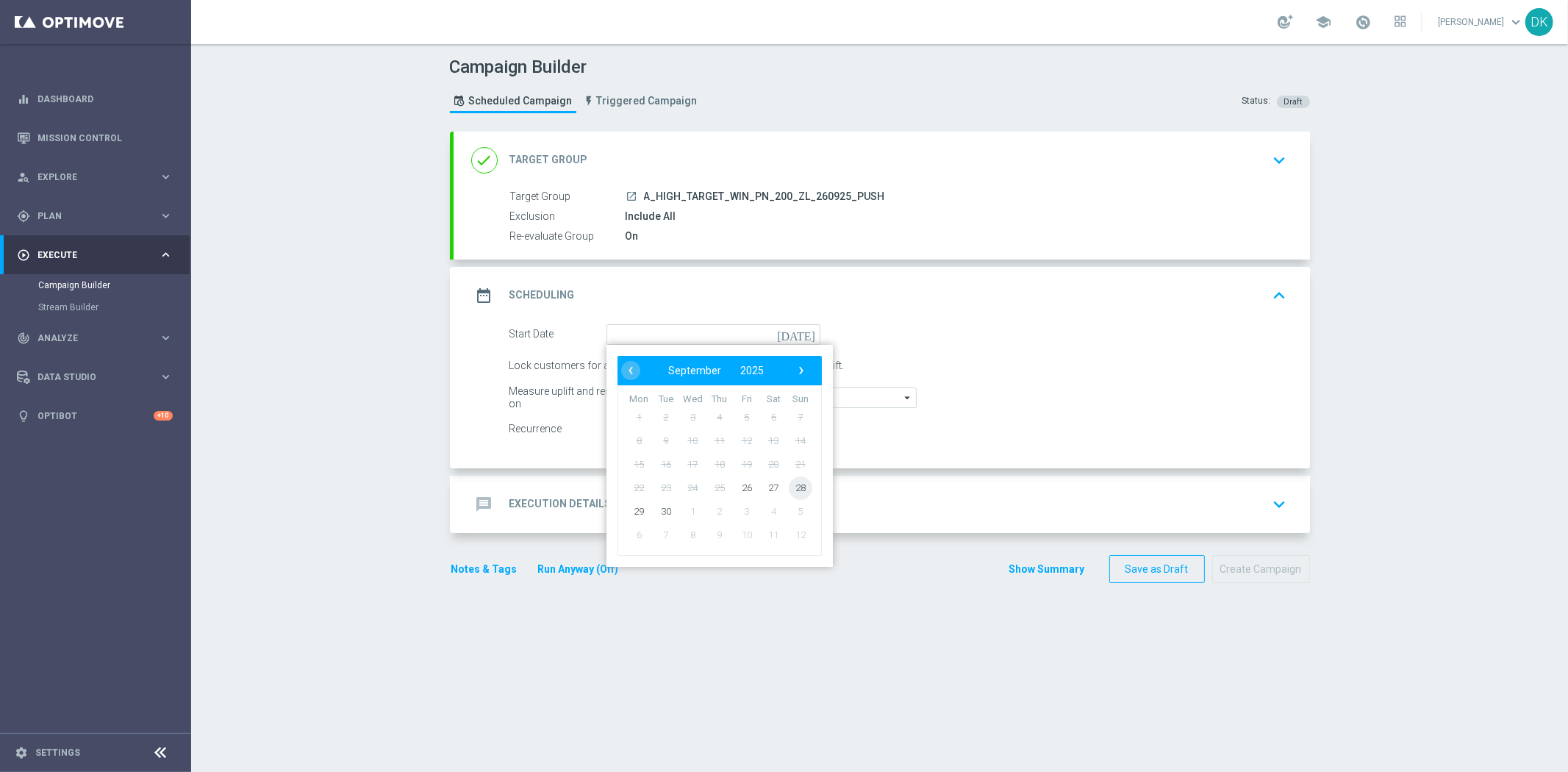
click at [791, 481] on span "28" at bounding box center [800, 487] width 23 height 23
type input "[DATE]"
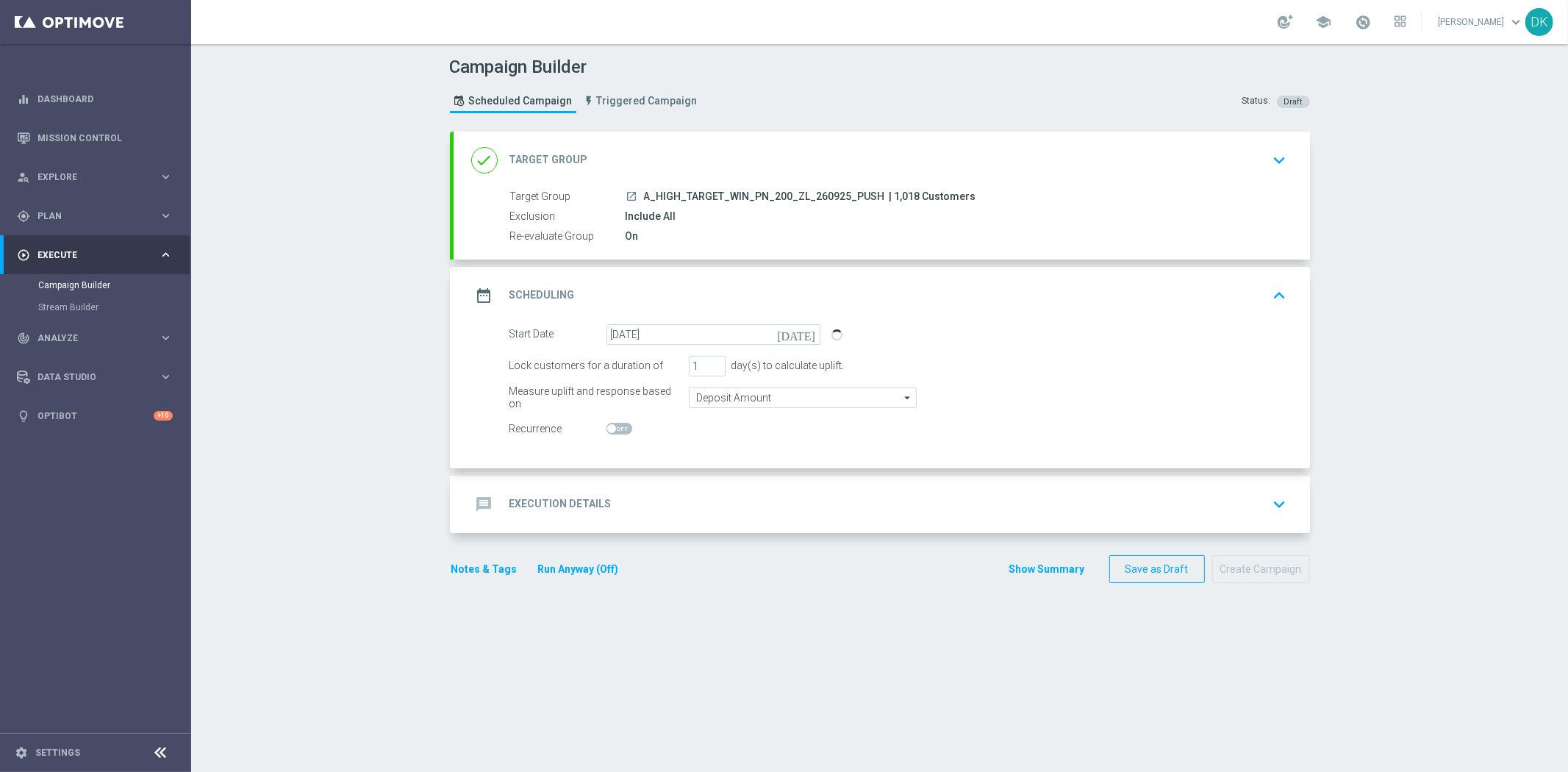
click at [614, 504] on div "message Execution Details keyboard_arrow_down" at bounding box center [882, 505] width 822 height 28
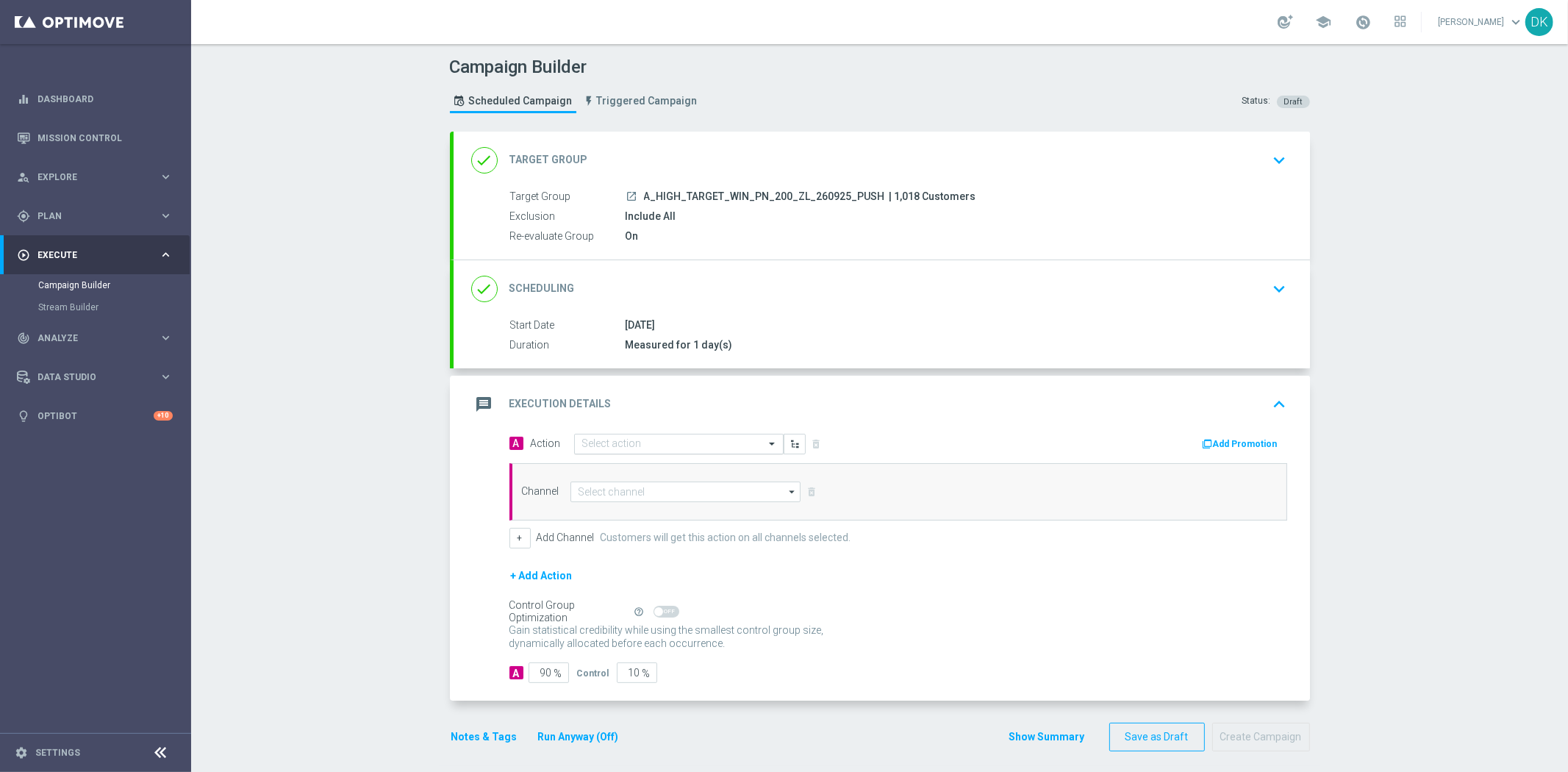
click at [648, 446] on input "text" at bounding box center [664, 444] width 164 height 13
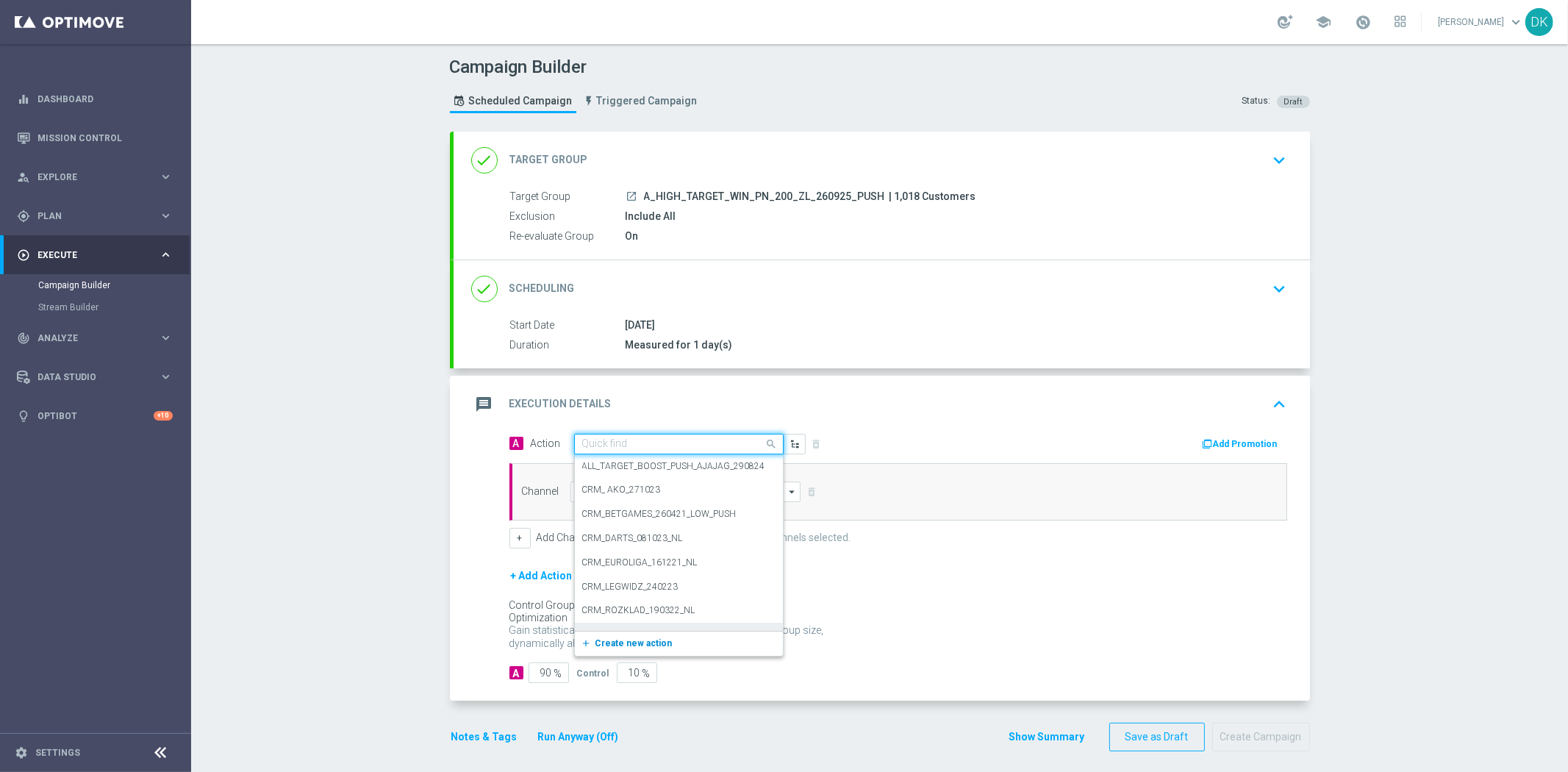
click at [627, 638] on span "Create new action" at bounding box center [633, 643] width 77 height 11
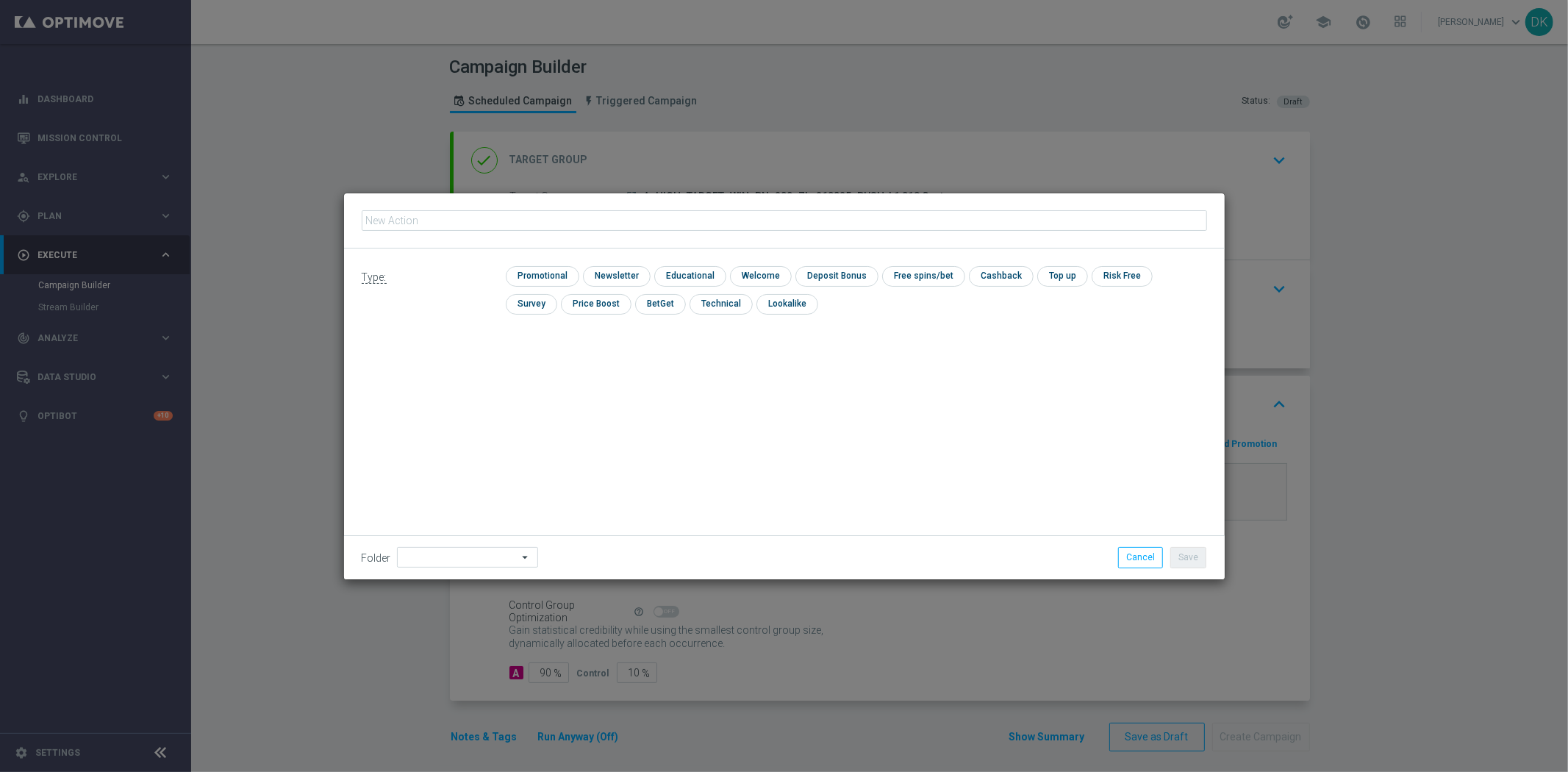
type input "A_HIGH_TARGET_WIN_PN_200_ZL_260925_PUSH"
click at [532, 269] on input "checkbox" at bounding box center [541, 276] width 70 height 20
checkbox input "true"
click at [1185, 551] on button "Save" at bounding box center [1187, 557] width 36 height 20
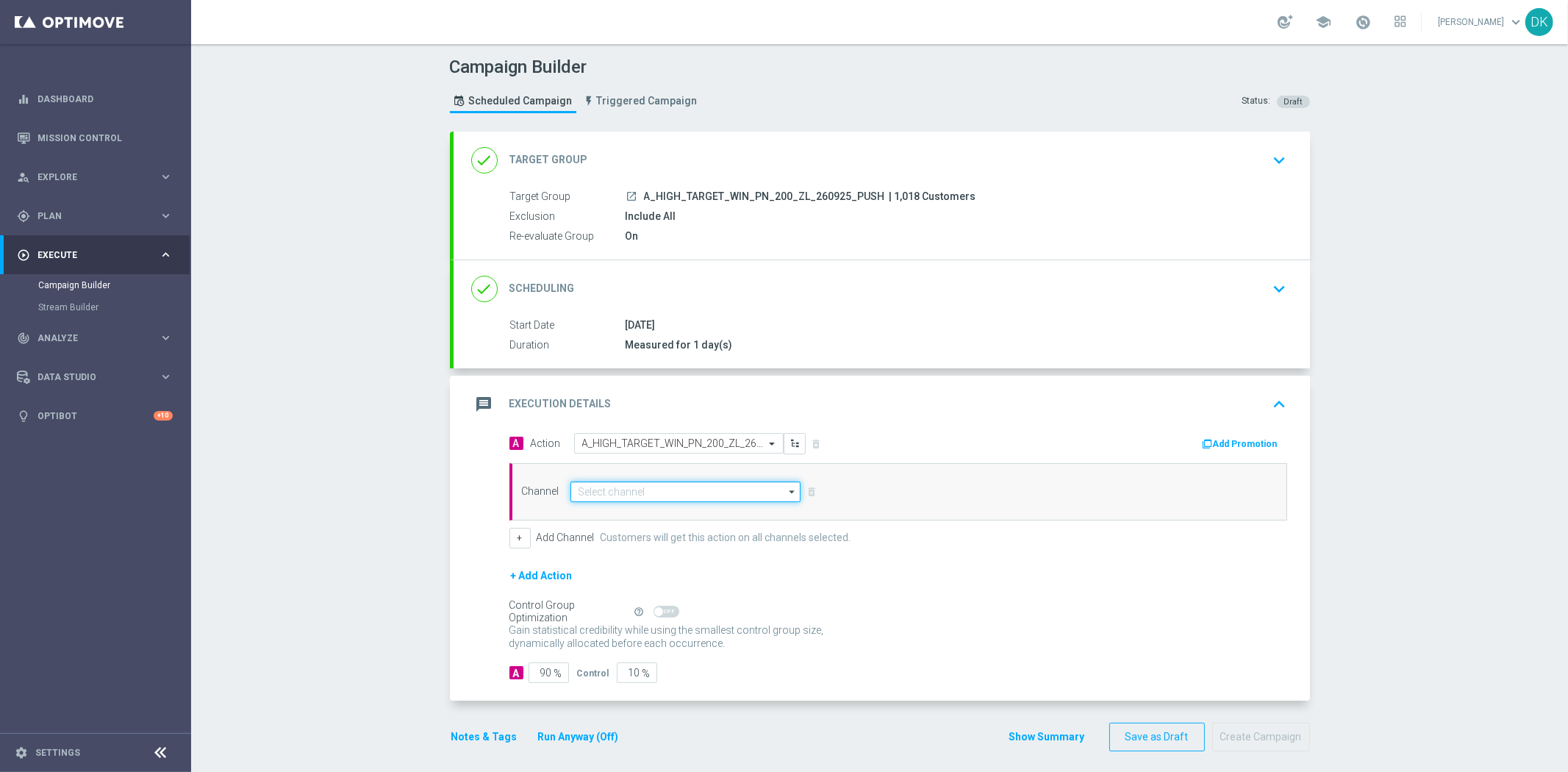
click at [673, 490] on input at bounding box center [686, 491] width 231 height 20
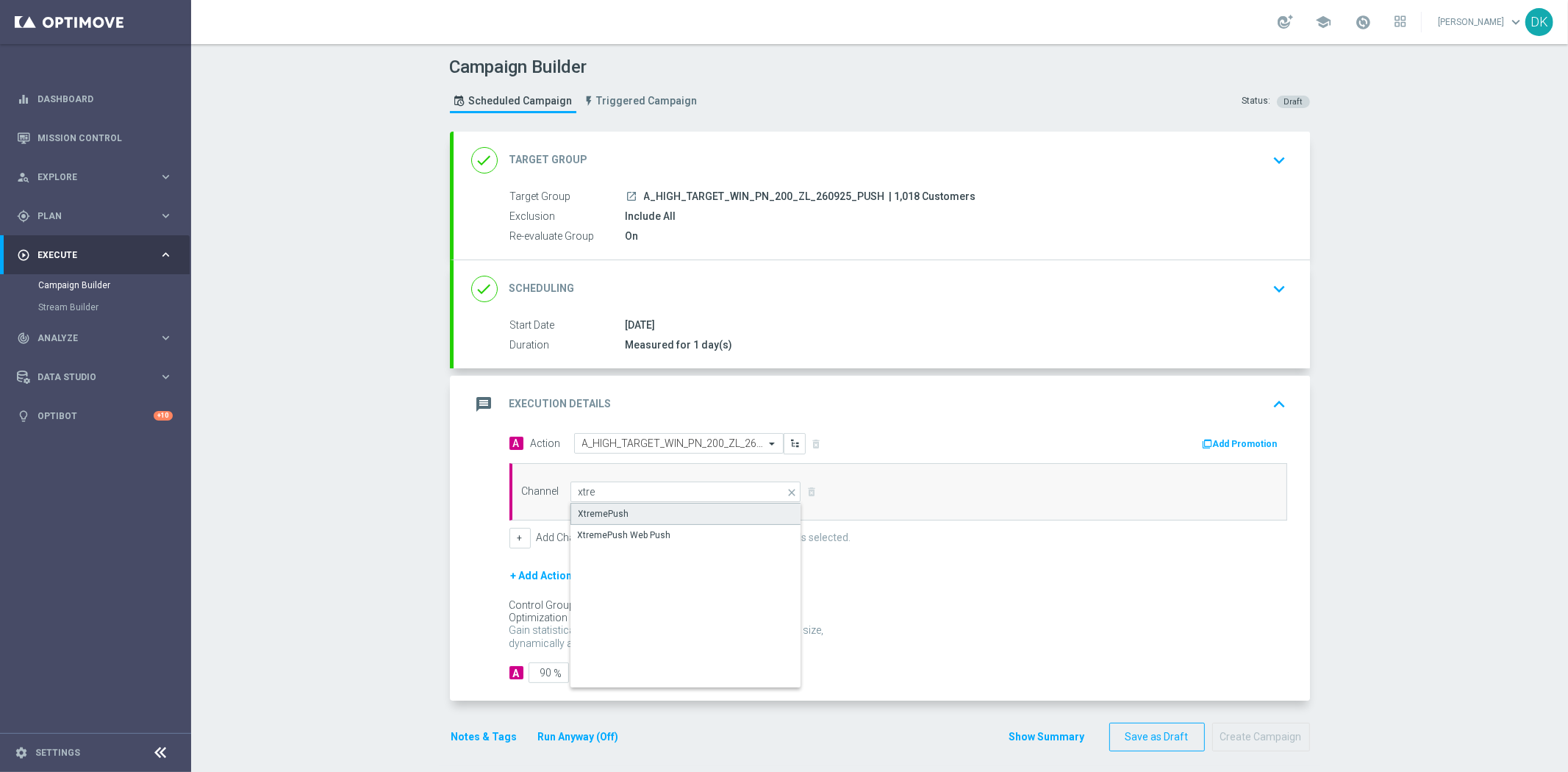
click at [650, 509] on div "XtremePush" at bounding box center [686, 513] width 231 height 22
type input "XtremePush"
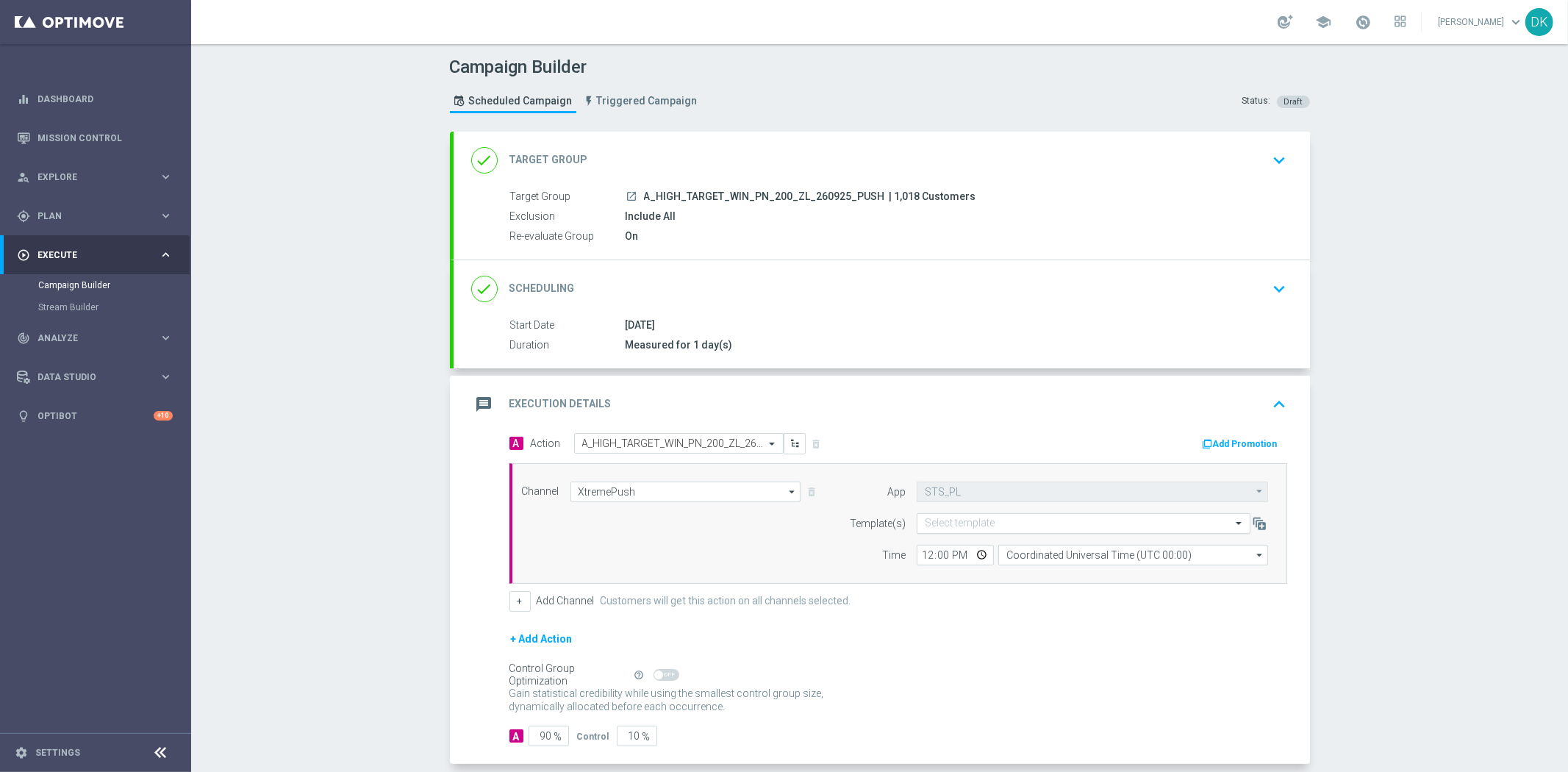
click at [941, 523] on input "text" at bounding box center [1068, 523] width 288 height 13
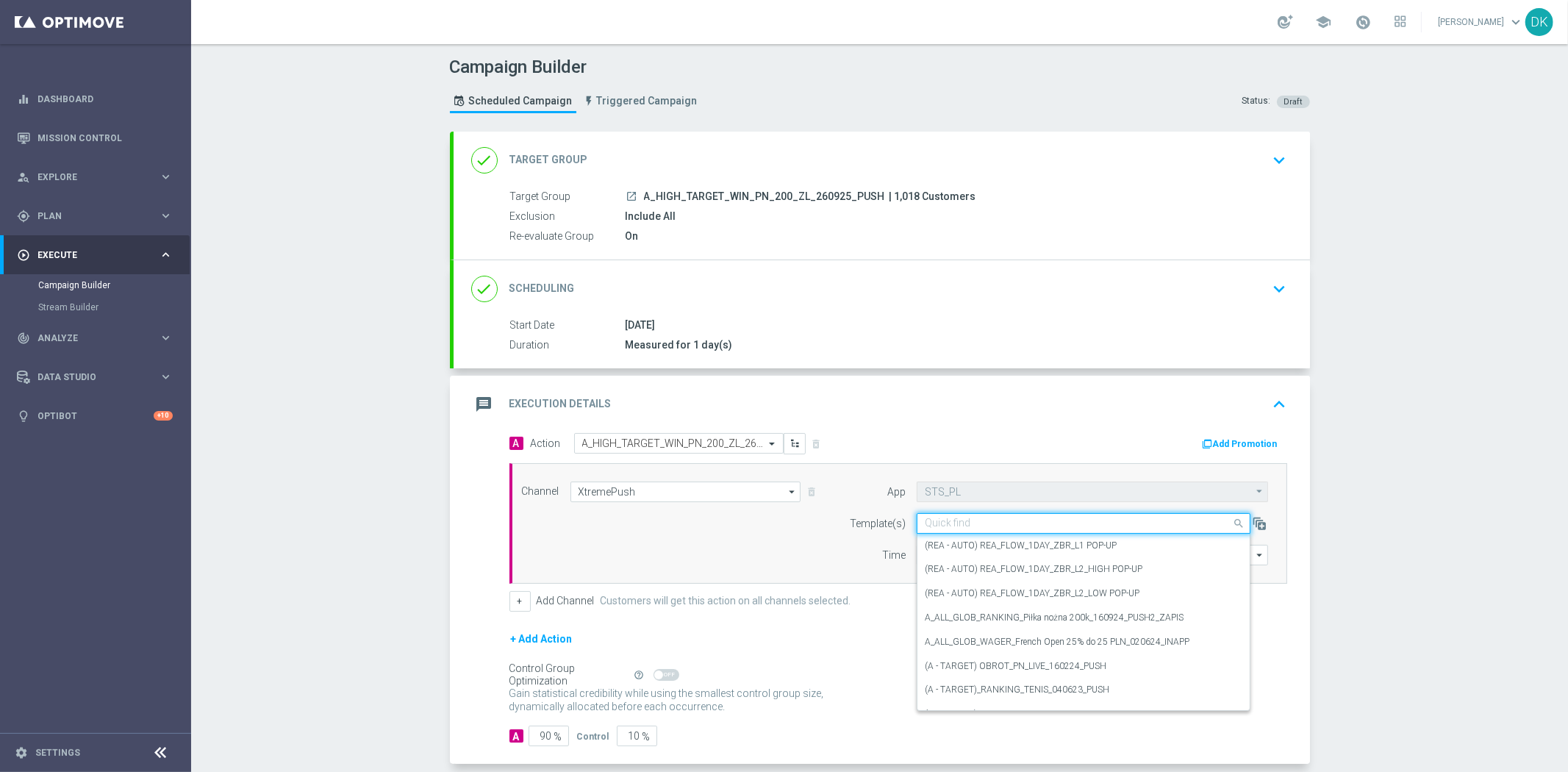
paste input "A_HIGH_TARGET_WIN_PN_200_ZL_260925_PUSH"
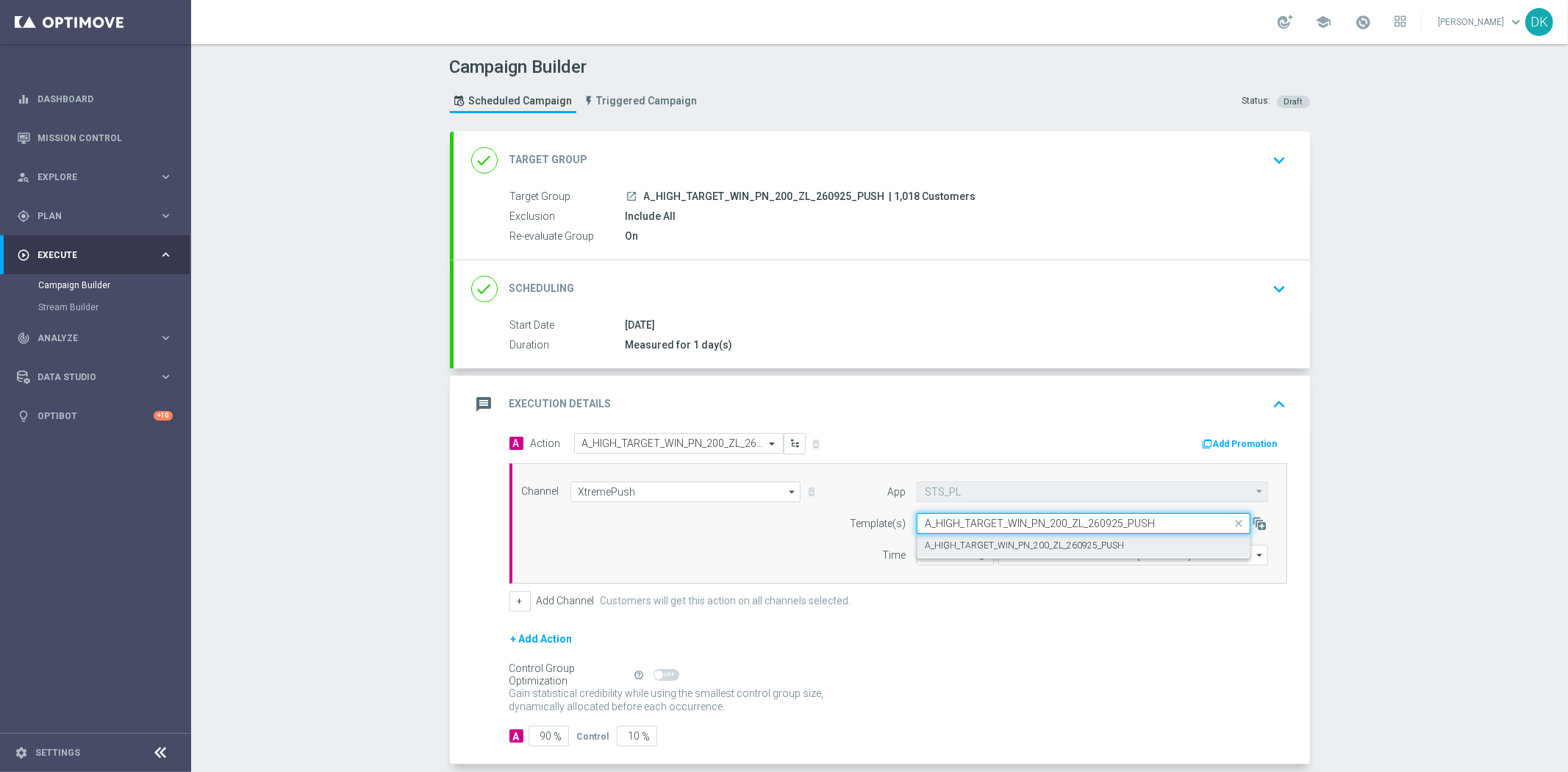
click at [946, 549] on label "A_HIGH_TARGET_WIN_PN_200_ZL_260925_PUSH" at bounding box center [1025, 546] width 199 height 13
type input "A_HIGH_TARGET_WIN_PN_200_ZL_260925_PUSH"
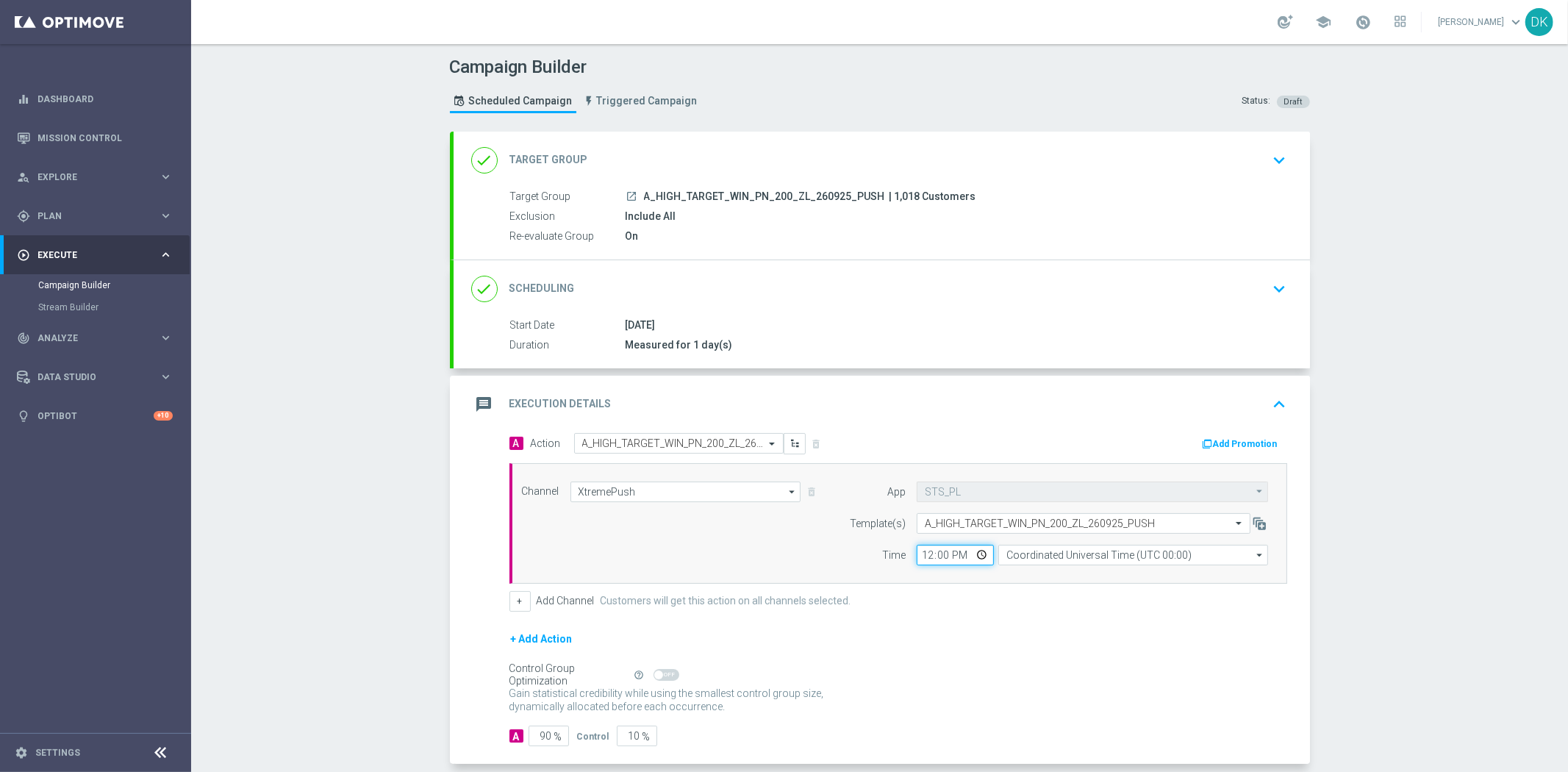
click at [919, 553] on input "12:00" at bounding box center [954, 554] width 77 height 20
type input "16:01"
click at [1054, 553] on input "Coordinated Universal Time (UTC 00:00)" at bounding box center [1133, 554] width 269 height 20
click at [1059, 576] on div "Central European Time ([GEOGRAPHIC_DATA]) (UTC +02:00)" at bounding box center [1126, 577] width 240 height 14
type input "Central European Time ([GEOGRAPHIC_DATA]) (UTC +02:00)"
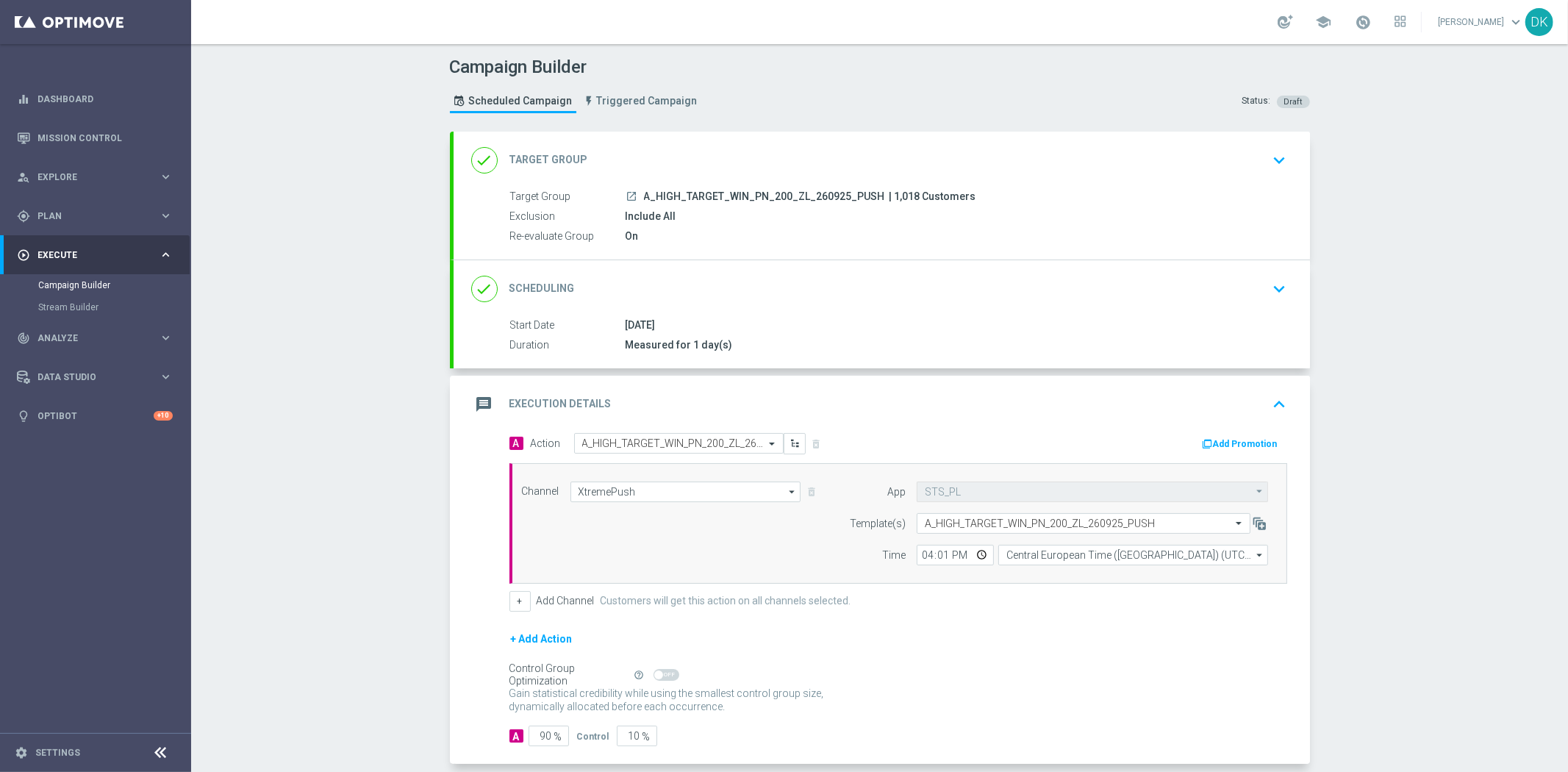
click at [1063, 659] on div "+ Add Action" at bounding box center [898, 649] width 778 height 37
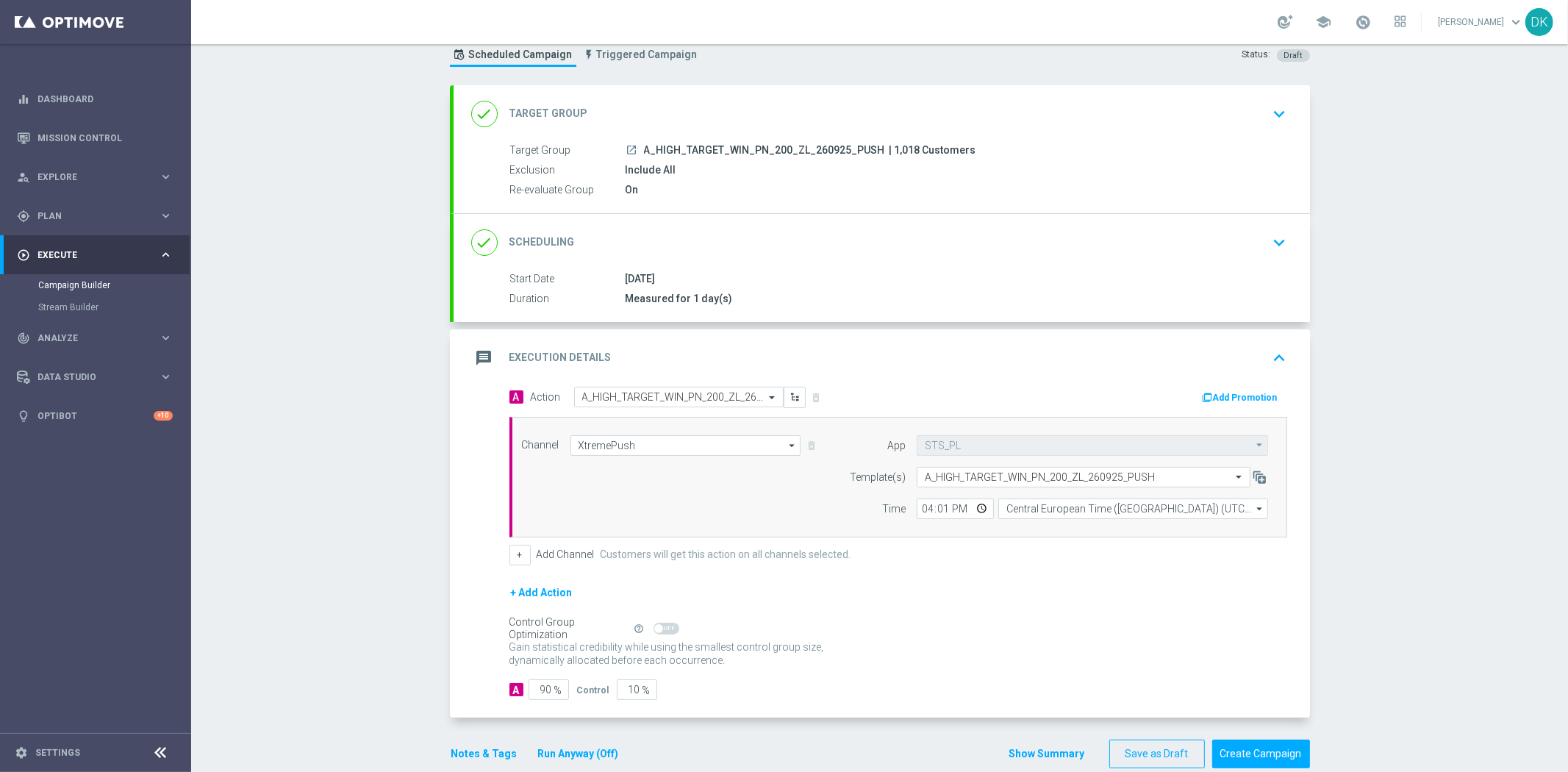
scroll to position [71, 0]
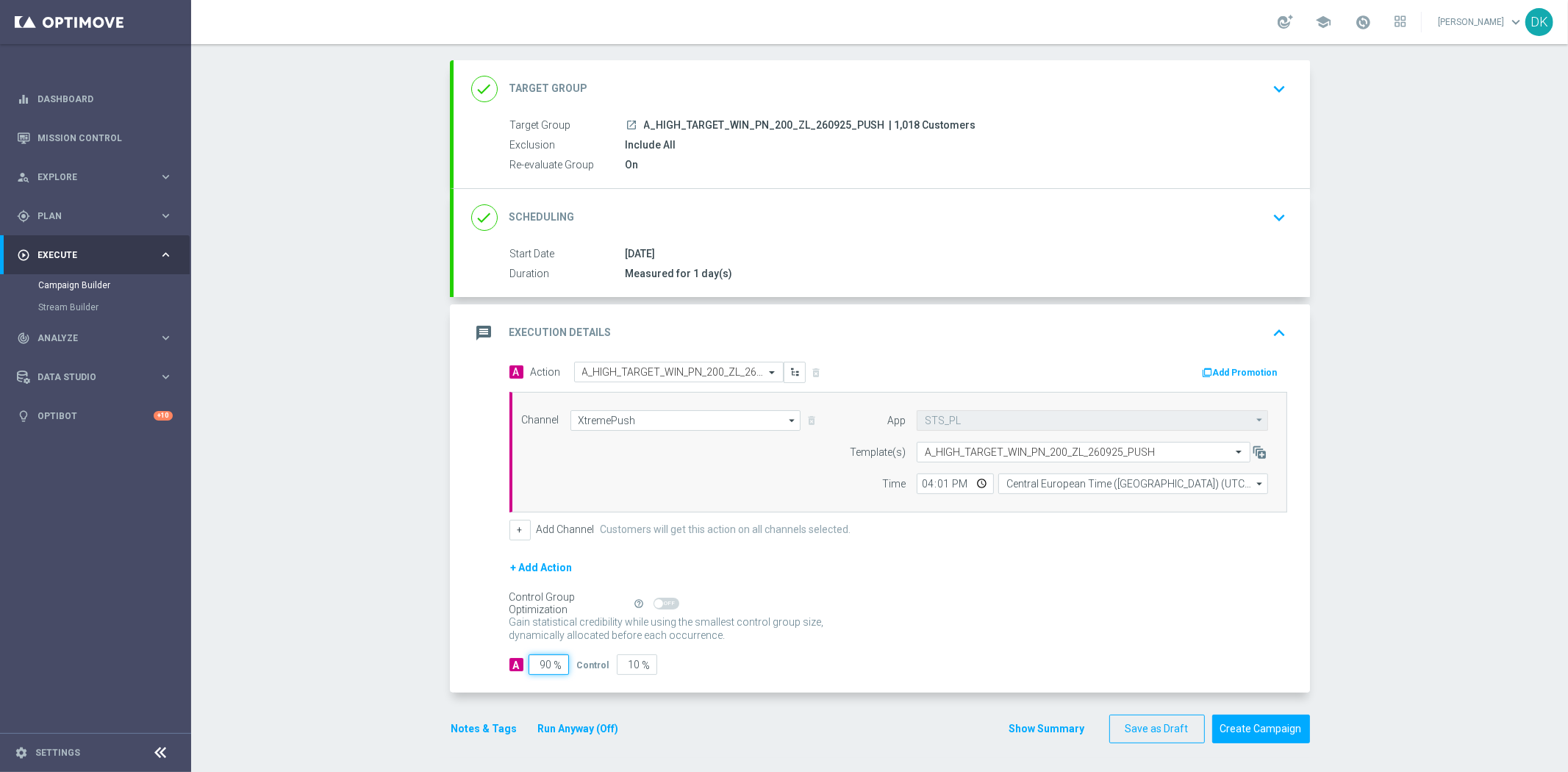
drag, startPoint x: 542, startPoint y: 670, endPoint x: 563, endPoint y: 670, distance: 21.0
click at [560, 670] on input "90" at bounding box center [548, 665] width 40 height 20
type input "98"
type input "2"
type input "98"
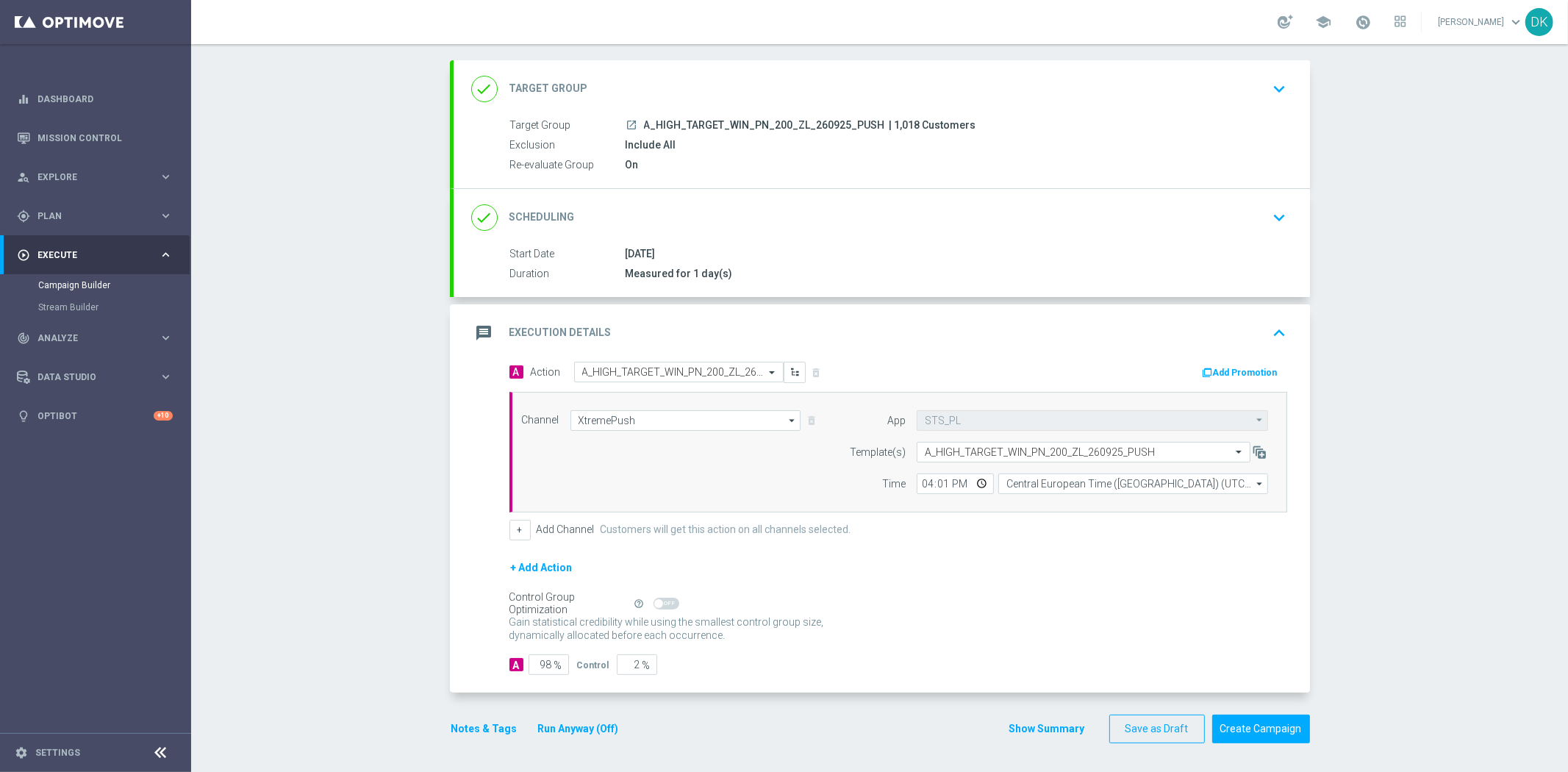
click at [983, 641] on div "Gain statistical credibility while using the smallest control group size, dynam…" at bounding box center [898, 630] width 778 height 35
click at [1257, 735] on button "Create Campaign" at bounding box center [1261, 728] width 98 height 28
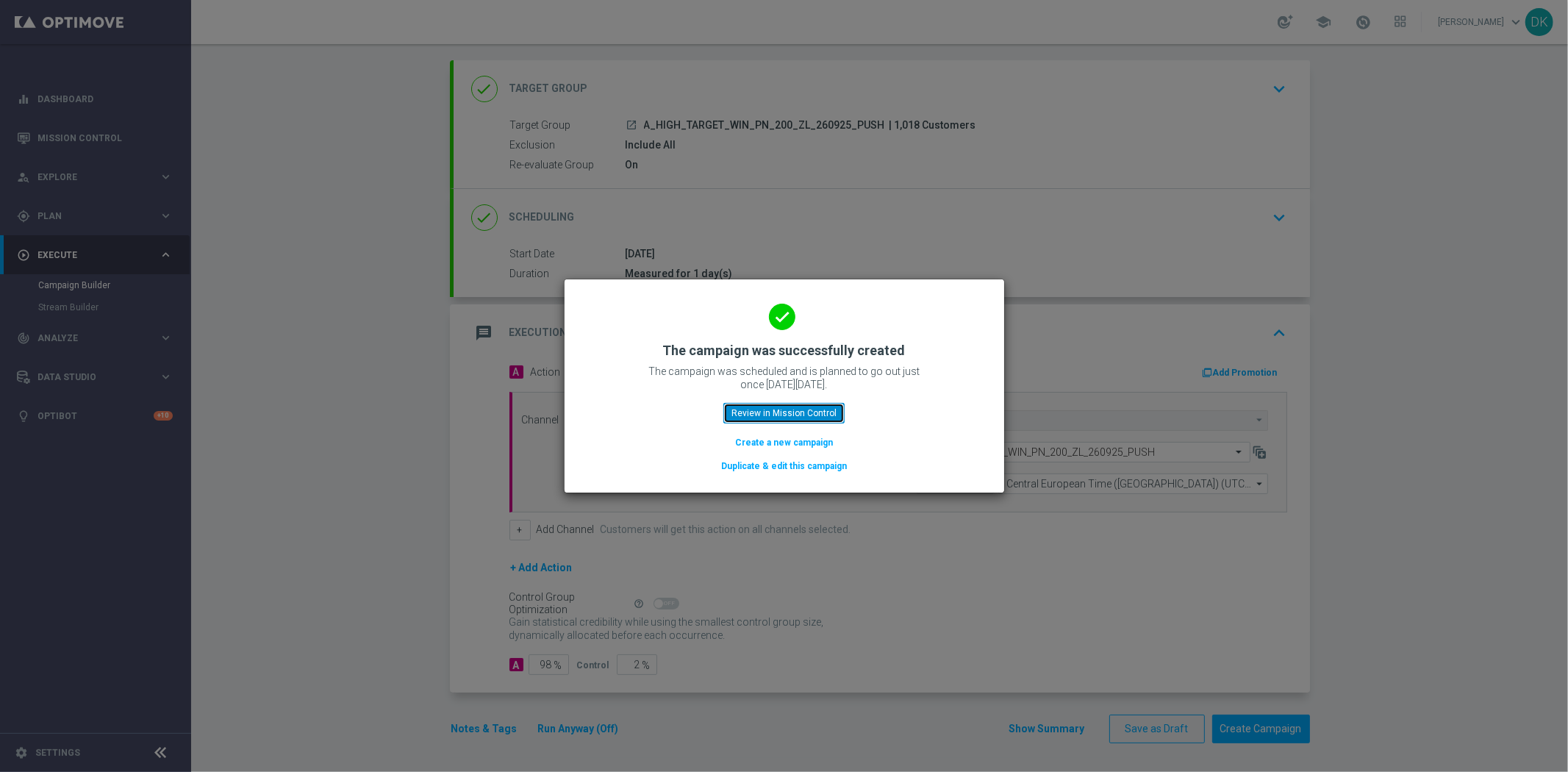
click at [789, 415] on button "Review in Mission Control" at bounding box center [784, 413] width 121 height 20
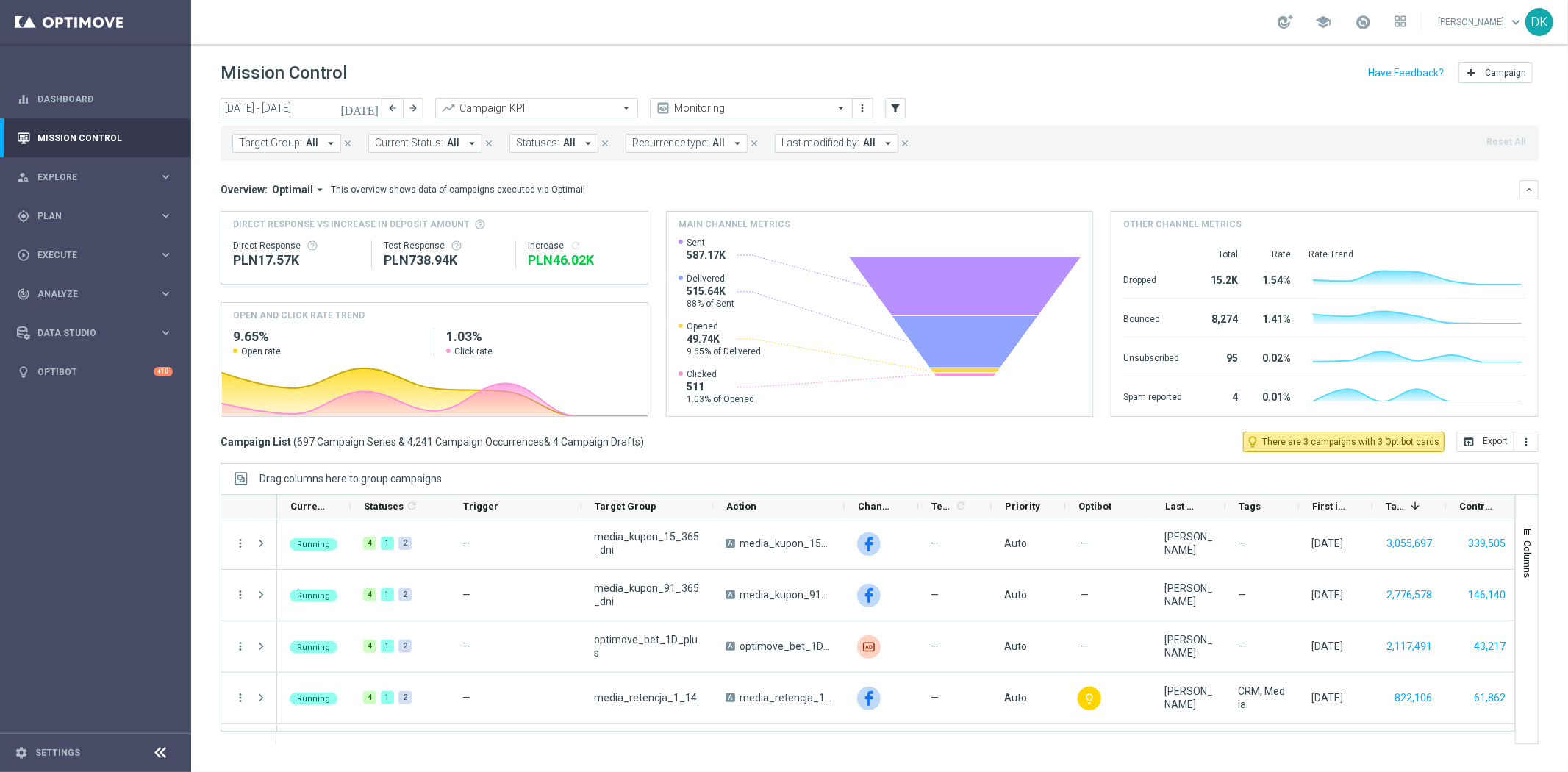
click at [299, 149] on button "Target Group: All arrow_drop_down" at bounding box center [287, 143] width 109 height 20
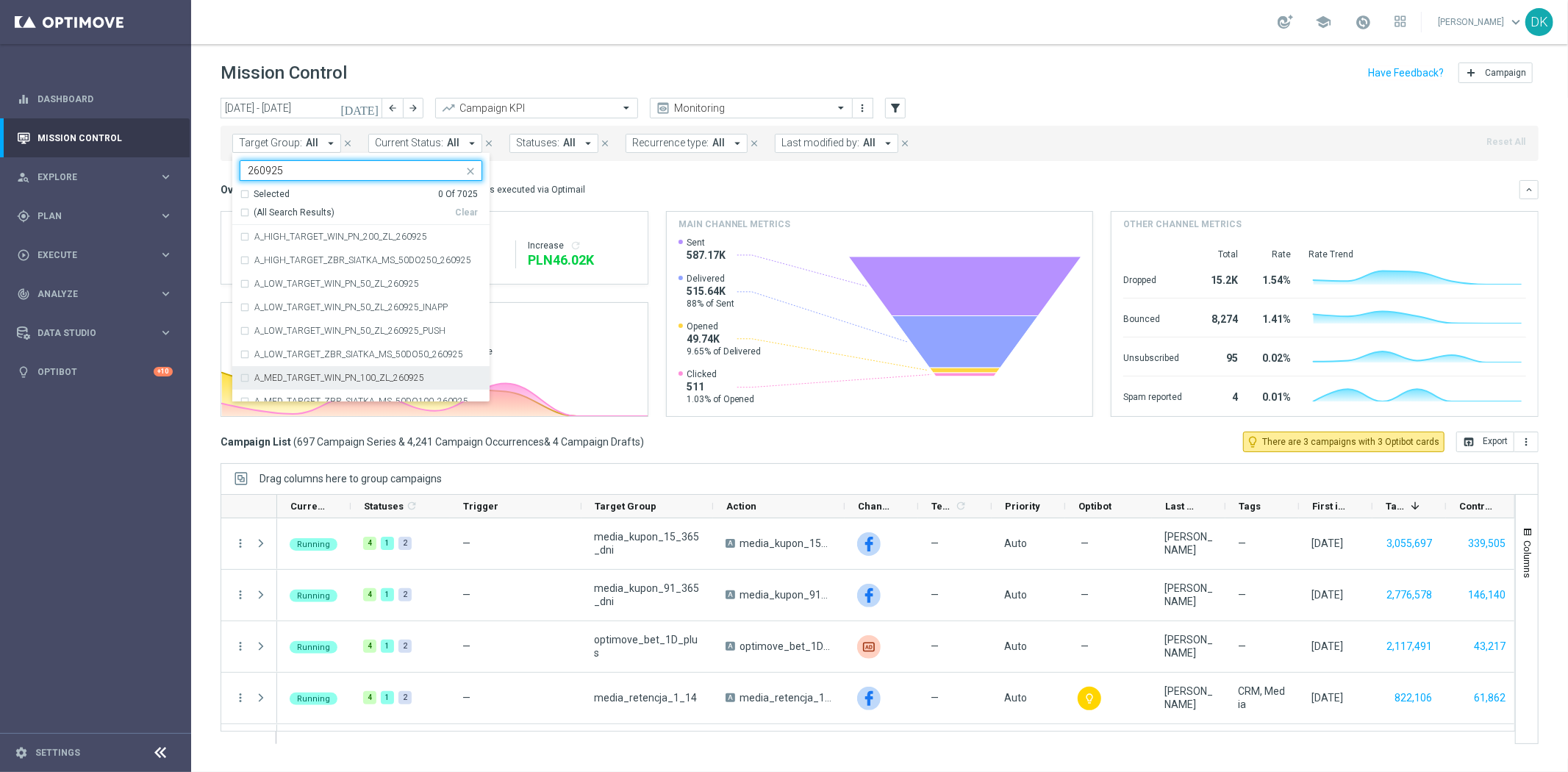
click at [327, 385] on div "A_MED_TARGET_WIN_PN_100_ZL_260925" at bounding box center [361, 378] width 243 height 23
type input "260925"
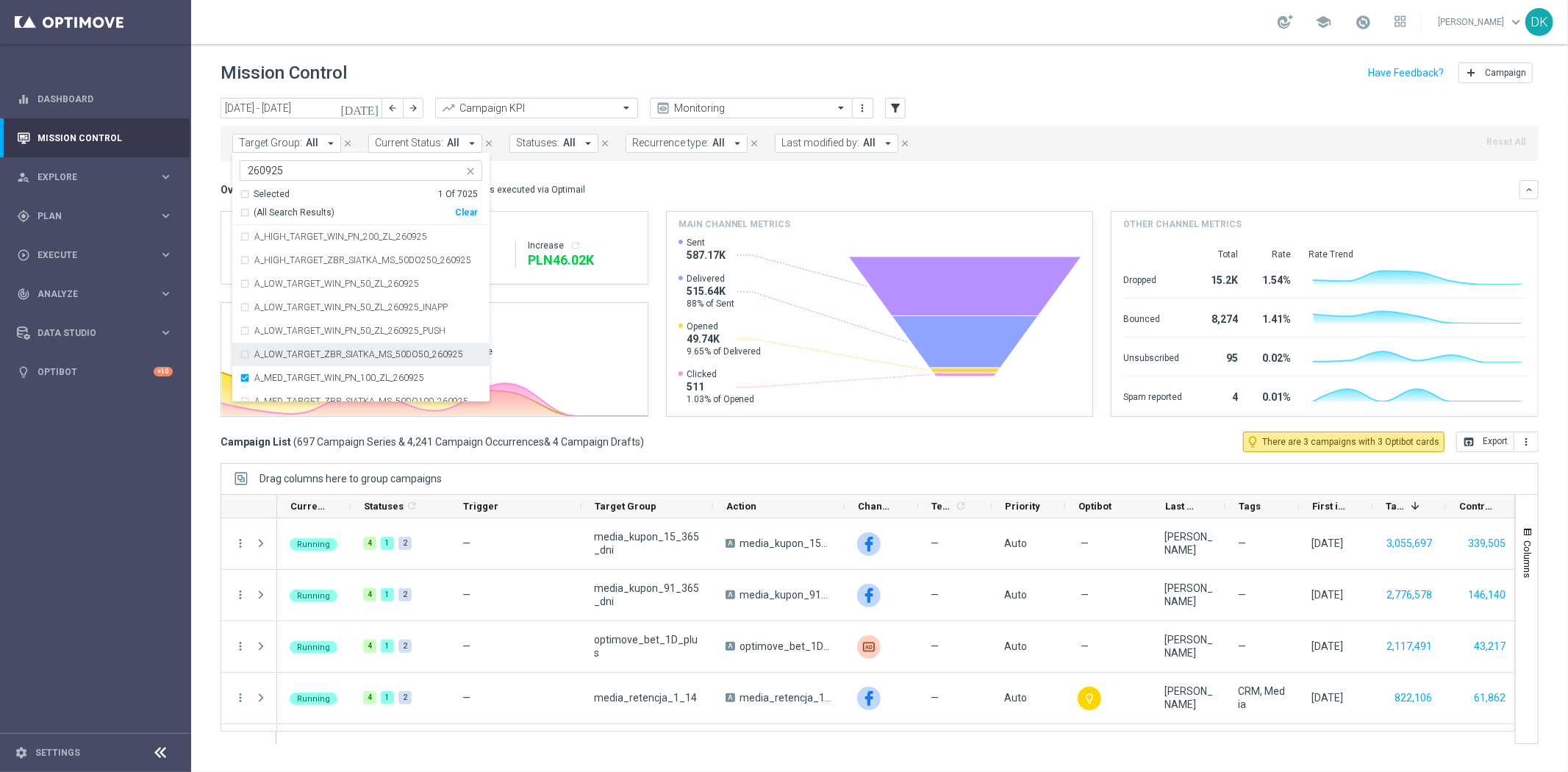
click at [206, 327] on div "today 22 Sep 2025 - 28 Sep 2025 arrow_back arrow_forward Campaign KPI trending_…" at bounding box center [879, 427] width 1377 height 661
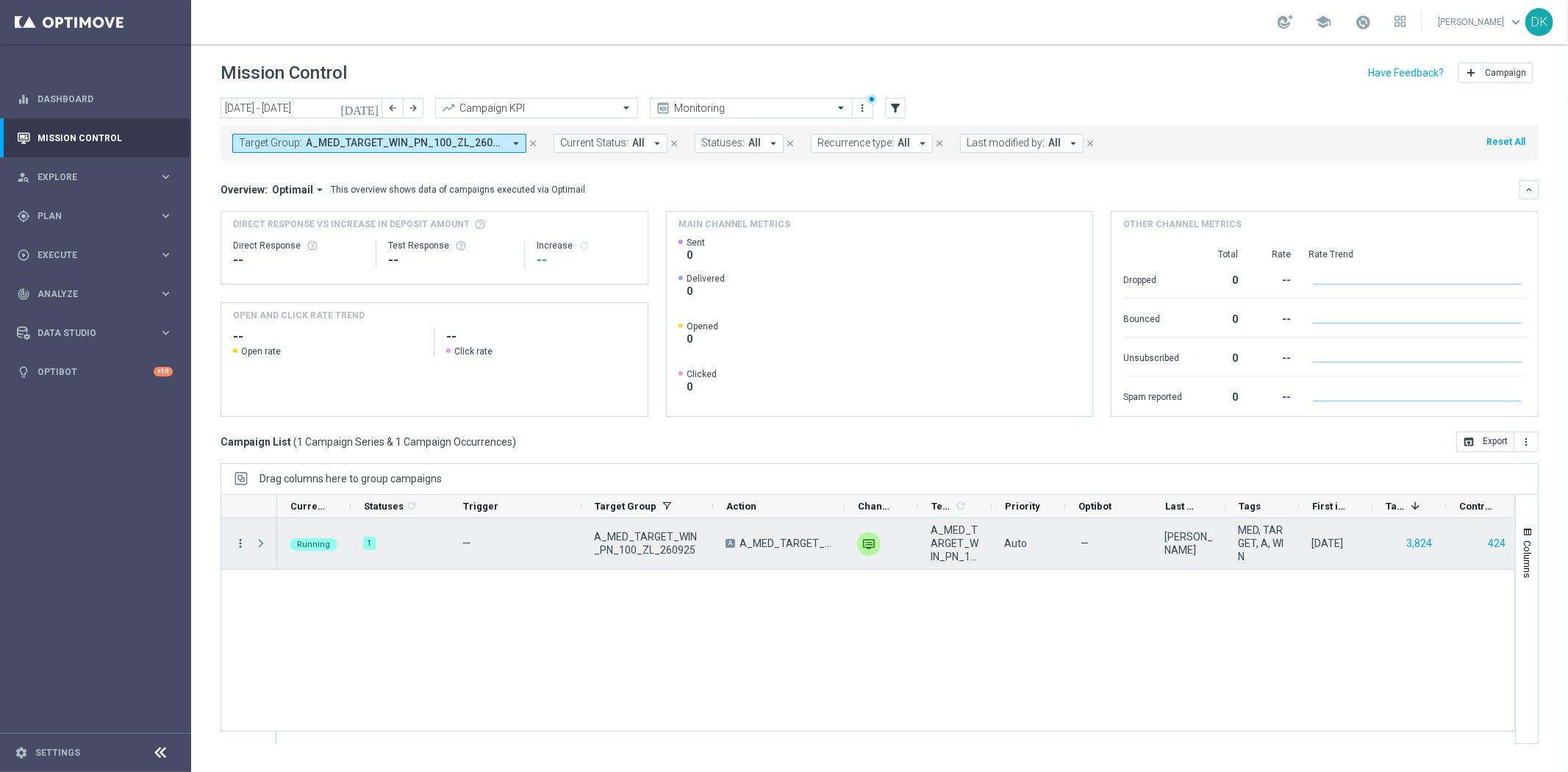
click at [239, 547] on icon "more_vert" at bounding box center [241, 544] width 14 height 14
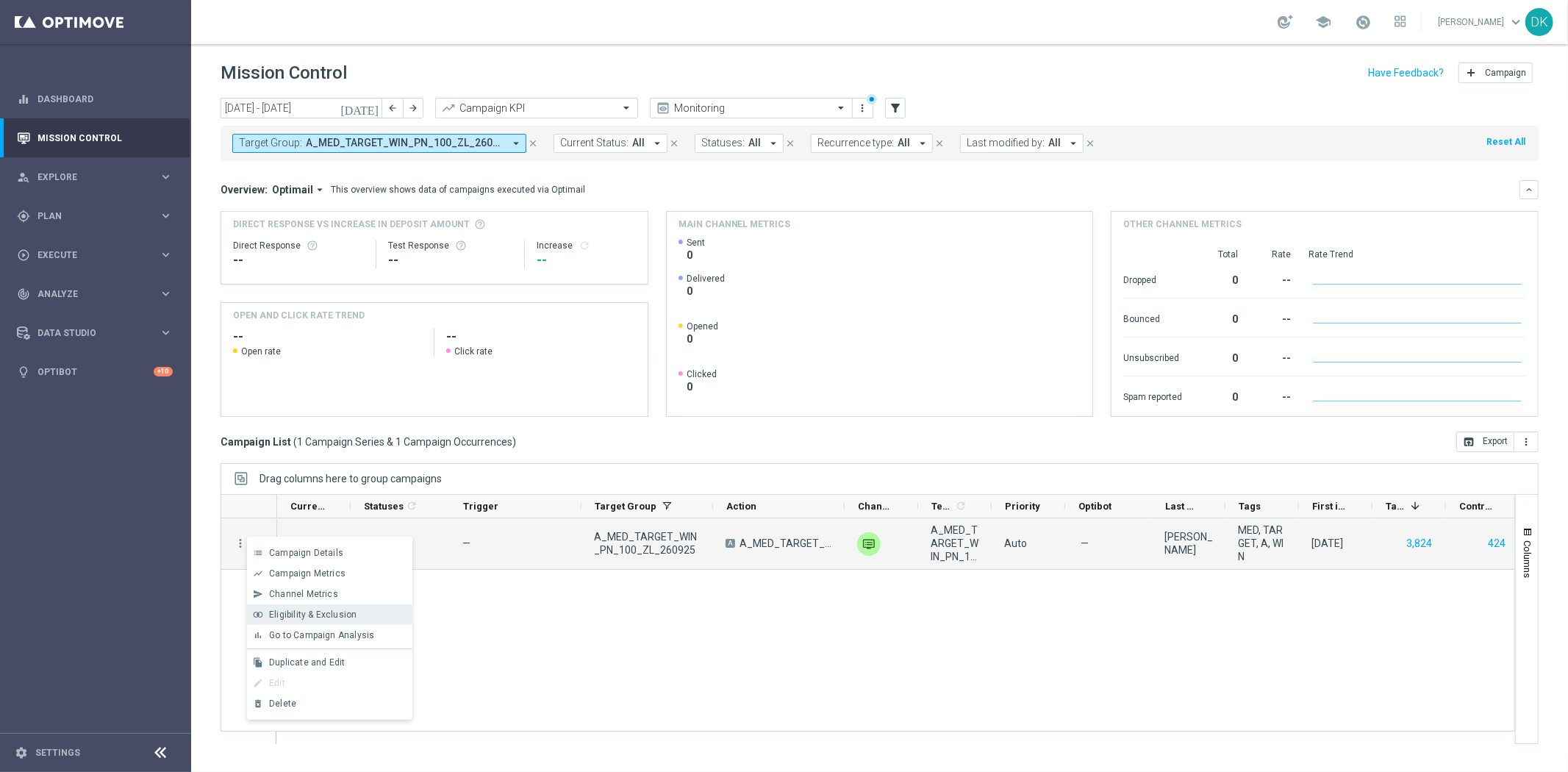
click at [355, 616] on div "Eligibility & Exclusion" at bounding box center [338, 615] width 137 height 11
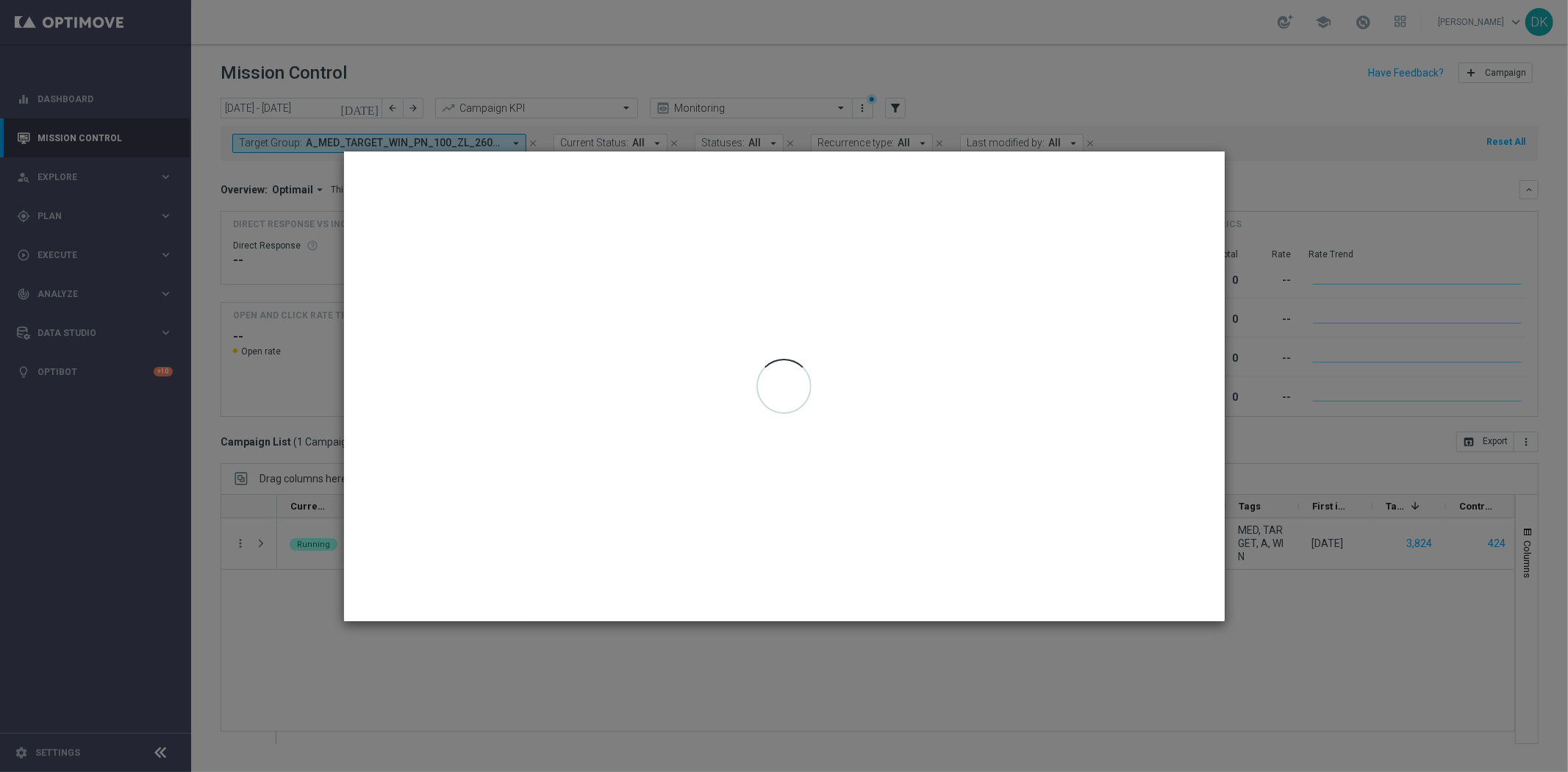
type input "[DATE] - [DATE]"
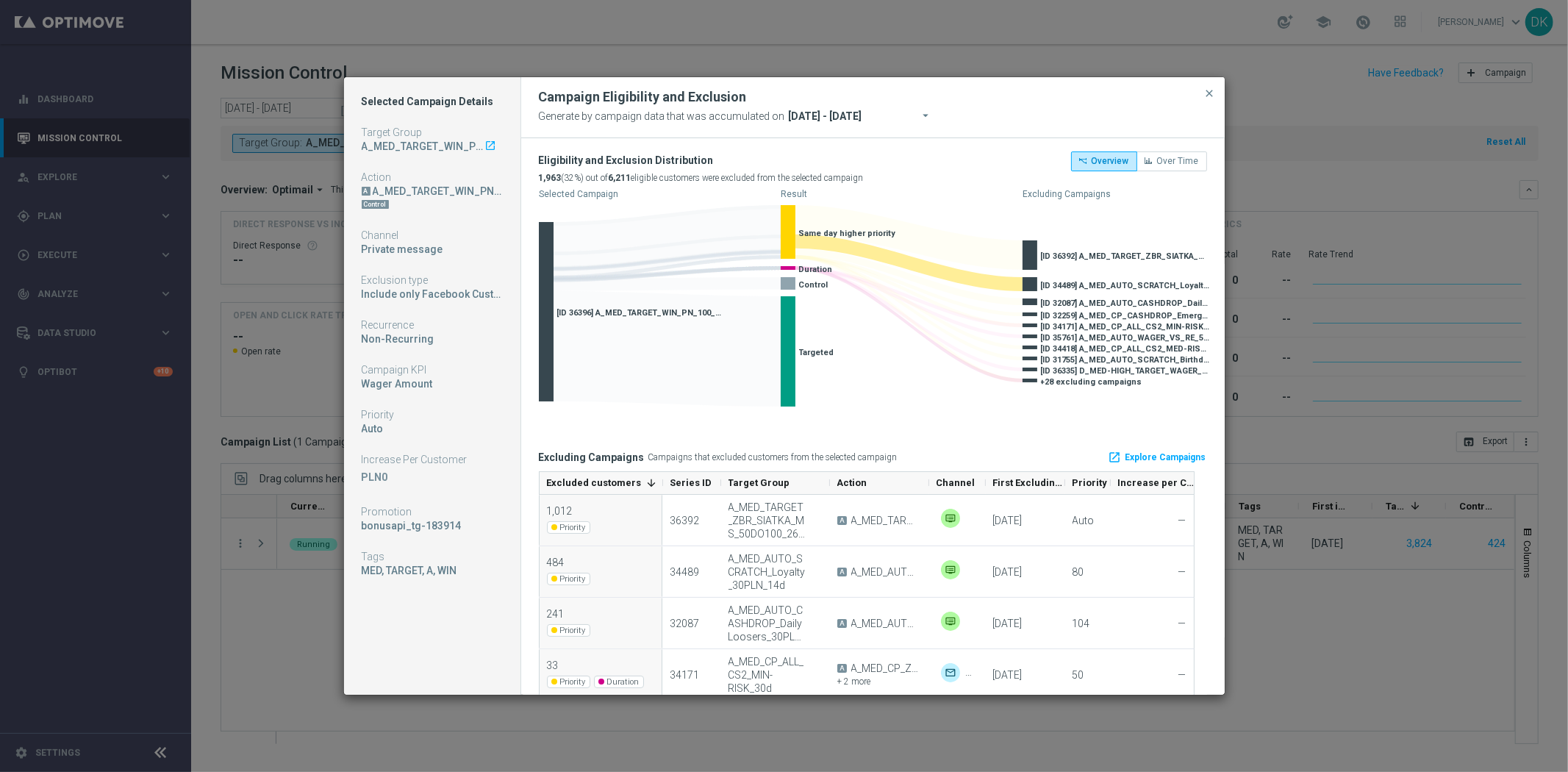
click at [1143, 283] on span "[ID 34489] A_MED_AUTO_SCRATCH_Loyalty_30PLN_14d" at bounding box center [1125, 286] width 169 height 10
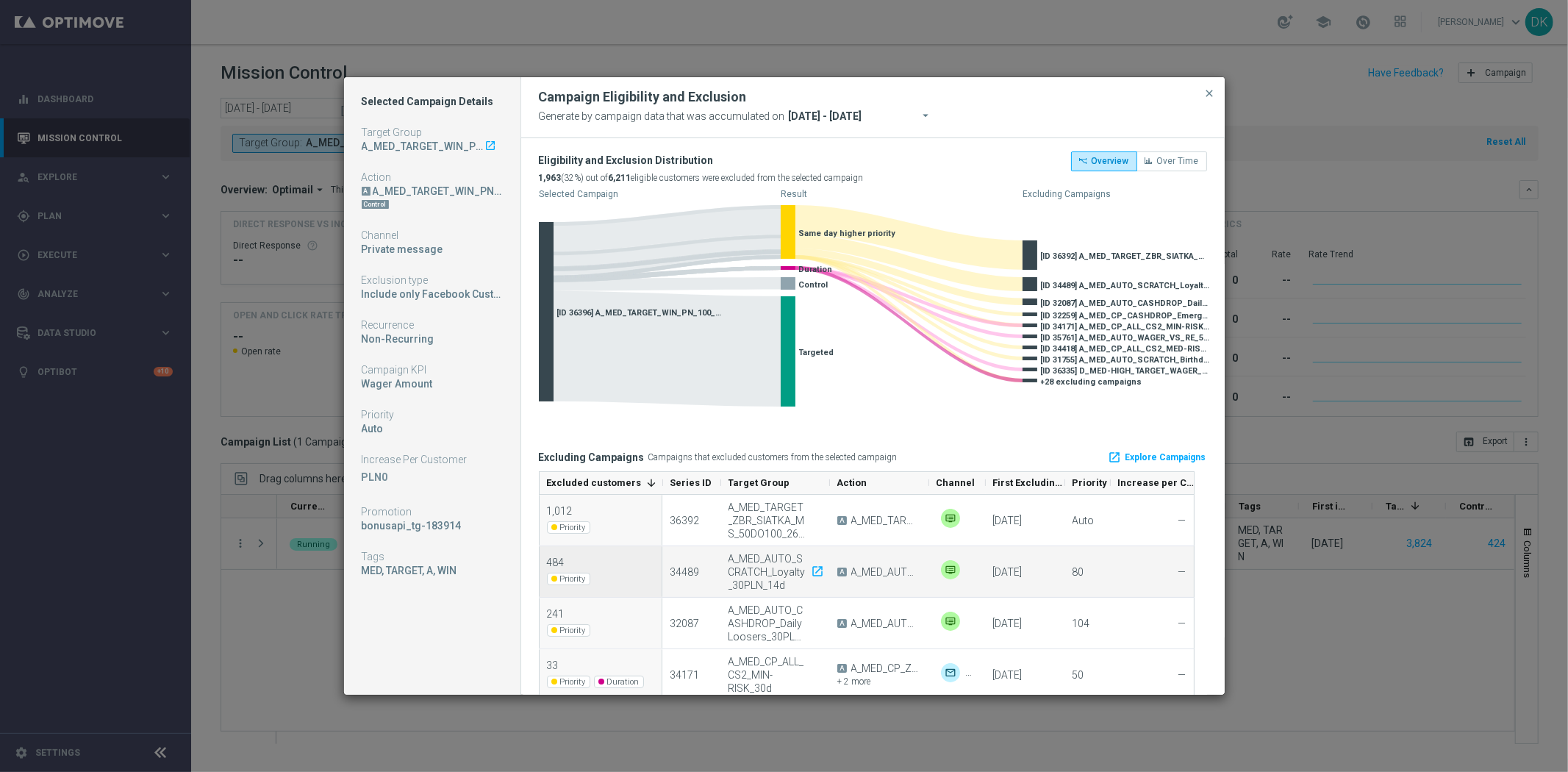
click at [780, 571] on div "A_MED_AUTO_SCRATCH_Loyalty_30PLN_14d launch" at bounding box center [775, 572] width 93 height 40
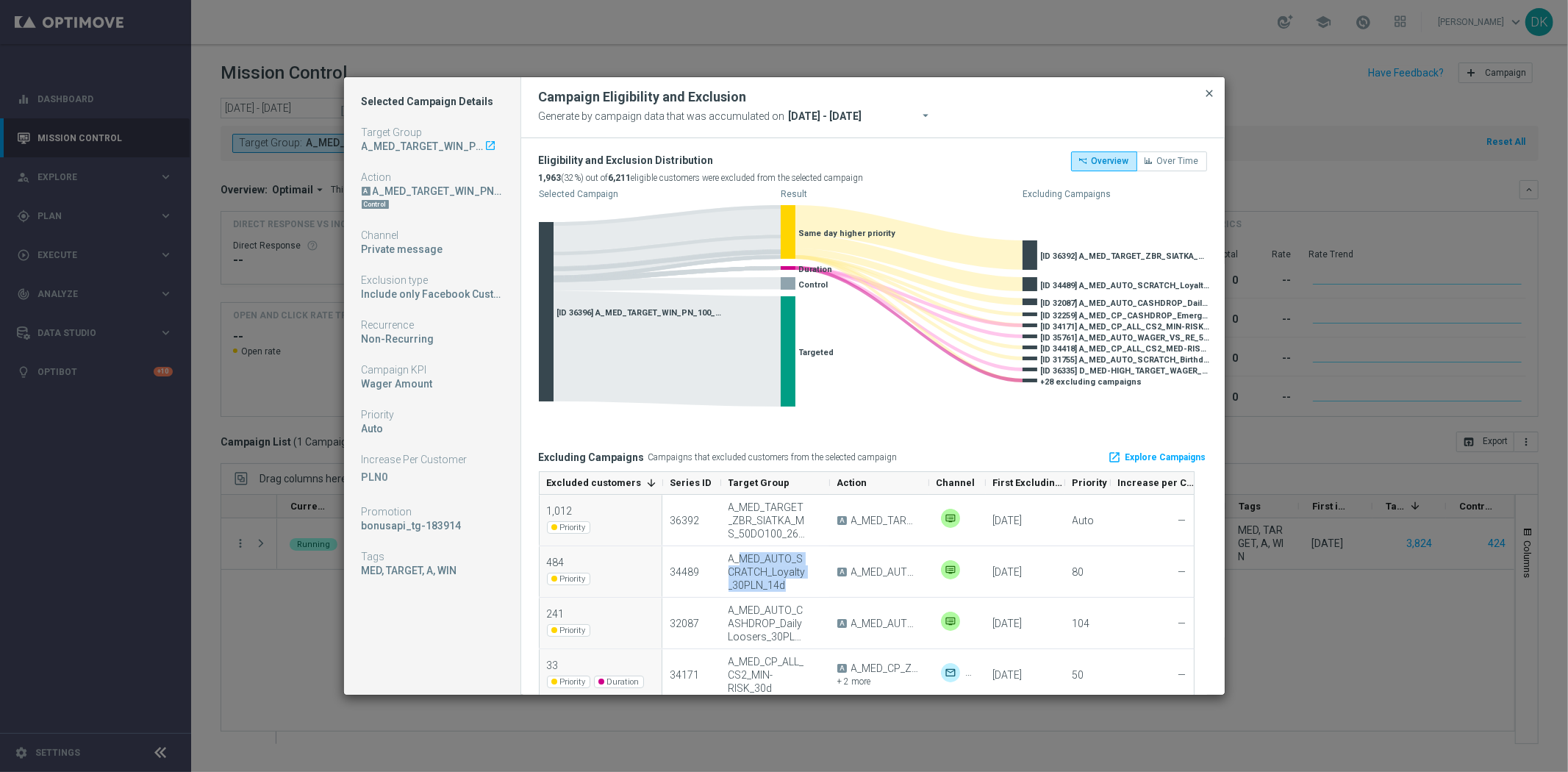
click at [1212, 92] on span "close" at bounding box center [1210, 94] width 12 height 12
